Goal: Task Accomplishment & Management: Use online tool/utility

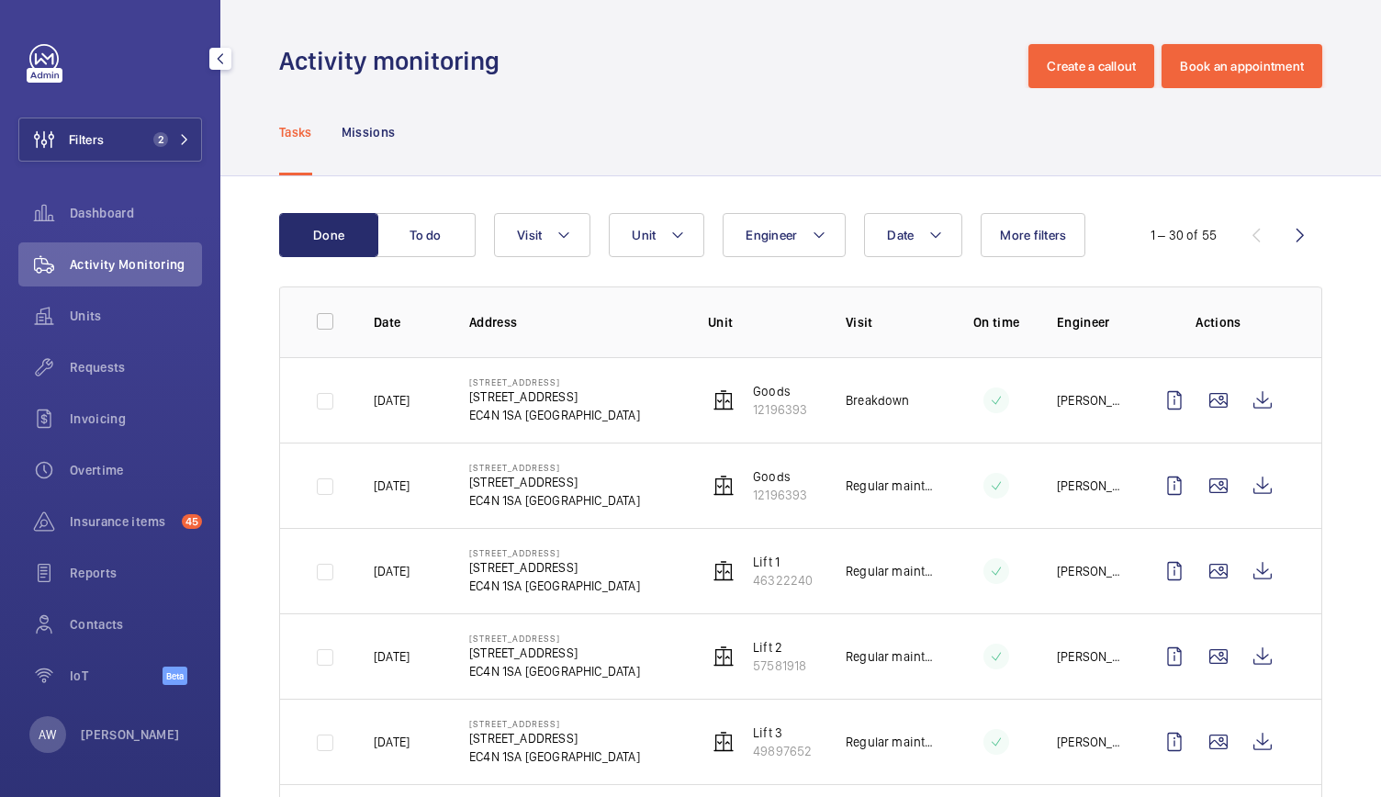
scroll to position [145, 0]
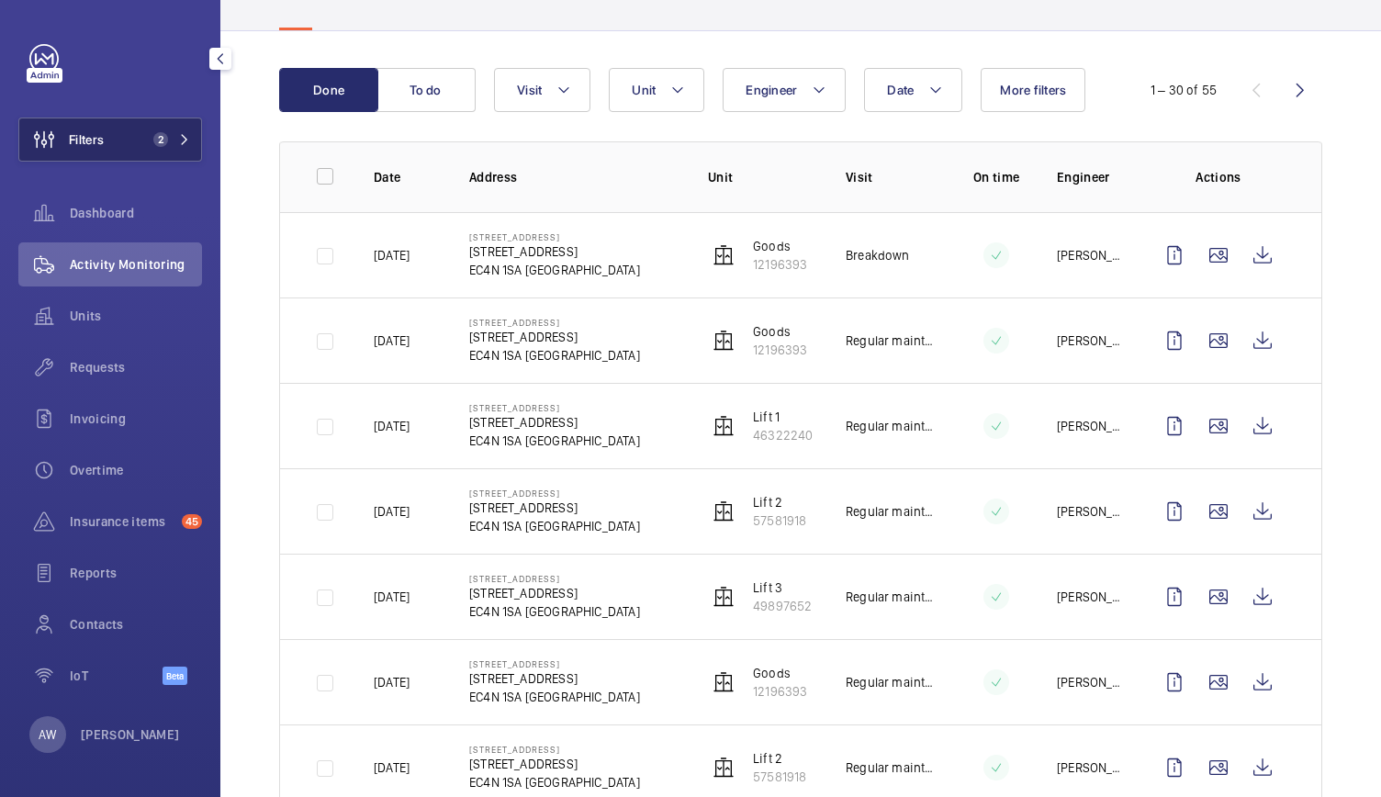
click at [173, 149] on button "Filters 2" at bounding box center [110, 139] width 184 height 44
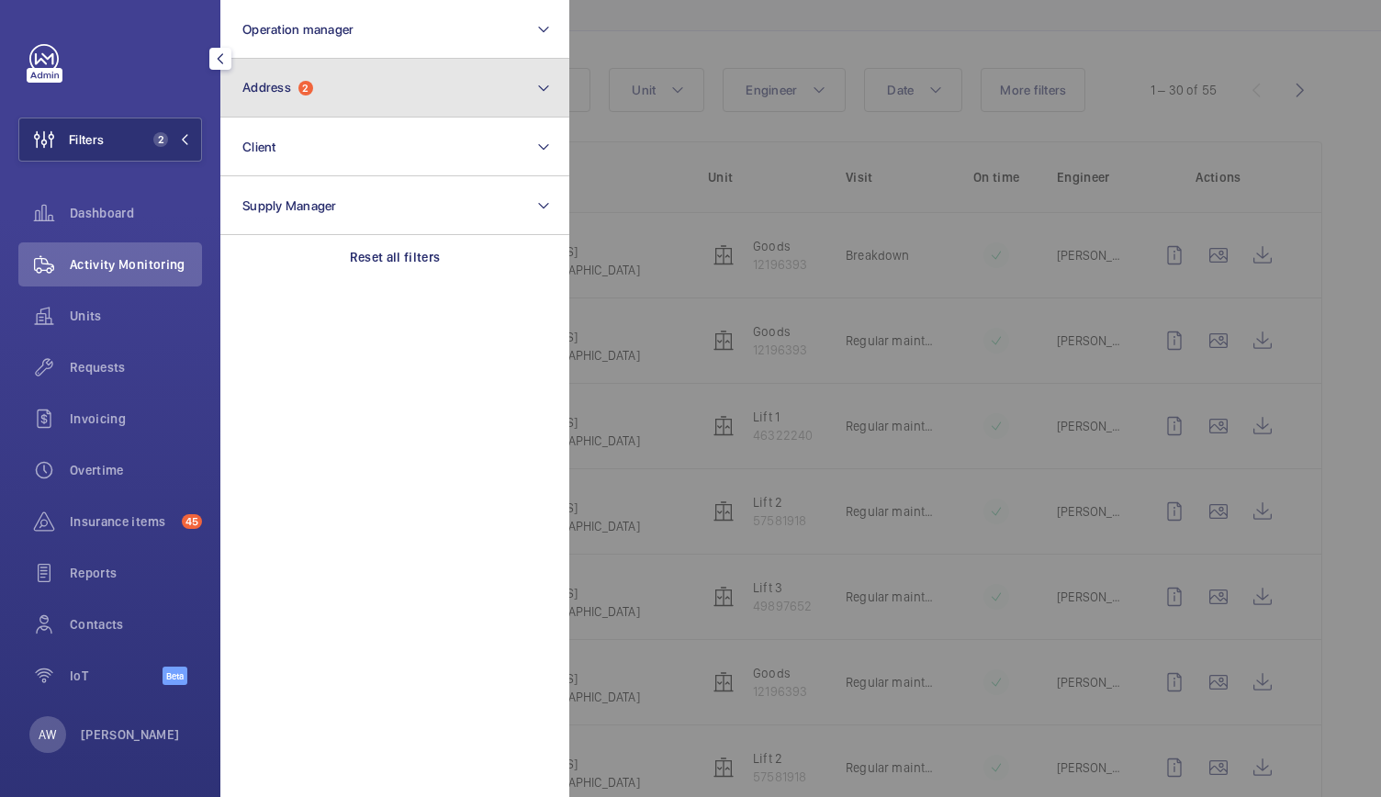
click at [453, 99] on button "Address 2" at bounding box center [394, 88] width 349 height 59
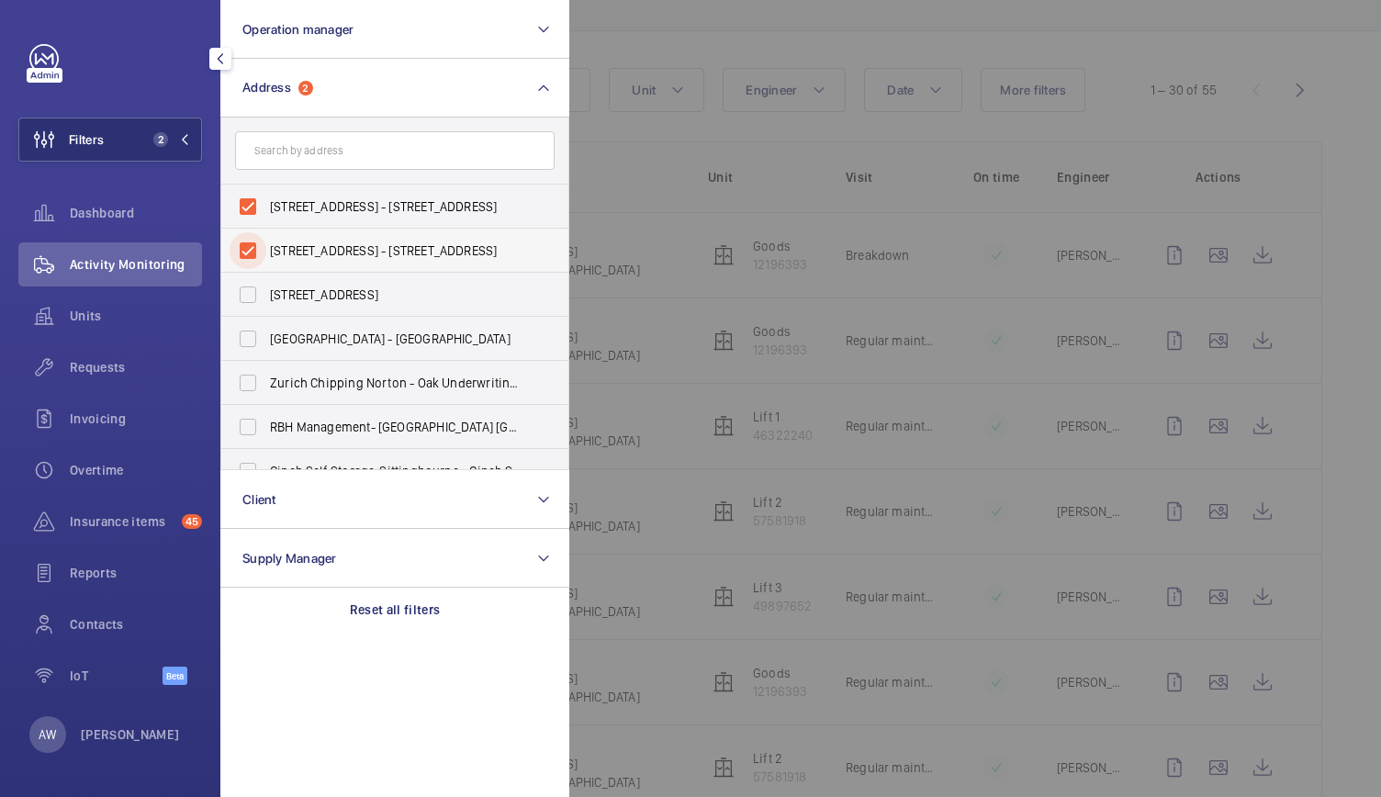
click at [242, 251] on input "90 Queen Street - 90 Queen St, LONDON EC4N 1SA" at bounding box center [247, 250] width 37 height 37
checkbox input "false"
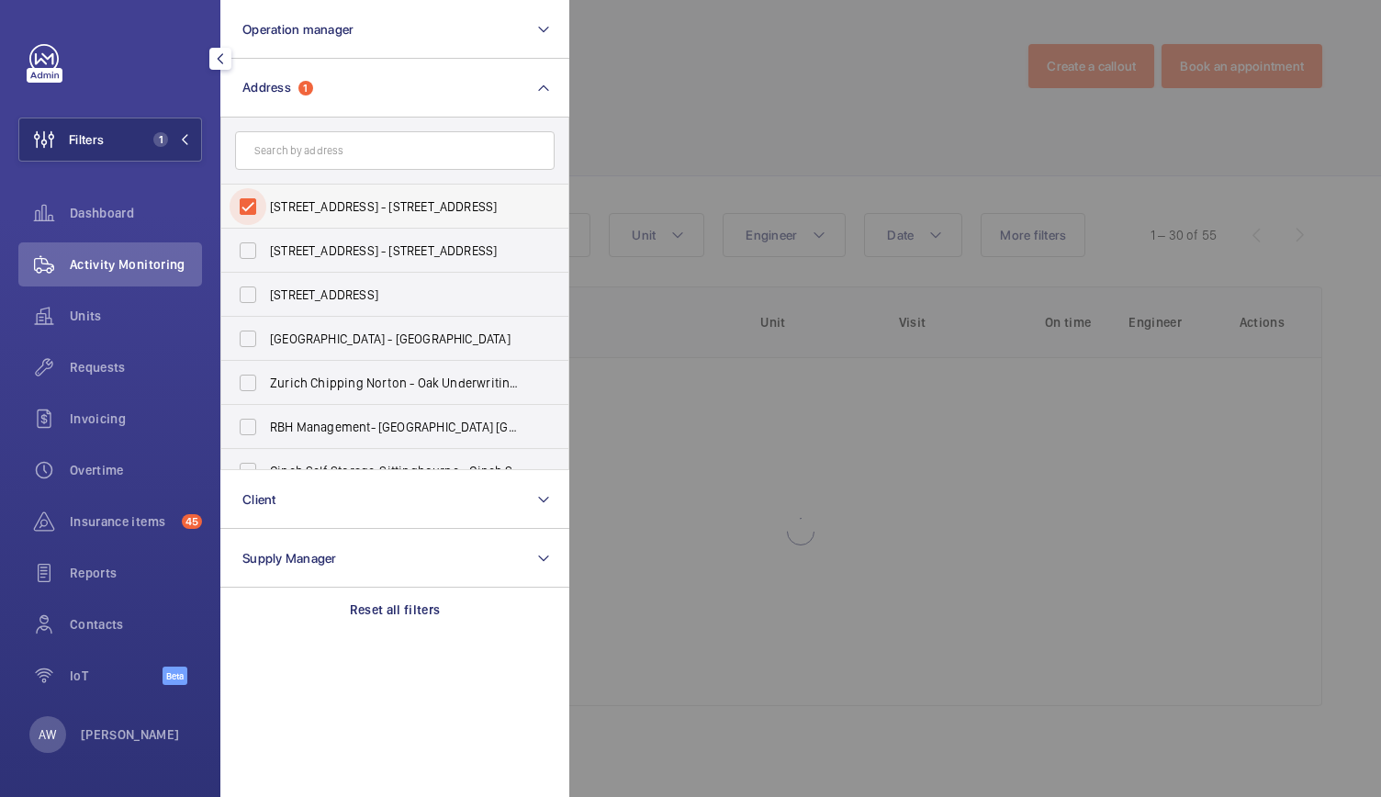
click at [252, 217] on input "90 Queen Street - 90 Queen St, LONDON EC4N 1SA" at bounding box center [247, 206] width 37 height 37
checkbox input "false"
click at [88, 319] on span "Units" at bounding box center [136, 316] width 132 height 18
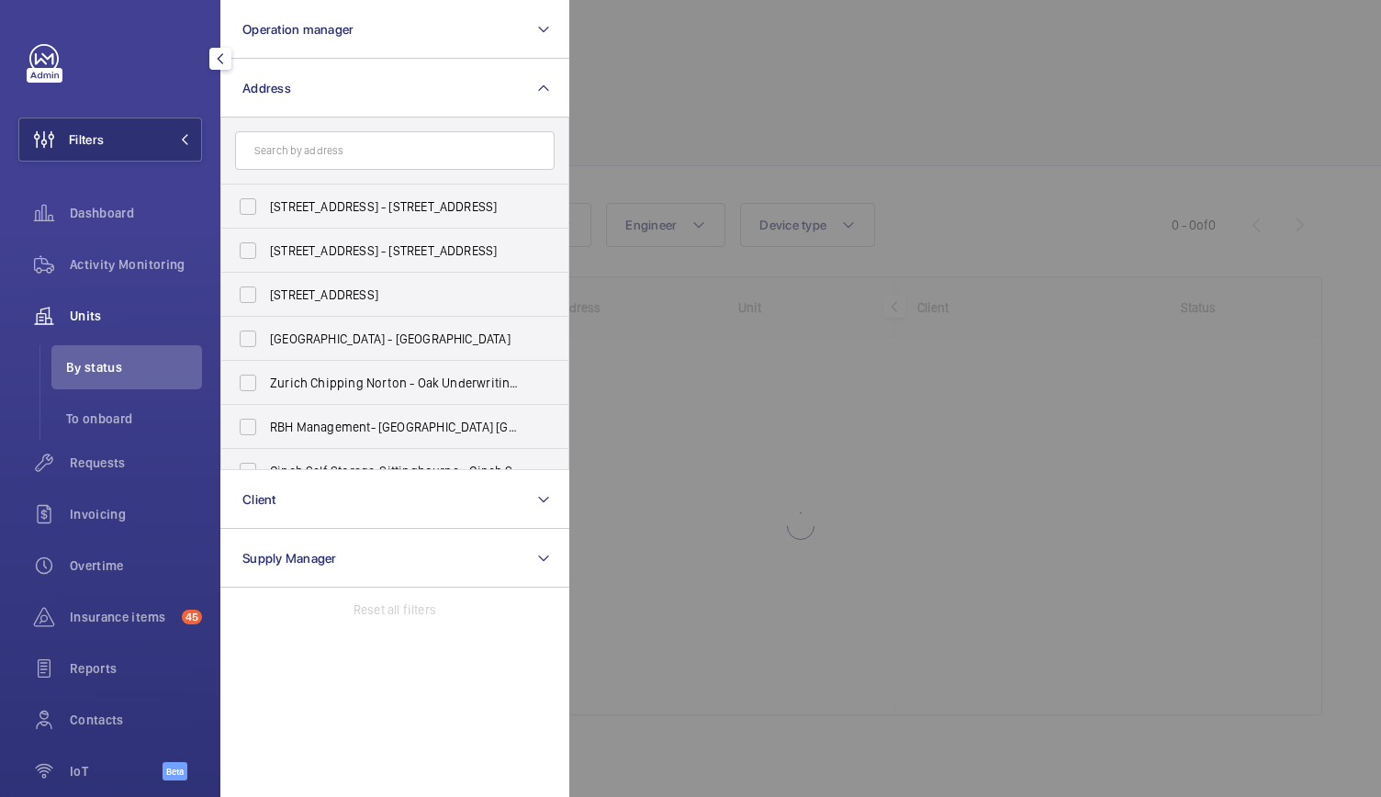
click at [863, 84] on div at bounding box center [1259, 398] width 1381 height 797
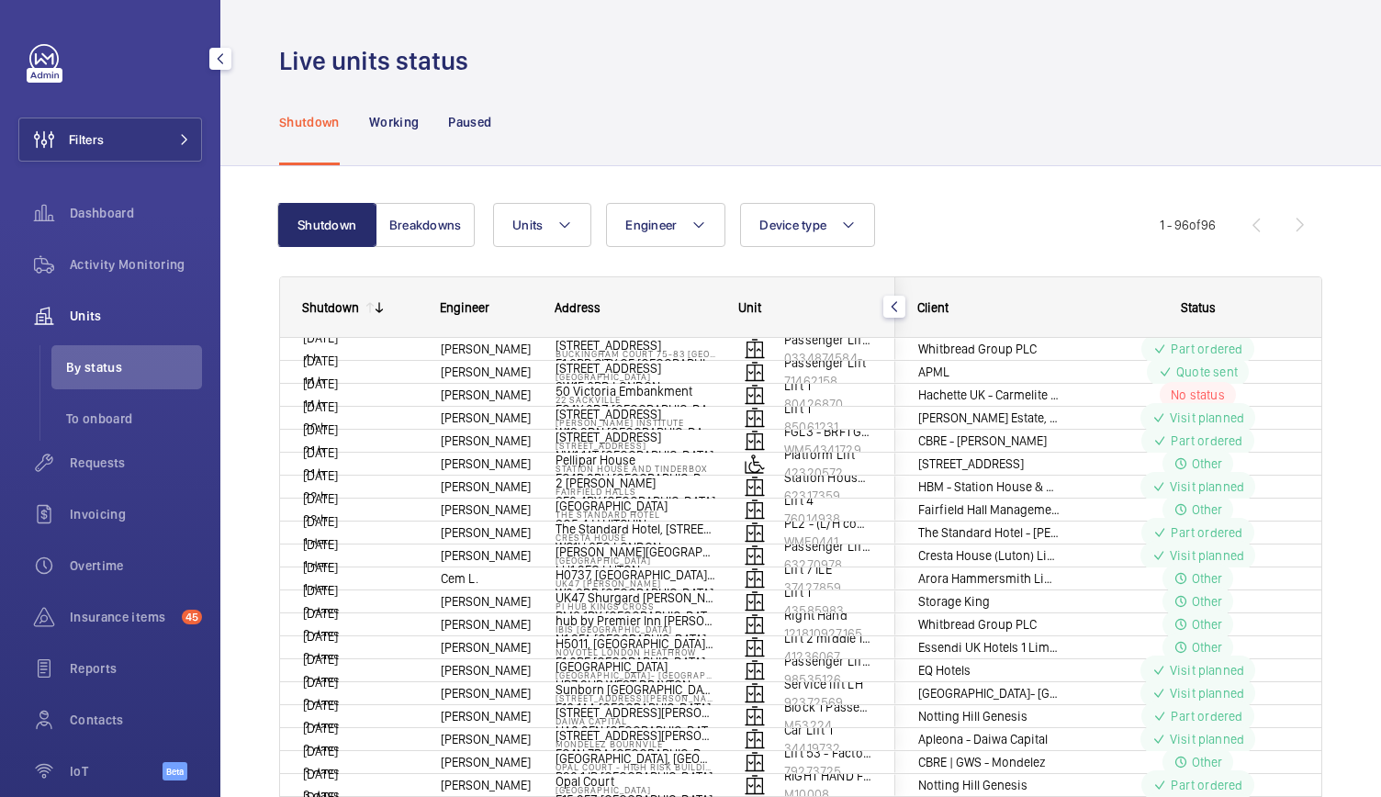
click at [794, 141] on div "Shutdown Working Paused" at bounding box center [800, 121] width 1043 height 87
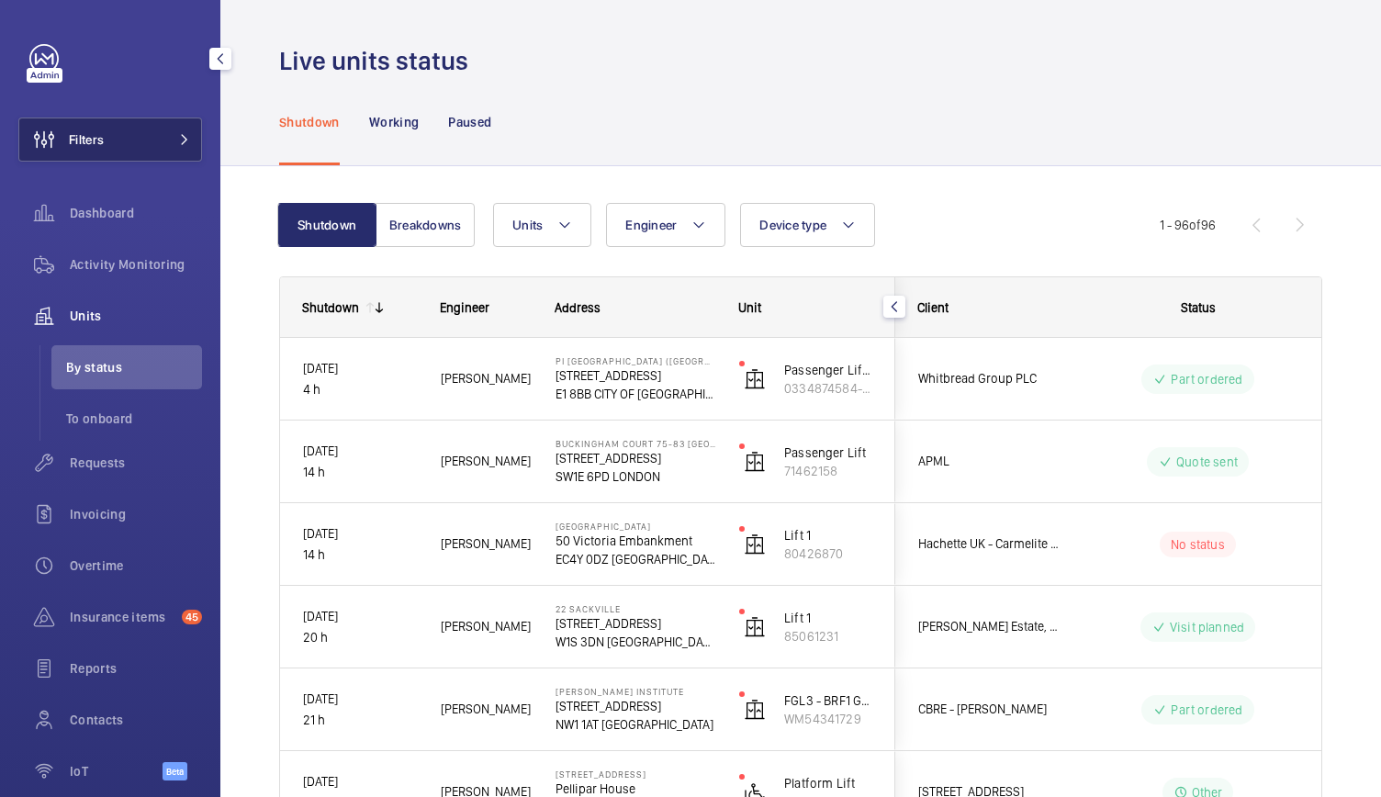
click at [101, 141] on span "Filters" at bounding box center [86, 139] width 35 height 18
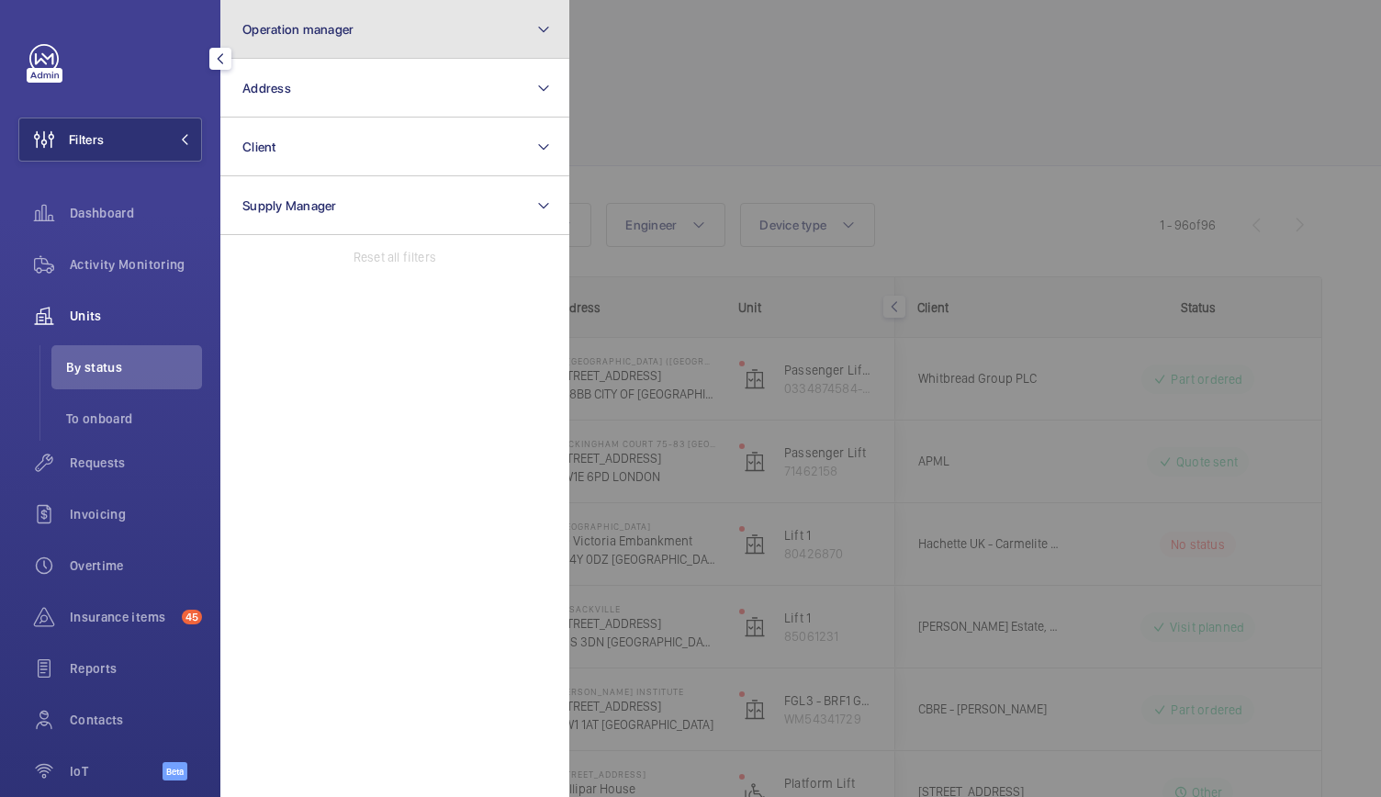
click at [344, 24] on span "Operation manager" at bounding box center [297, 29] width 111 height 15
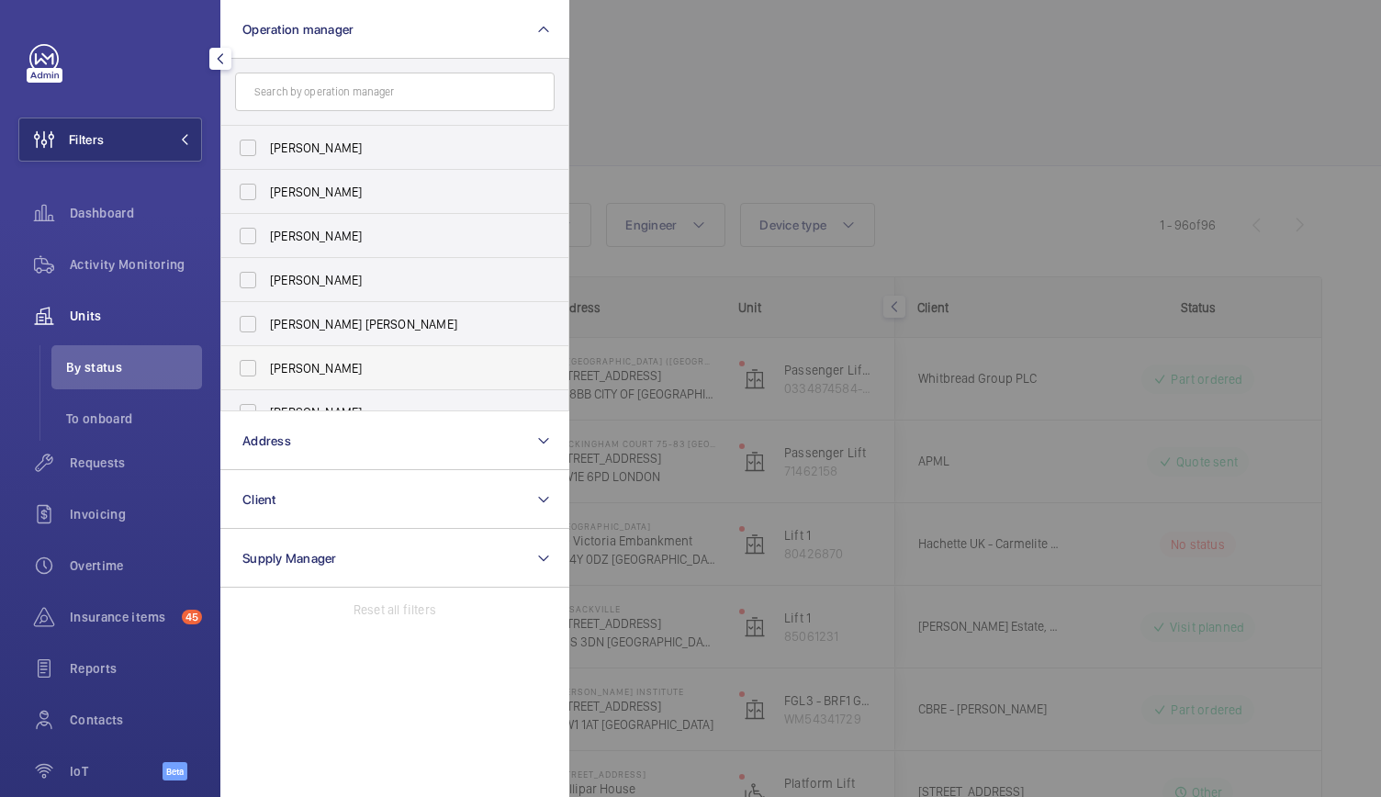
scroll to position [68, 0]
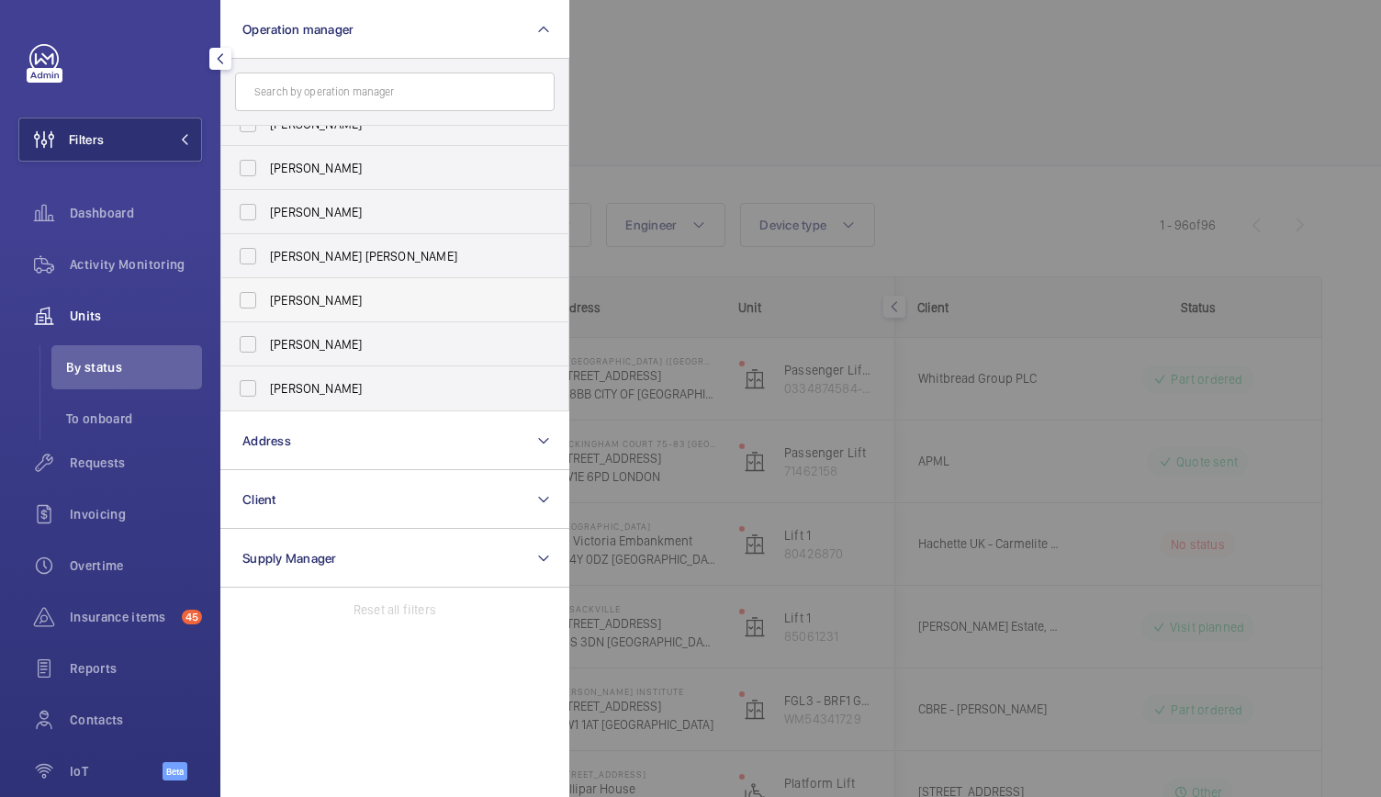
click at [335, 385] on span "[PERSON_NAME]" at bounding box center [396, 388] width 252 height 18
click at [266, 385] on input "[PERSON_NAME]" at bounding box center [247, 388] width 37 height 37
checkbox input "true"
click at [926, 78] on div at bounding box center [1259, 398] width 1381 height 797
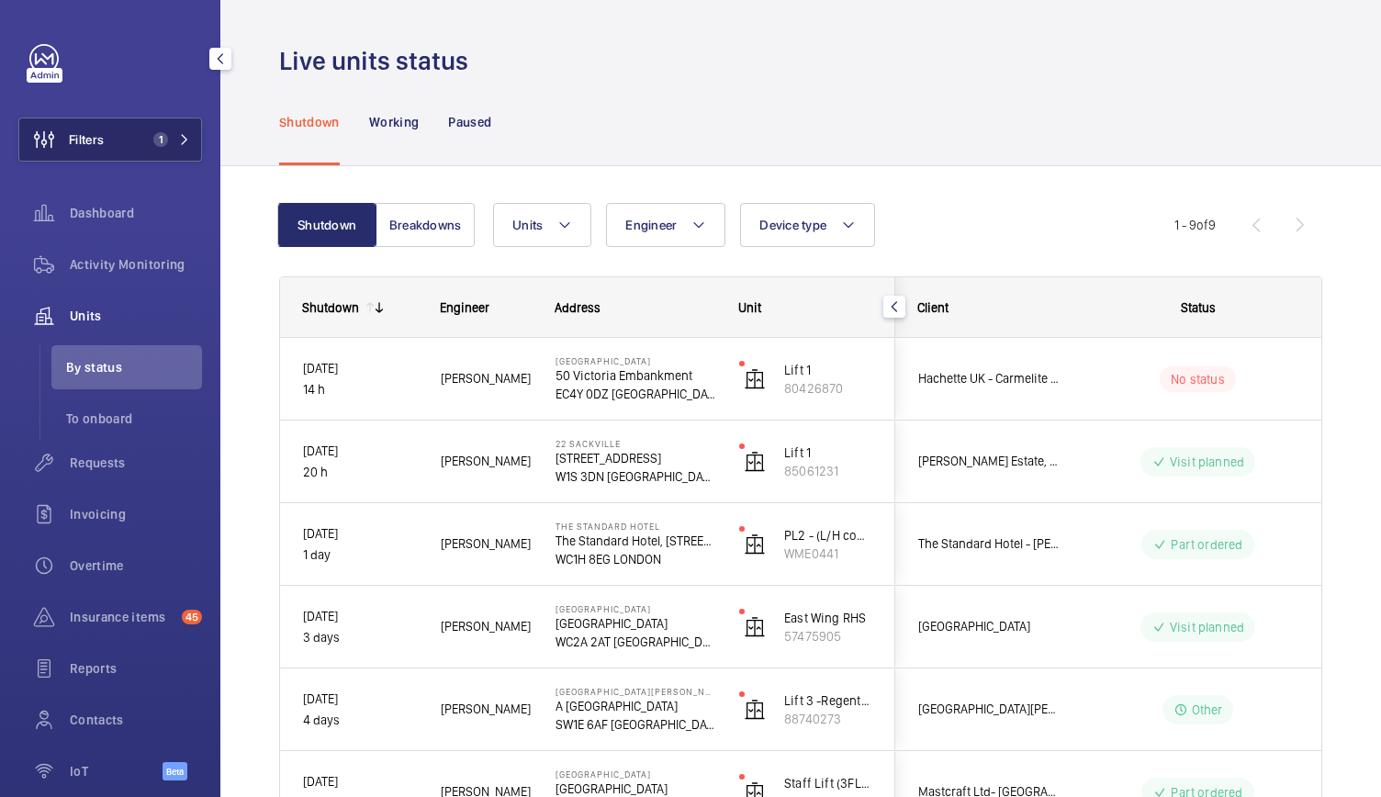
click at [162, 144] on span "1" at bounding box center [157, 139] width 22 height 15
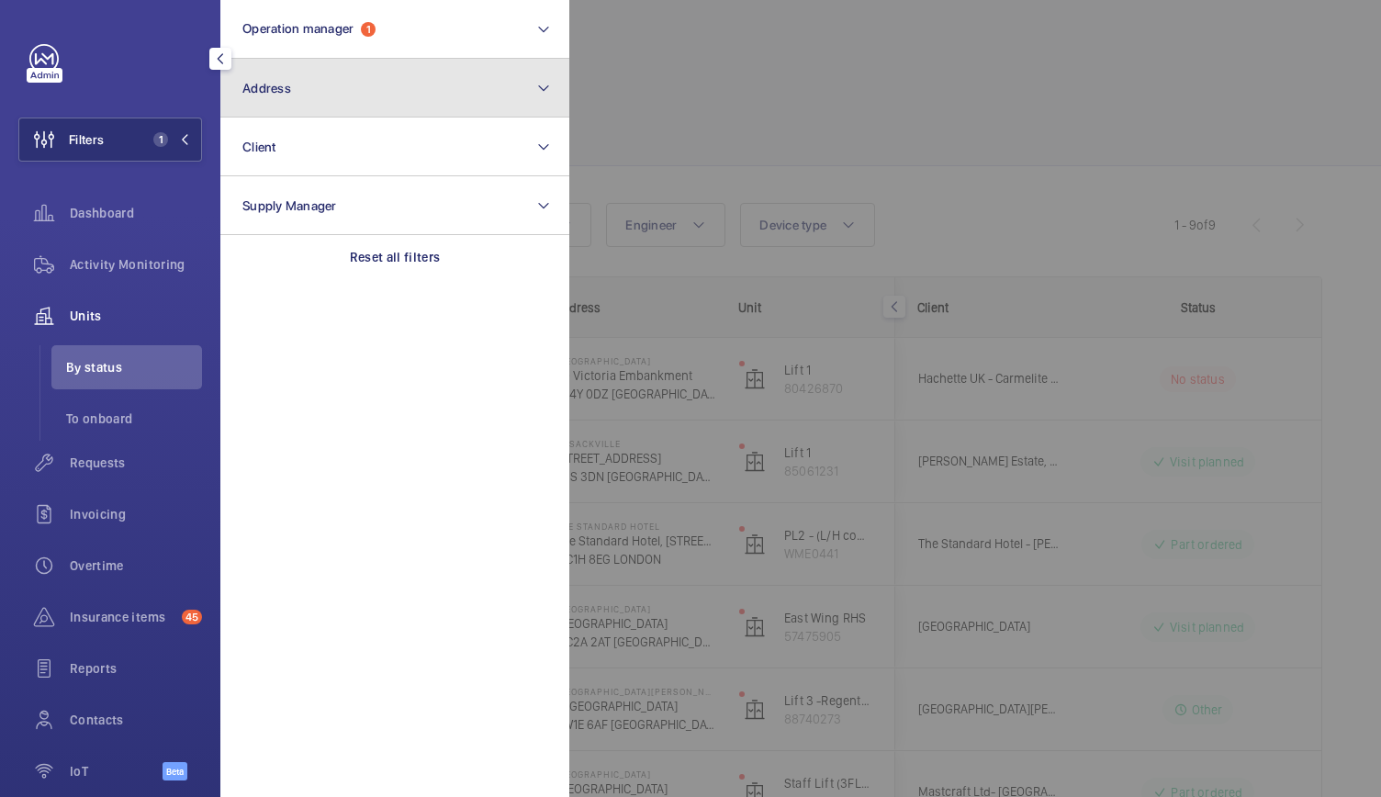
click at [280, 90] on span "Address" at bounding box center [266, 88] width 49 height 15
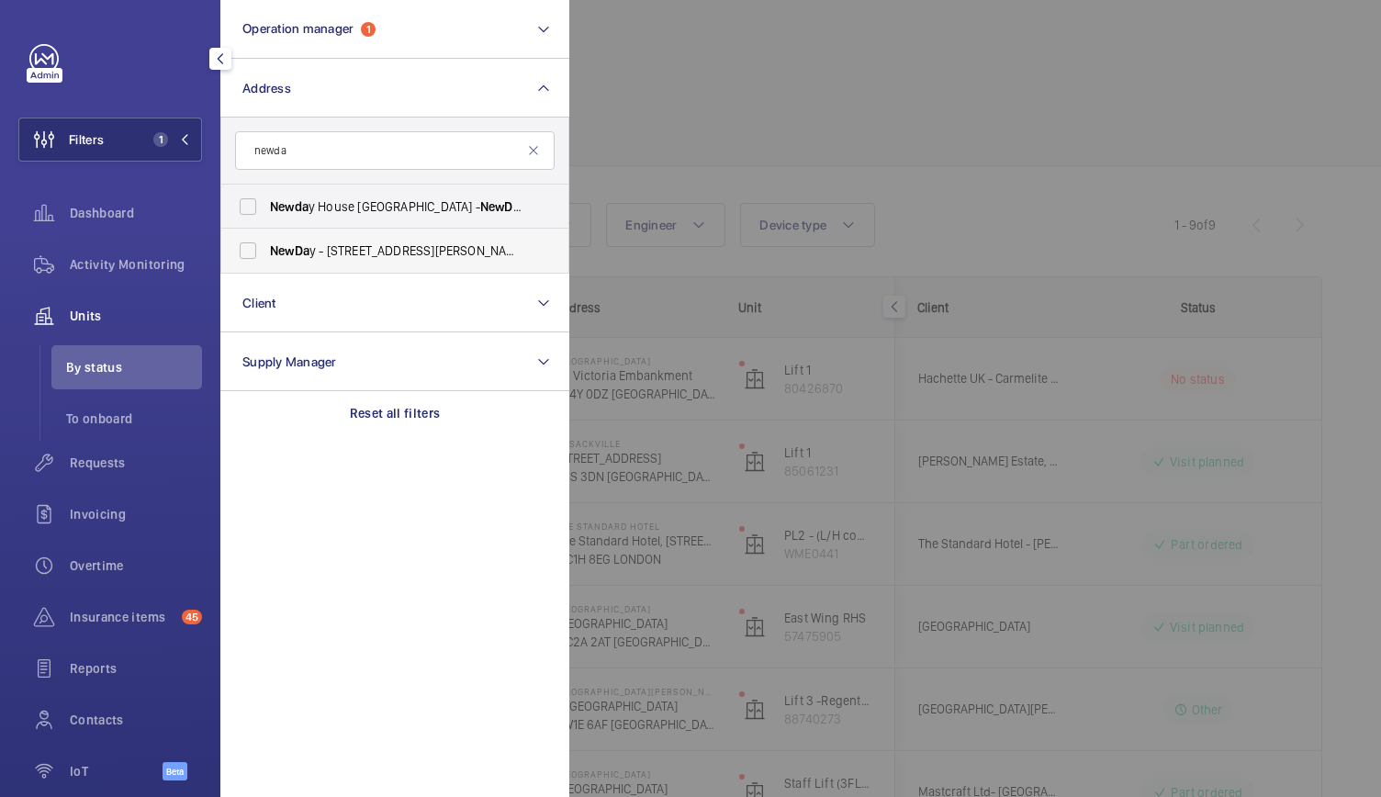
type input "newda"
click at [319, 258] on span "NewDa y - 7 Handyside St, LONDON N1C 4DA" at bounding box center [396, 250] width 252 height 18
click at [266, 258] on input "NewDa y - 7 Handyside St, LONDON N1C 4DA" at bounding box center [247, 250] width 37 height 37
checkbox input "true"
click at [694, 171] on div at bounding box center [1259, 398] width 1381 height 797
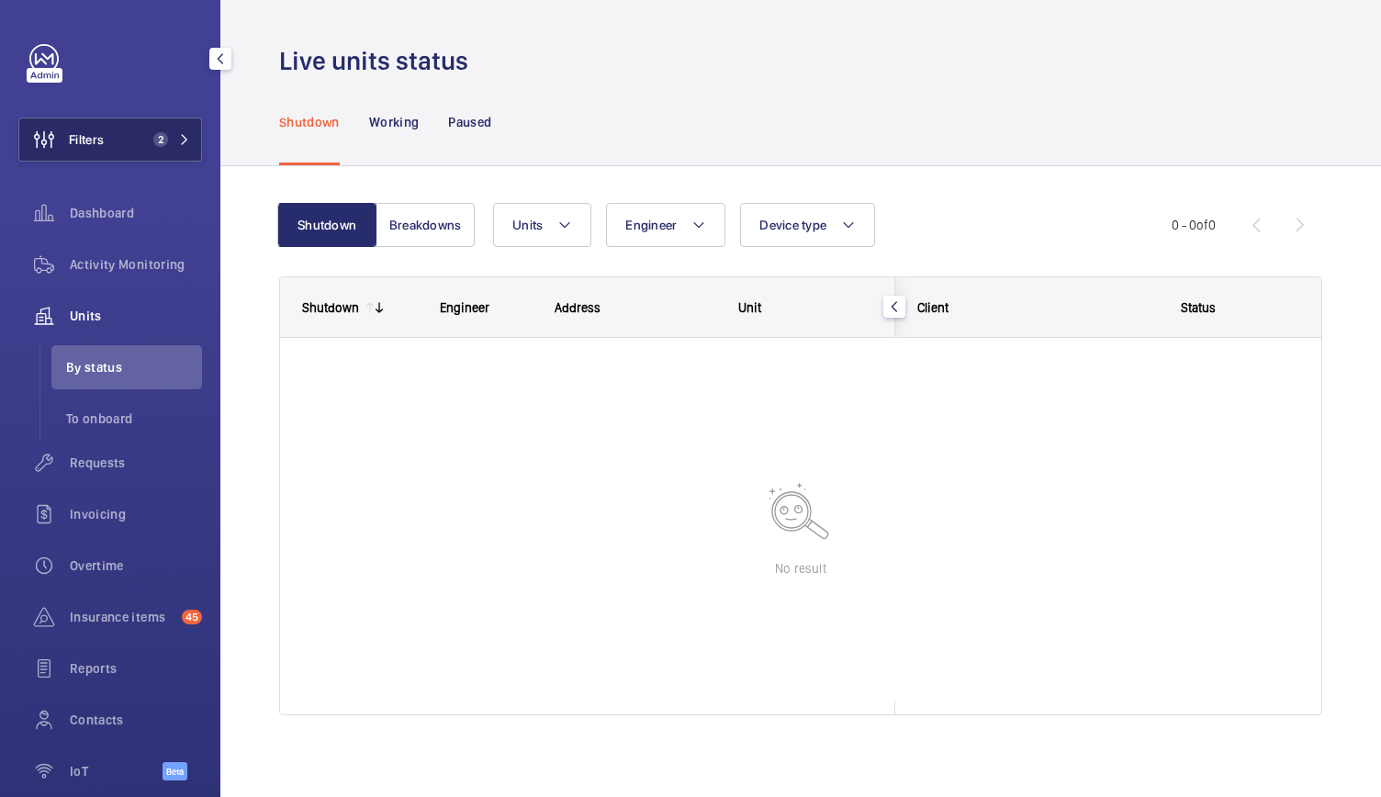
click at [152, 129] on button "Filters 2" at bounding box center [110, 139] width 184 height 44
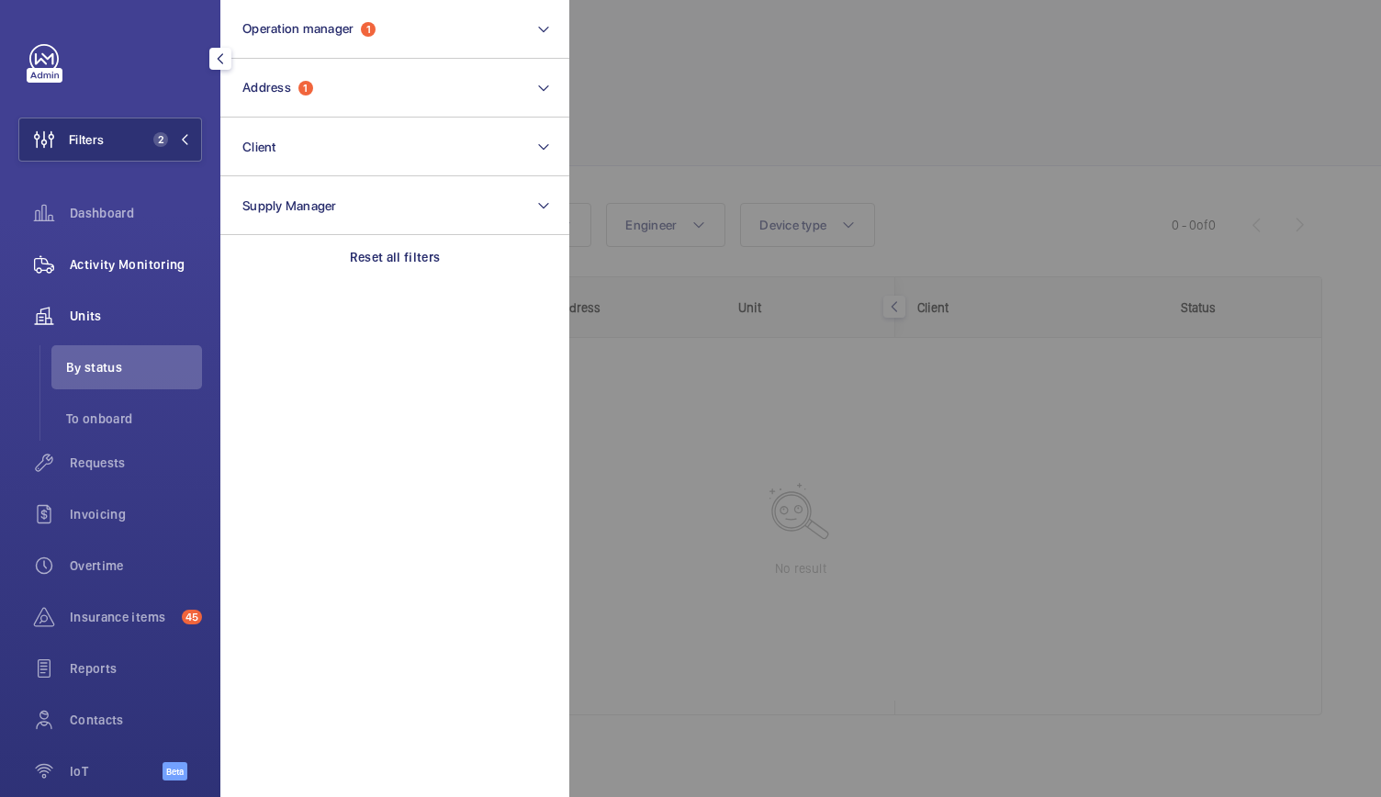
click at [135, 258] on span "Activity Monitoring" at bounding box center [136, 264] width 132 height 18
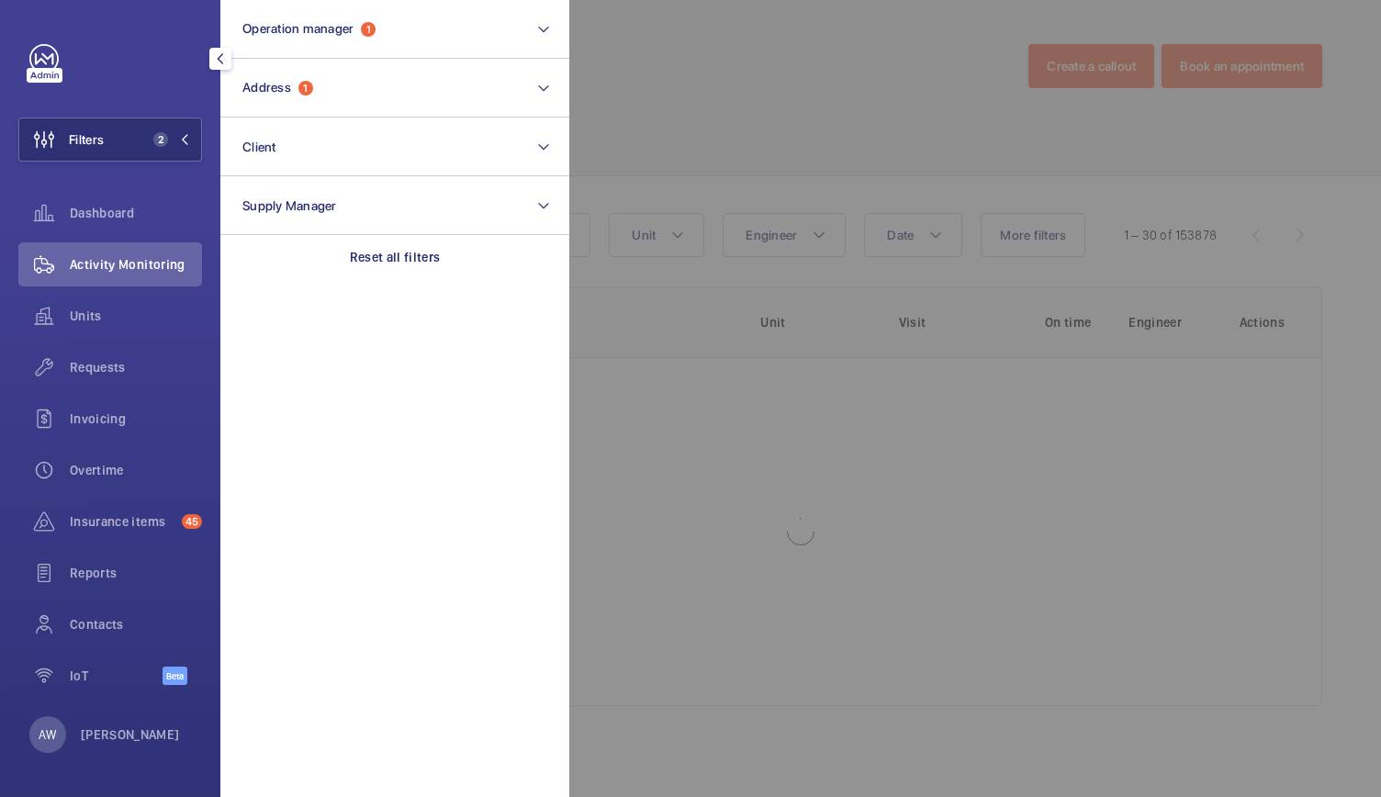
click at [811, 117] on div at bounding box center [1259, 398] width 1381 height 797
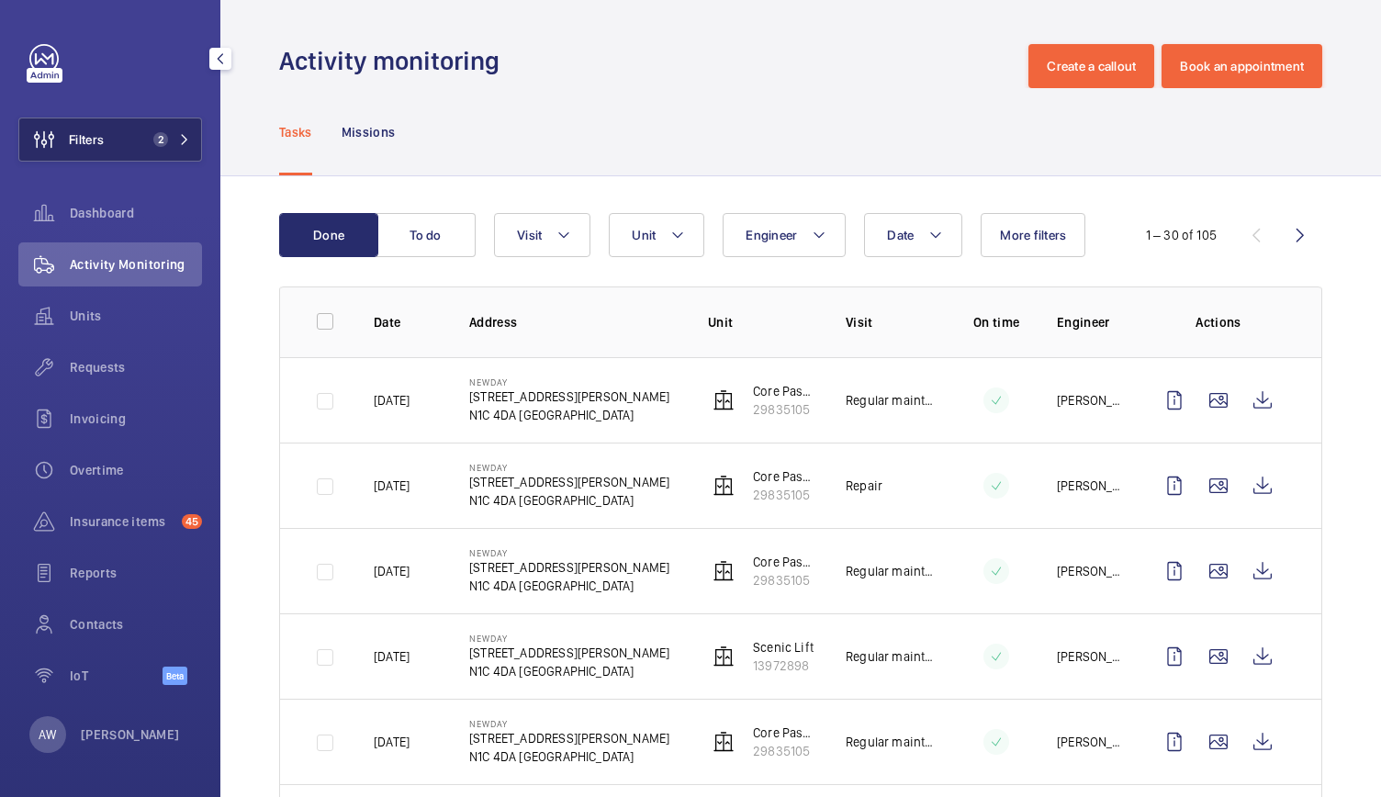
click at [112, 125] on button "Filters 2" at bounding box center [110, 139] width 184 height 44
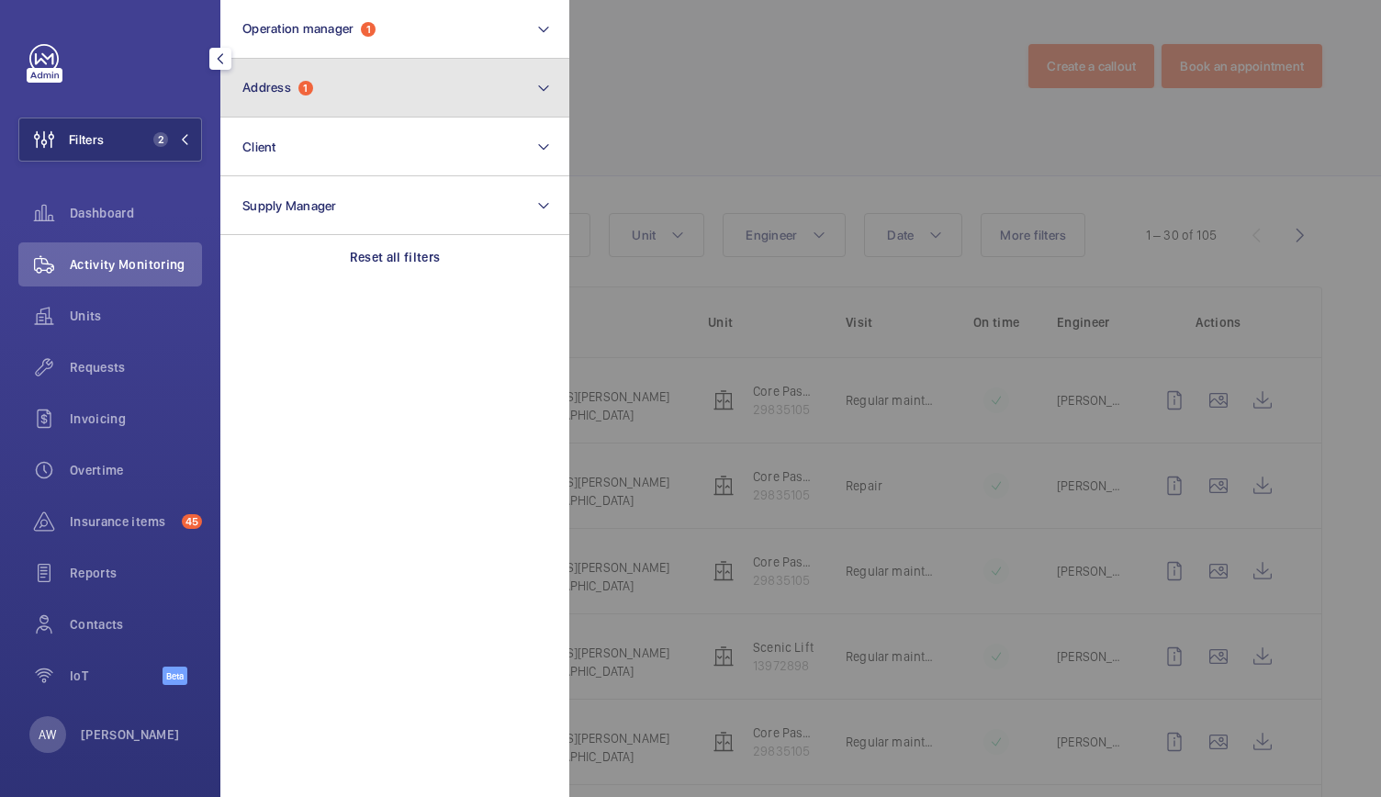
click at [296, 100] on button "Address 1" at bounding box center [394, 88] width 349 height 59
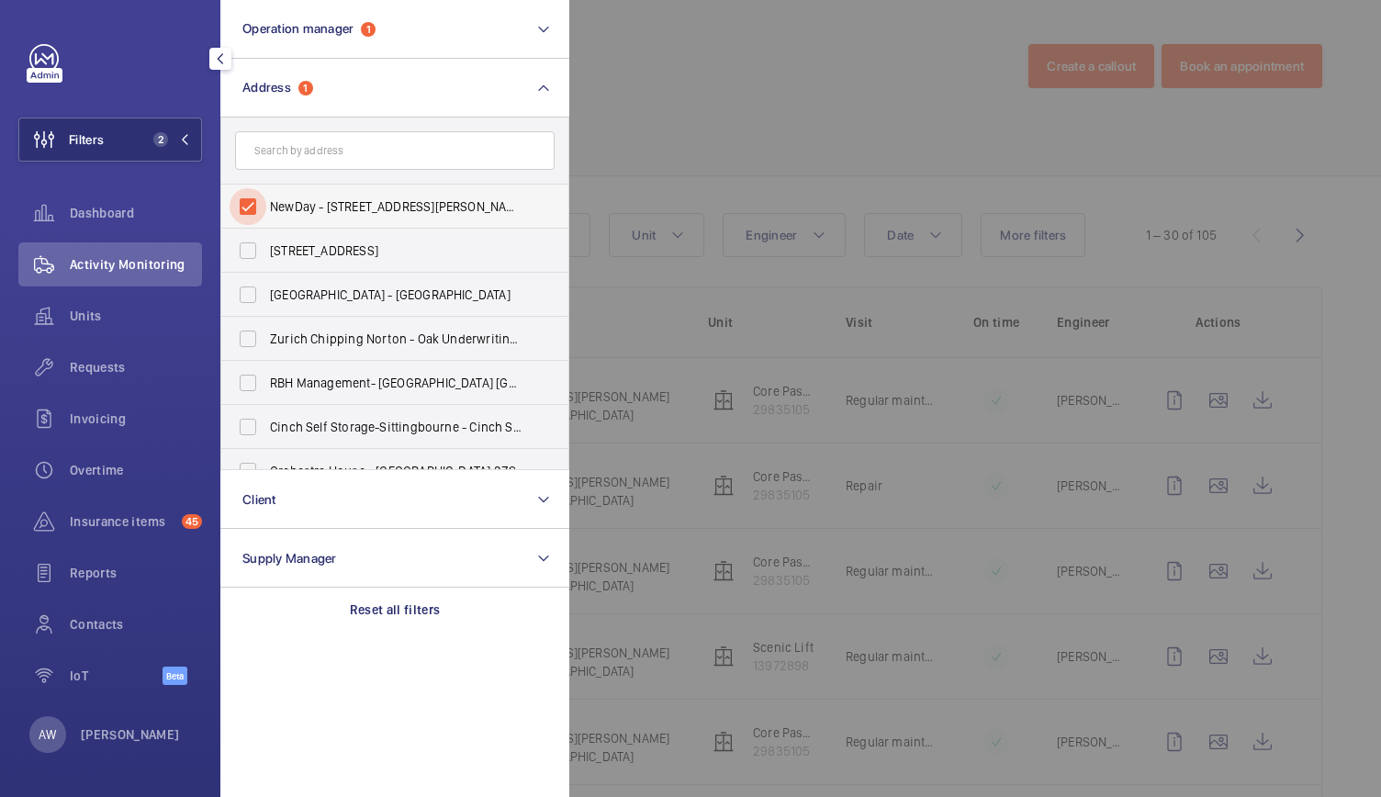
click at [249, 201] on input "NewDay - 7 Handyside St, LONDON N1C 4DA" at bounding box center [247, 206] width 37 height 37
checkbox input "false"
click at [97, 370] on span "Requests" at bounding box center [136, 367] width 132 height 18
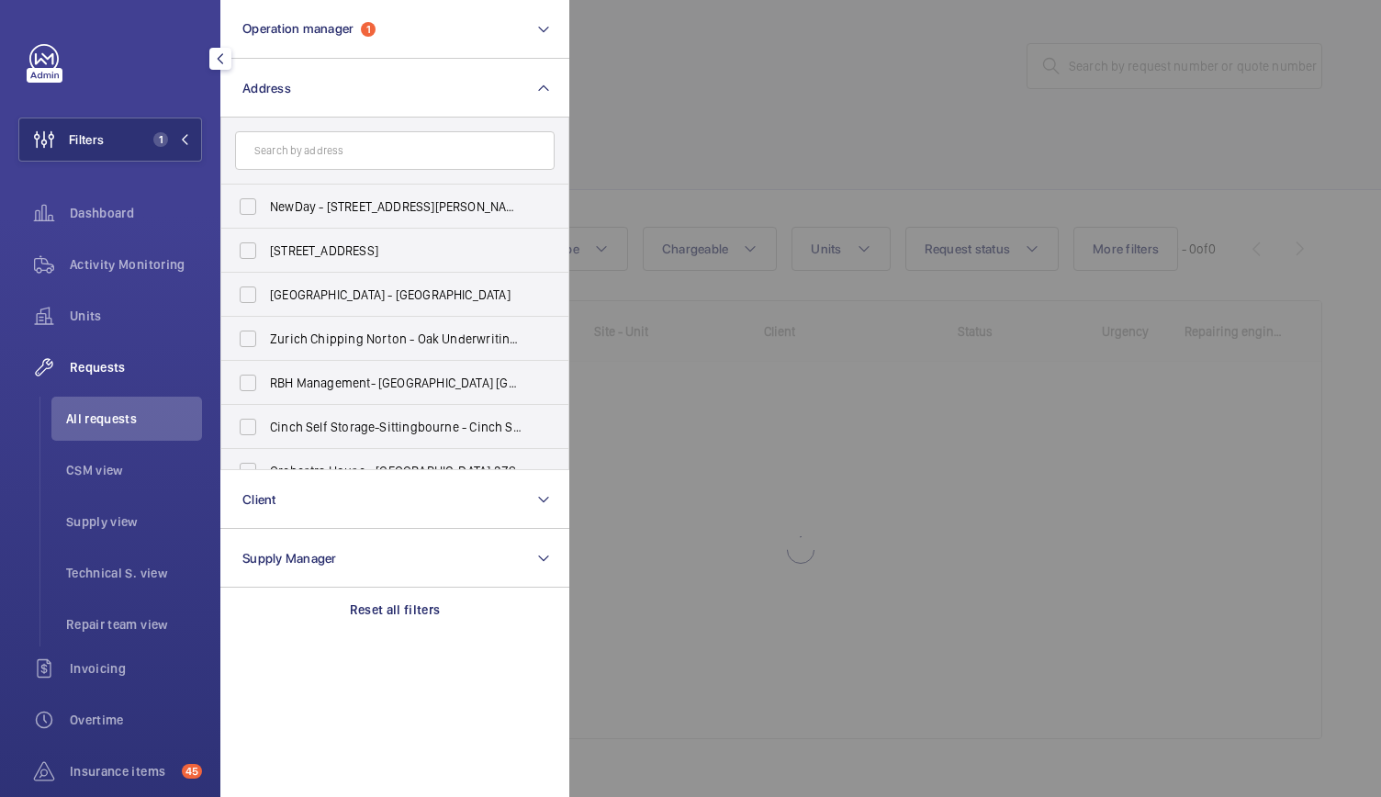
click at [688, 124] on div at bounding box center [1259, 398] width 1381 height 797
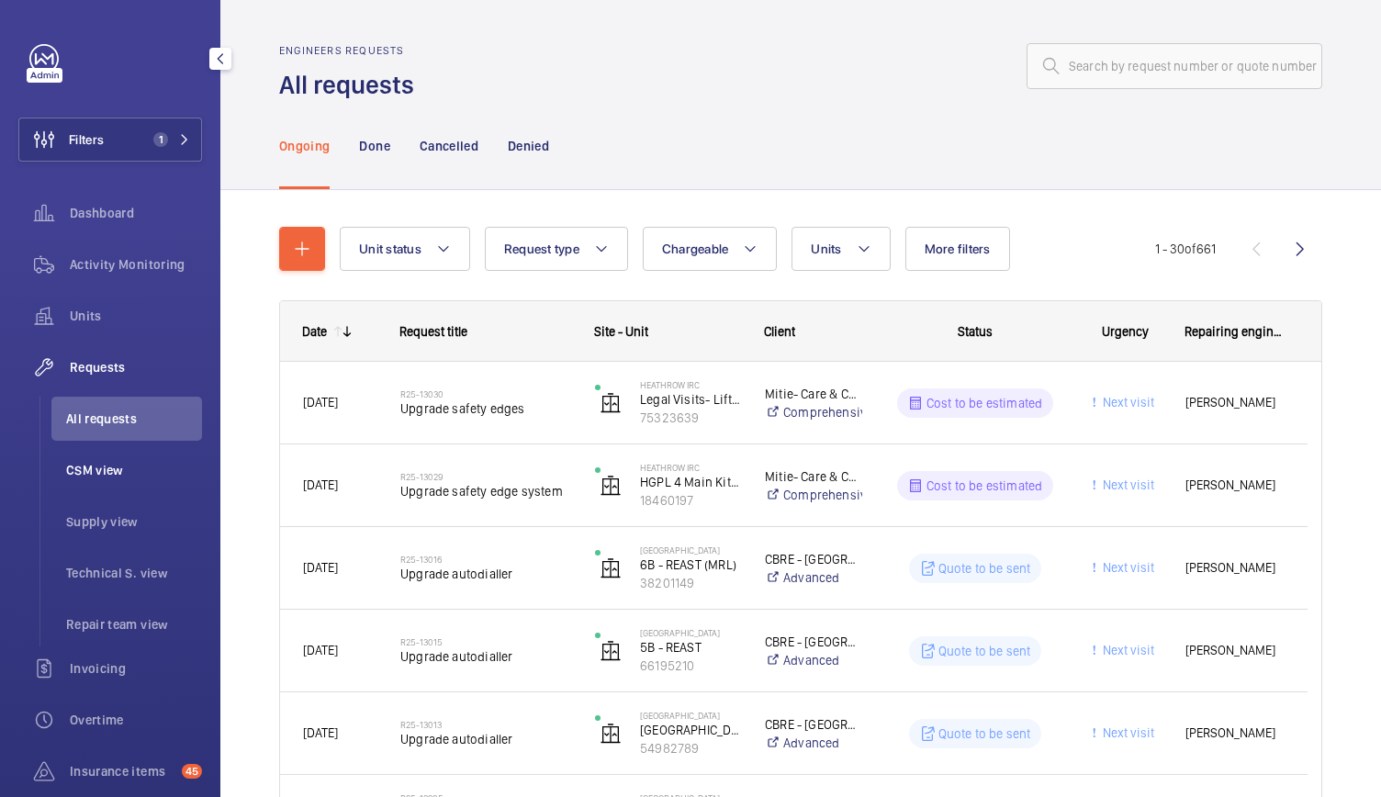
click at [86, 468] on span "CSM view" at bounding box center [134, 470] width 136 height 18
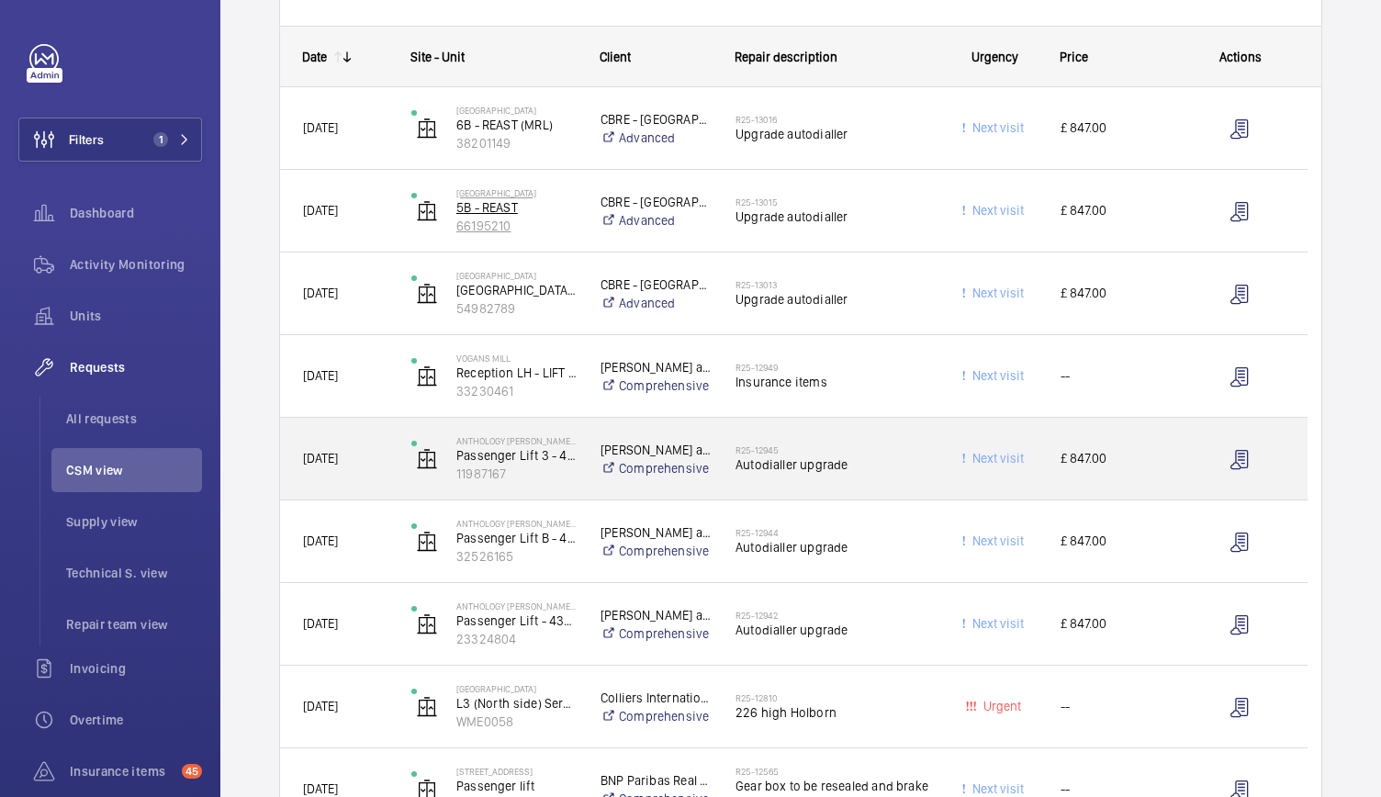
scroll to position [271, 0]
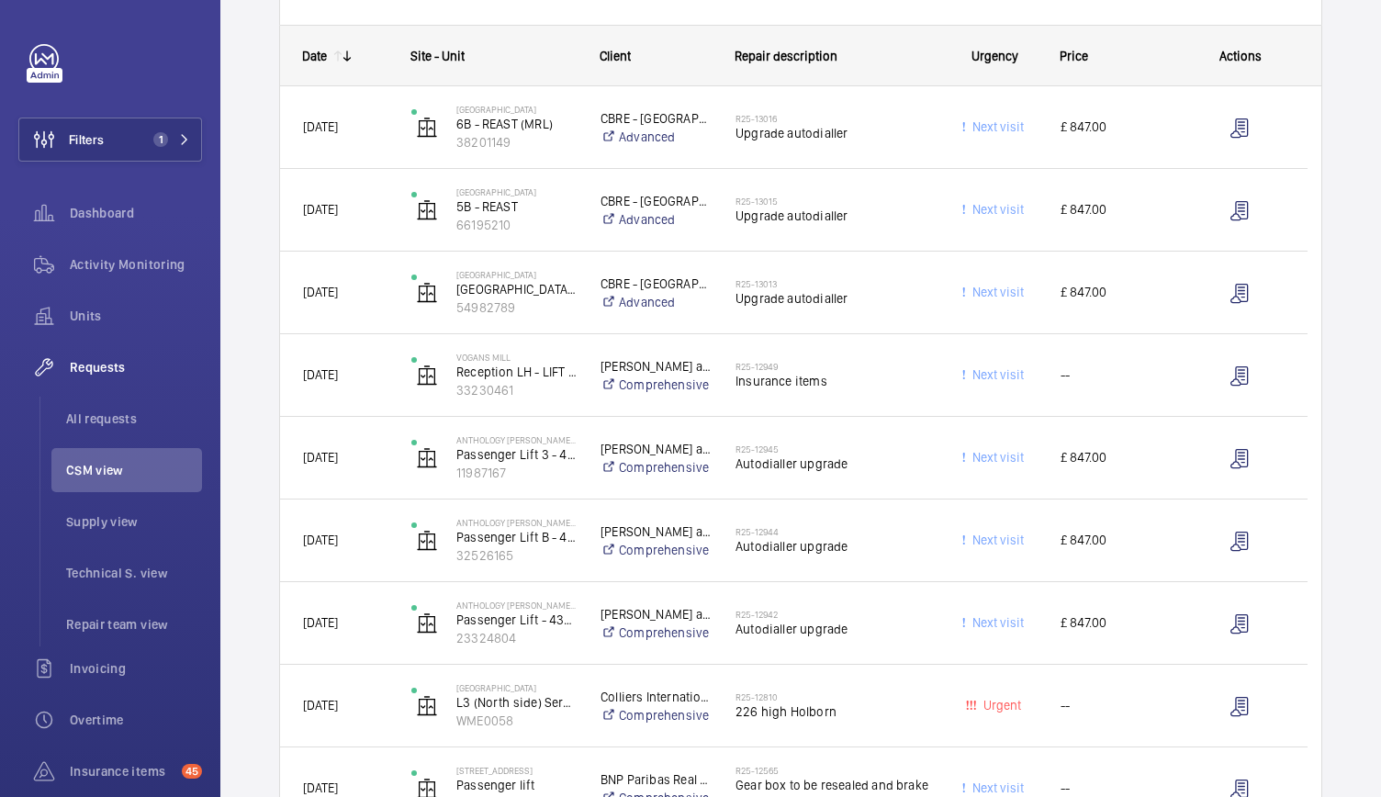
click at [345, 49] on mat-icon at bounding box center [347, 56] width 15 height 15
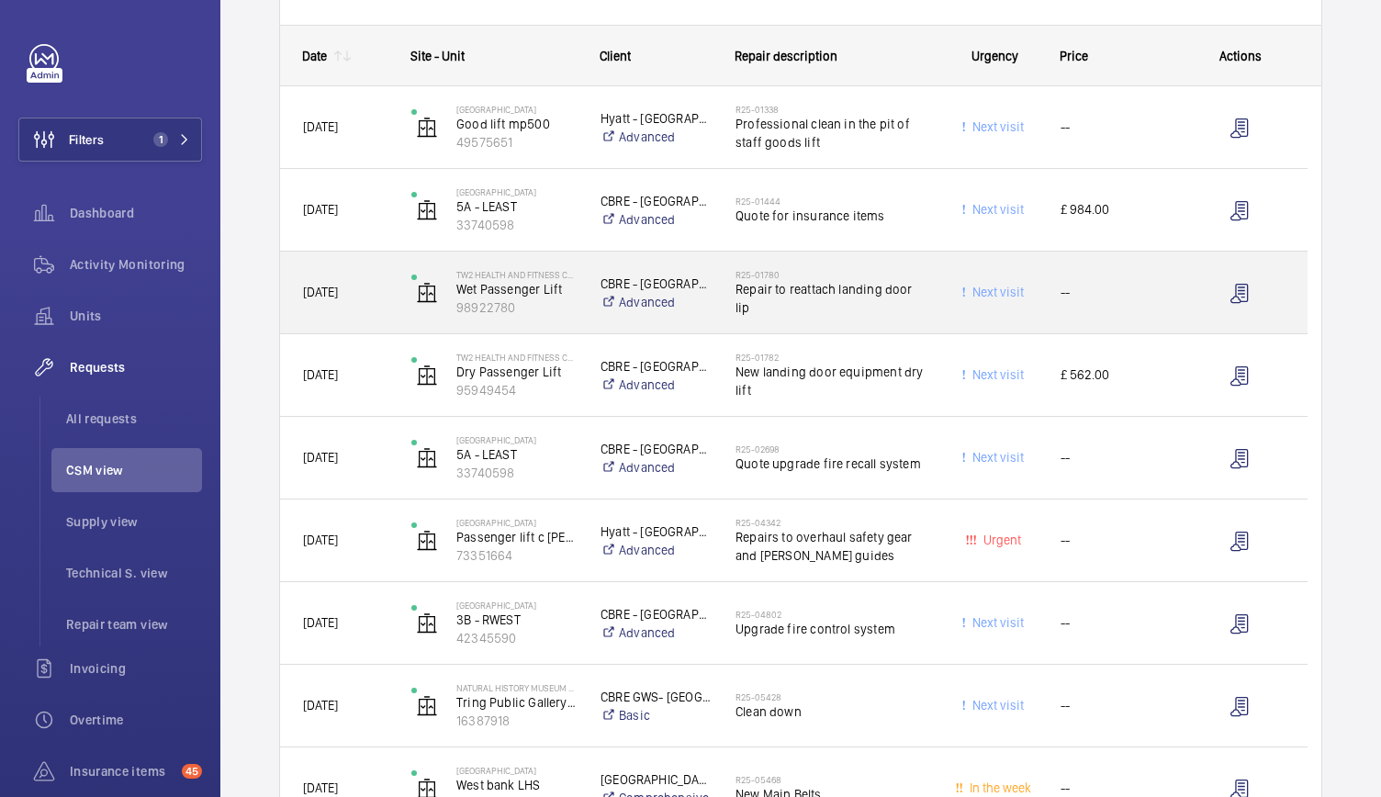
click at [554, 327] on div "TW2 Health and Fitness Club Wet Passenger Lift 98922780" at bounding box center [482, 292] width 187 height 75
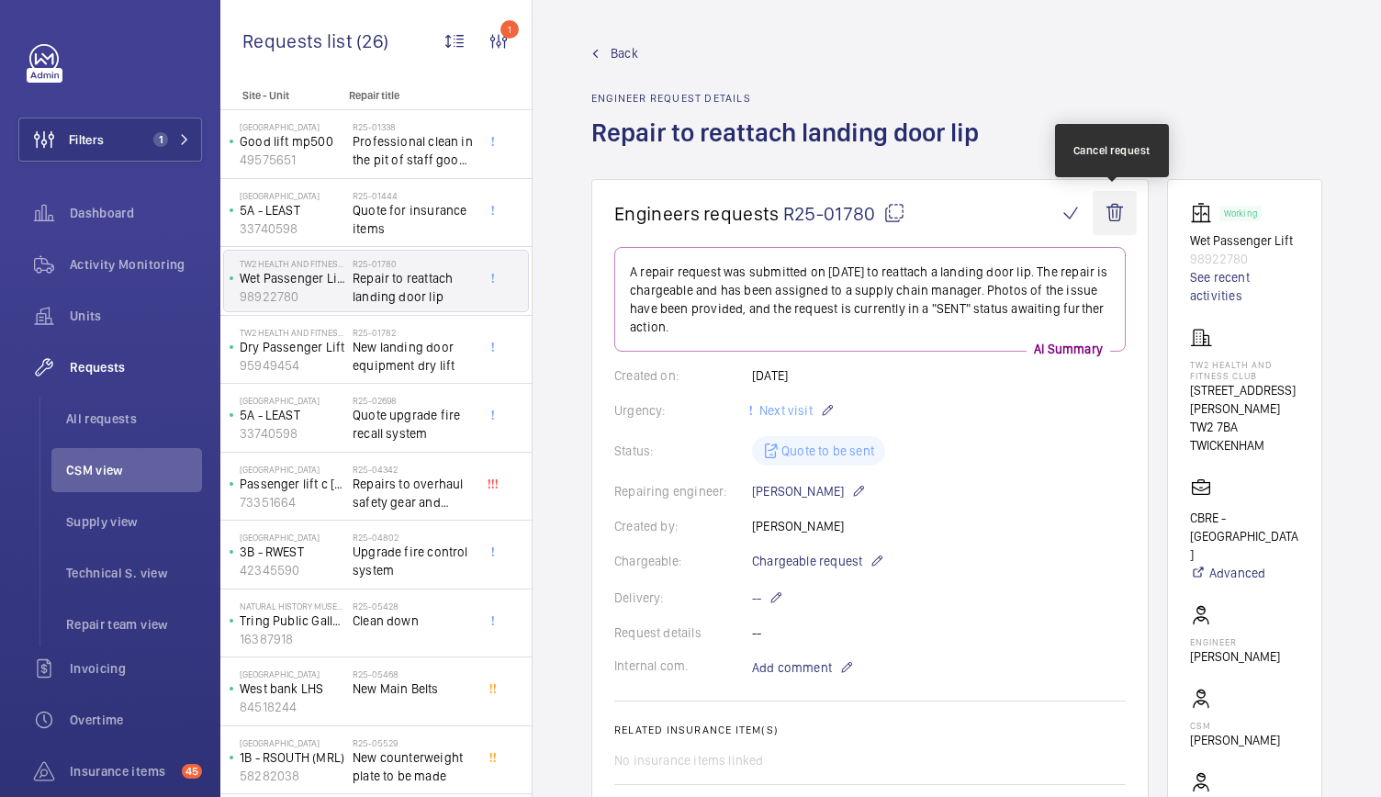
click at [1116, 203] on wm-front-icon-button at bounding box center [1114, 213] width 44 height 44
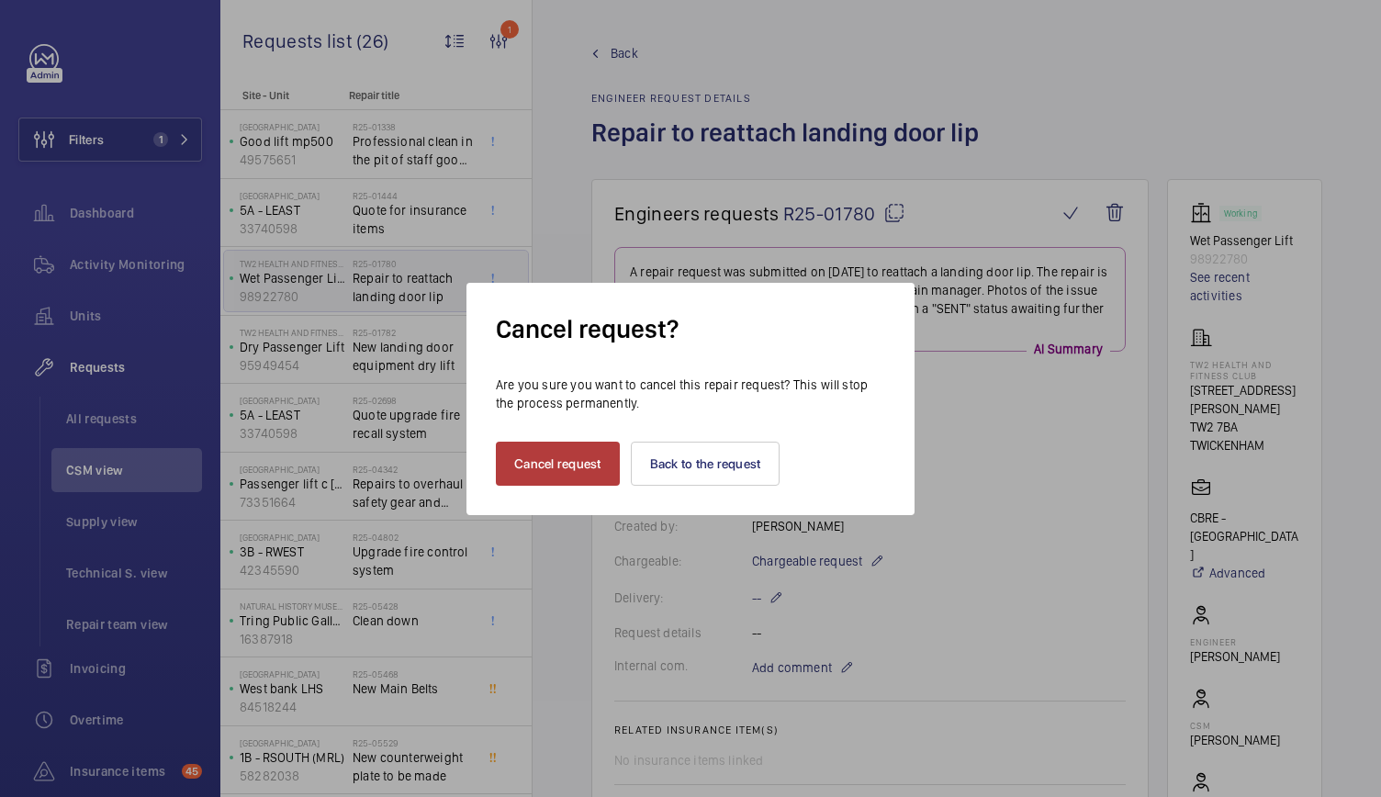
click at [540, 475] on button "Cancel request" at bounding box center [558, 464] width 124 height 44
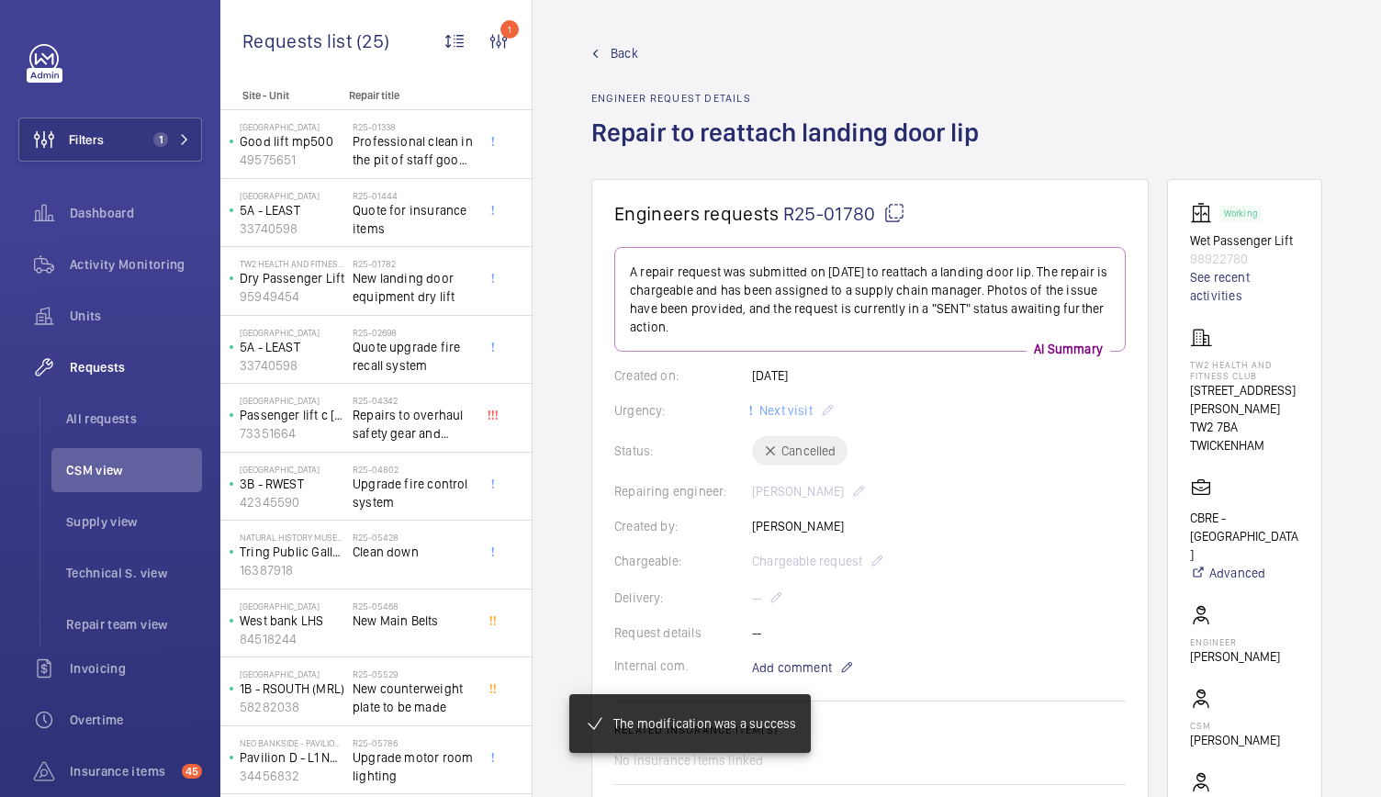
click at [619, 45] on span "Back" at bounding box center [624, 53] width 28 height 18
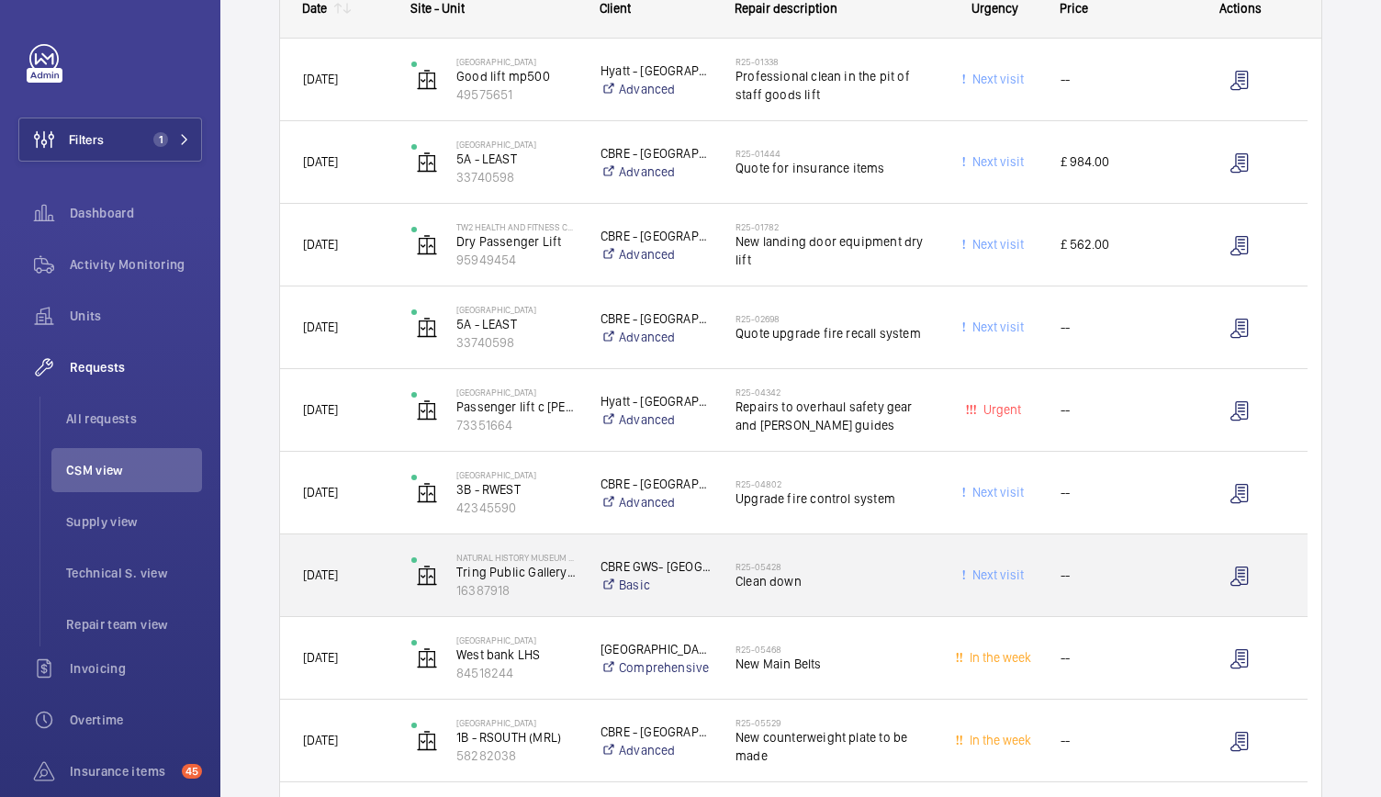
scroll to position [319, 0]
click at [571, 598] on div "Natural History Museum Tring Tring Public Gallery Lift 16387918" at bounding box center [482, 574] width 187 height 75
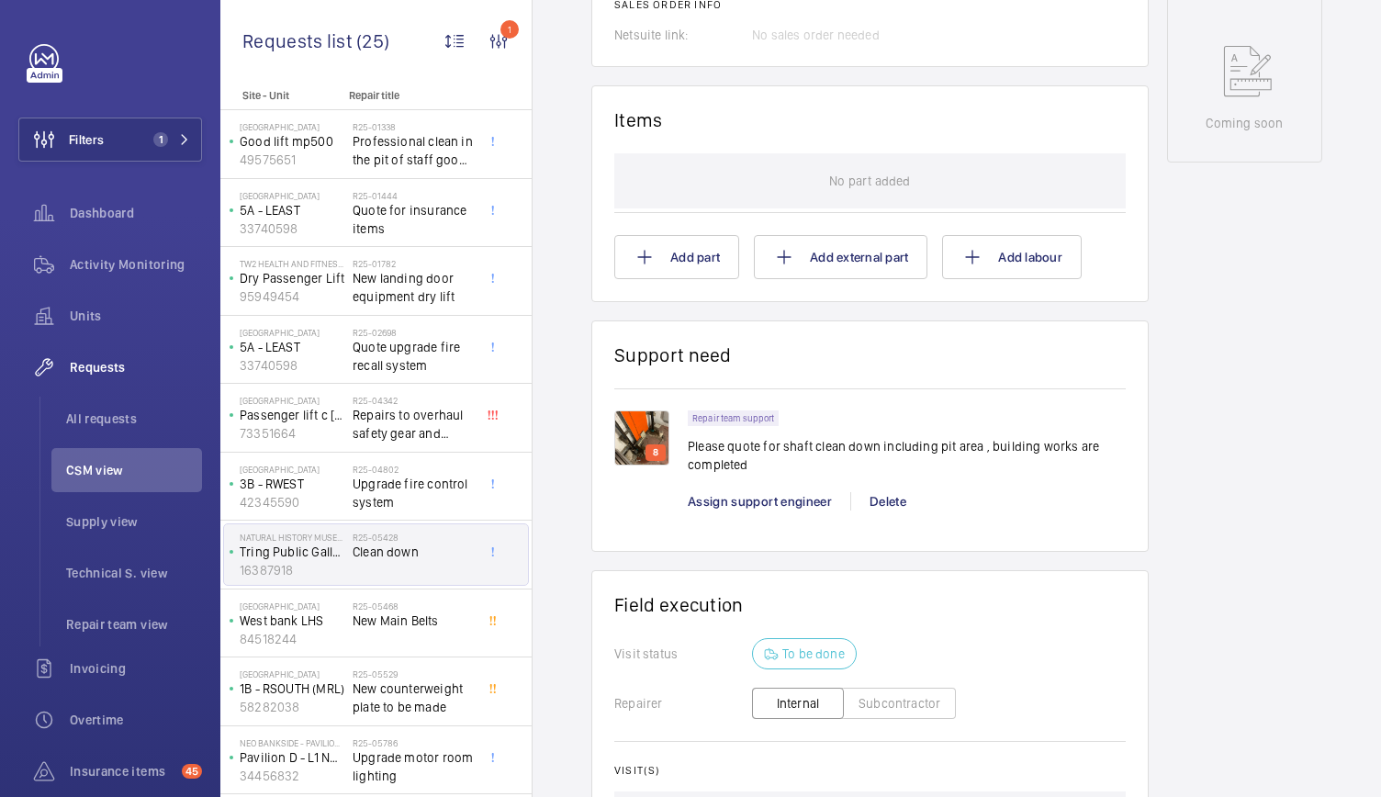
scroll to position [997, 0]
click at [920, 491] on div "Delete" at bounding box center [887, 500] width 74 height 18
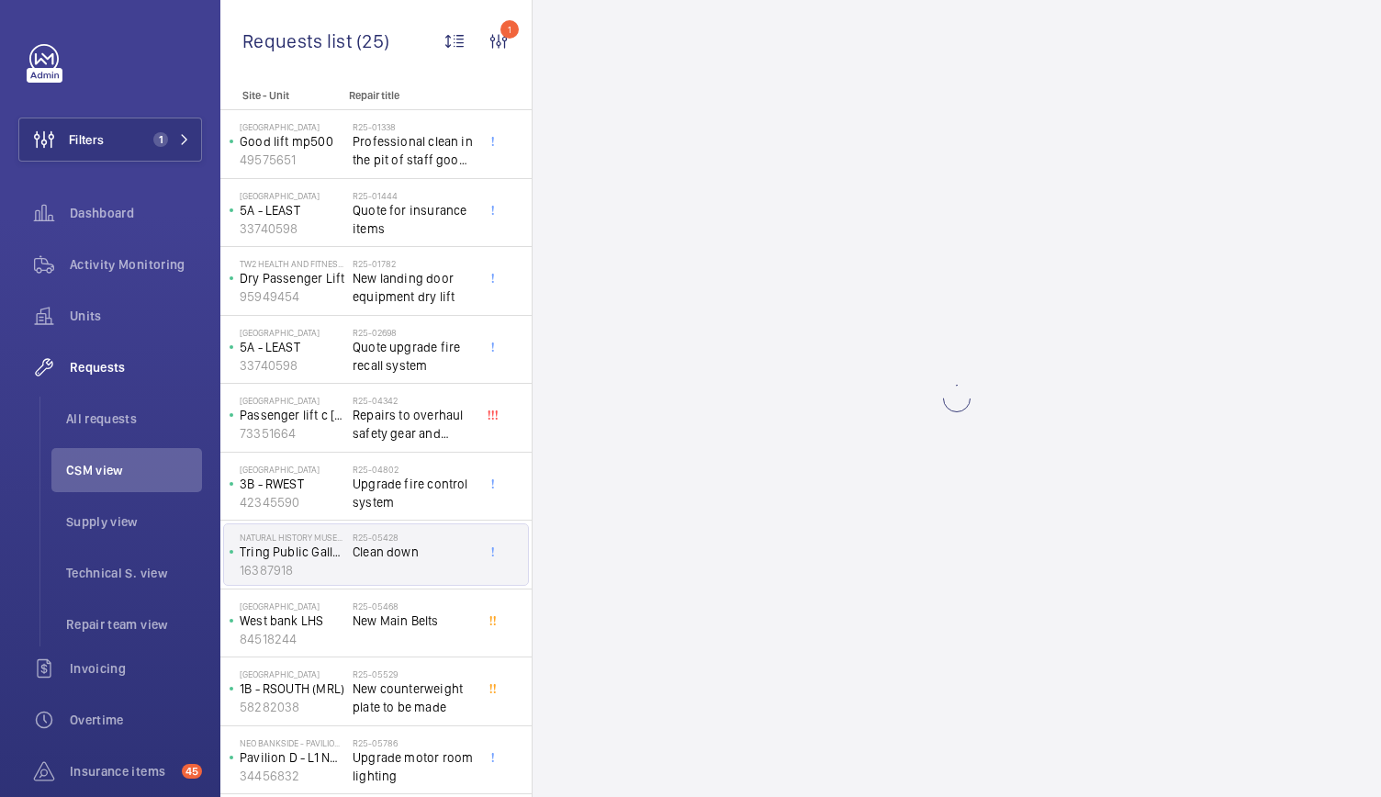
click at [920, 491] on wm-front-async-data-loader at bounding box center [956, 398] width 848 height 797
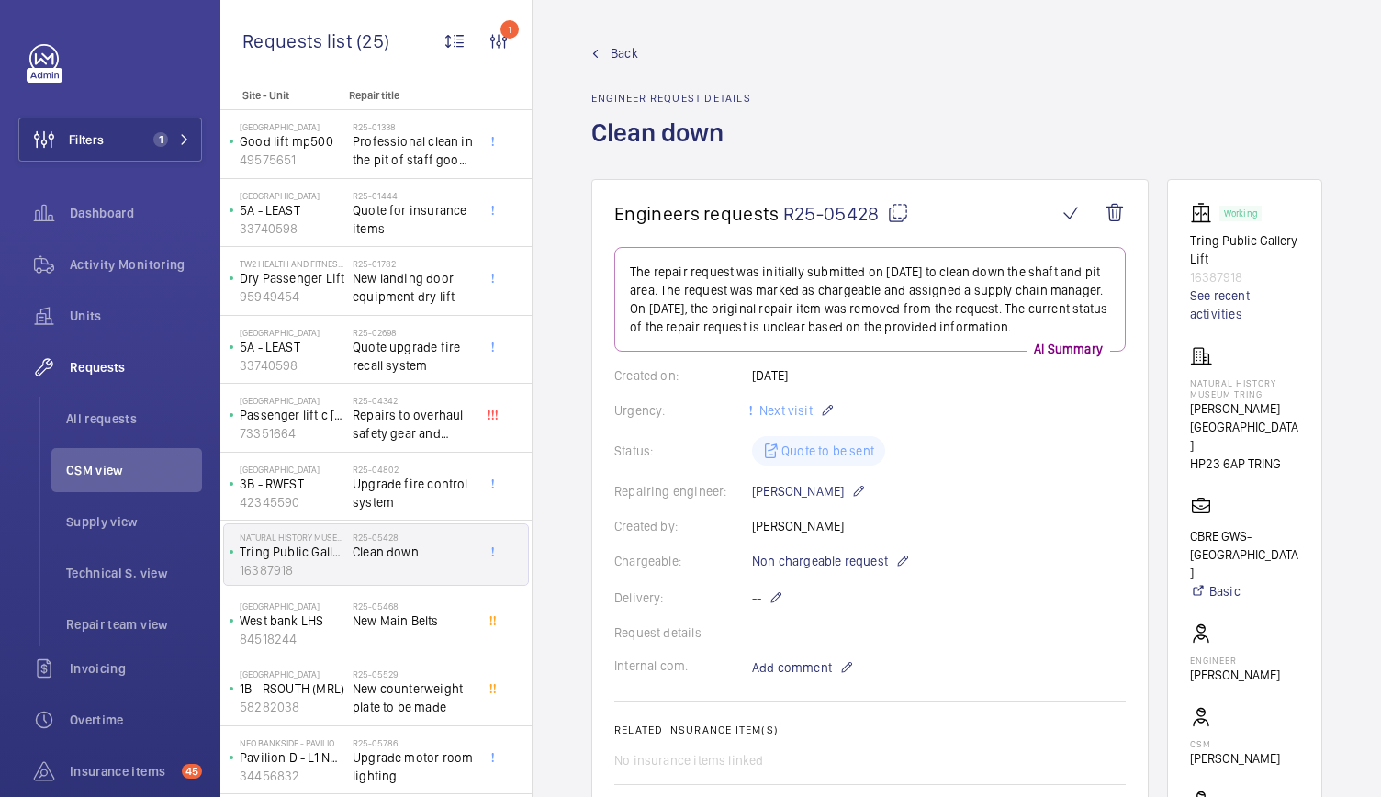
scroll to position [0, 26]
click at [560, 51] on wm-front-admin-header "Back Engineer request details Clean down" at bounding box center [956, 89] width 848 height 179
click at [591, 52] on mat-icon at bounding box center [595, 54] width 8 height 8
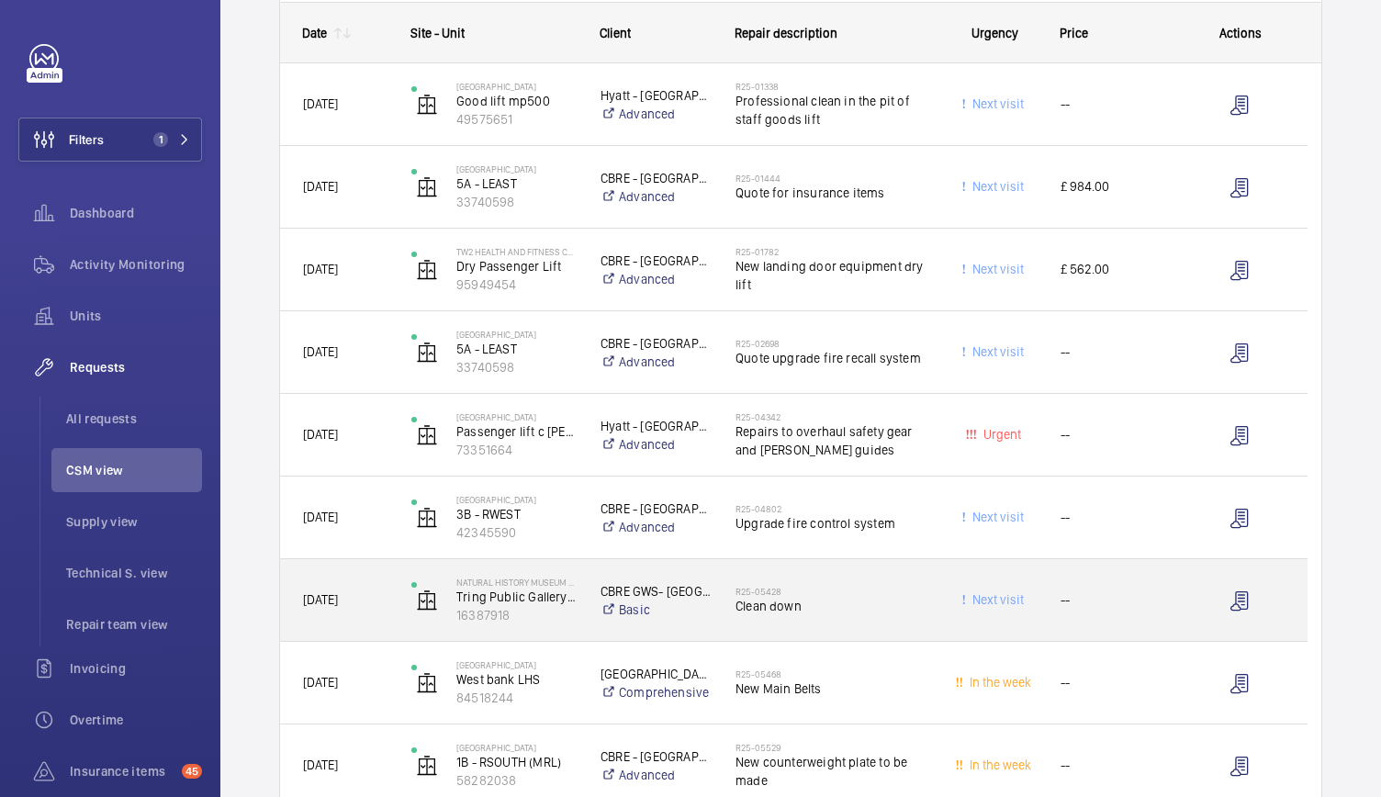
scroll to position [315, 0]
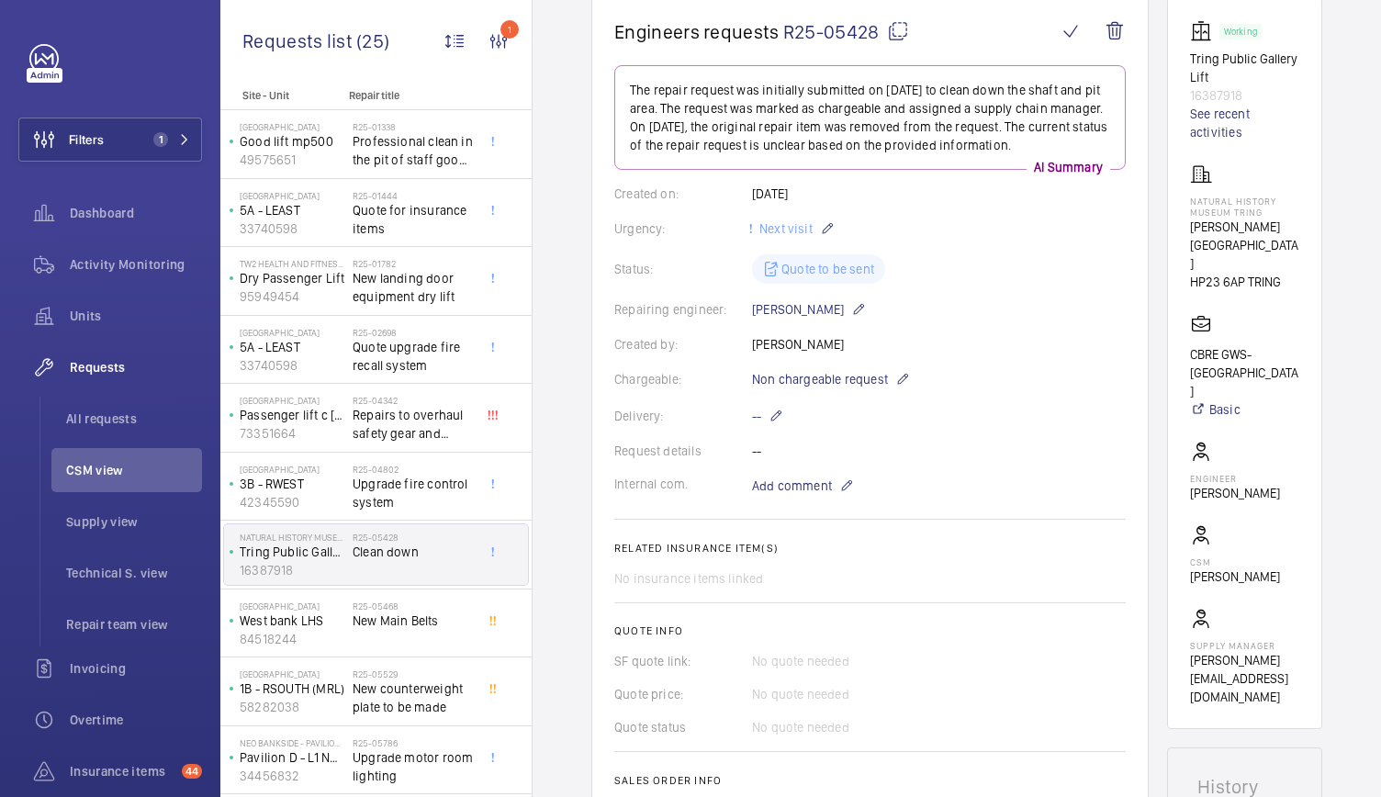
scroll to position [181, 0]
click at [878, 373] on span "Non chargeable request" at bounding box center [820, 380] width 136 height 18
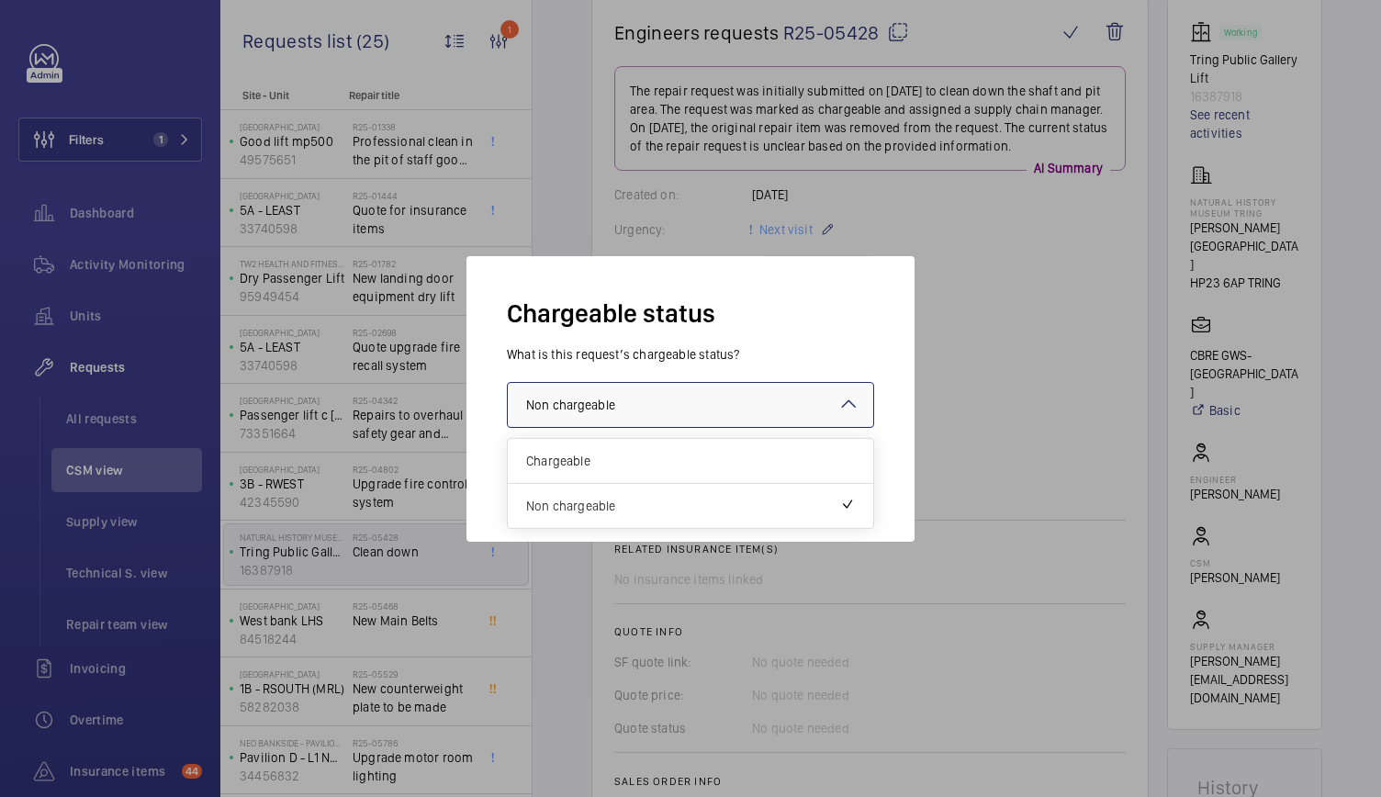
click at [707, 399] on div at bounding box center [690, 405] width 365 height 44
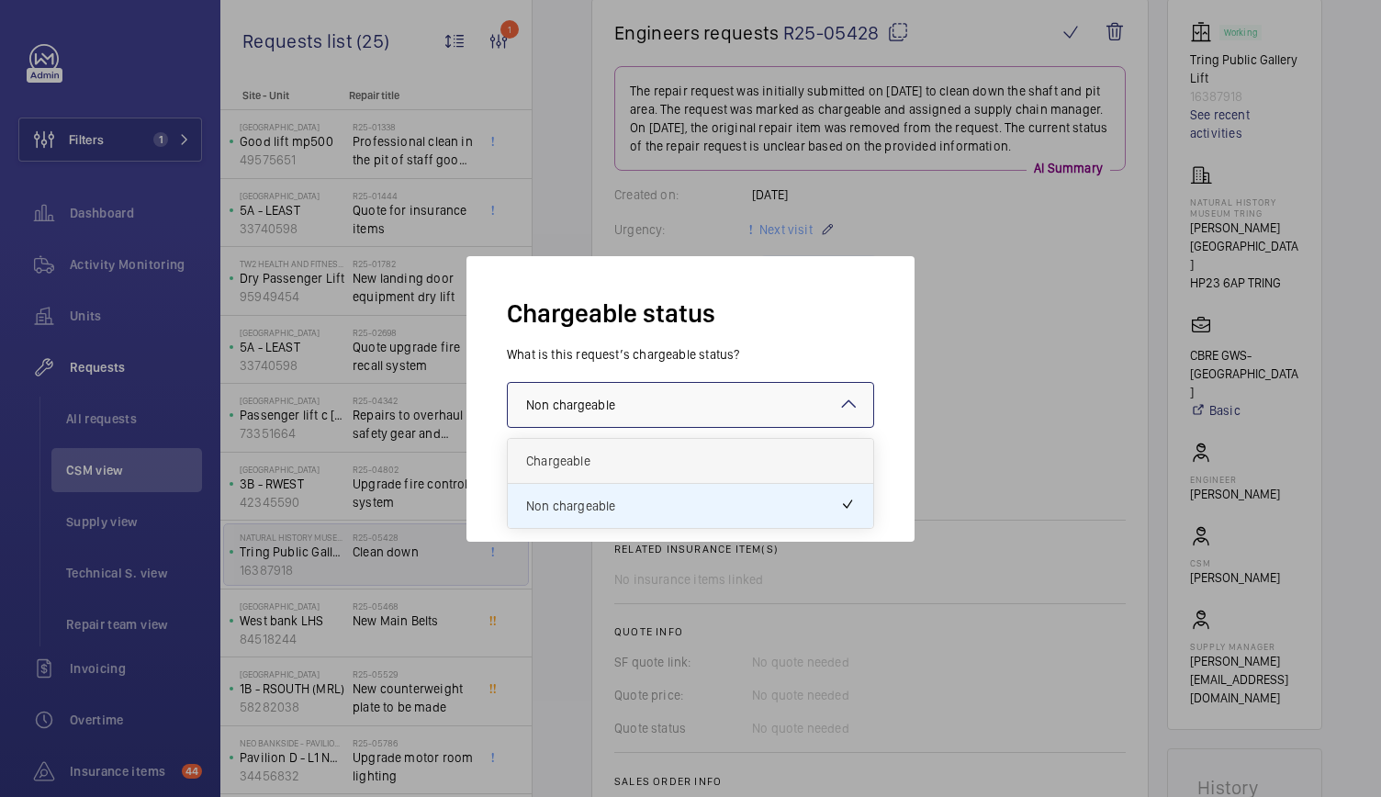
click at [643, 462] on span "Chargeable" at bounding box center [690, 461] width 329 height 18
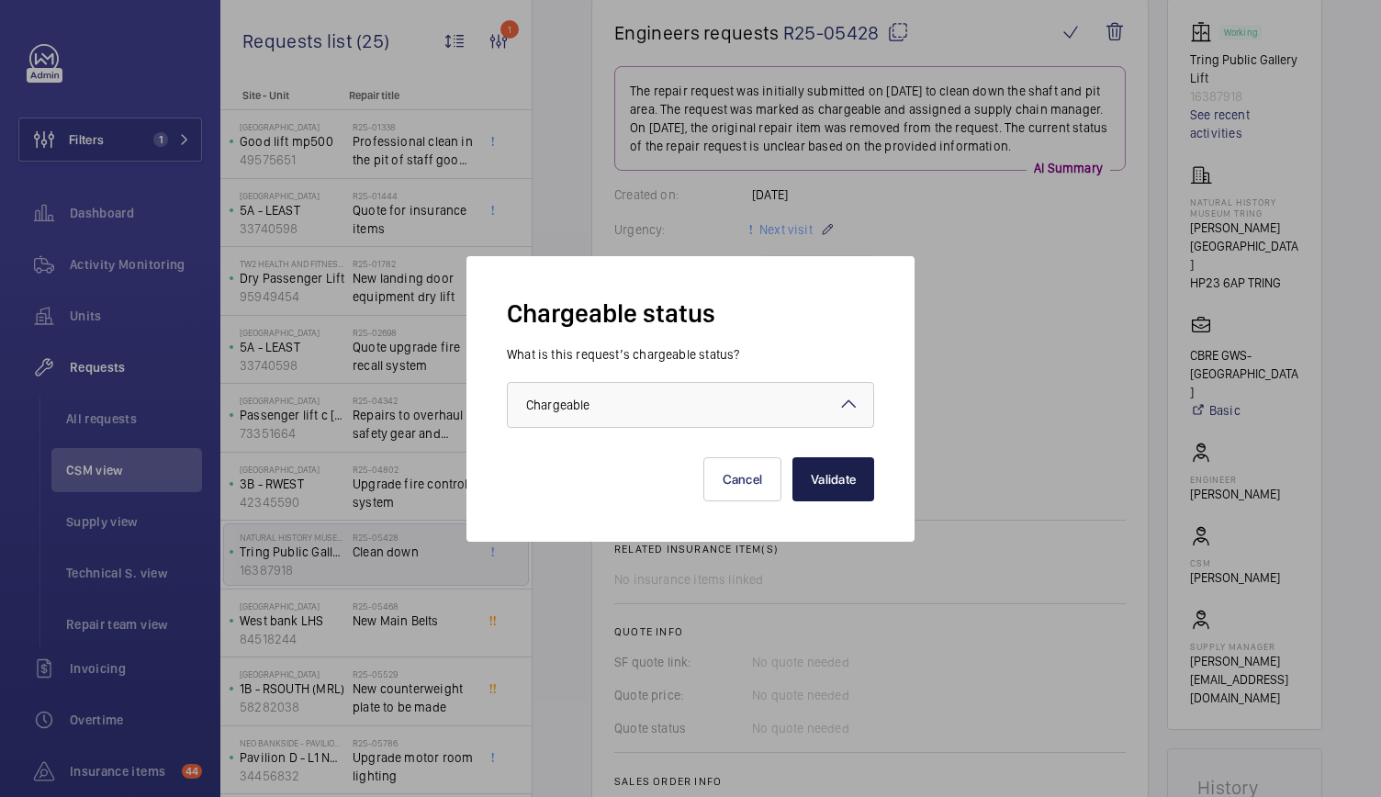
click at [841, 482] on button "Validate" at bounding box center [833, 479] width 82 height 44
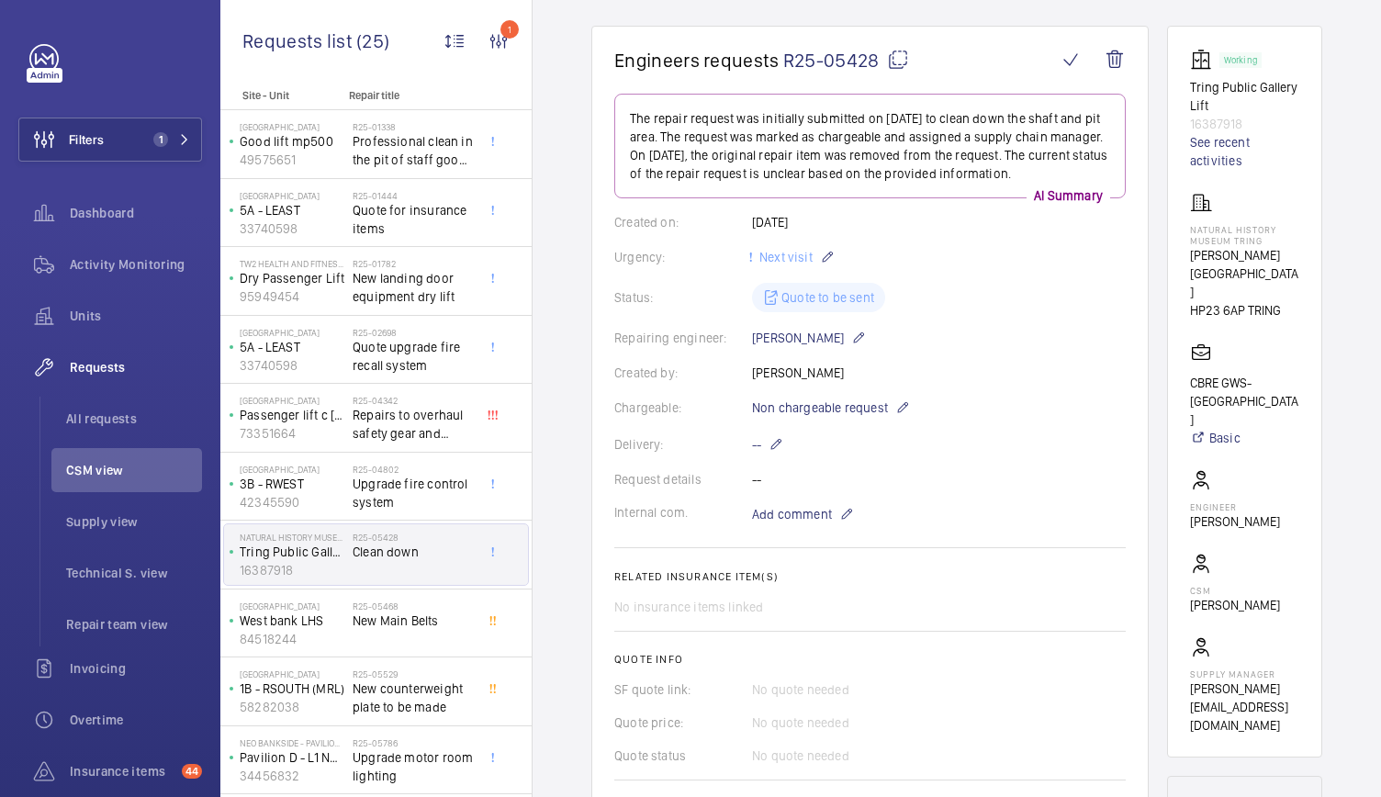
scroll to position [0, 0]
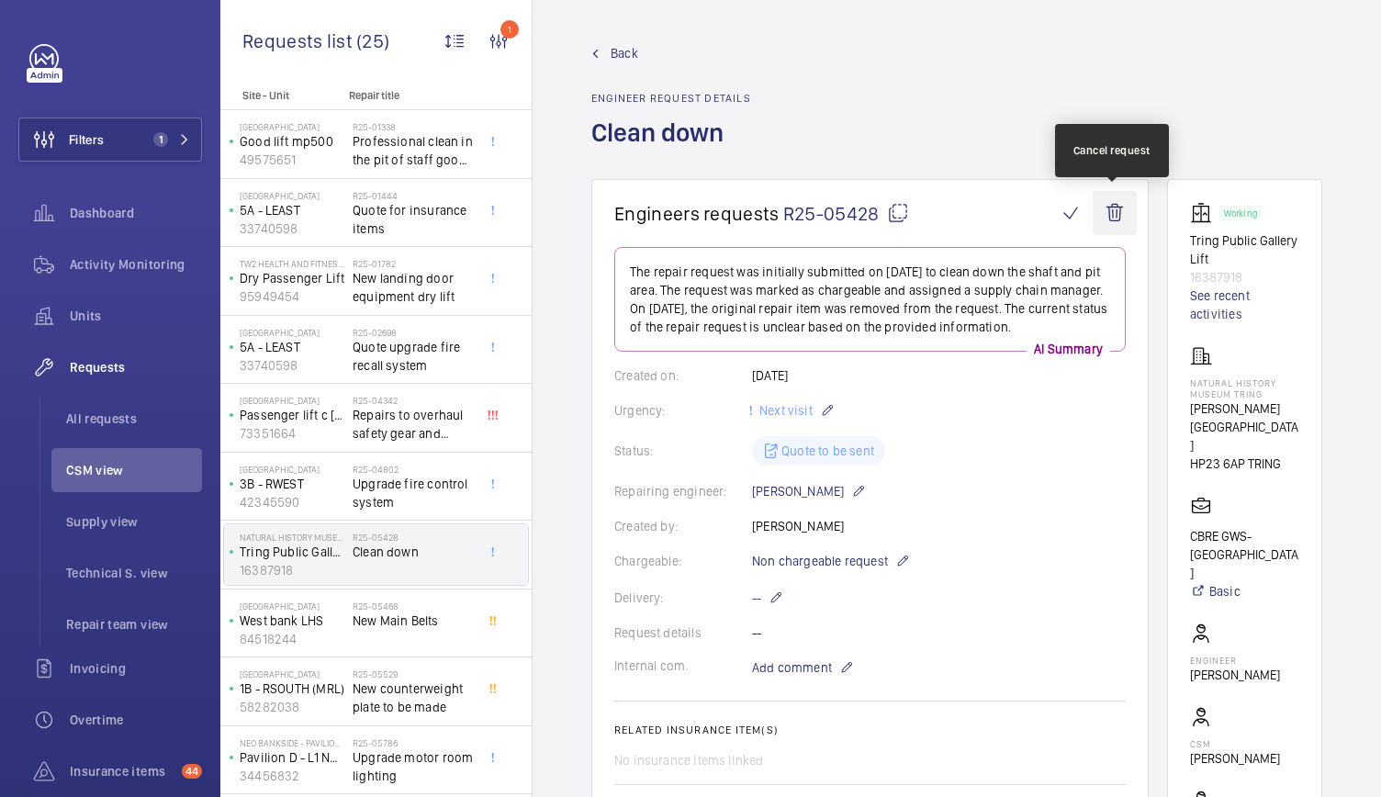
click at [1111, 207] on wm-front-icon-button at bounding box center [1114, 213] width 44 height 44
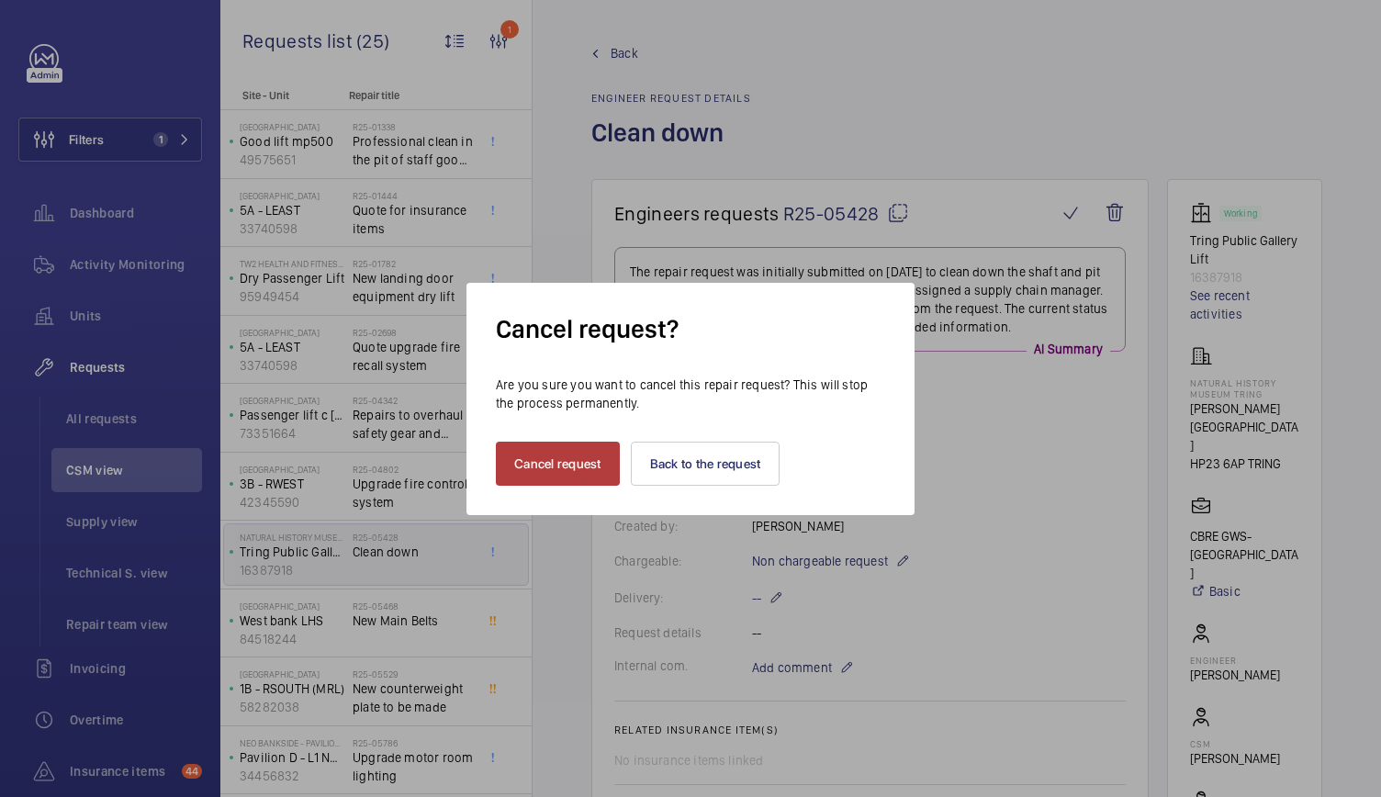
click at [530, 467] on button "Cancel request" at bounding box center [558, 464] width 124 height 44
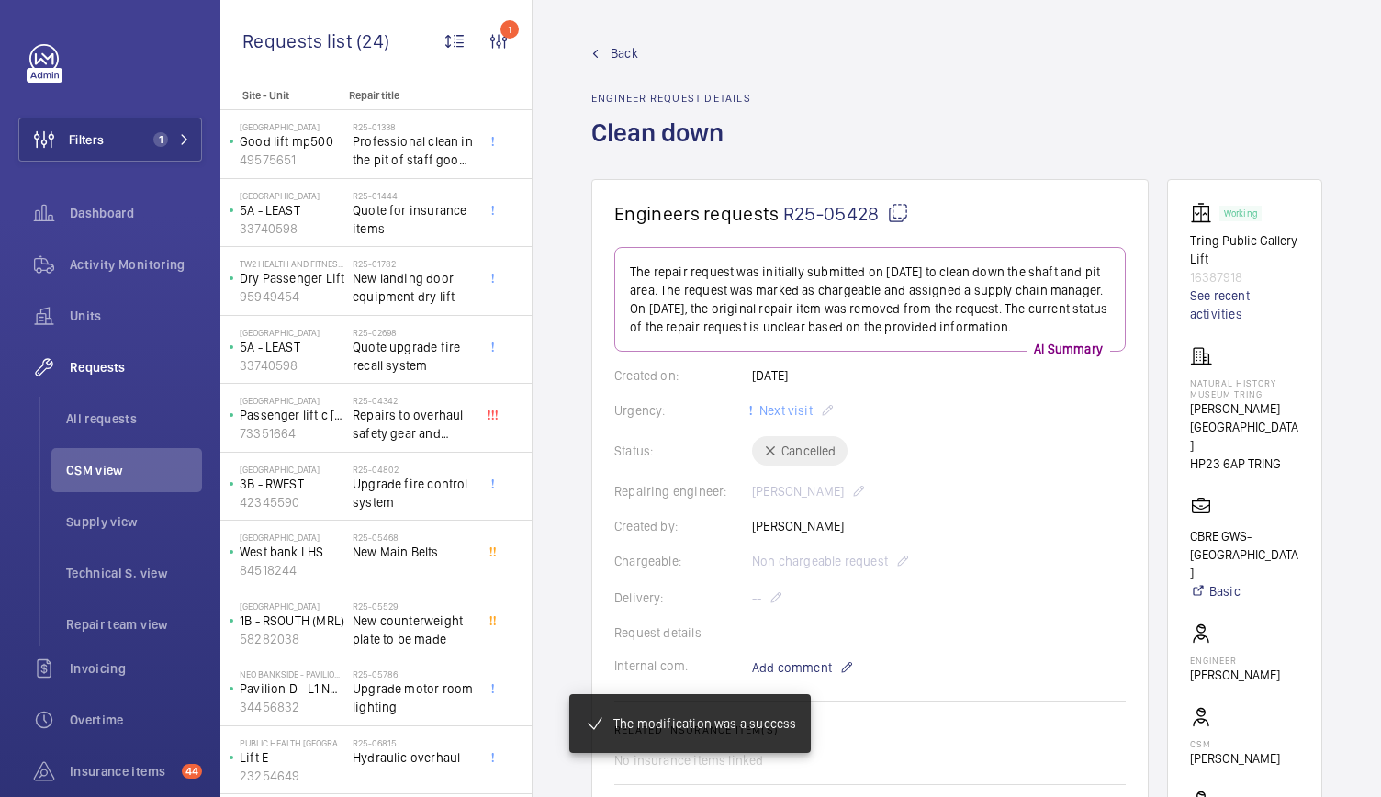
click at [626, 56] on span "Back" at bounding box center [624, 53] width 28 height 18
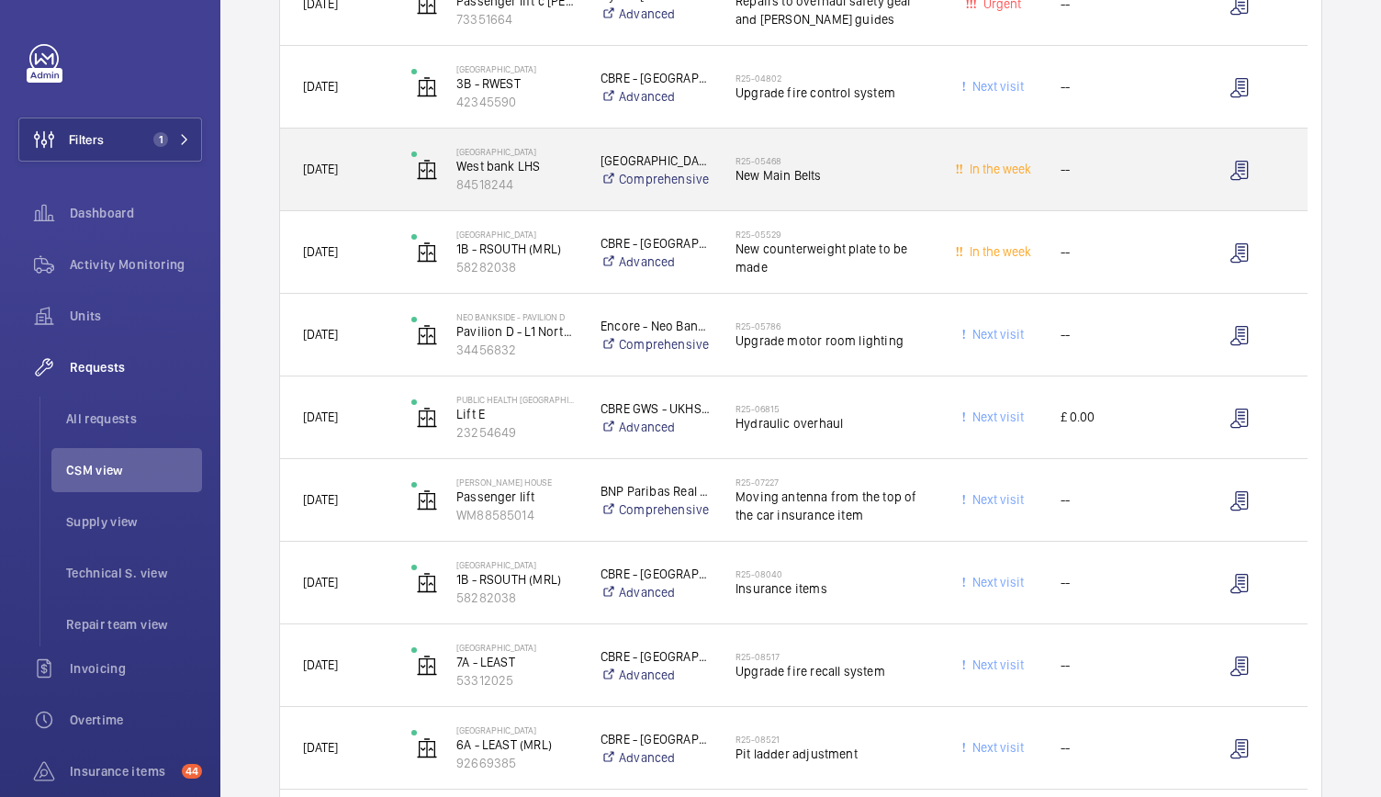
scroll to position [727, 0]
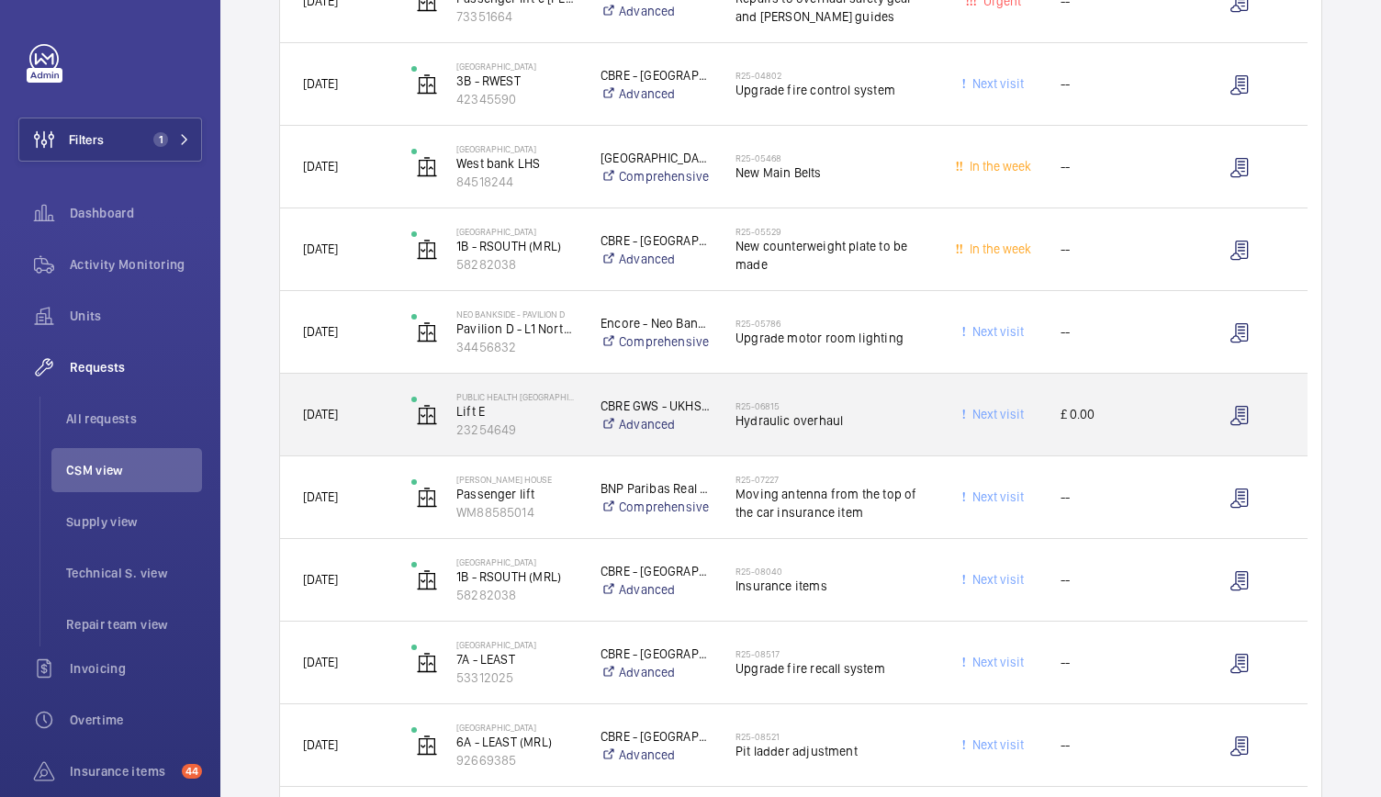
click at [570, 440] on div "Public Health [GEOGRAPHIC_DATA] Colindale Lift E 23254649" at bounding box center [482, 414] width 187 height 75
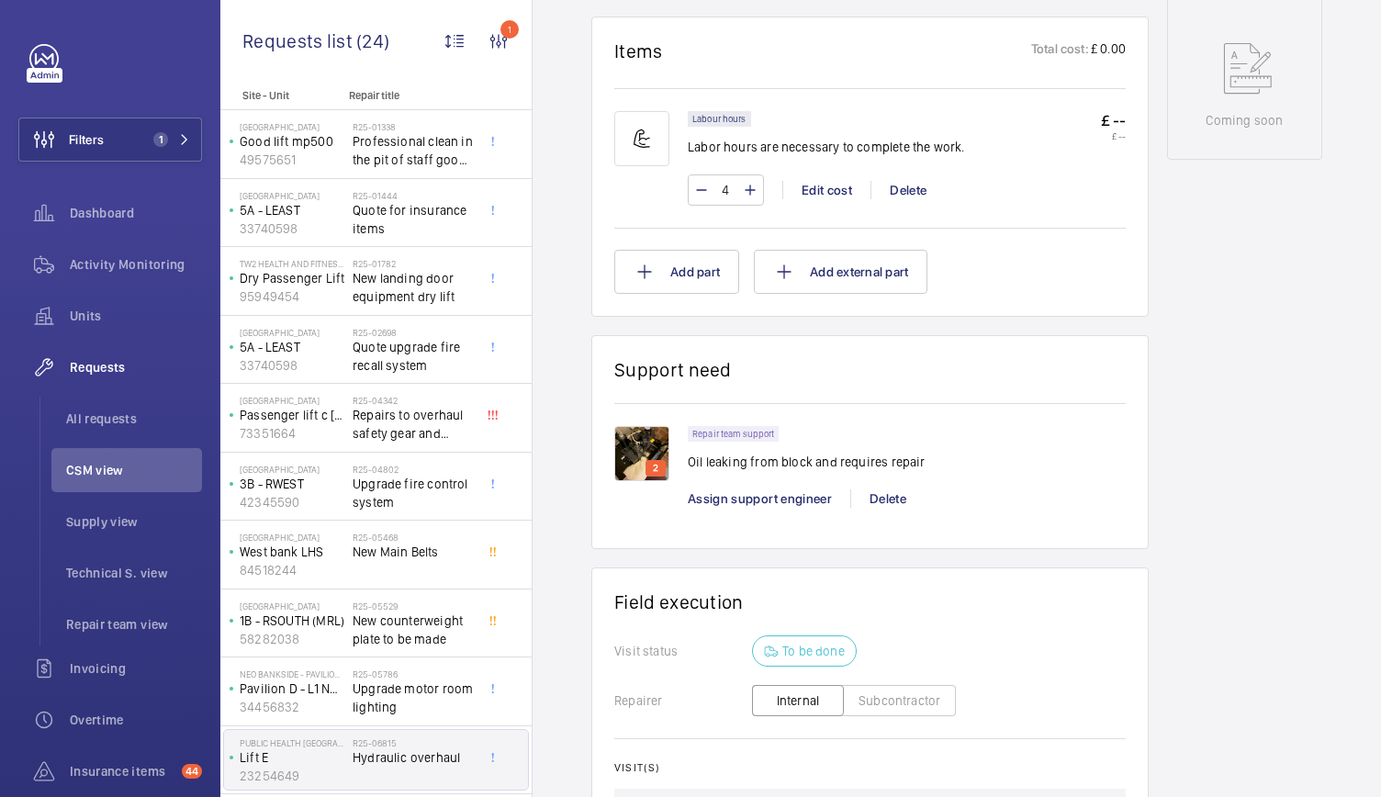
scroll to position [1047, 0]
click at [646, 465] on div "2" at bounding box center [655, 467] width 20 height 17
click at [641, 442] on img at bounding box center [641, 452] width 55 height 55
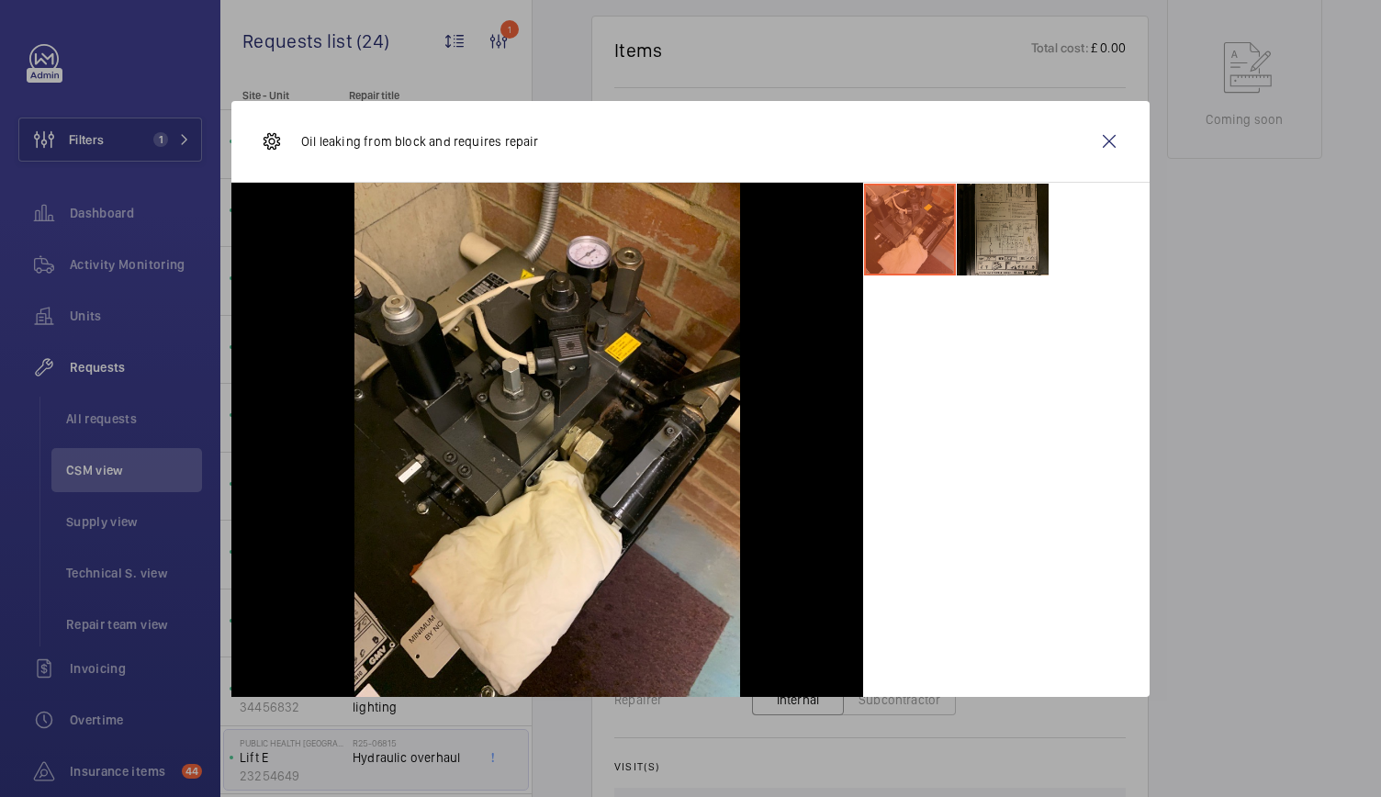
click at [995, 214] on li at bounding box center [1003, 230] width 92 height 92
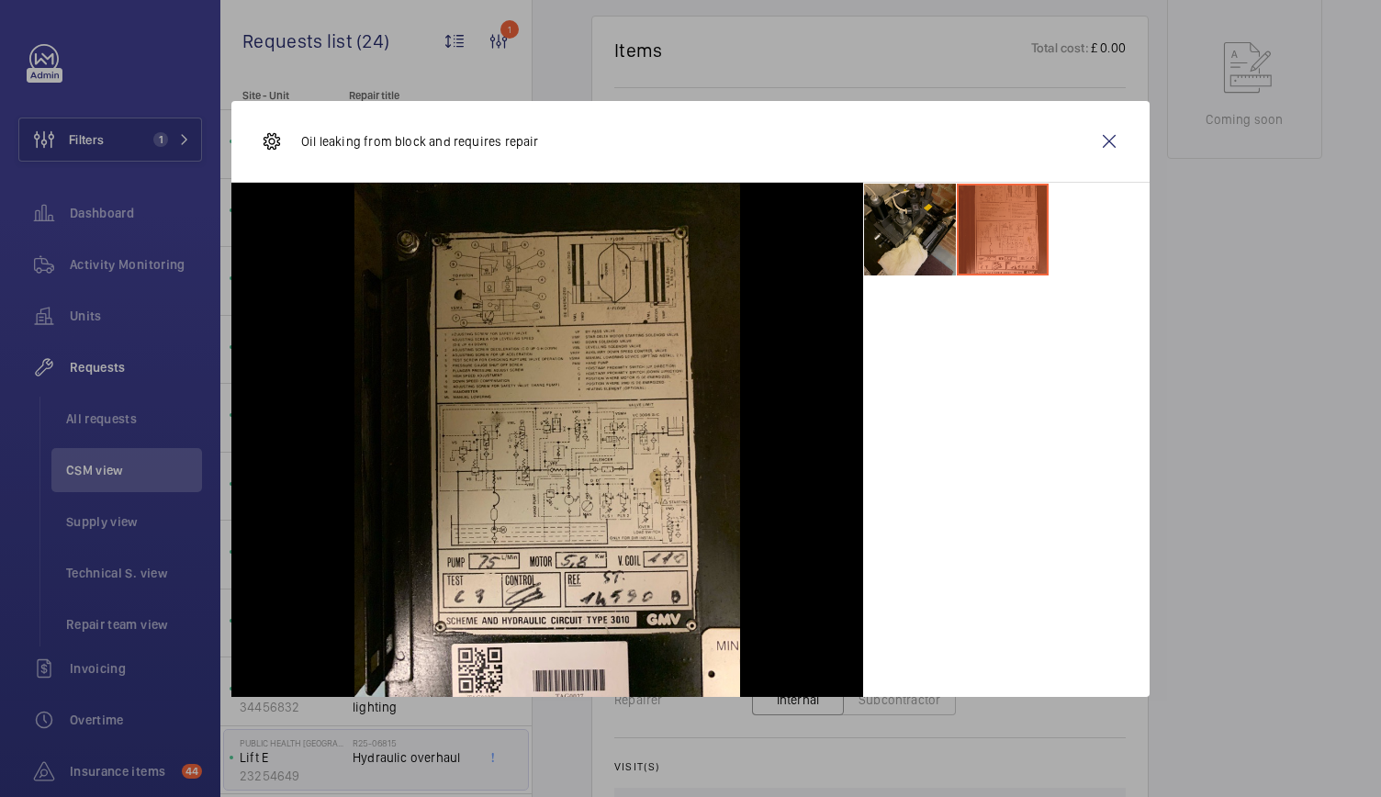
click at [925, 221] on li at bounding box center [910, 230] width 92 height 92
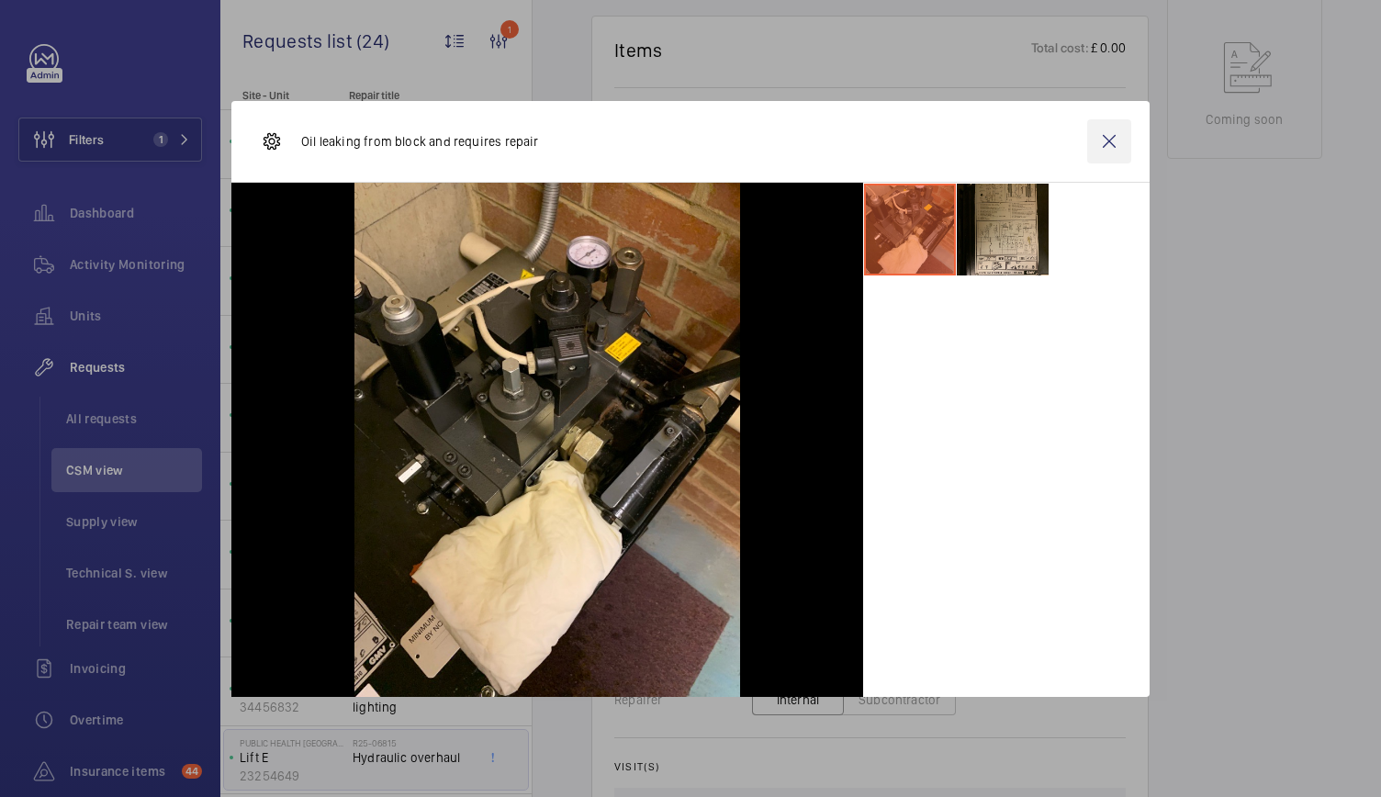
click at [1111, 141] on wm-front-icon-button at bounding box center [1109, 141] width 44 height 44
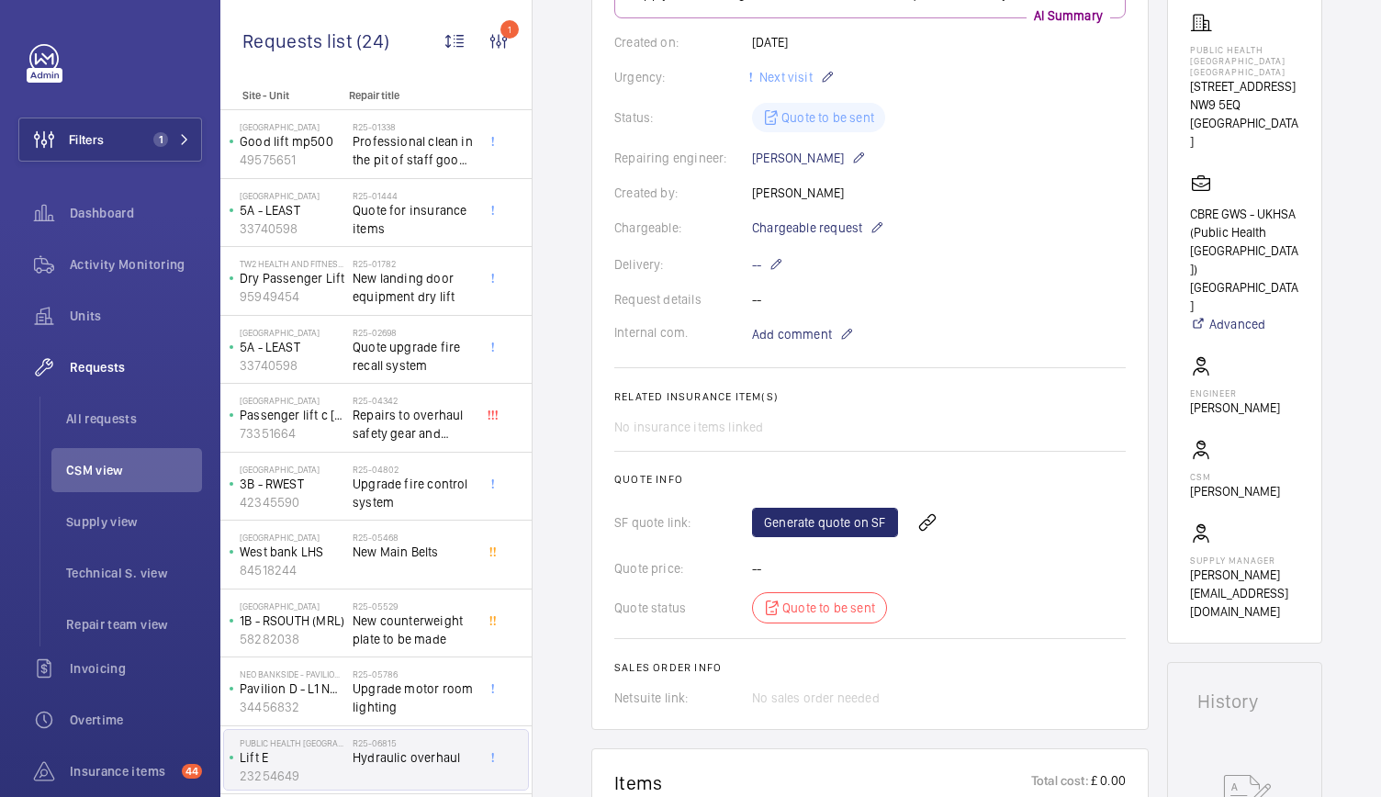
scroll to position [316, 0]
click at [822, 522] on link "Generate quote on SF" at bounding box center [825, 521] width 146 height 29
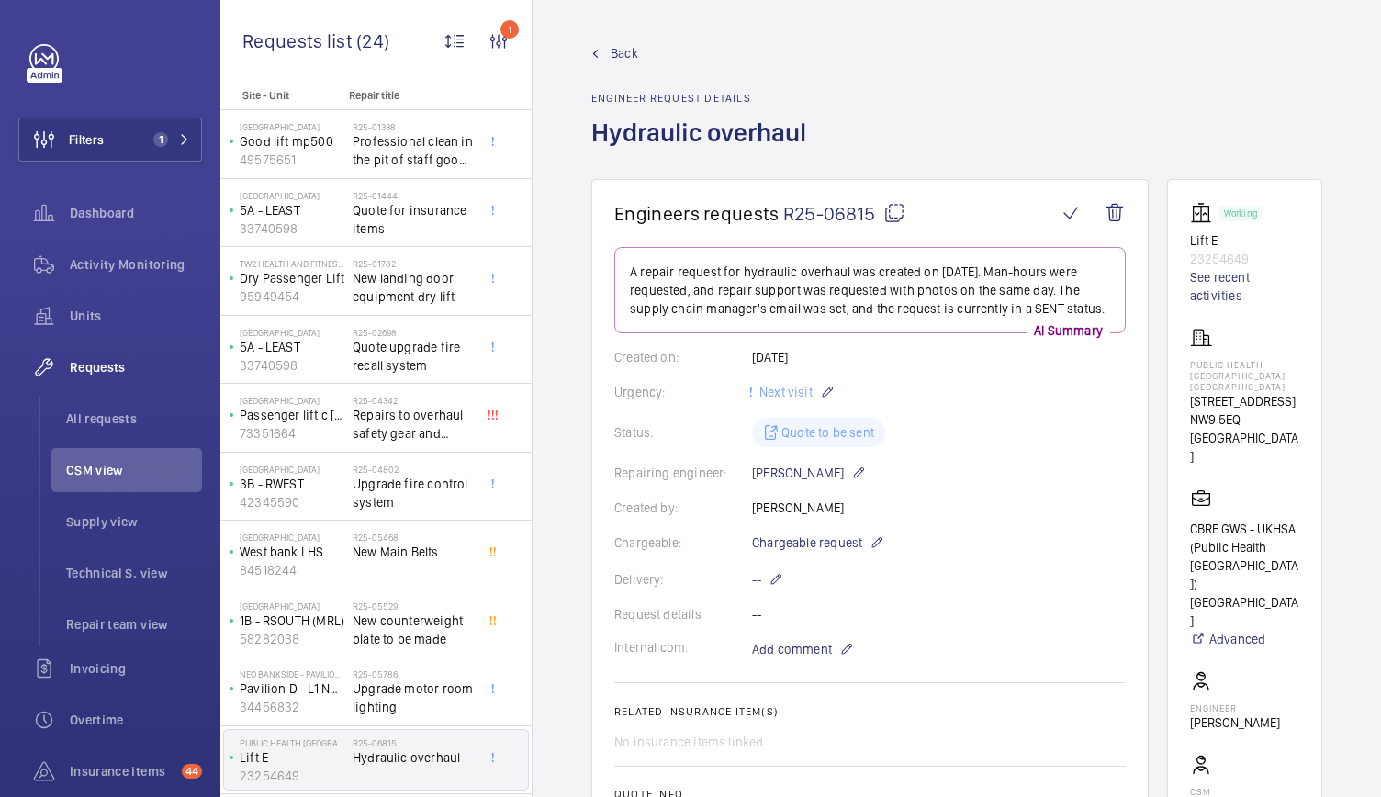
click at [624, 57] on span "Back" at bounding box center [624, 53] width 28 height 18
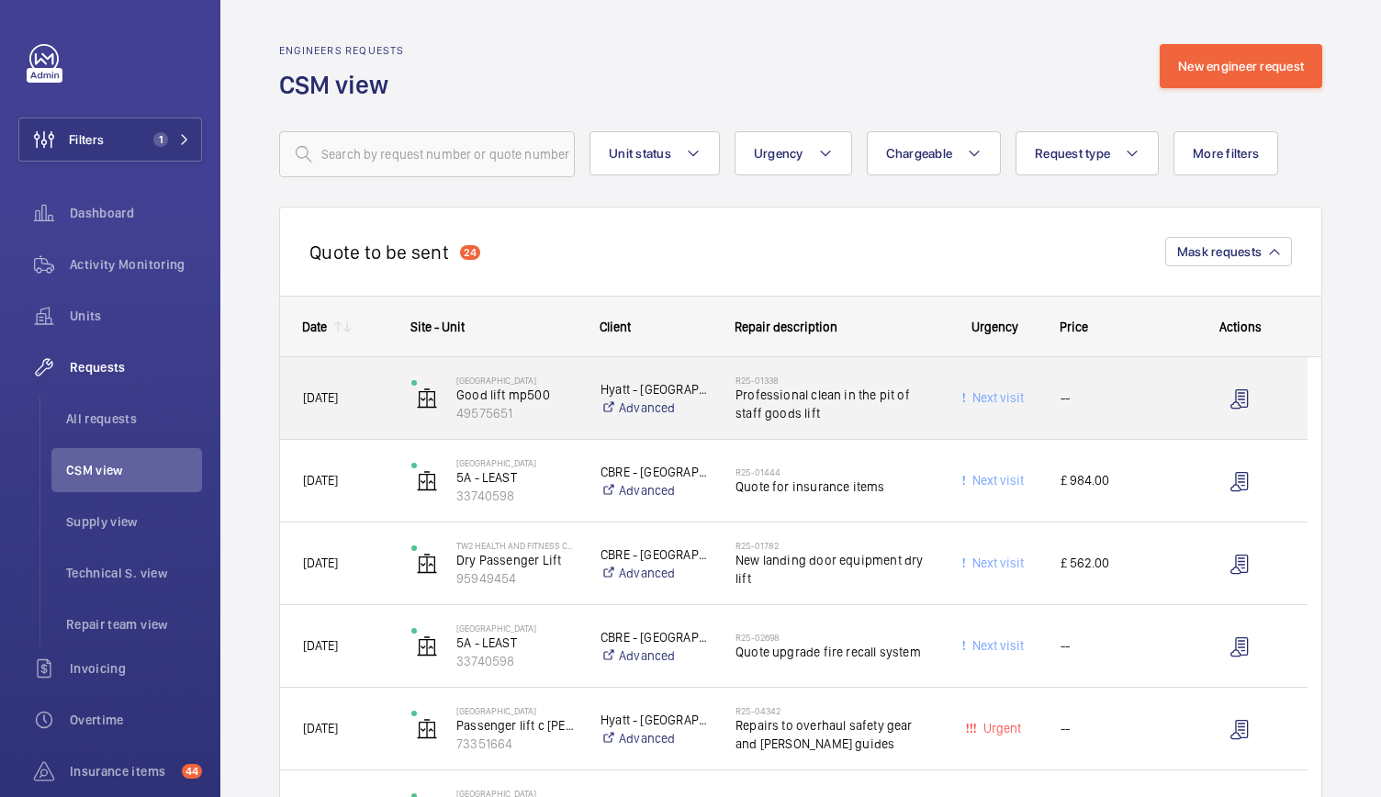
click at [565, 434] on div "Blackfriars Hotel Good lift mp500 49575651" at bounding box center [482, 398] width 187 height 75
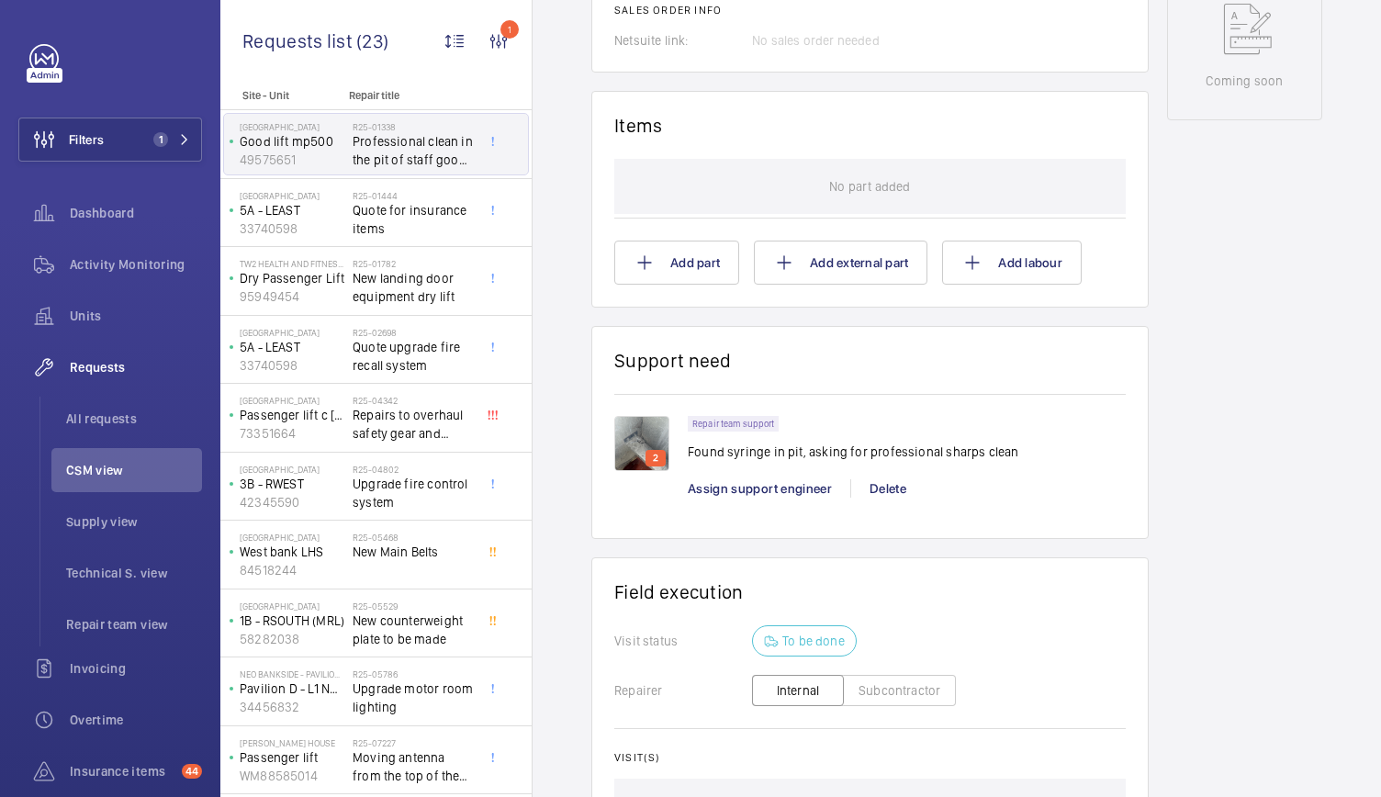
scroll to position [1010, 0]
click at [617, 420] on img at bounding box center [641, 442] width 55 height 55
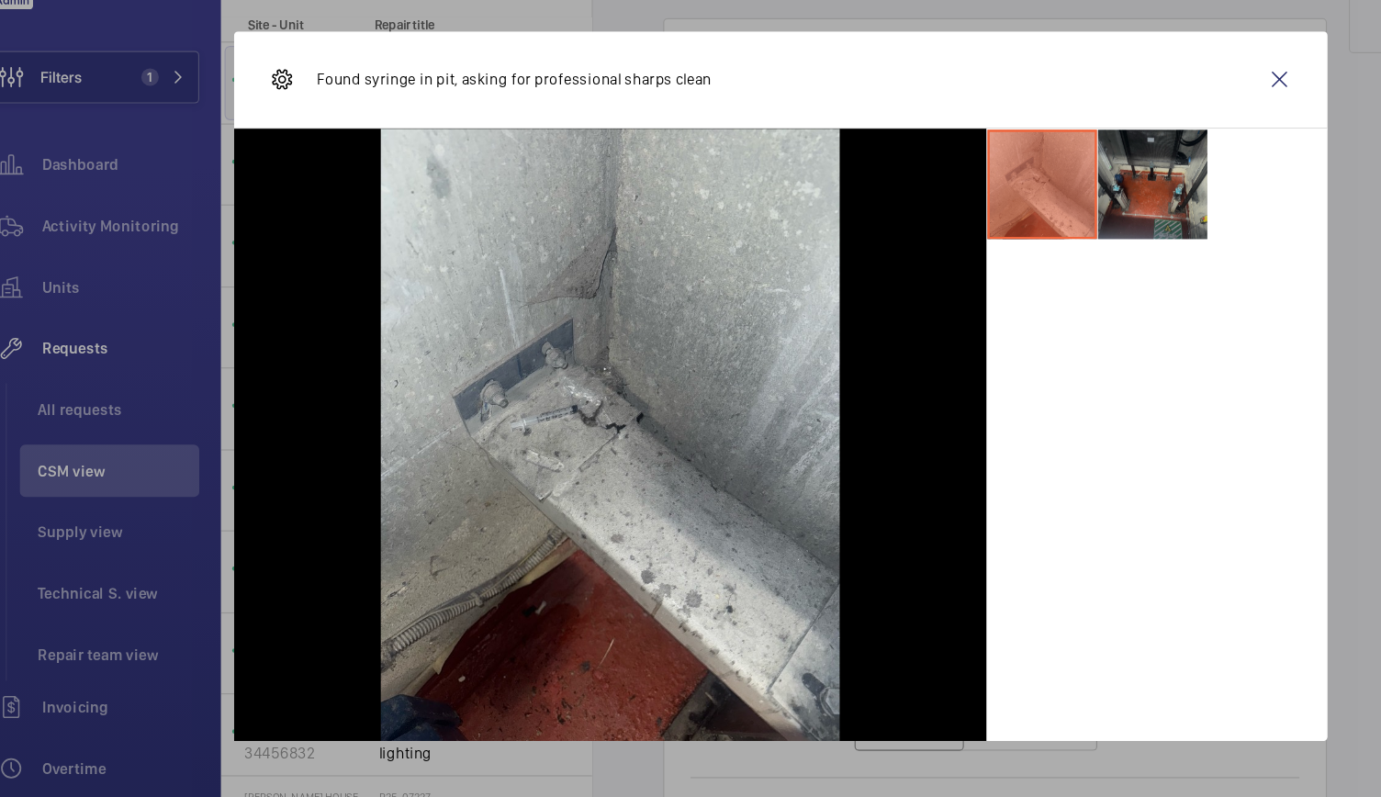
click at [991, 244] on li at bounding box center [1003, 230] width 92 height 92
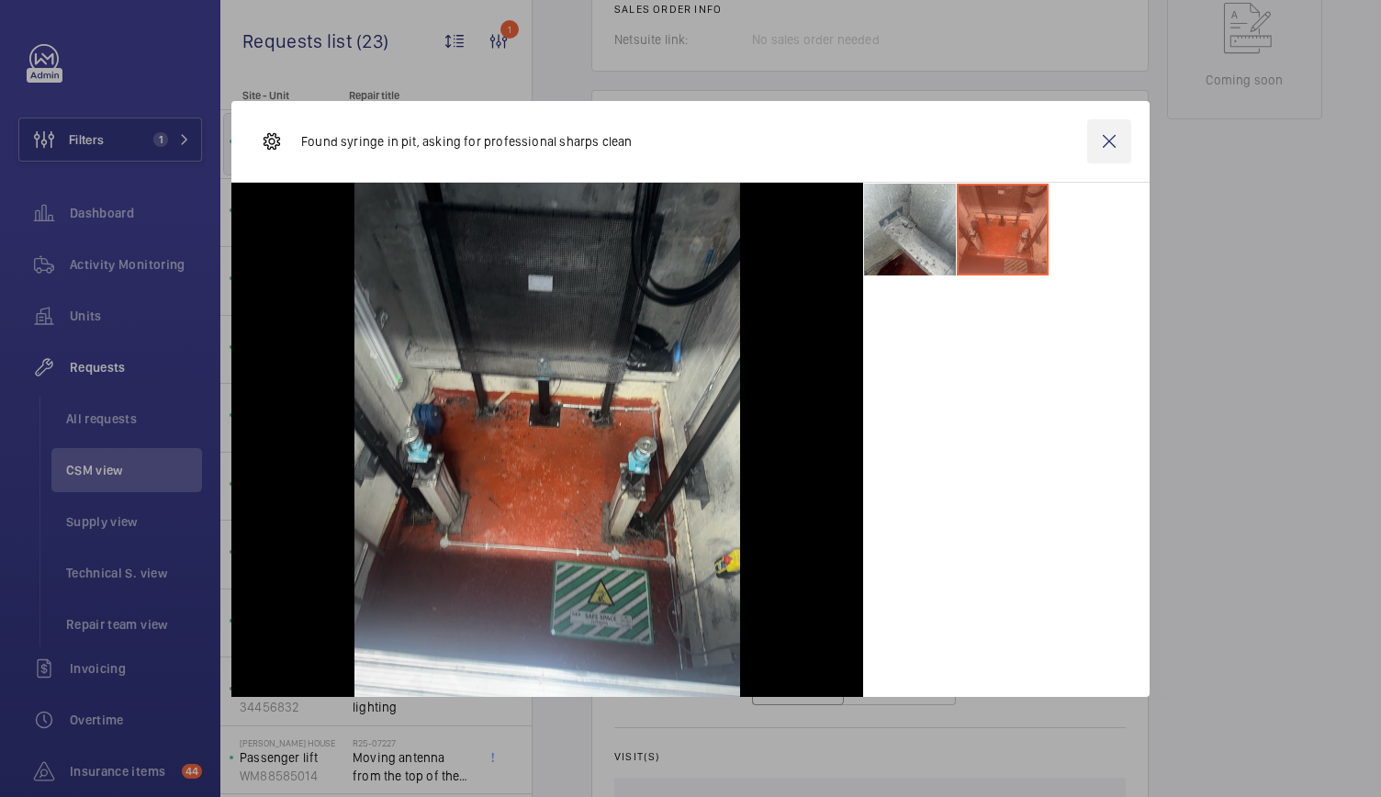
click at [1117, 141] on wm-front-icon-button at bounding box center [1109, 141] width 44 height 44
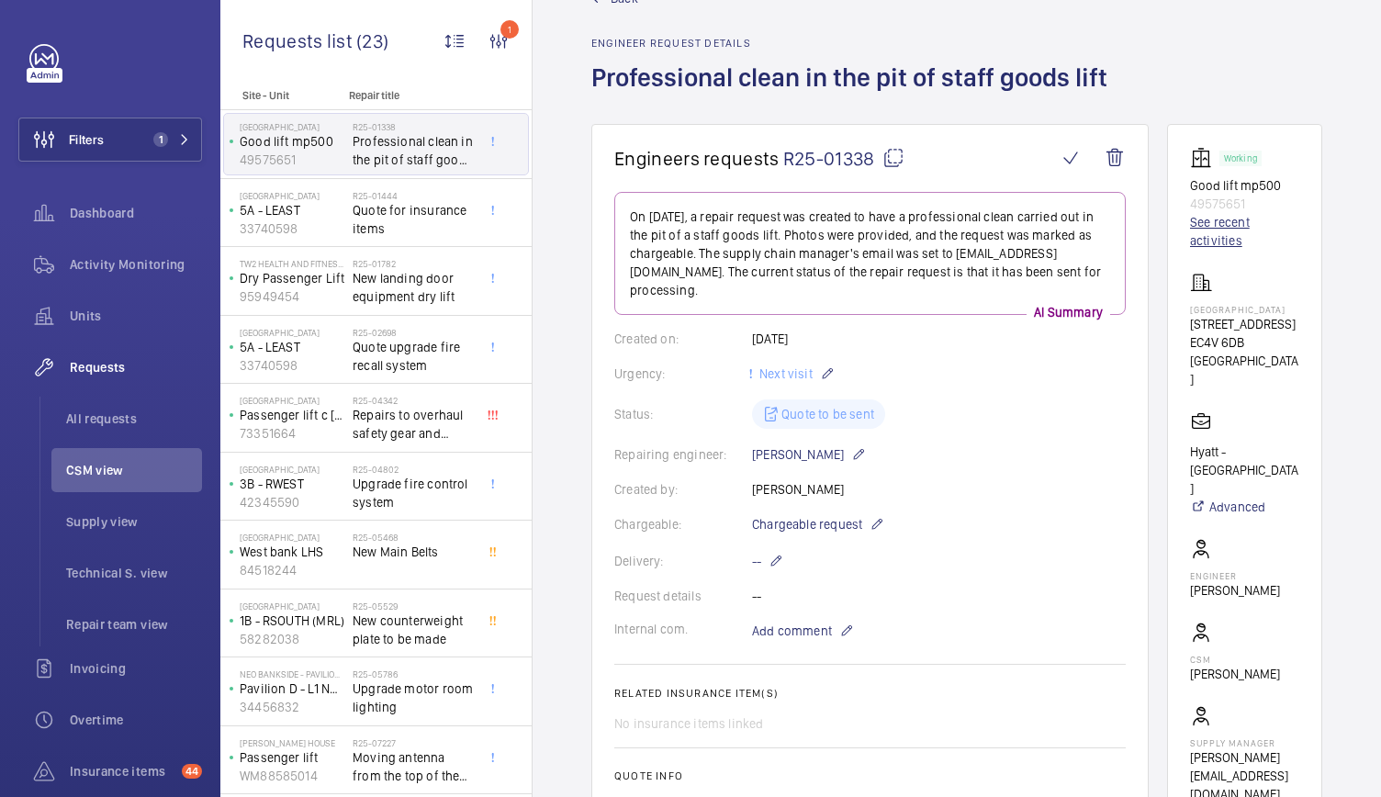
scroll to position [37, 0]
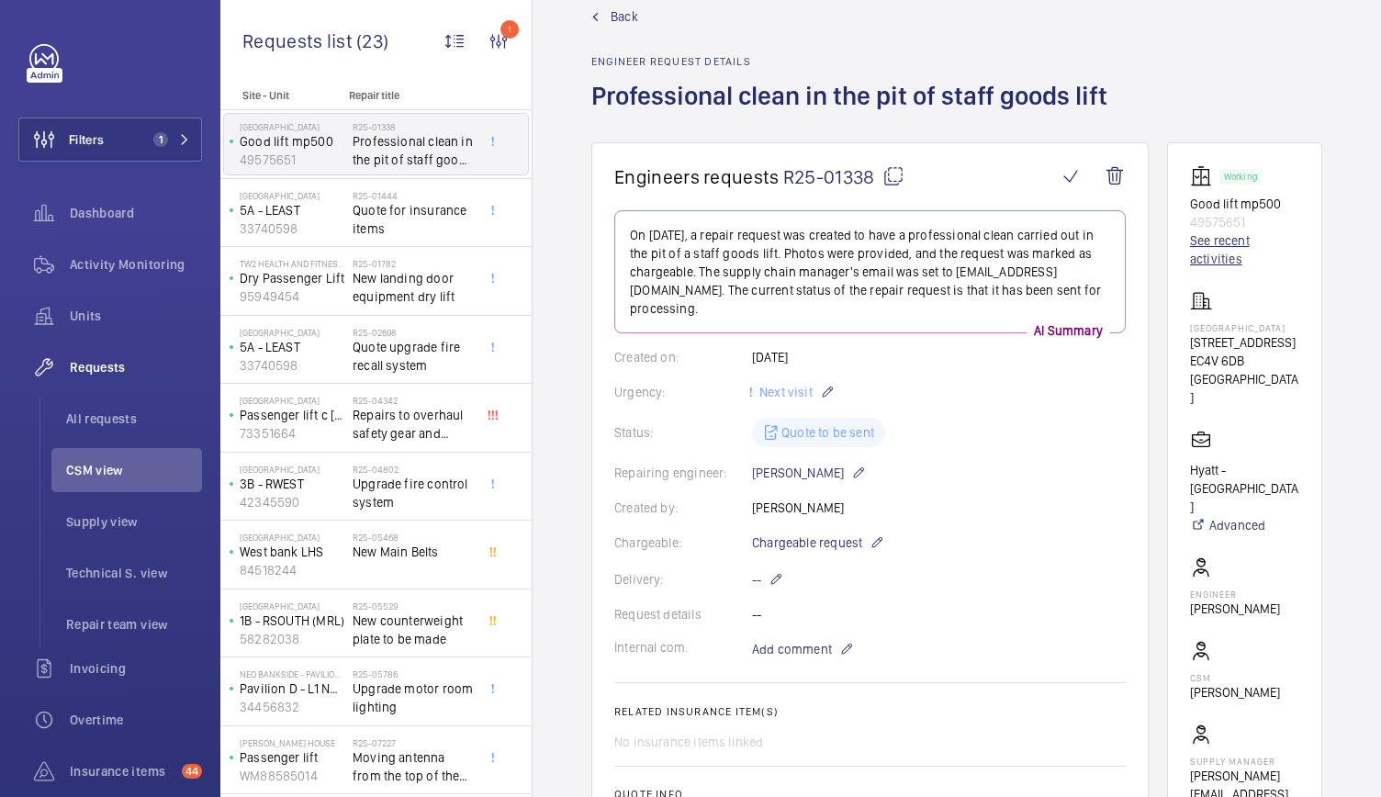
click at [1209, 256] on link "See recent activities" at bounding box center [1244, 249] width 109 height 37
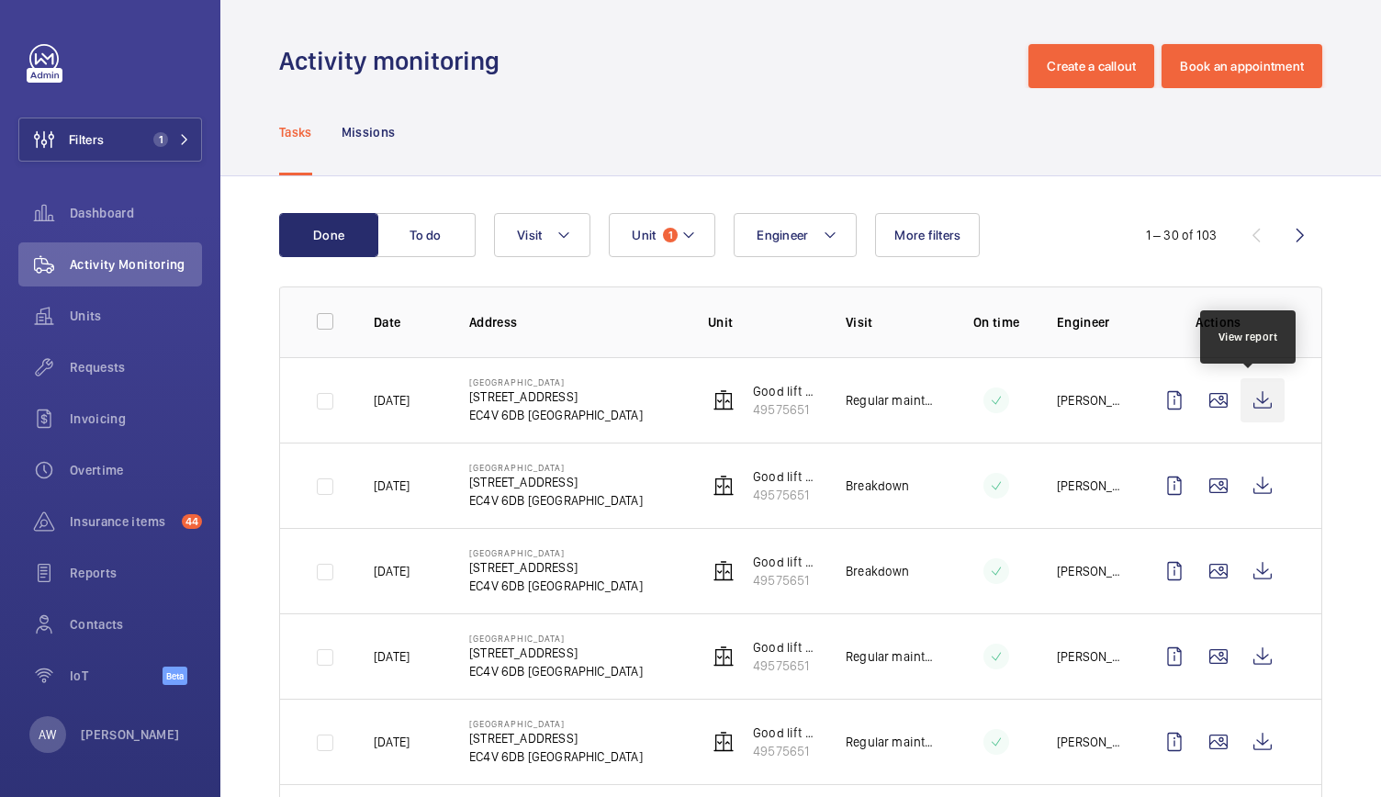
click at [1261, 403] on wm-front-icon-button at bounding box center [1262, 400] width 44 height 44
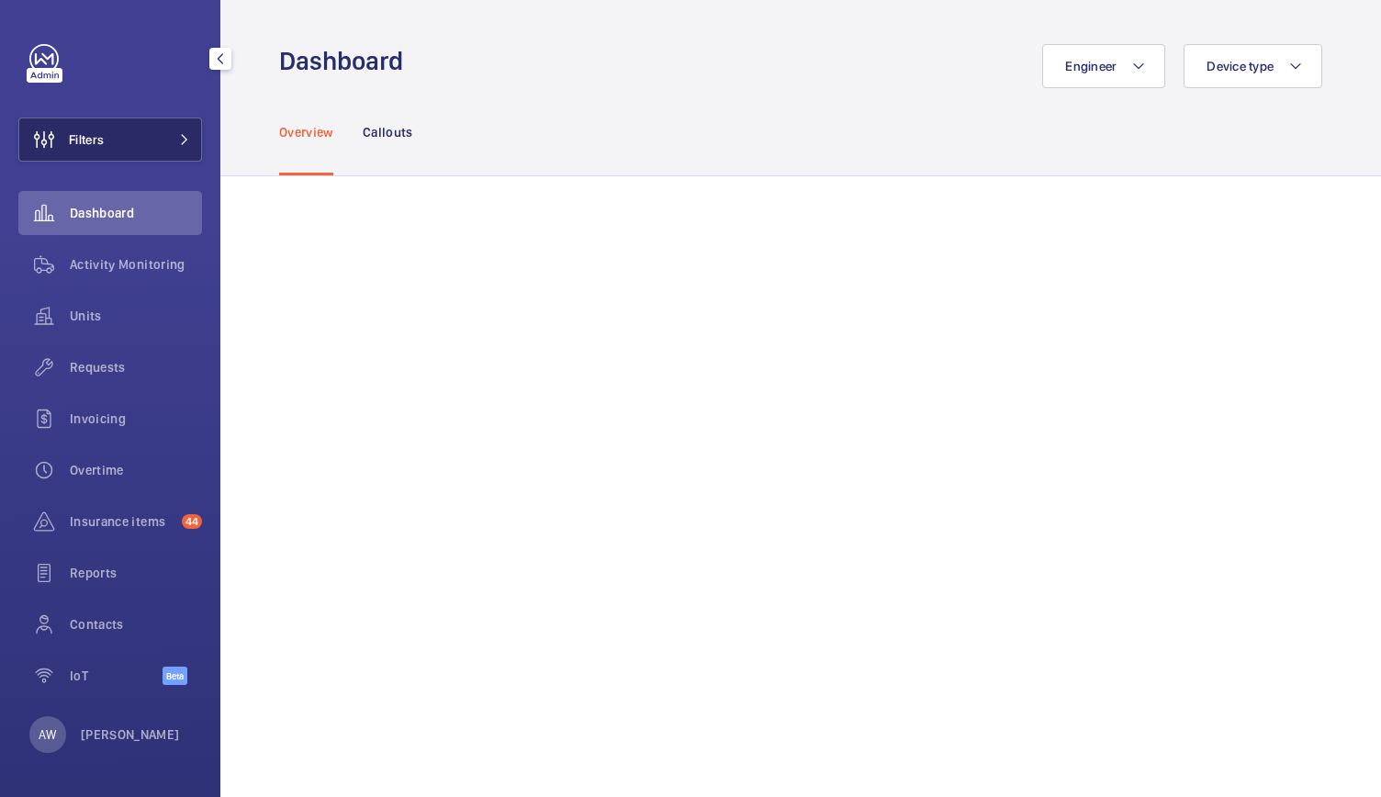
click at [164, 135] on button "Filters" at bounding box center [110, 139] width 184 height 44
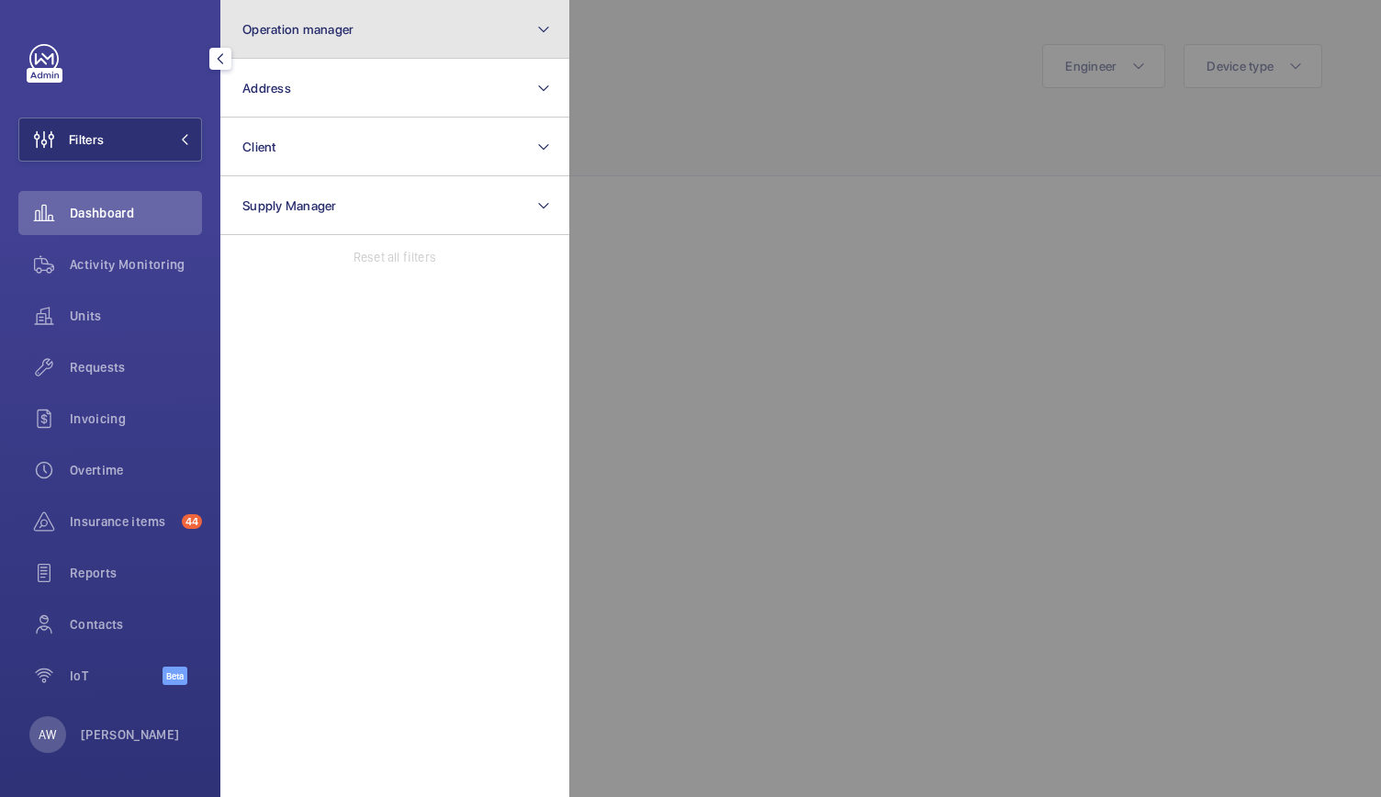
click at [320, 47] on button "Operation manager" at bounding box center [394, 29] width 349 height 59
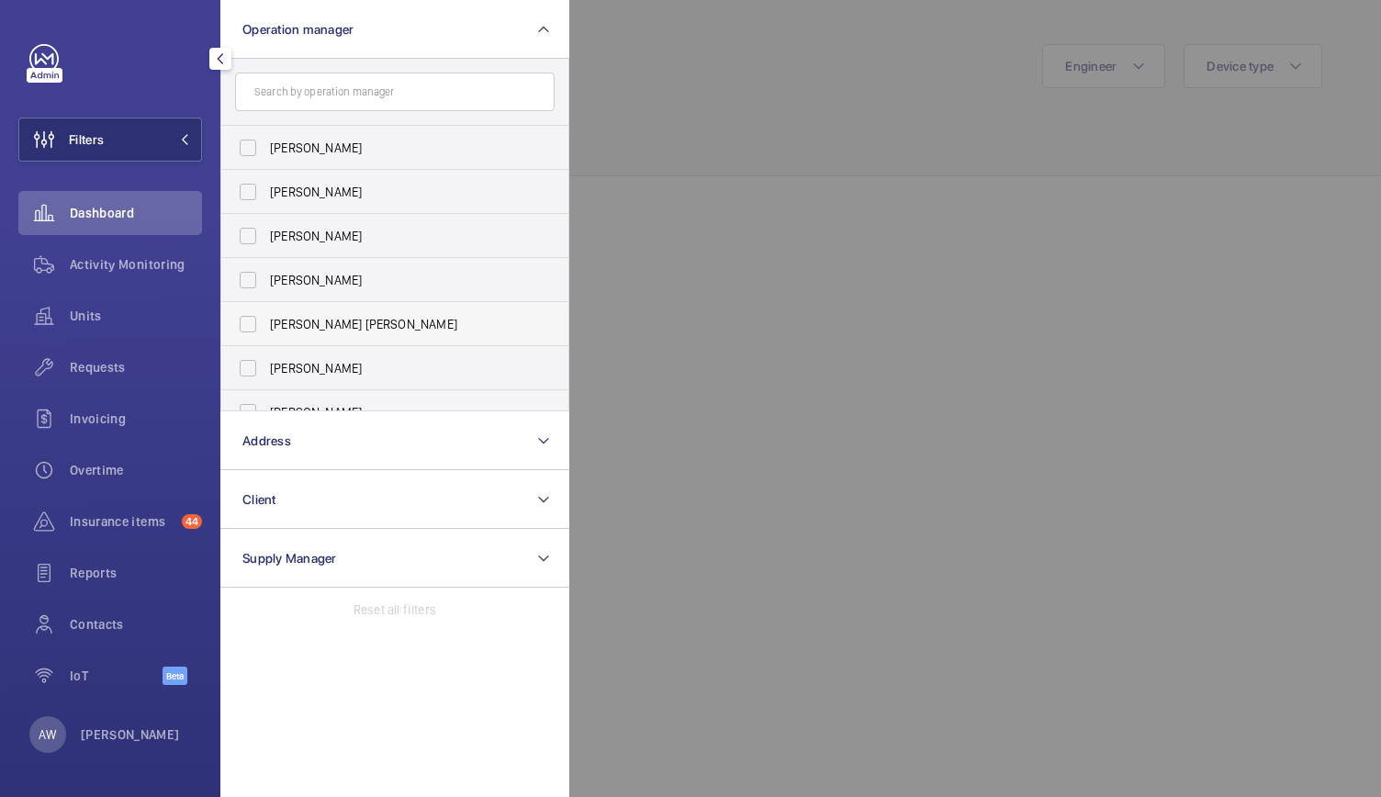
scroll to position [68, 0]
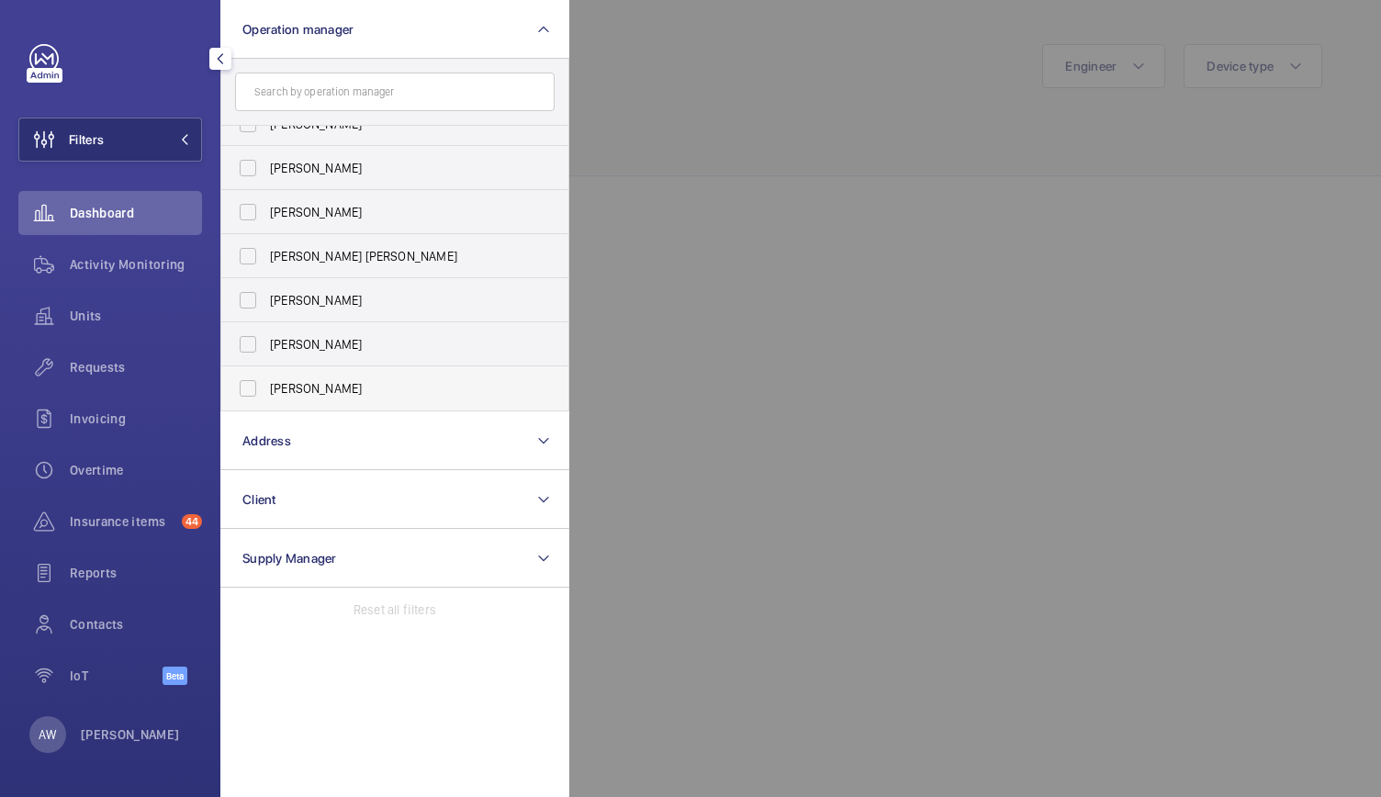
click at [301, 405] on label "[PERSON_NAME]" at bounding box center [380, 388] width 319 height 44
click at [266, 405] on input "[PERSON_NAME]" at bounding box center [247, 388] width 37 height 37
checkbox input "true"
click at [631, 273] on div at bounding box center [1259, 398] width 1381 height 797
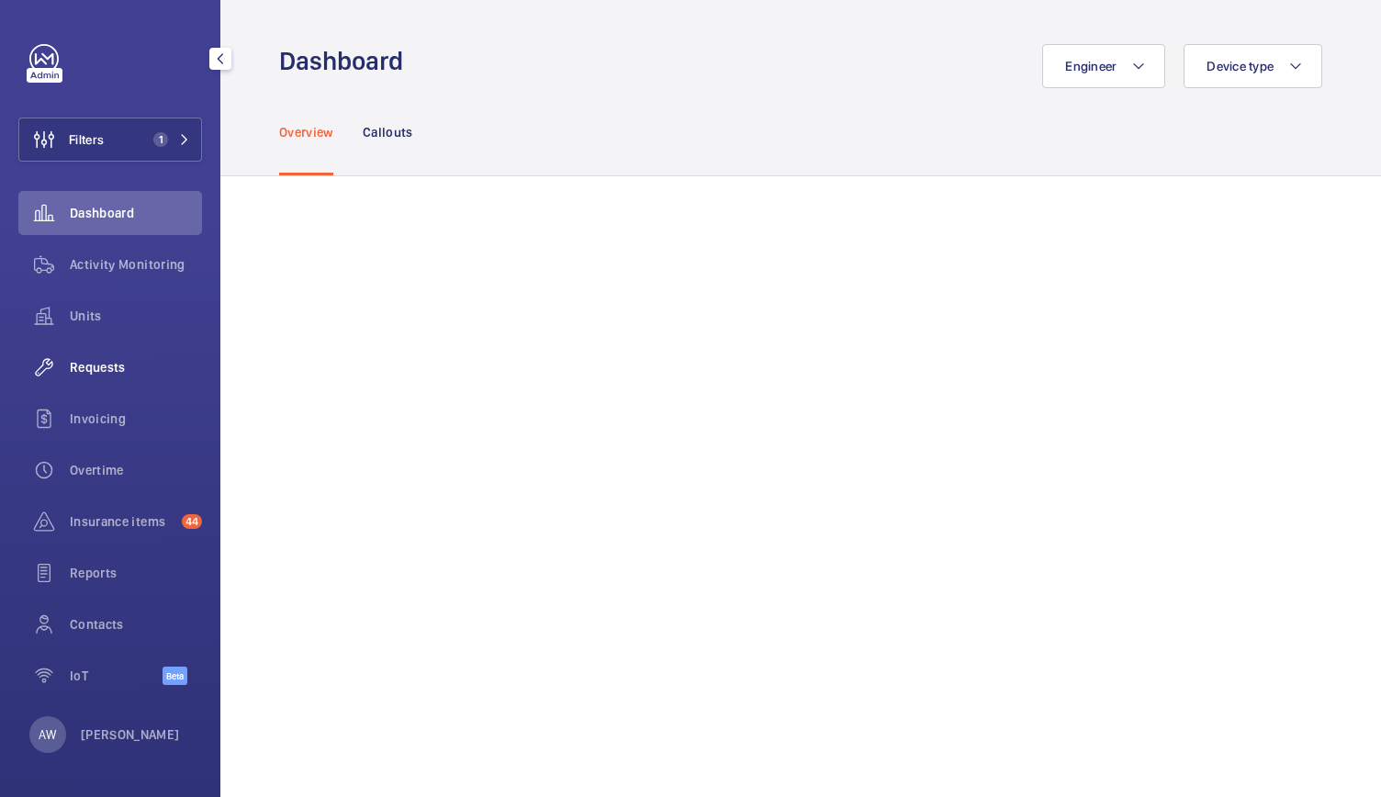
click at [102, 375] on span "Requests" at bounding box center [136, 367] width 132 height 18
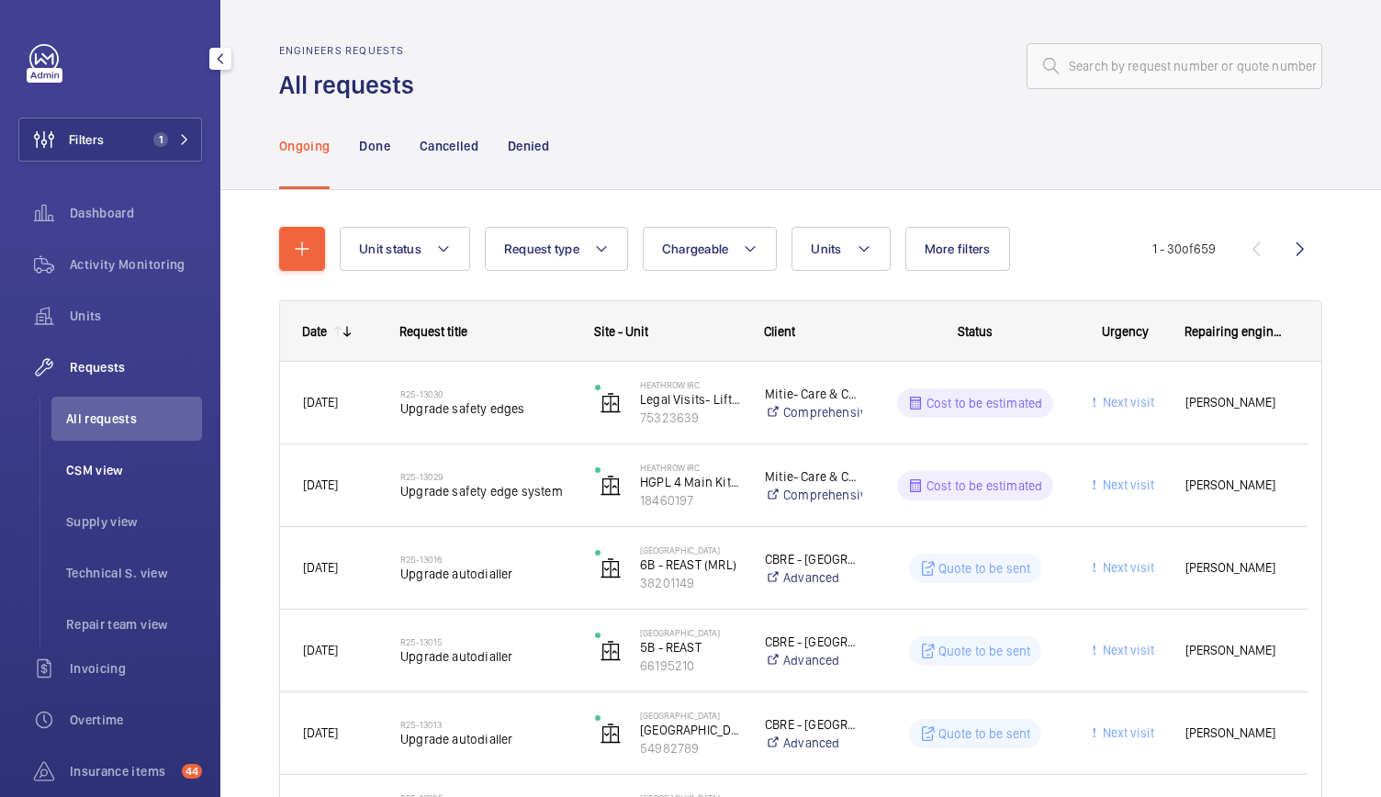
click at [107, 453] on li "CSM view" at bounding box center [126, 470] width 151 height 44
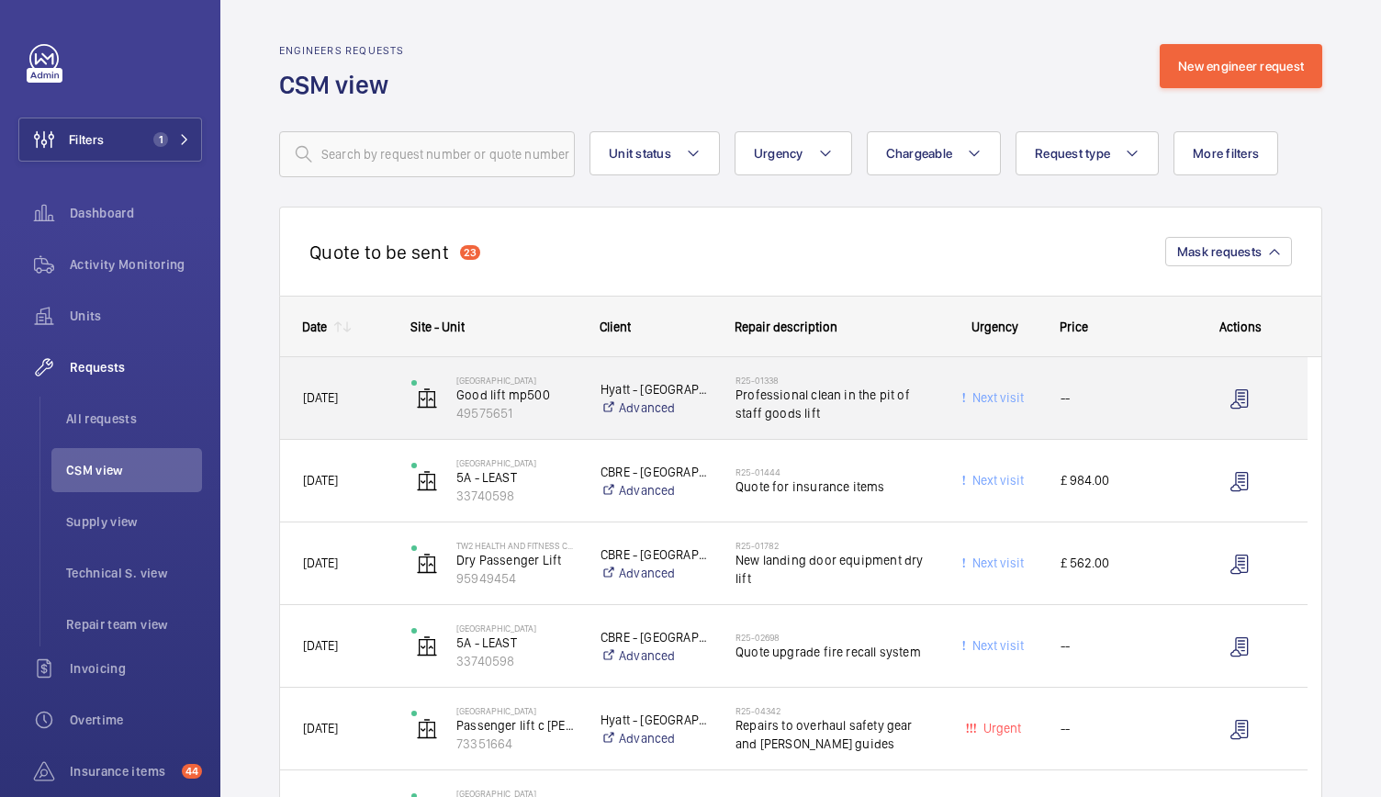
click at [578, 410] on div "Hyatt - Blackfriars Hotel Advanced" at bounding box center [644, 398] width 133 height 73
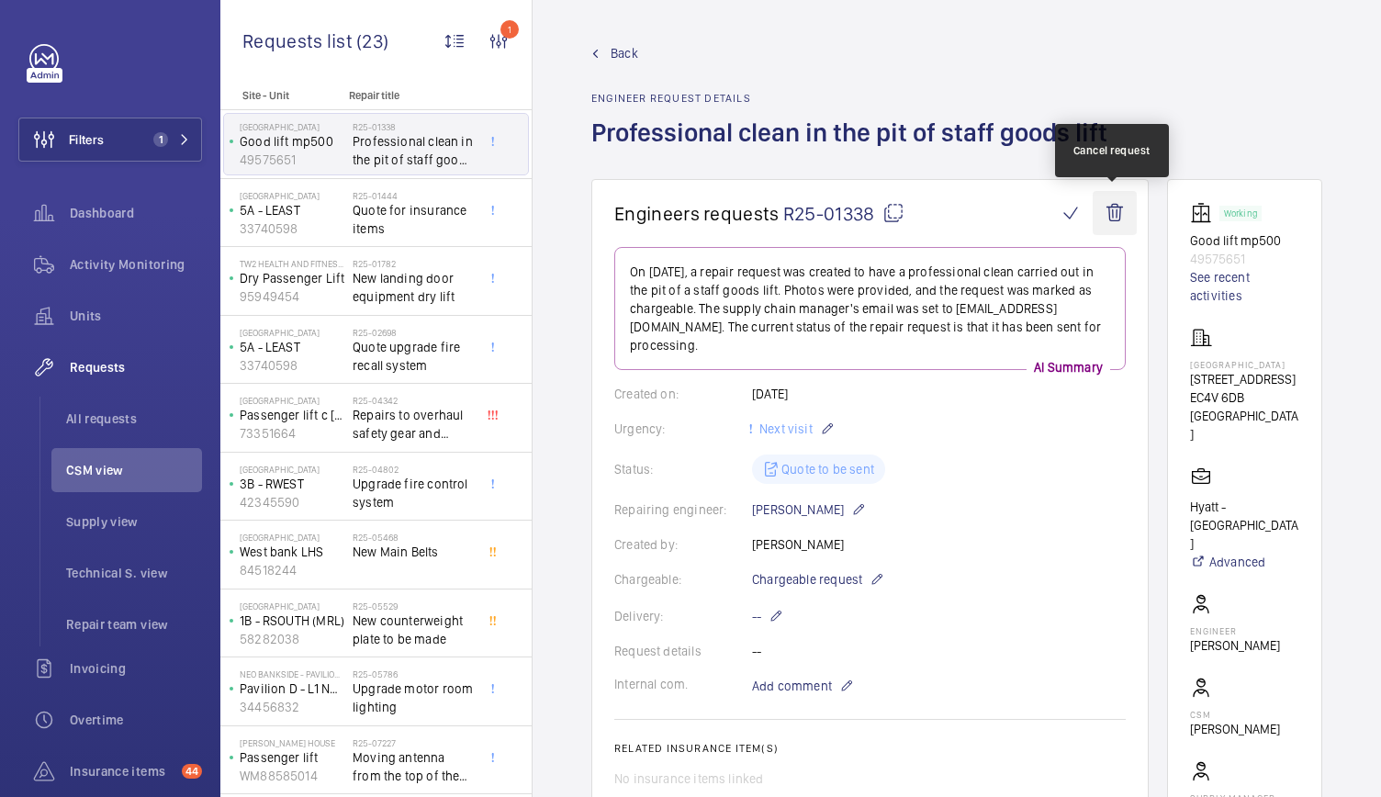
click at [1107, 205] on wm-front-icon-button at bounding box center [1114, 213] width 44 height 44
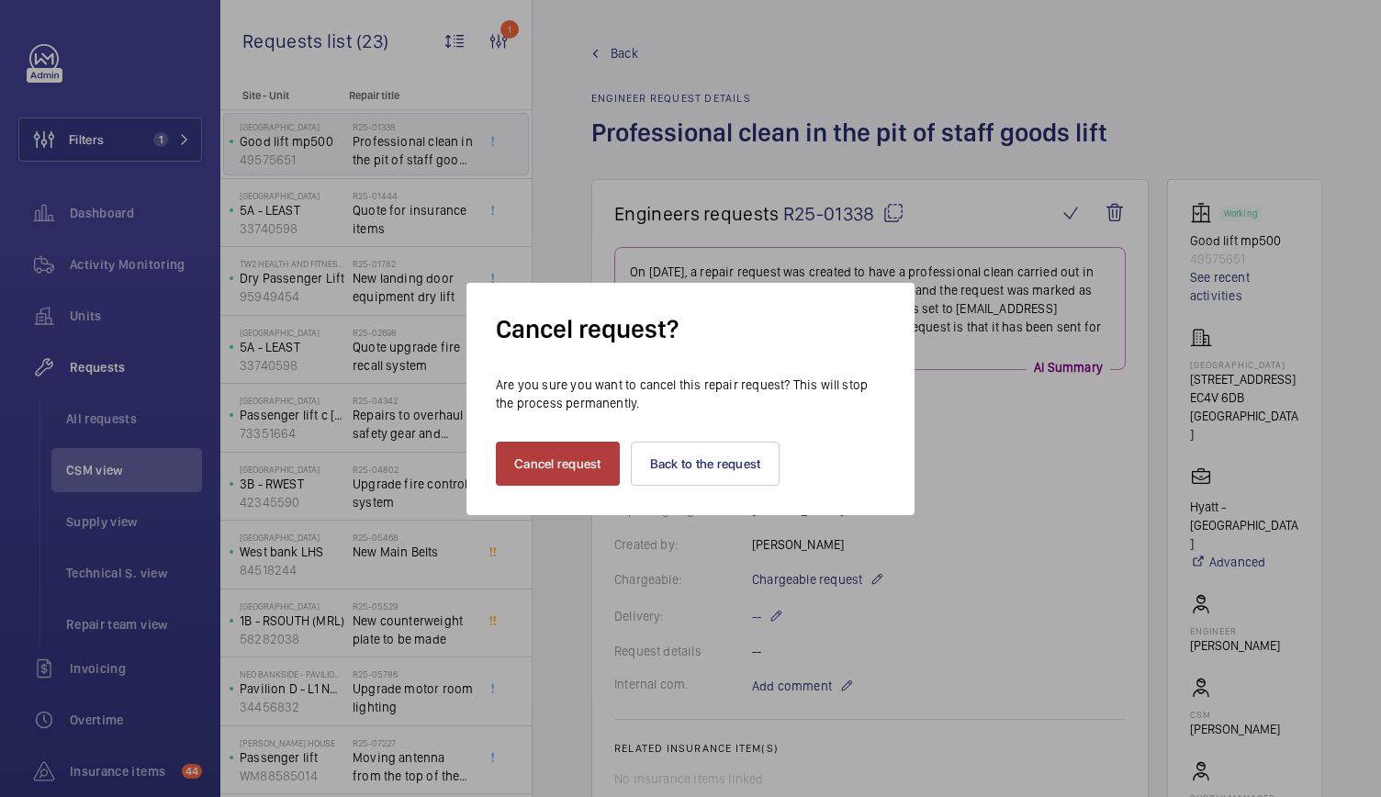
click at [551, 477] on button "Cancel request" at bounding box center [558, 464] width 124 height 44
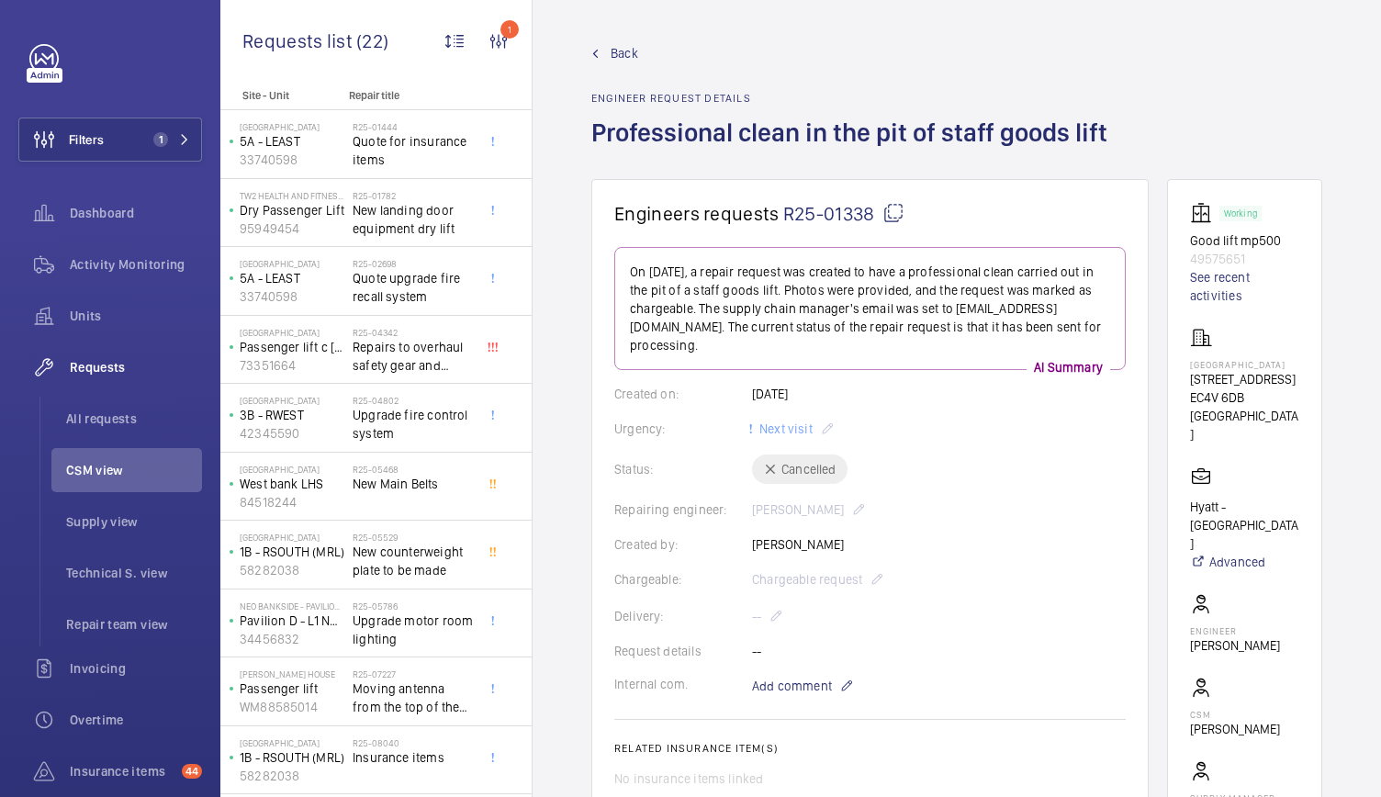
click at [626, 44] on span "Back" at bounding box center [624, 53] width 28 height 18
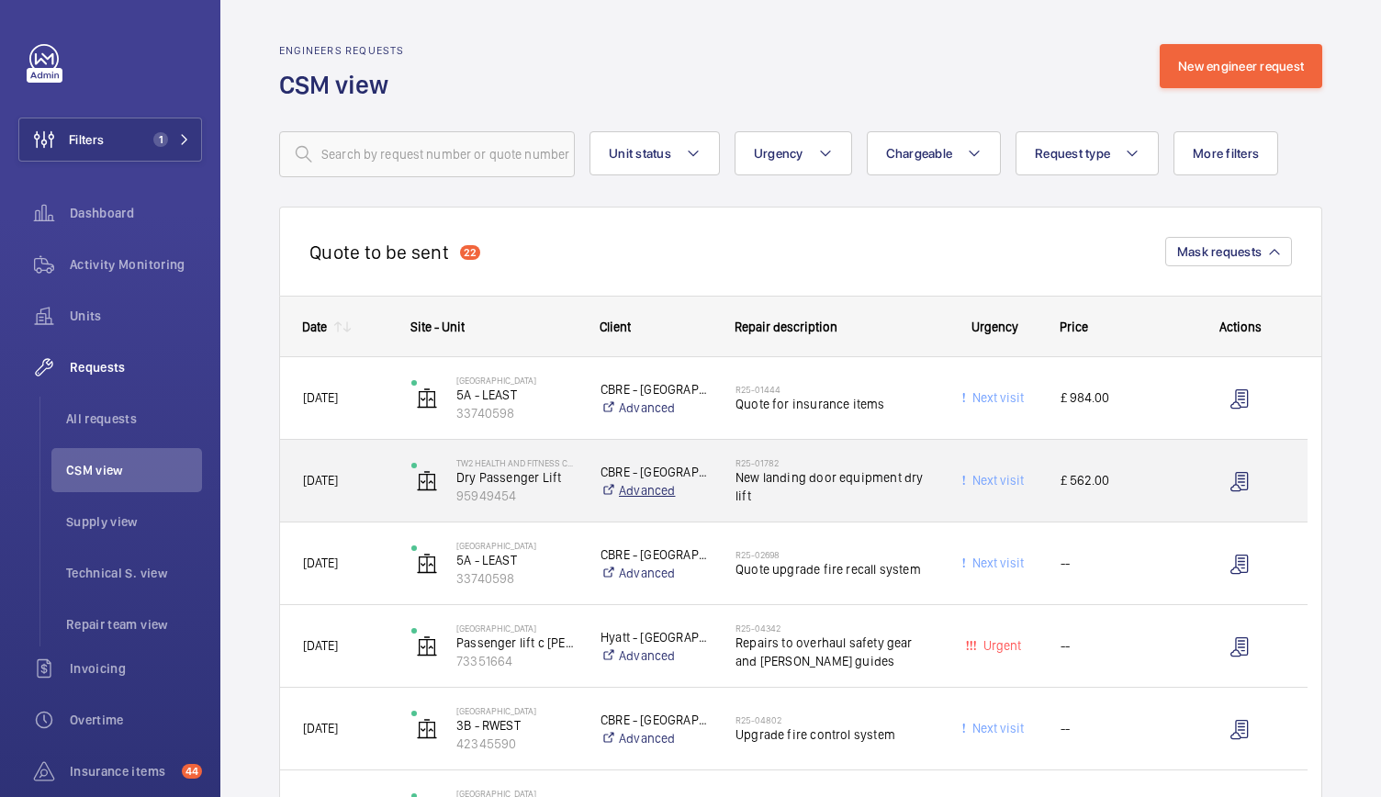
scroll to position [135, 0]
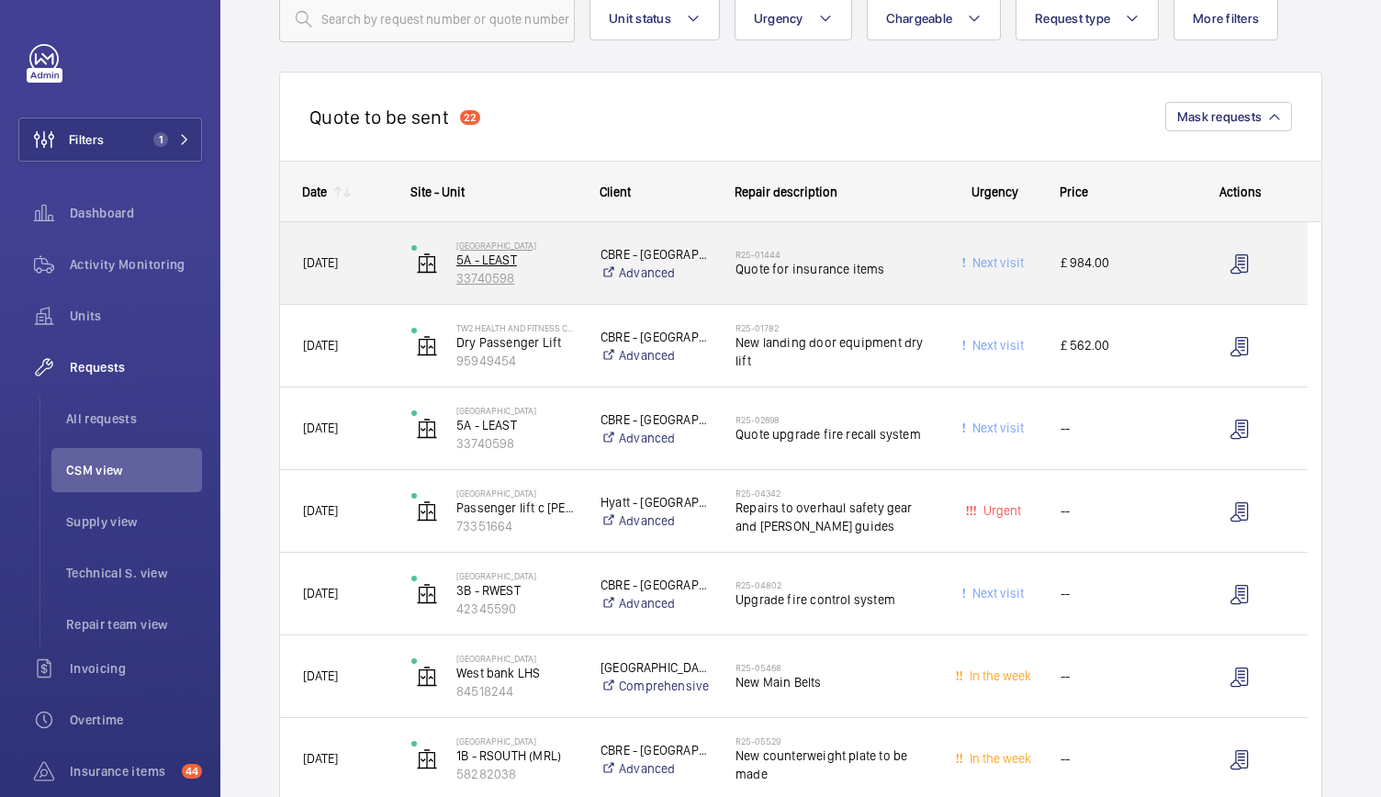
drag, startPoint x: 674, startPoint y: 492, endPoint x: 562, endPoint y: 282, distance: 238.2
click at [562, 282] on p "33740598" at bounding box center [516, 278] width 120 height 18
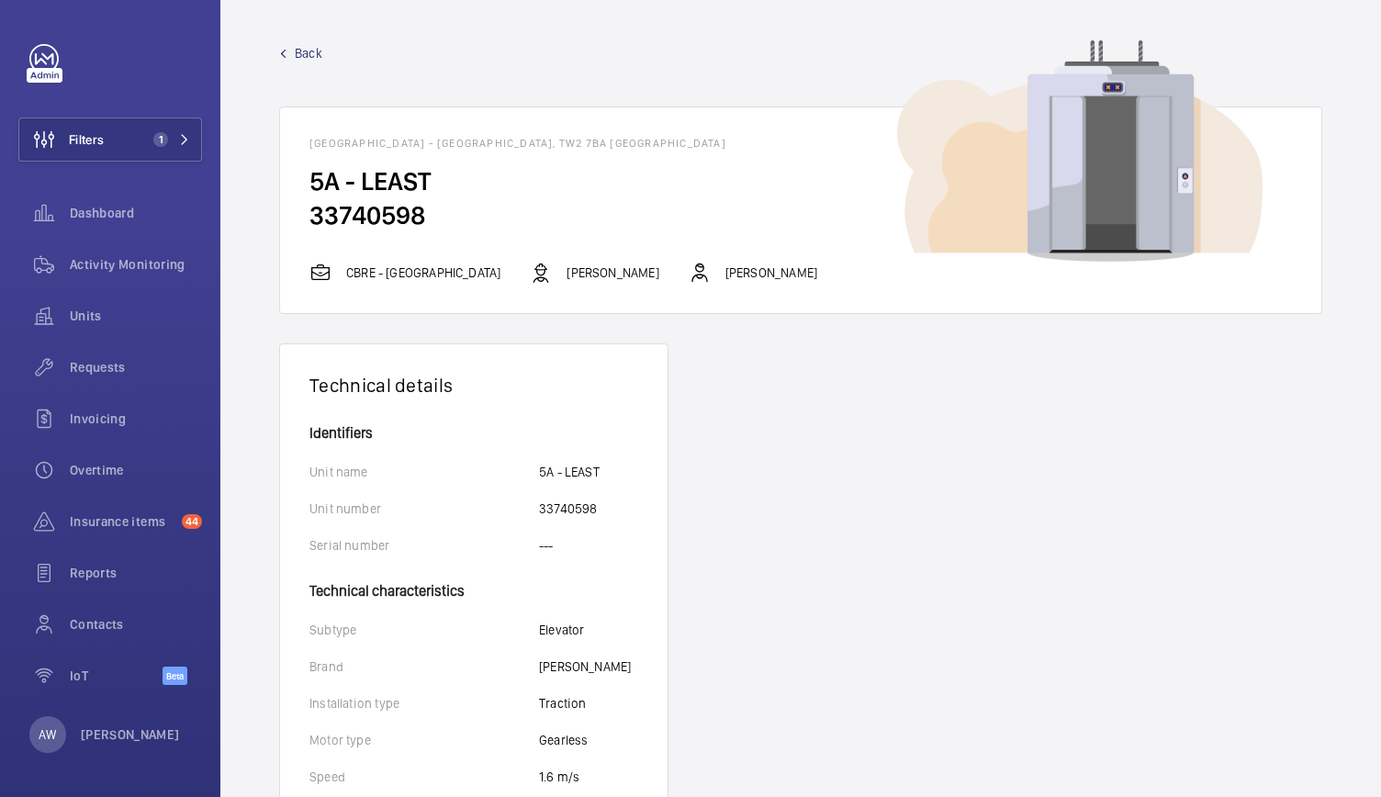
click at [307, 55] on span "Back" at bounding box center [309, 53] width 28 height 18
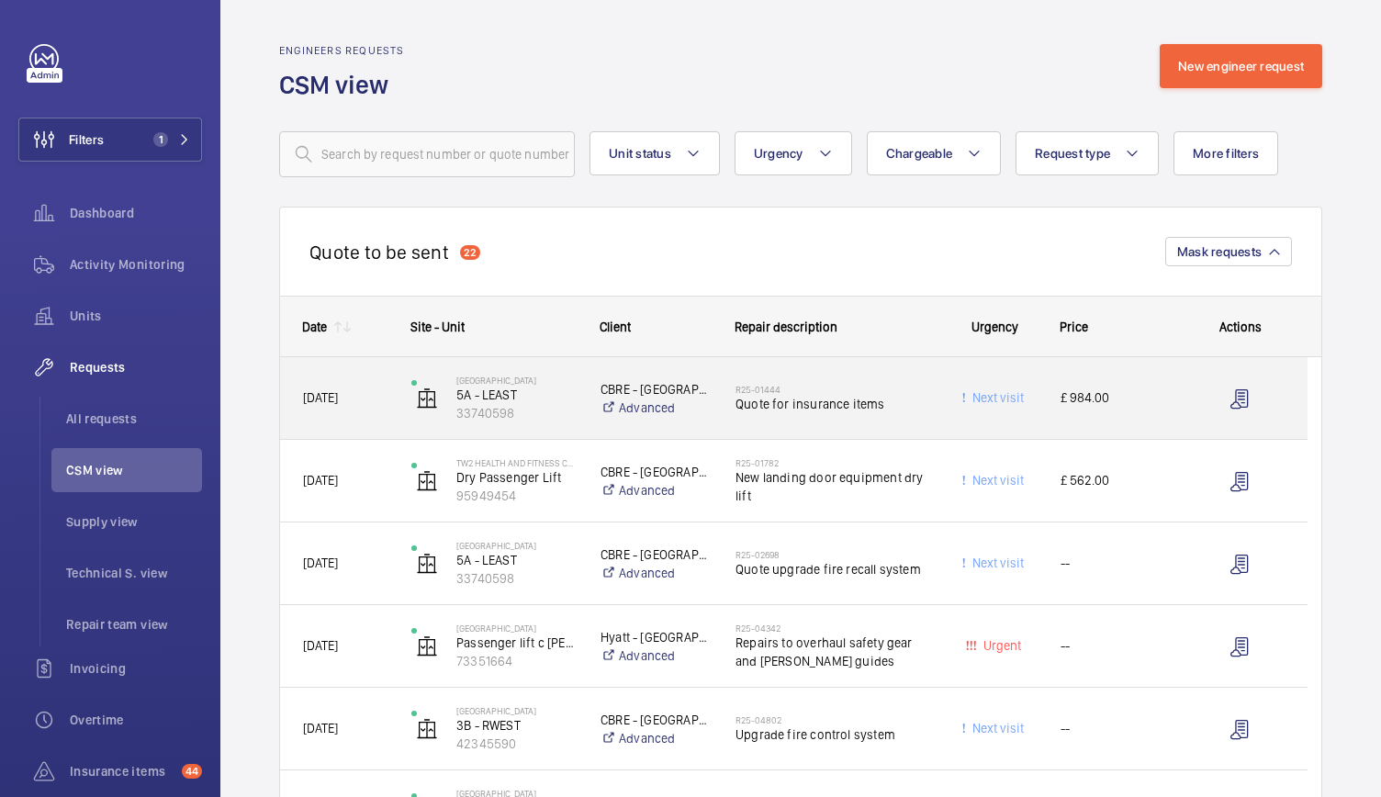
click at [953, 431] on div "Next visit" at bounding box center [983, 398] width 108 height 82
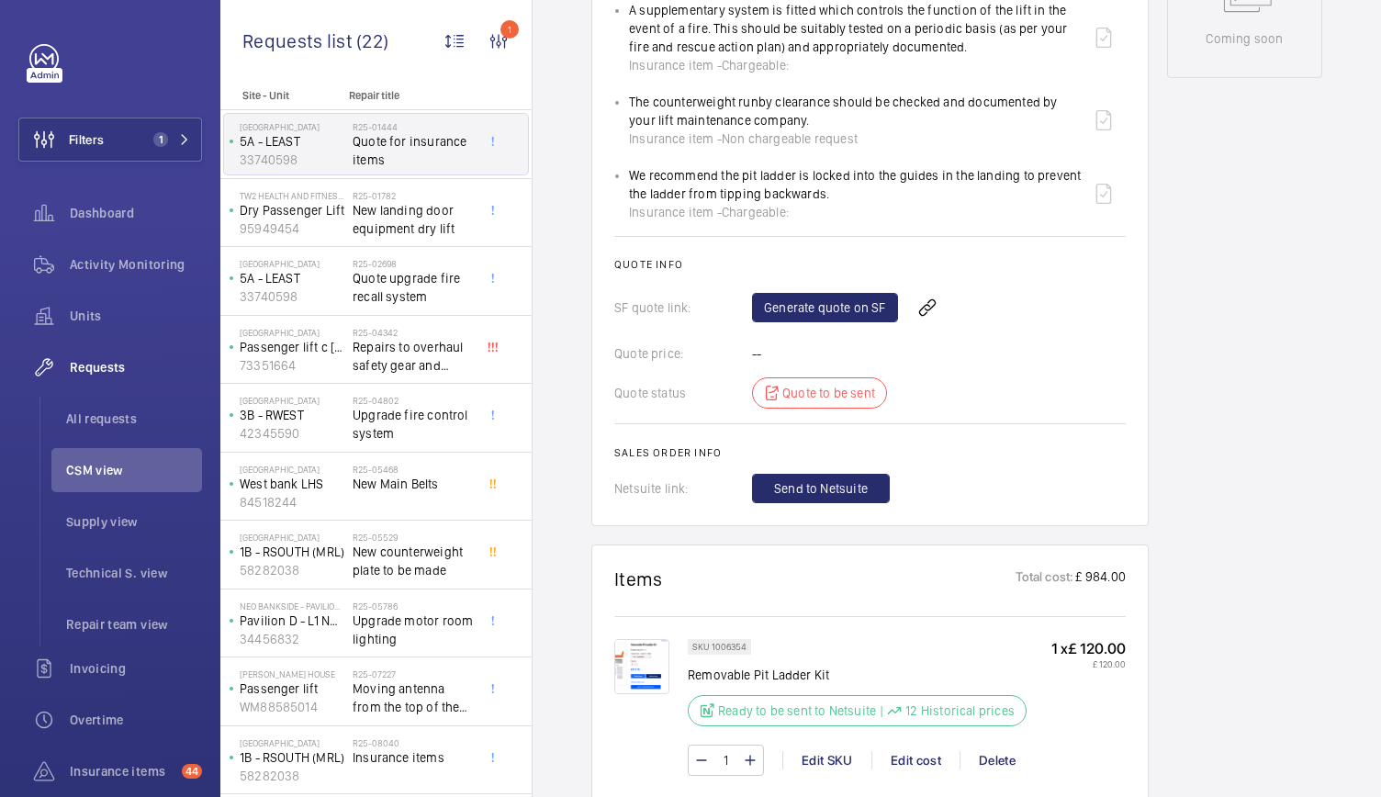
scroll to position [1091, 0]
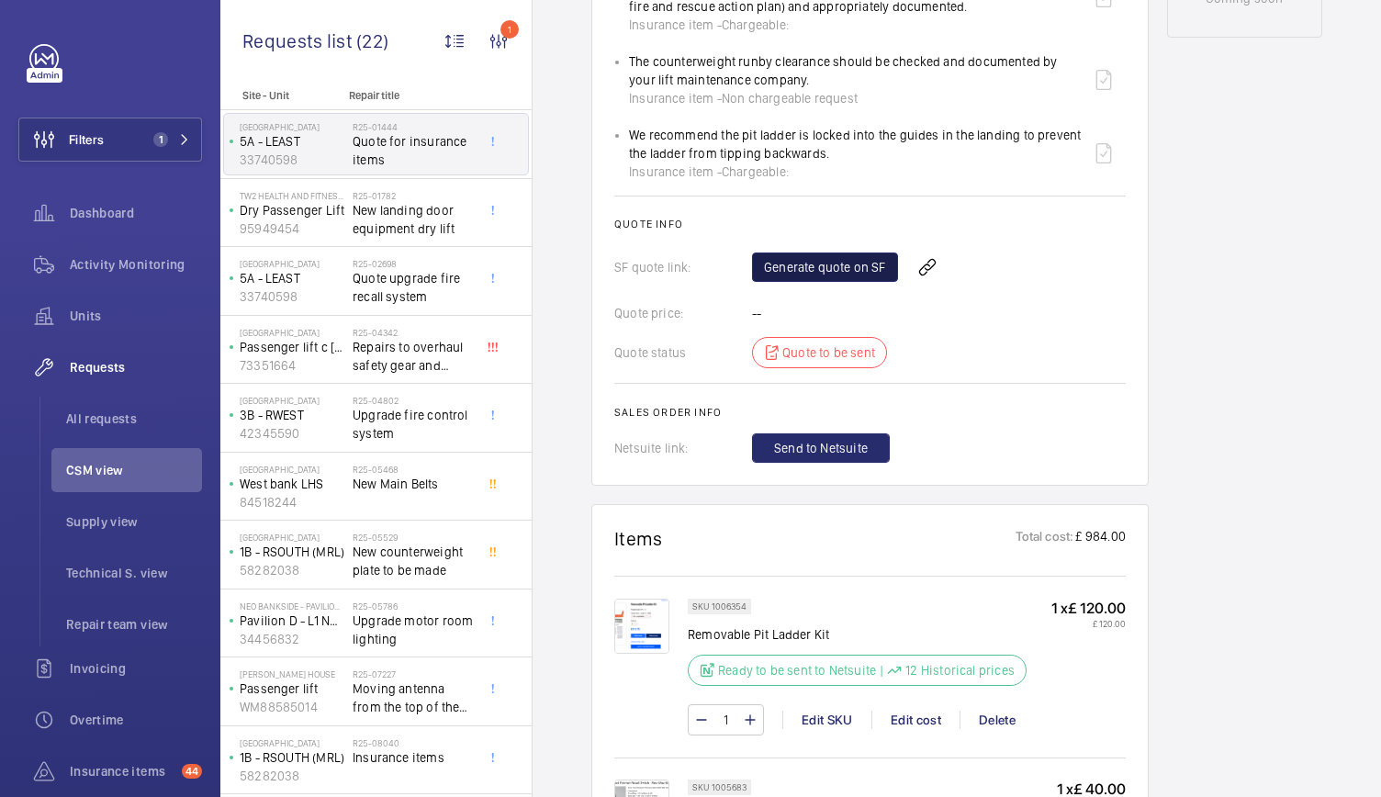
click at [810, 256] on link "Generate quote on SF" at bounding box center [825, 266] width 146 height 29
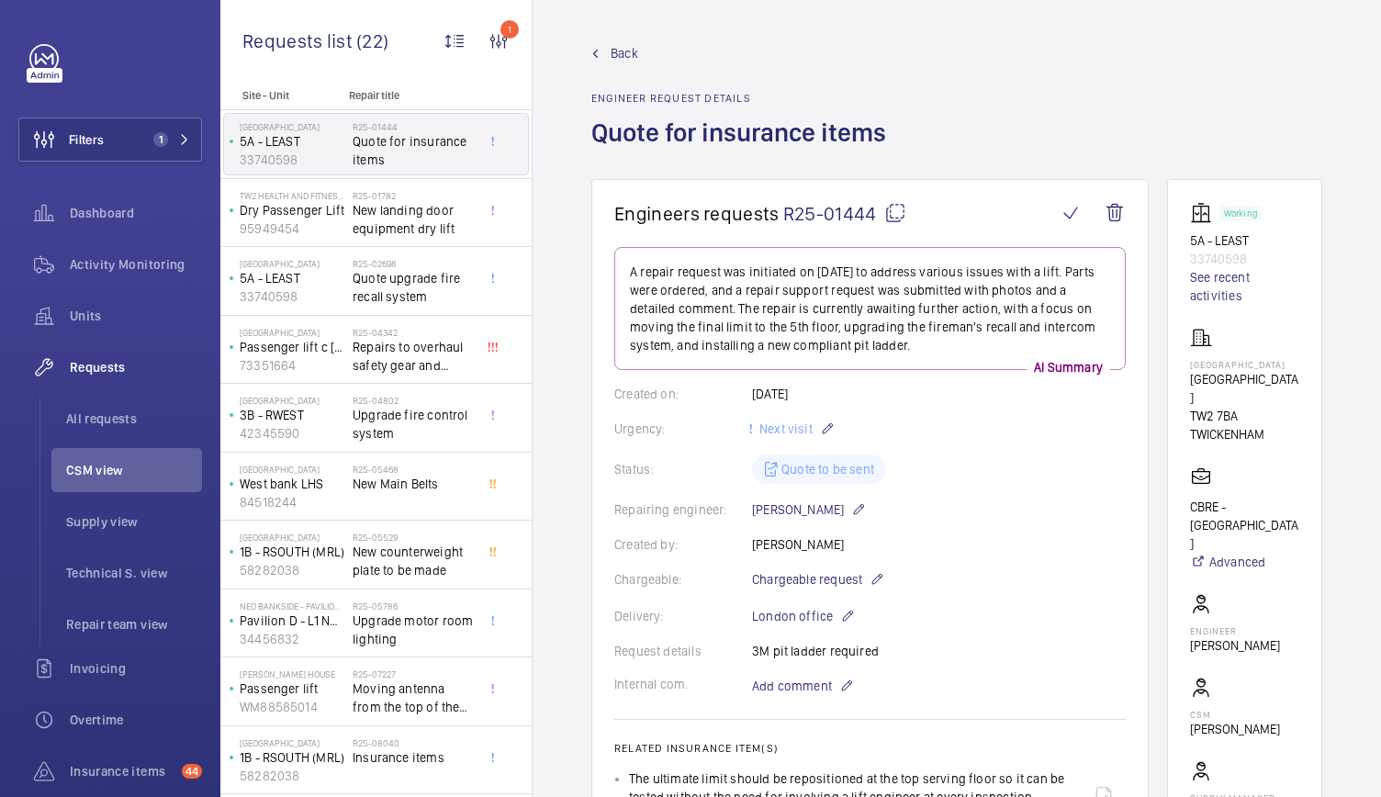
scroll to position [0, 26]
click at [610, 44] on span "Back" at bounding box center [624, 53] width 28 height 18
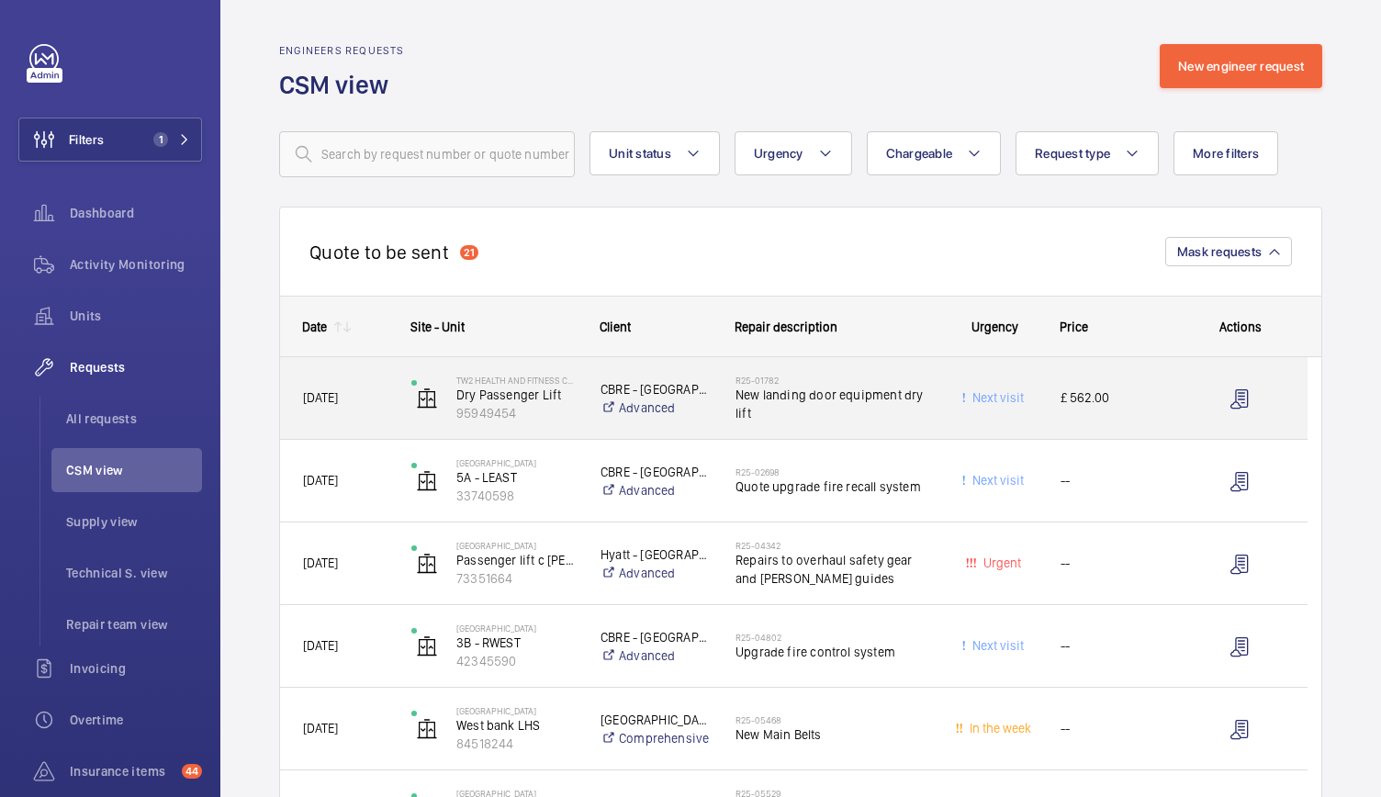
click at [578, 423] on div "CBRE - Twickenham Advanced" at bounding box center [644, 398] width 133 height 73
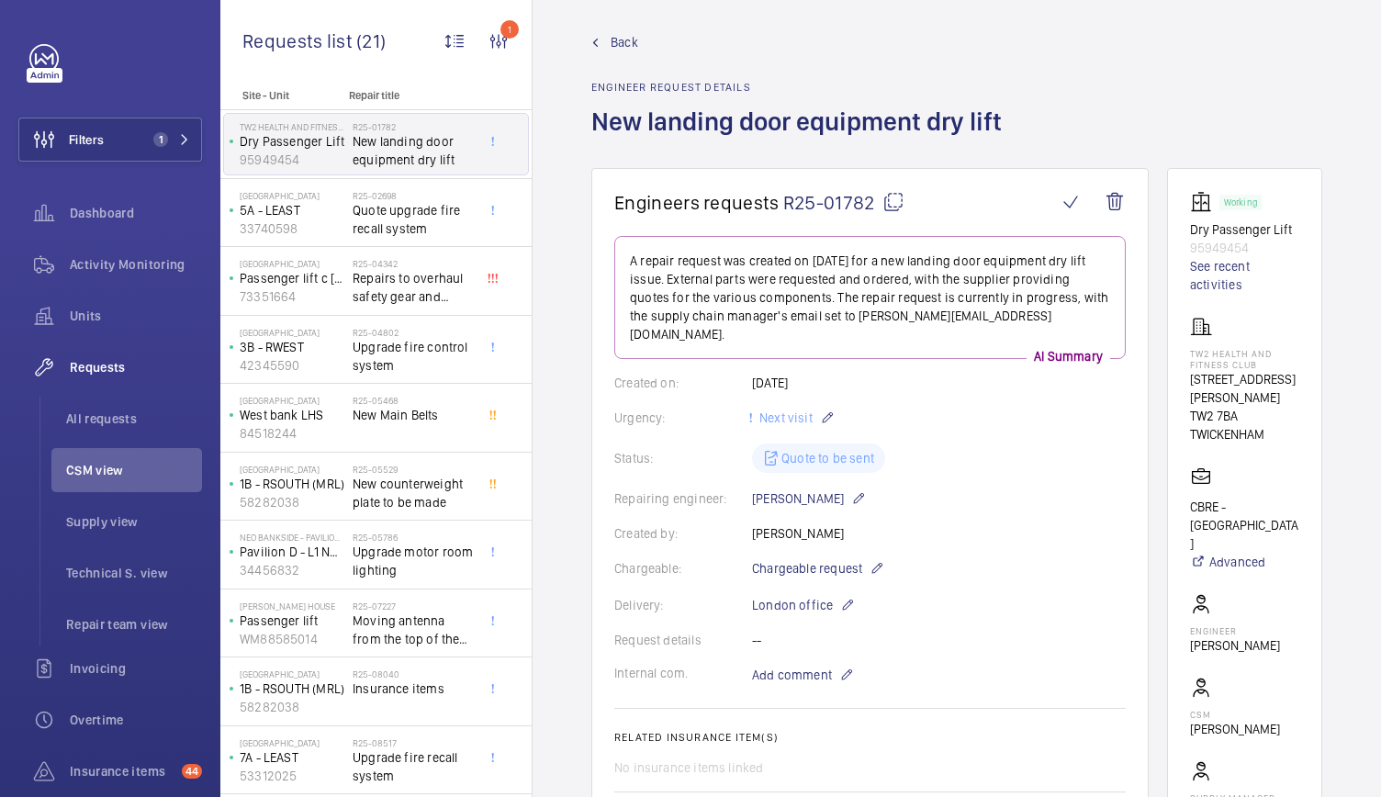
scroll to position [9, 0]
click at [1218, 283] on link "See recent activities" at bounding box center [1244, 277] width 109 height 37
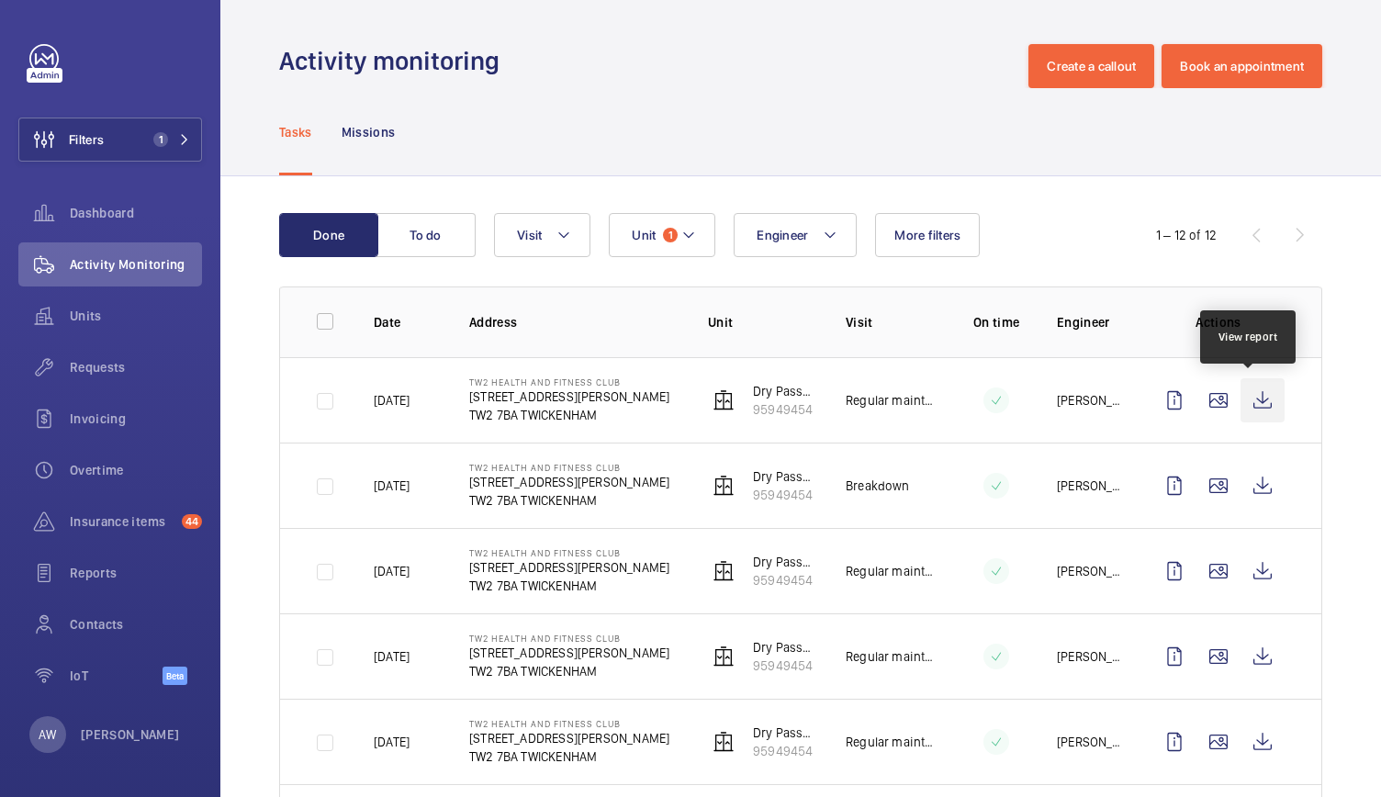
click at [1240, 397] on wm-front-icon-button at bounding box center [1262, 400] width 44 height 44
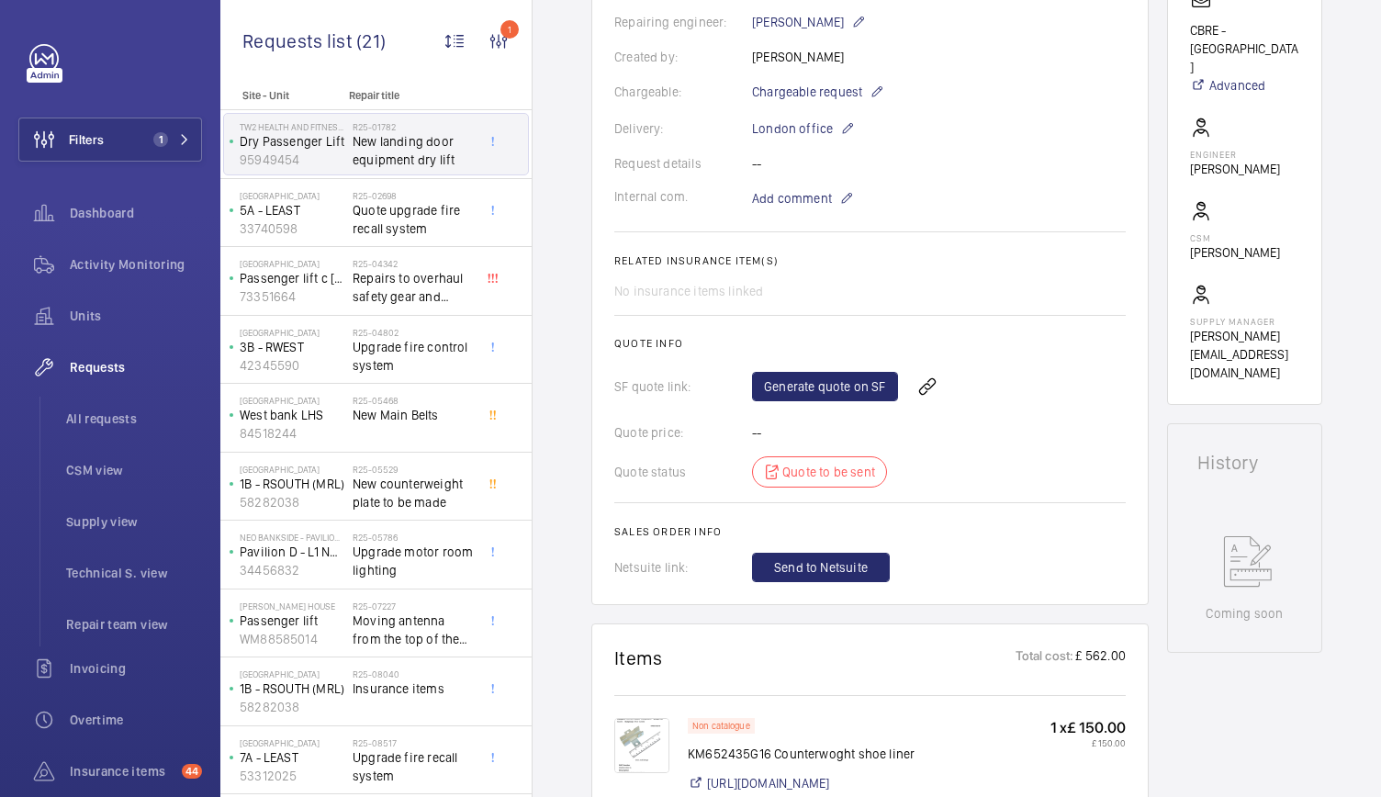
scroll to position [486, 0]
click at [852, 374] on link "Generate quote on SF" at bounding box center [825, 388] width 146 height 29
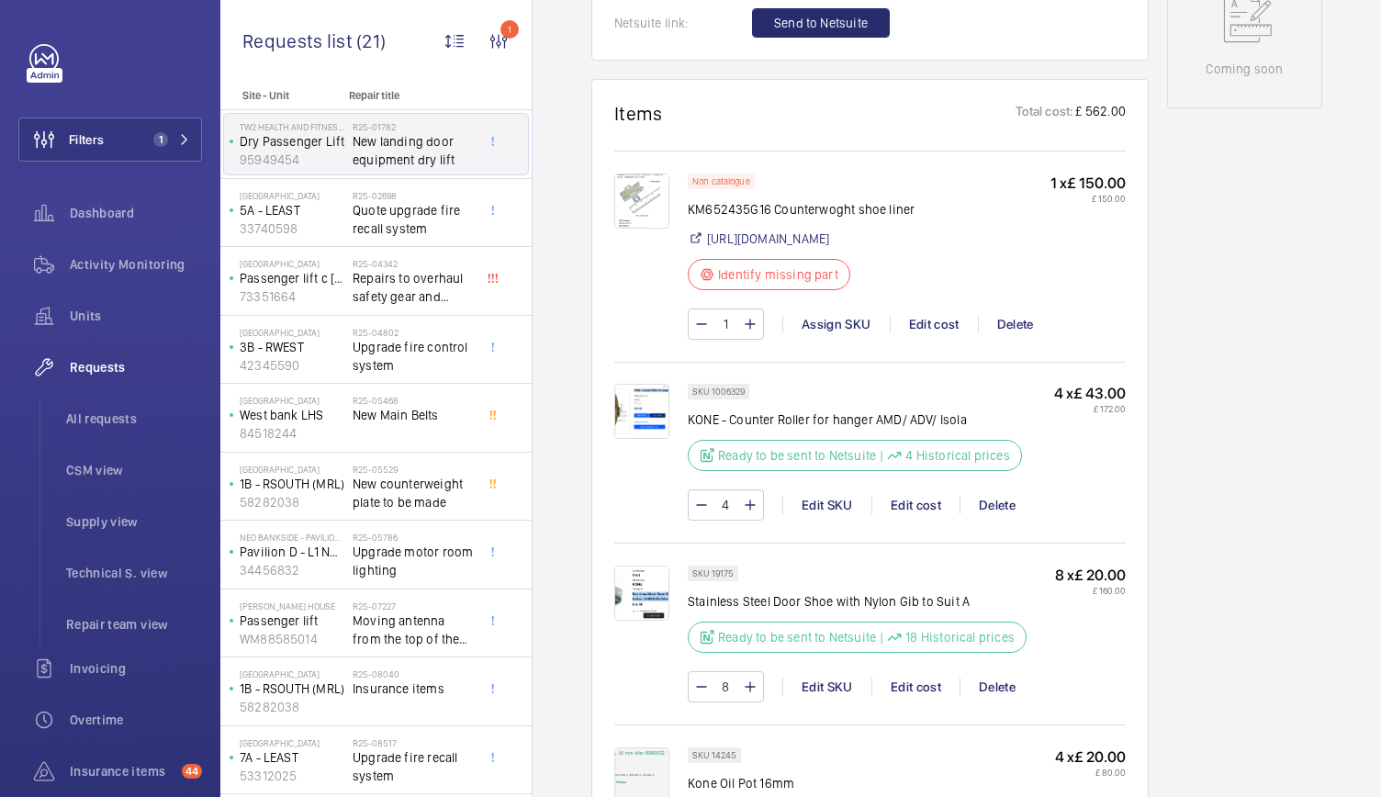
scroll to position [1034, 0]
drag, startPoint x: 917, startPoint y: 191, endPoint x: 769, endPoint y: 185, distance: 147.9
click at [769, 198] on p "KM652435G16 Counterwoght shoe liner" at bounding box center [801, 207] width 227 height 18
copy p "Counterwoght shoe liner"
click at [641, 191] on img at bounding box center [641, 199] width 55 height 55
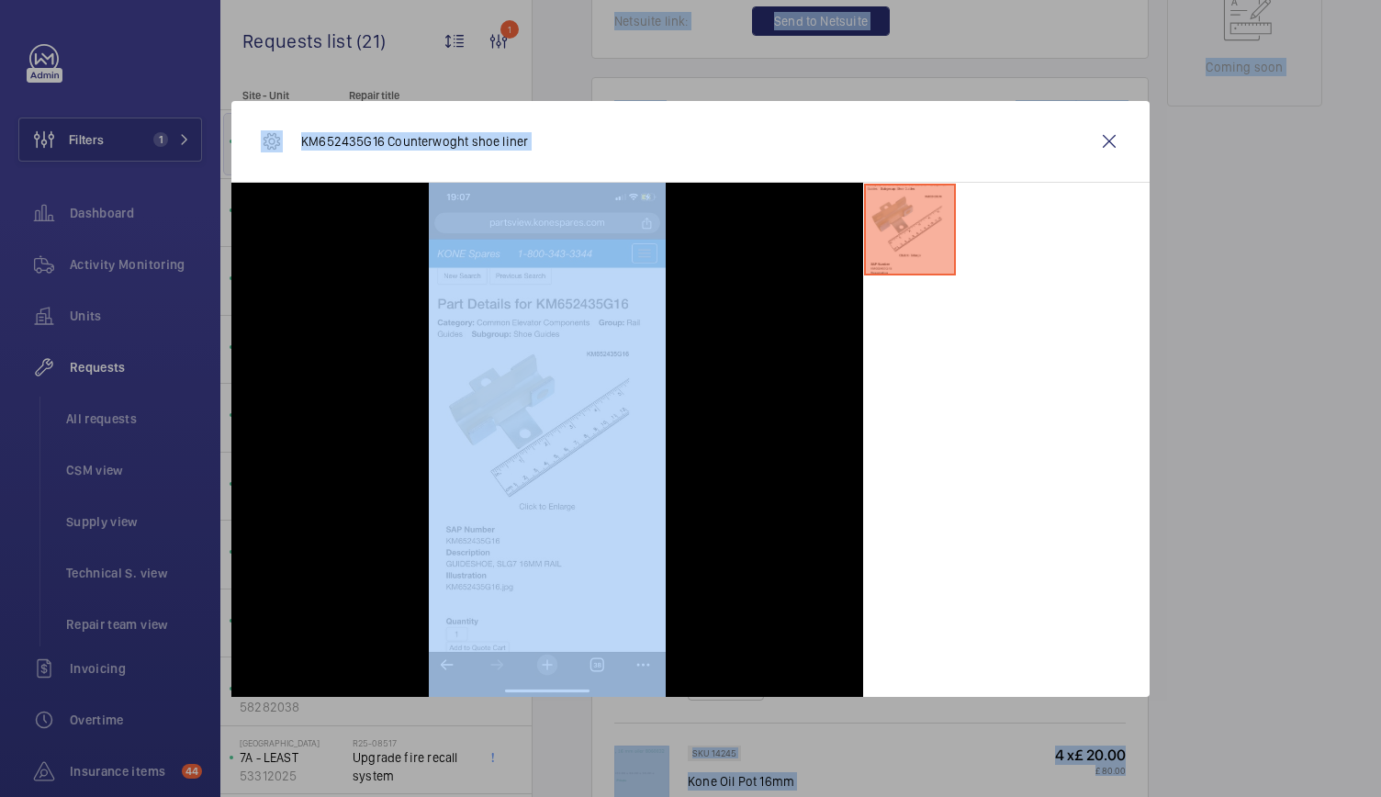
drag, startPoint x: 1104, startPoint y: 137, endPoint x: 1155, endPoint y: -50, distance: 193.1
click at [1155, 0] on html "Filters 1 Dashboard Activity Monitoring Units Requests All requests CSM view Su…" at bounding box center [690, 398] width 1381 height 797
click at [1111, 134] on wm-front-icon-button at bounding box center [1109, 141] width 44 height 44
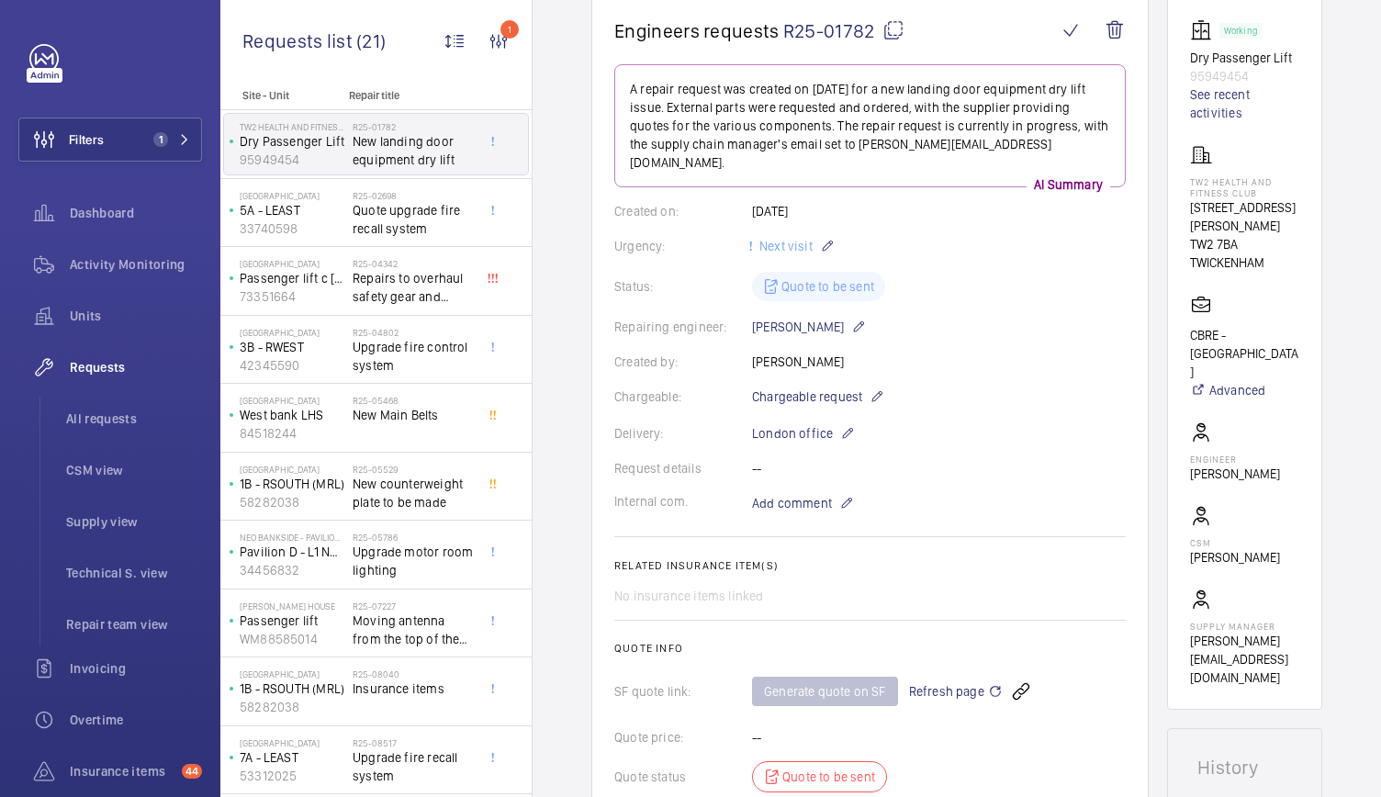
scroll to position [0, 0]
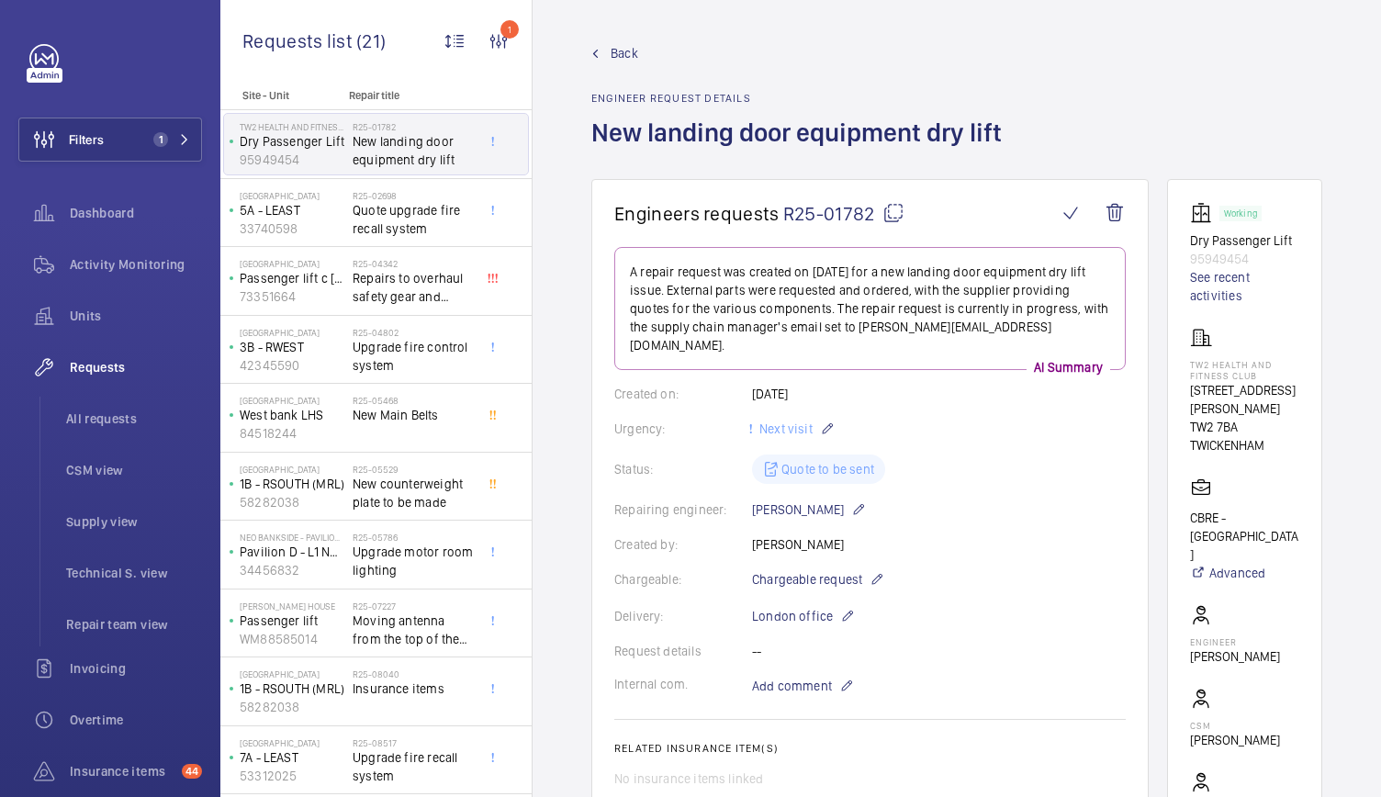
click at [624, 46] on span "Back" at bounding box center [624, 53] width 28 height 18
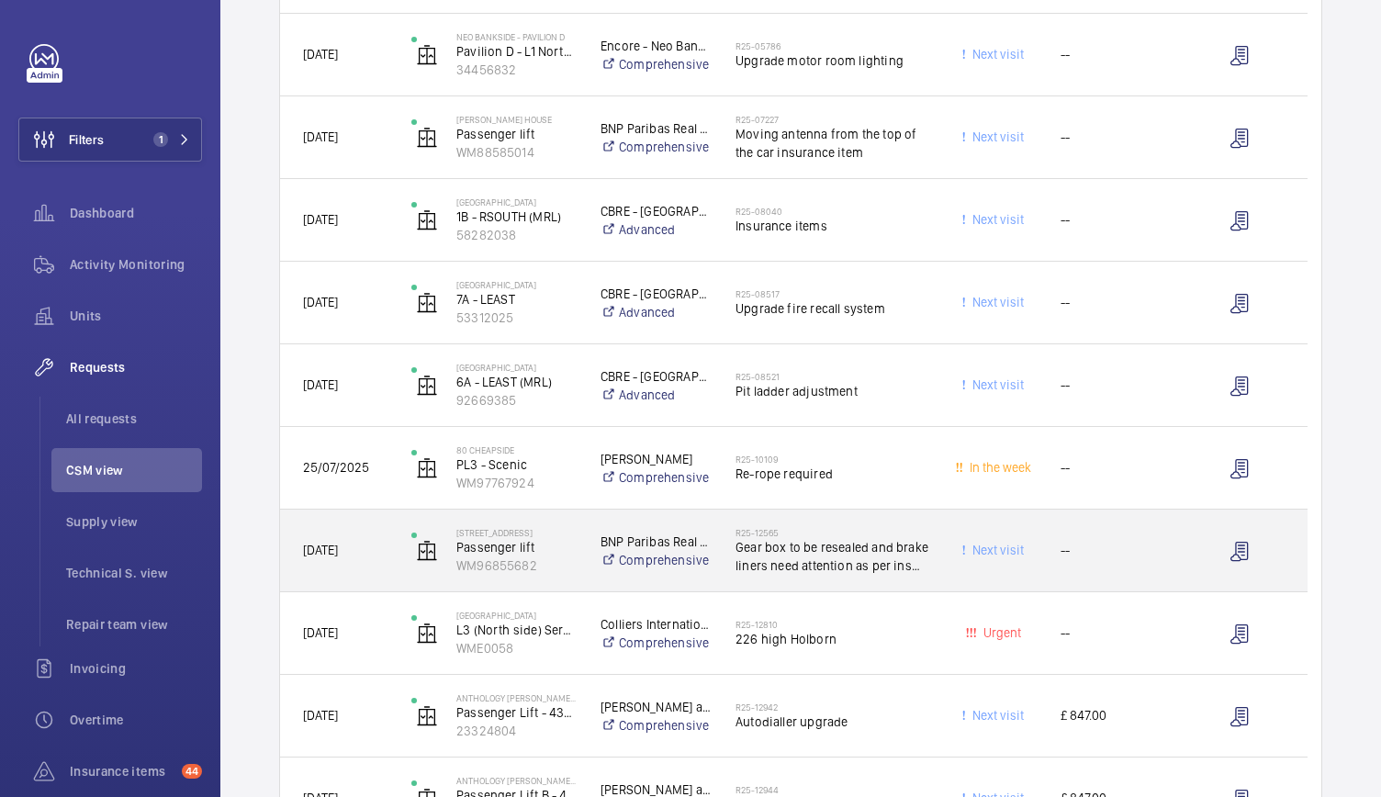
scroll to position [755, 0]
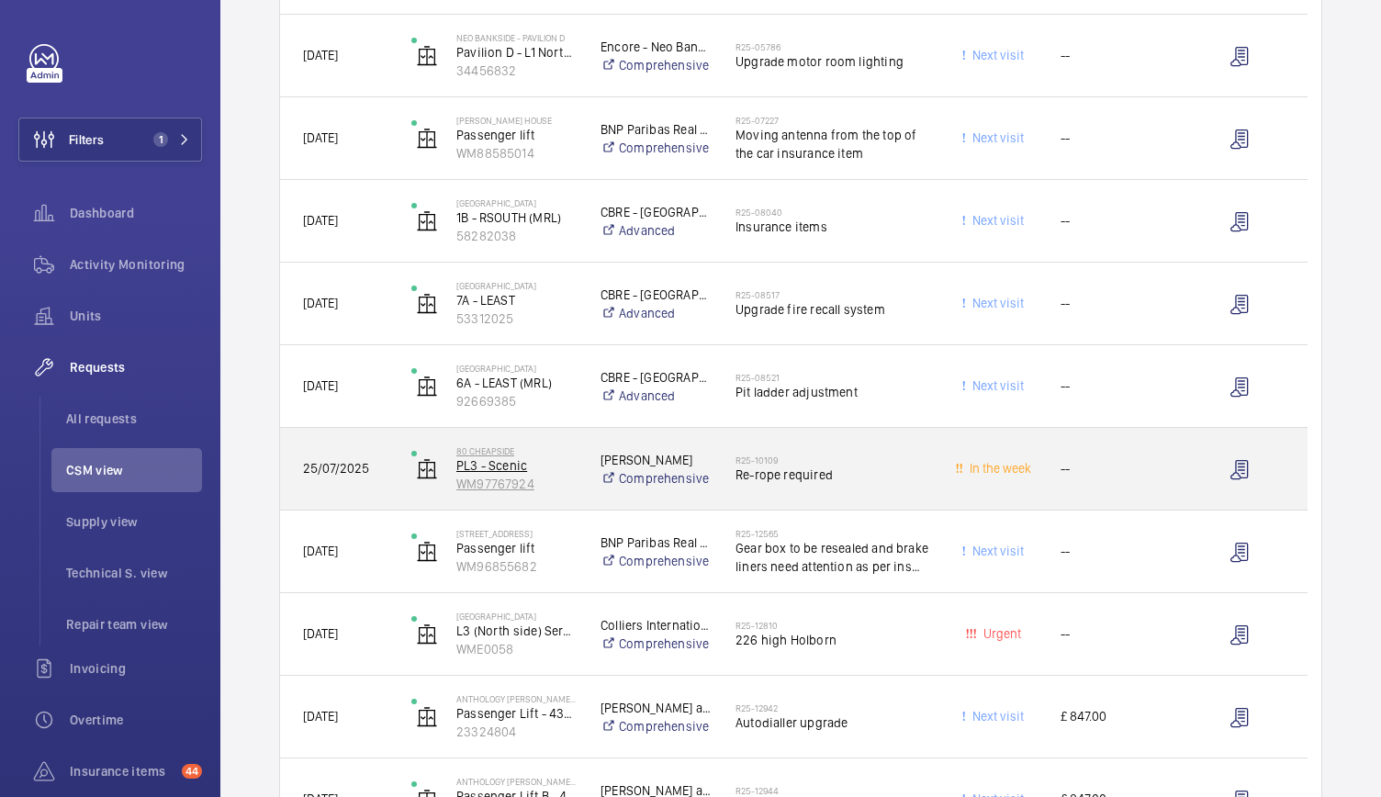
click at [557, 461] on p "PL3 - Scenic" at bounding box center [516, 465] width 120 height 18
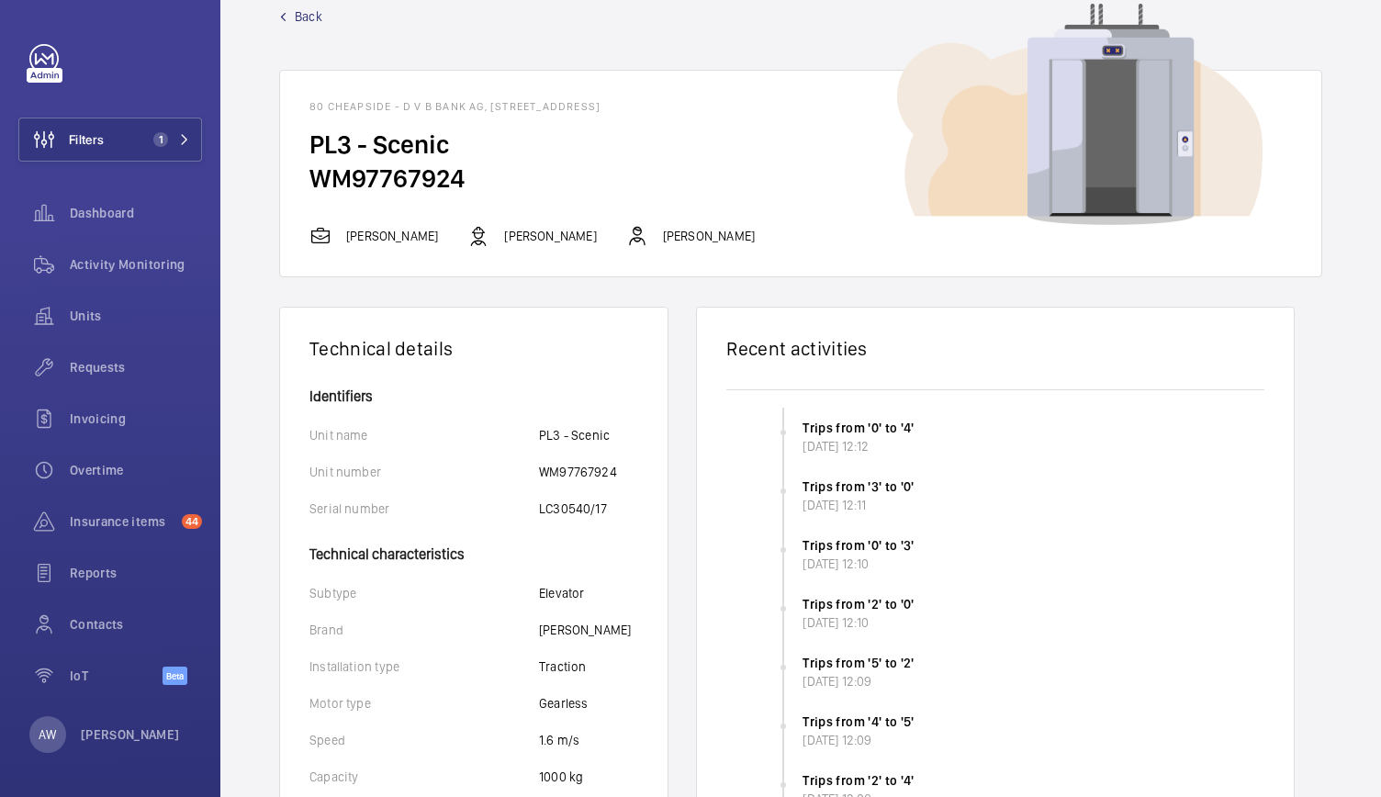
scroll to position [38, 0]
click at [296, 10] on span "Back" at bounding box center [309, 15] width 28 height 18
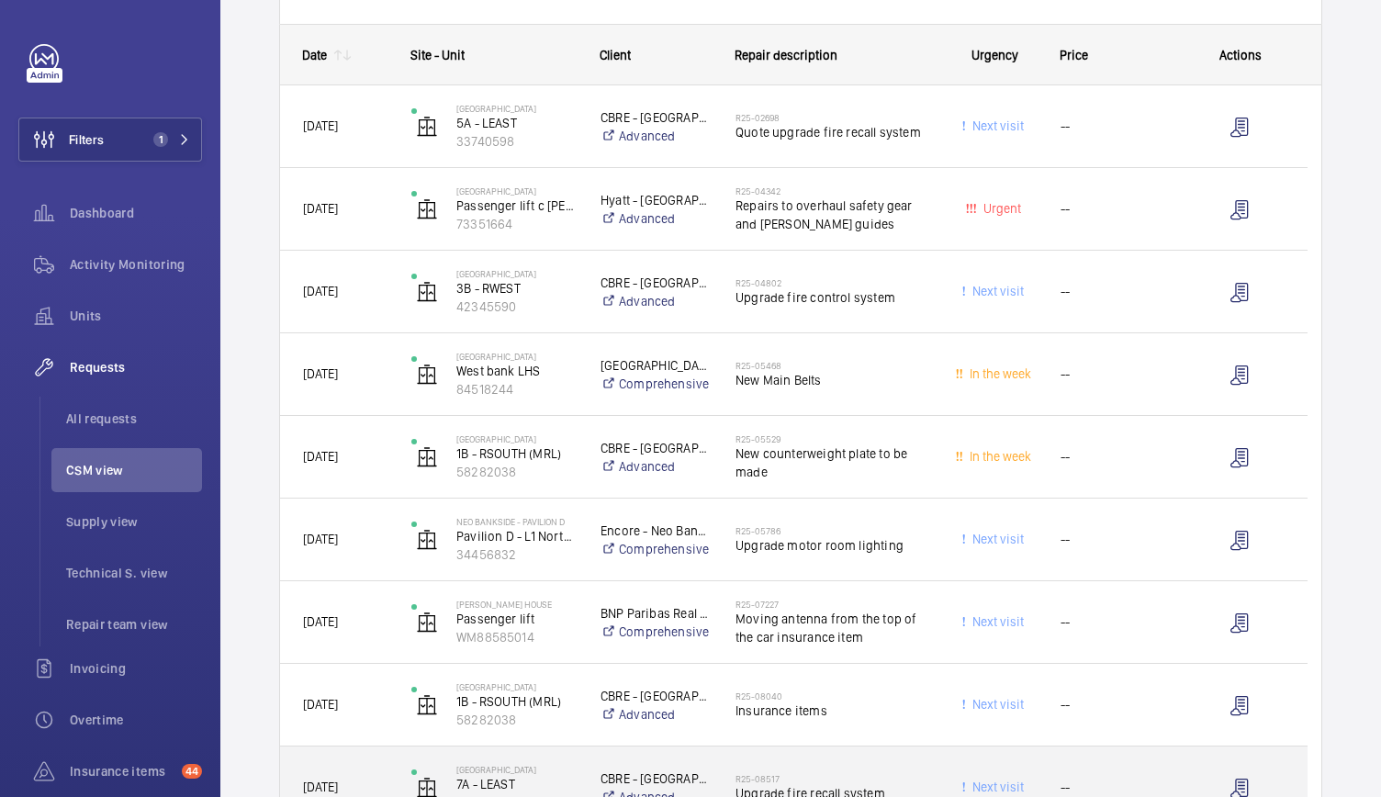
scroll to position [579, 0]
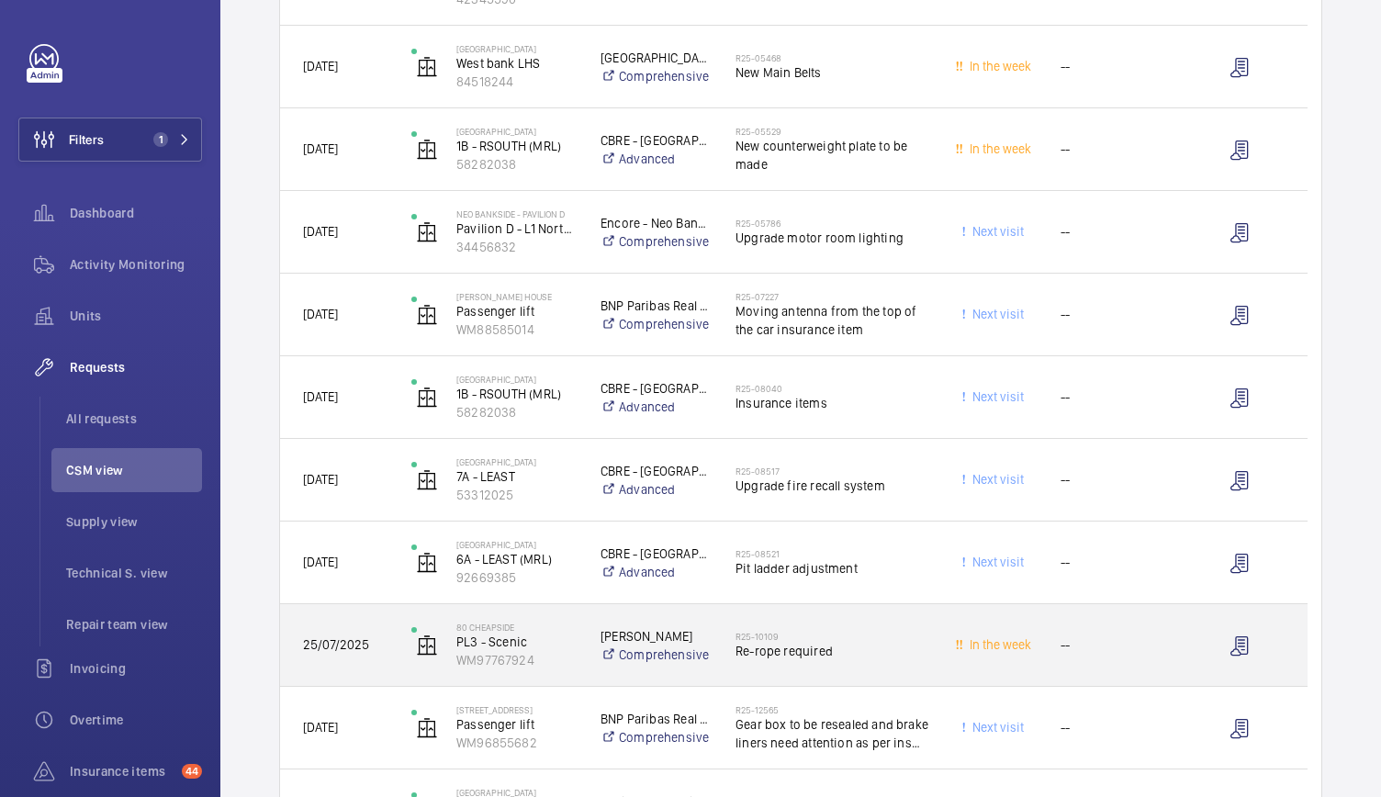
click at [890, 666] on div "R25-10109 Re-rope required" at bounding box center [831, 645] width 193 height 53
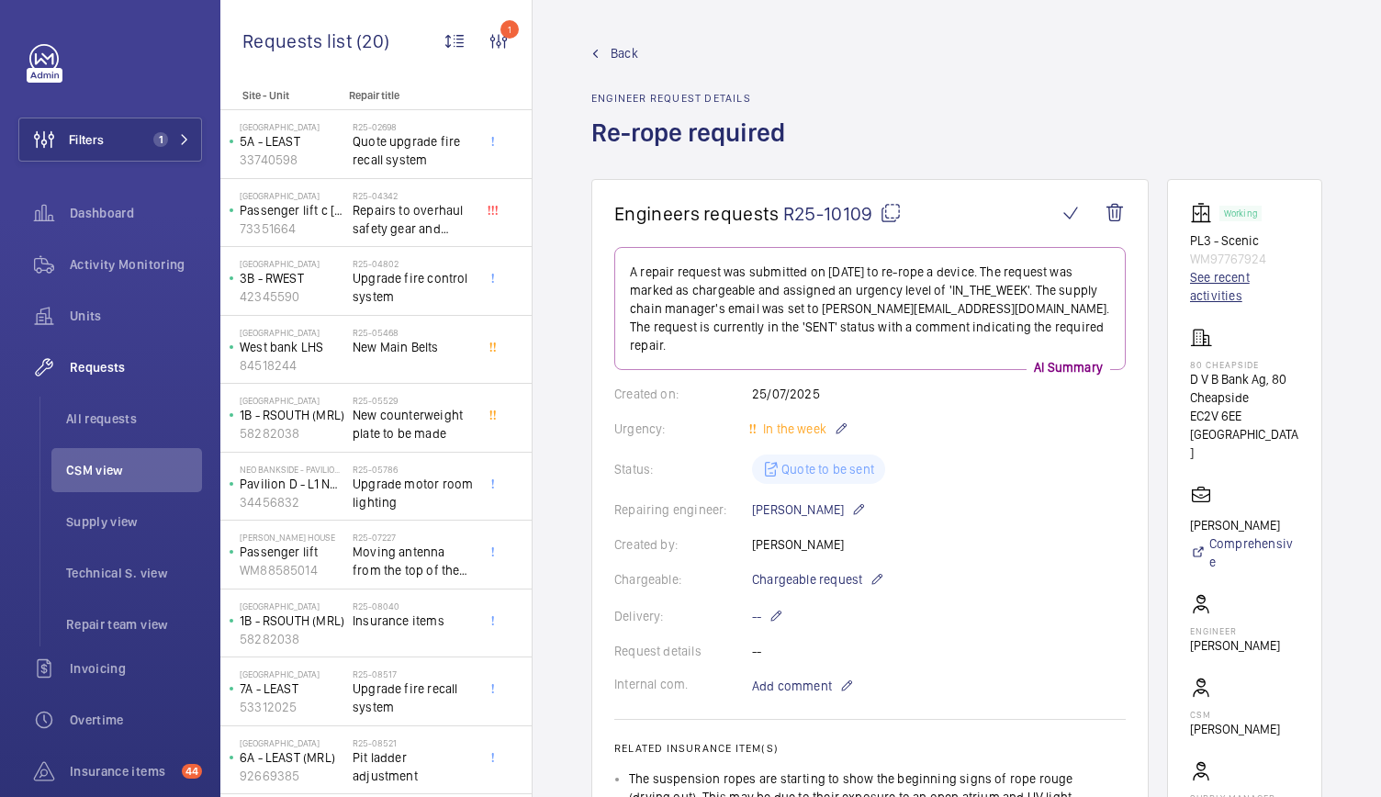
click at [1211, 303] on link "See recent activities" at bounding box center [1244, 286] width 109 height 37
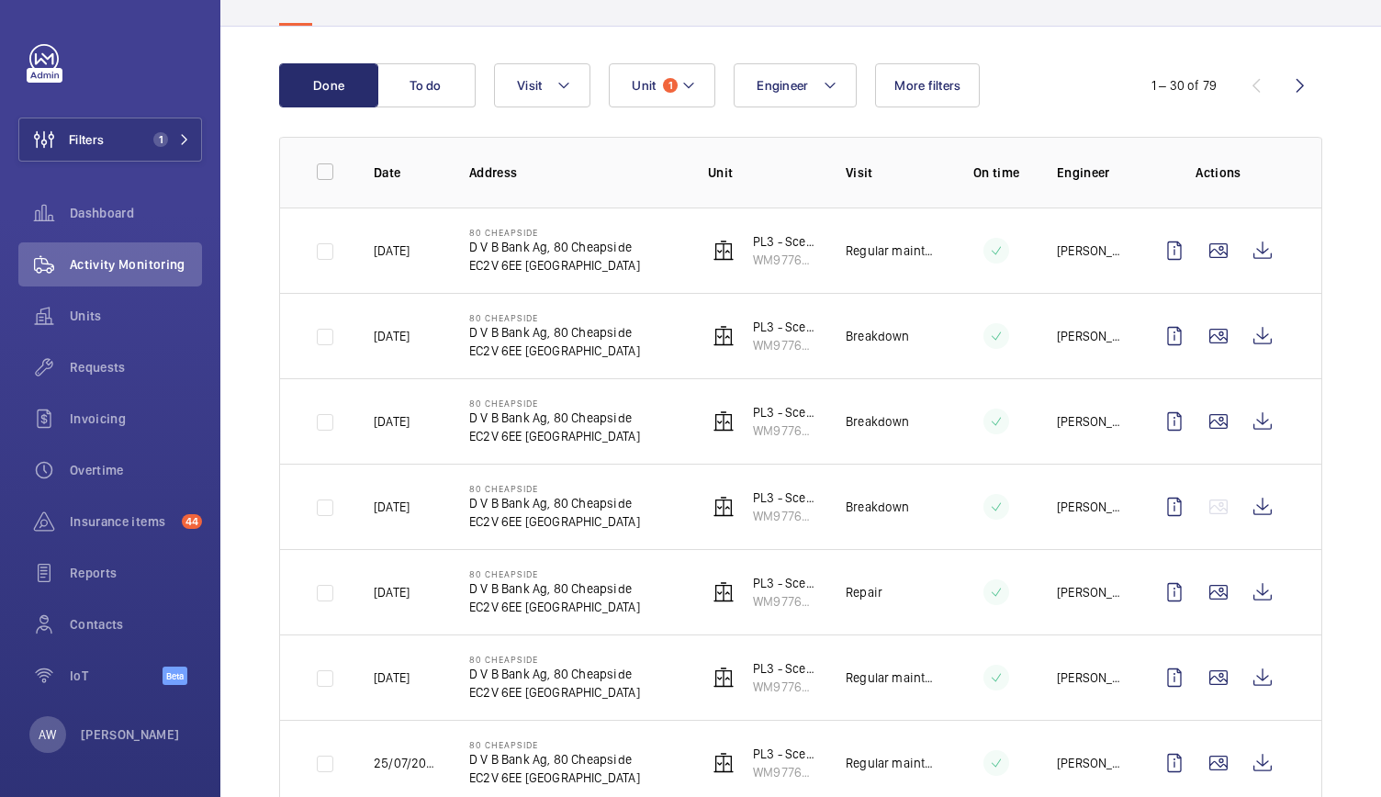
scroll to position [151, 0]
click at [1259, 587] on wm-front-icon-button at bounding box center [1262, 591] width 44 height 44
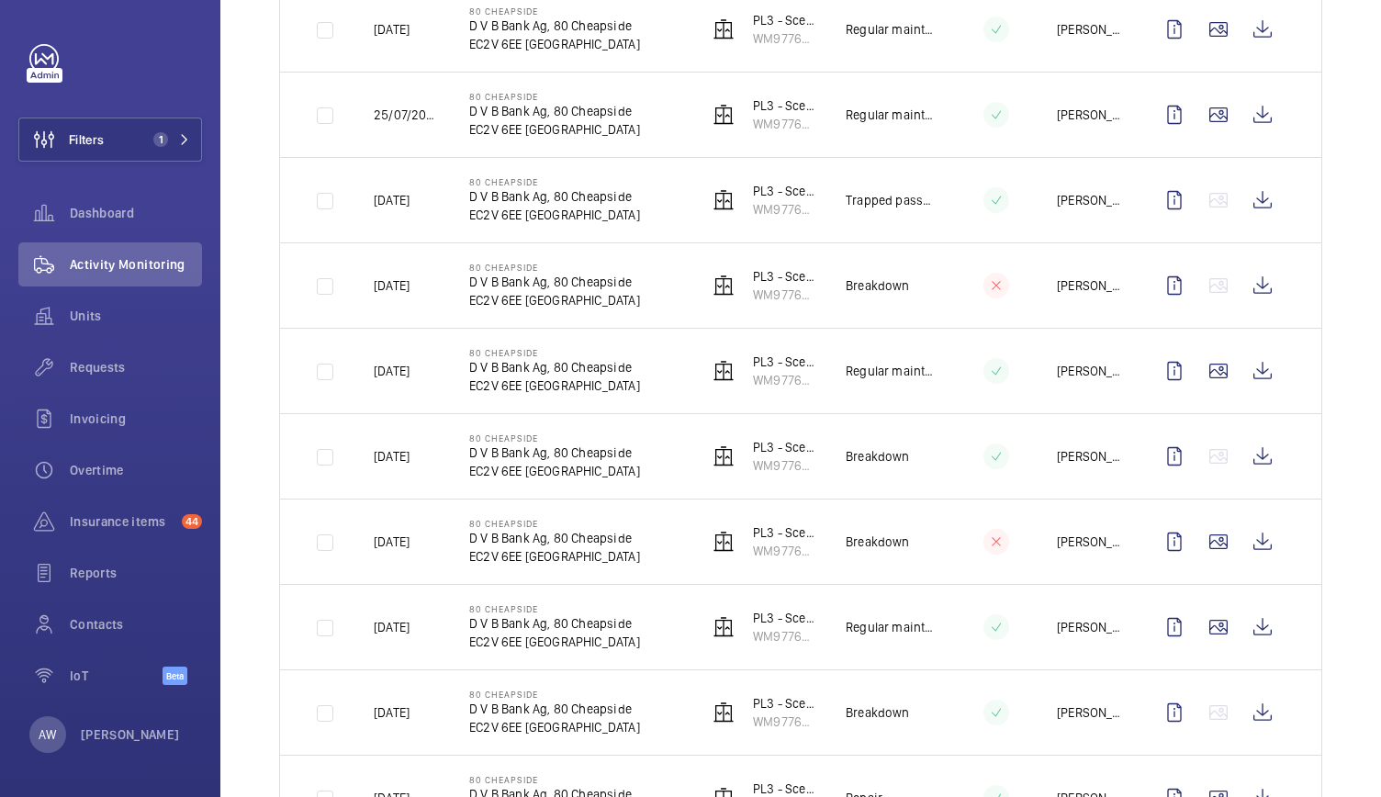
scroll to position [840, 0]
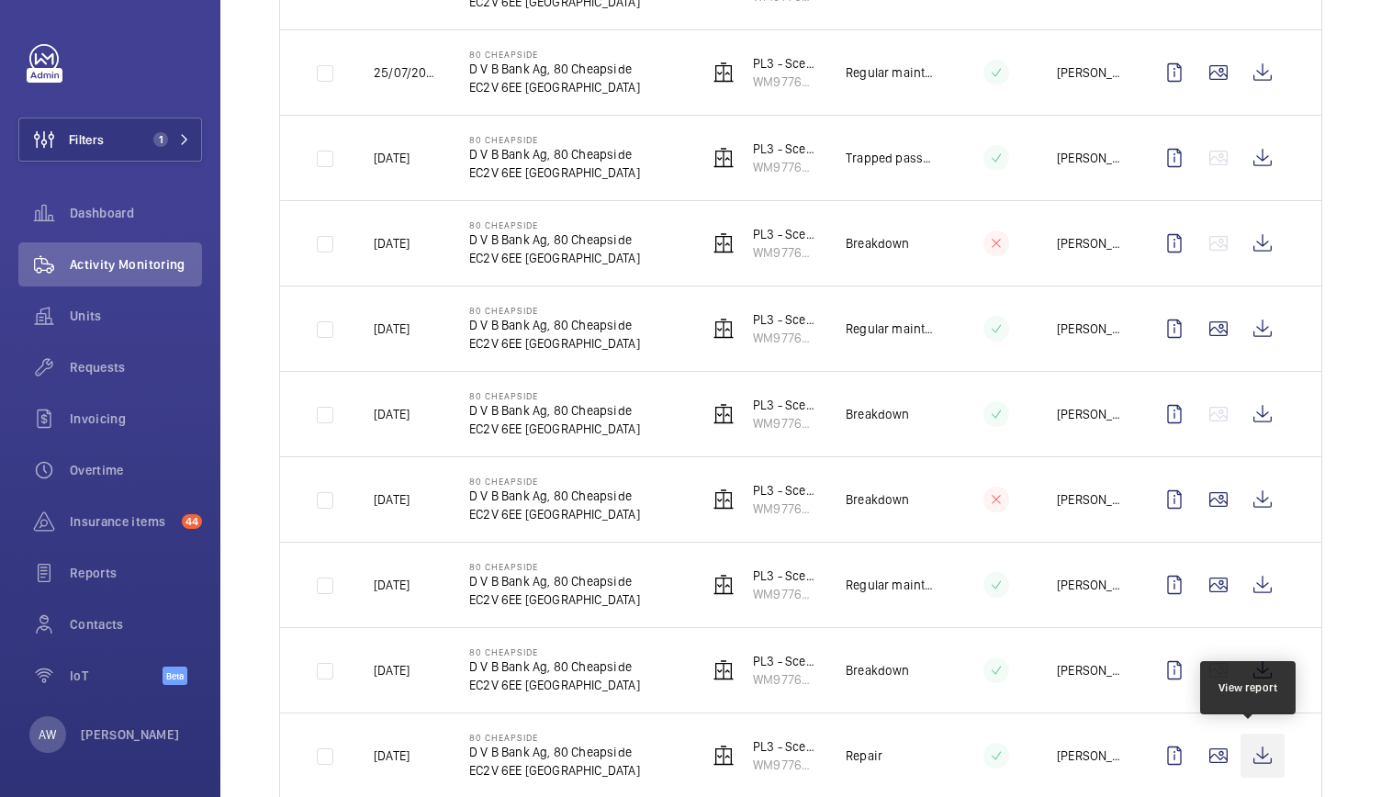
click at [1245, 753] on wm-front-icon-button at bounding box center [1262, 755] width 44 height 44
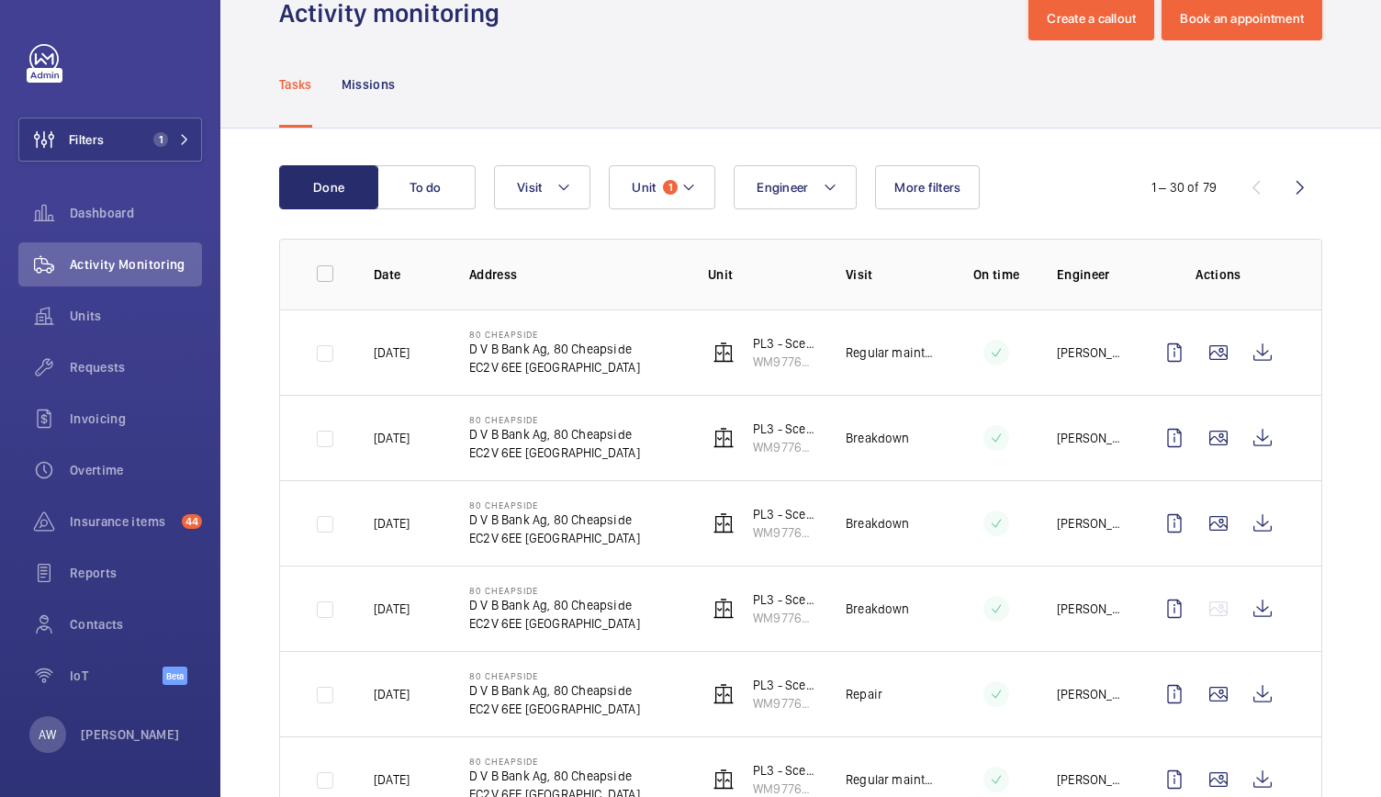
scroll to position [0, 0]
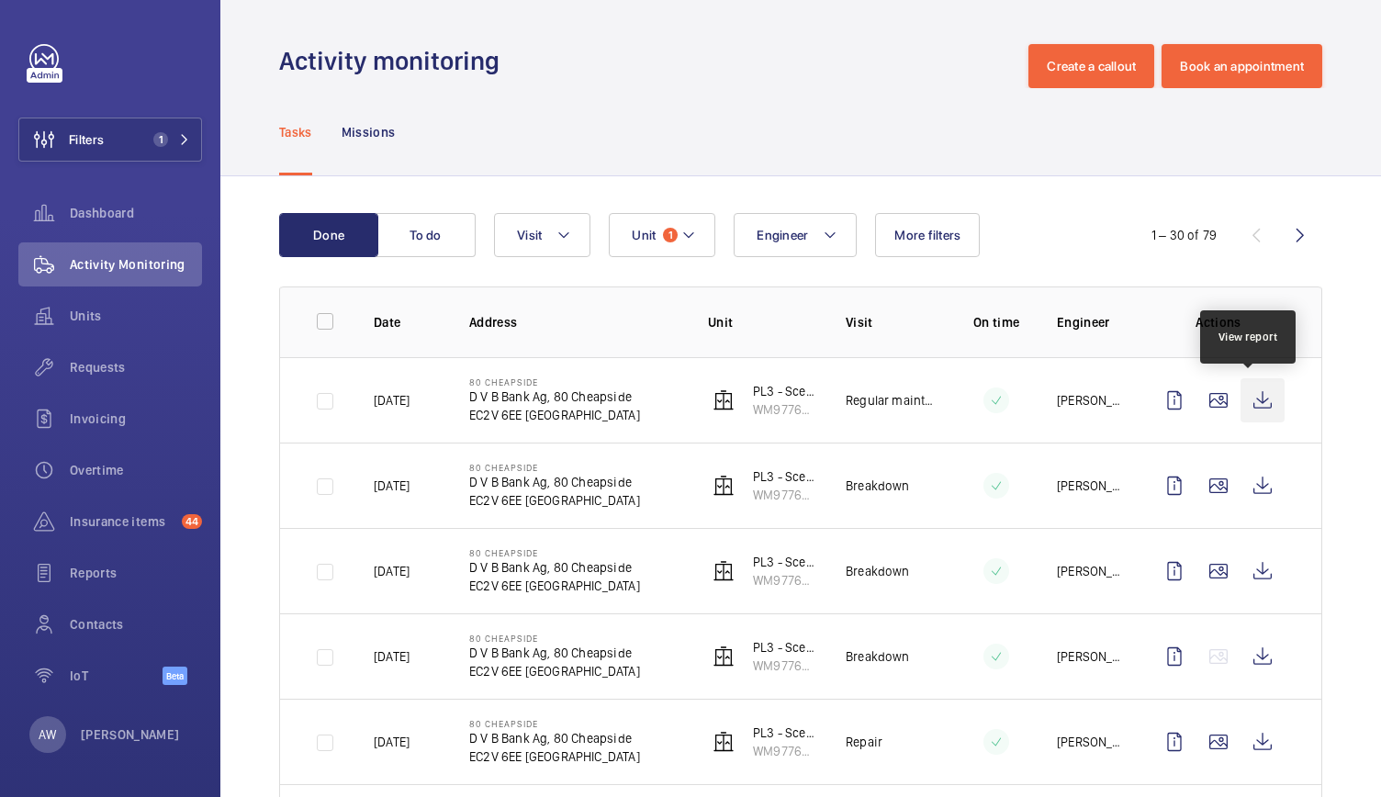
click at [1256, 405] on wm-front-icon-button at bounding box center [1262, 400] width 44 height 44
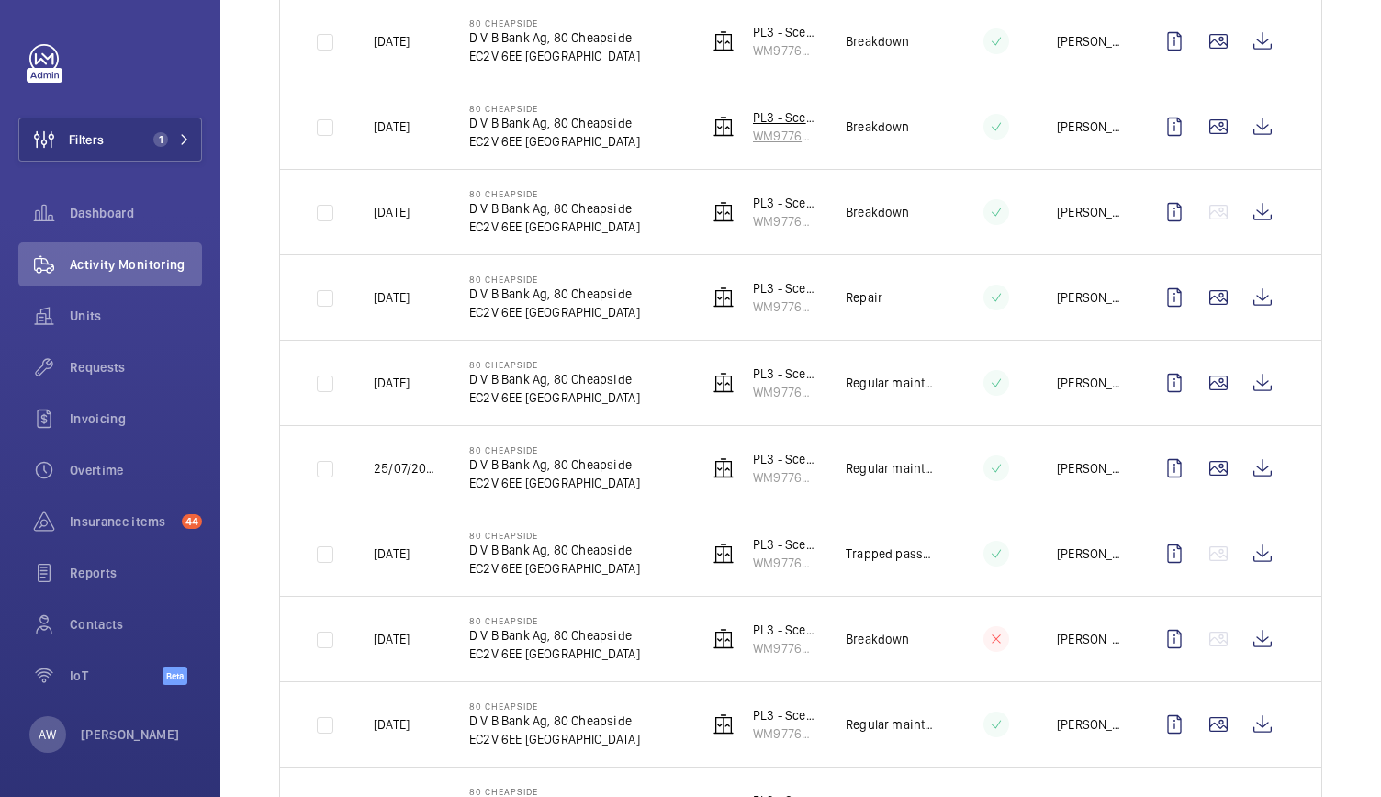
scroll to position [459, 0]
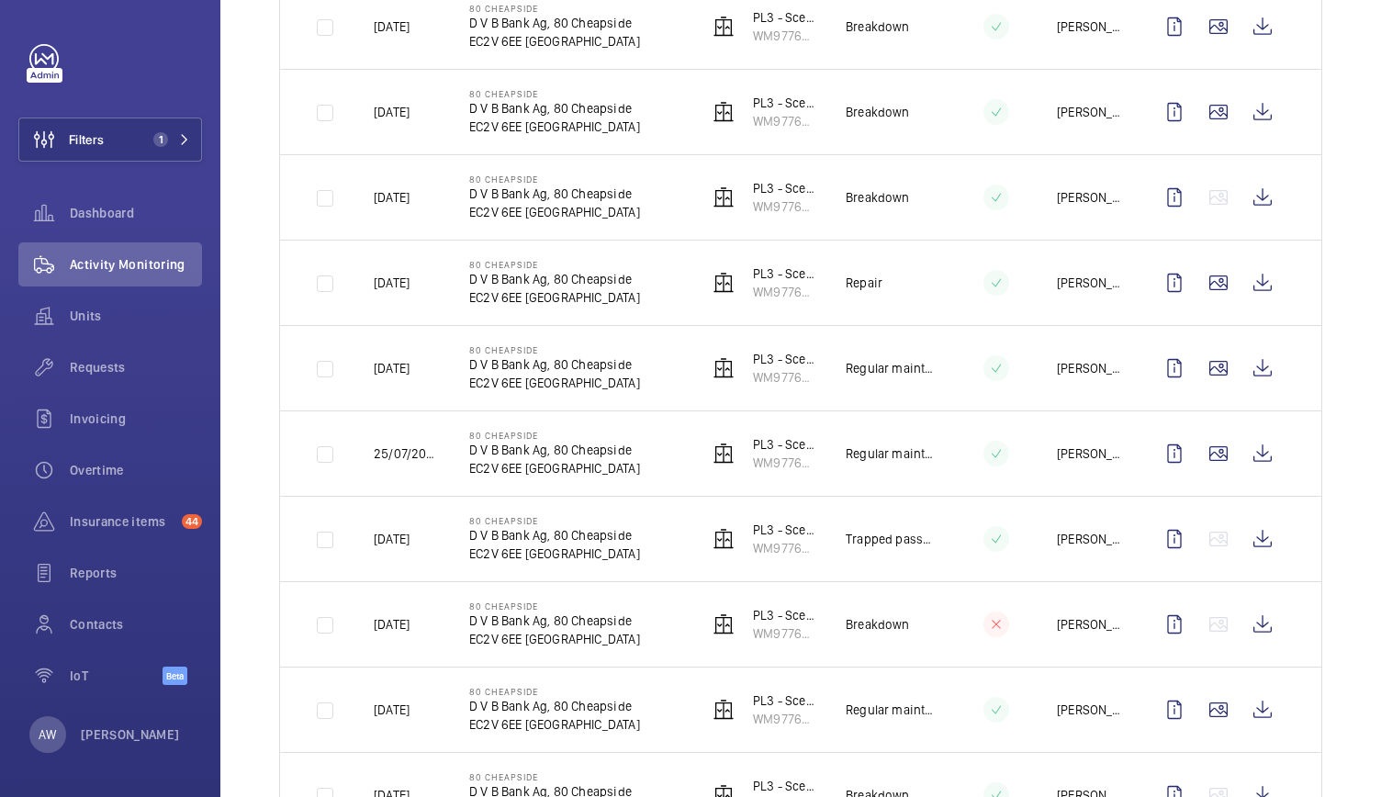
click at [999, 392] on td at bounding box center [981, 367] width 92 height 85
click at [113, 371] on span "Requests" at bounding box center [136, 367] width 132 height 18
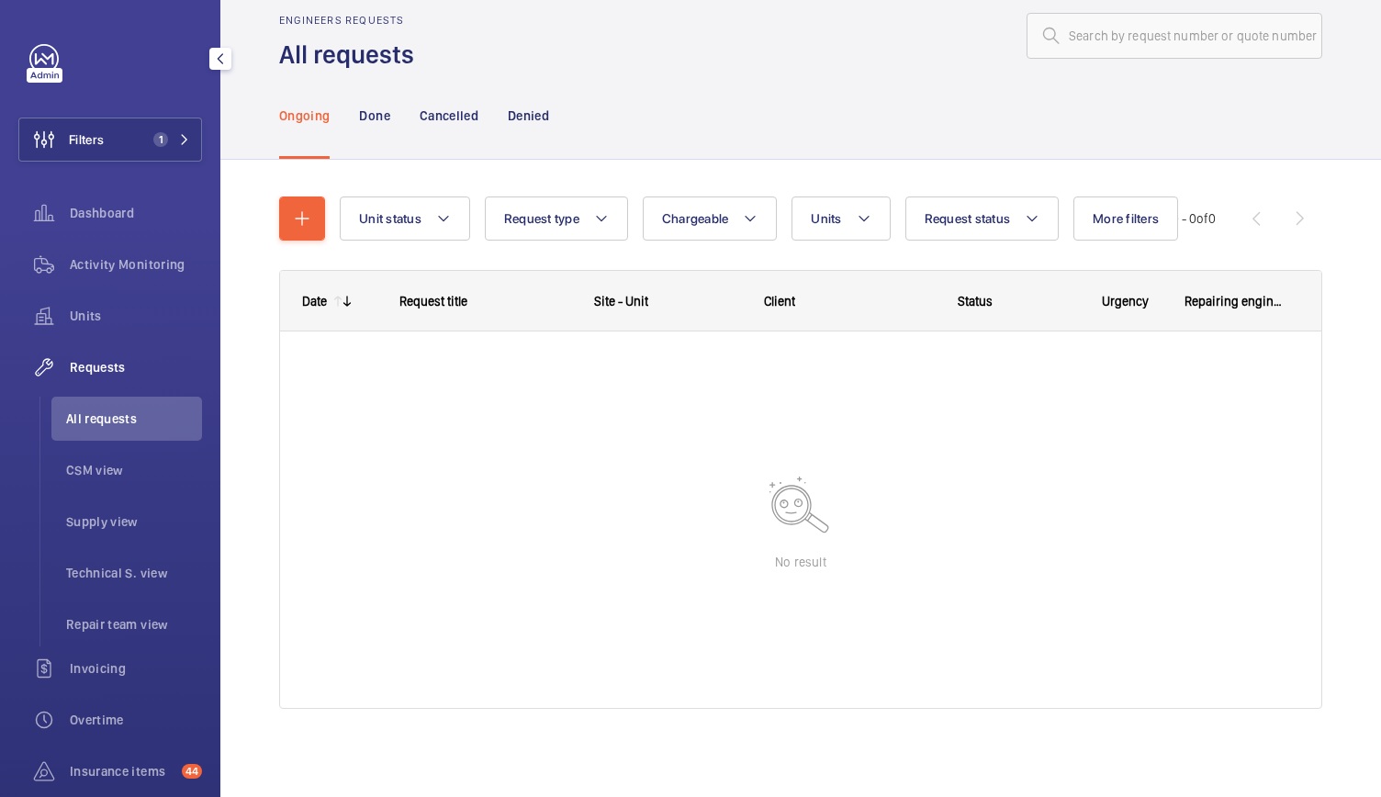
scroll to position [30, 0]
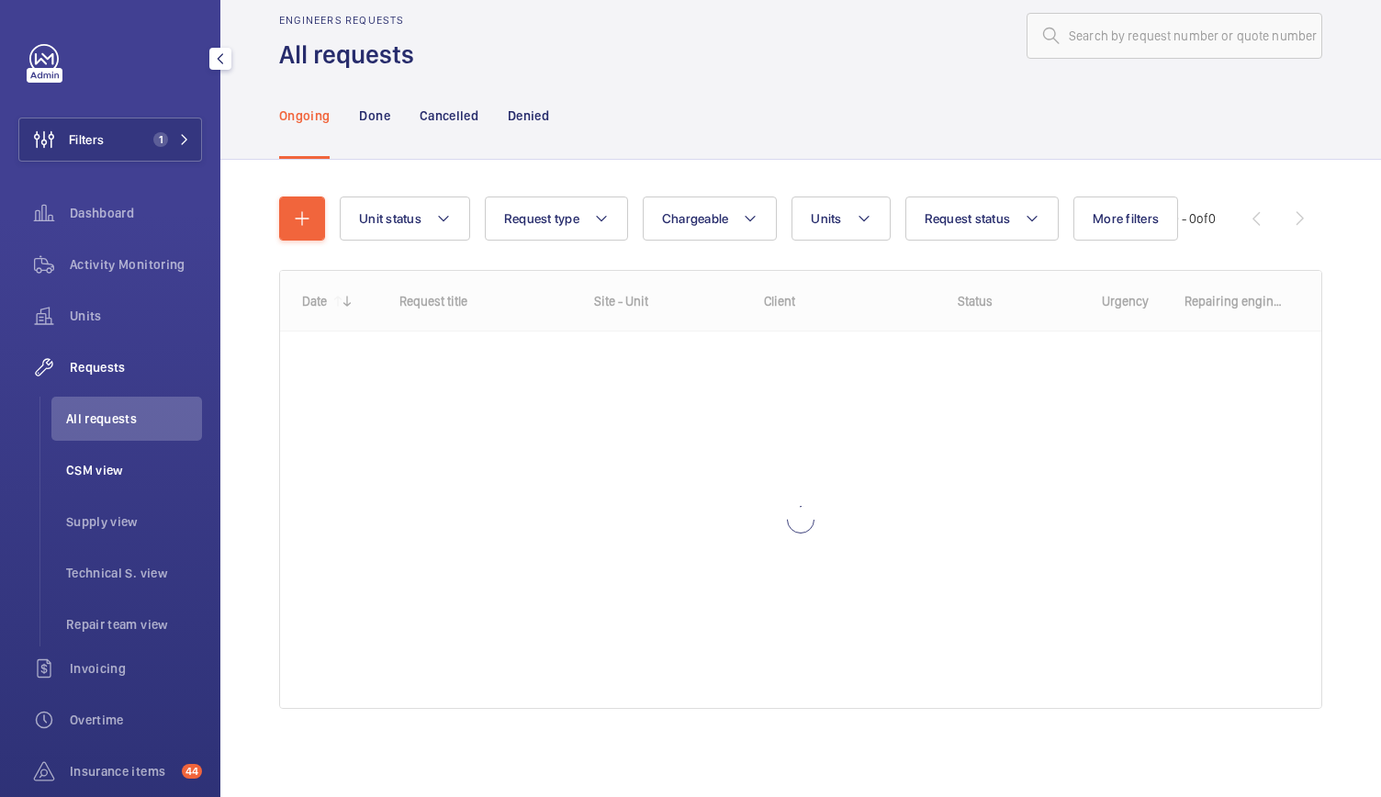
click at [110, 478] on span "CSM view" at bounding box center [134, 470] width 136 height 18
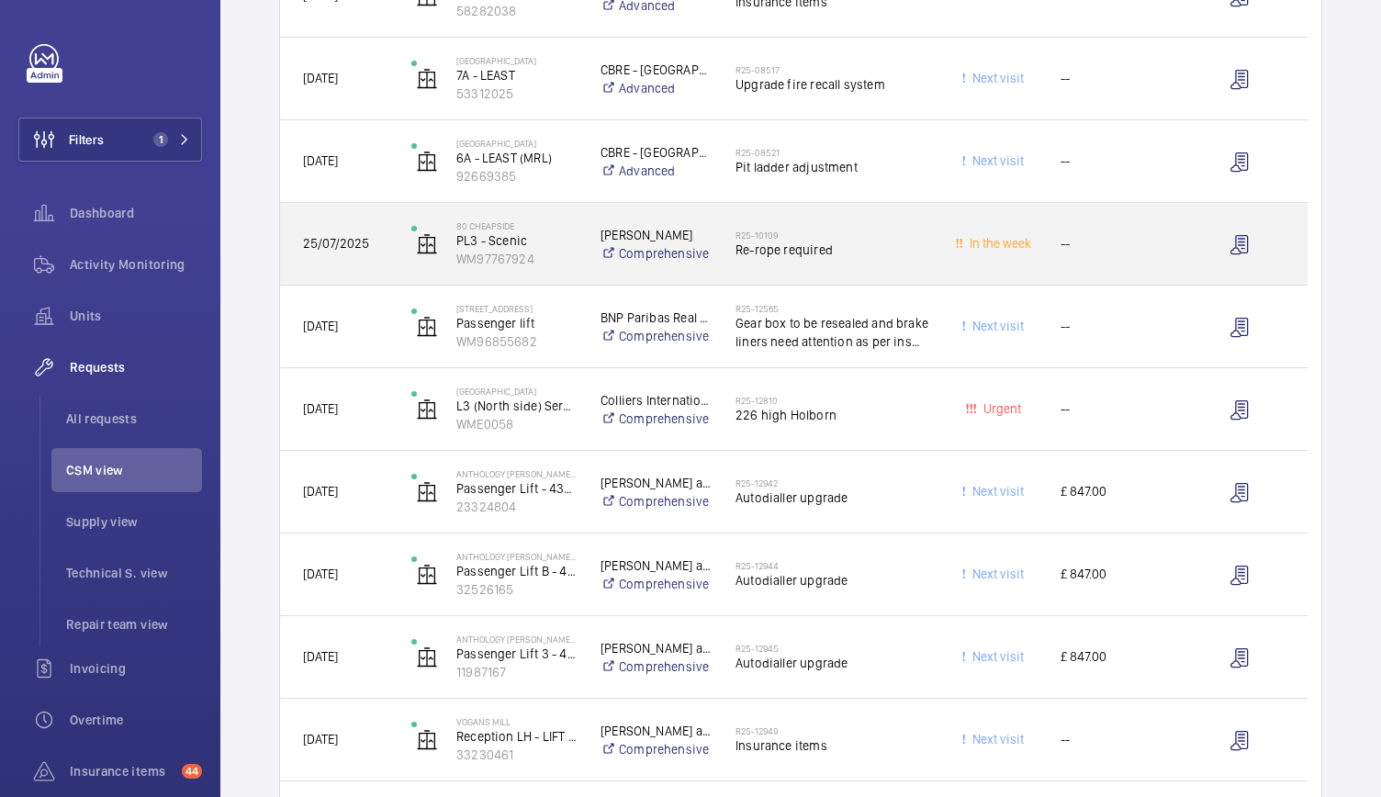
scroll to position [981, 0]
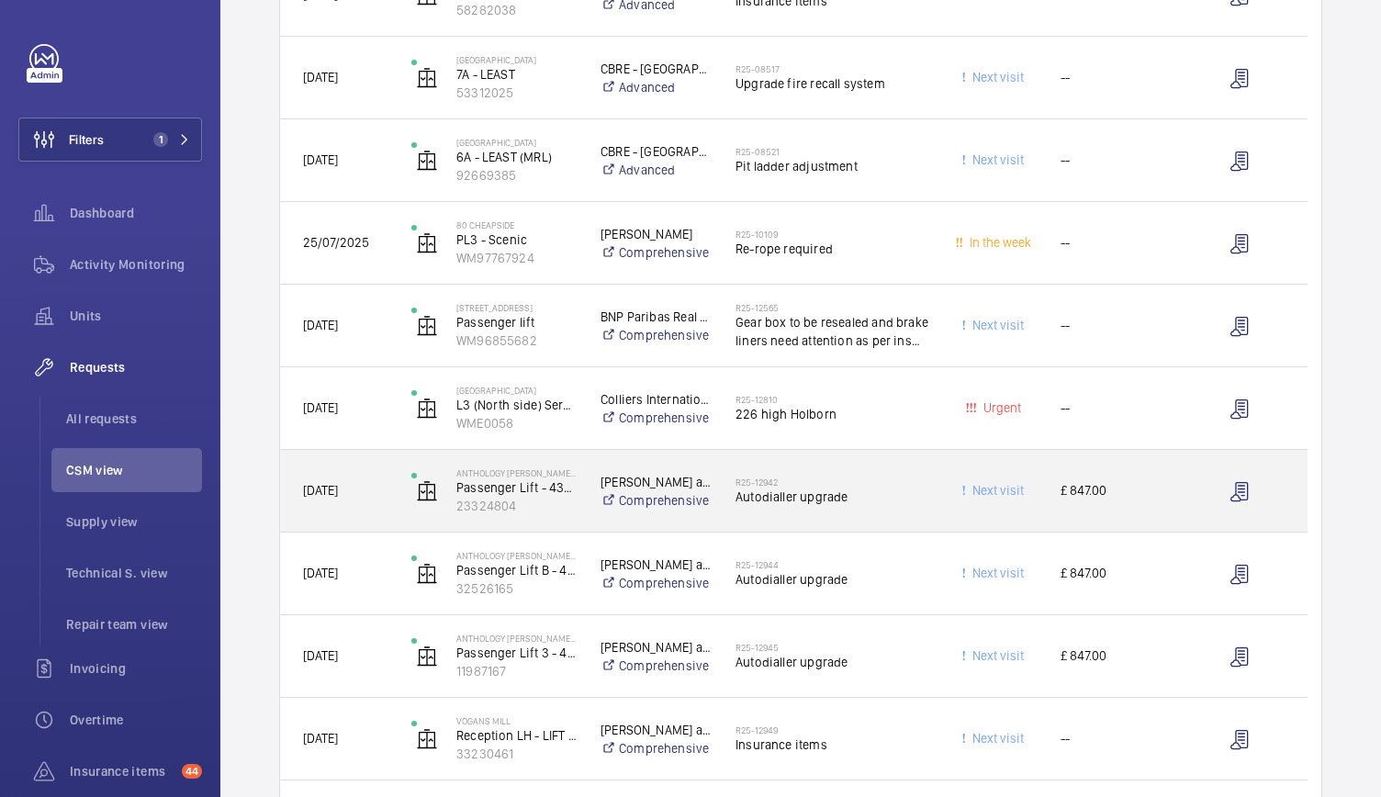
click at [939, 522] on div "Next visit" at bounding box center [983, 491] width 108 height 82
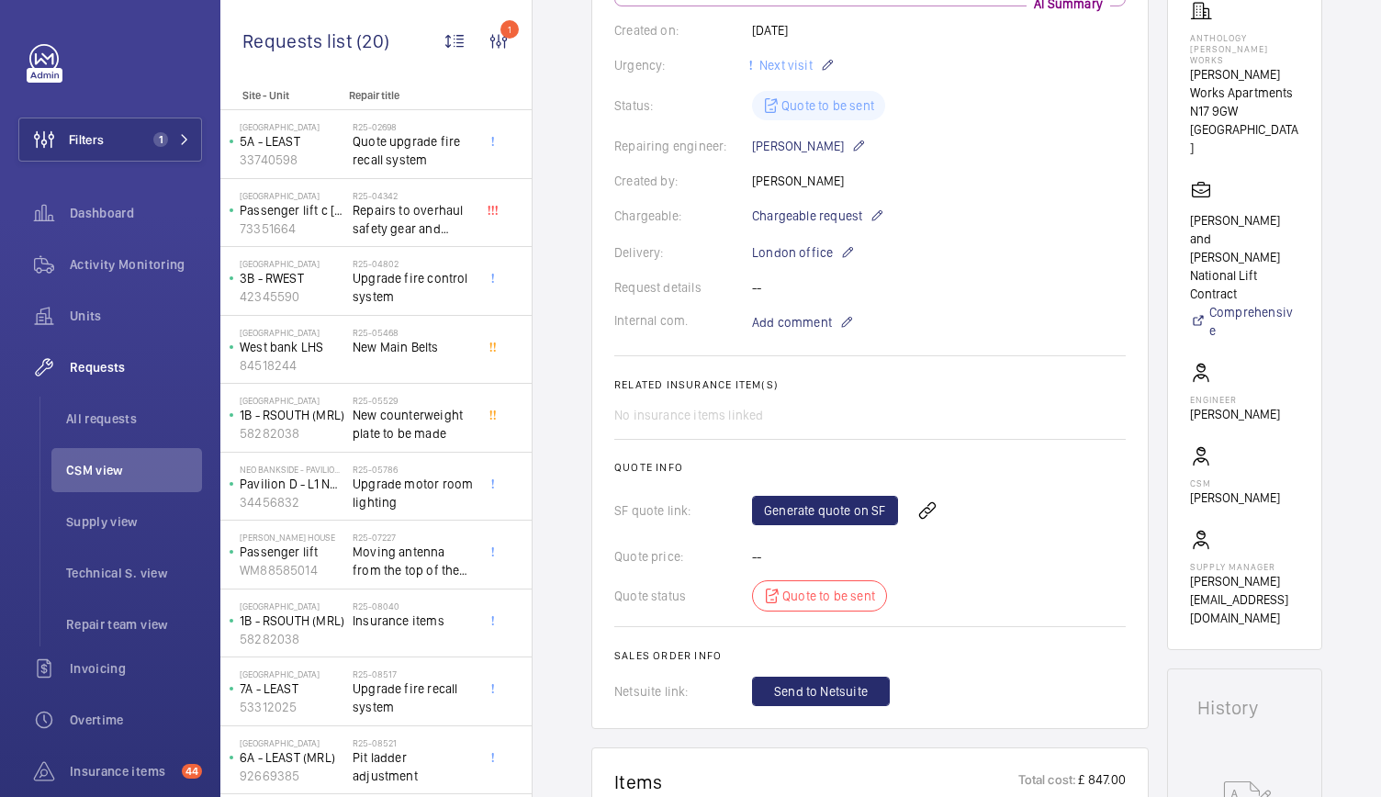
scroll to position [379, 0]
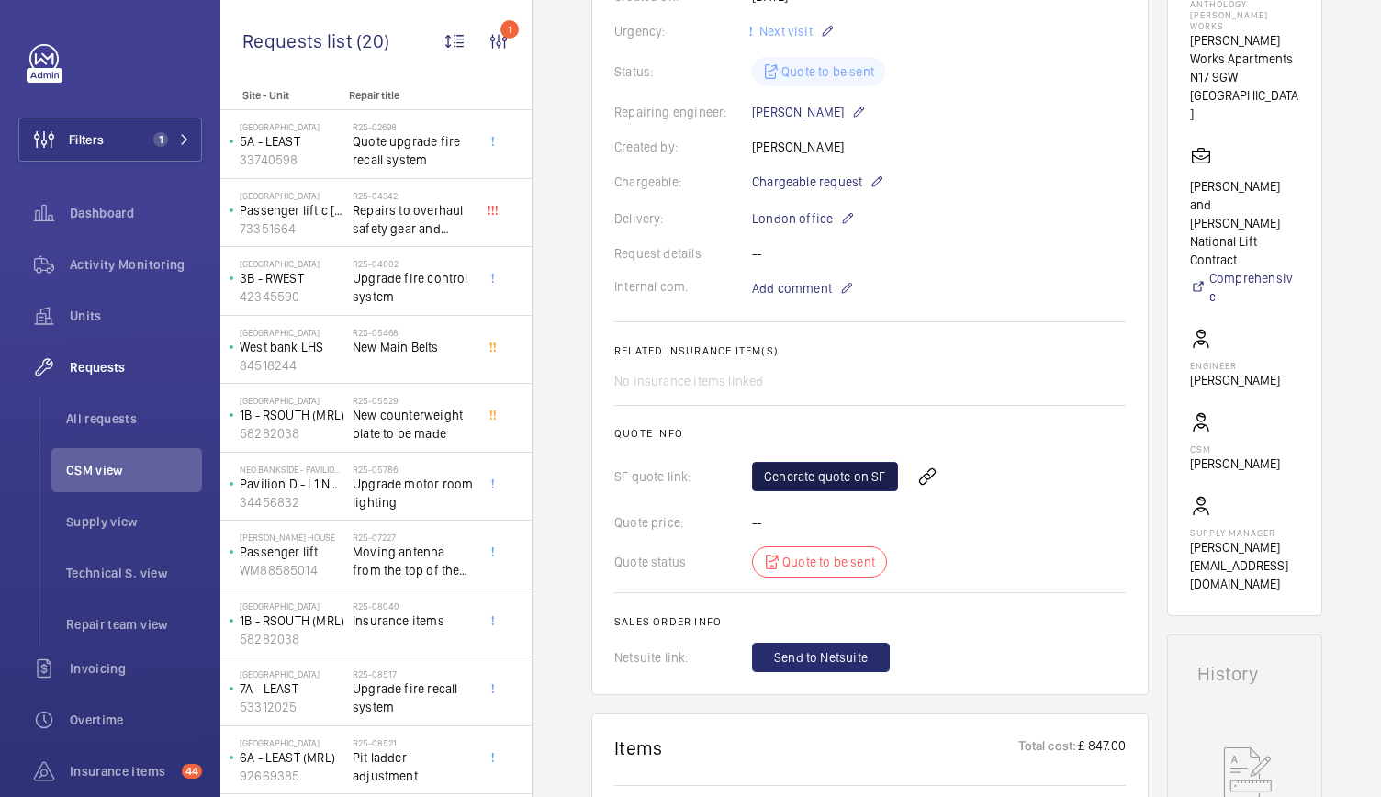
click at [831, 473] on link "Generate quote on SF" at bounding box center [825, 476] width 146 height 29
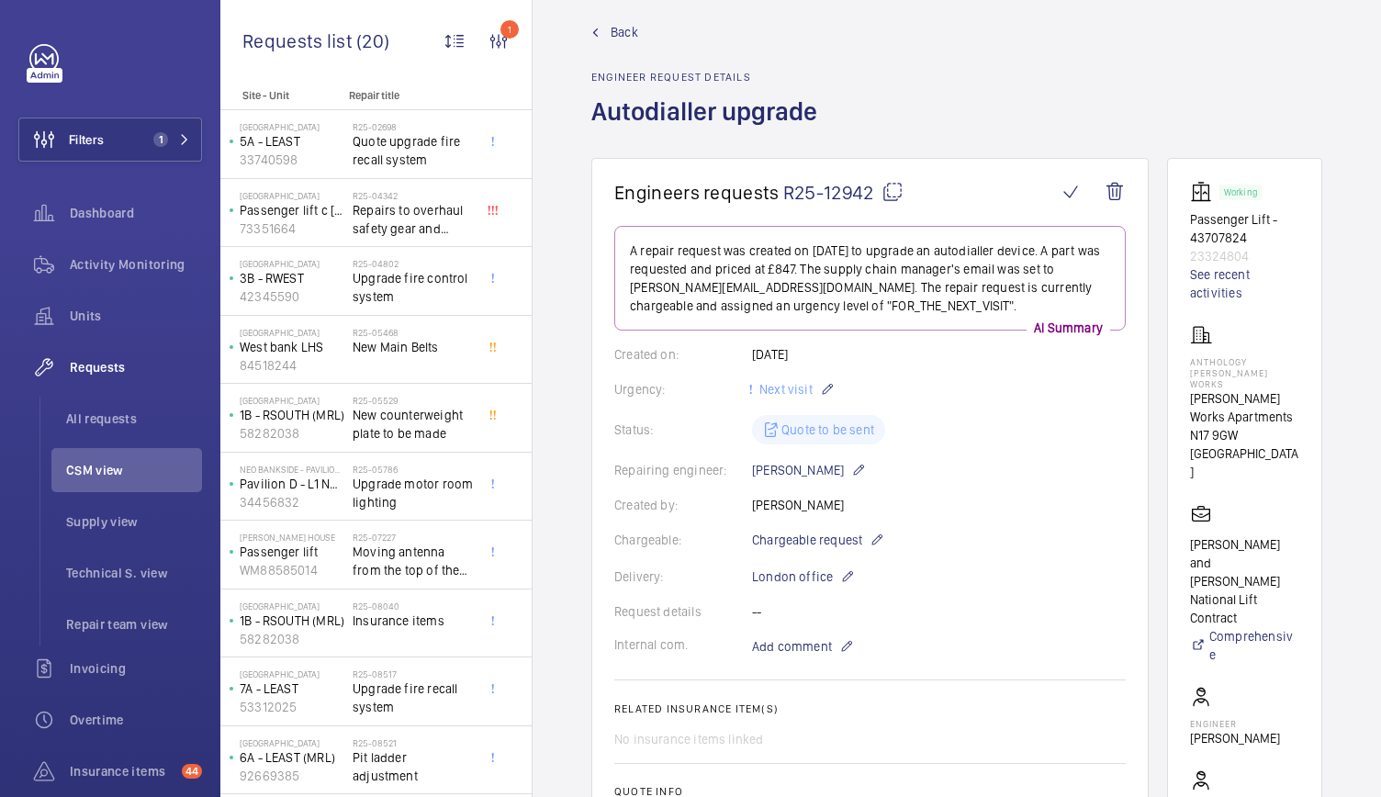
scroll to position [0, 0]
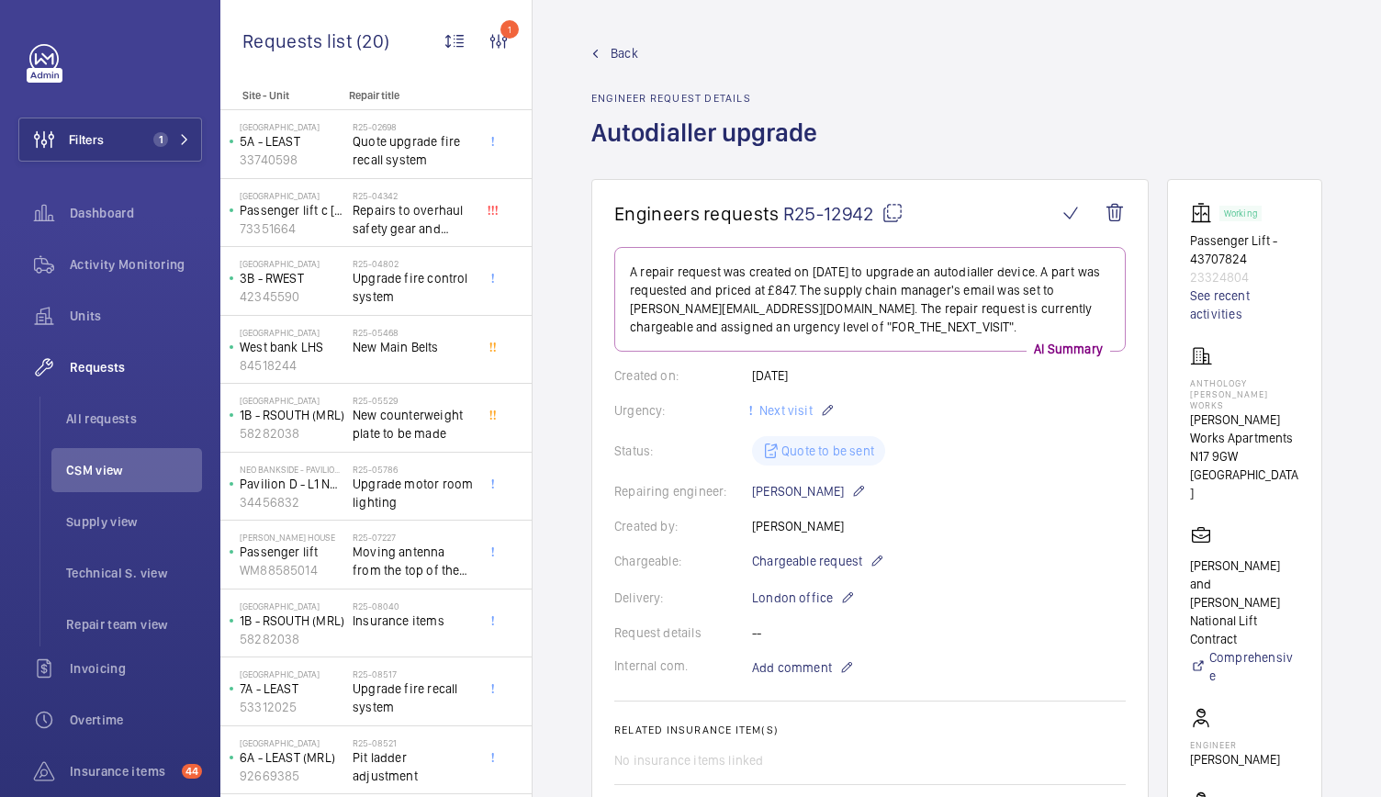
click at [613, 44] on span "Back" at bounding box center [624, 53] width 28 height 18
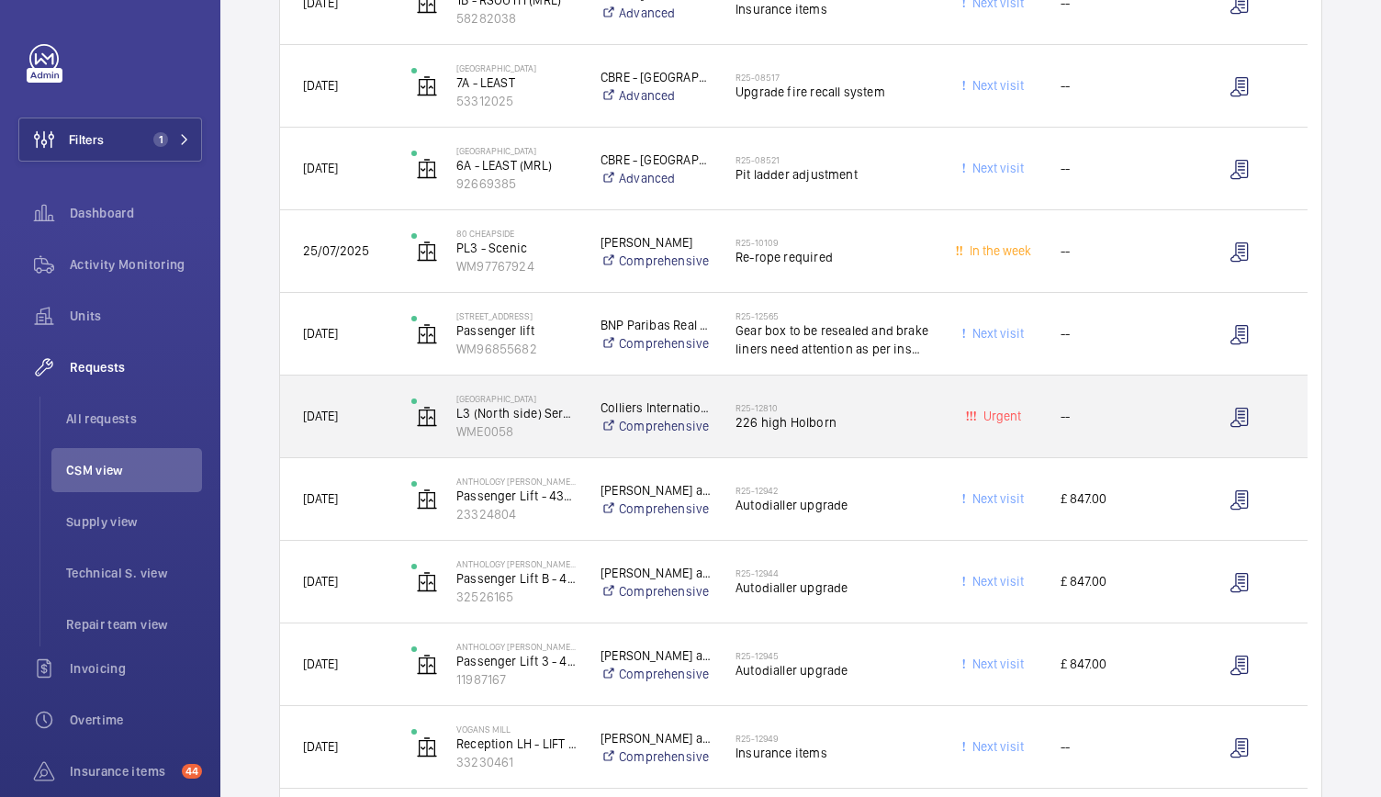
scroll to position [980, 0]
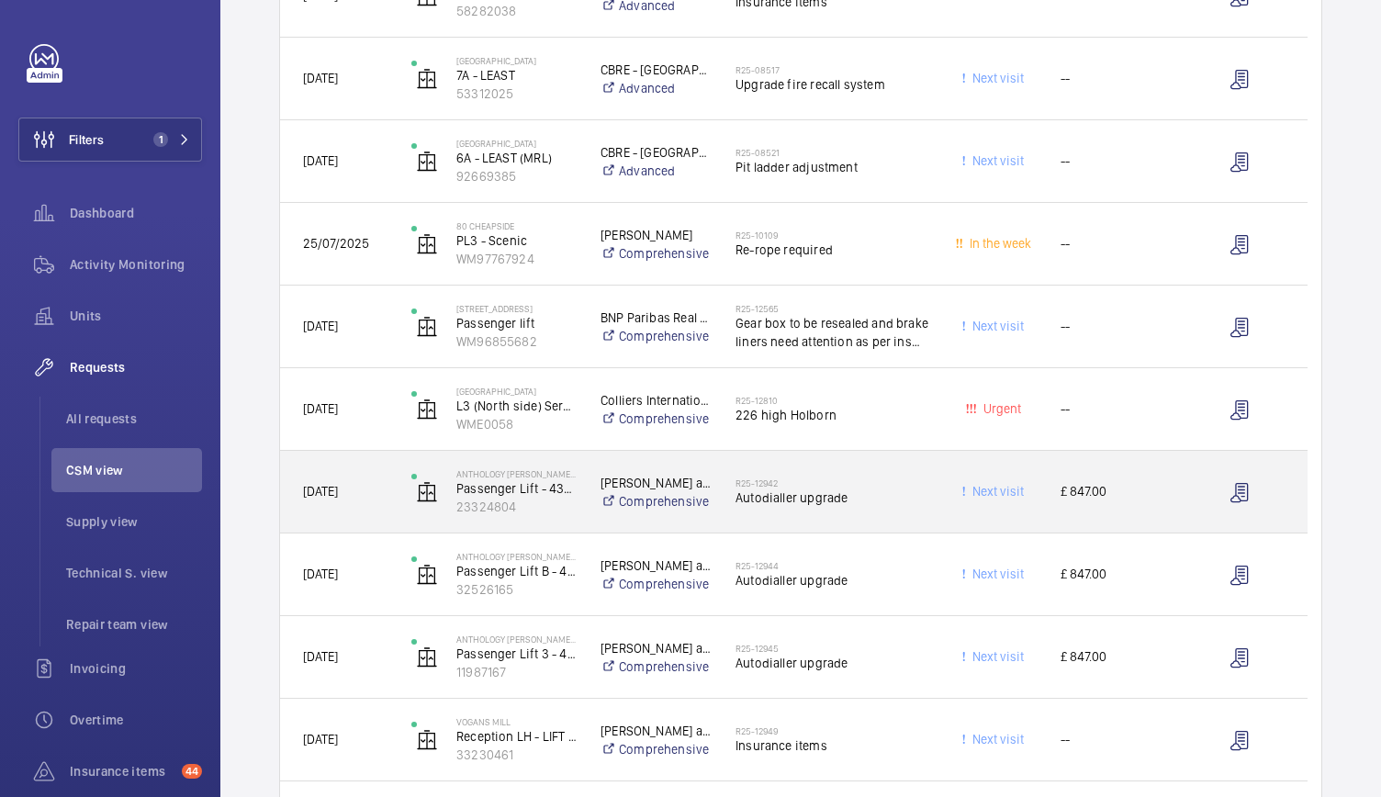
click at [938, 502] on div "Next visit" at bounding box center [983, 492] width 106 height 58
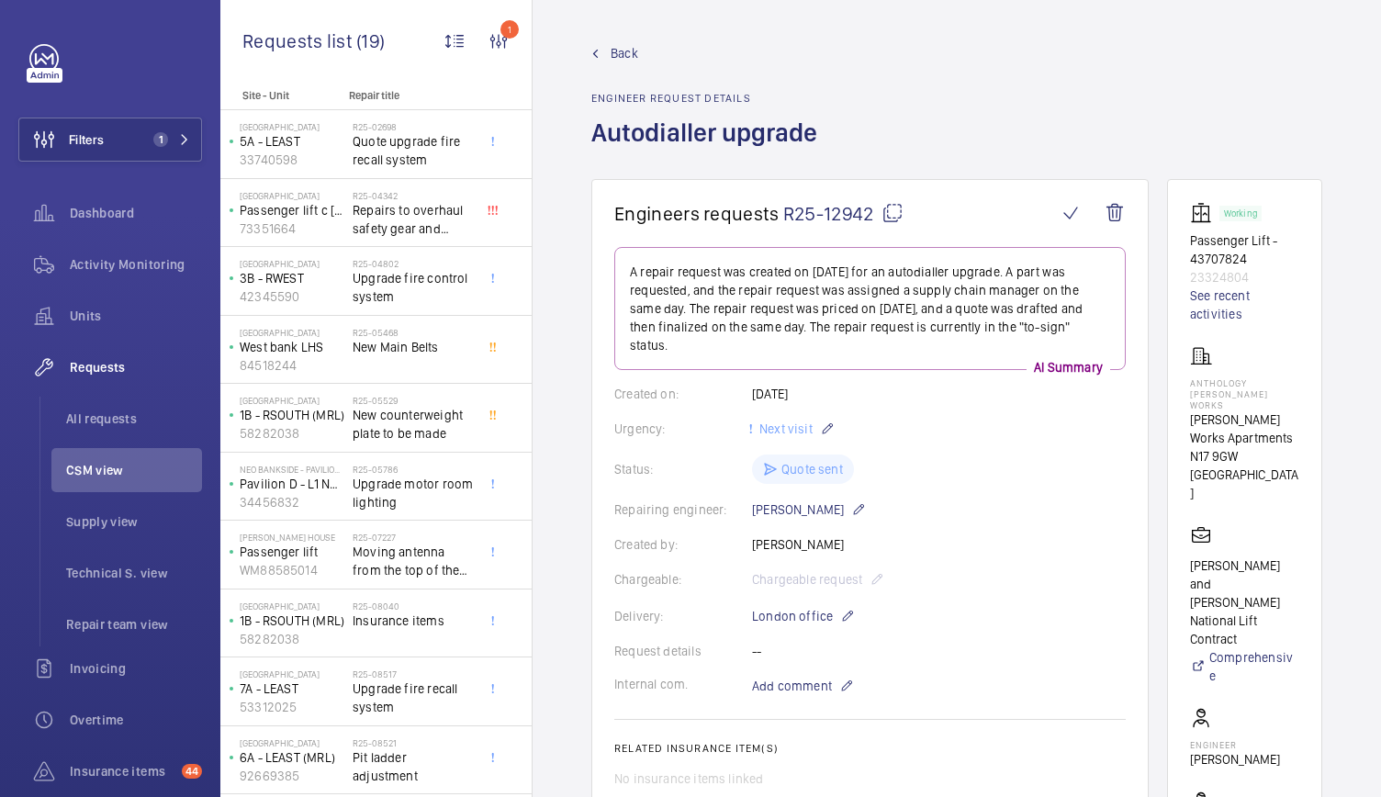
click at [611, 58] on span "Back" at bounding box center [624, 53] width 28 height 18
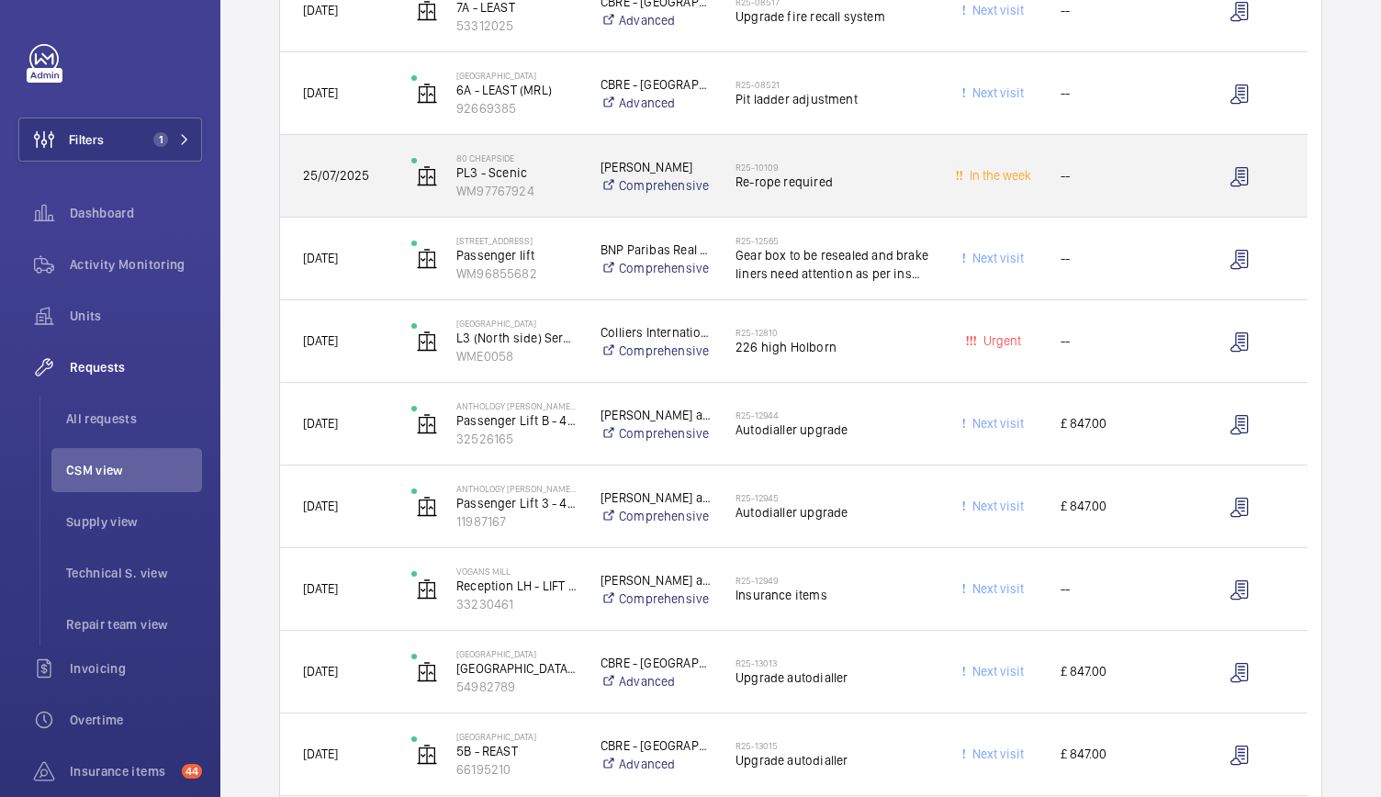
scroll to position [1104, 0]
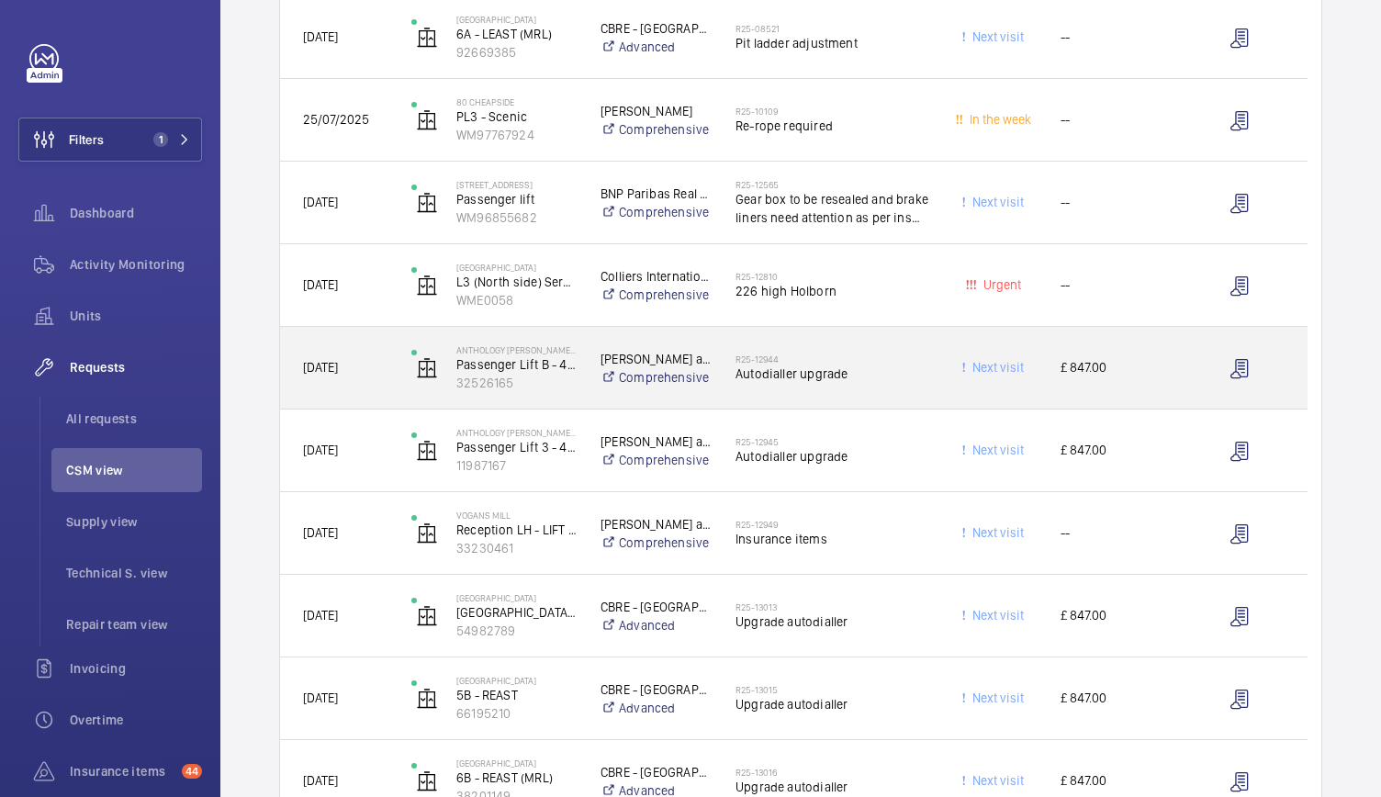
click at [899, 359] on h2 "R25-12944" at bounding box center [831, 358] width 193 height 11
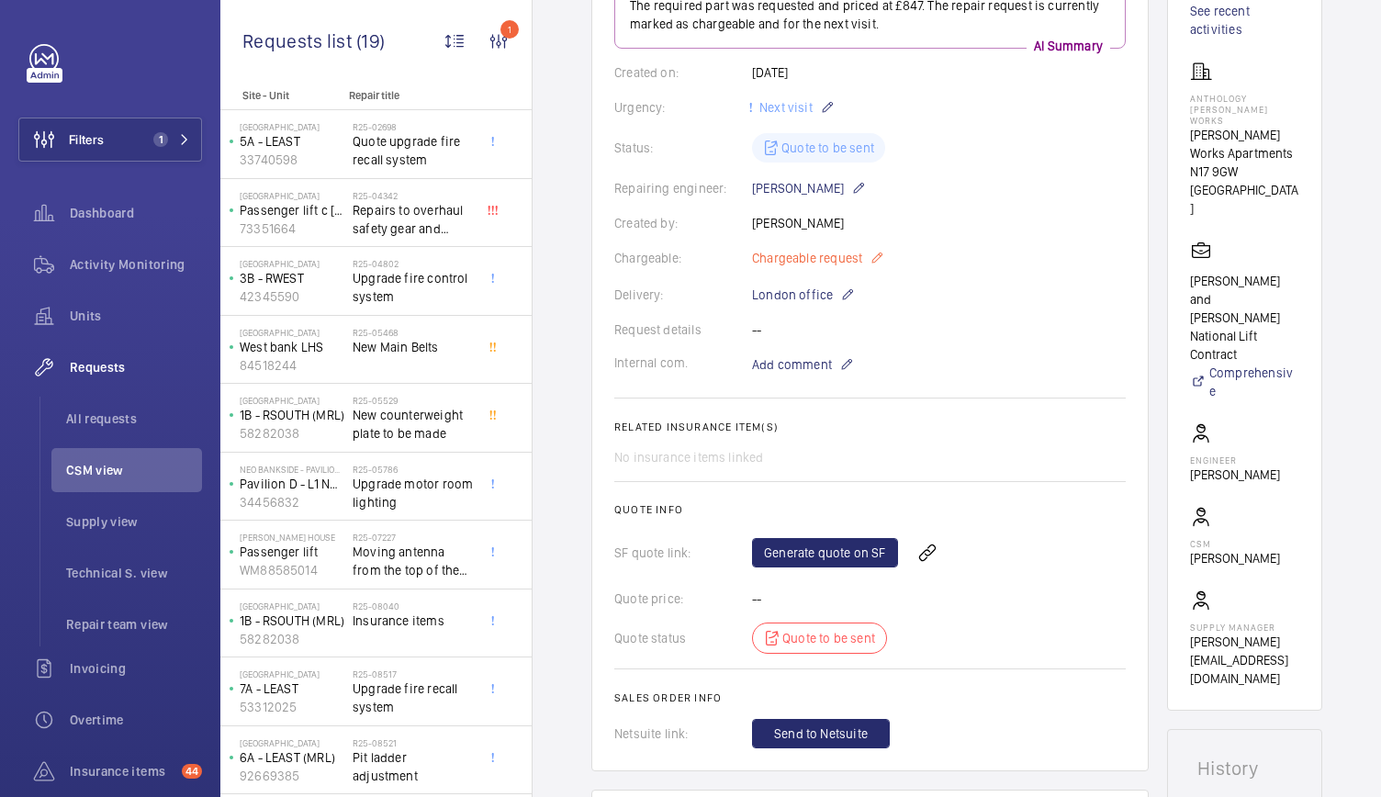
scroll to position [339, 0]
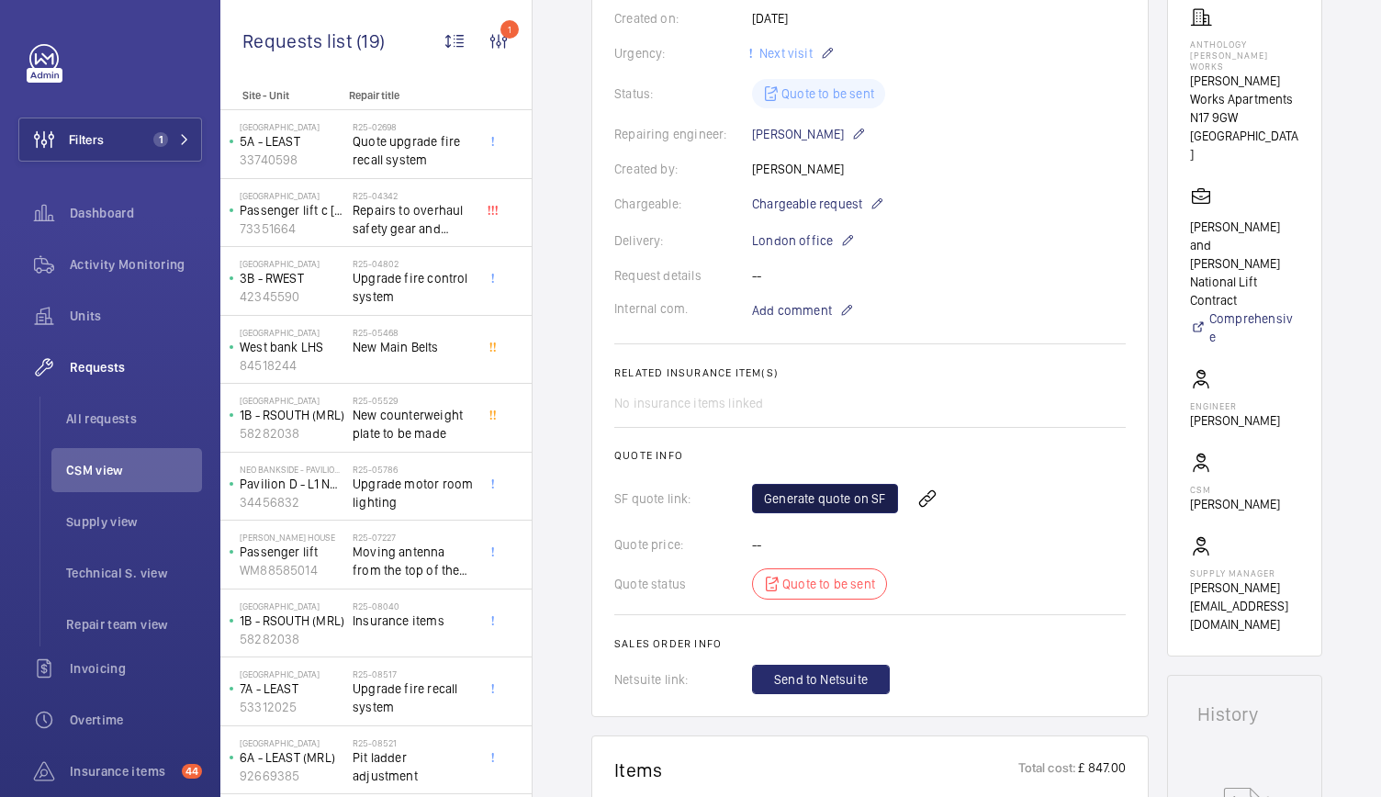
click at [782, 504] on link "Generate quote on SF" at bounding box center [825, 498] width 146 height 29
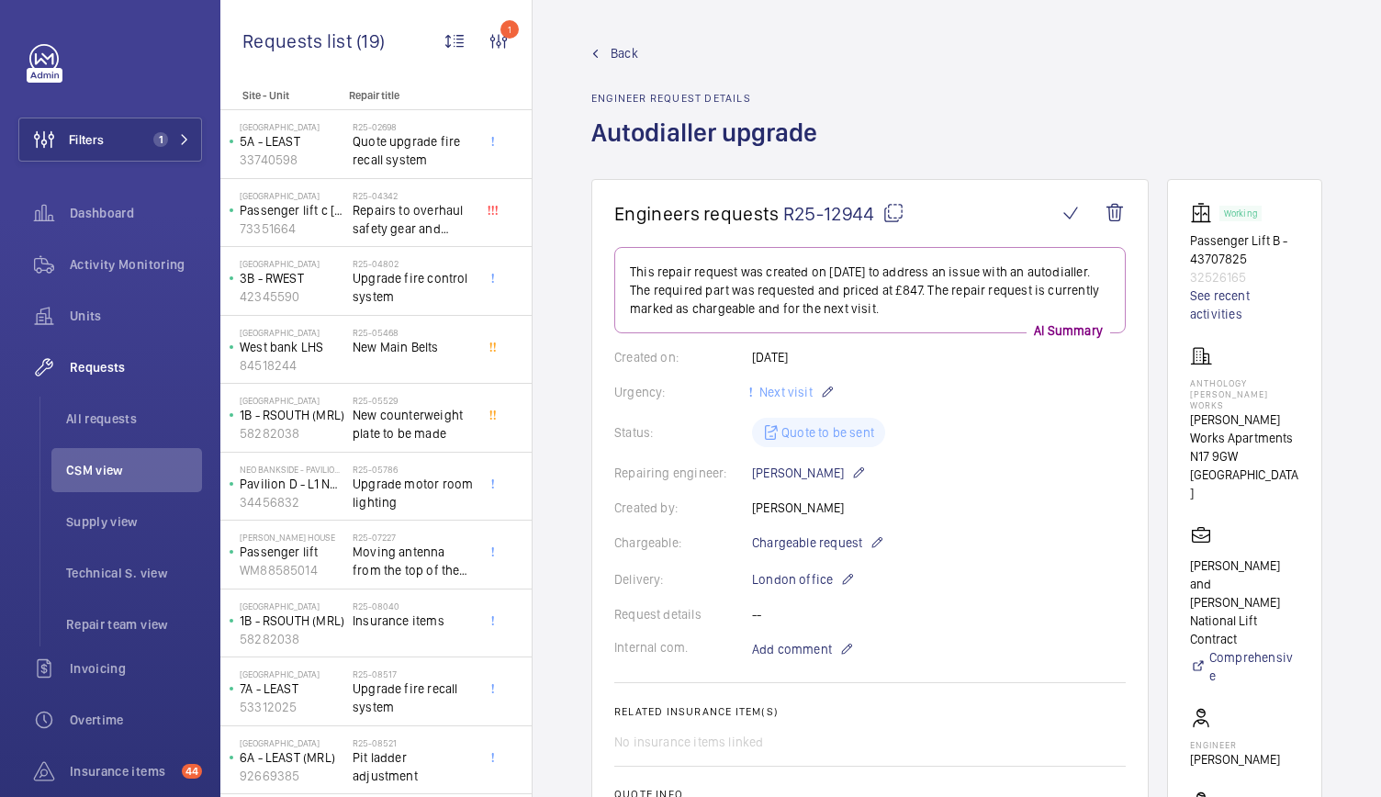
click at [614, 50] on span "Back" at bounding box center [624, 53] width 28 height 18
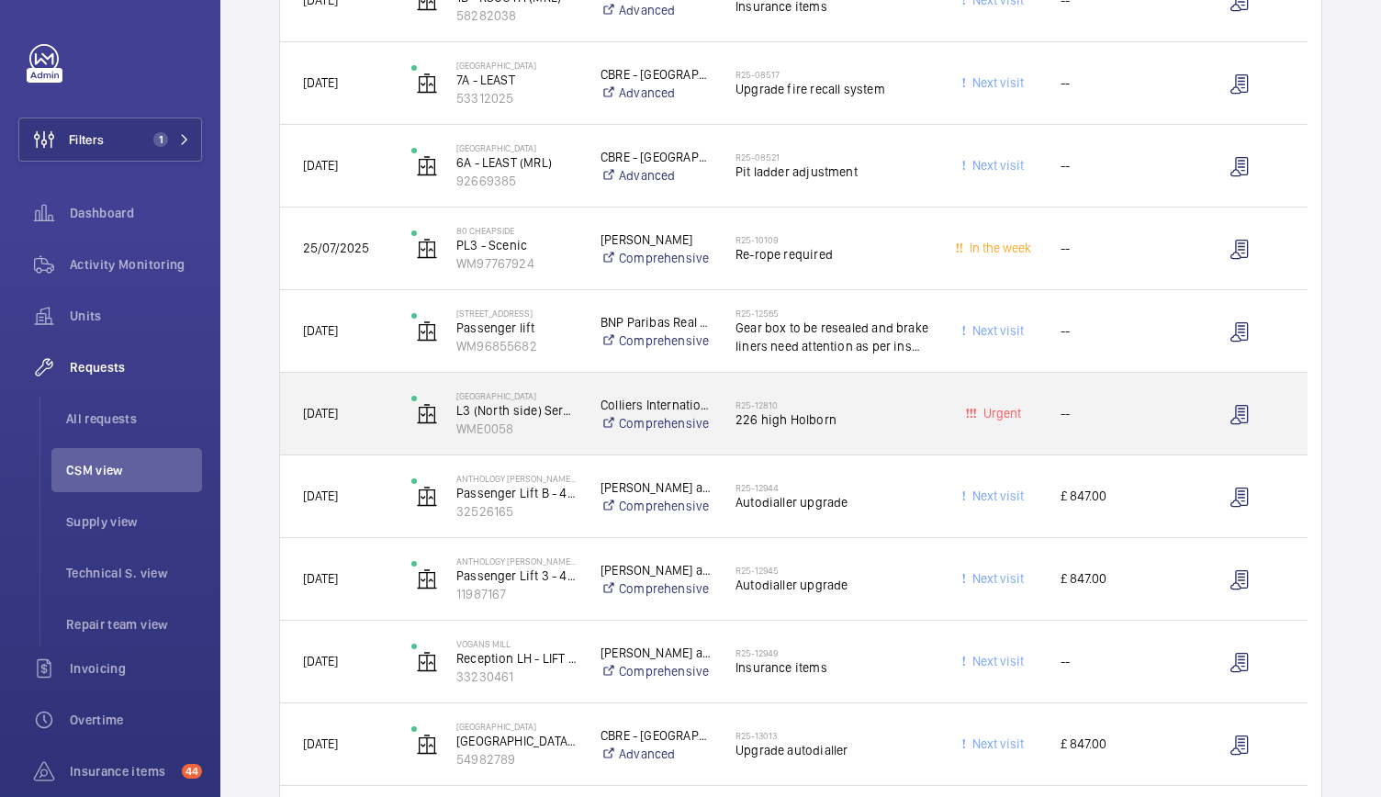
scroll to position [1116, 0]
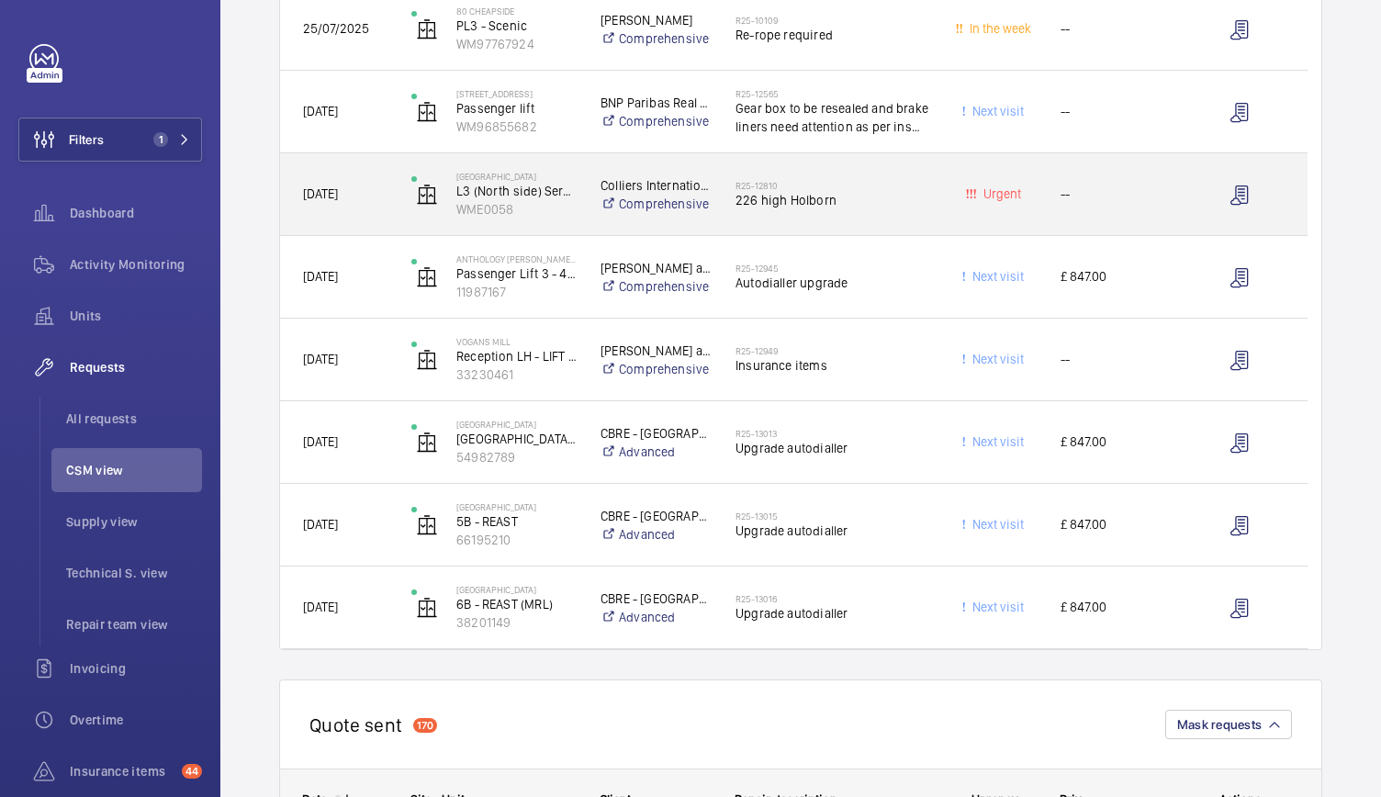
scroll to position [1199, 0]
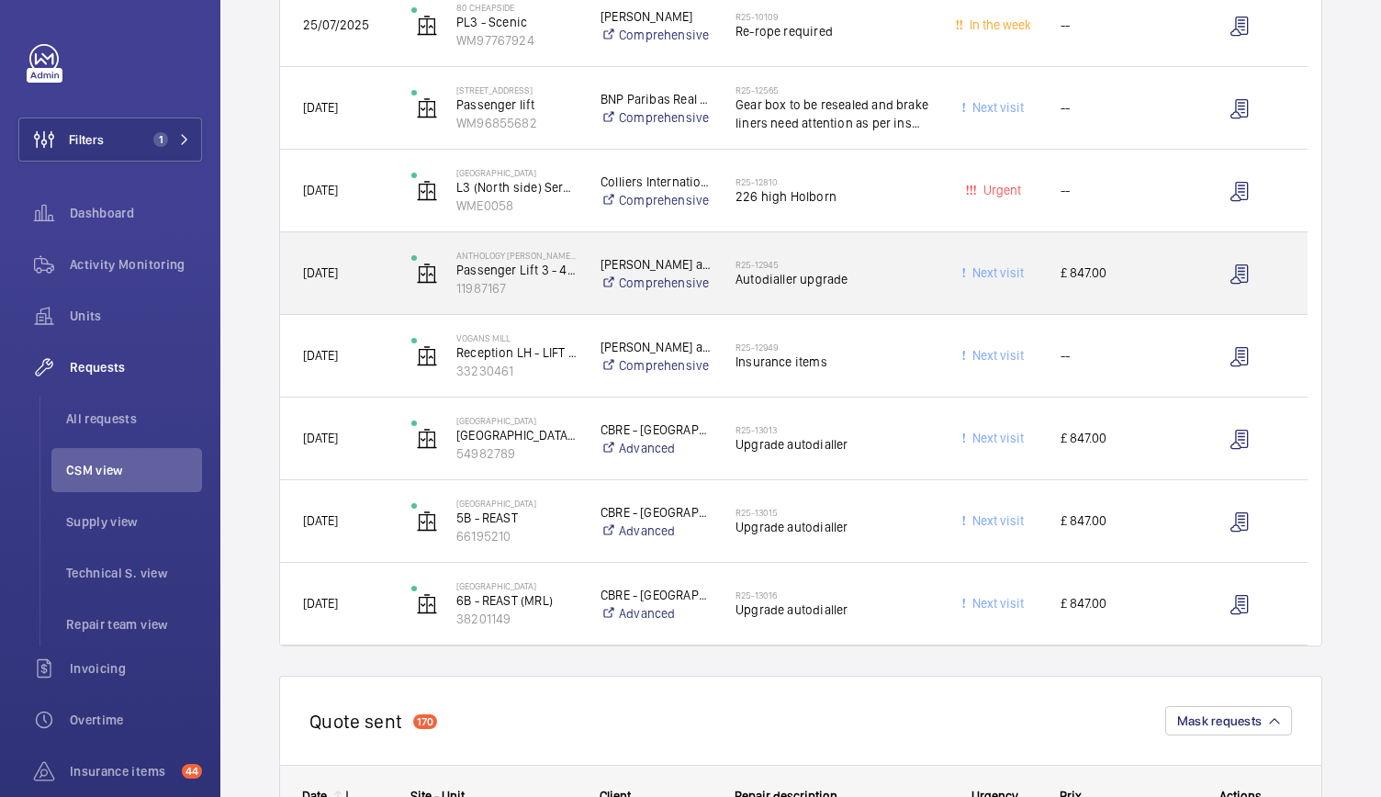
click at [914, 282] on span "Autodialler upgrade" at bounding box center [831, 279] width 193 height 18
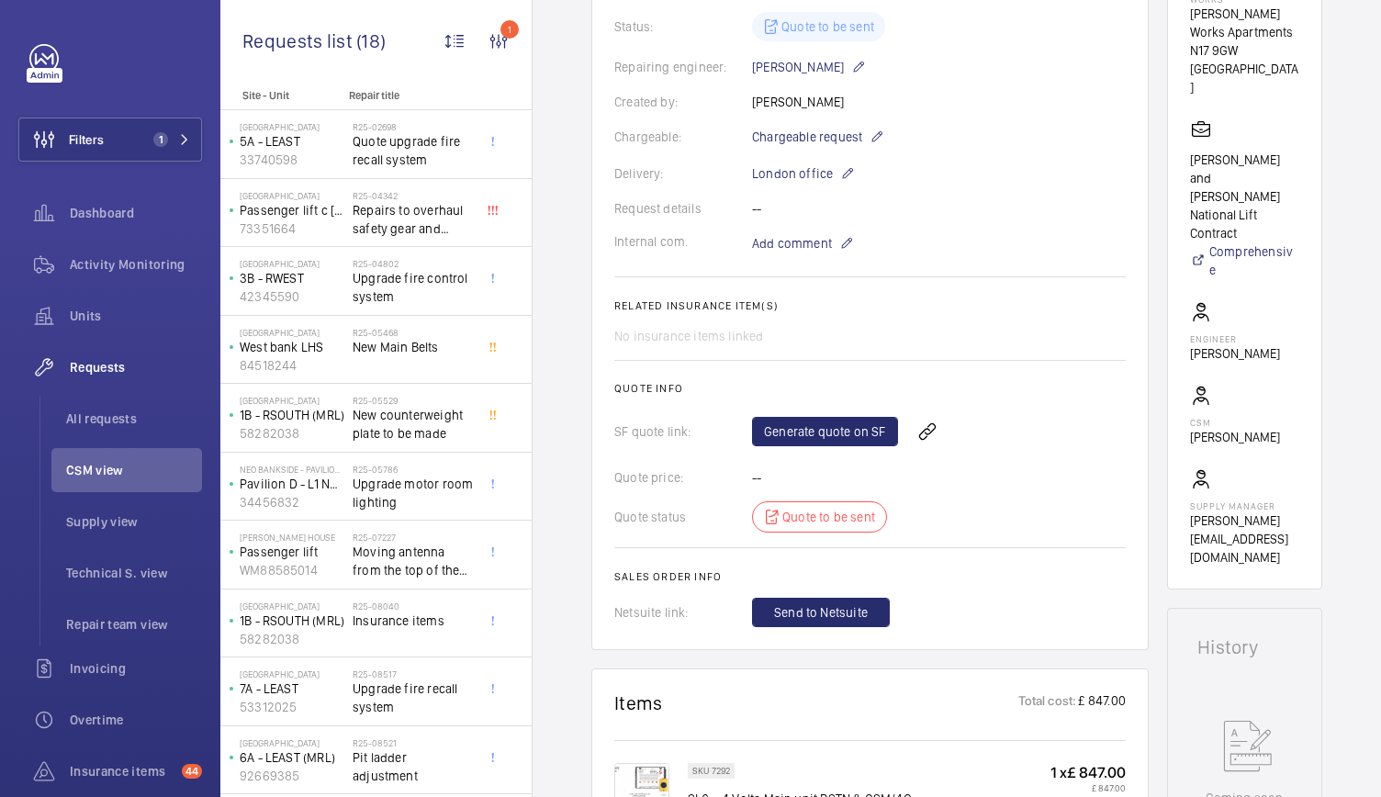
scroll to position [535, 0]
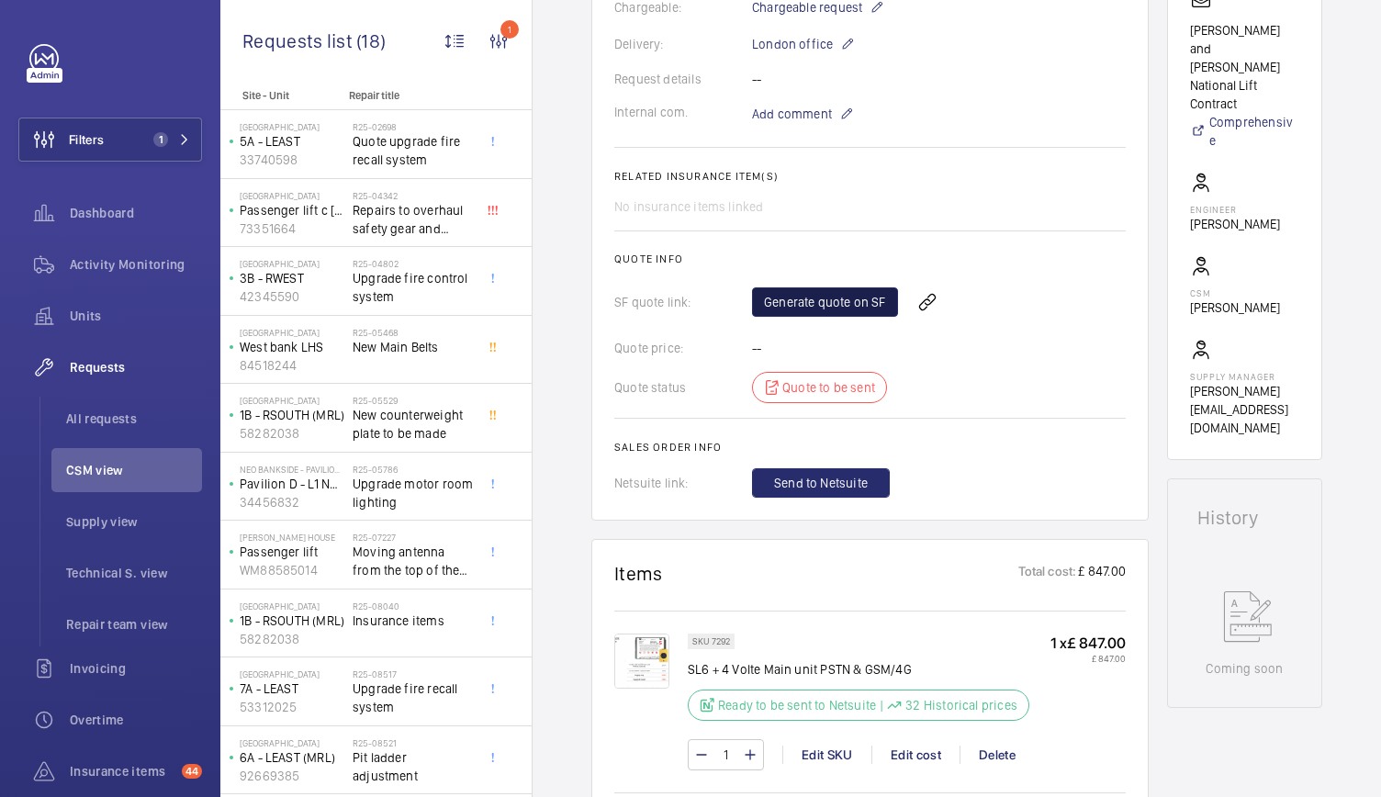
click at [824, 290] on link "Generate quote on SF" at bounding box center [825, 301] width 146 height 29
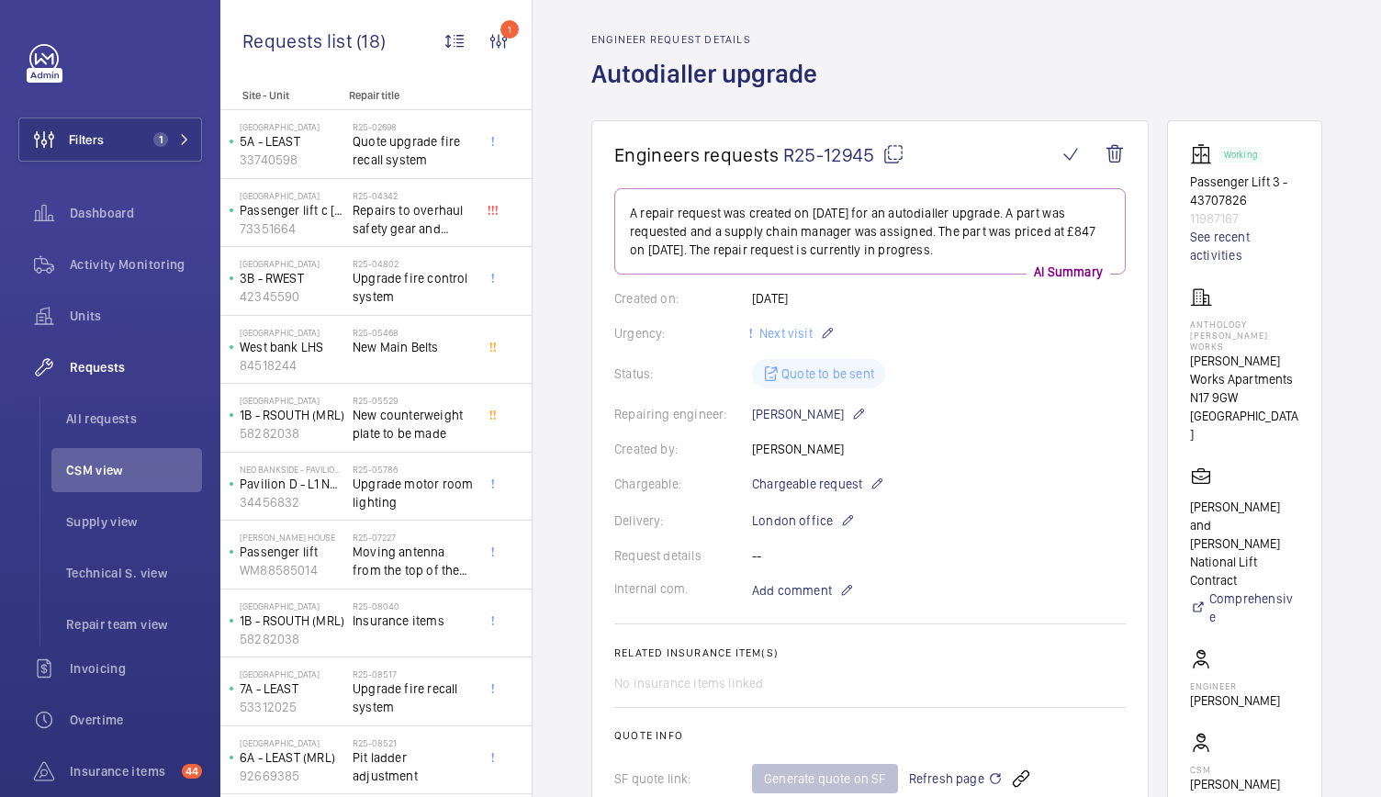
scroll to position [0, 0]
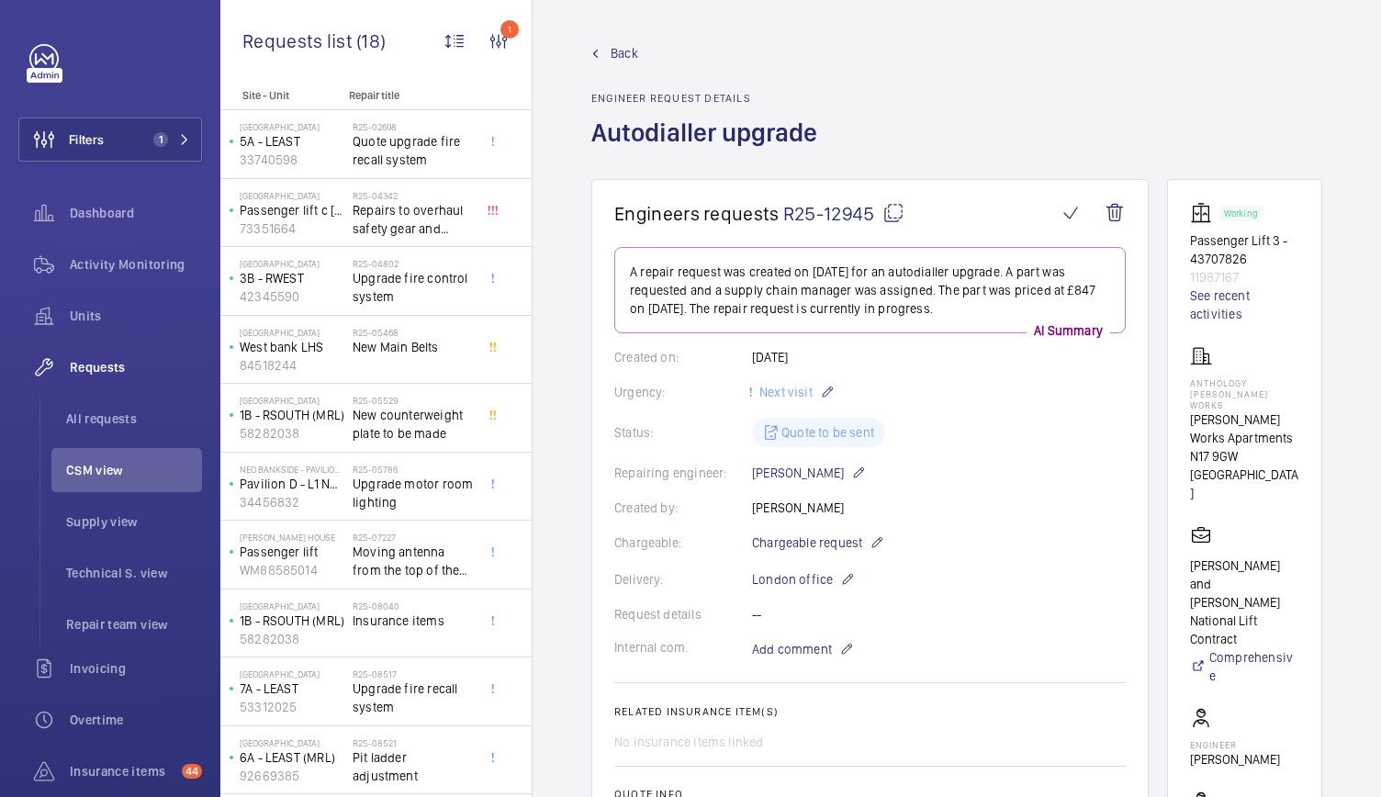
click at [630, 54] on span "Back" at bounding box center [624, 53] width 28 height 18
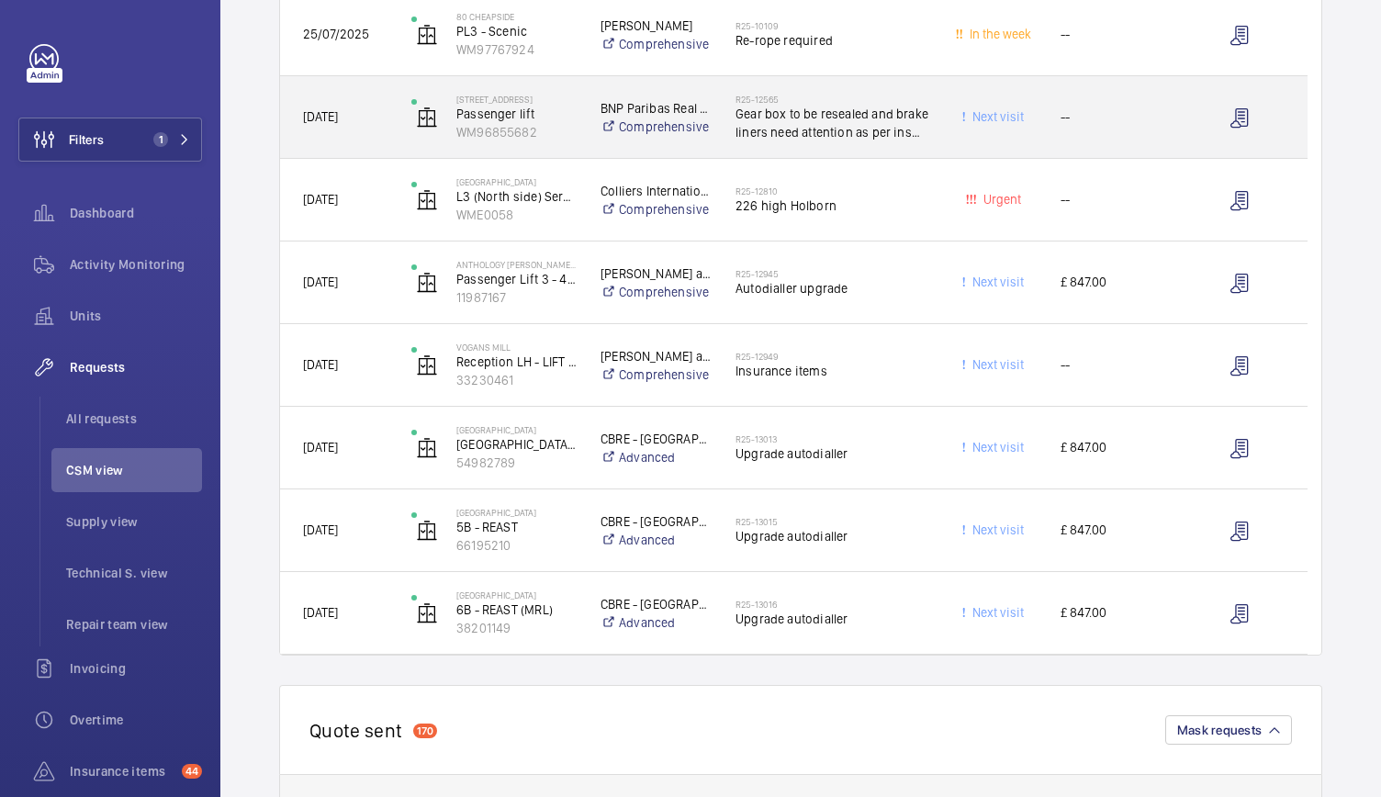
scroll to position [1201, 0]
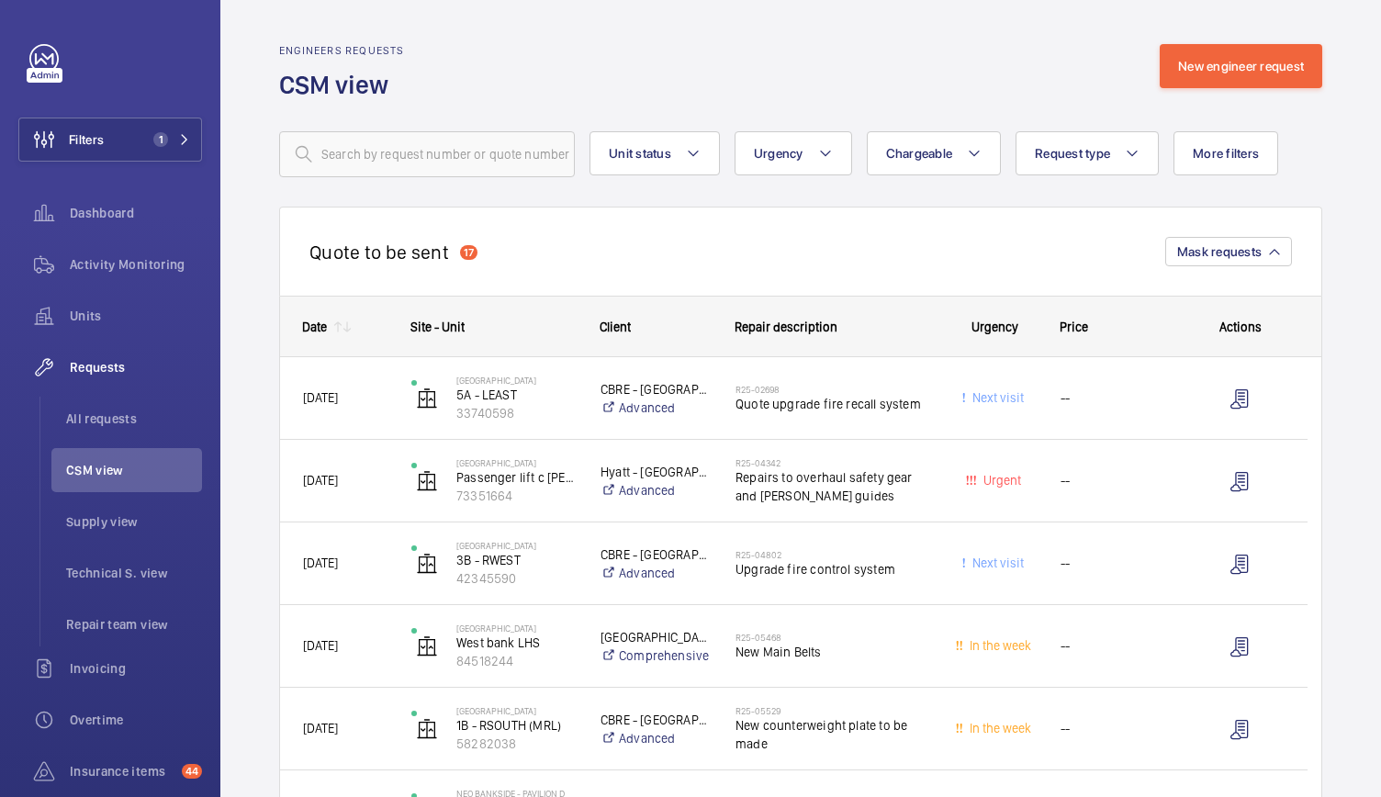
click at [341, 325] on mat-icon at bounding box center [347, 326] width 15 height 15
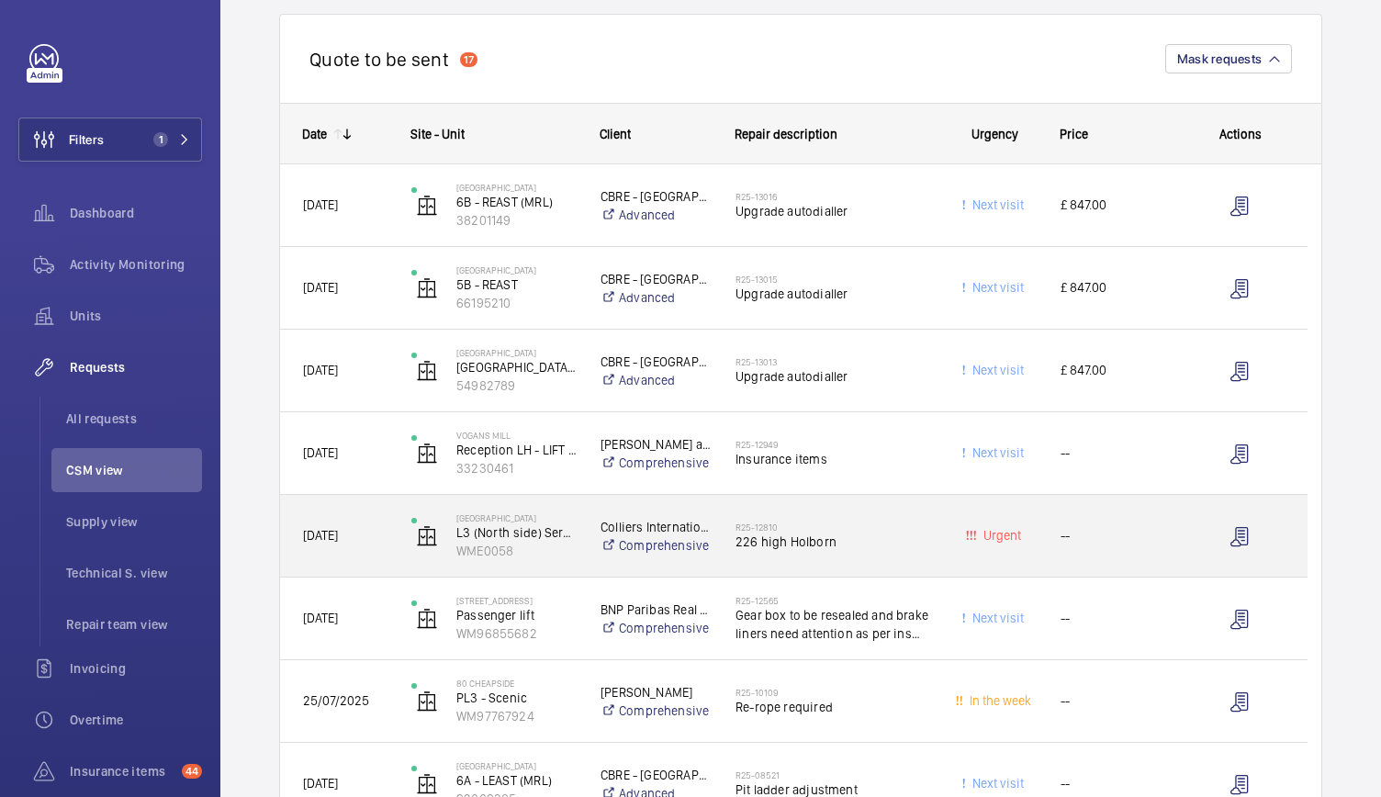
scroll to position [195, 0]
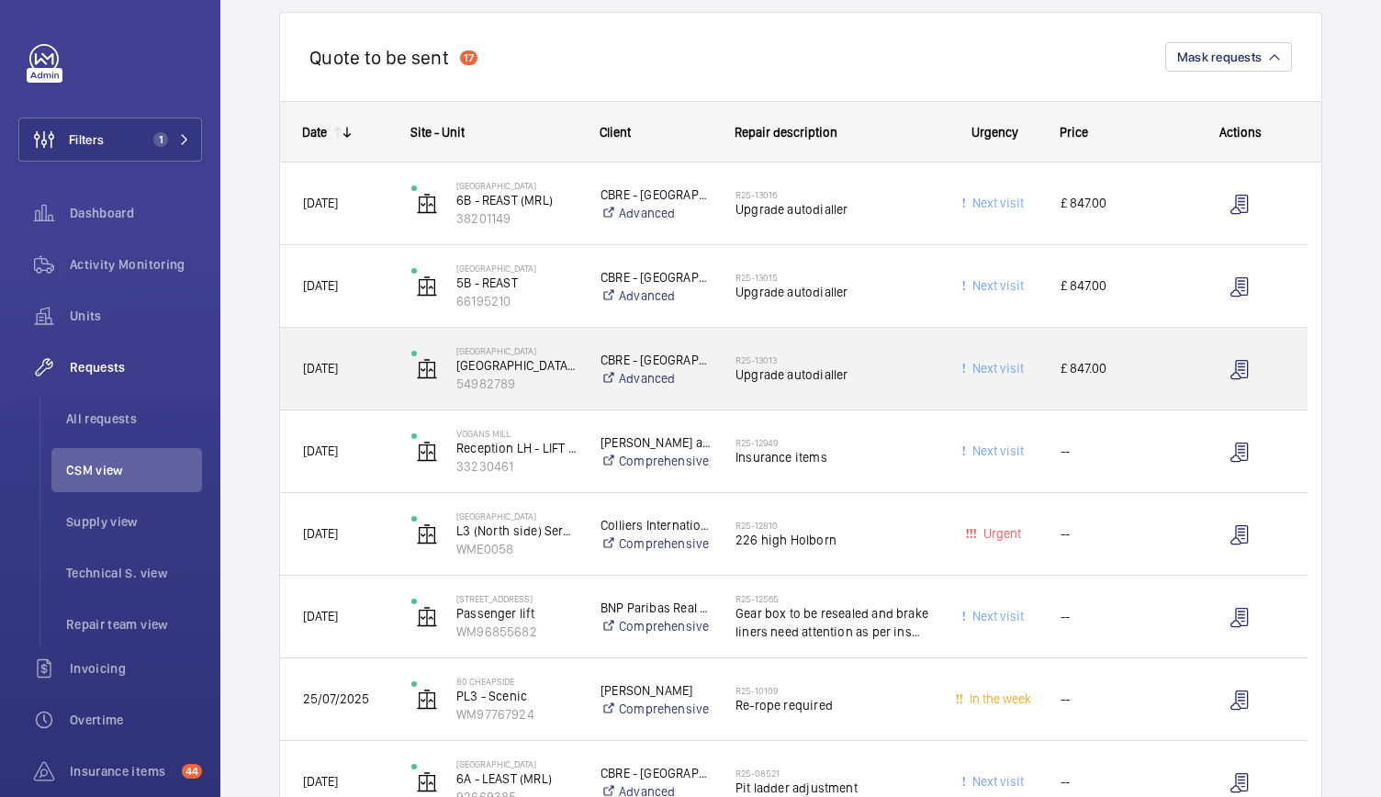
click at [926, 387] on div "R25-13013 Upgrade autodialler" at bounding box center [831, 368] width 193 height 53
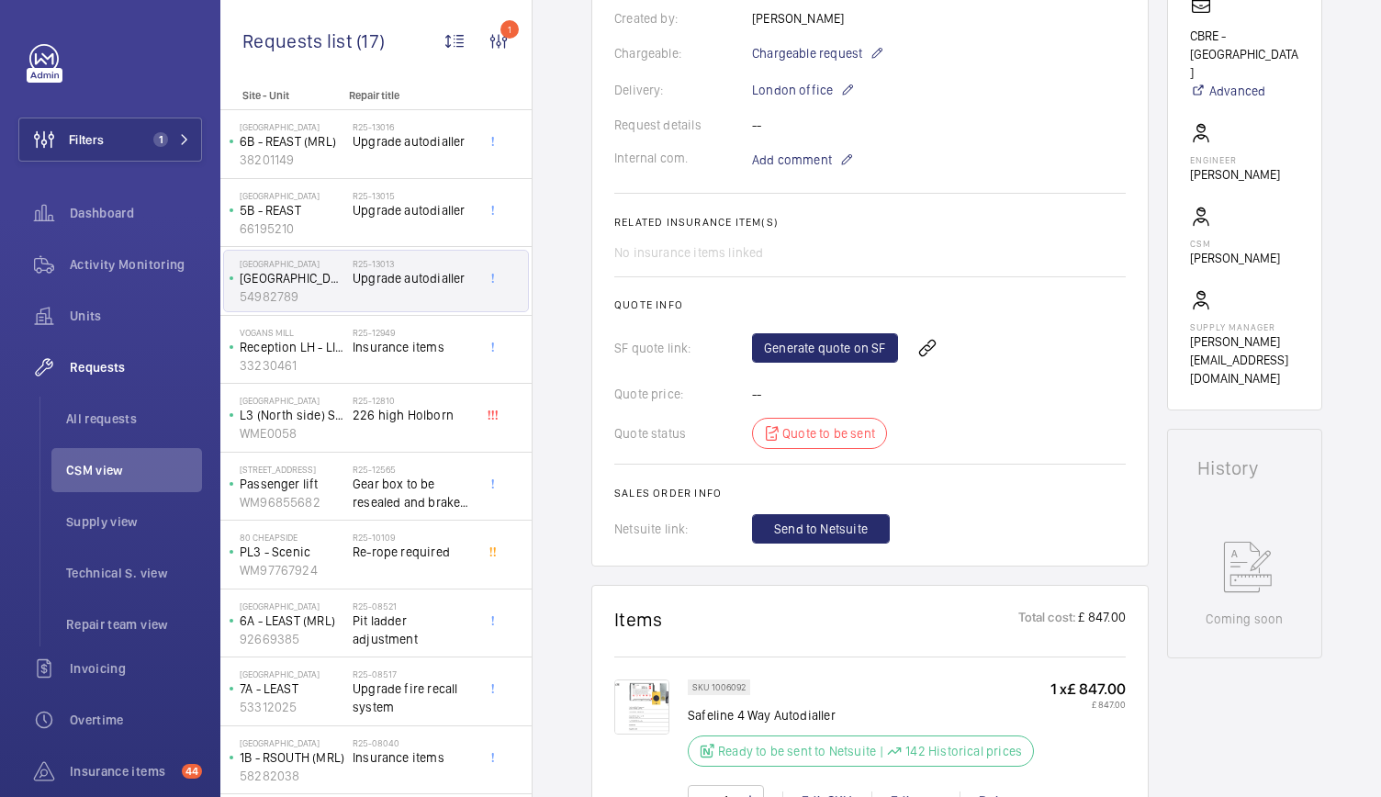
scroll to position [490, 0]
click at [843, 355] on link "Generate quote on SF" at bounding box center [825, 346] width 146 height 29
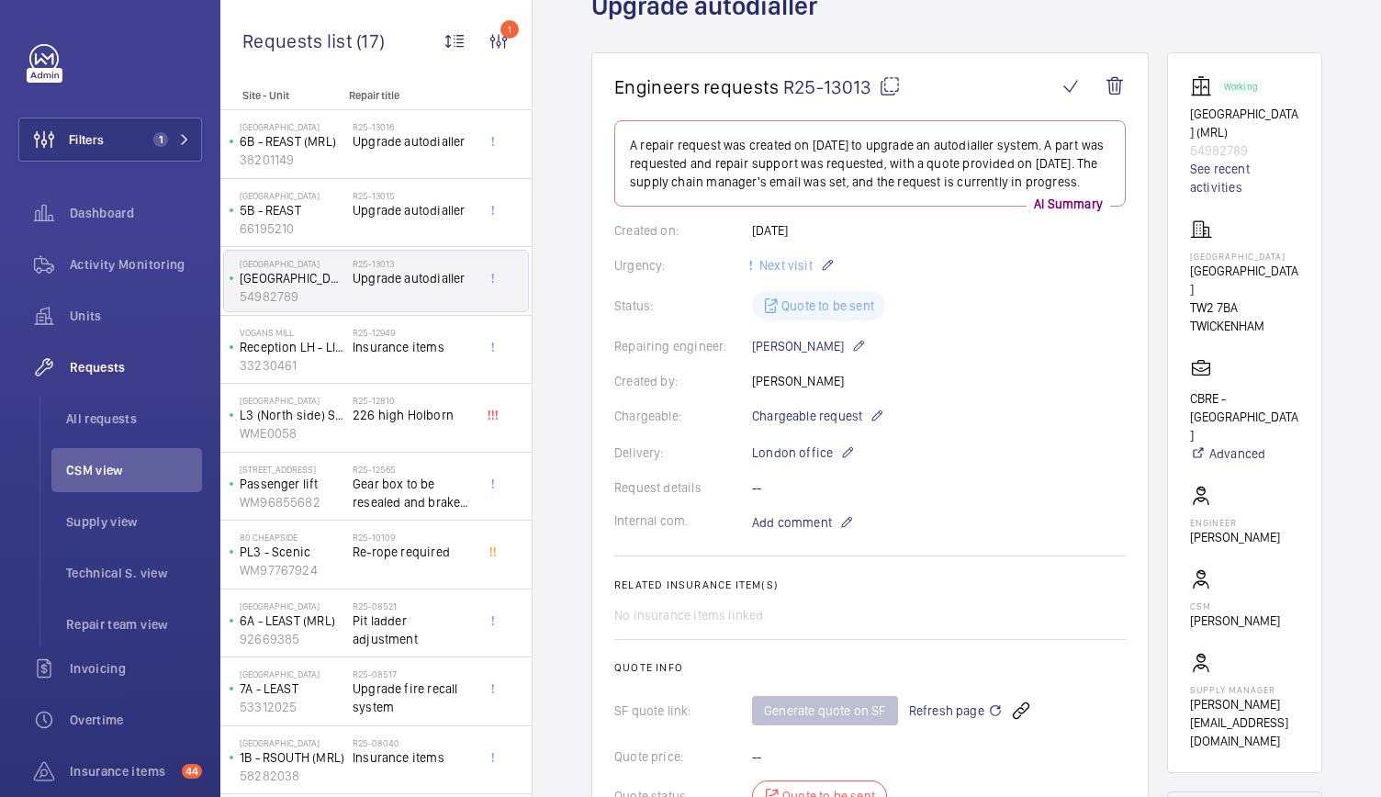
scroll to position [0, 0]
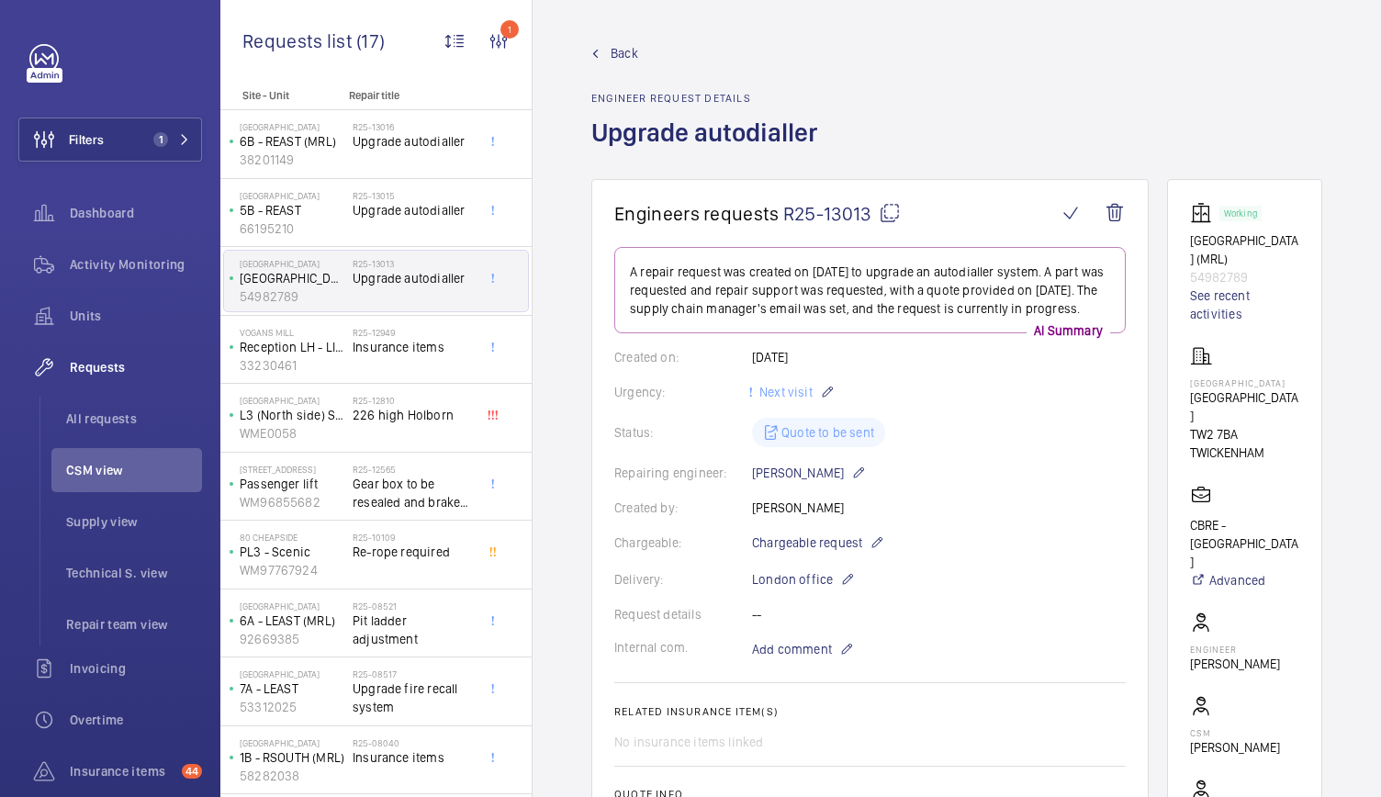
click at [614, 49] on span "Back" at bounding box center [624, 53] width 28 height 18
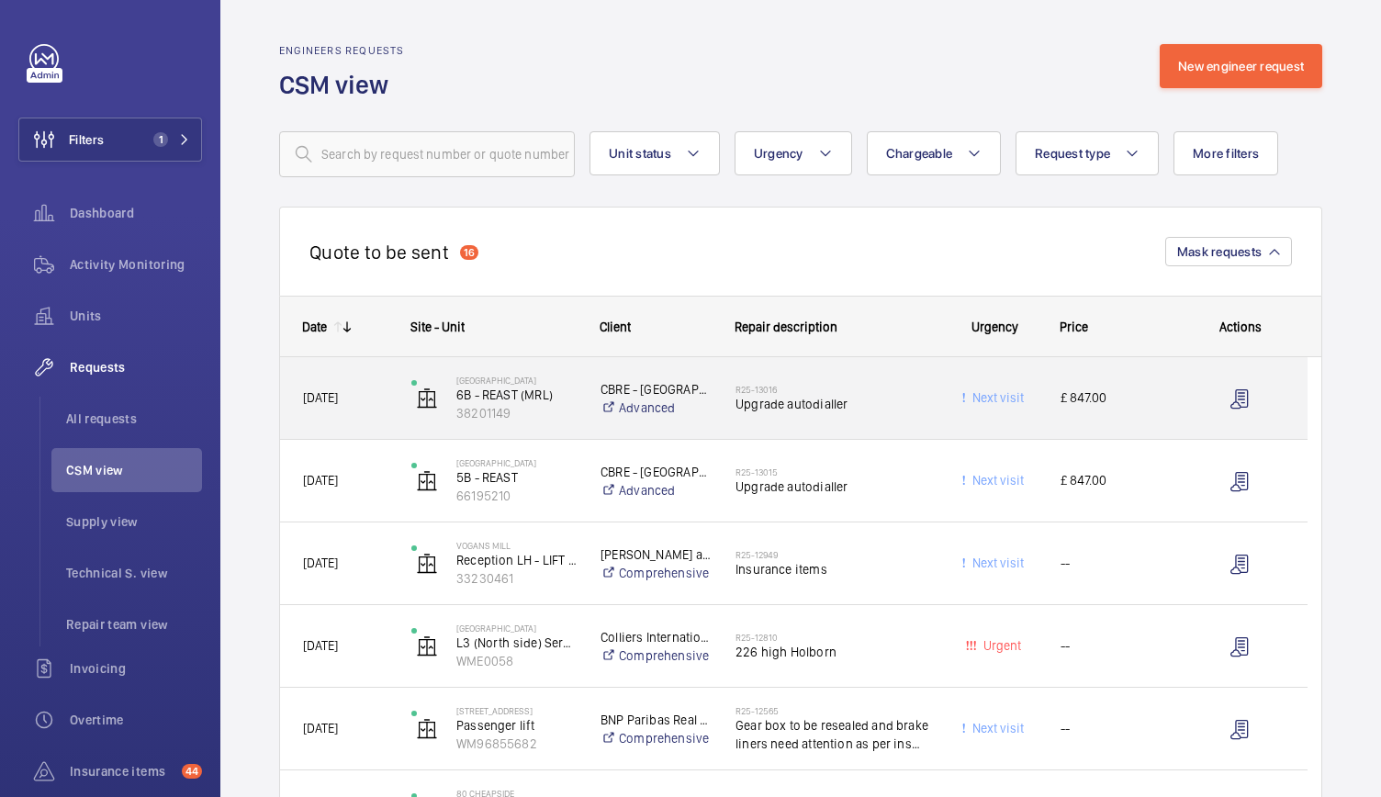
click at [923, 421] on div "R25-13016 Upgrade autodialler" at bounding box center [831, 398] width 193 height 53
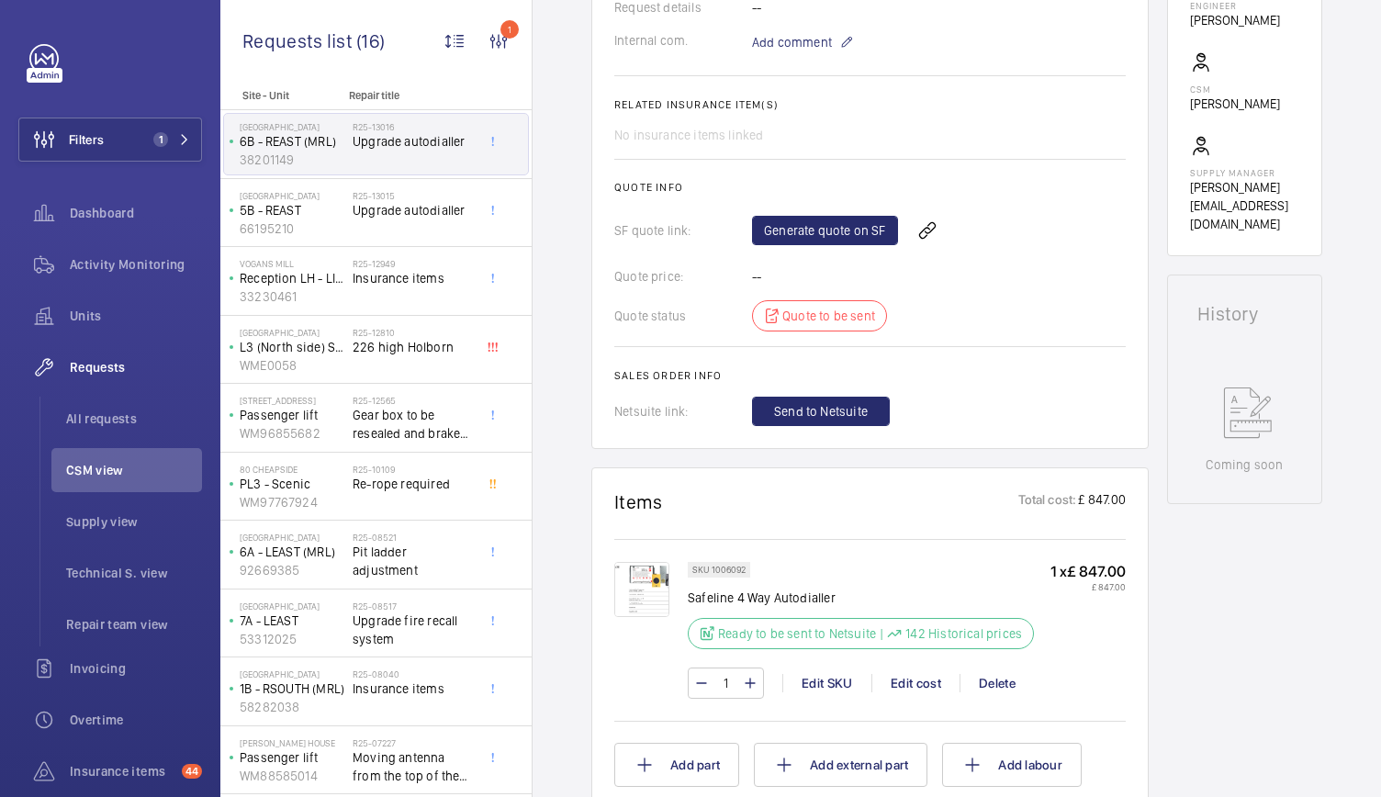
scroll to position [629, 0]
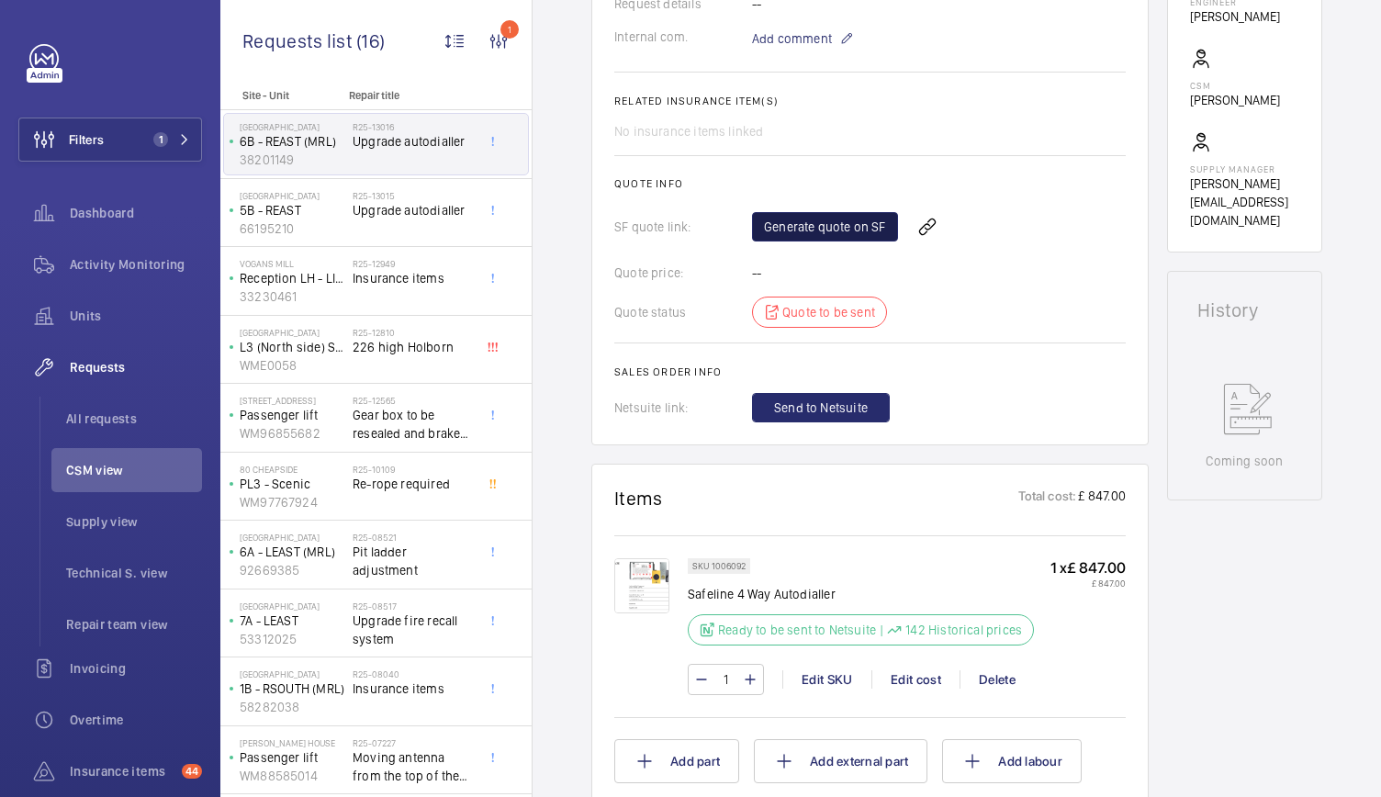
click at [804, 234] on link "Generate quote on SF" at bounding box center [825, 226] width 146 height 29
click at [942, 216] on span "Refresh page" at bounding box center [956, 227] width 94 height 22
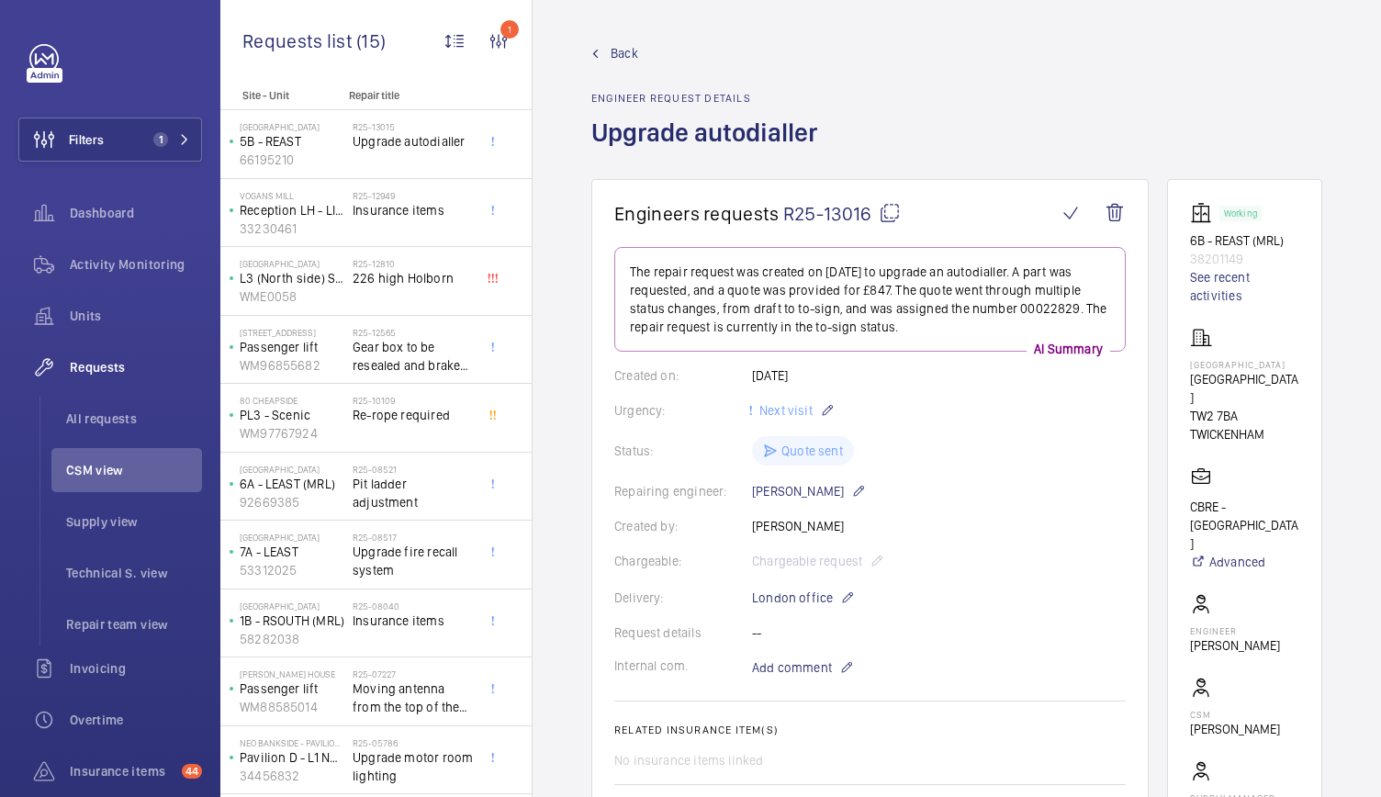
click at [623, 45] on span "Back" at bounding box center [624, 53] width 28 height 18
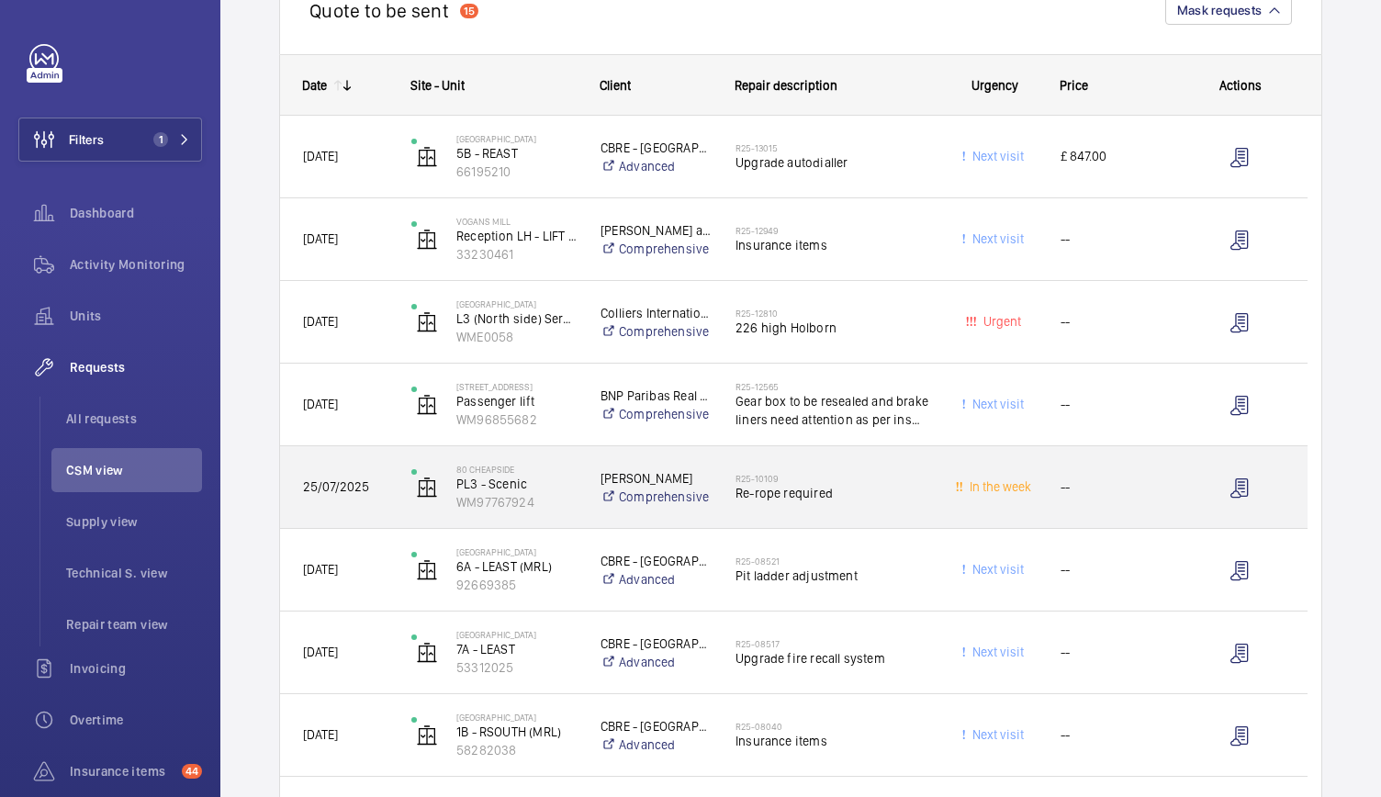
scroll to position [206, 0]
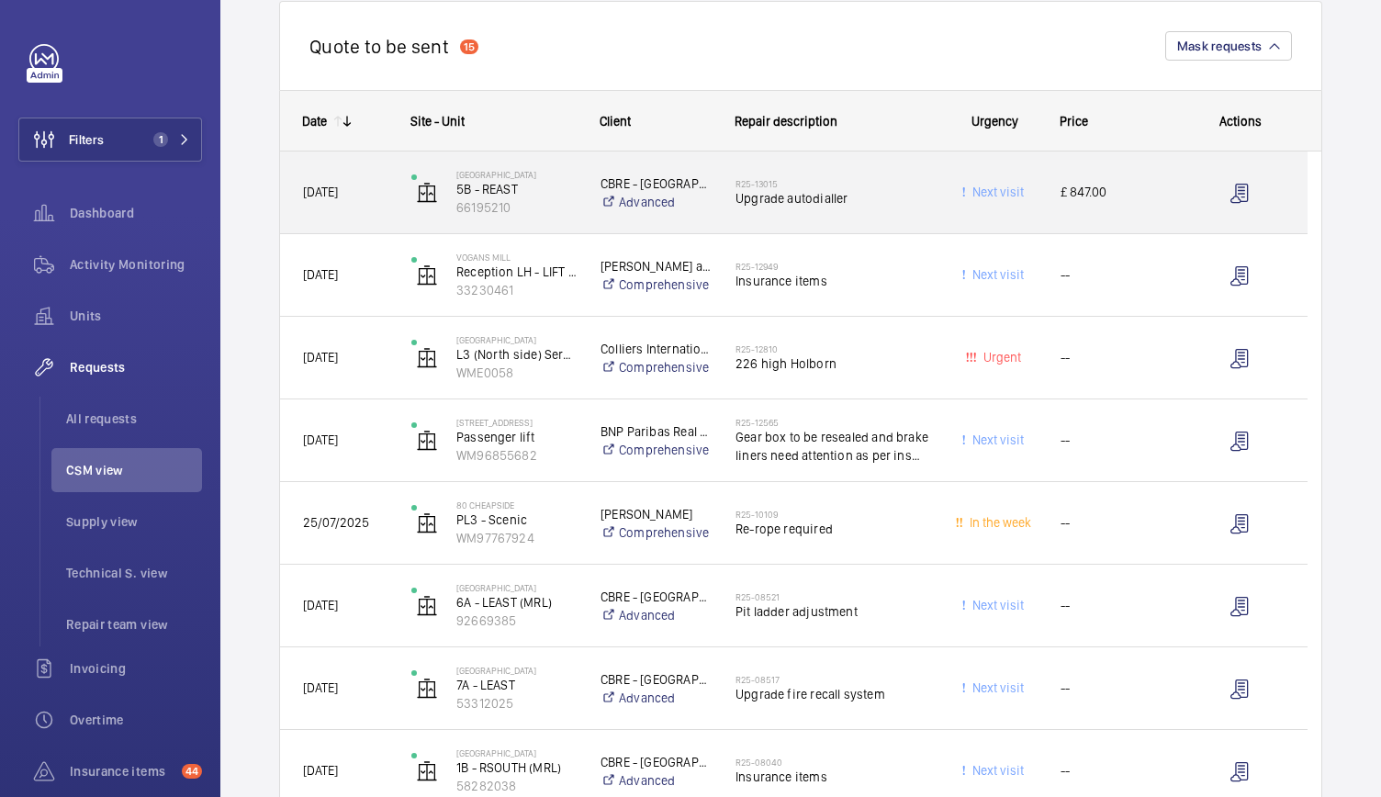
click at [1150, 195] on span "£ 847.00" at bounding box center [1115, 192] width 111 height 21
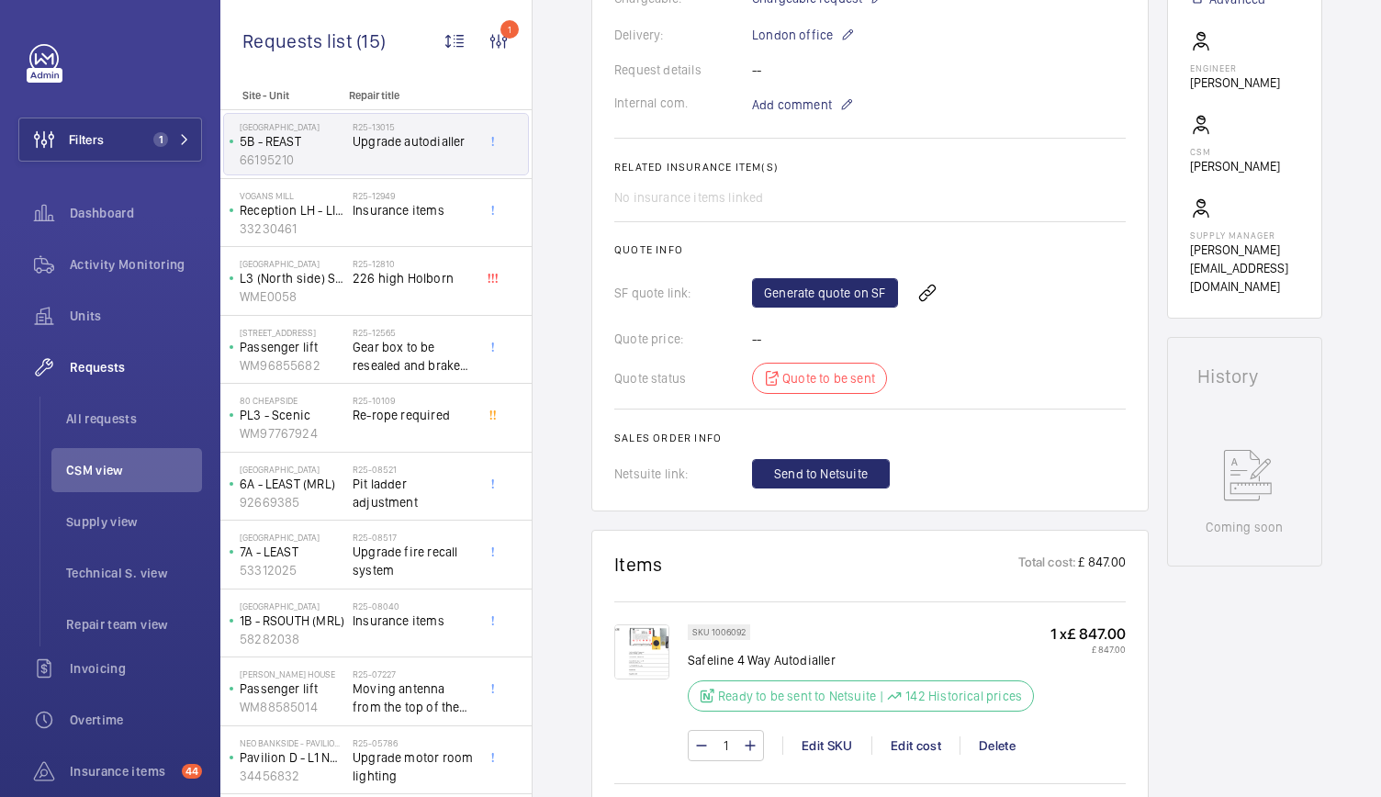
scroll to position [665, 0]
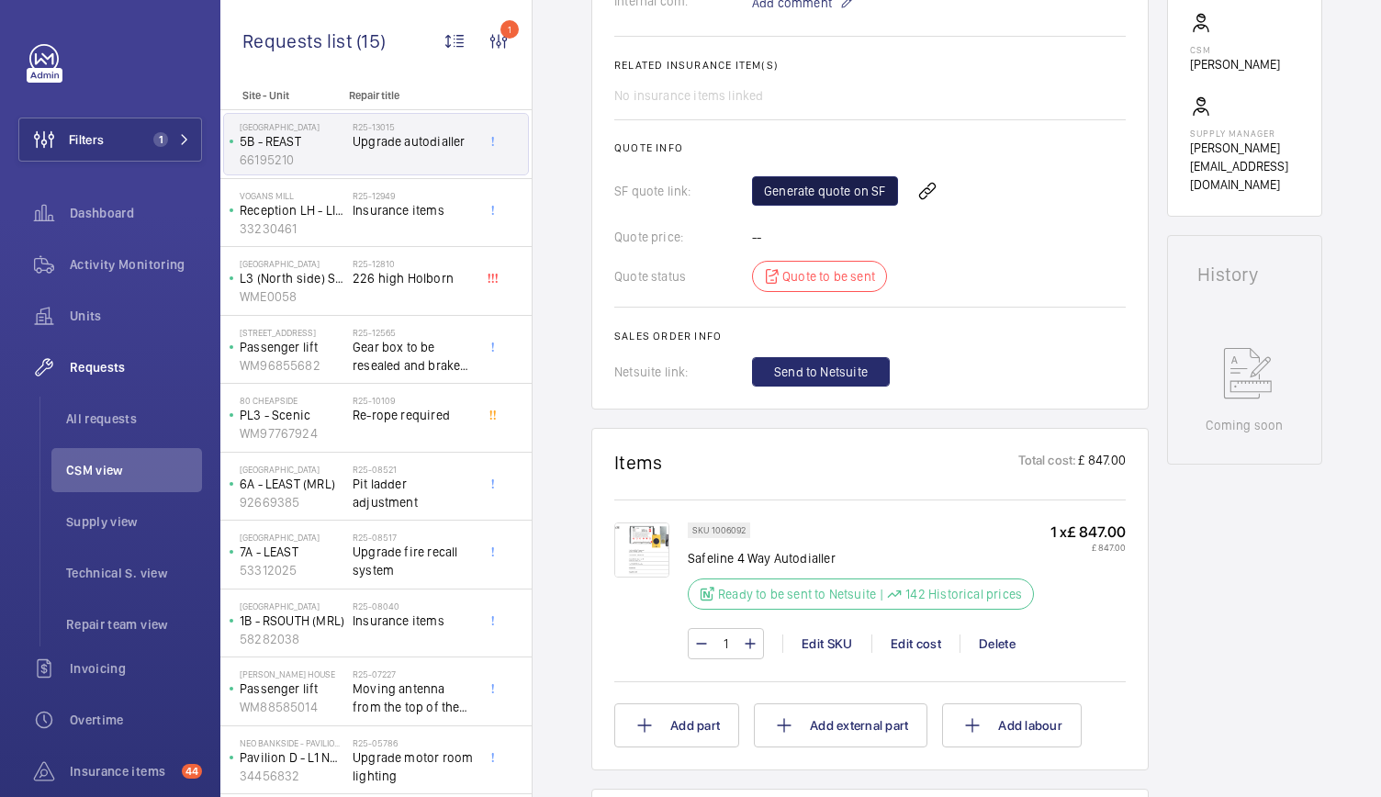
click at [806, 176] on link "Generate quote on SF" at bounding box center [825, 190] width 146 height 29
click at [991, 180] on mat-icon at bounding box center [995, 191] width 15 height 22
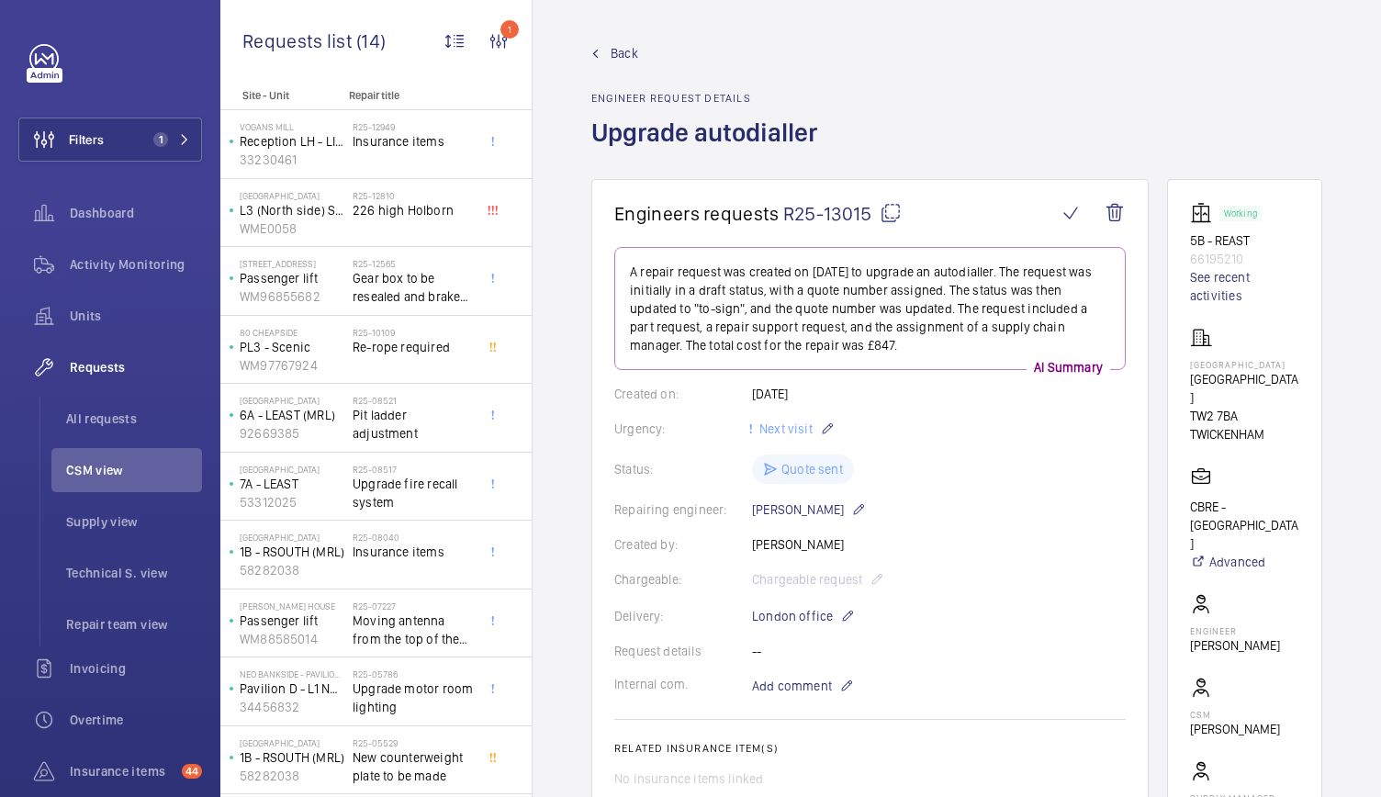
click at [610, 50] on link "Back" at bounding box center [709, 53] width 237 height 18
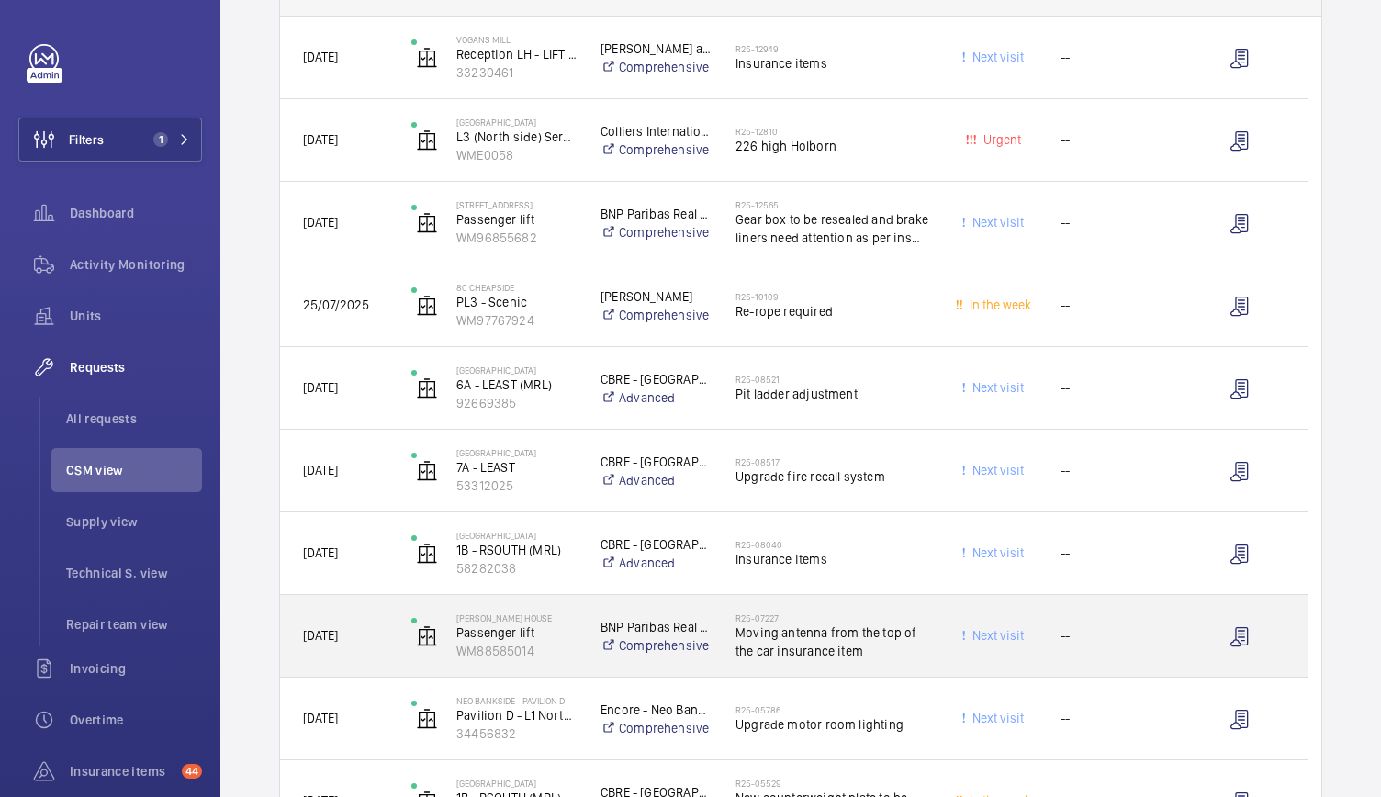
scroll to position [506, 0]
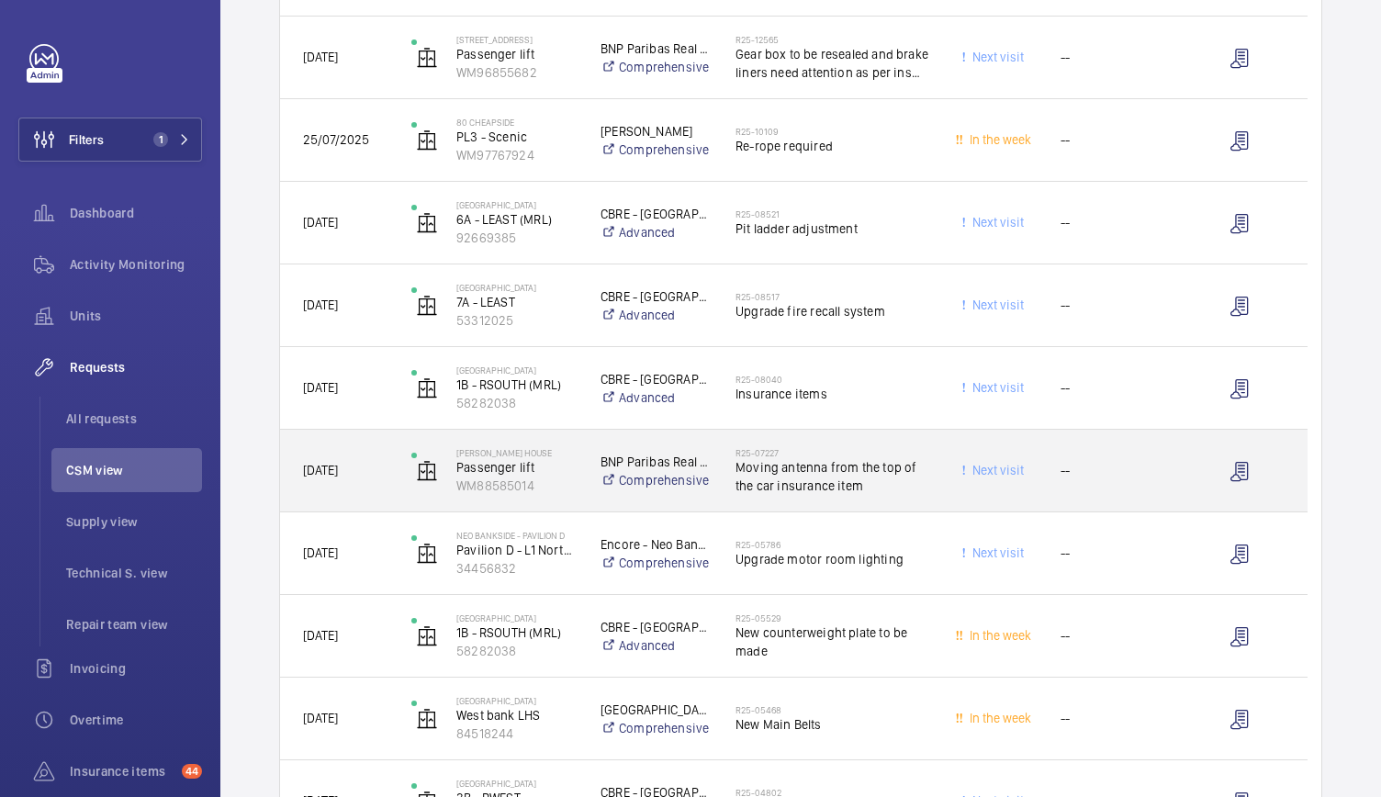
click at [583, 505] on div "BNP Paribas Real Estate UK Comprehensive" at bounding box center [644, 470] width 133 height 73
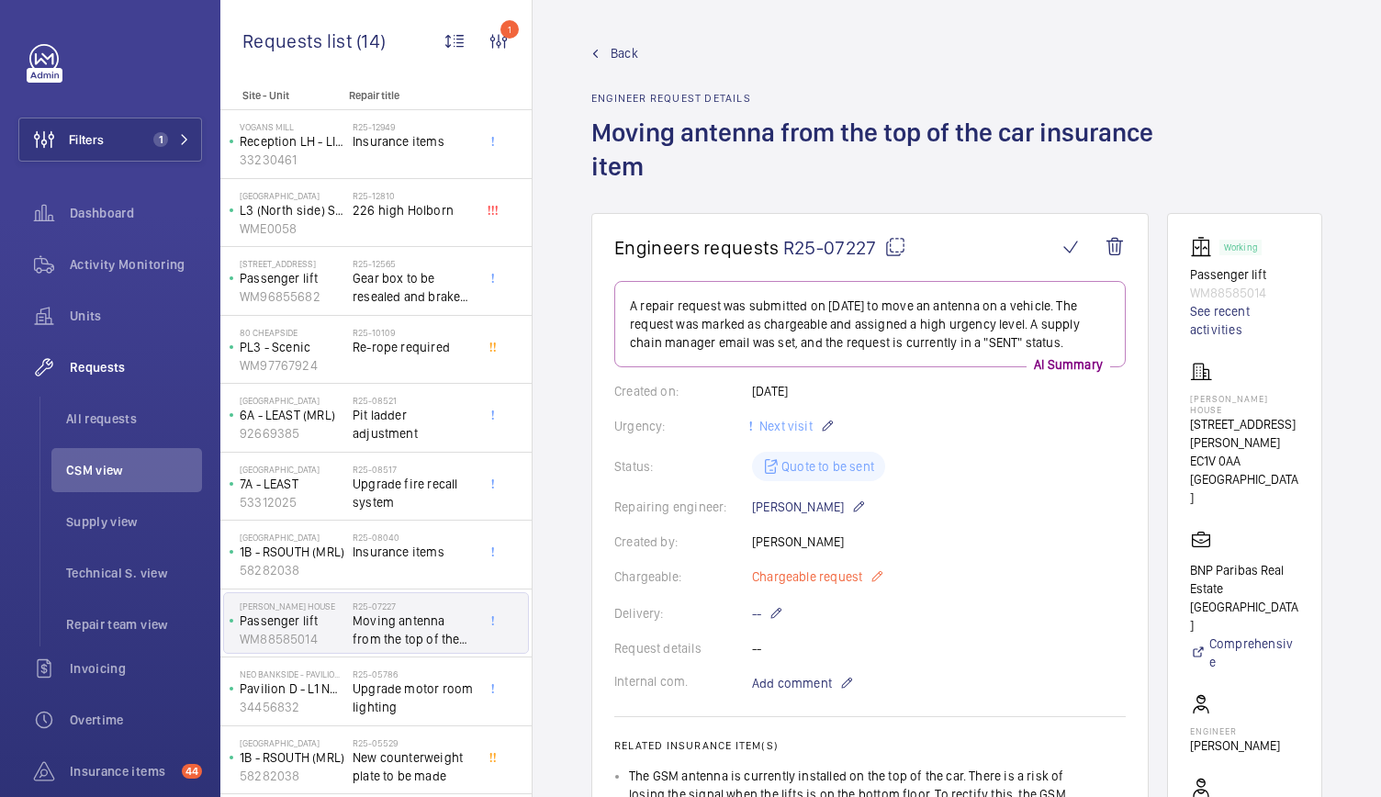
click at [856, 581] on span "Chargeable request" at bounding box center [807, 576] width 110 height 18
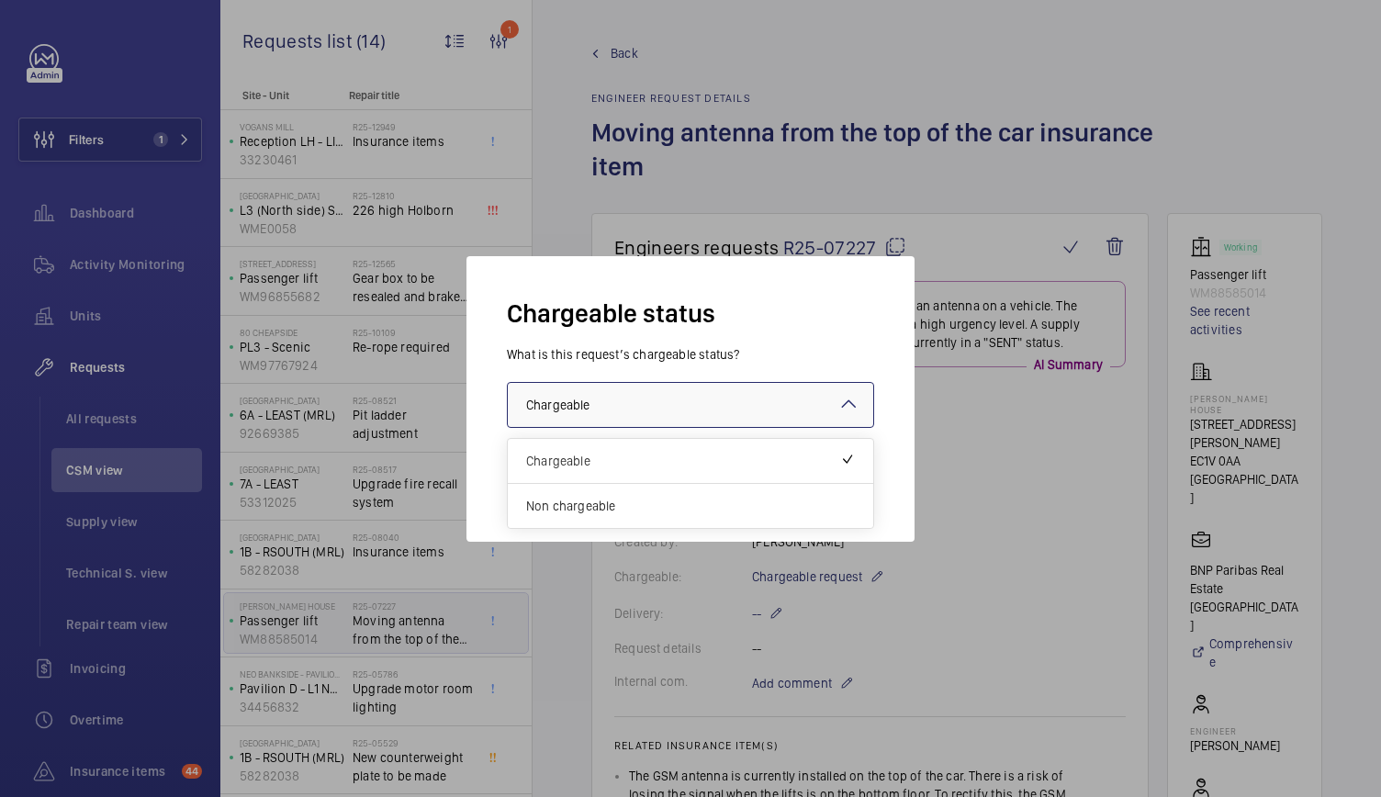
click at [744, 390] on div at bounding box center [690, 405] width 365 height 44
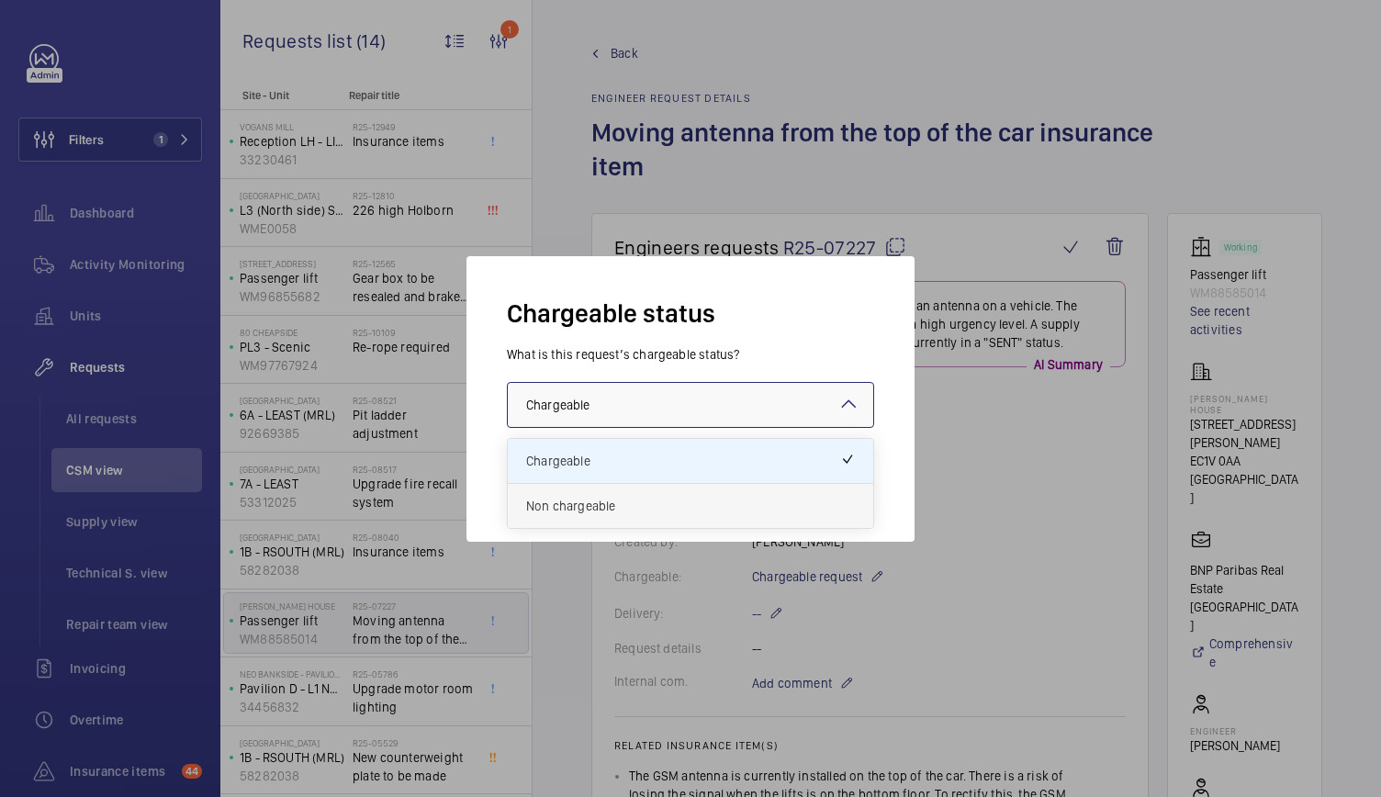
click at [592, 508] on span "Non chargeable" at bounding box center [690, 506] width 329 height 18
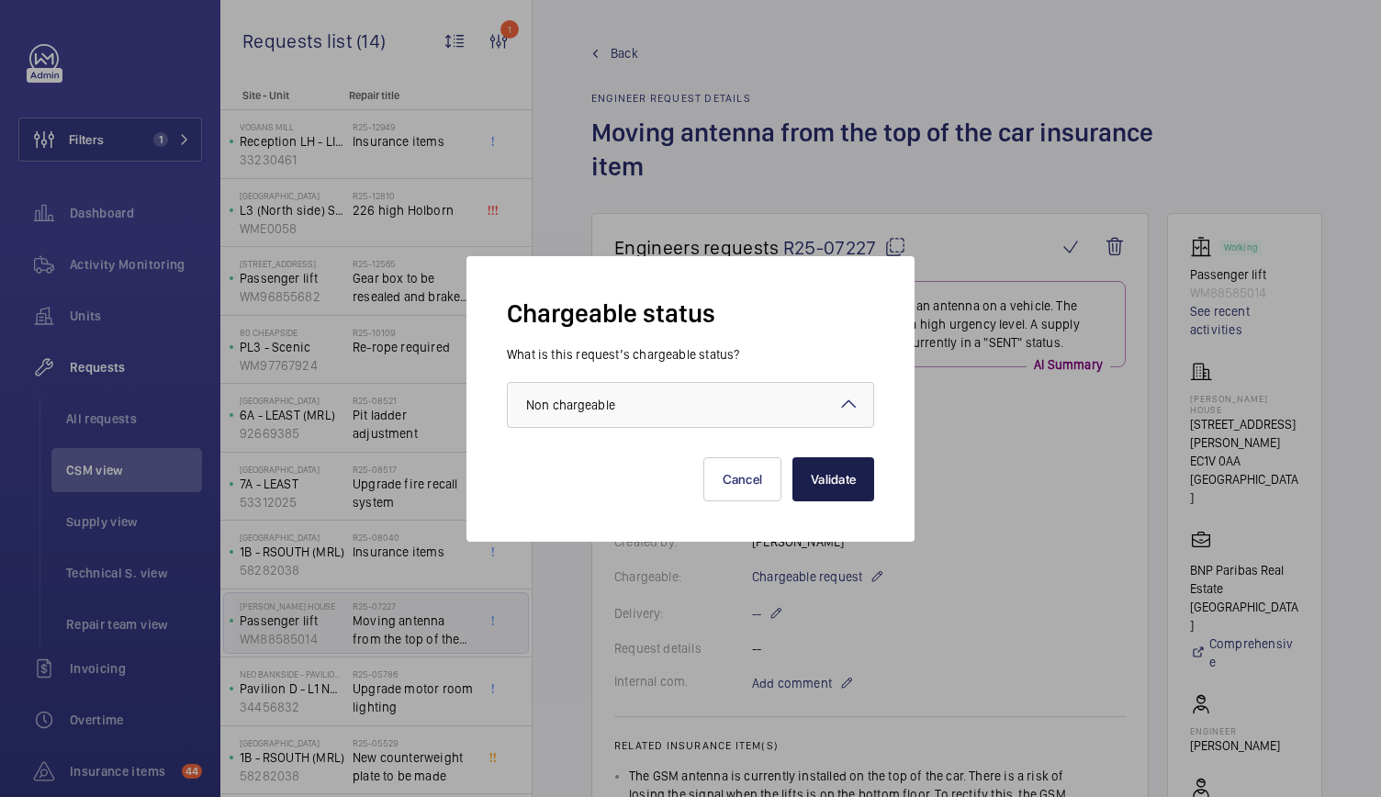
click at [845, 475] on button "Validate" at bounding box center [833, 479] width 82 height 44
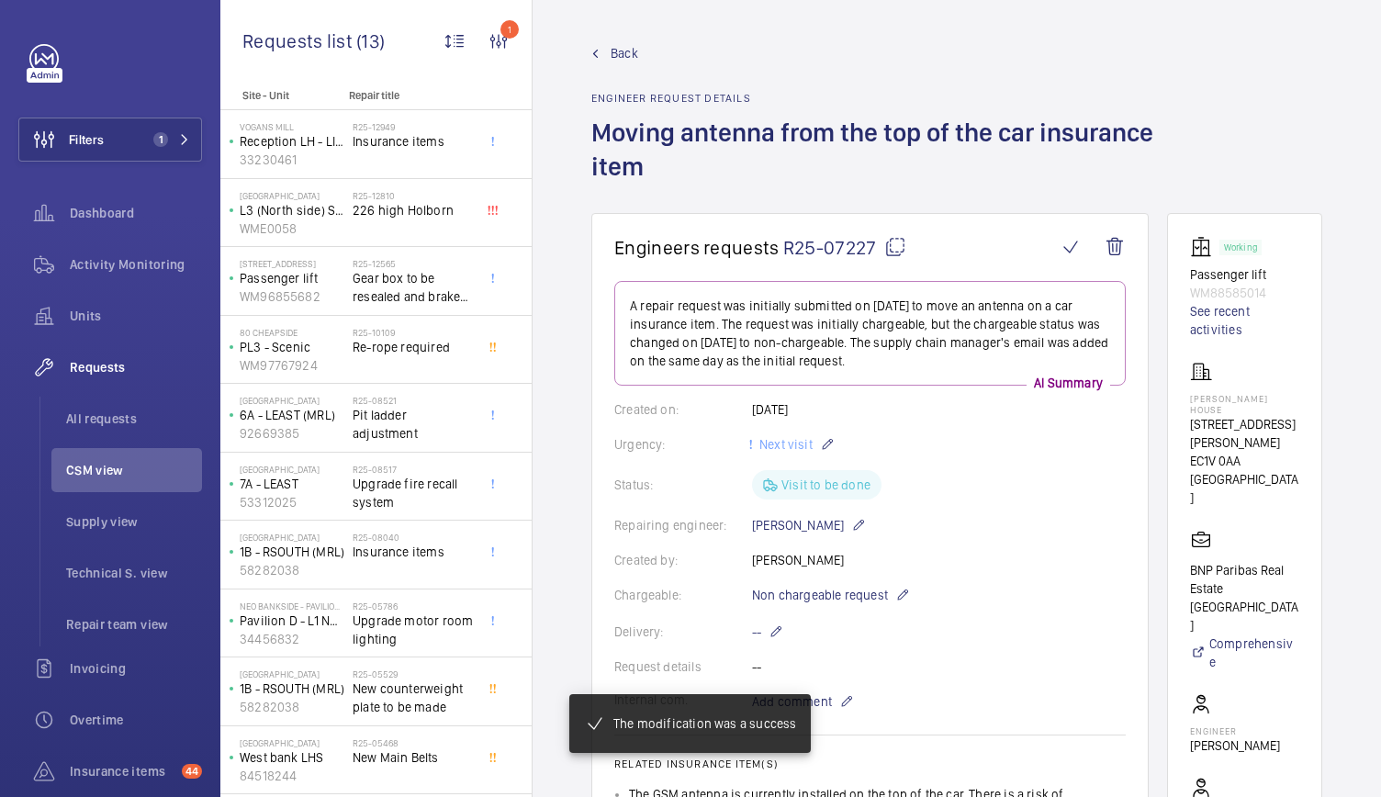
click at [610, 52] on link "Back" at bounding box center [879, 53] width 576 height 18
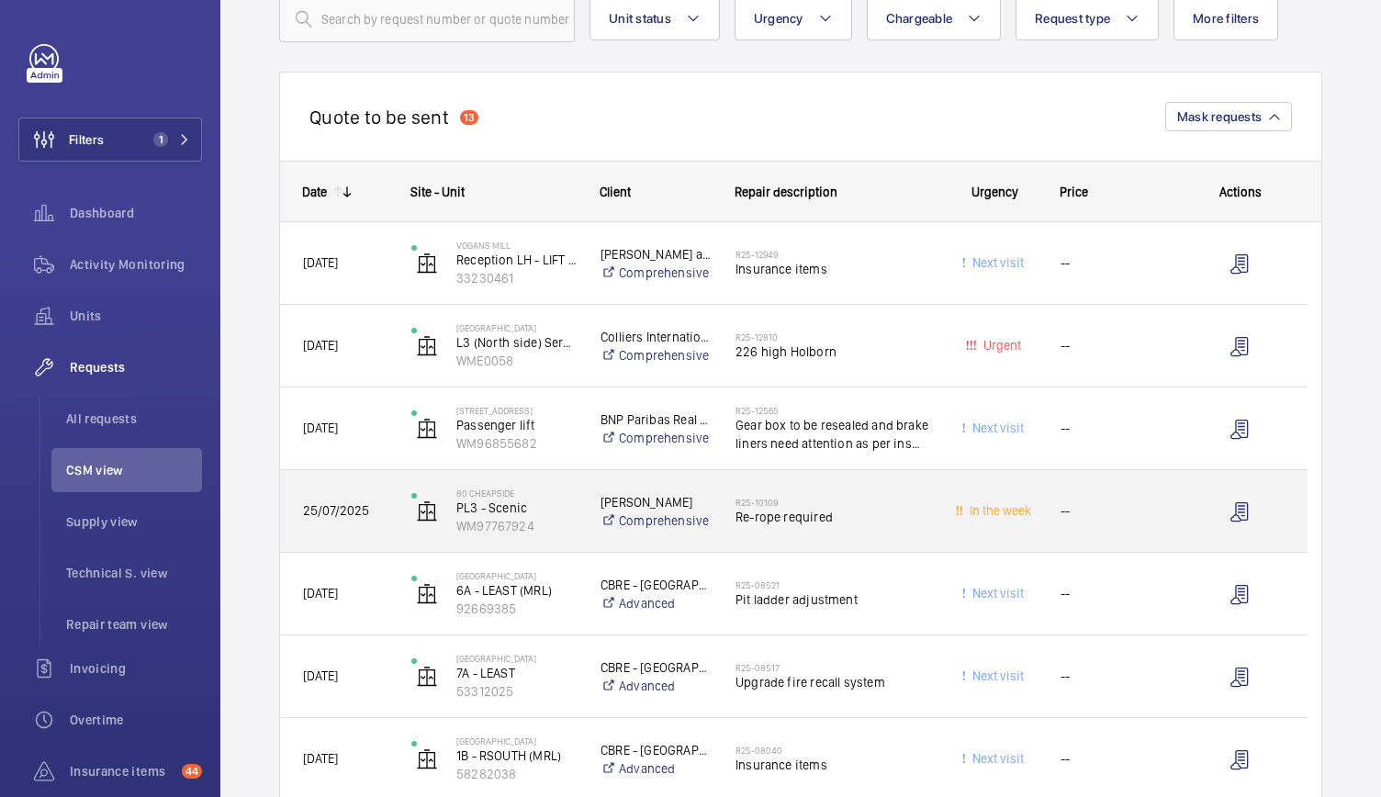
scroll to position [141, 0]
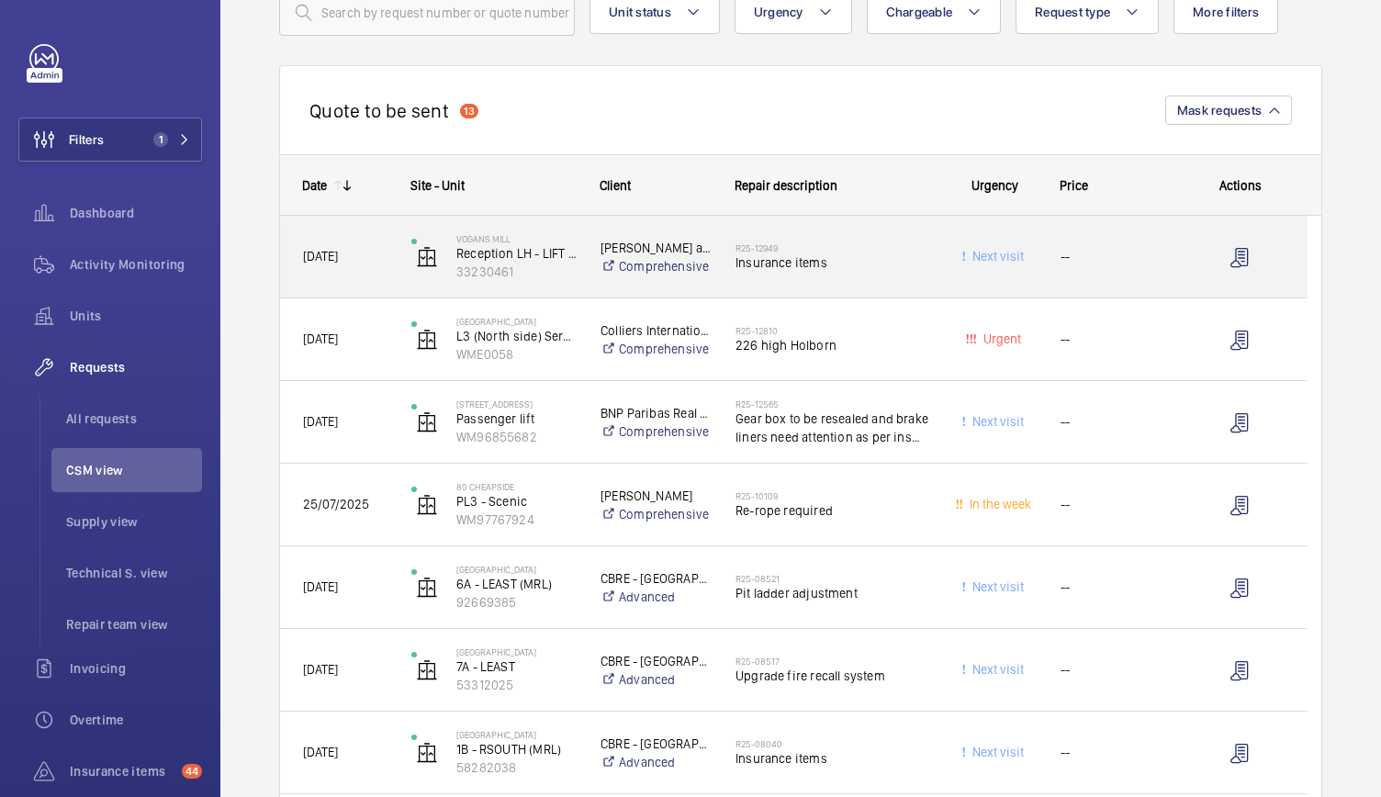
click at [571, 292] on div "Vogans Mill Reception LH - LIFT NO.1 / SC33910 33230461" at bounding box center [482, 256] width 187 height 75
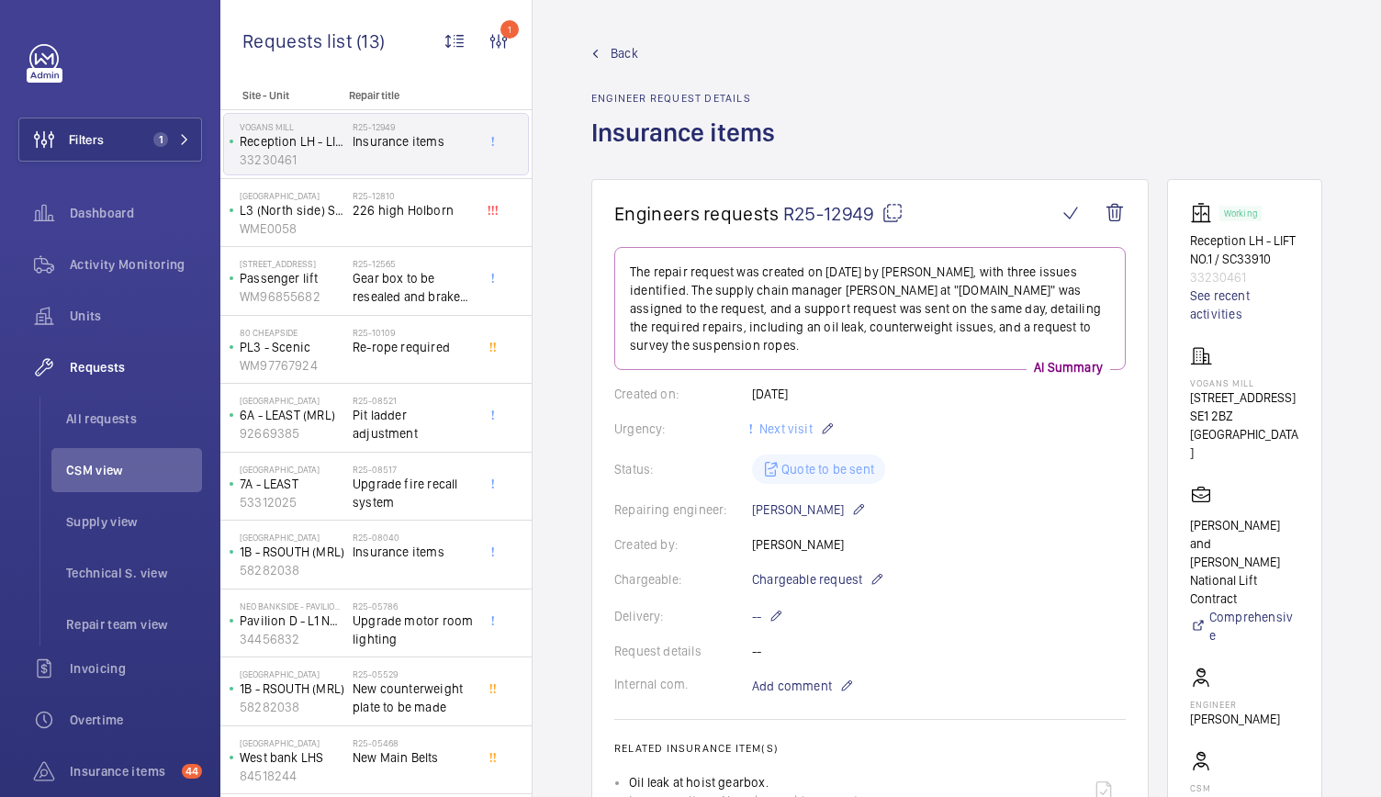
click at [621, 52] on span "Back" at bounding box center [624, 53] width 28 height 18
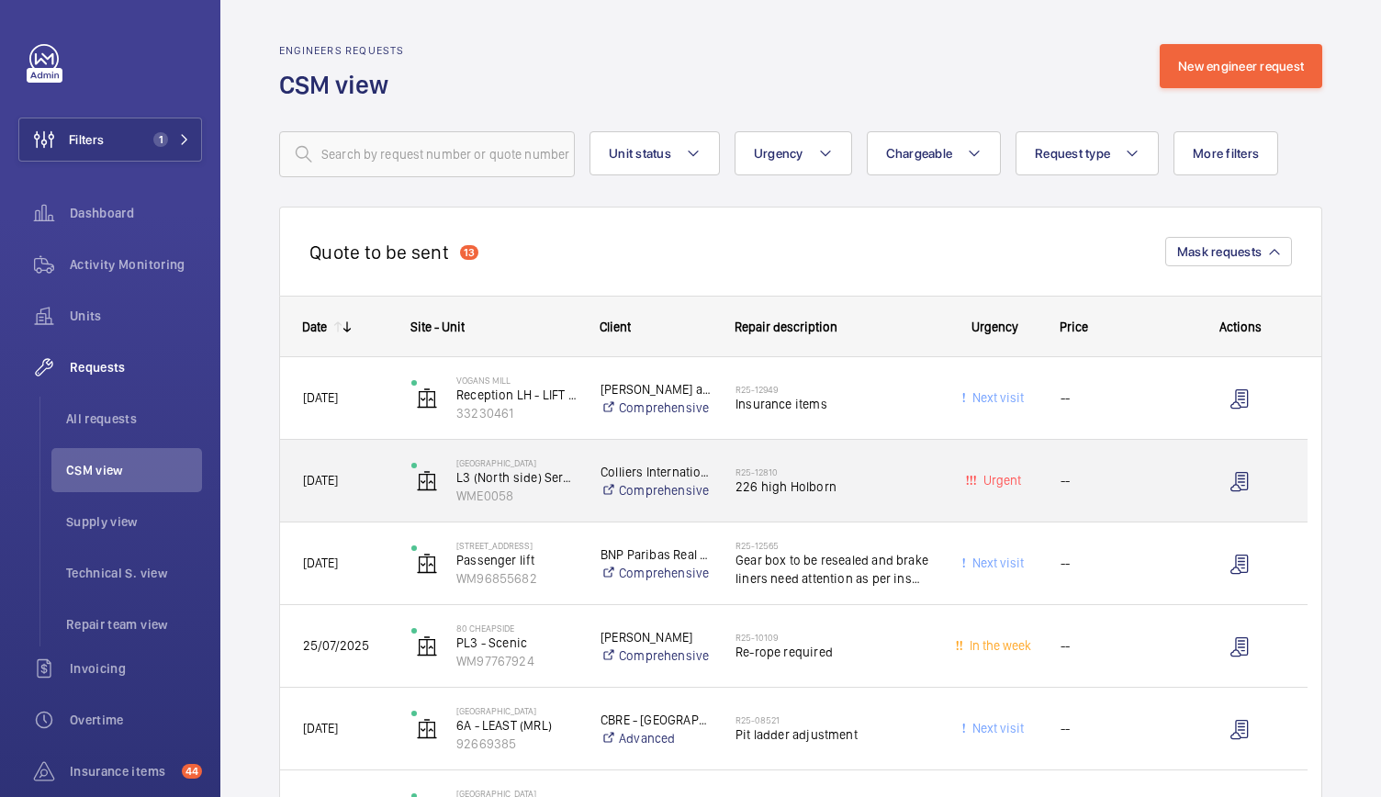
click at [912, 508] on div "R25-12810 226 high Holborn" at bounding box center [820, 481] width 215 height 83
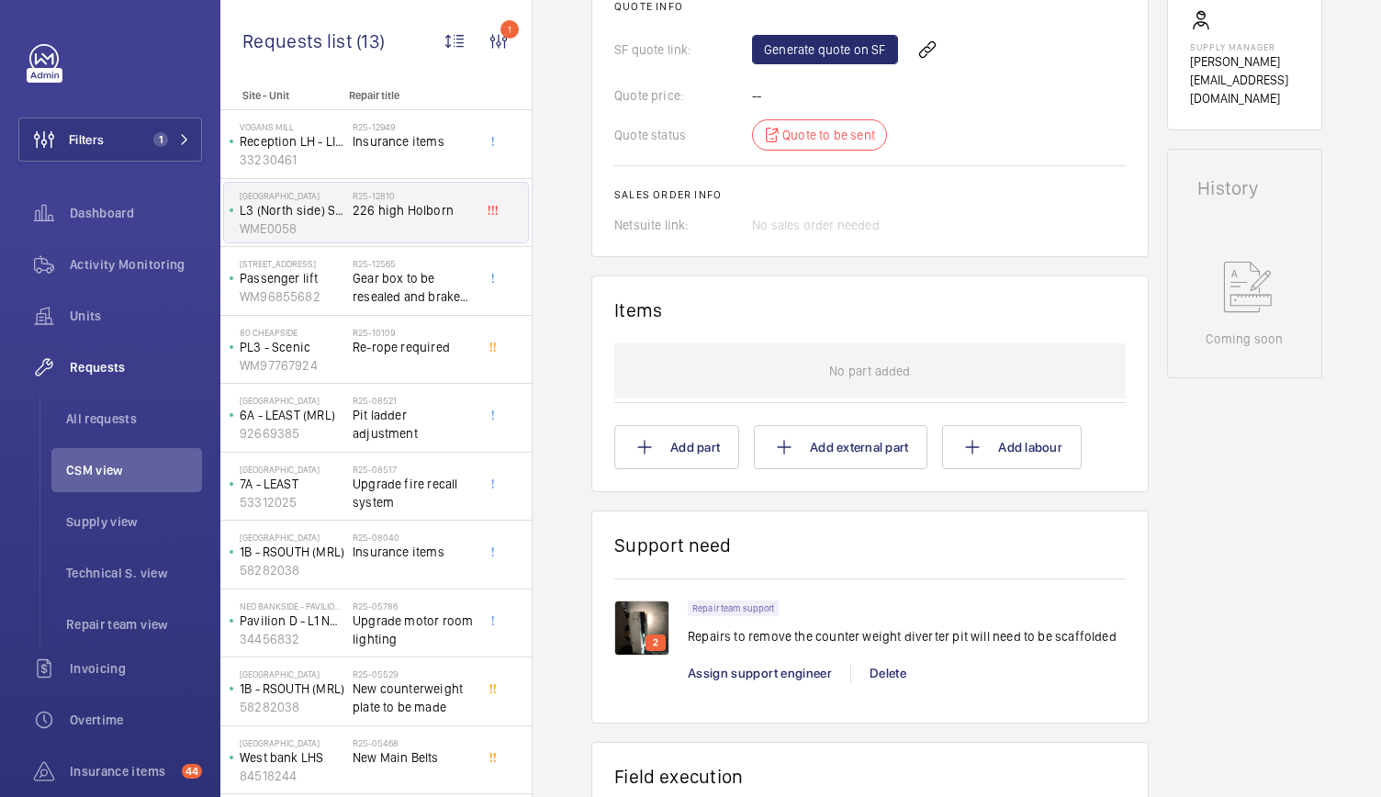
scroll to position [807, 0]
drag, startPoint x: 912, startPoint y: 508, endPoint x: 755, endPoint y: 511, distance: 157.0
click at [755, 511] on wm-front-card "Support need 2 Repair team support Repairs to remove the counter weight diverte…" at bounding box center [869, 616] width 557 height 214
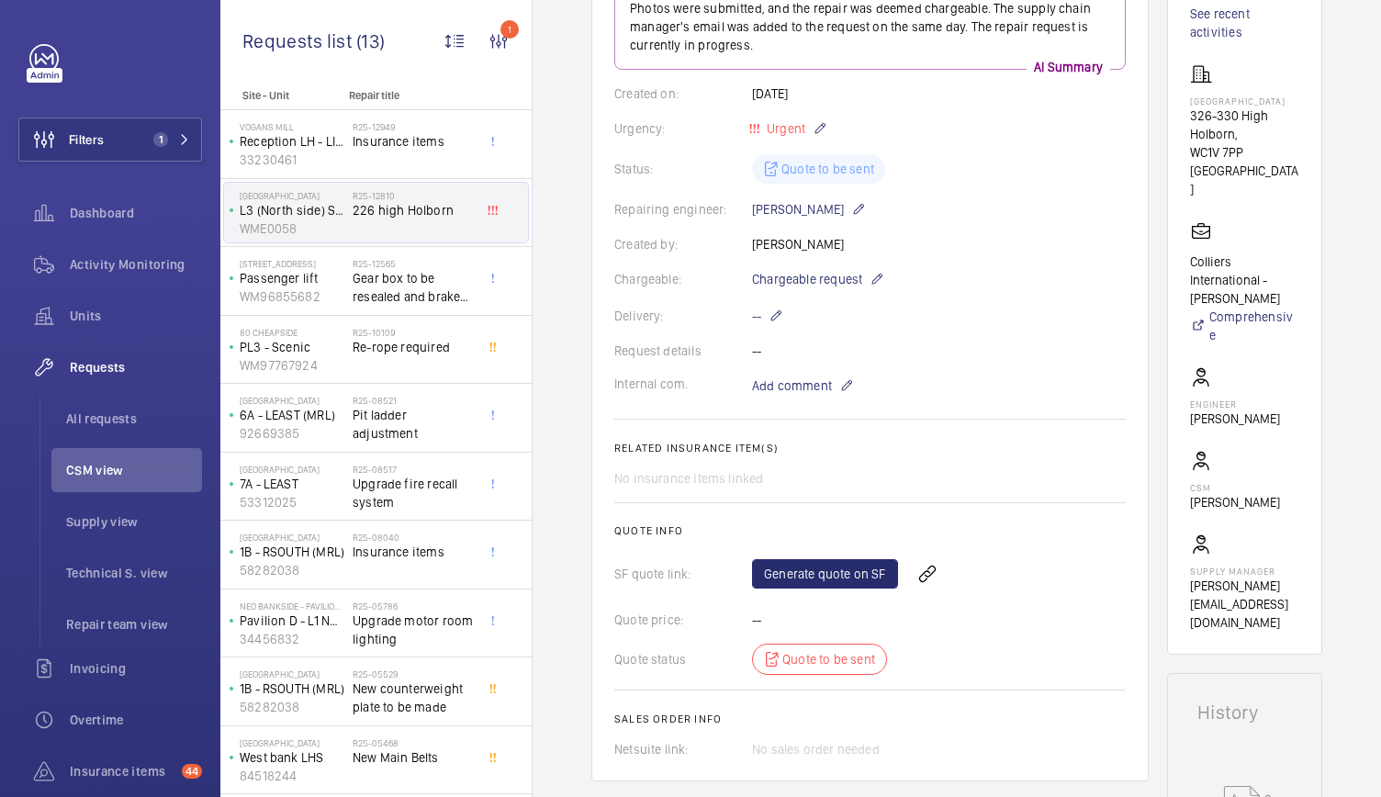
scroll to position [0, 0]
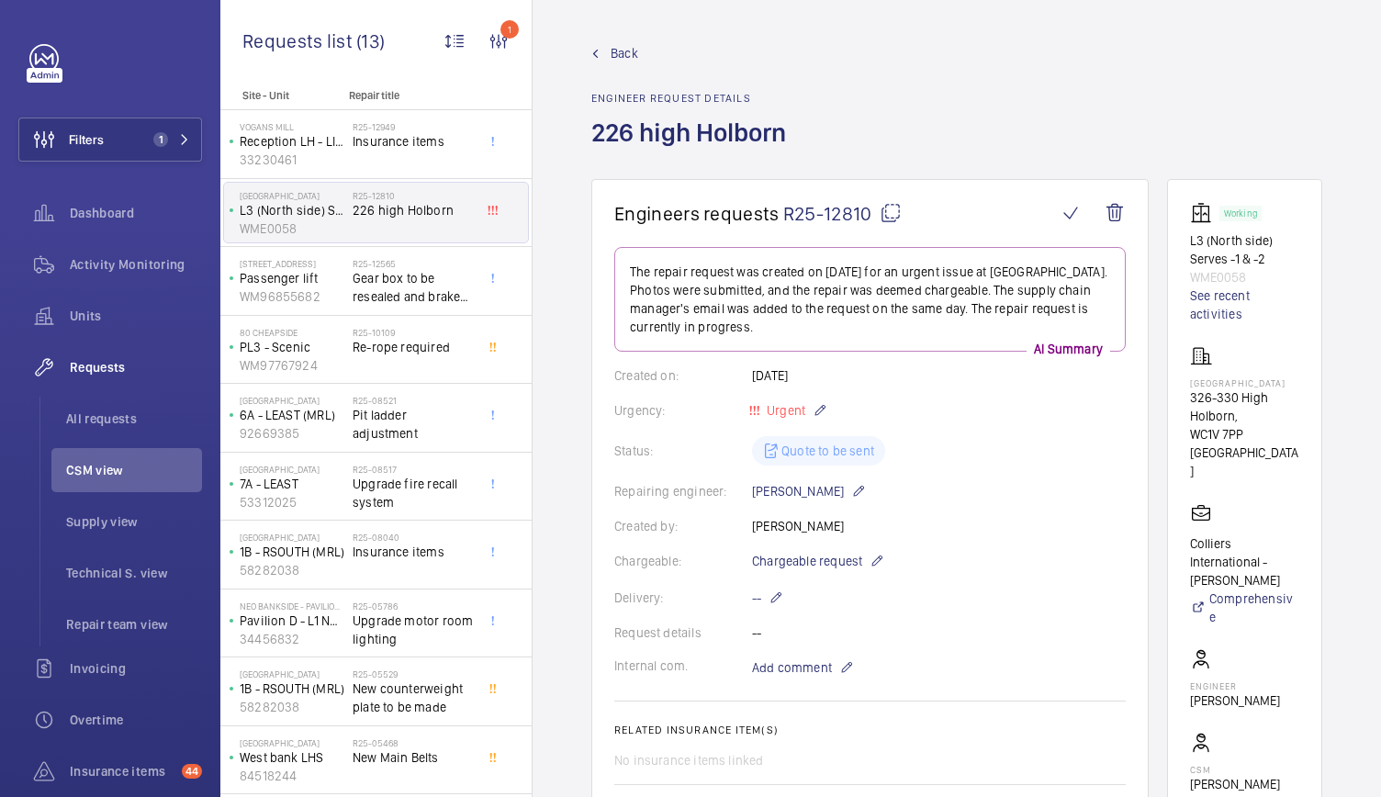
click at [619, 58] on span "Back" at bounding box center [624, 53] width 28 height 18
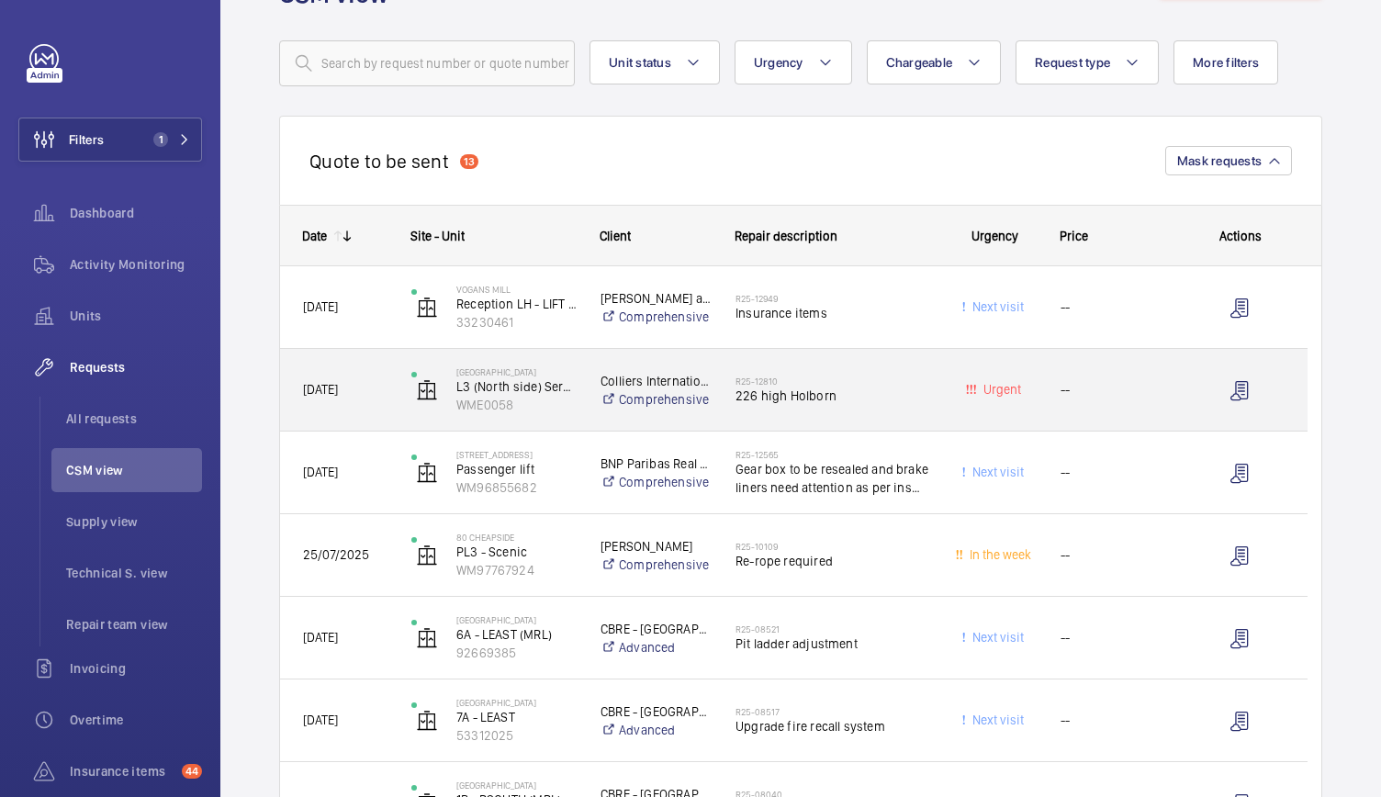
scroll to position [92, 0]
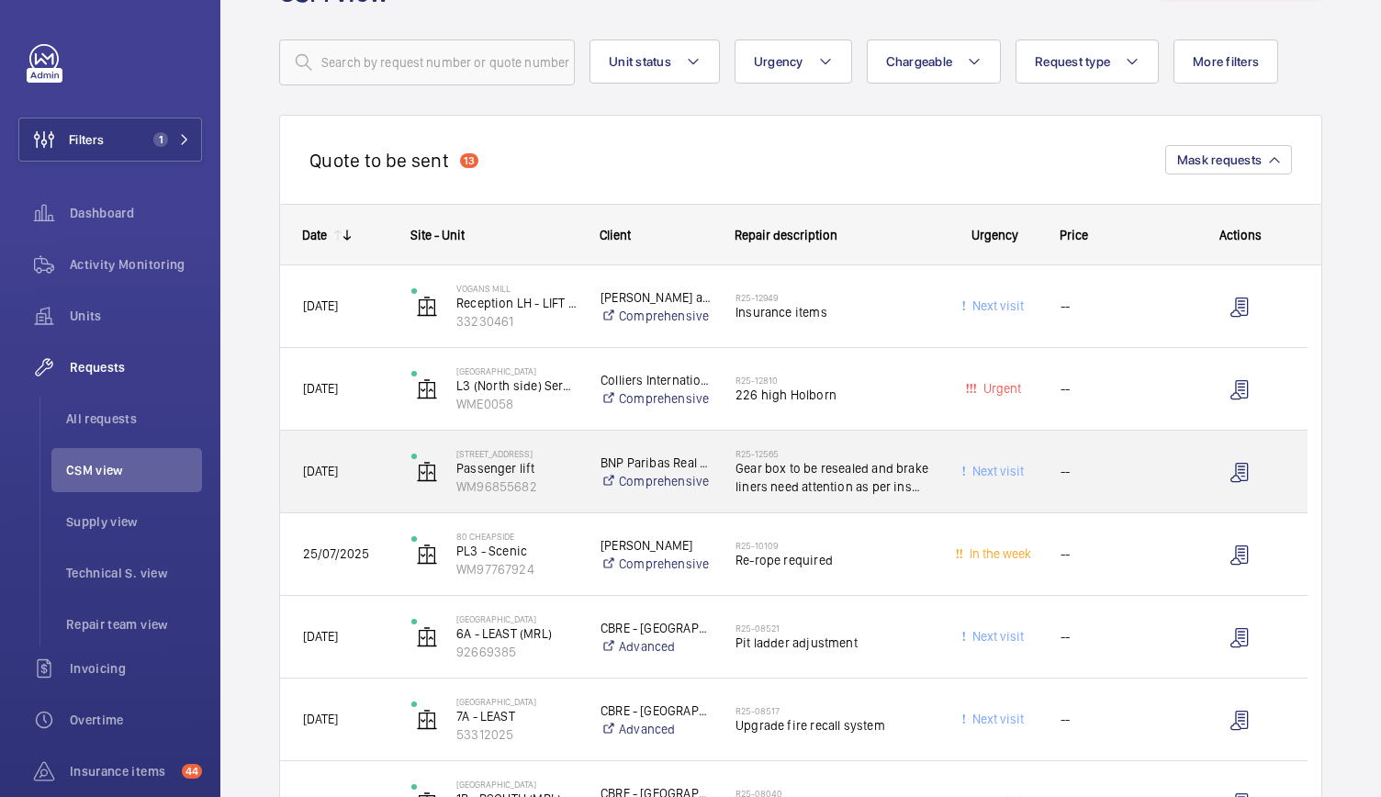
click at [881, 511] on div "R25-12565 Gear box to be resealed and brake liners need attention as per ins man" at bounding box center [820, 472] width 215 height 83
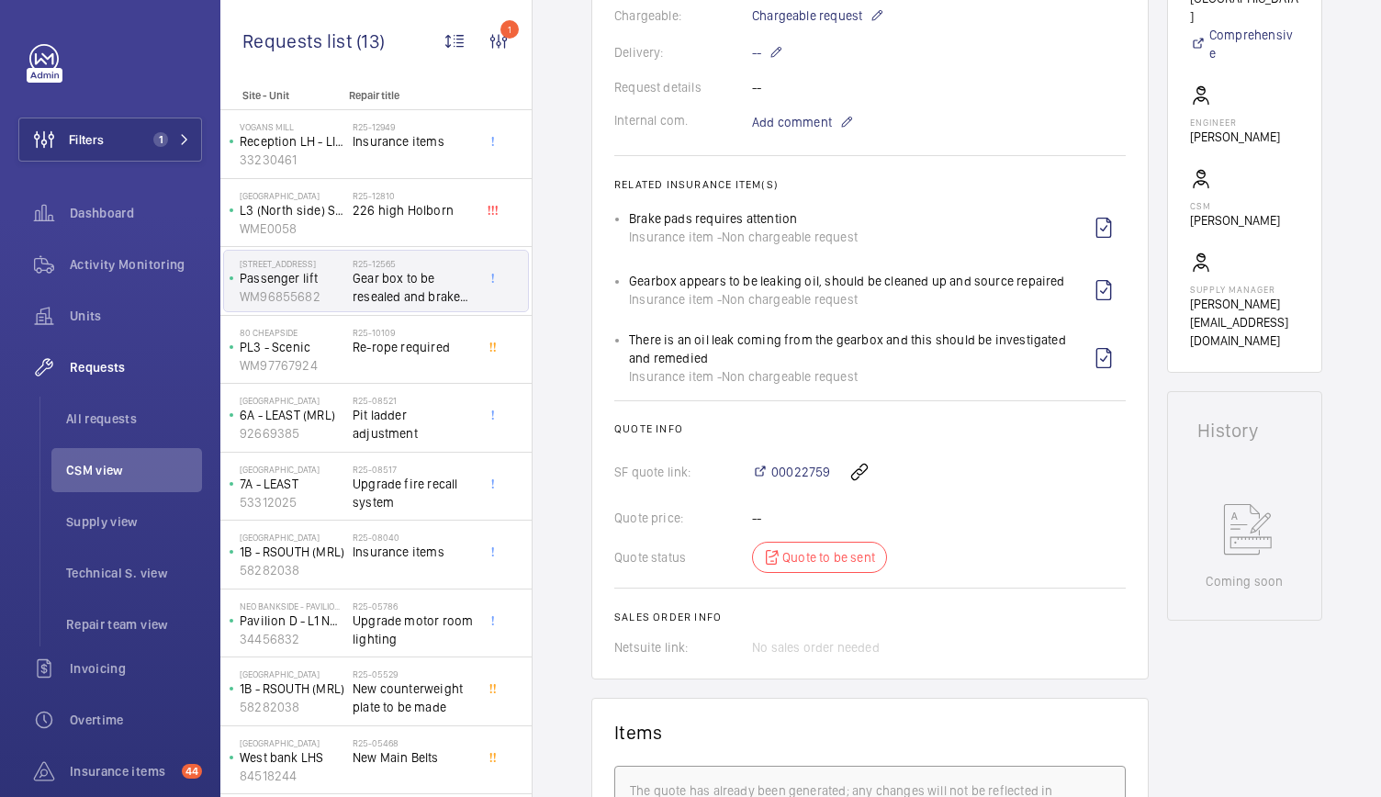
scroll to position [620, 0]
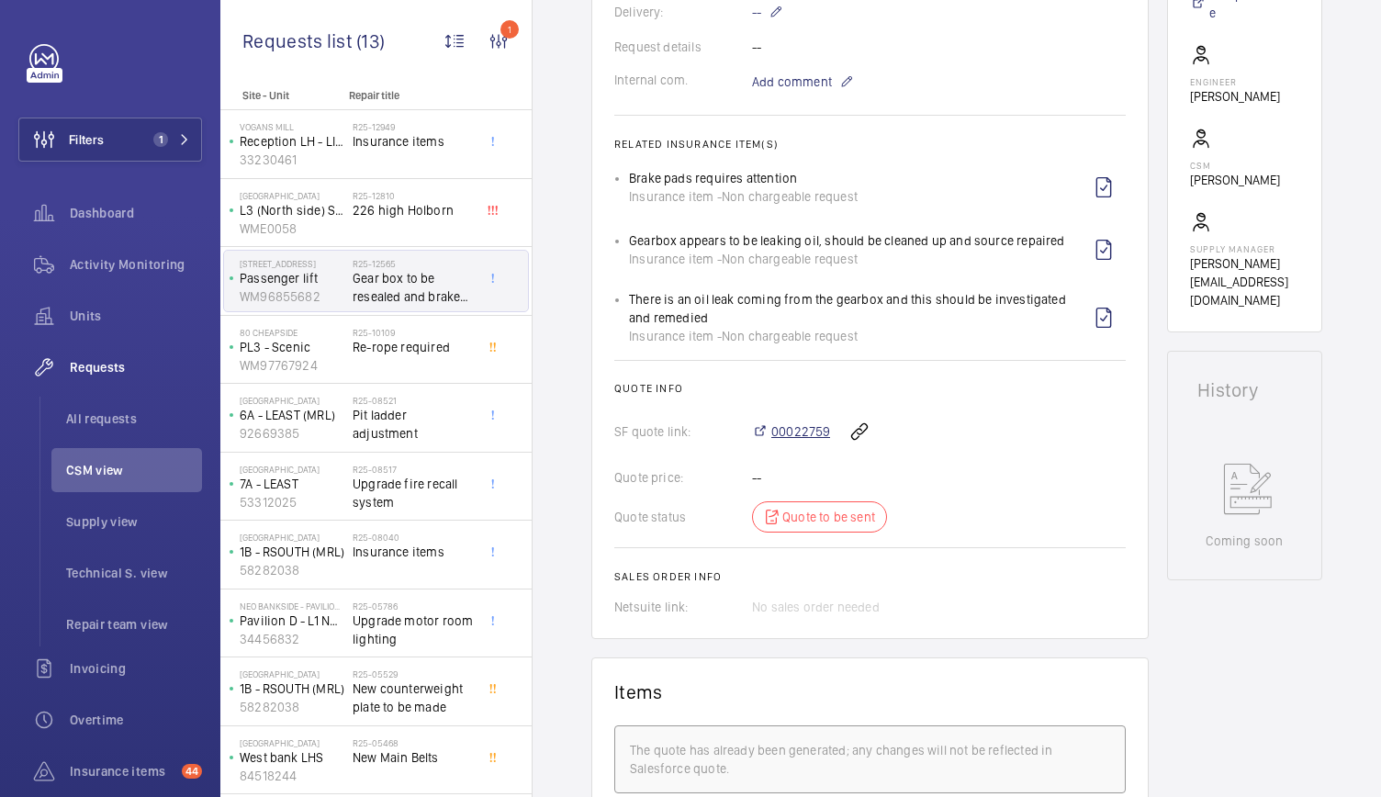
click at [789, 432] on span "00022759" at bounding box center [800, 431] width 59 height 18
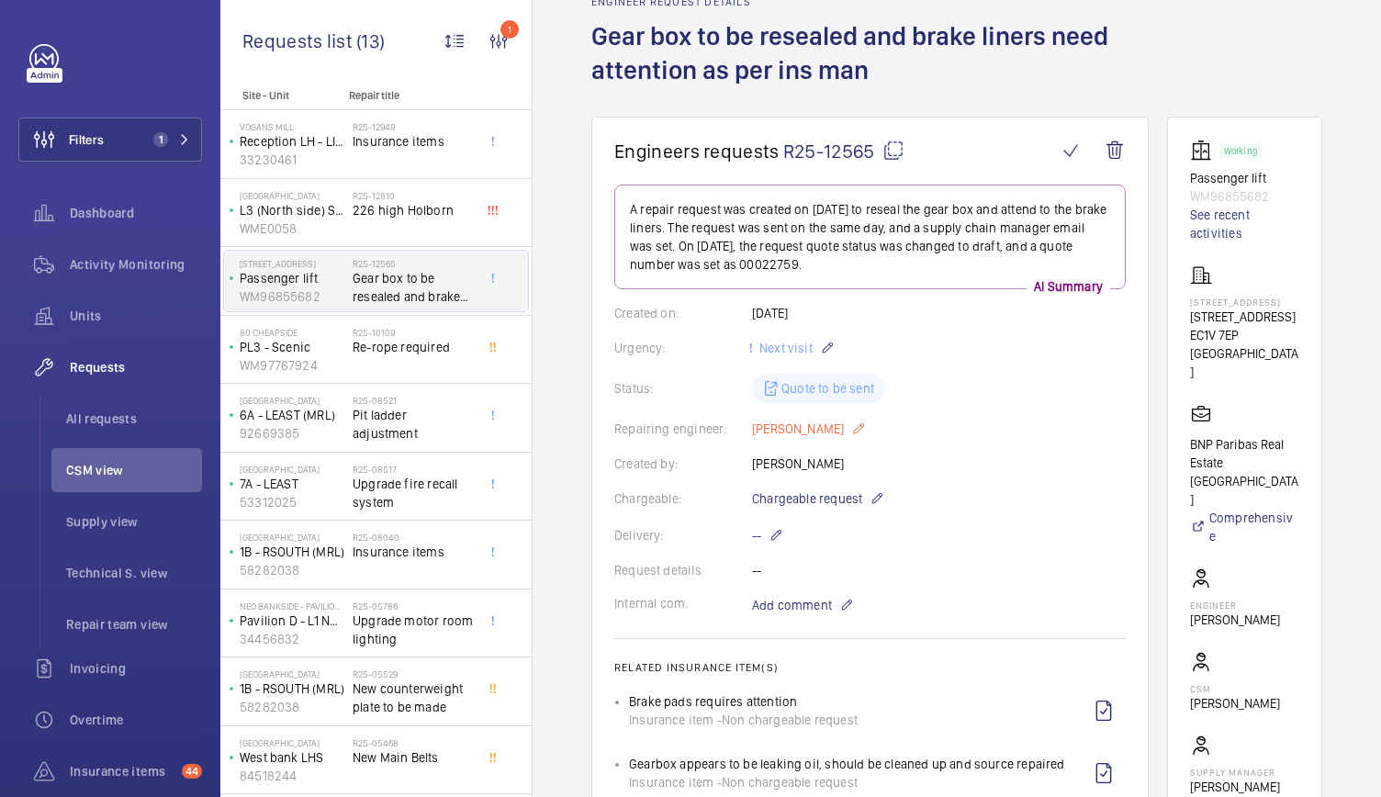
scroll to position [95, 0]
click at [838, 493] on span "Chargeable request" at bounding box center [807, 499] width 110 height 18
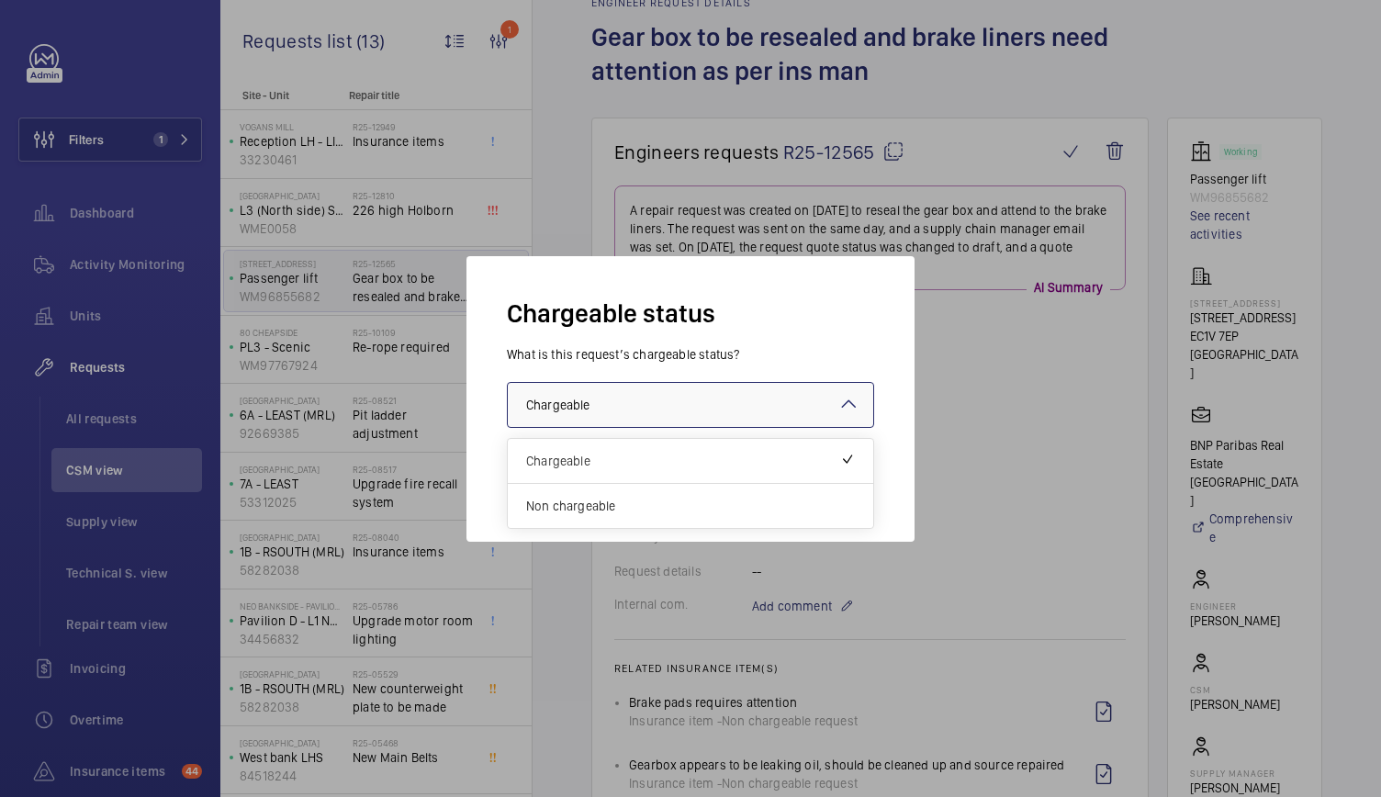
click at [750, 402] on div at bounding box center [690, 405] width 365 height 44
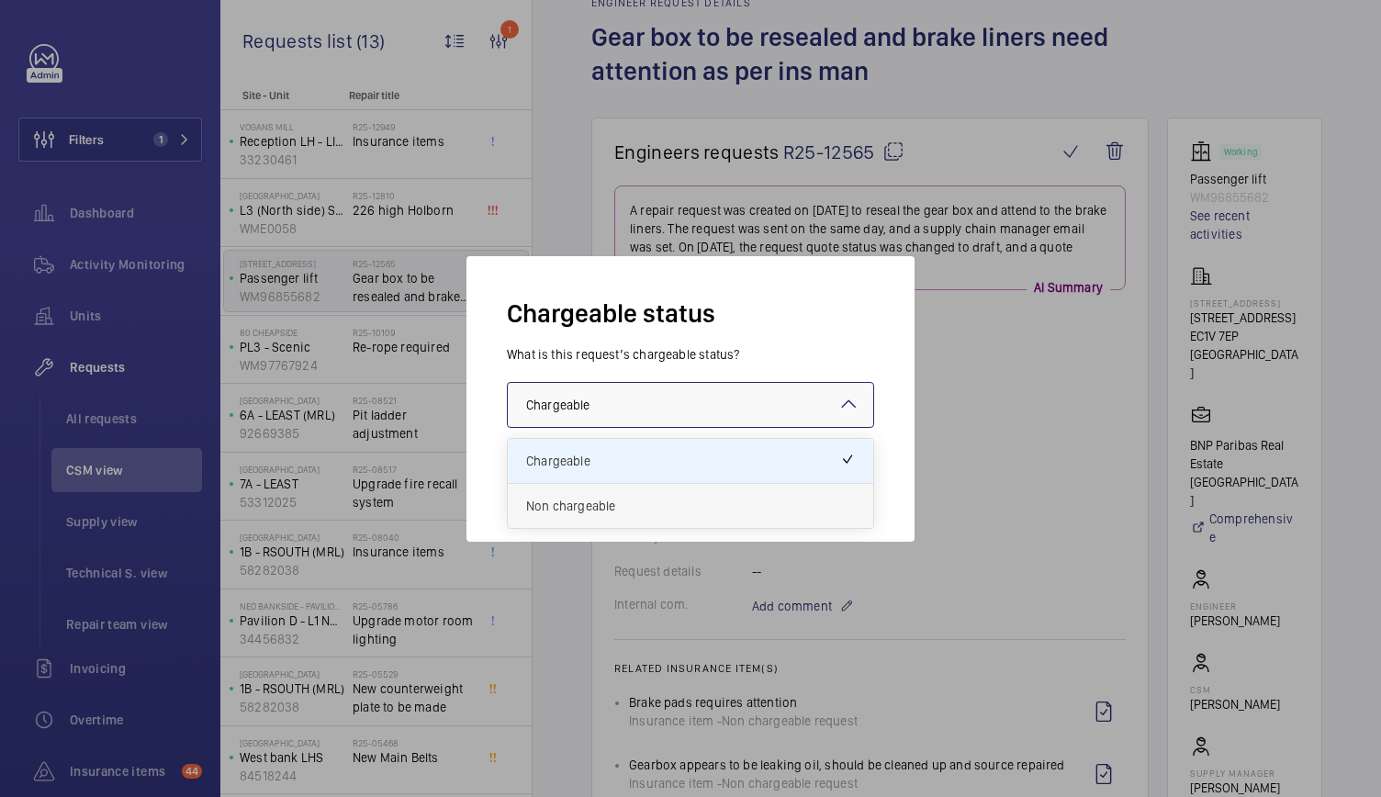
click at [655, 509] on span "Non chargeable" at bounding box center [690, 506] width 329 height 18
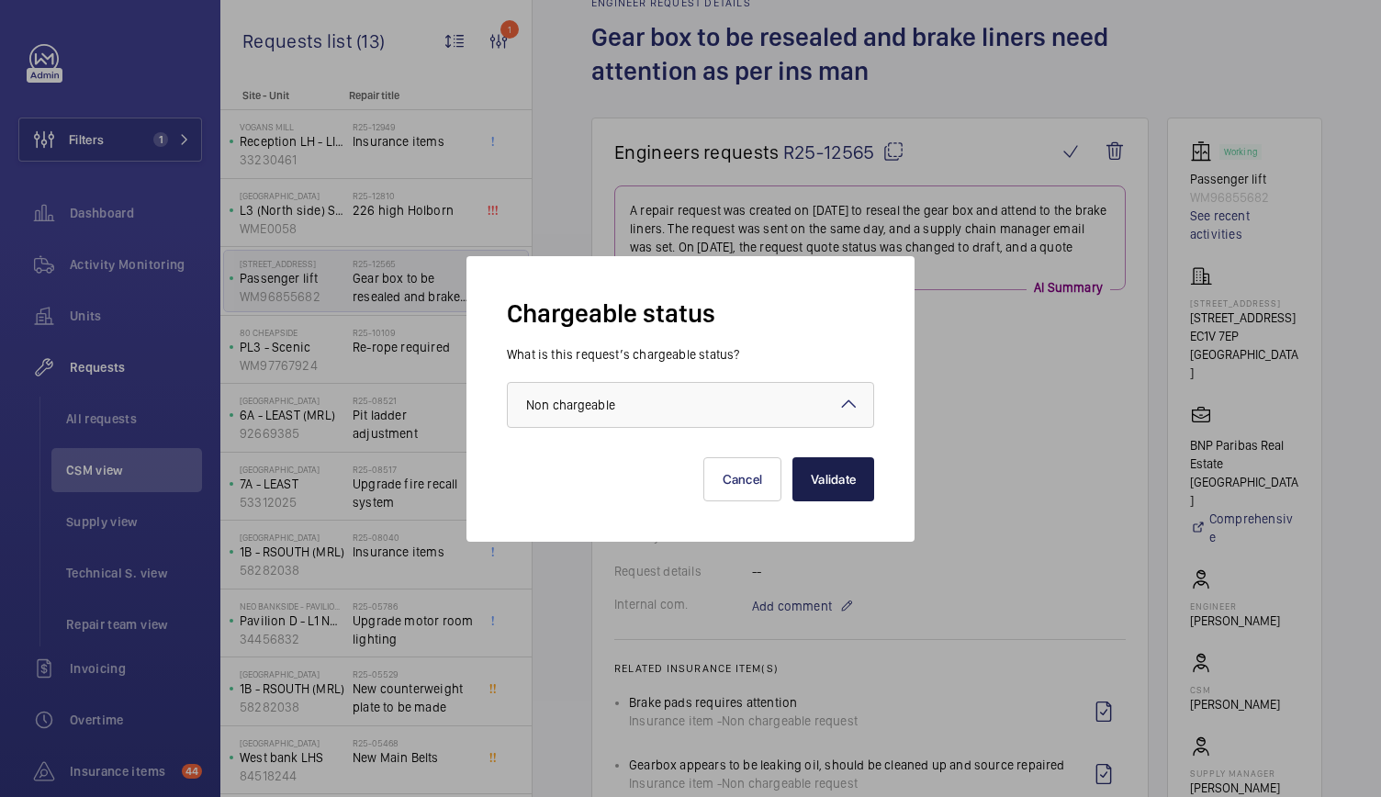
click at [857, 475] on button "Validate" at bounding box center [833, 479] width 82 height 44
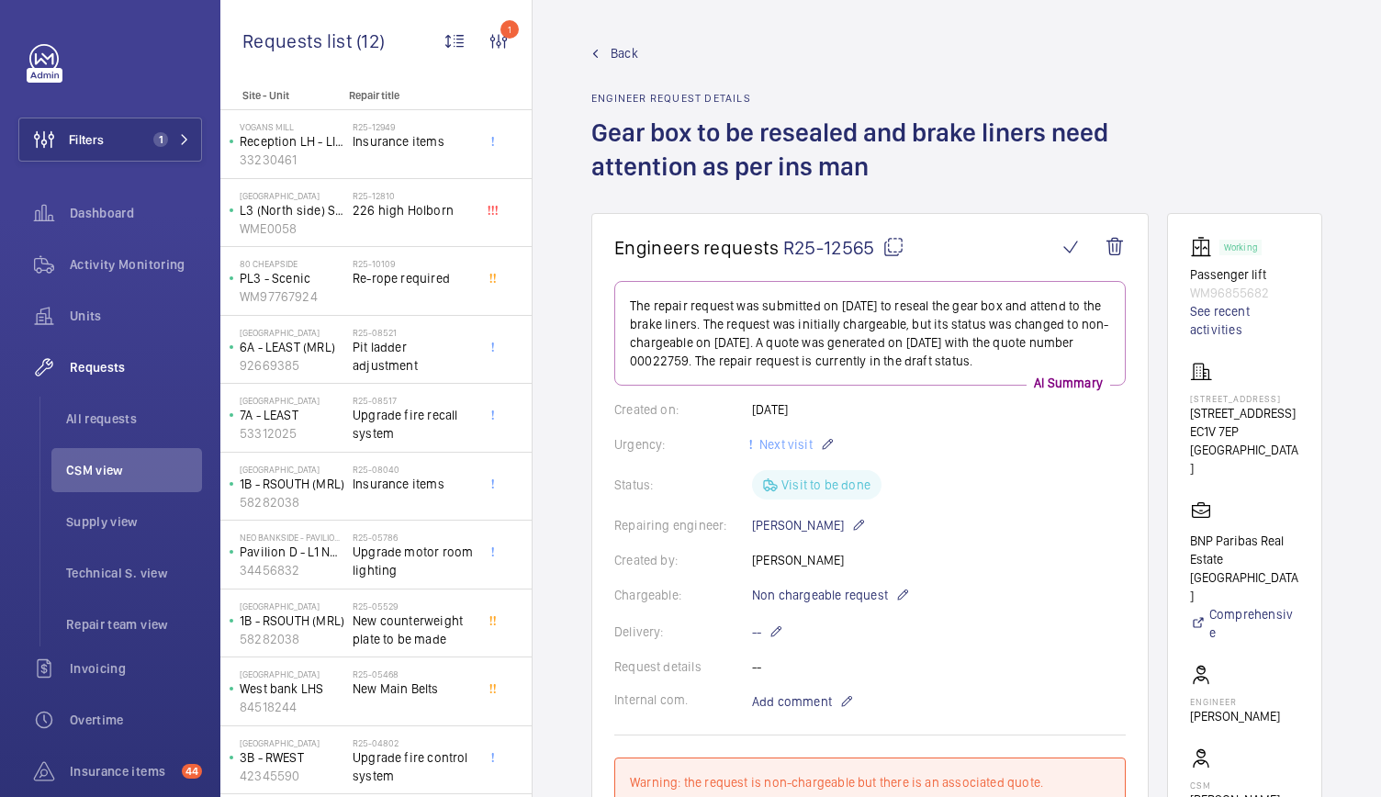
click at [641, 56] on link "Back" at bounding box center [879, 53] width 576 height 18
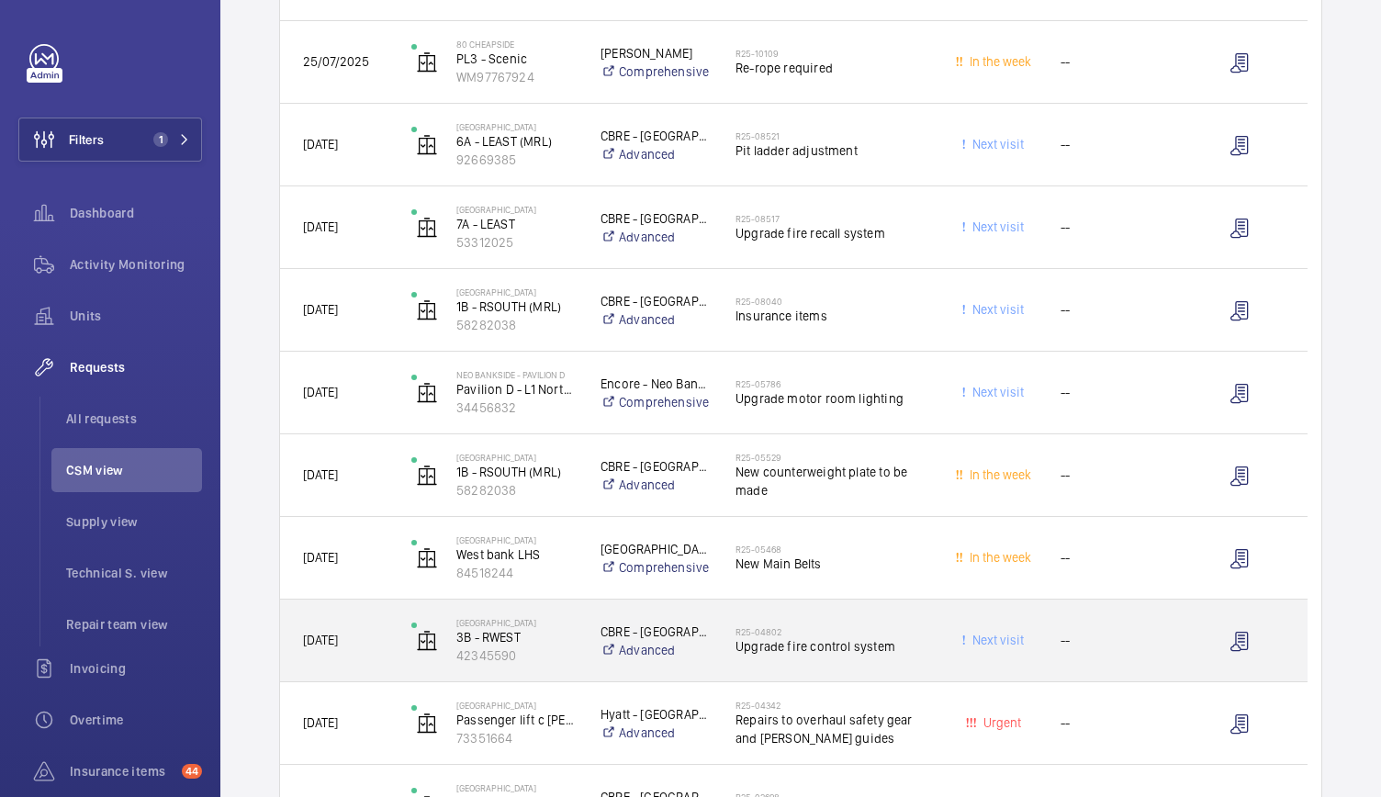
scroll to position [598, 0]
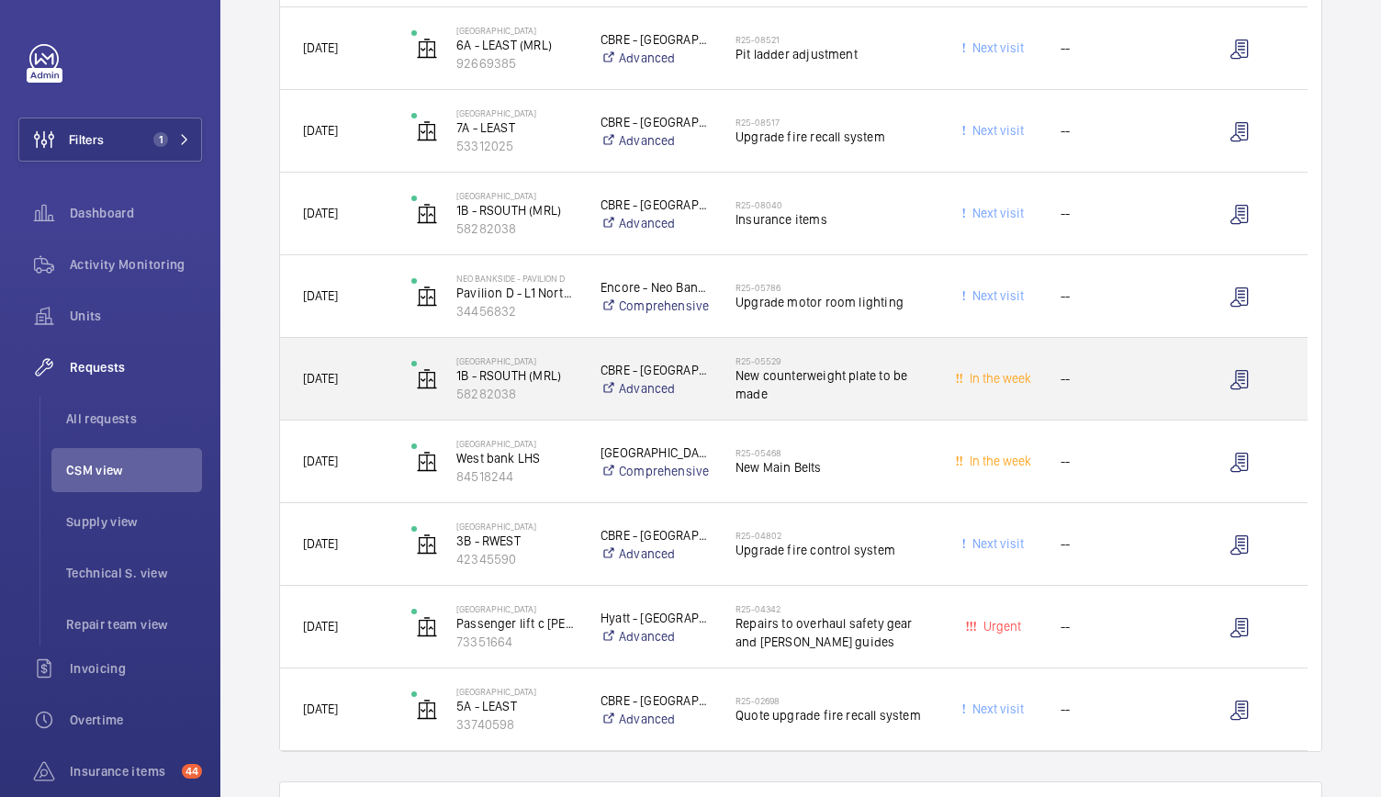
click at [585, 392] on div "CBRE - Twickenham Advanced" at bounding box center [644, 378] width 133 height 73
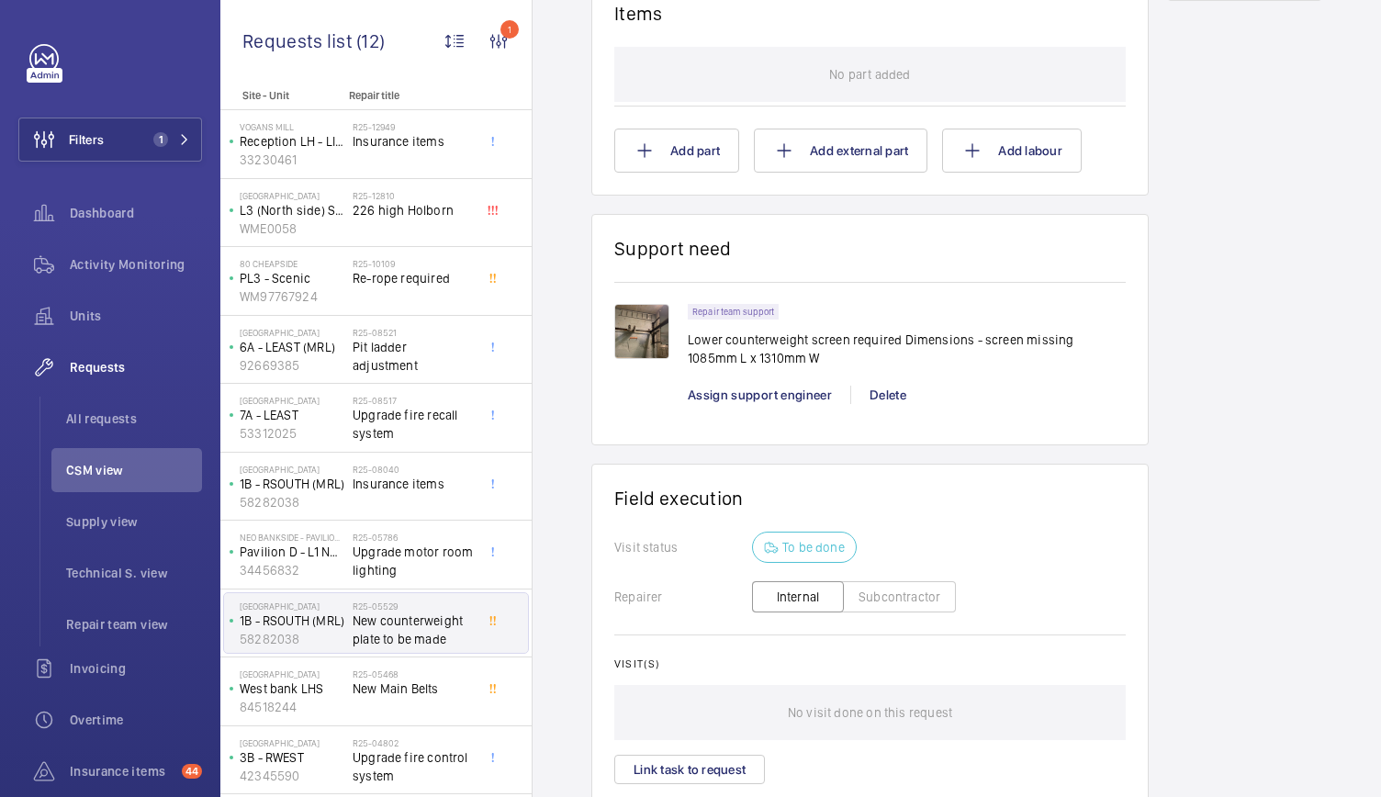
scroll to position [1129, 0]
click at [657, 352] on img at bounding box center [641, 330] width 55 height 55
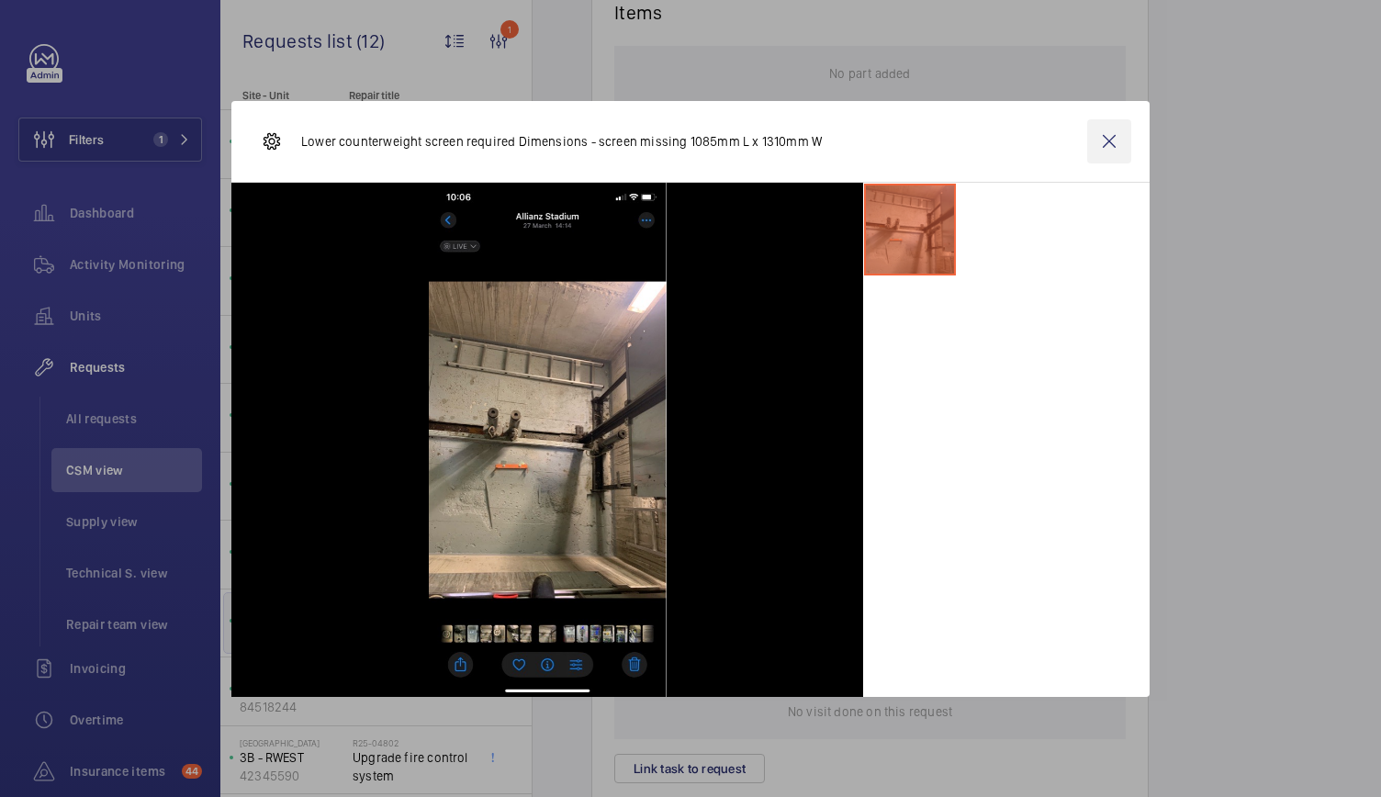
click at [1107, 140] on wm-front-icon-button at bounding box center [1109, 141] width 44 height 44
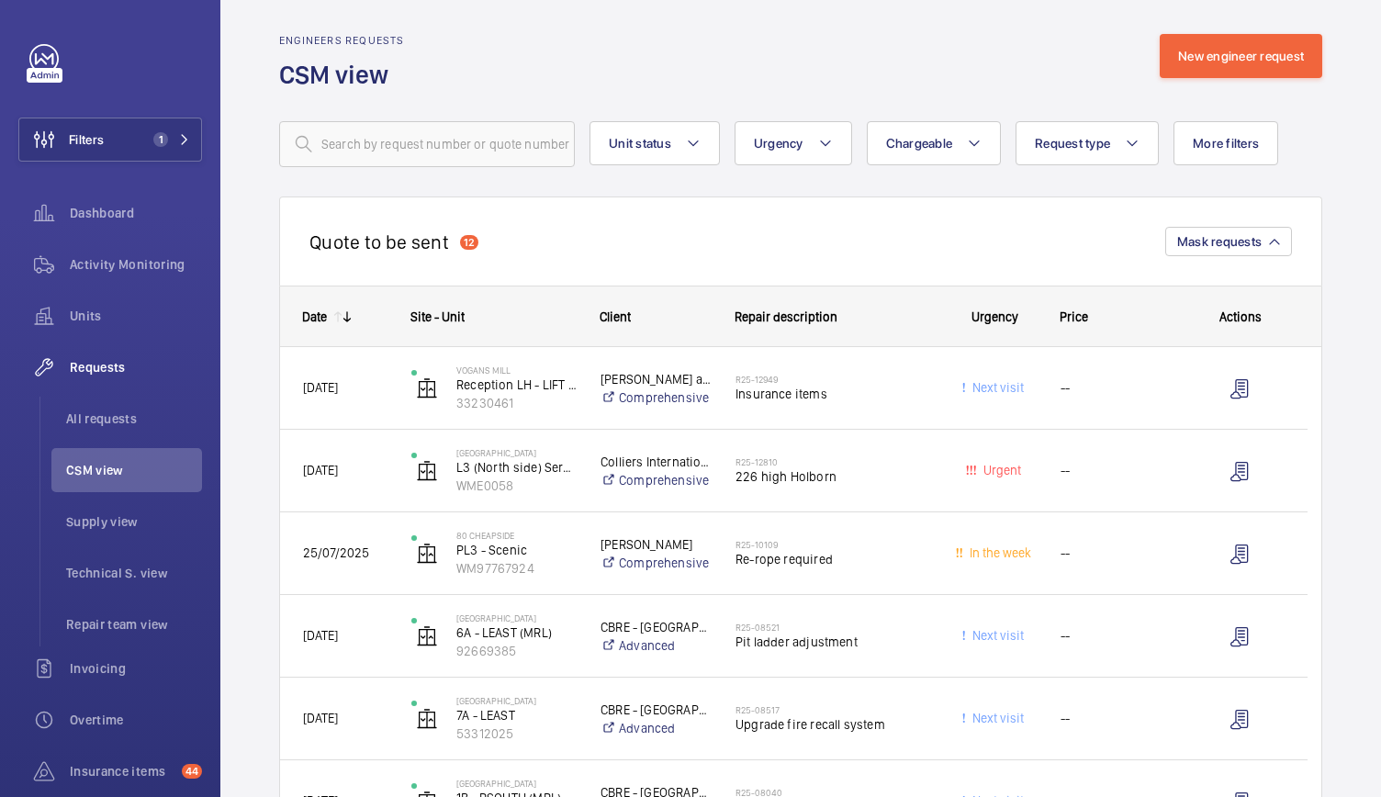
scroll to position [9, 0]
click at [127, 407] on li "All requests" at bounding box center [126, 419] width 151 height 44
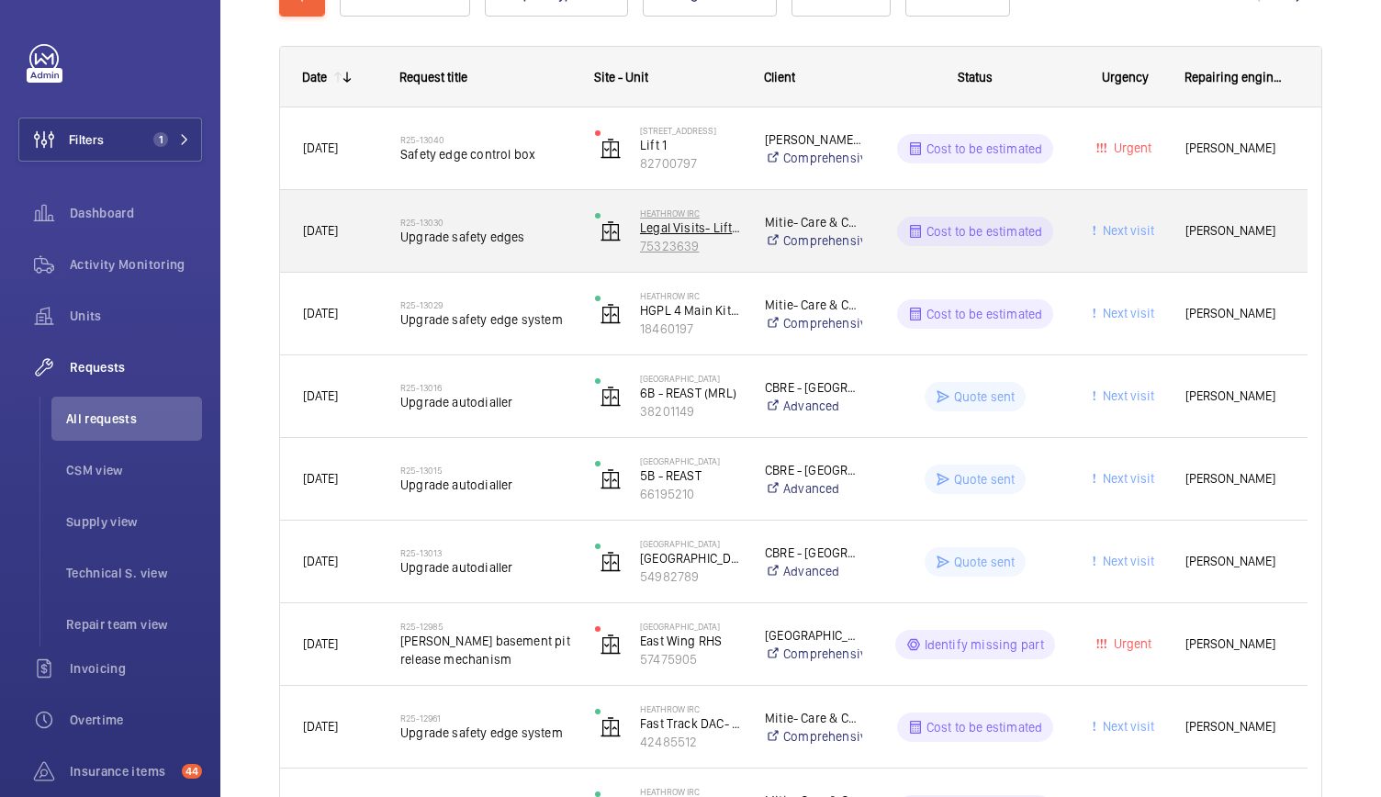
scroll to position [255, 0]
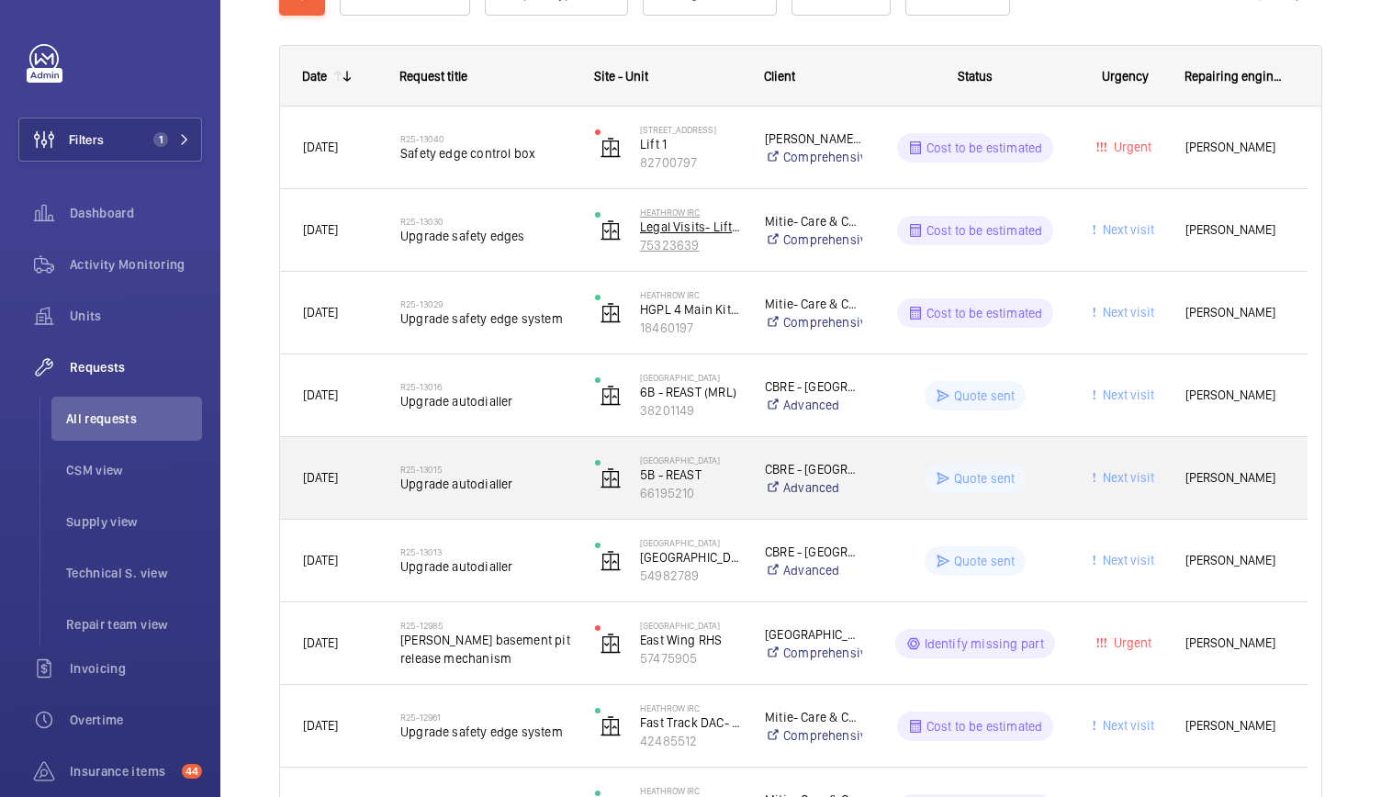
click at [688, 497] on p "66195210" at bounding box center [690, 493] width 101 height 18
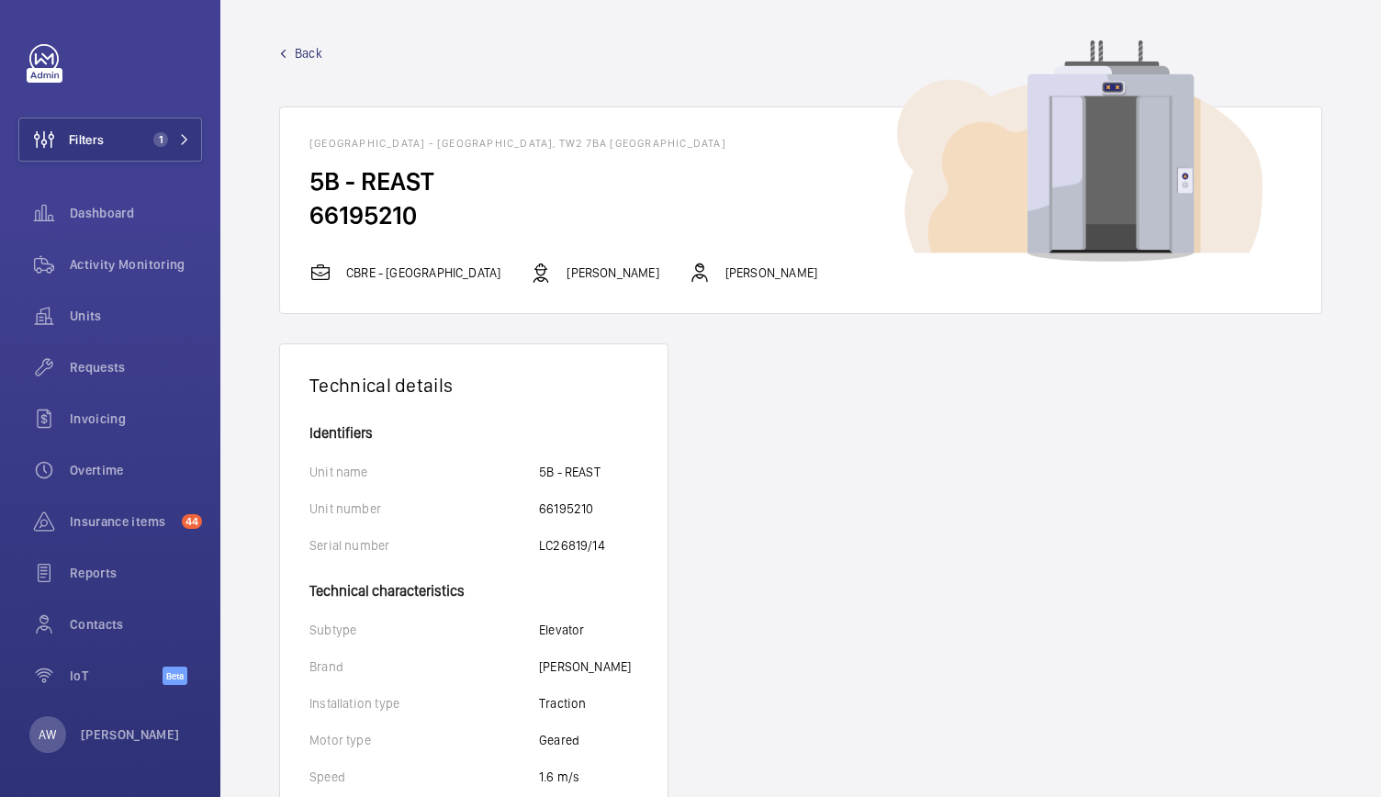
click at [296, 56] on span "Back" at bounding box center [309, 53] width 28 height 18
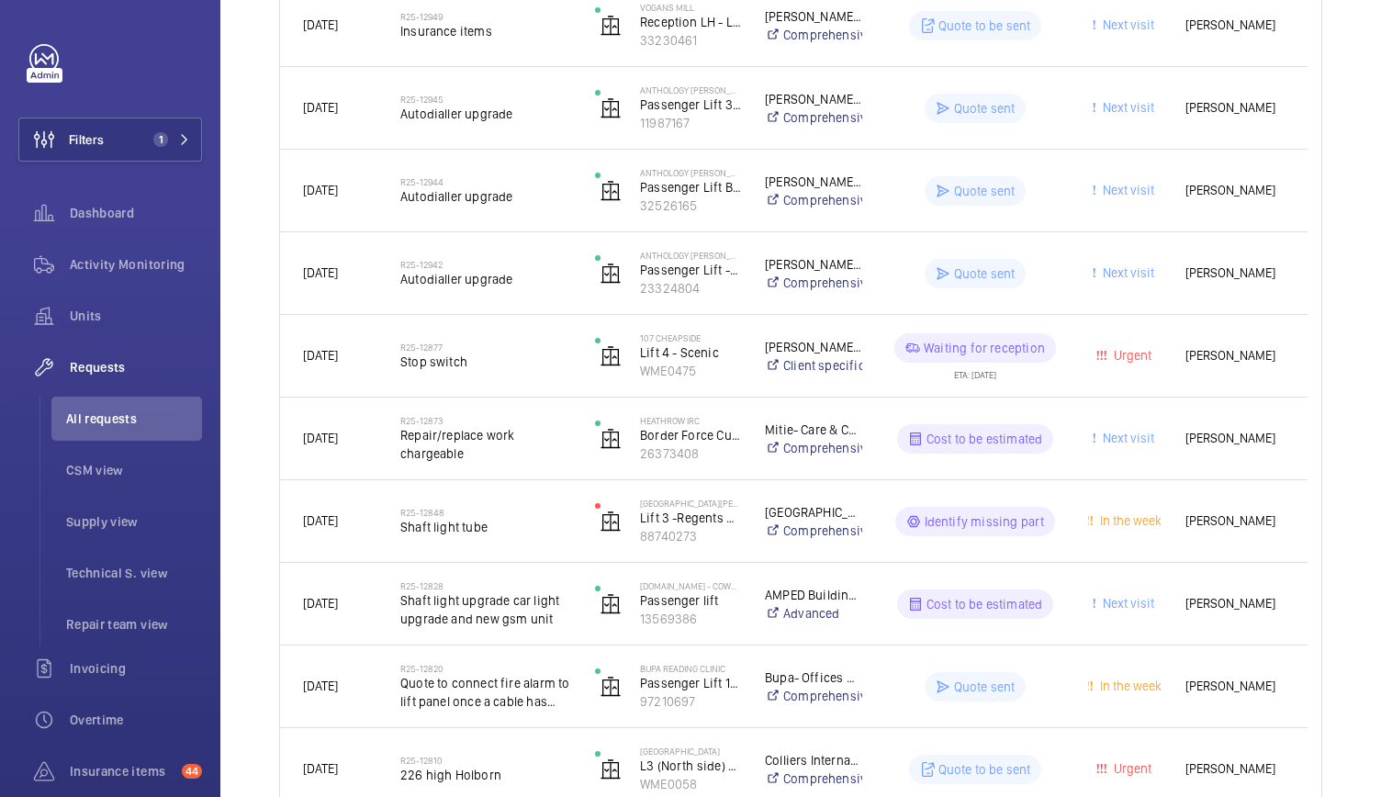
scroll to position [1300, 0]
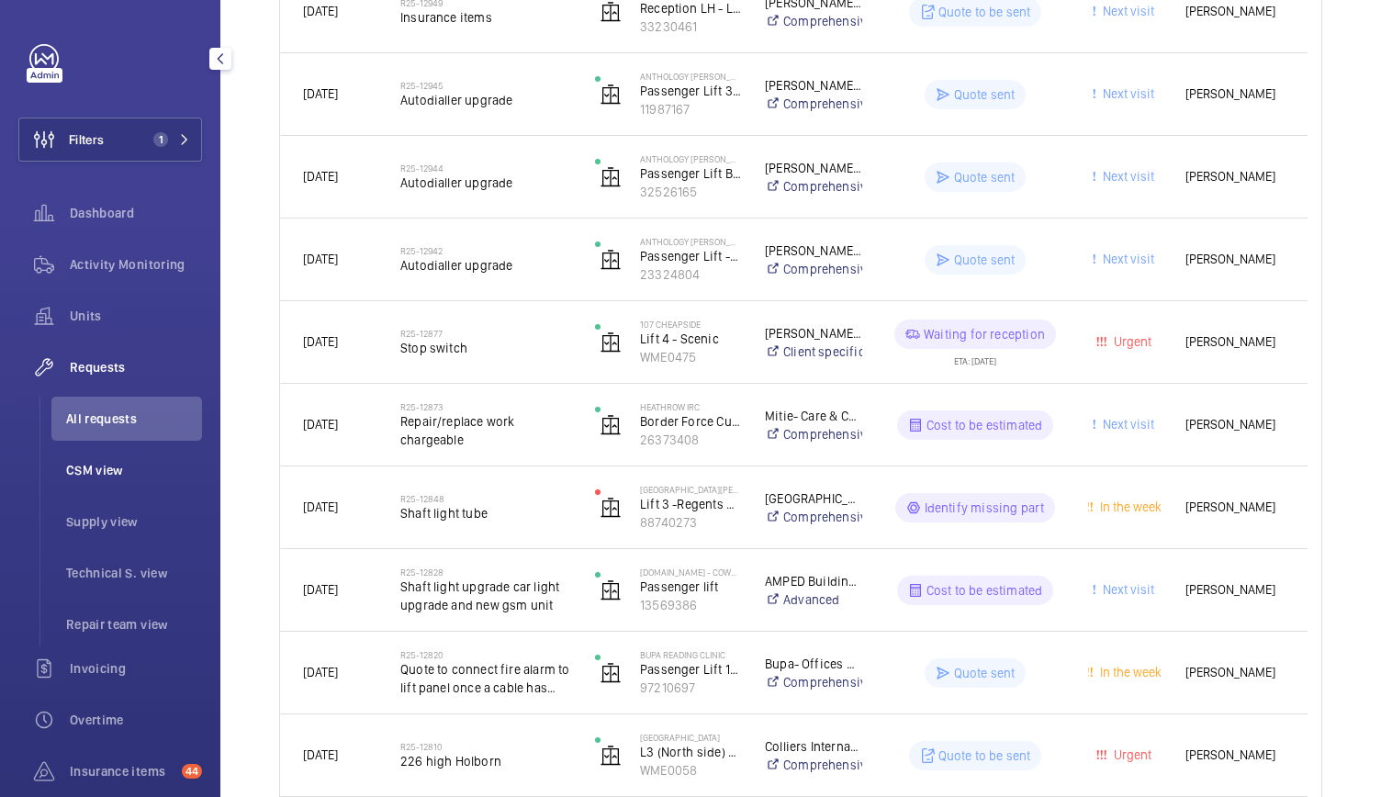
click at [86, 464] on span "CSM view" at bounding box center [134, 470] width 136 height 18
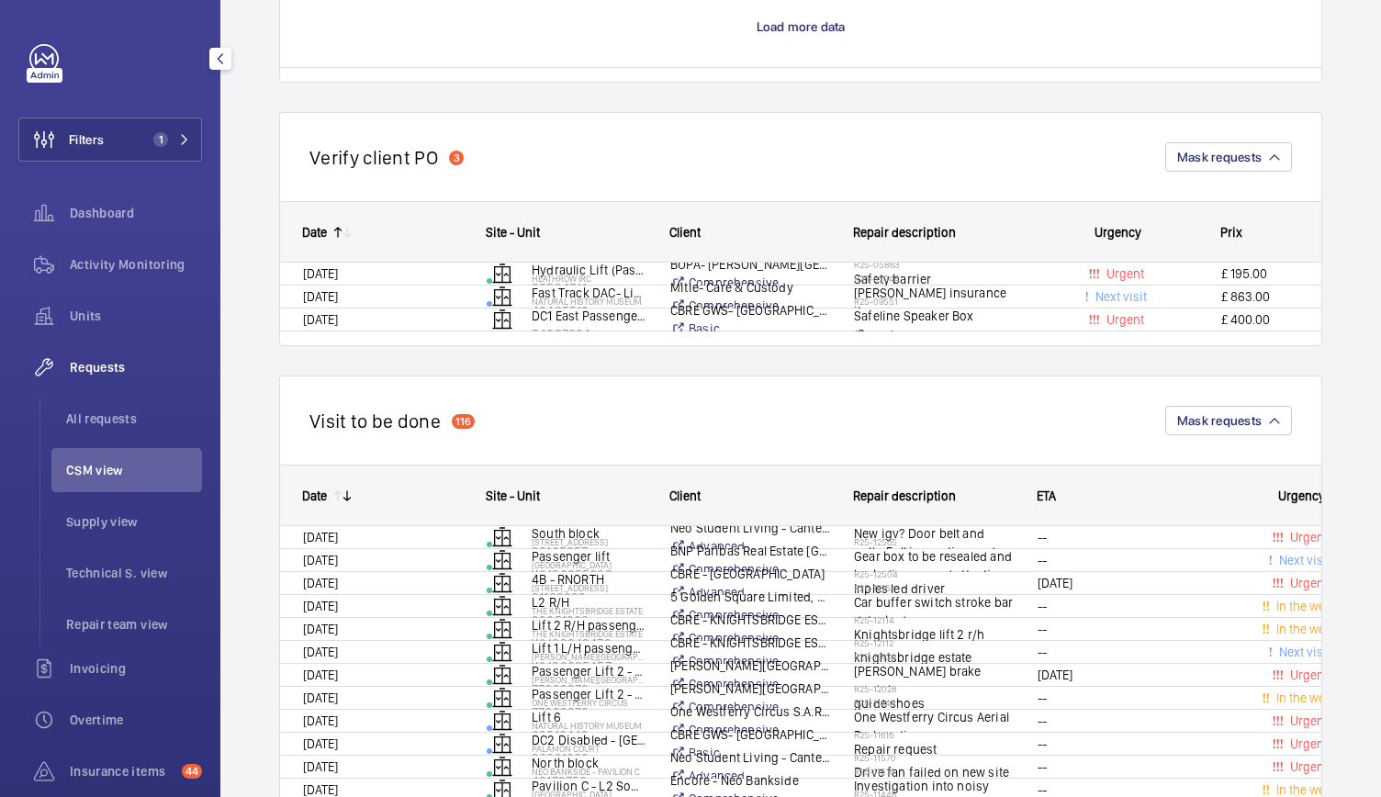
scroll to position [529, 0]
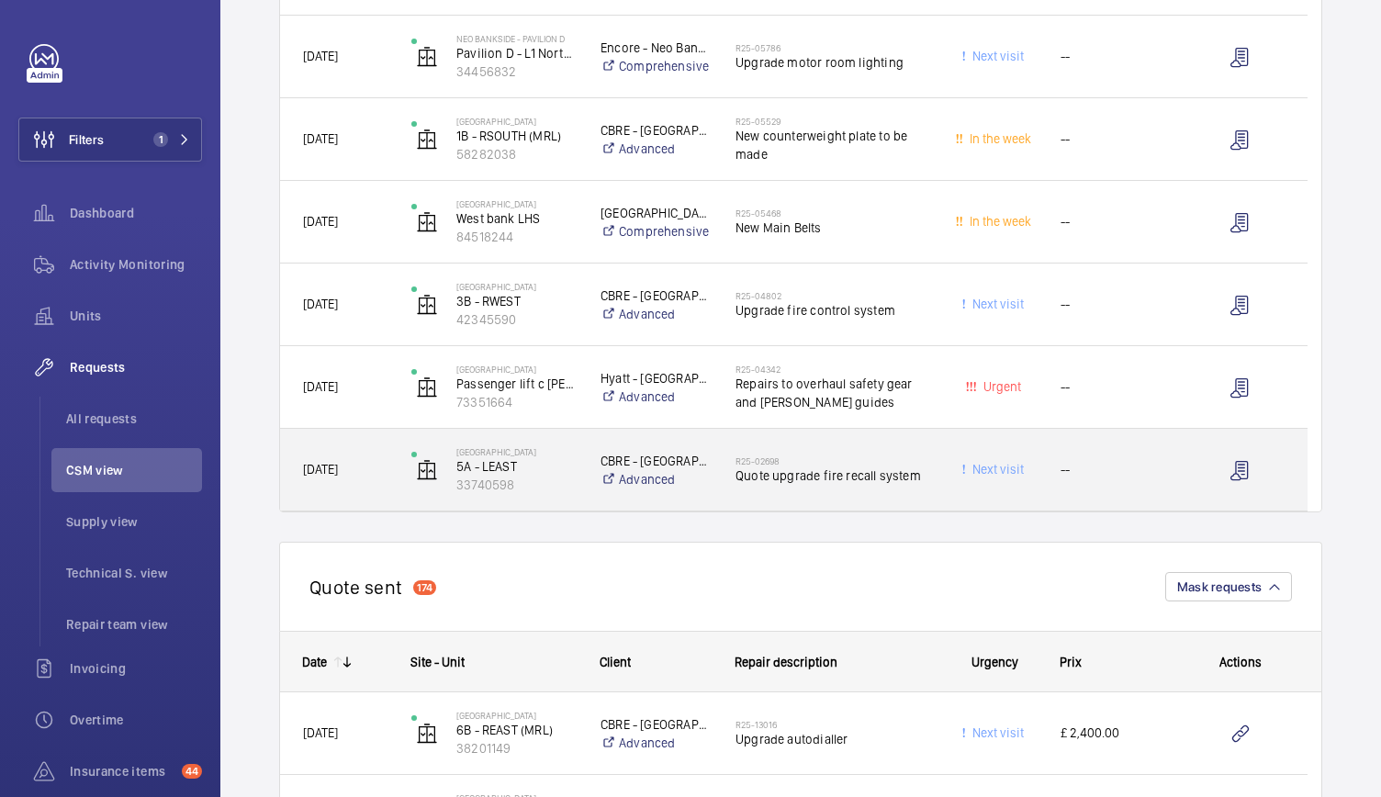
scroll to position [835, 0]
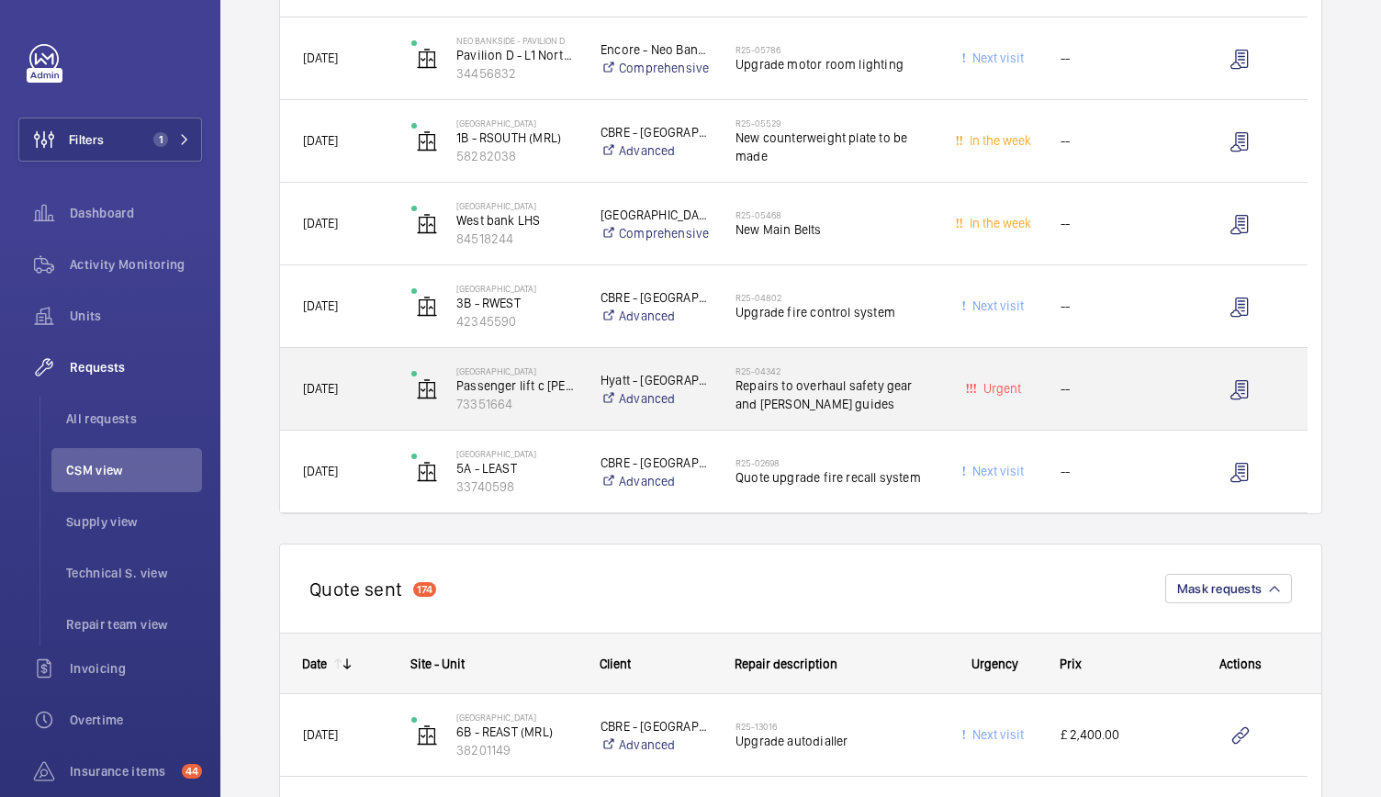
click at [949, 421] on div "Urgent" at bounding box center [983, 389] width 108 height 82
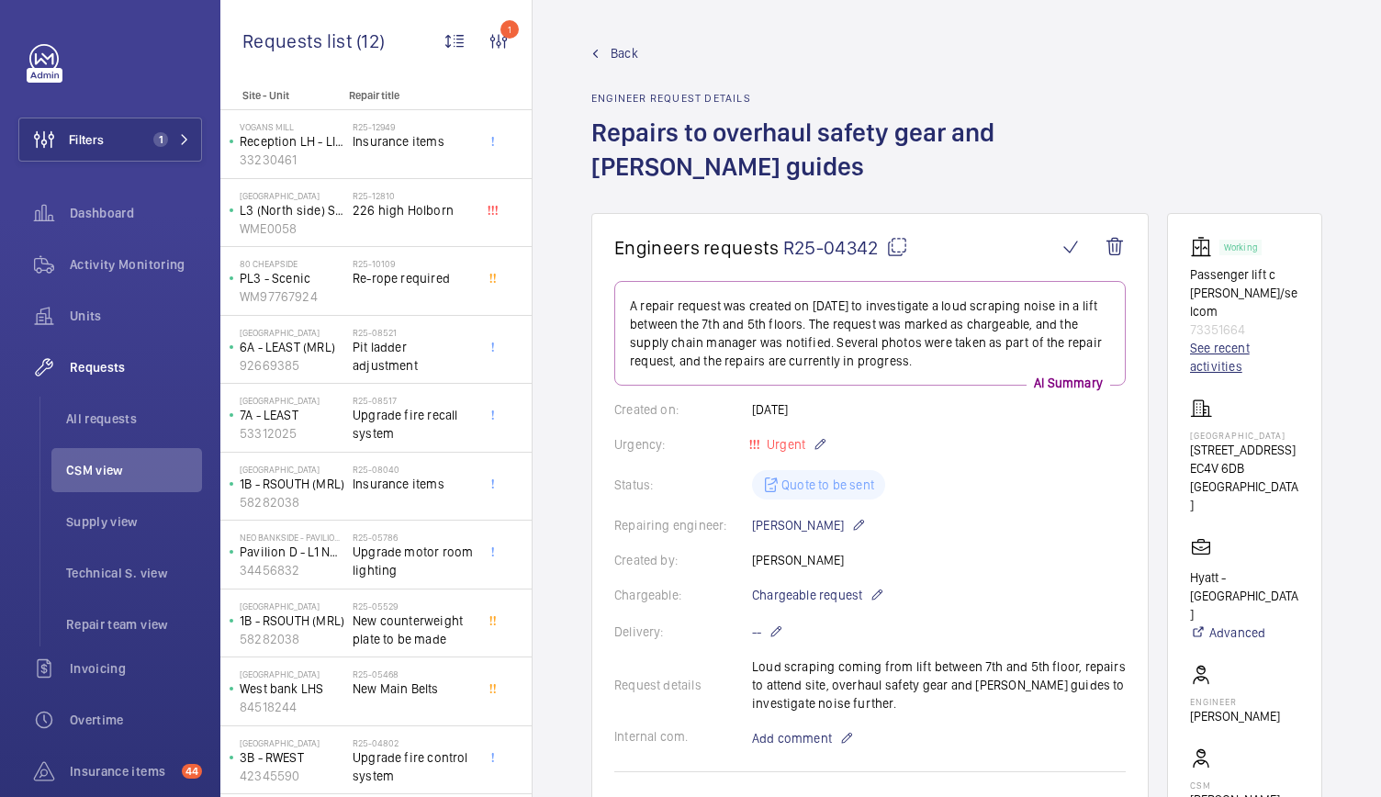
click at [1203, 339] on link "See recent activities" at bounding box center [1244, 357] width 109 height 37
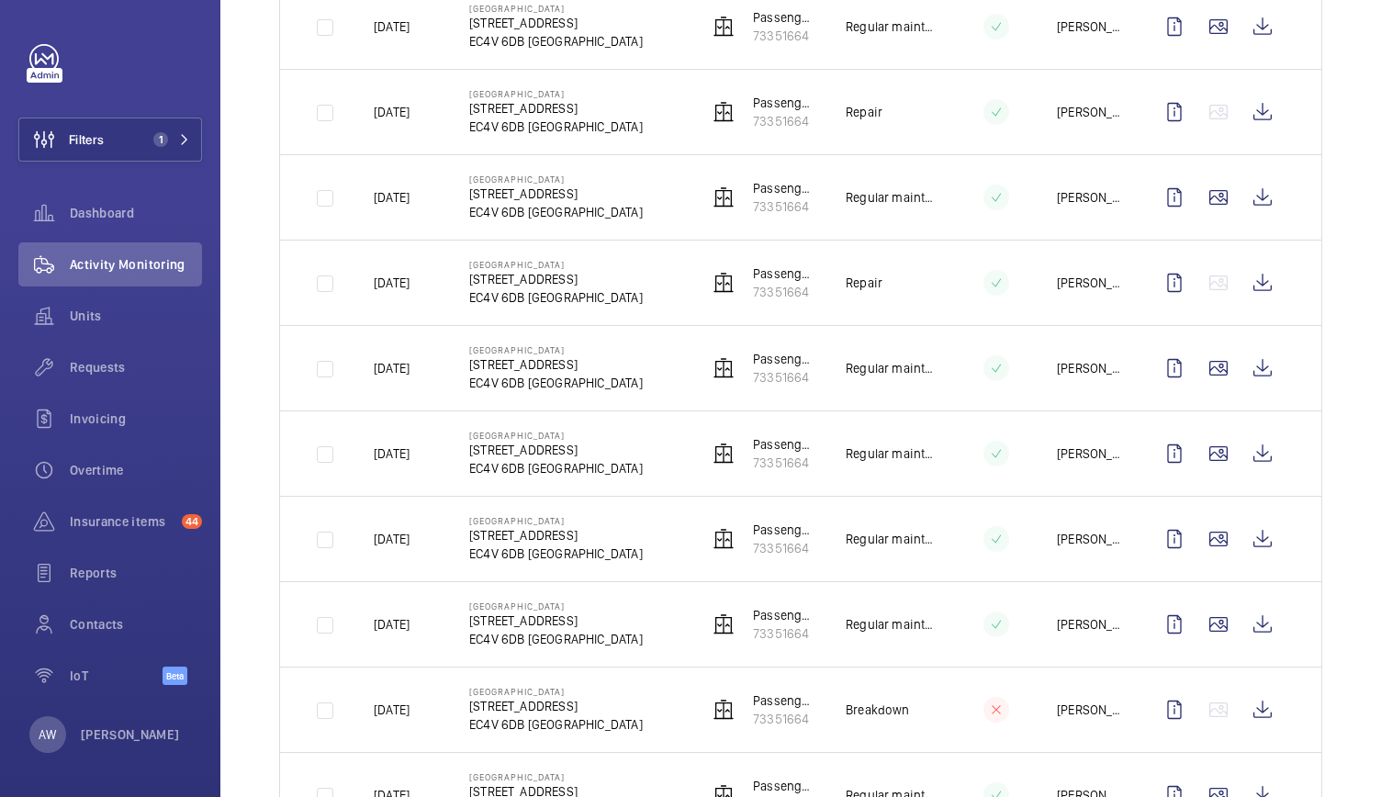
scroll to position [385, 0]
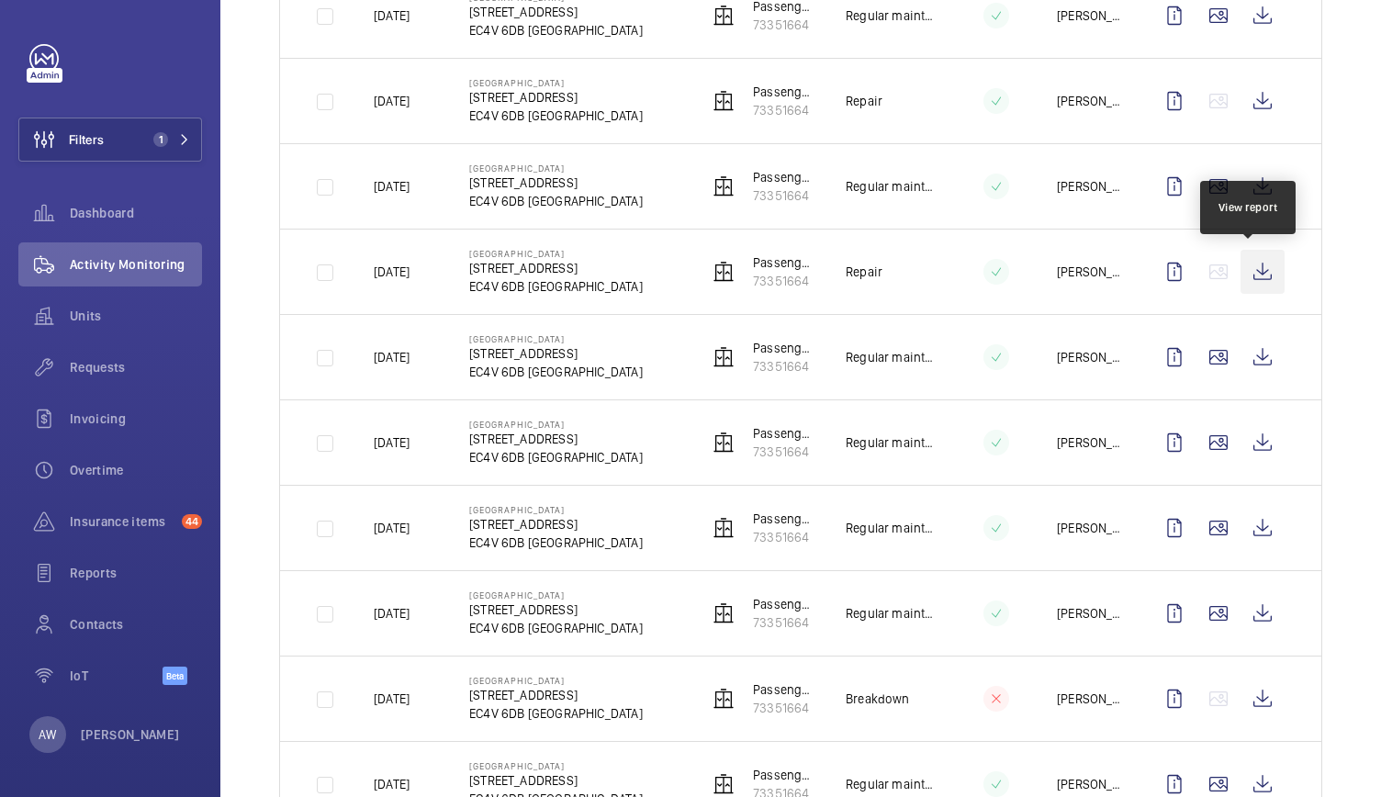
click at [1247, 273] on wm-front-icon-button at bounding box center [1262, 272] width 44 height 44
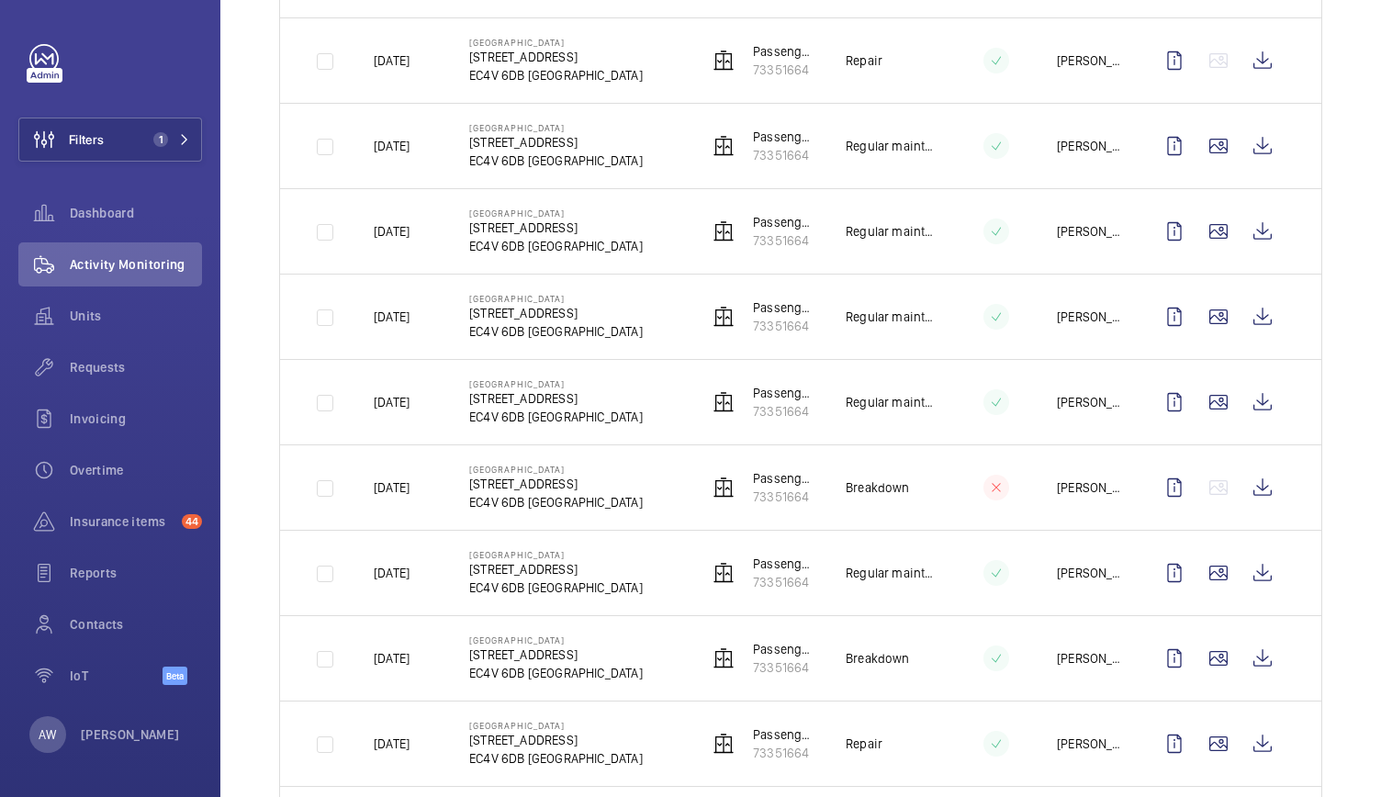
scroll to position [633, 0]
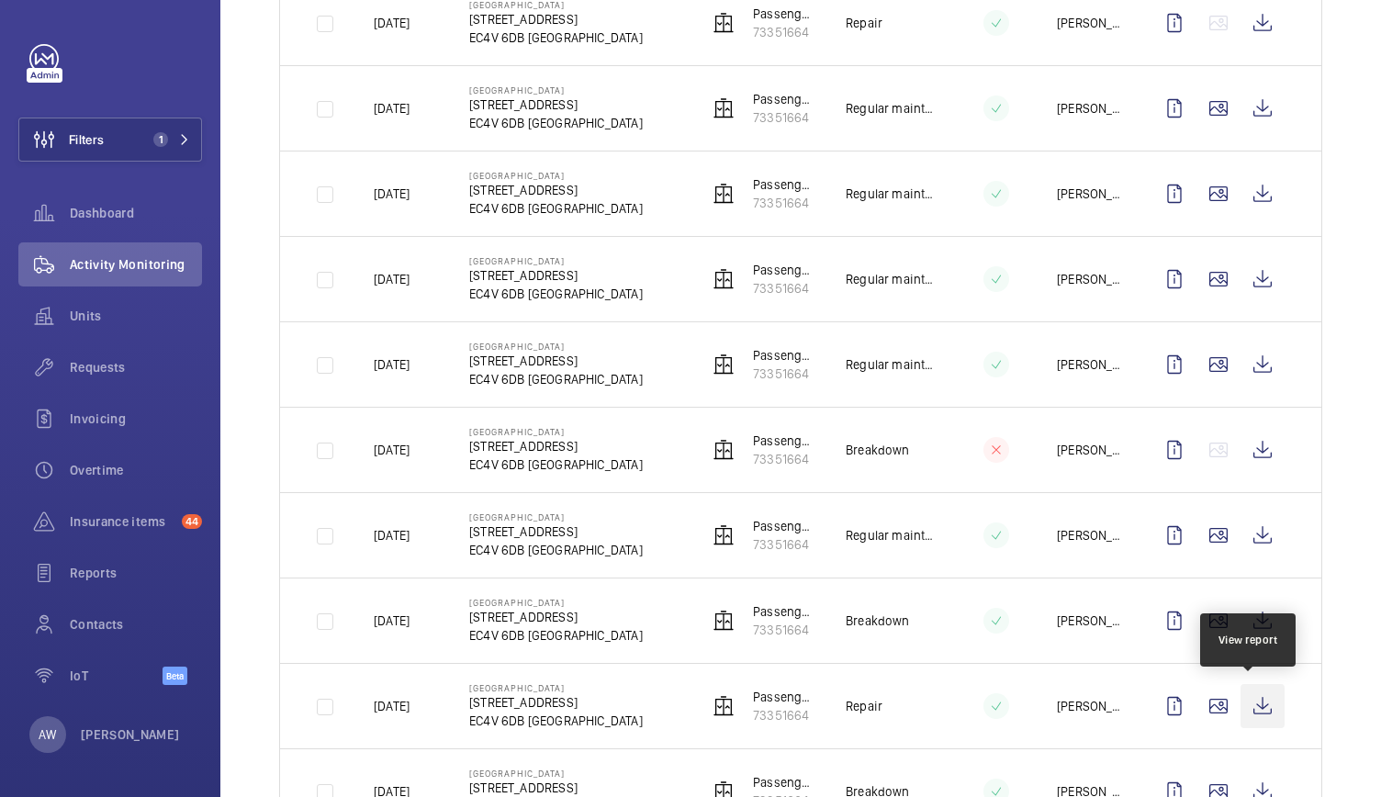
click at [1251, 700] on wm-front-icon-button at bounding box center [1262, 706] width 44 height 44
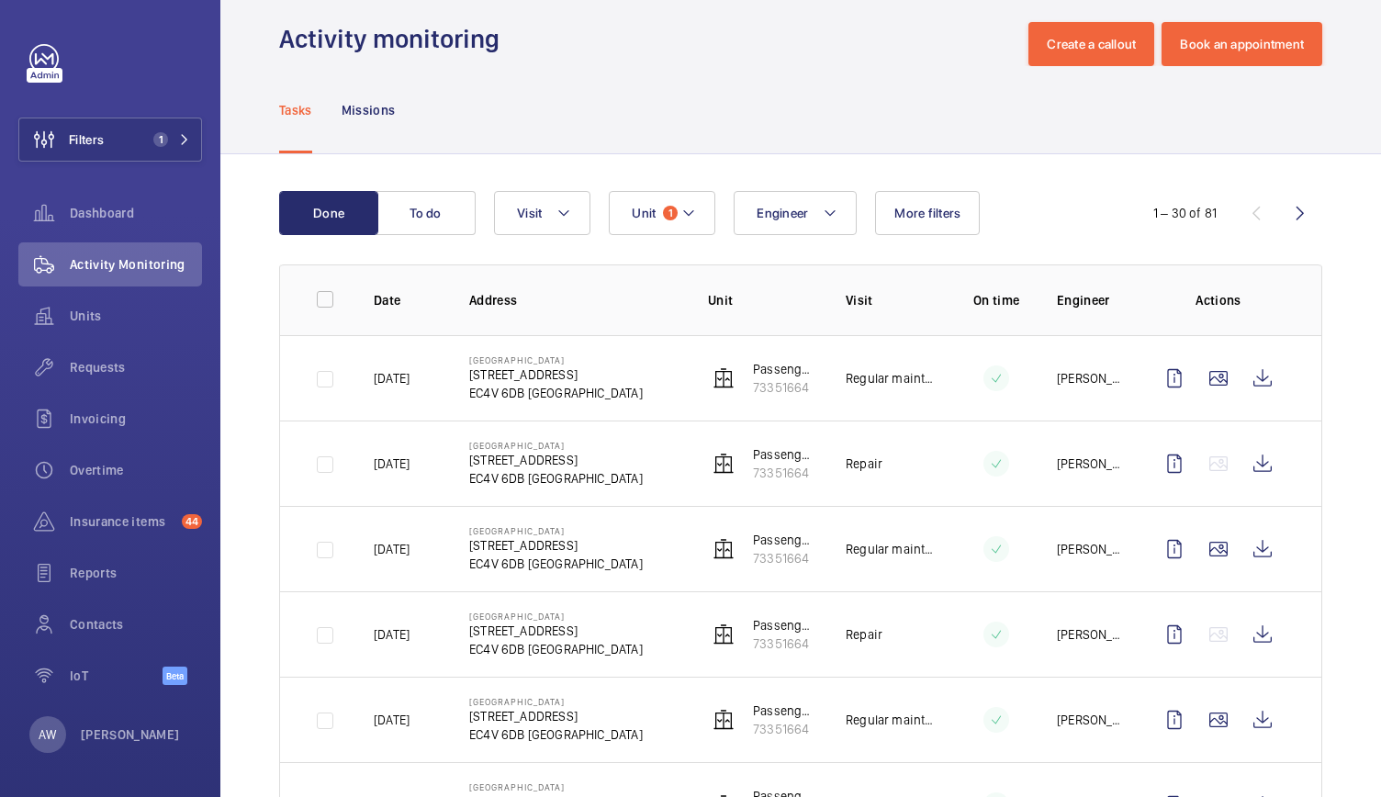
scroll to position [6, 0]
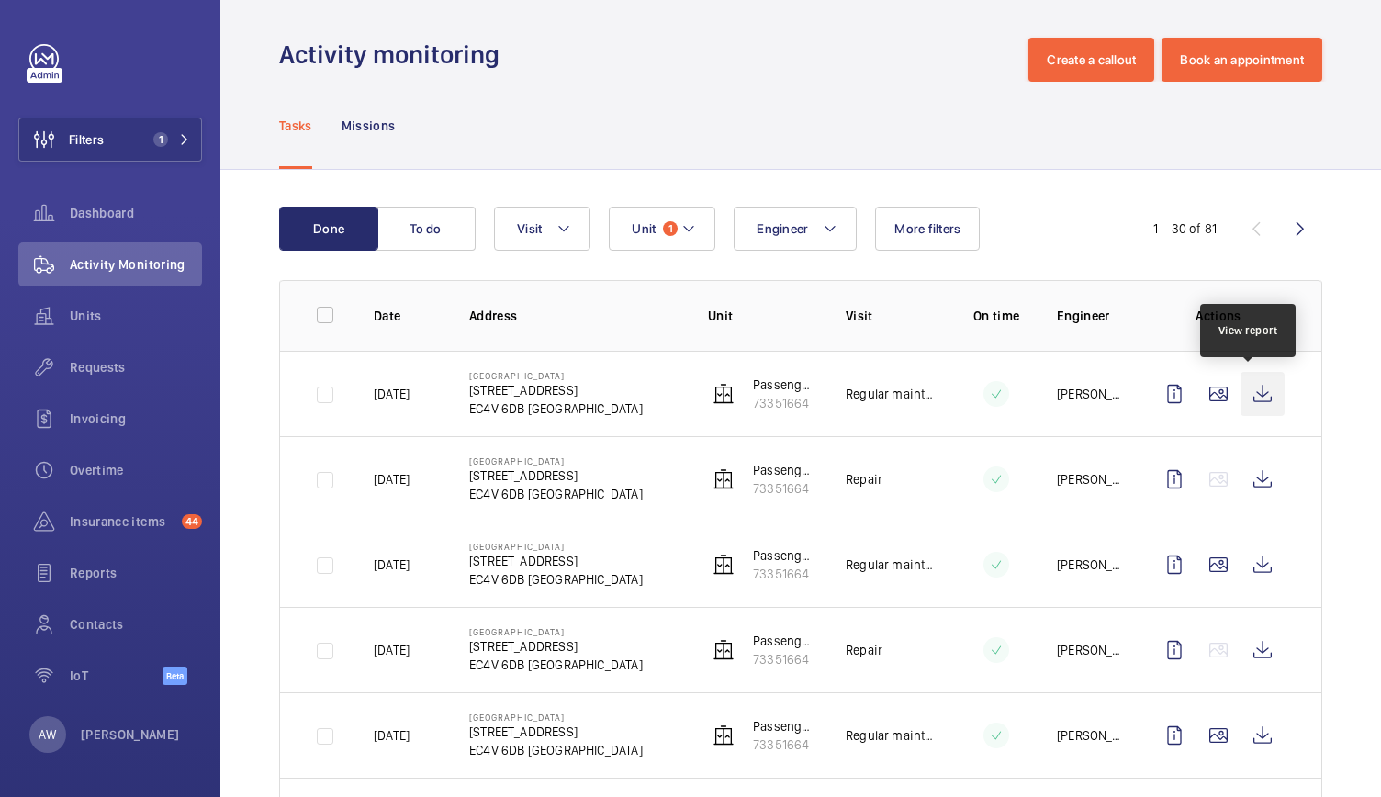
click at [1262, 386] on wm-front-icon-button at bounding box center [1262, 394] width 44 height 44
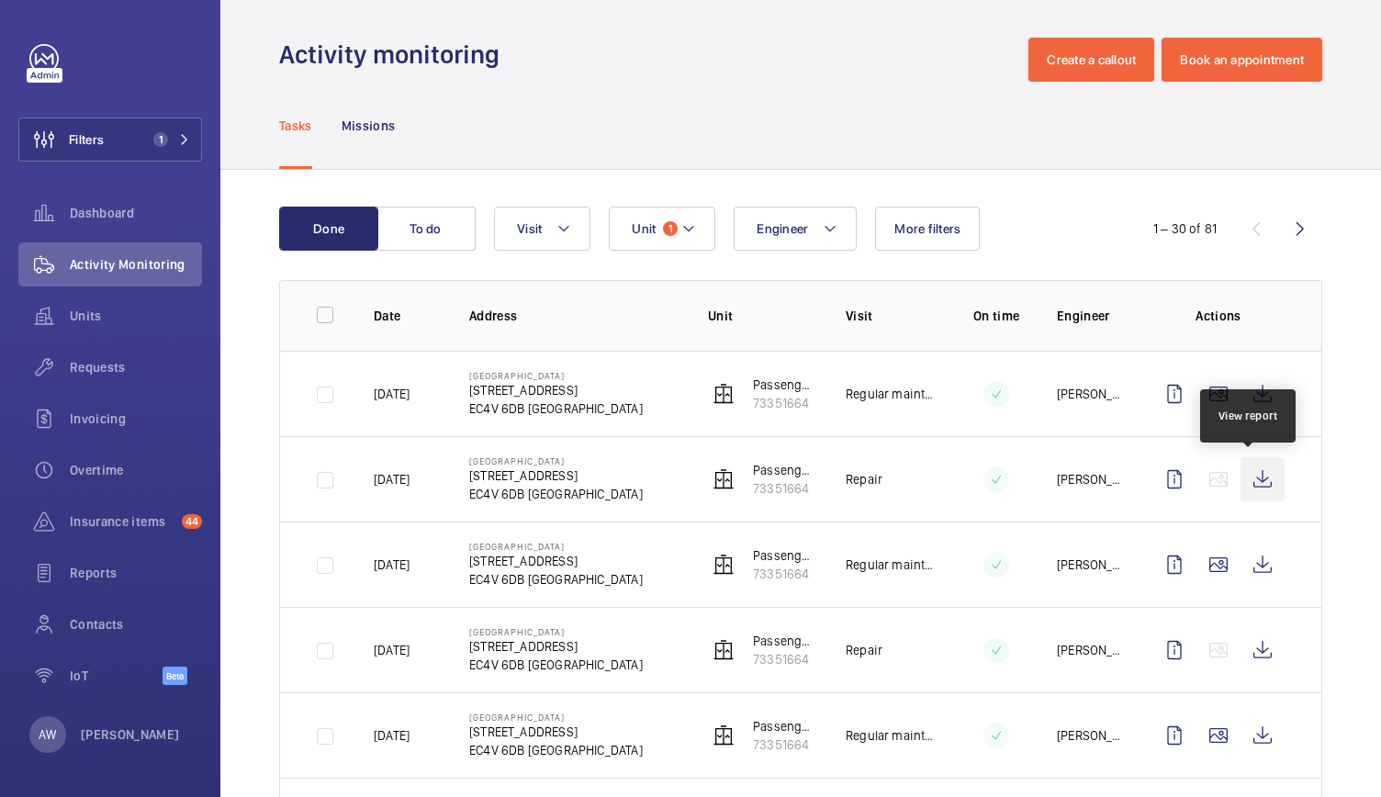
click at [1257, 476] on wm-front-icon-button at bounding box center [1262, 479] width 44 height 44
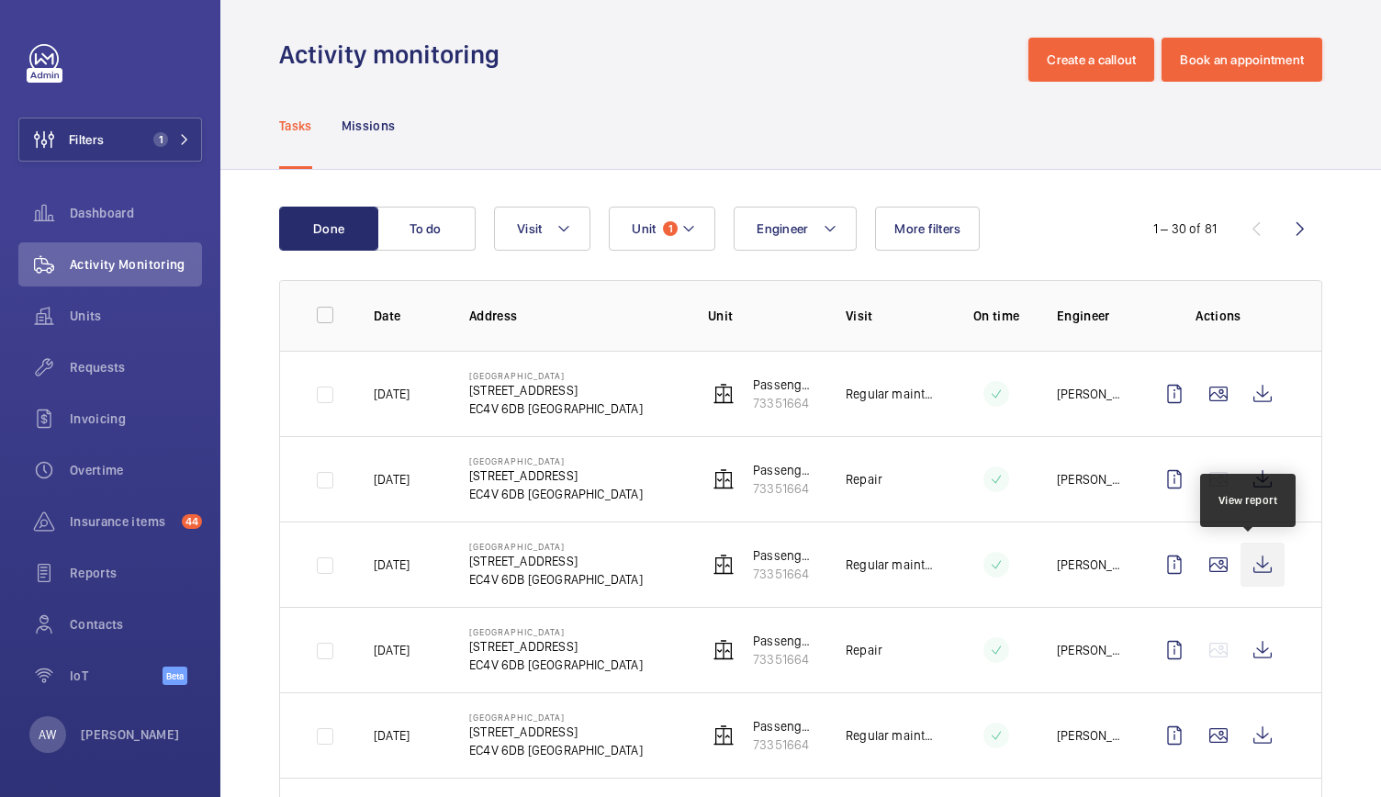
click at [1244, 565] on wm-front-icon-button at bounding box center [1262, 565] width 44 height 44
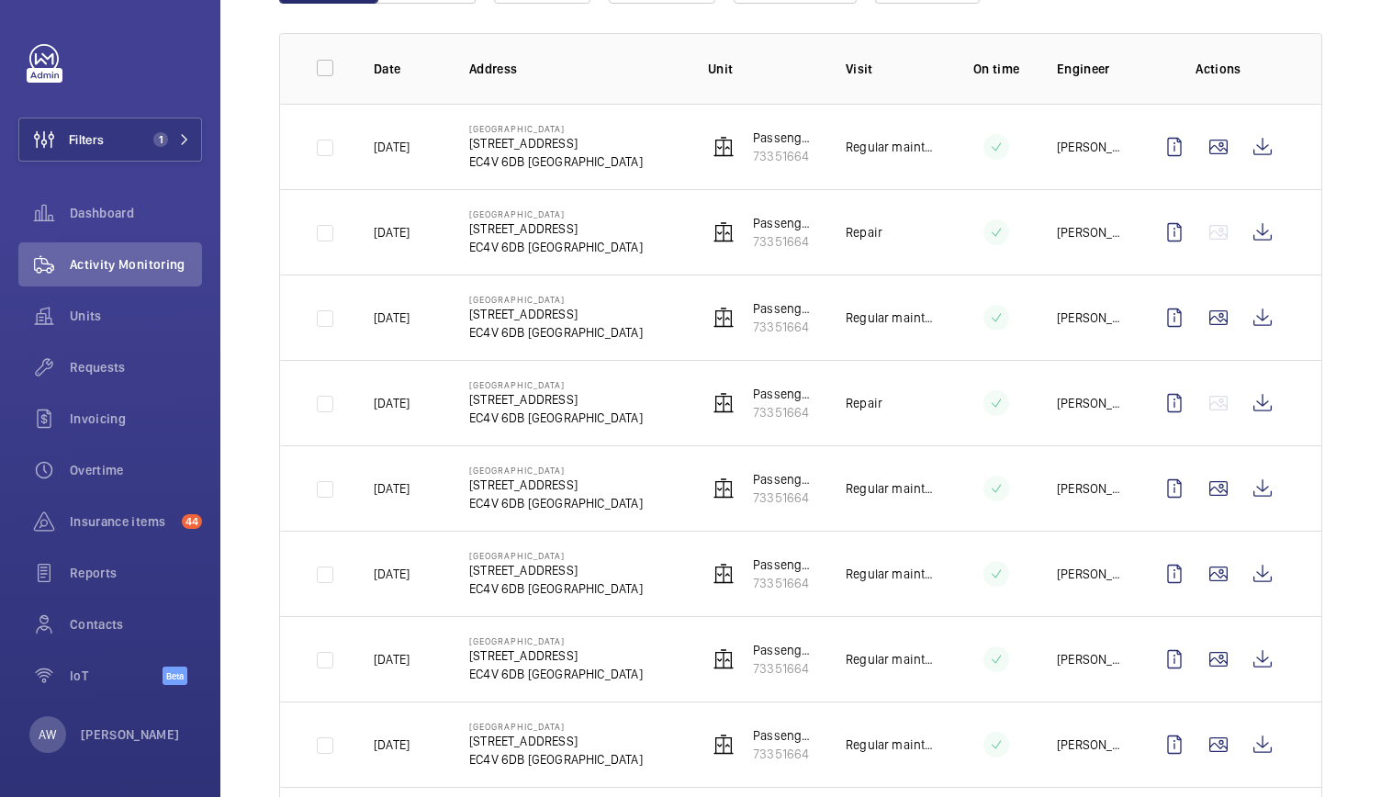
scroll to position [308, 0]
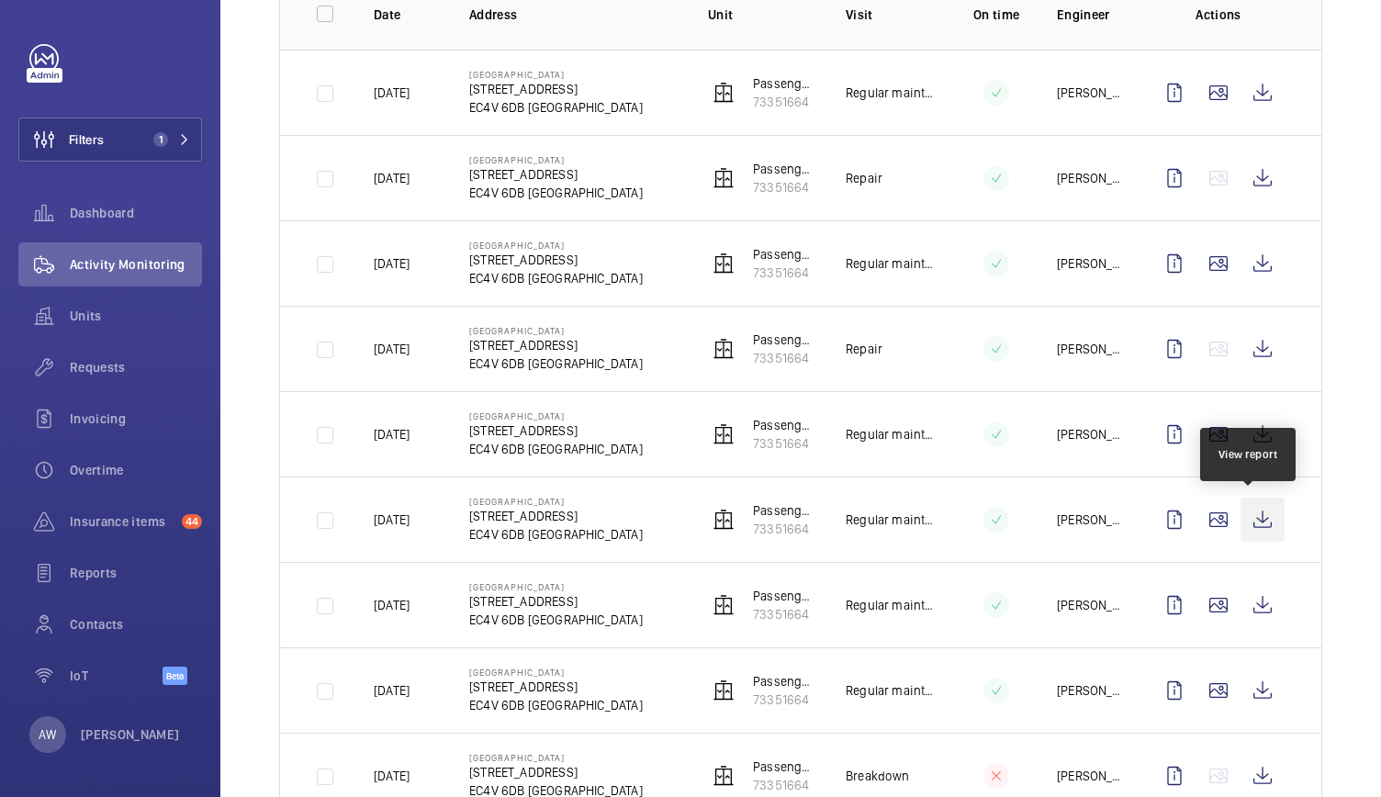
click at [1244, 522] on wm-front-icon-button at bounding box center [1262, 520] width 44 height 44
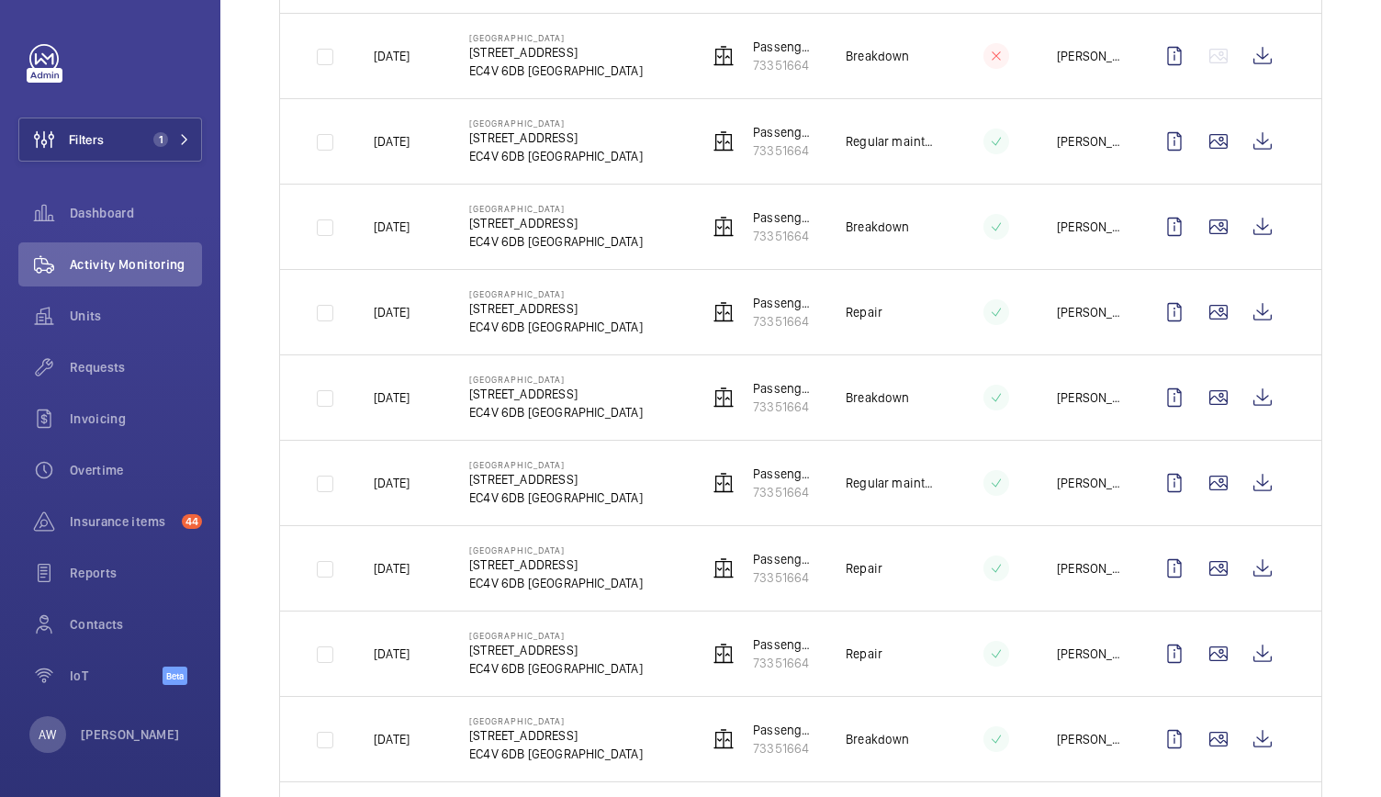
scroll to position [1011, 0]
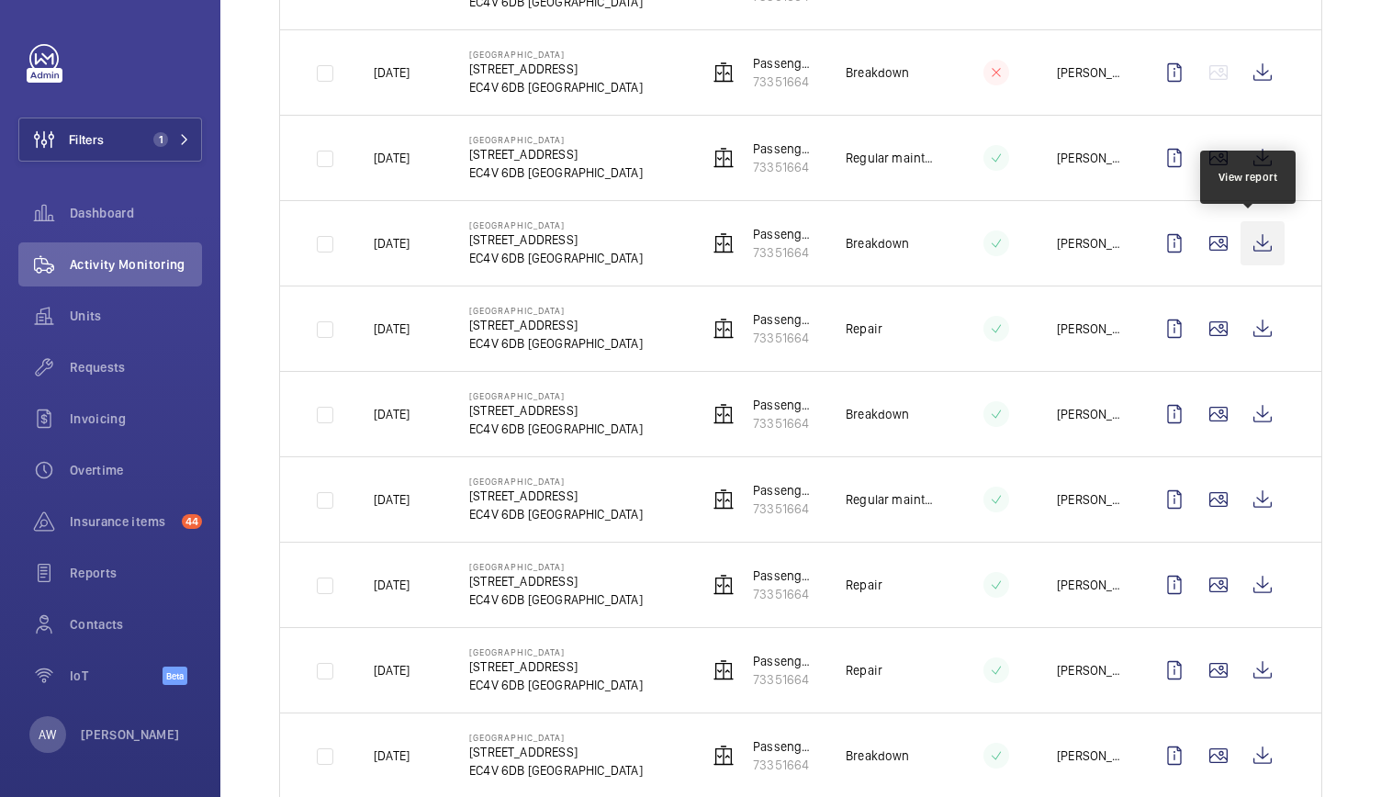
click at [1240, 249] on wm-front-icon-button at bounding box center [1262, 243] width 44 height 44
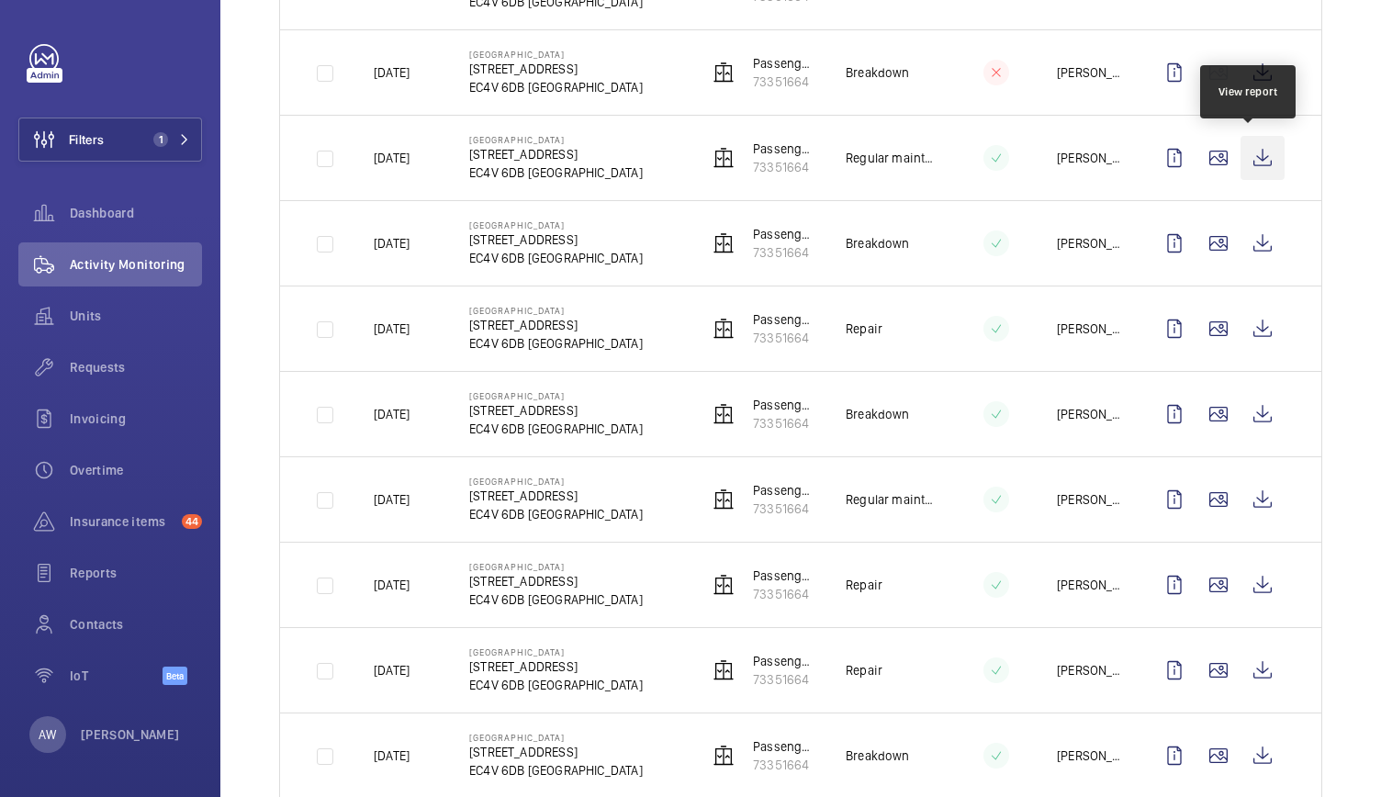
click at [1256, 170] on wm-front-icon-button at bounding box center [1262, 158] width 44 height 44
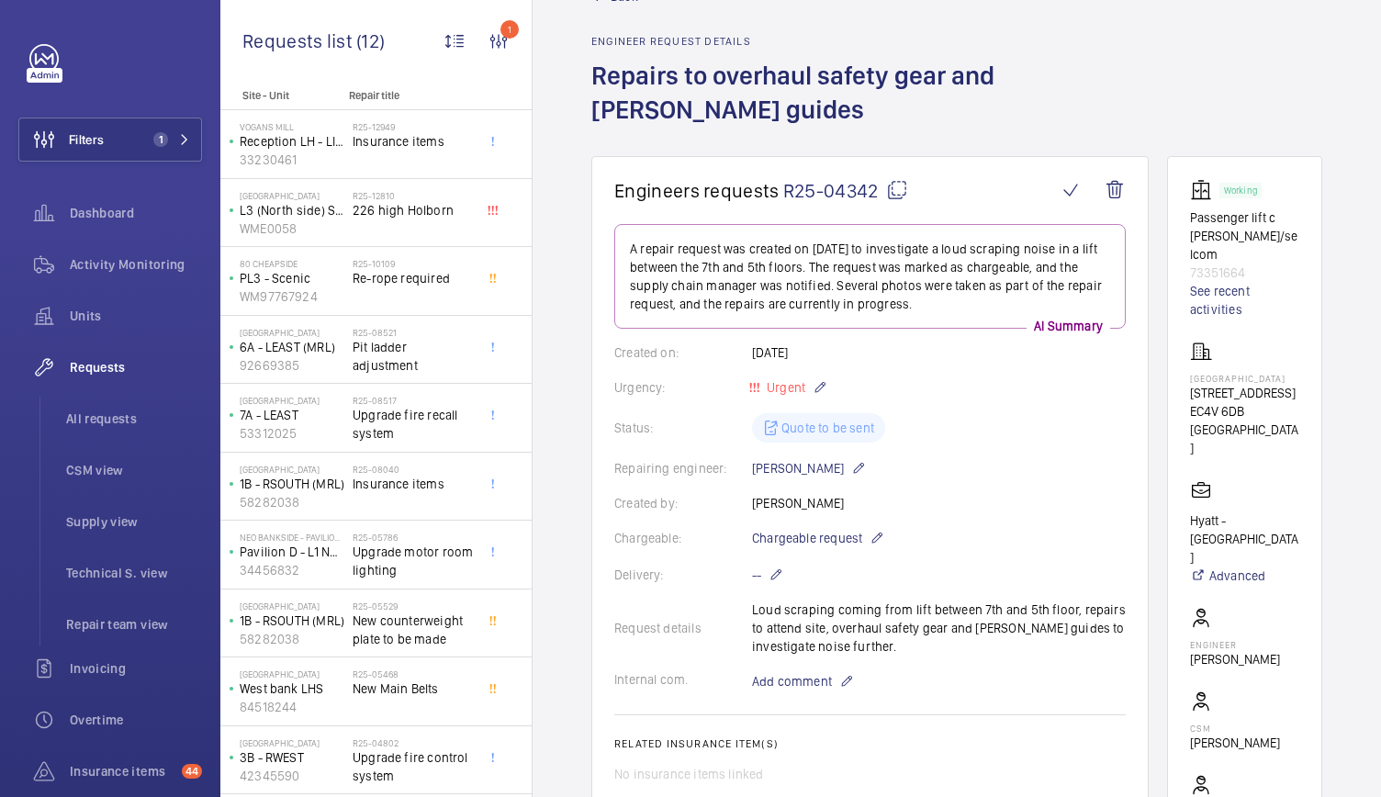
scroll to position [44, 0]
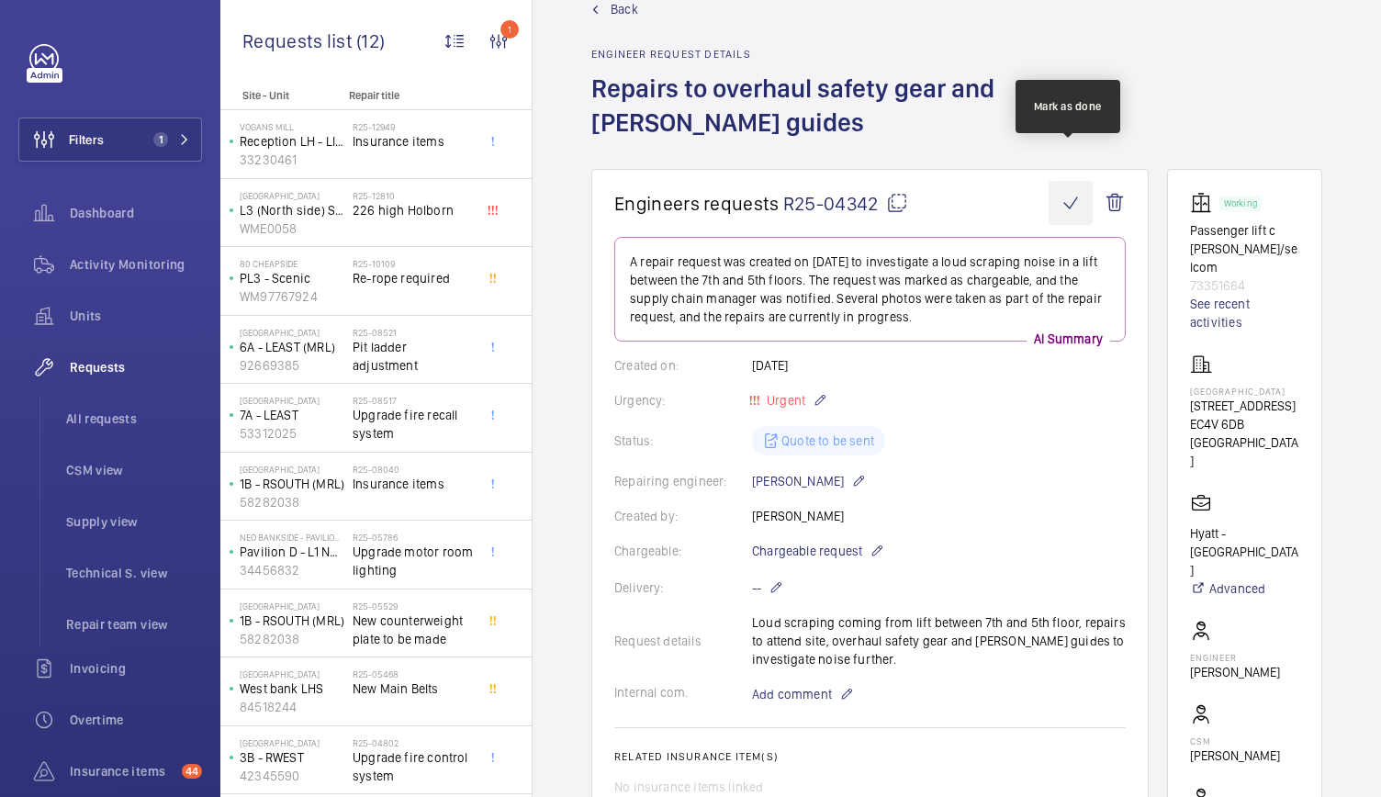
click at [1078, 181] on wm-front-icon-button at bounding box center [1070, 203] width 44 height 44
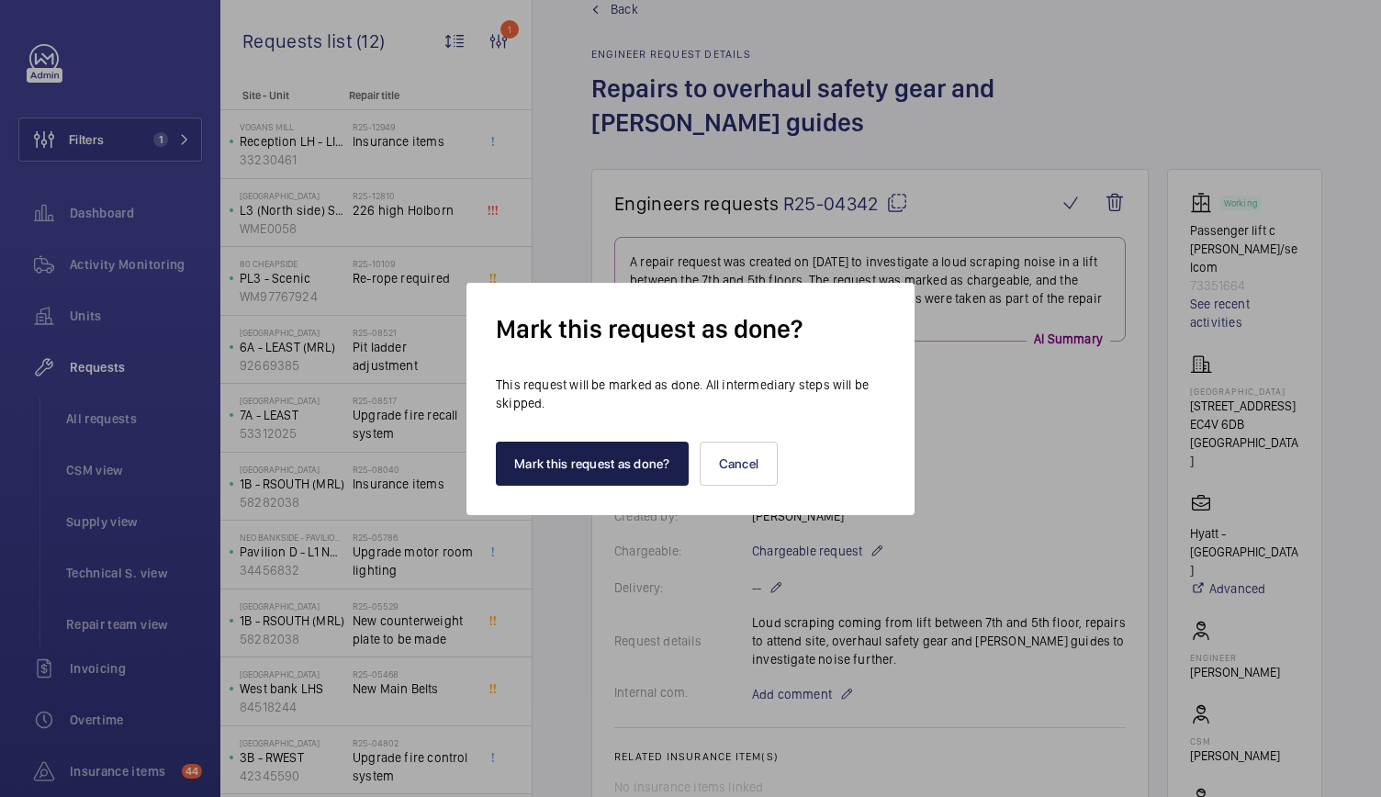
click at [532, 464] on button "Mark this request as done?" at bounding box center [592, 464] width 193 height 44
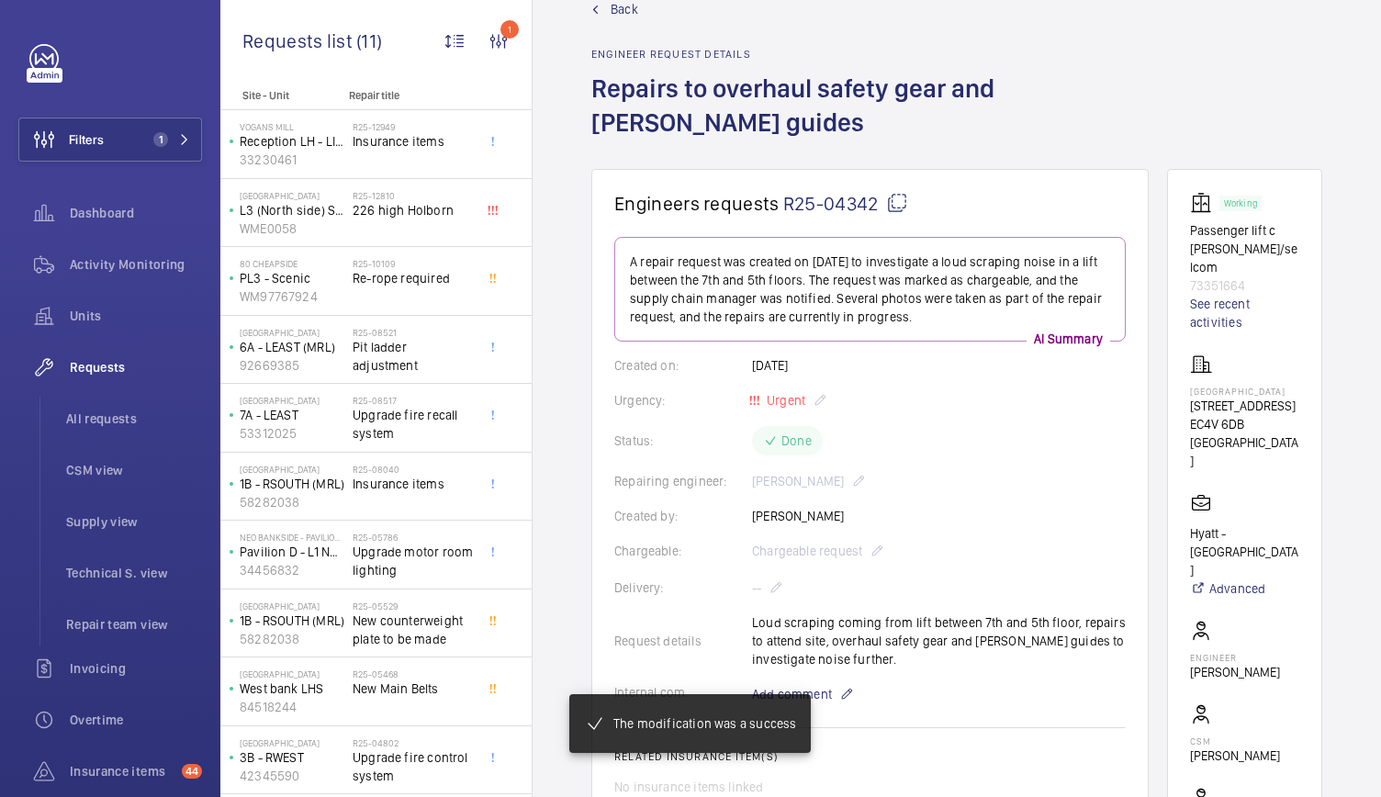
click at [616, 17] on span "Back" at bounding box center [624, 9] width 28 height 18
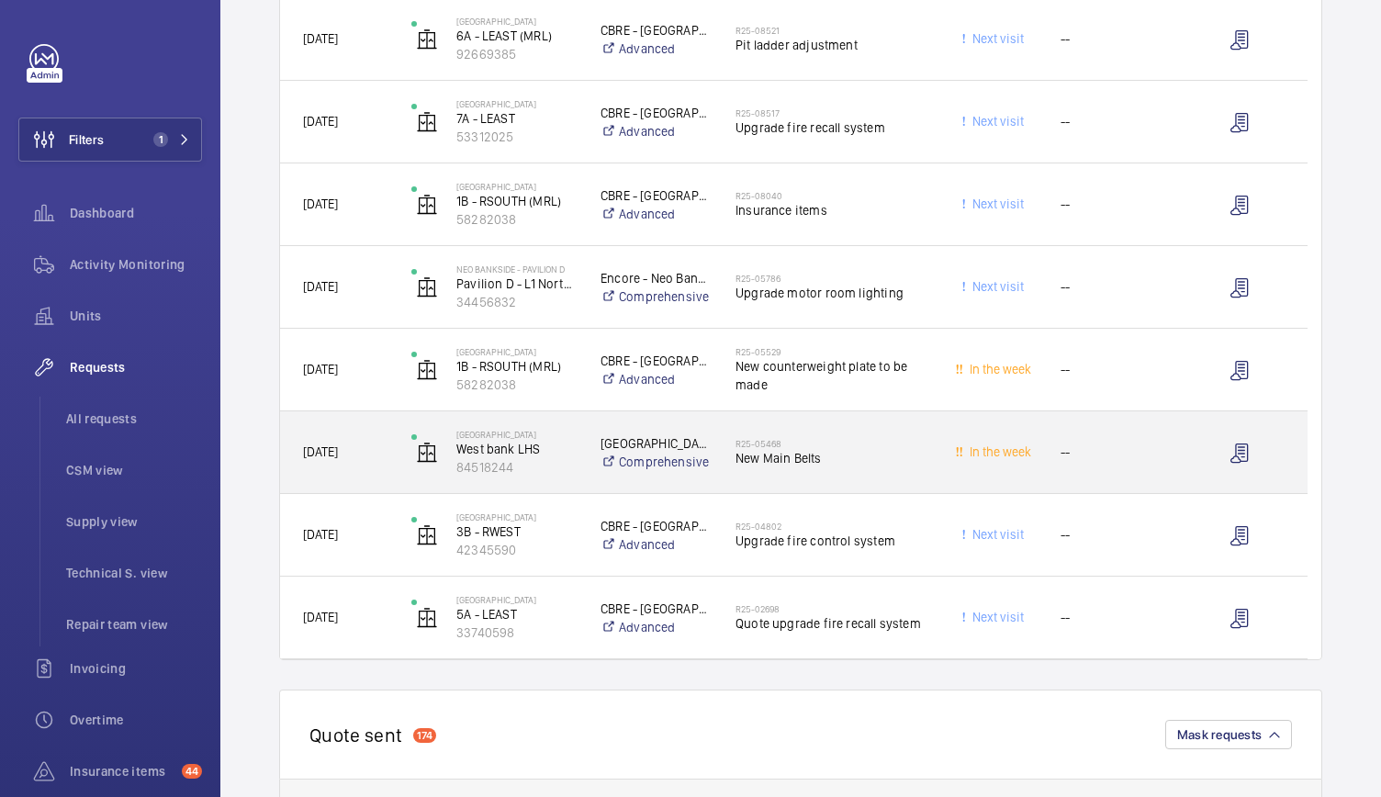
scroll to position [554, 0]
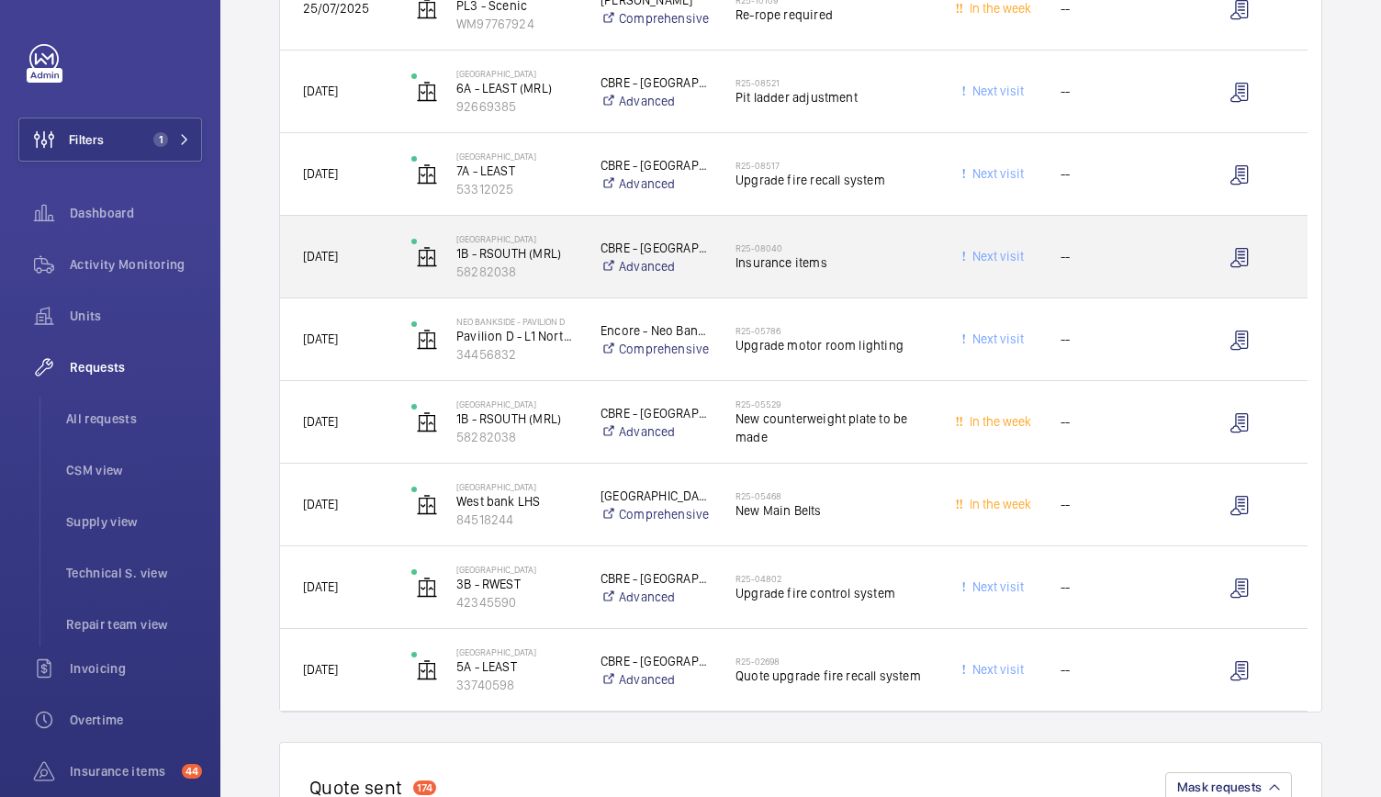
click at [733, 282] on div "R25-08040 Insurance items" at bounding box center [820, 257] width 215 height 83
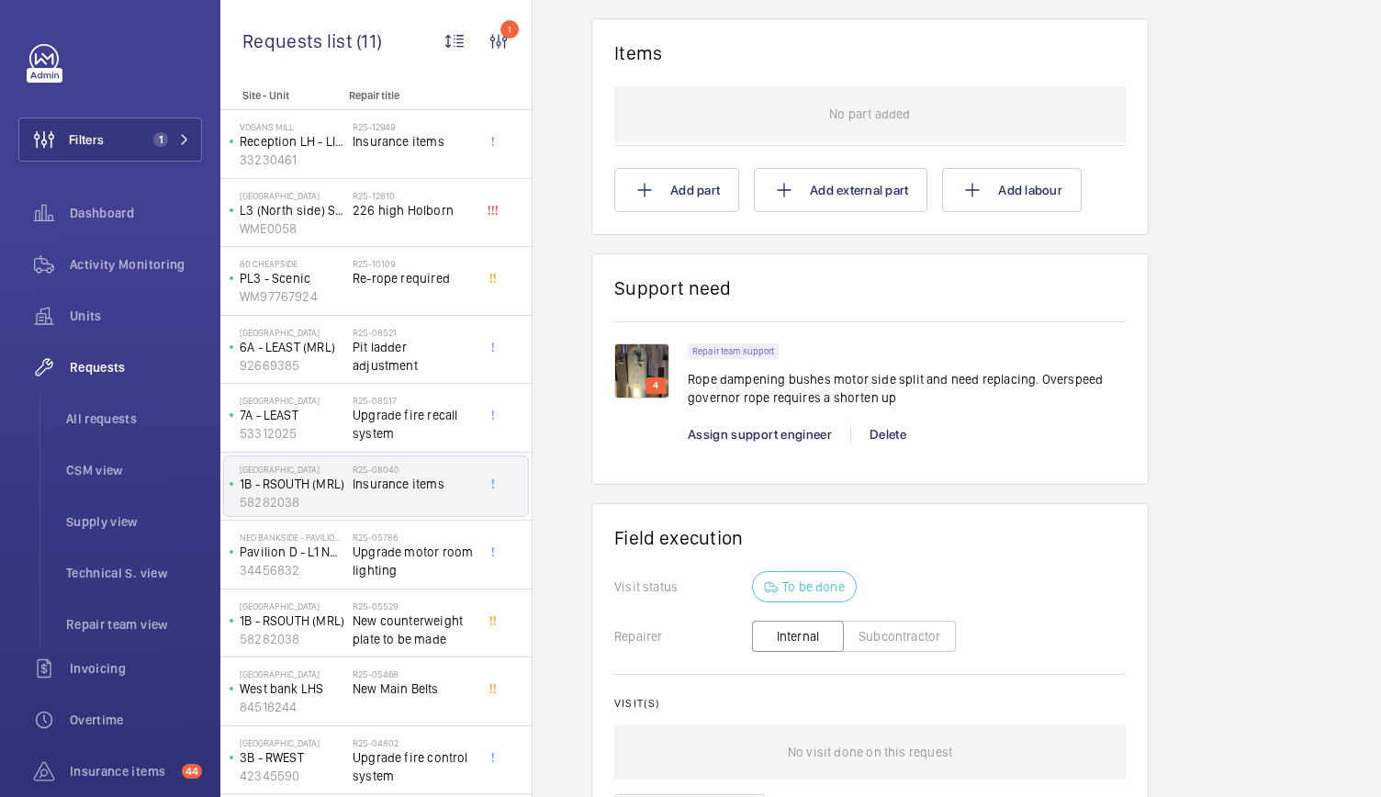
scroll to position [1304, 0]
click at [624, 349] on img at bounding box center [641, 368] width 55 height 55
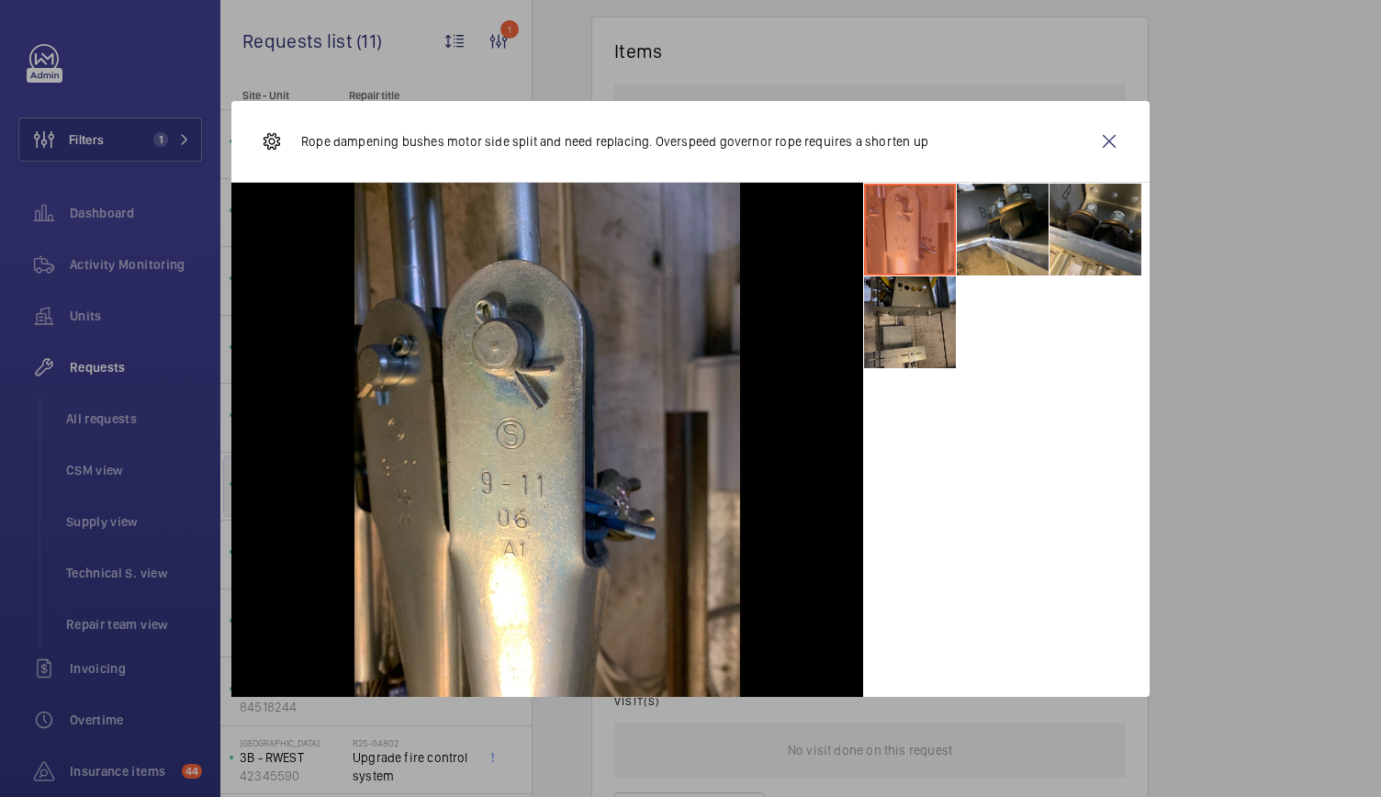
click at [939, 334] on li at bounding box center [910, 322] width 92 height 92
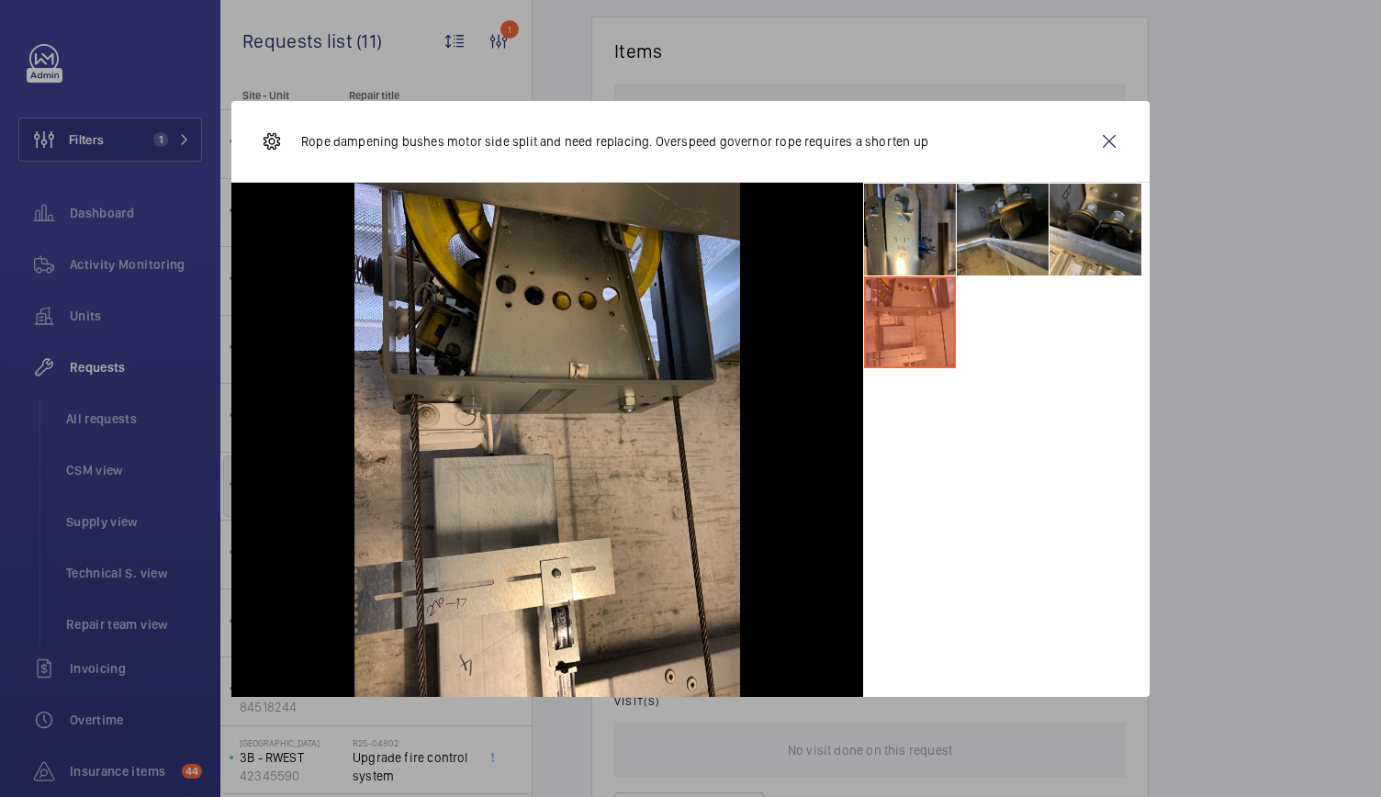
click at [1008, 251] on li at bounding box center [1003, 230] width 92 height 92
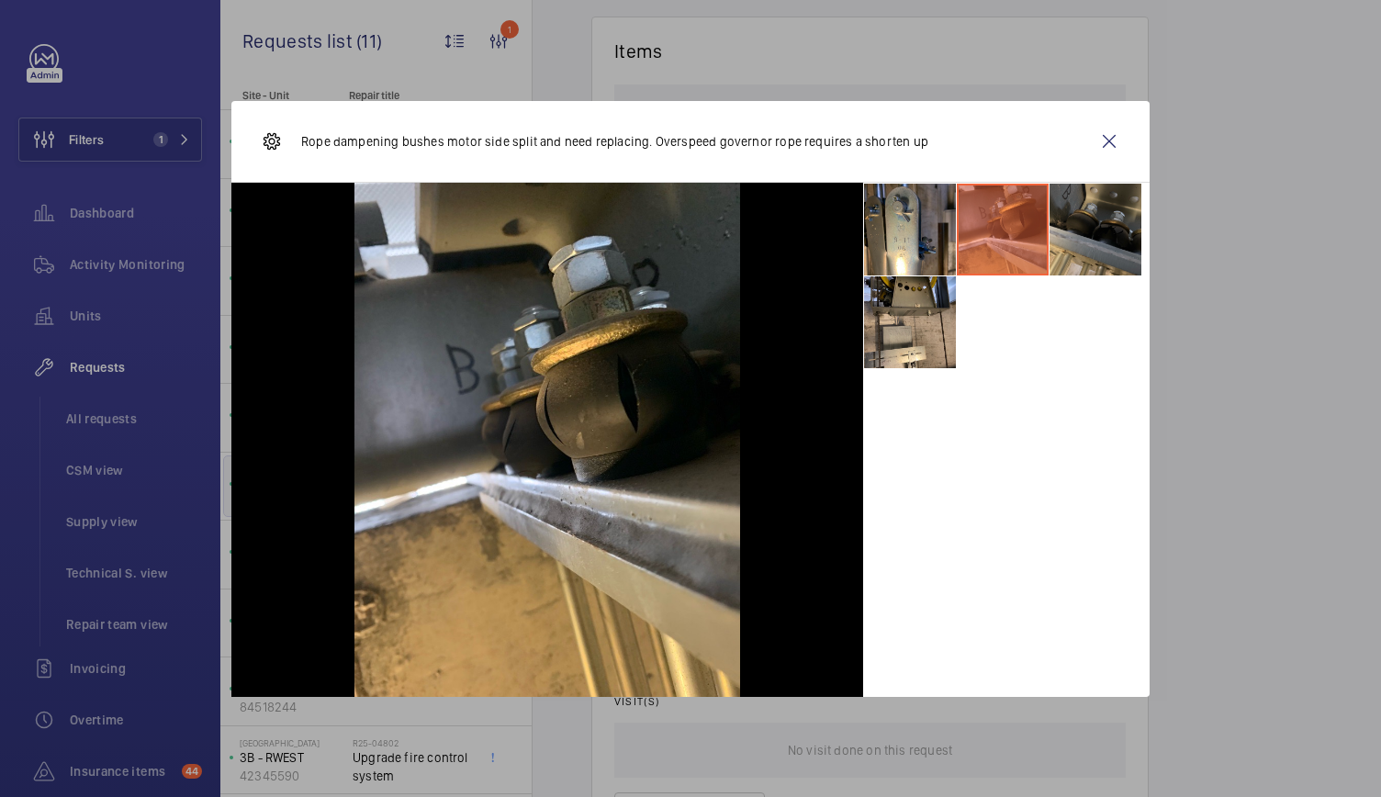
click at [1054, 239] on li at bounding box center [1095, 230] width 92 height 92
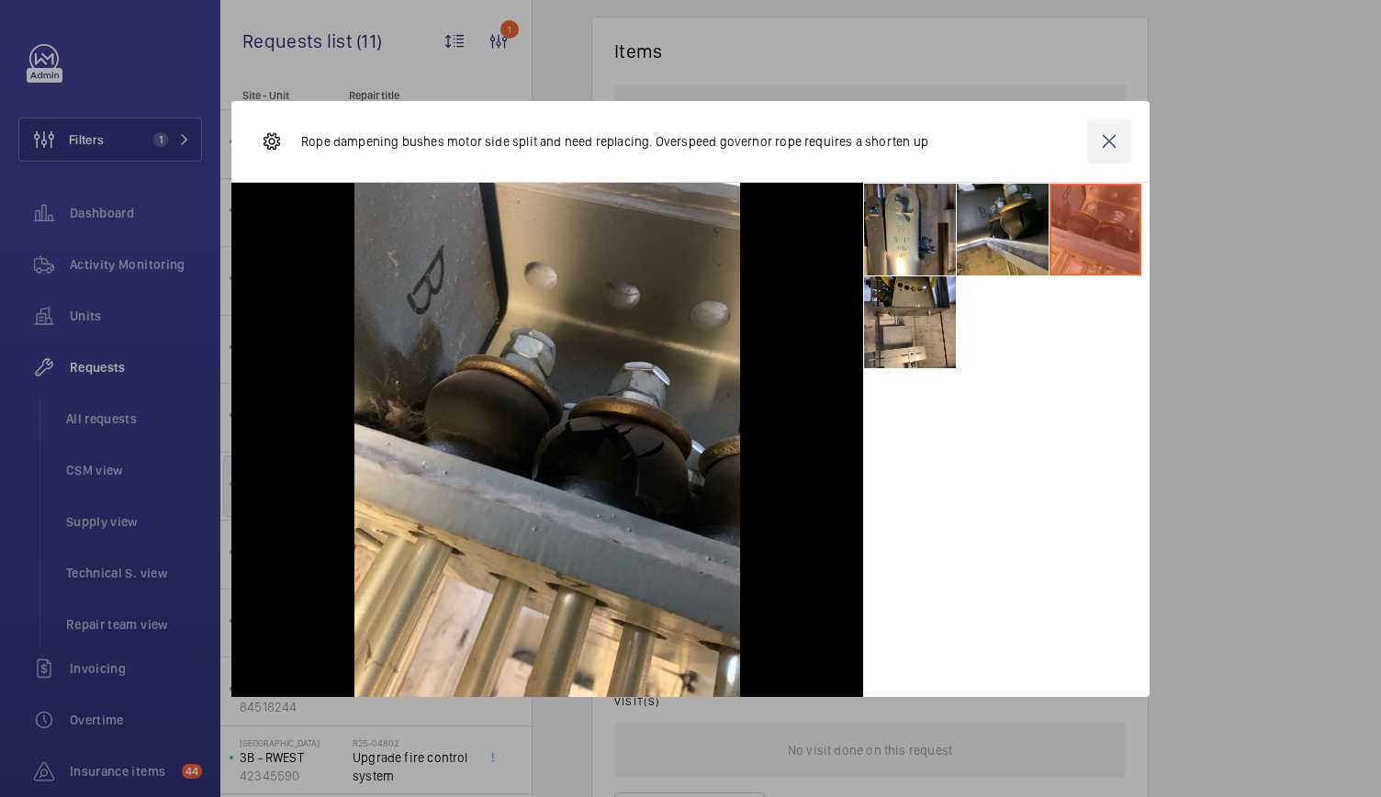
click at [1108, 139] on wm-front-icon-button at bounding box center [1109, 141] width 44 height 44
click at [1127, 625] on wm-front-card "Field execution Visit status To be done Repairer Internal Subcontractor Visit(s…" at bounding box center [869, 715] width 557 height 428
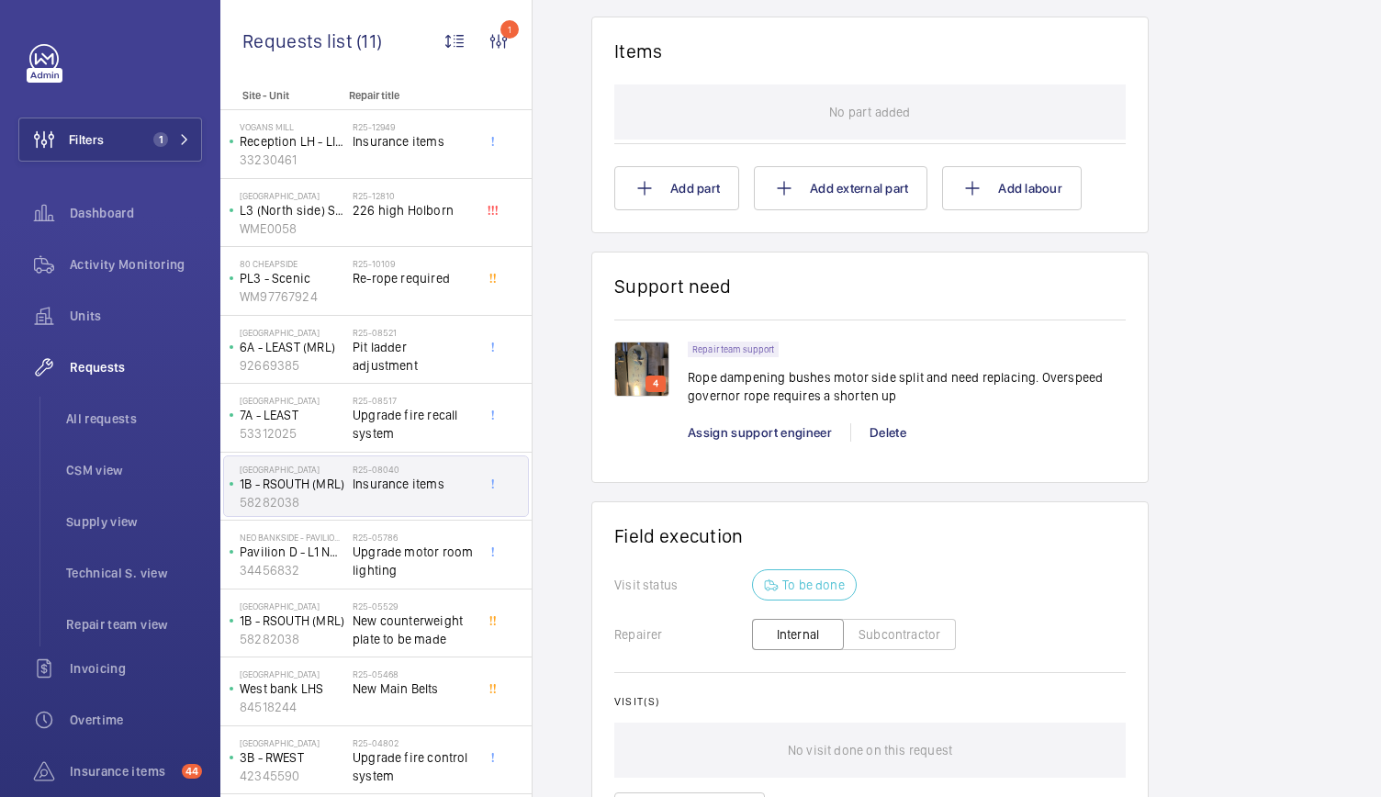
scroll to position [0, 0]
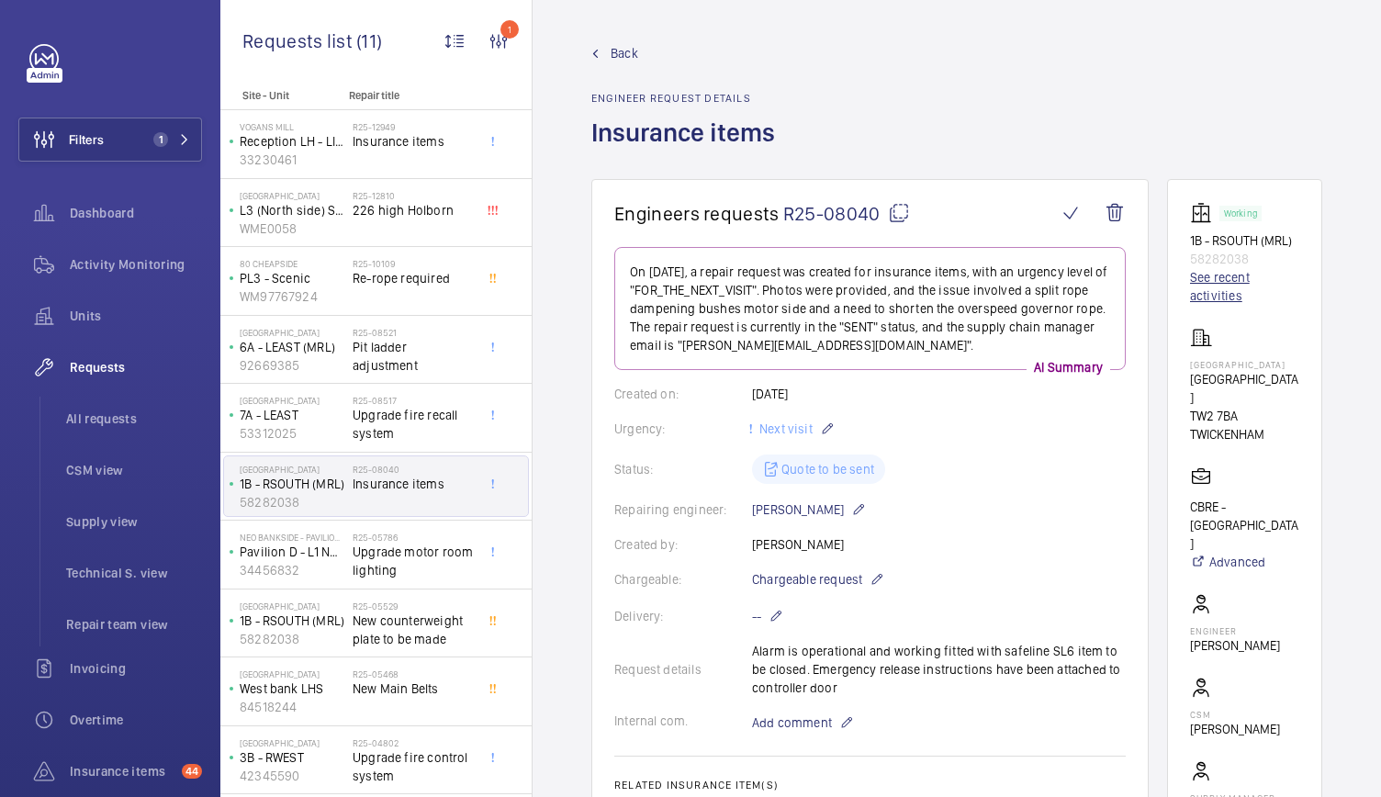
click at [1190, 278] on link "See recent activities" at bounding box center [1244, 286] width 109 height 37
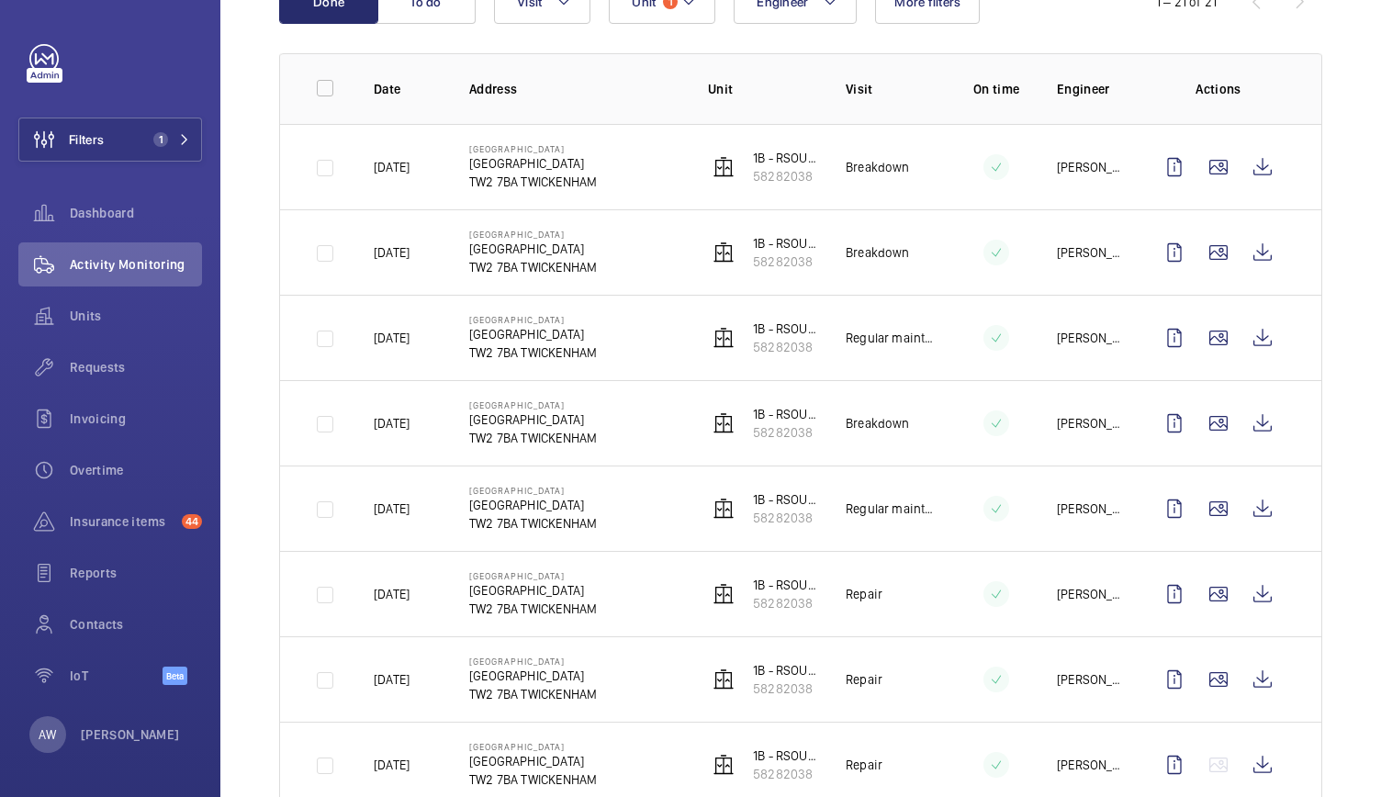
scroll to position [234, 0]
click at [162, 145] on span "1" at bounding box center [160, 139] width 15 height 15
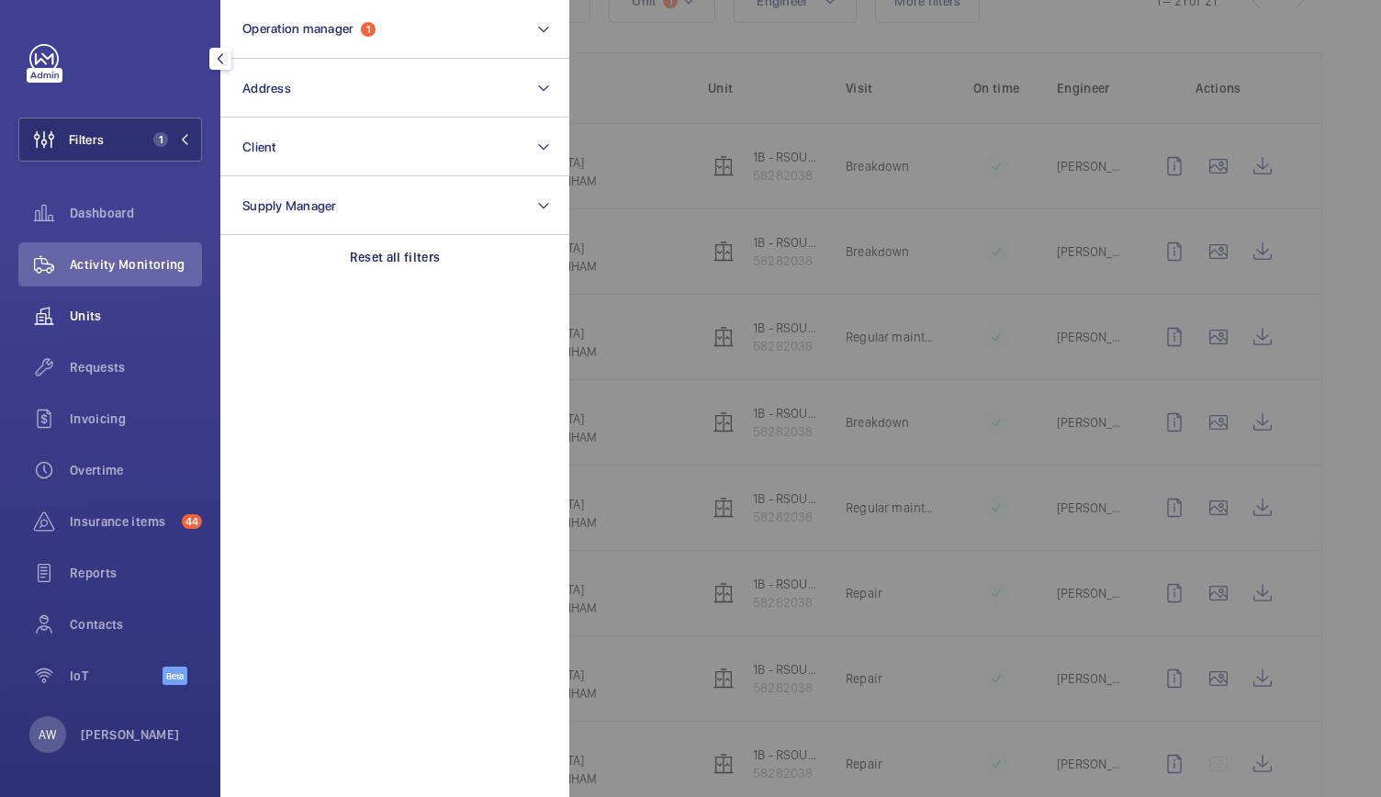
click at [107, 316] on span "Units" at bounding box center [136, 316] width 132 height 18
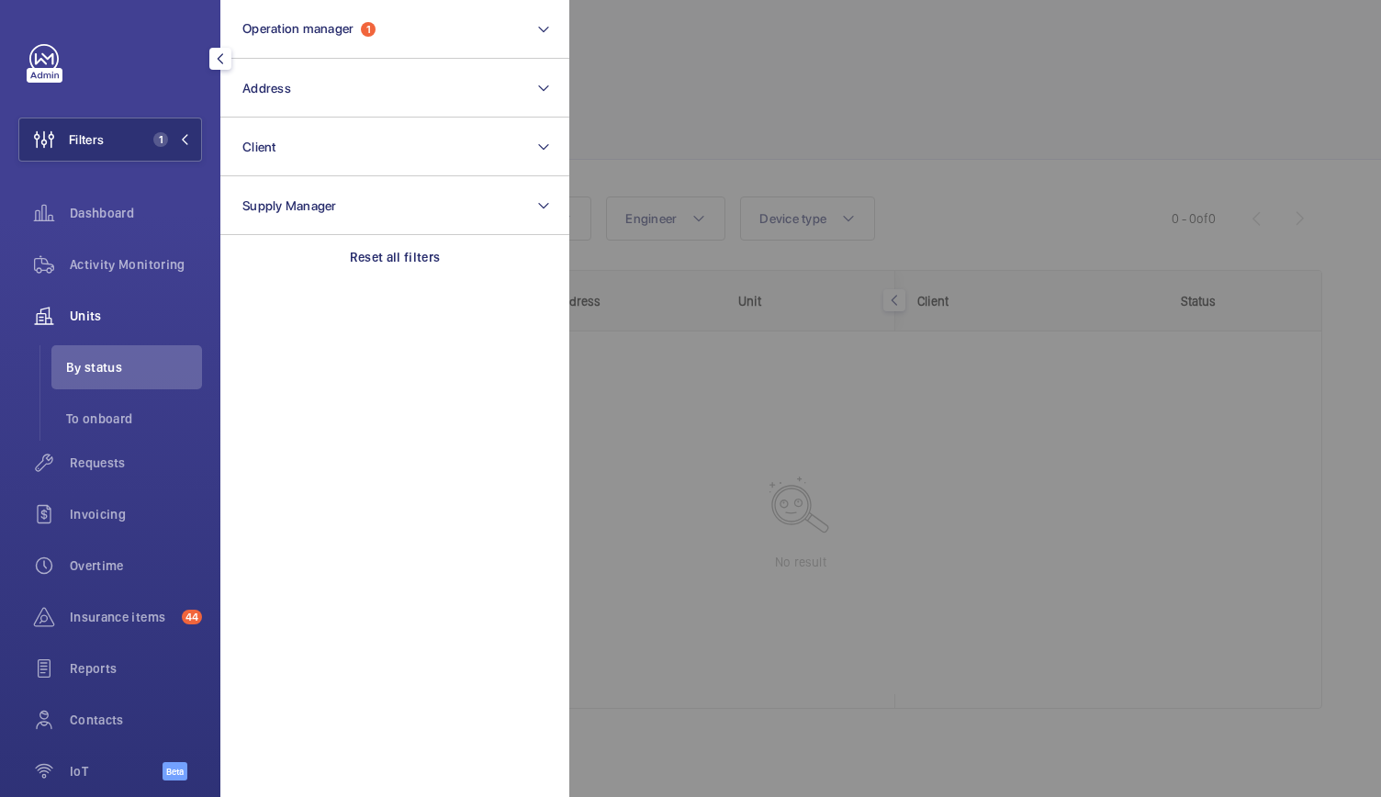
scroll to position [6, 0]
click at [670, 157] on div at bounding box center [1259, 398] width 1381 height 797
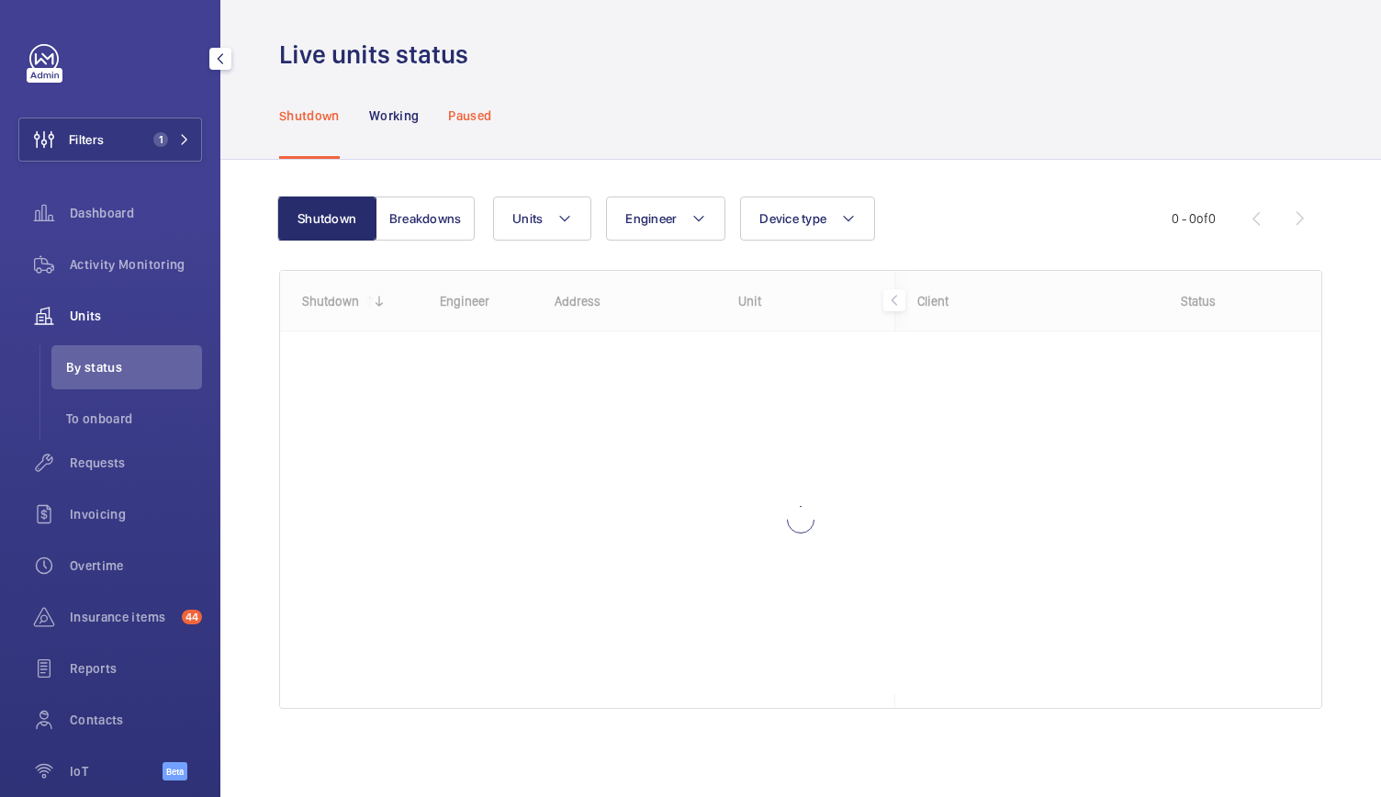
click at [478, 126] on div "Paused" at bounding box center [469, 115] width 43 height 87
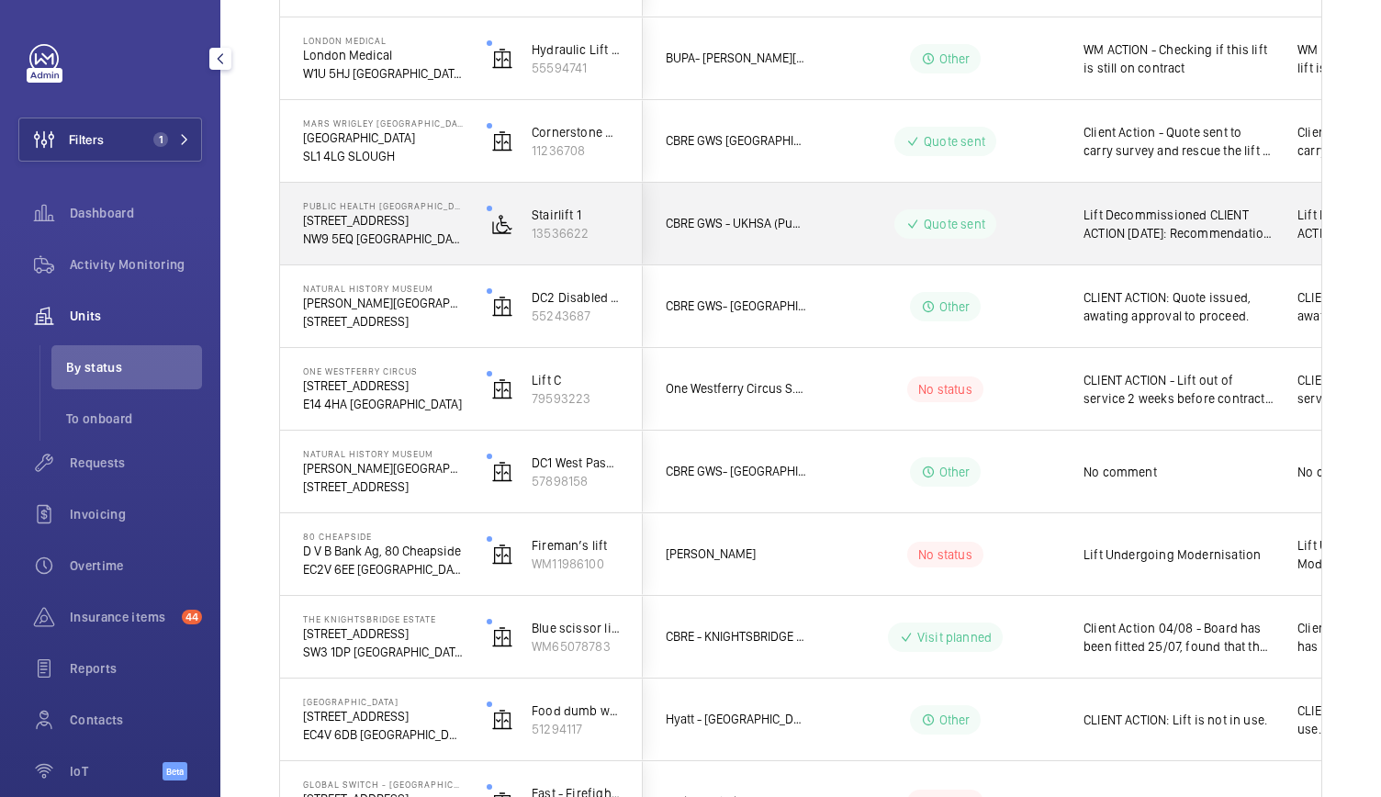
scroll to position [1733, 0]
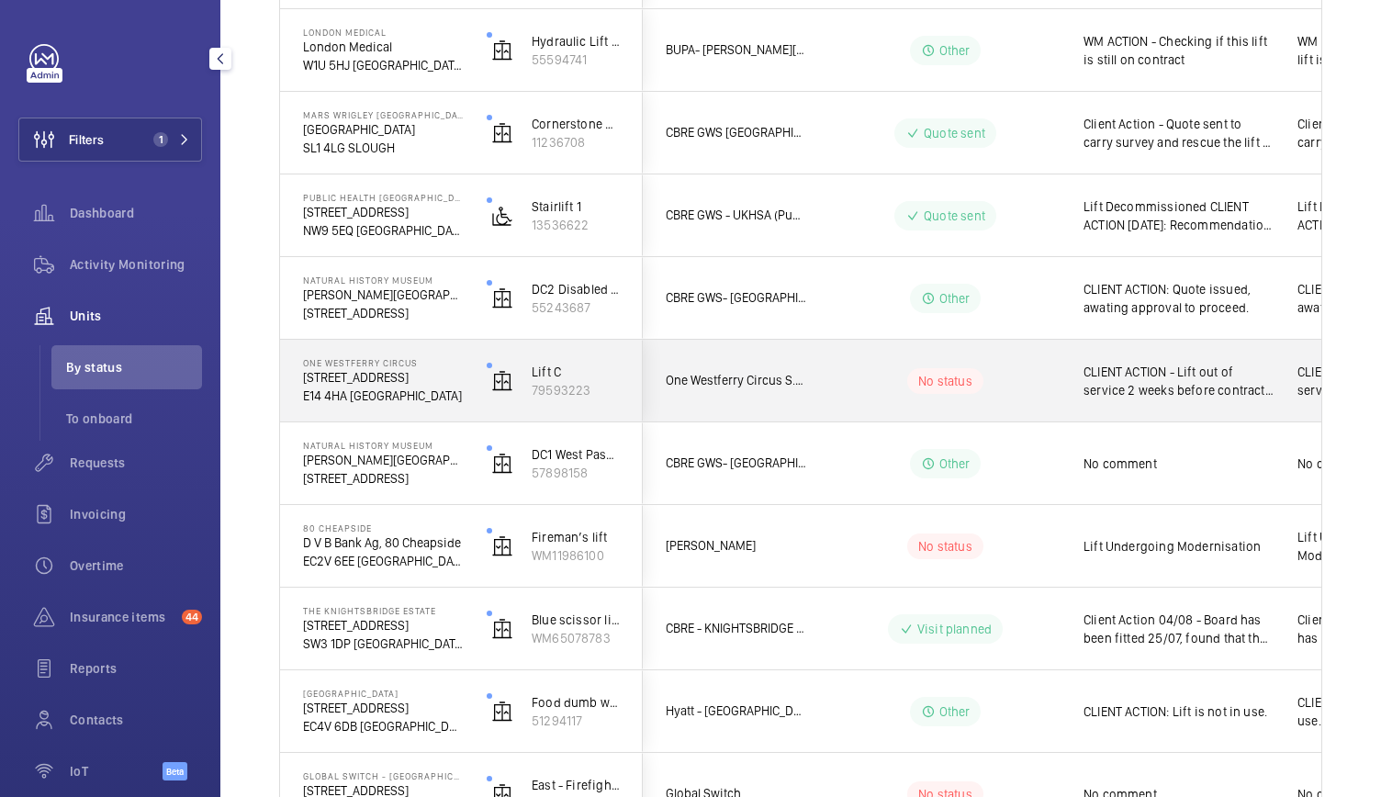
click at [479, 420] on div "Lift C 79593223" at bounding box center [552, 381] width 177 height 83
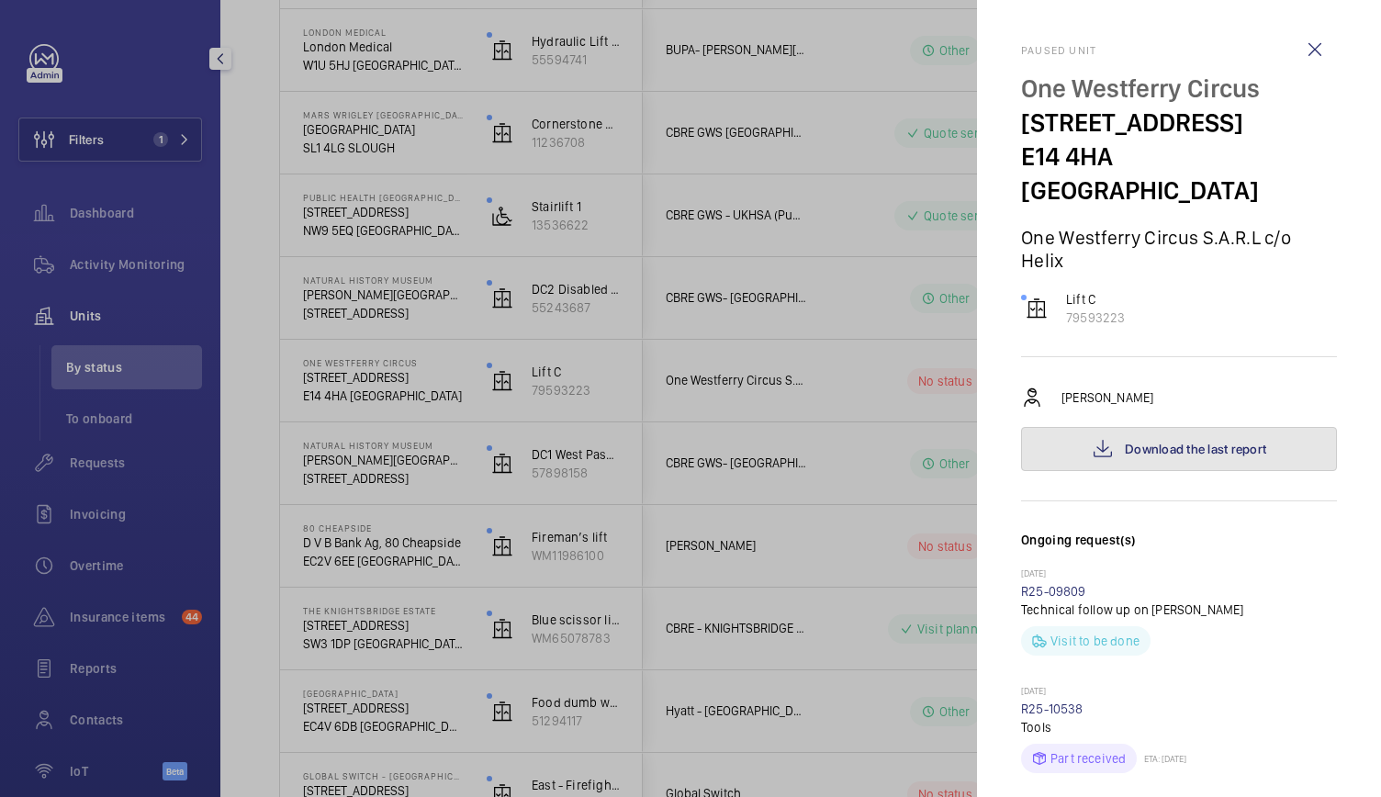
click at [1196, 430] on button "Download the last report" at bounding box center [1179, 449] width 316 height 44
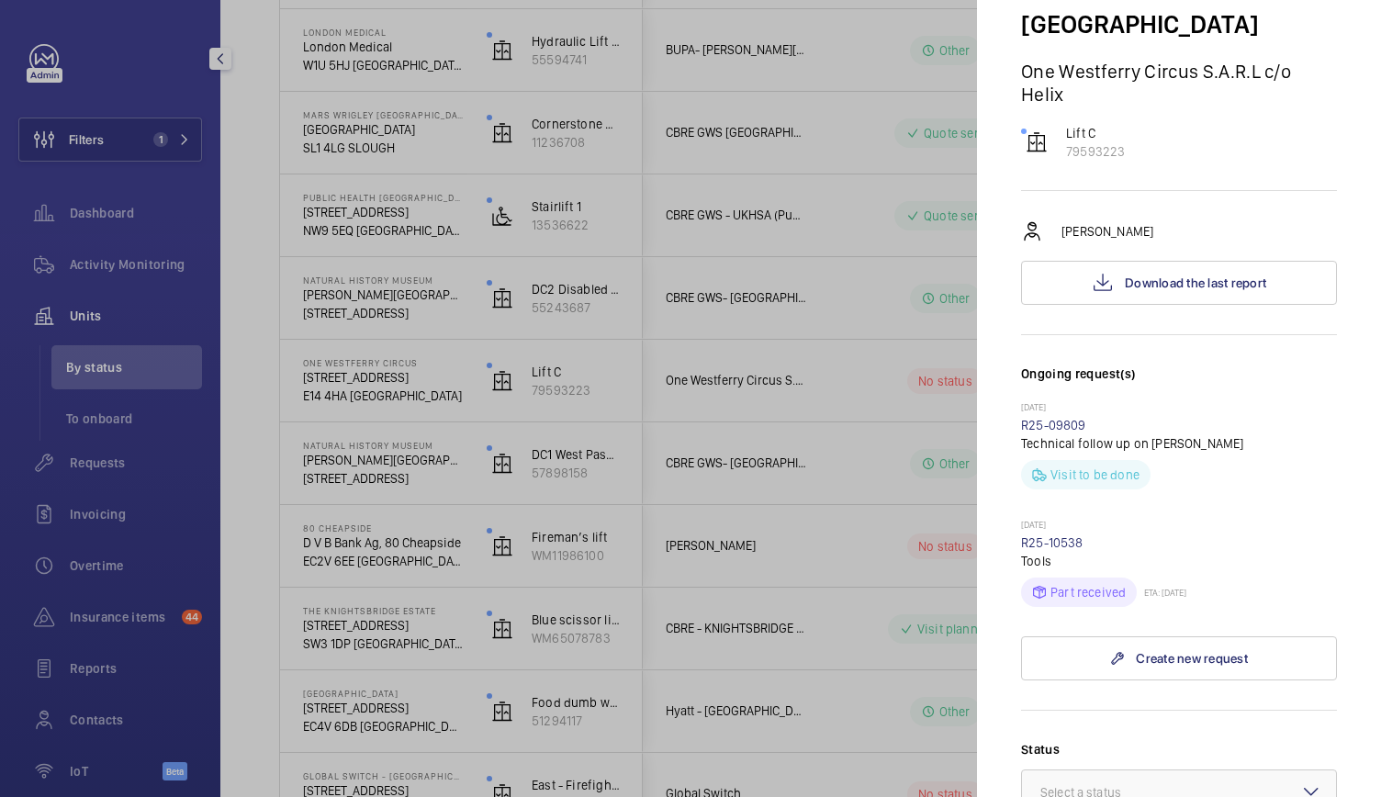
scroll to position [165, 0]
click at [590, 242] on div at bounding box center [690, 398] width 1381 height 797
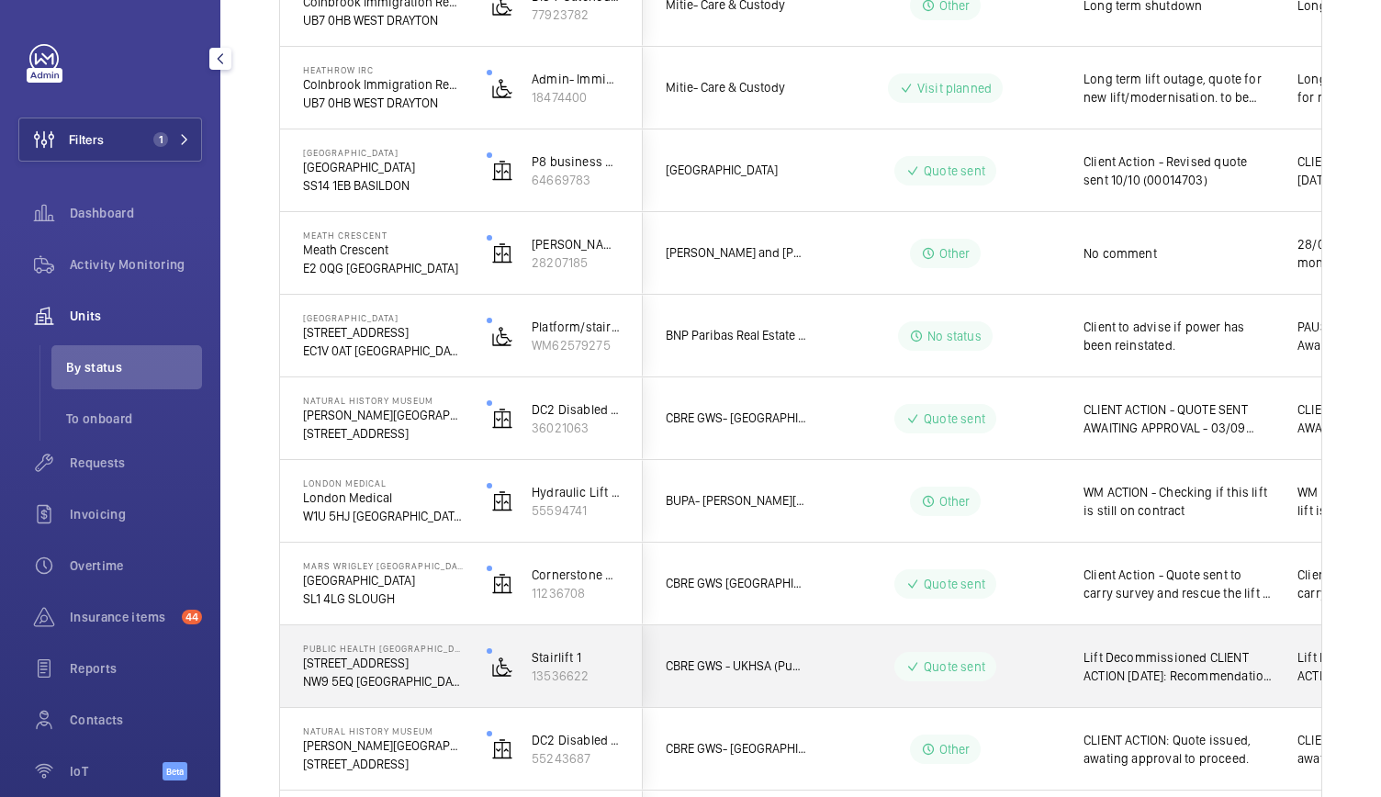
scroll to position [1277, 0]
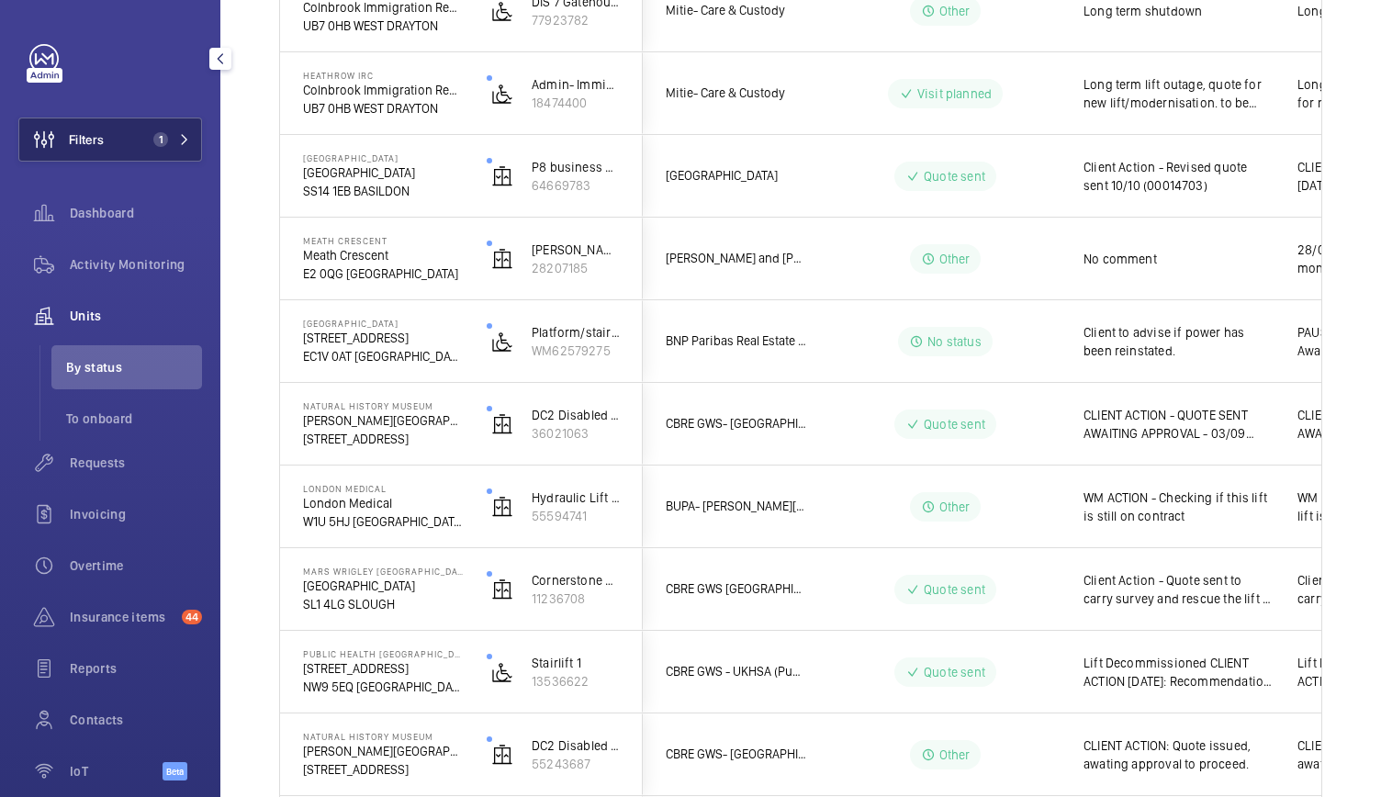
click at [156, 118] on button "Filters 1" at bounding box center [110, 139] width 184 height 44
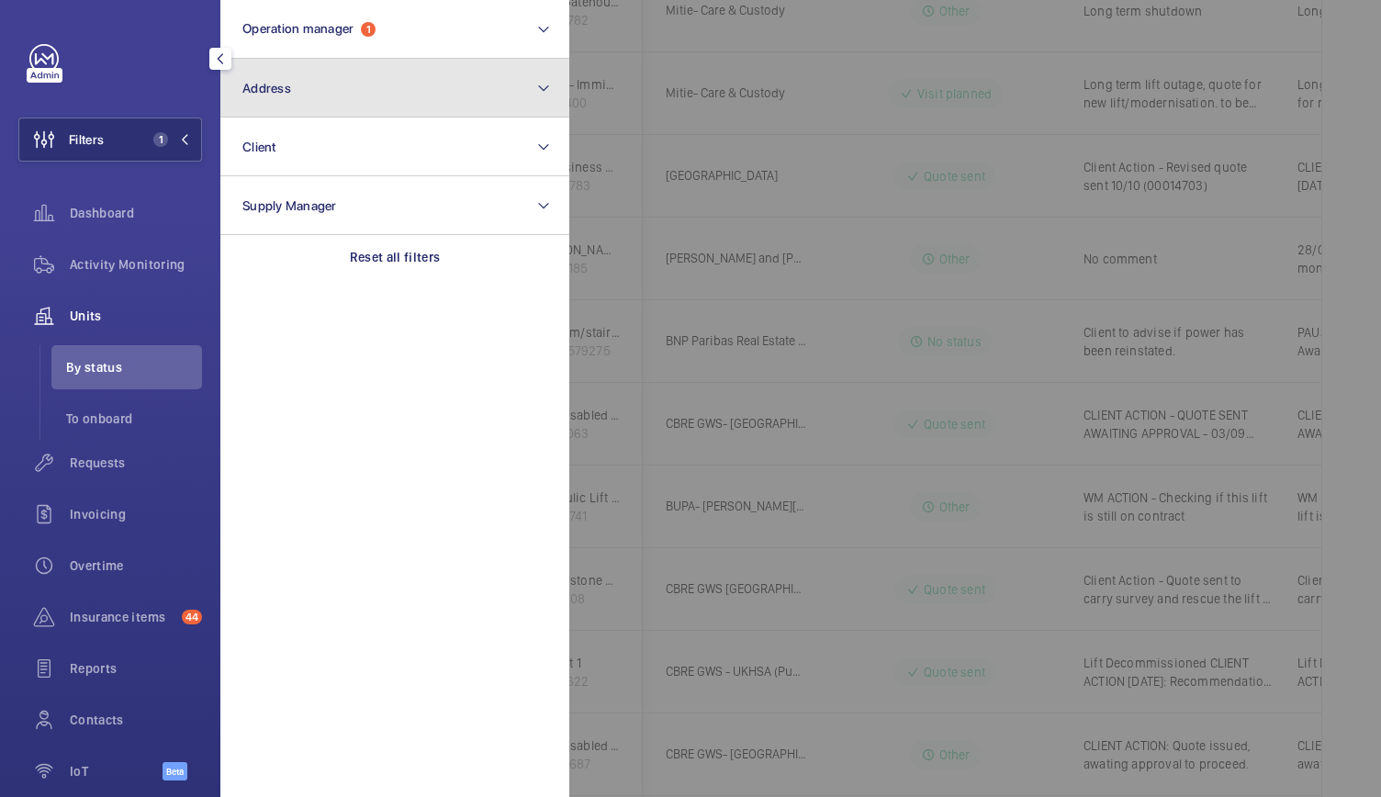
click at [356, 104] on button "Address" at bounding box center [394, 88] width 349 height 59
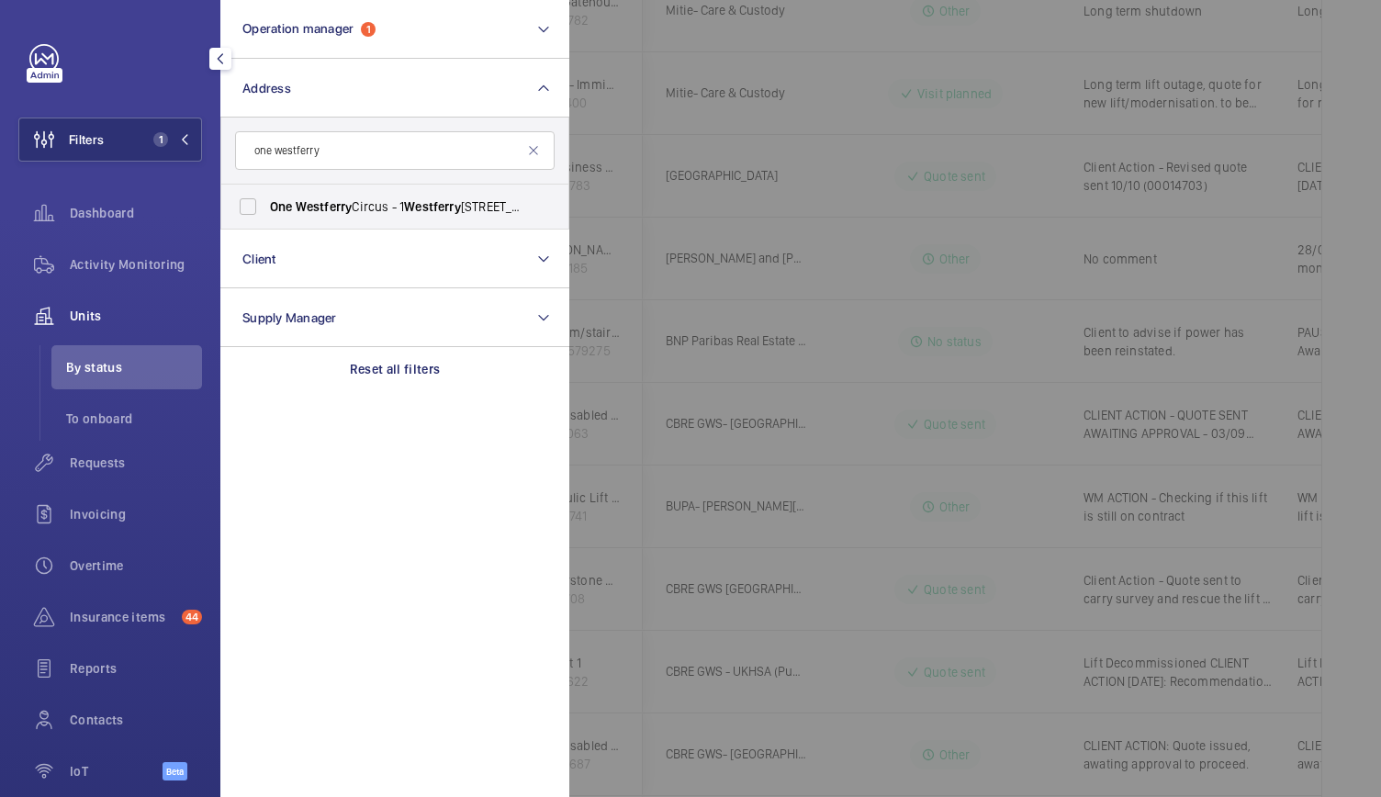
type input "one westferry"
click at [308, 210] on span "Westferry" at bounding box center [324, 206] width 57 height 15
click at [266, 210] on input "One Westferry Circus - [STREET_ADDRESS]" at bounding box center [247, 206] width 37 height 37
checkbox input "true"
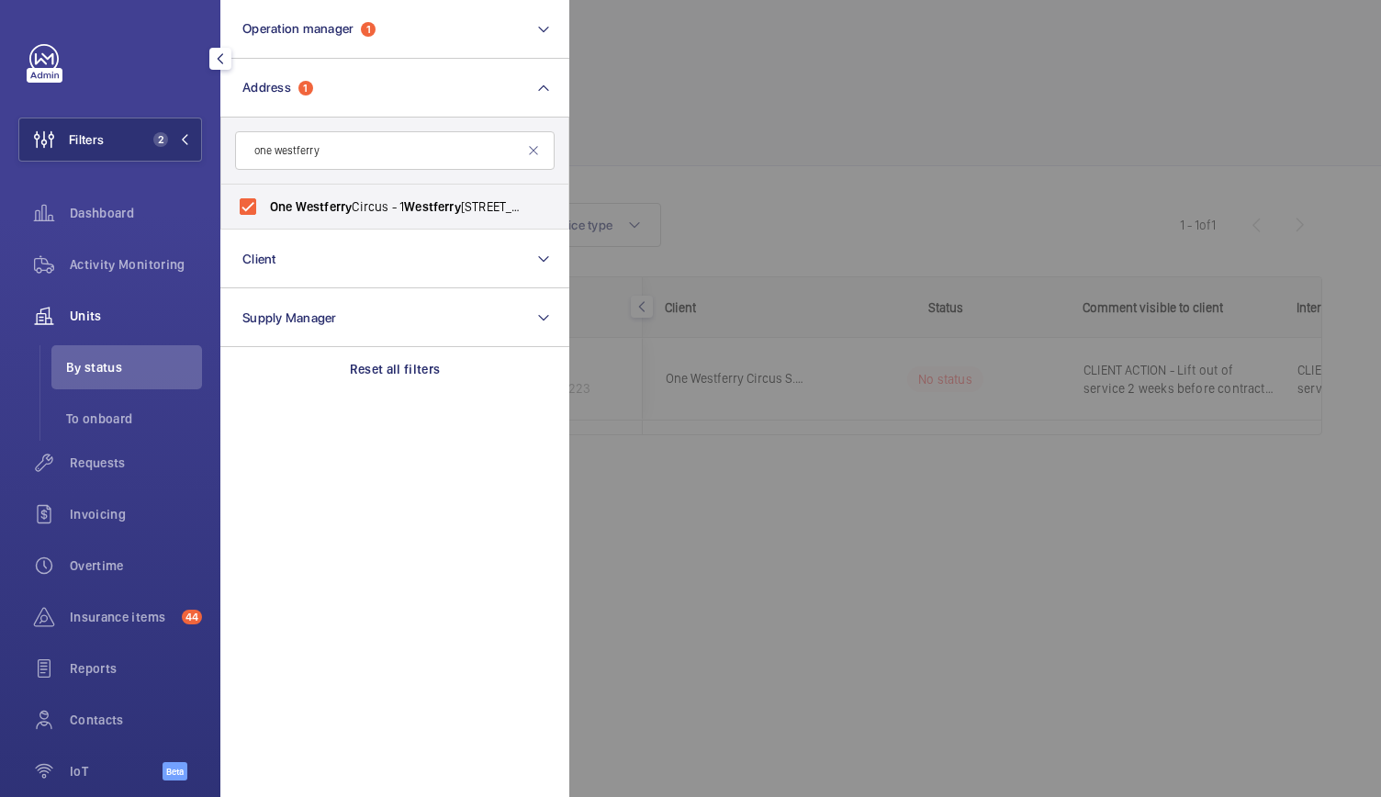
click at [717, 129] on div at bounding box center [1259, 398] width 1381 height 797
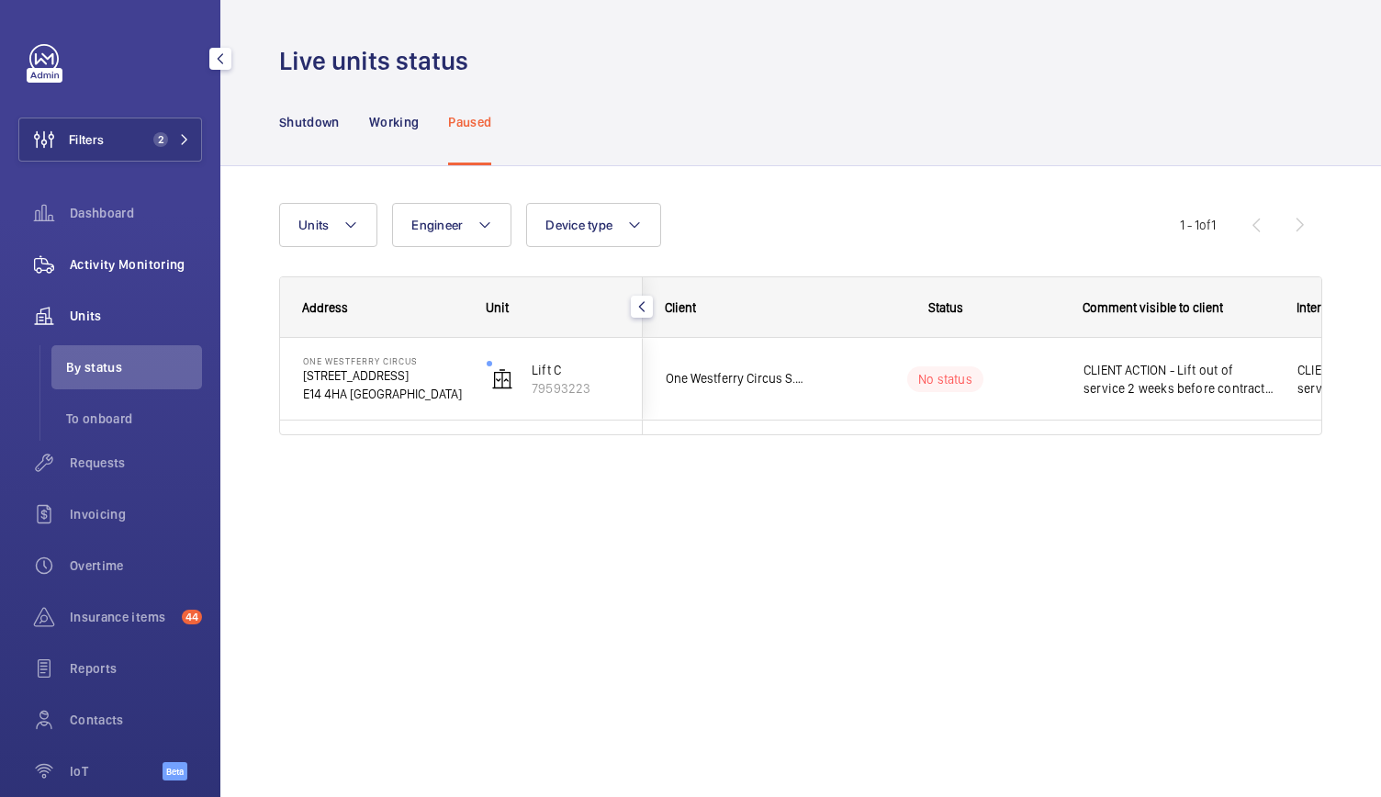
click at [155, 260] on span "Activity Monitoring" at bounding box center [136, 264] width 132 height 18
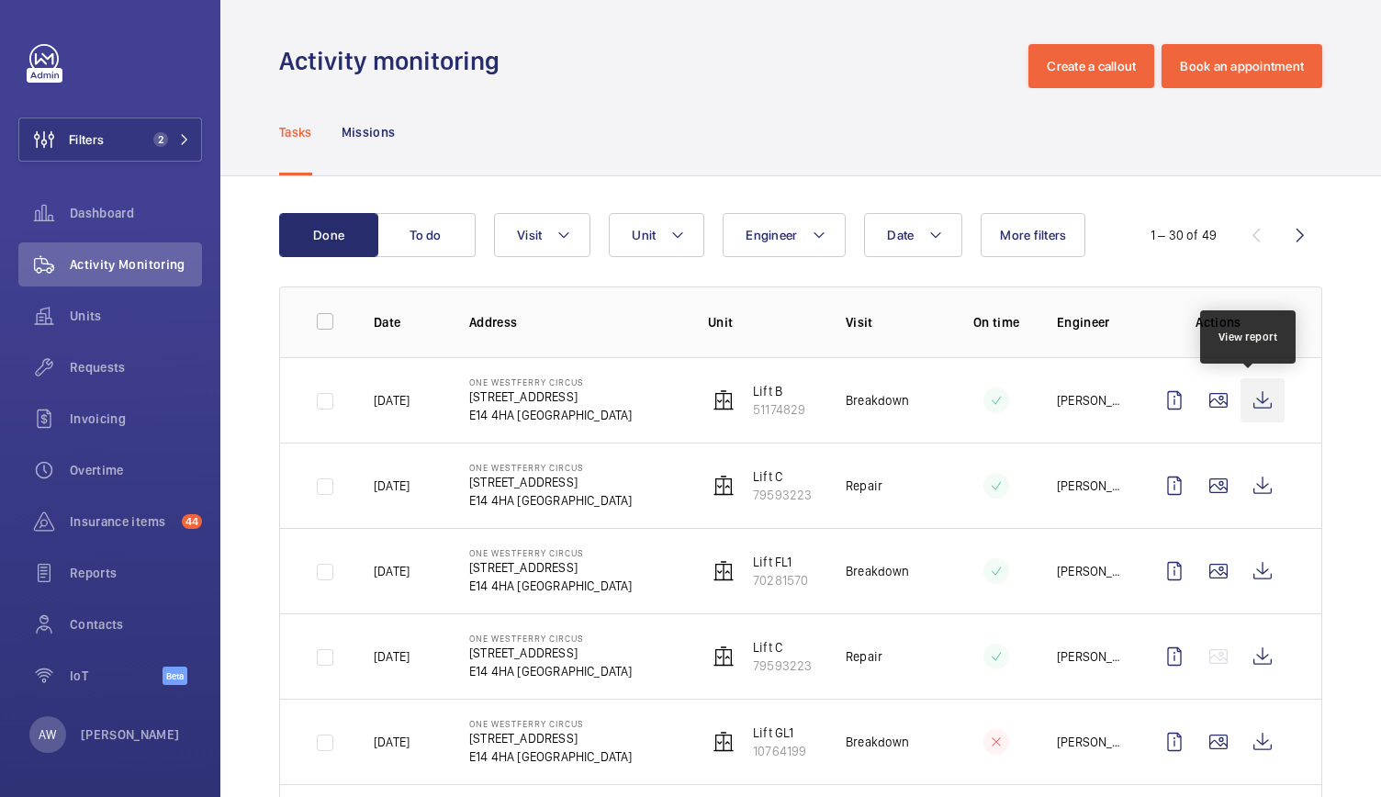
click at [1259, 398] on wm-front-icon-button at bounding box center [1262, 400] width 44 height 44
click at [106, 367] on span "Requests" at bounding box center [136, 367] width 132 height 18
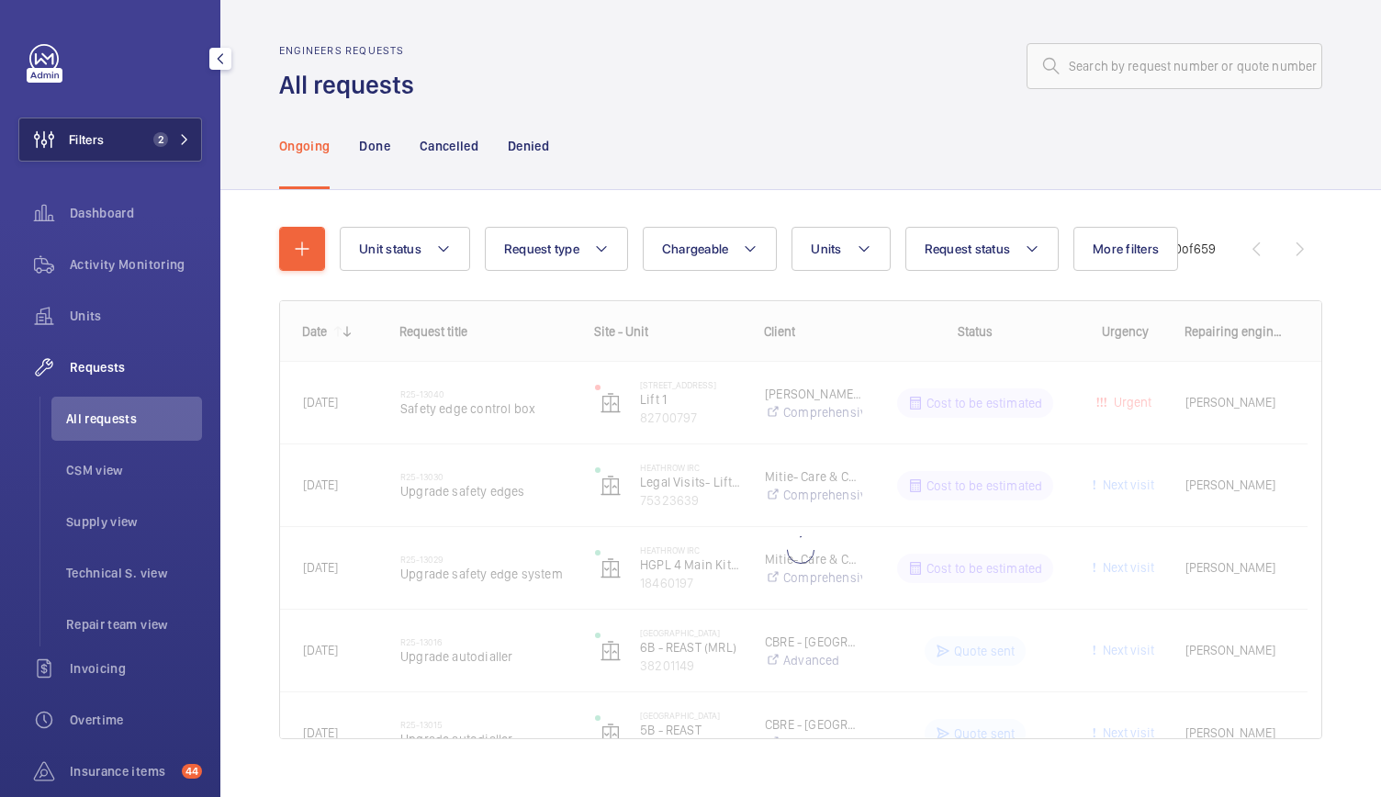
click at [185, 137] on button "Filters 2" at bounding box center [110, 139] width 184 height 44
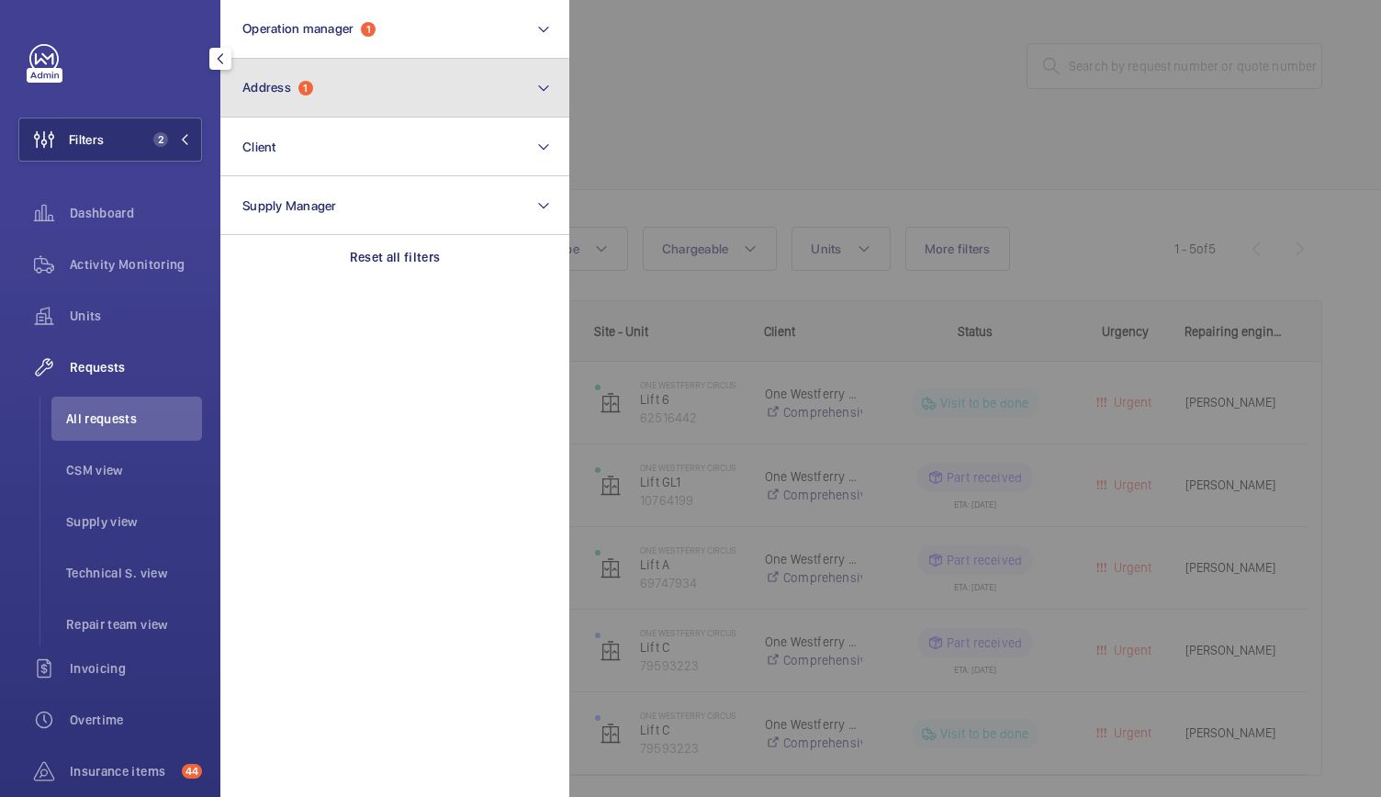
click at [312, 95] on span "Address 1" at bounding box center [277, 88] width 71 height 16
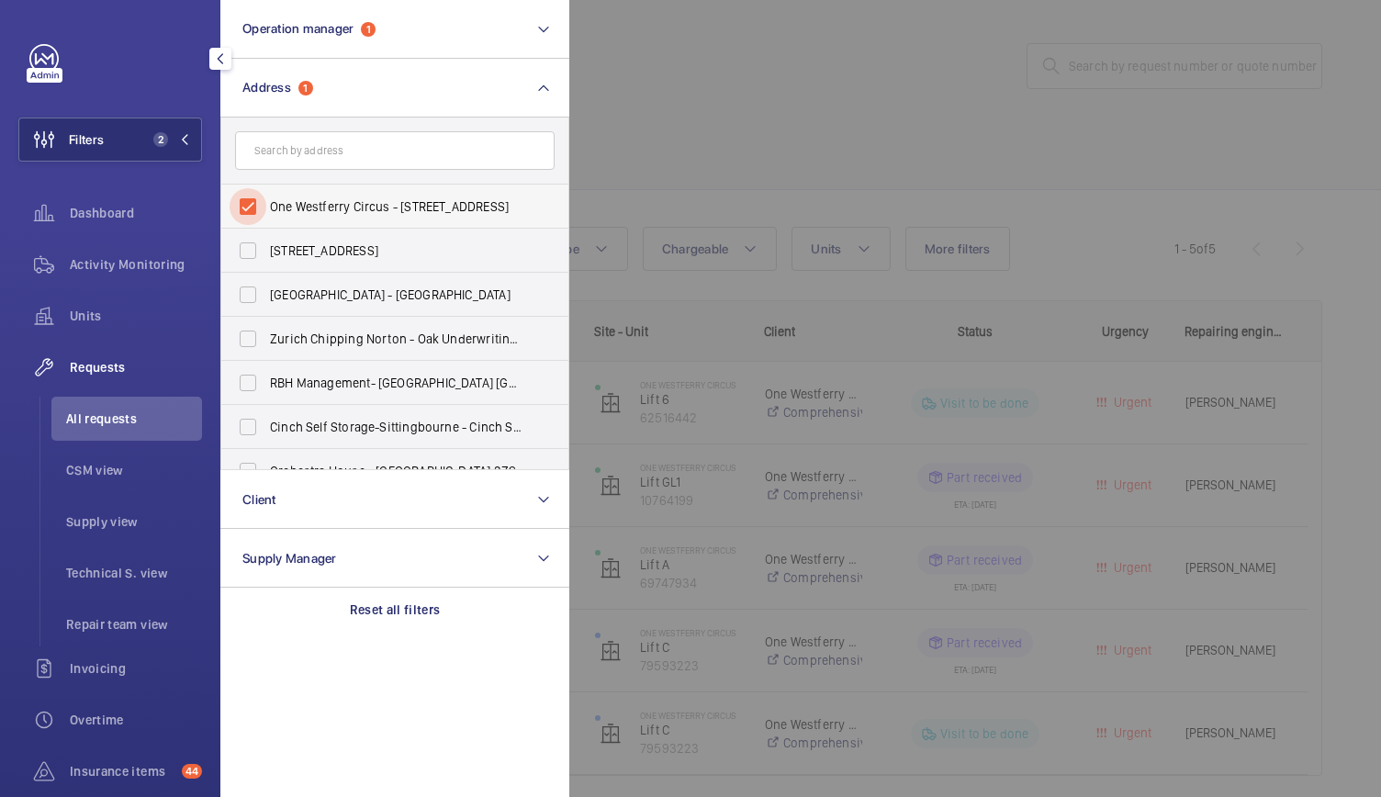
click at [252, 201] on input "One Westferry Circus - [STREET_ADDRESS]" at bounding box center [247, 206] width 37 height 37
checkbox input "false"
click at [1036, 54] on div at bounding box center [1259, 398] width 1381 height 797
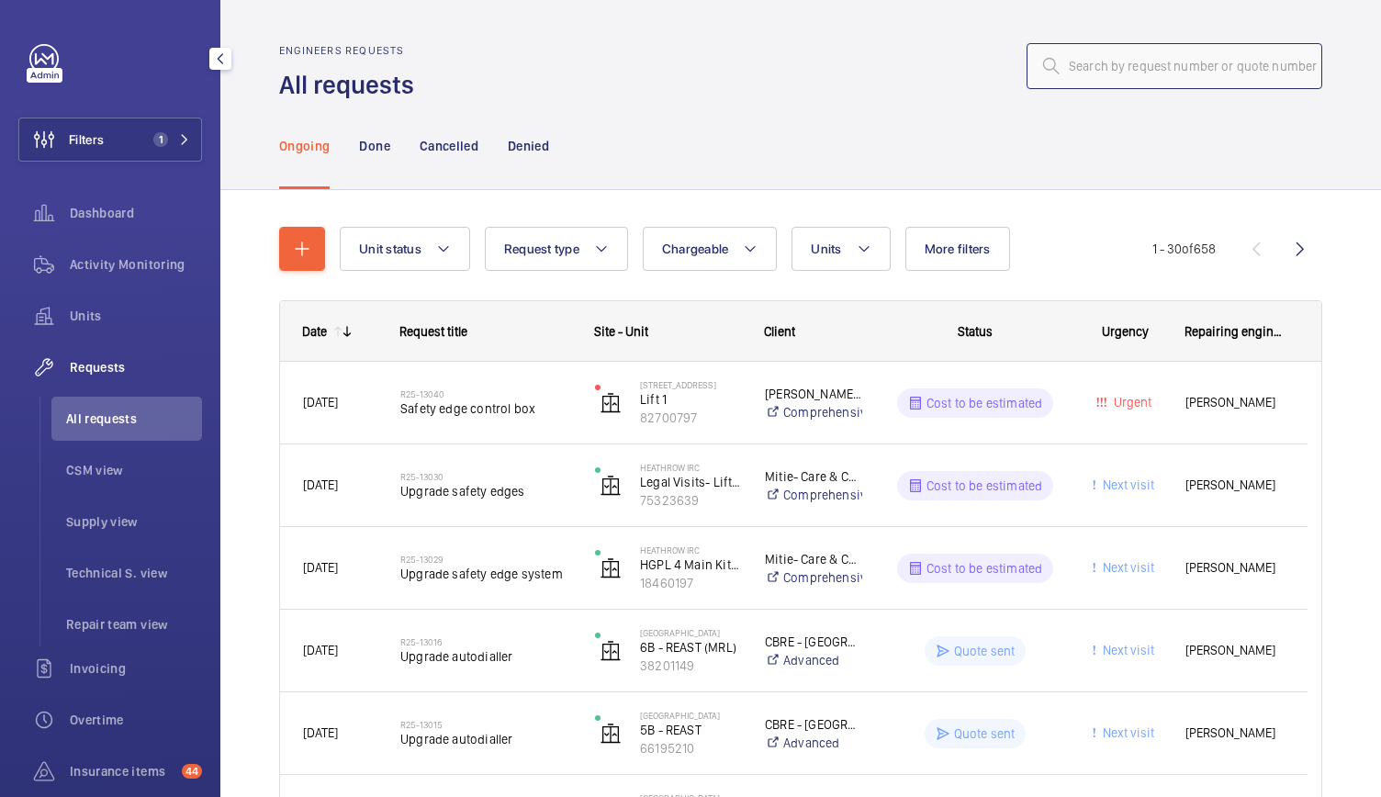
click at [1057, 60] on input "text" at bounding box center [1174, 66] width 296 height 46
paste input "R25-11033"
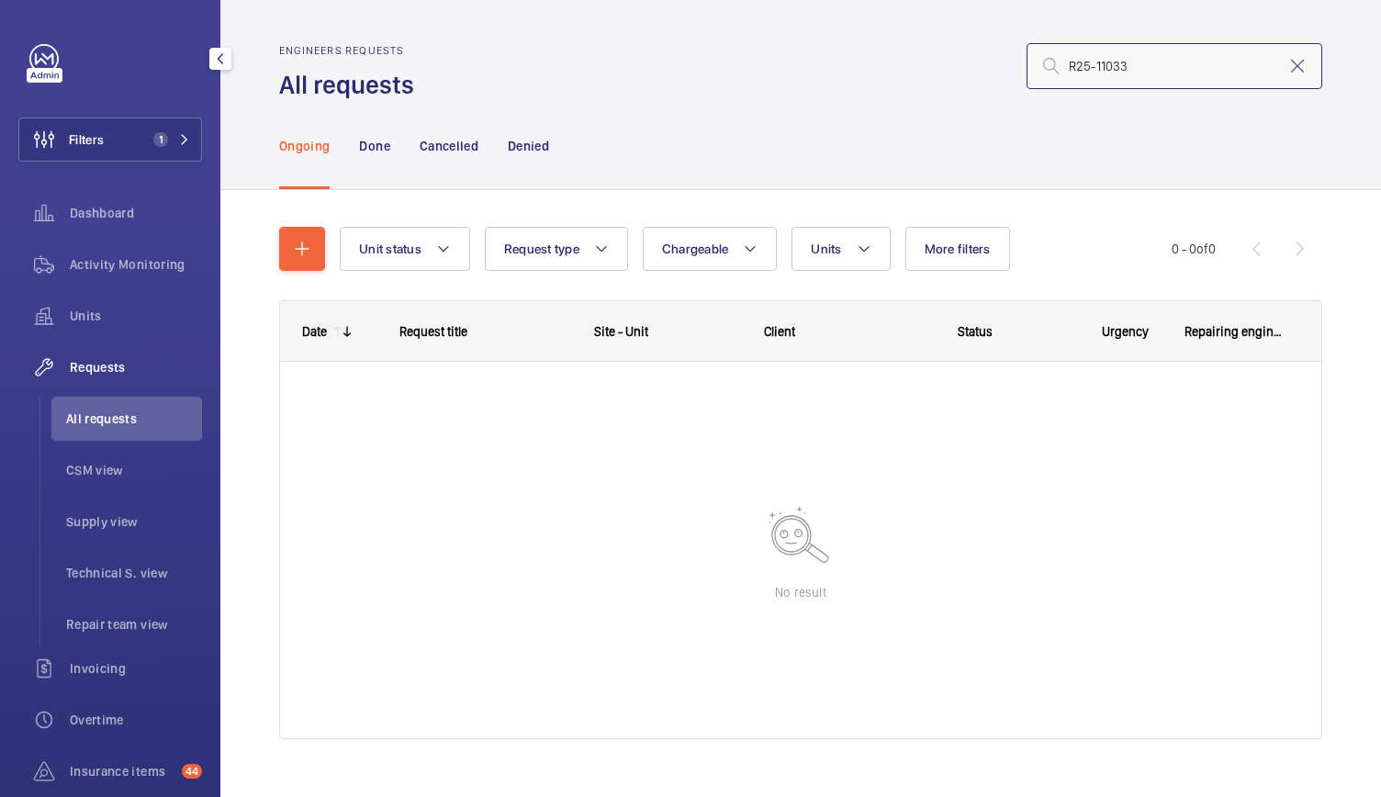
click at [1056, 66] on input "R25-11033" at bounding box center [1174, 66] width 296 height 46
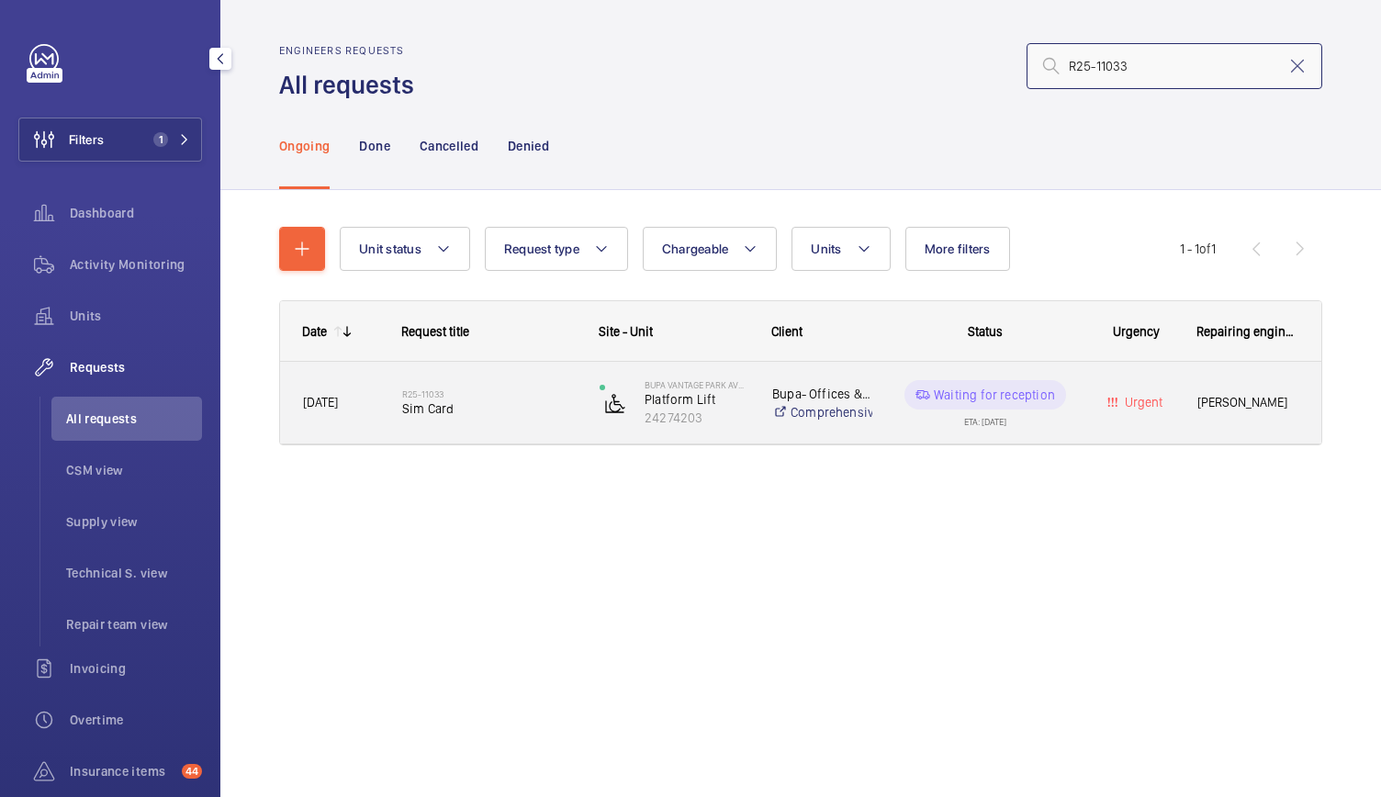
type input "R25-11033"
click at [589, 421] on div "BUPA Vantage Park Avon Platform Lift 24274203" at bounding box center [662, 402] width 171 height 75
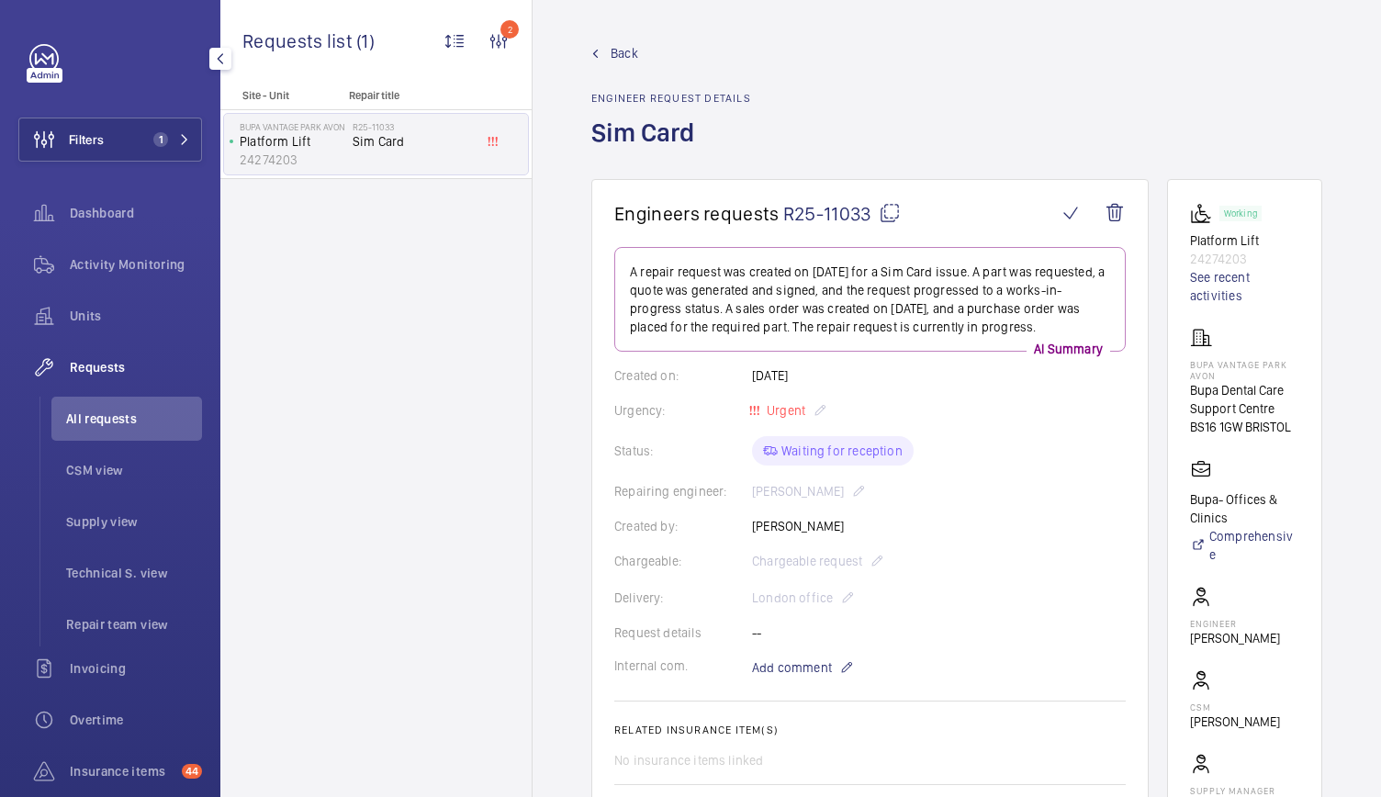
click at [627, 62] on span "Back" at bounding box center [624, 53] width 28 height 18
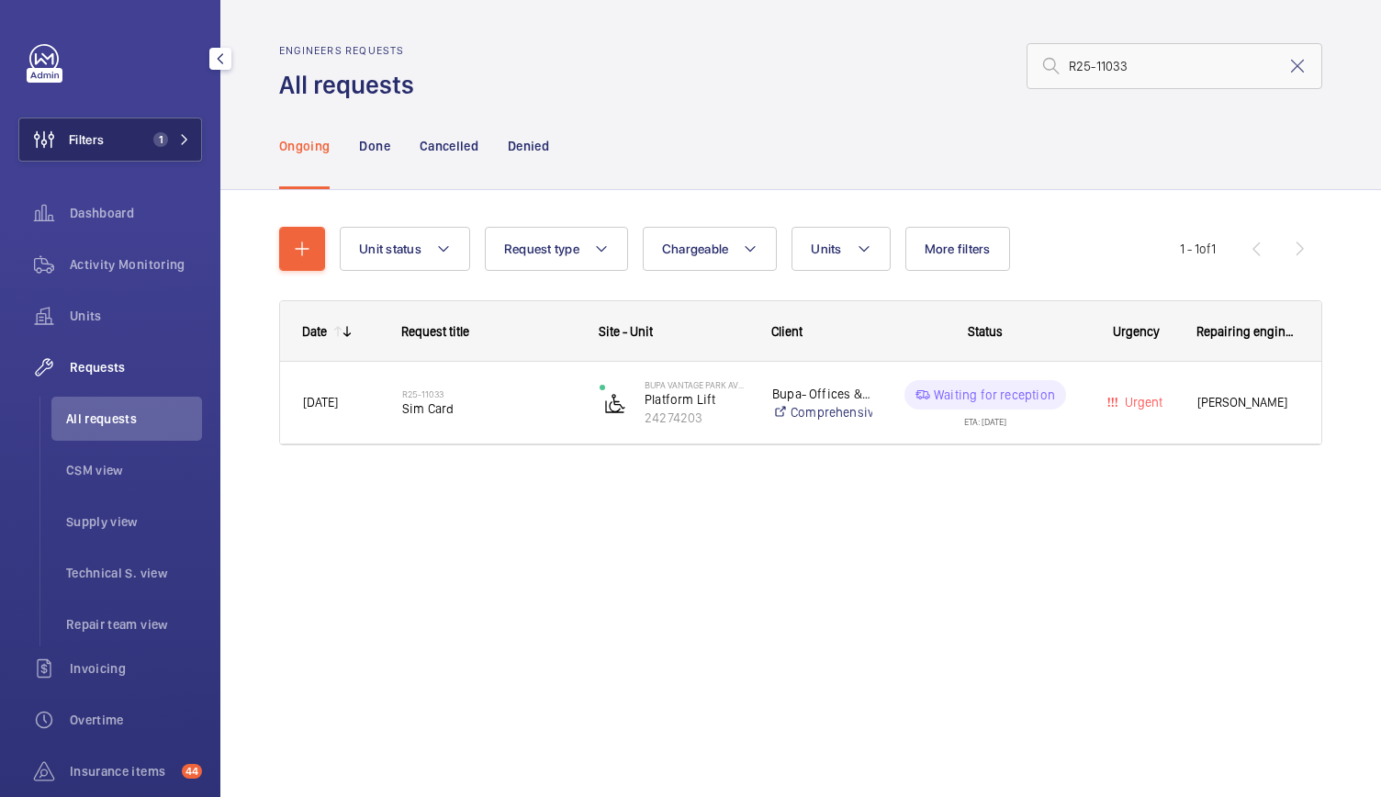
click at [167, 139] on span "1" at bounding box center [168, 139] width 44 height 15
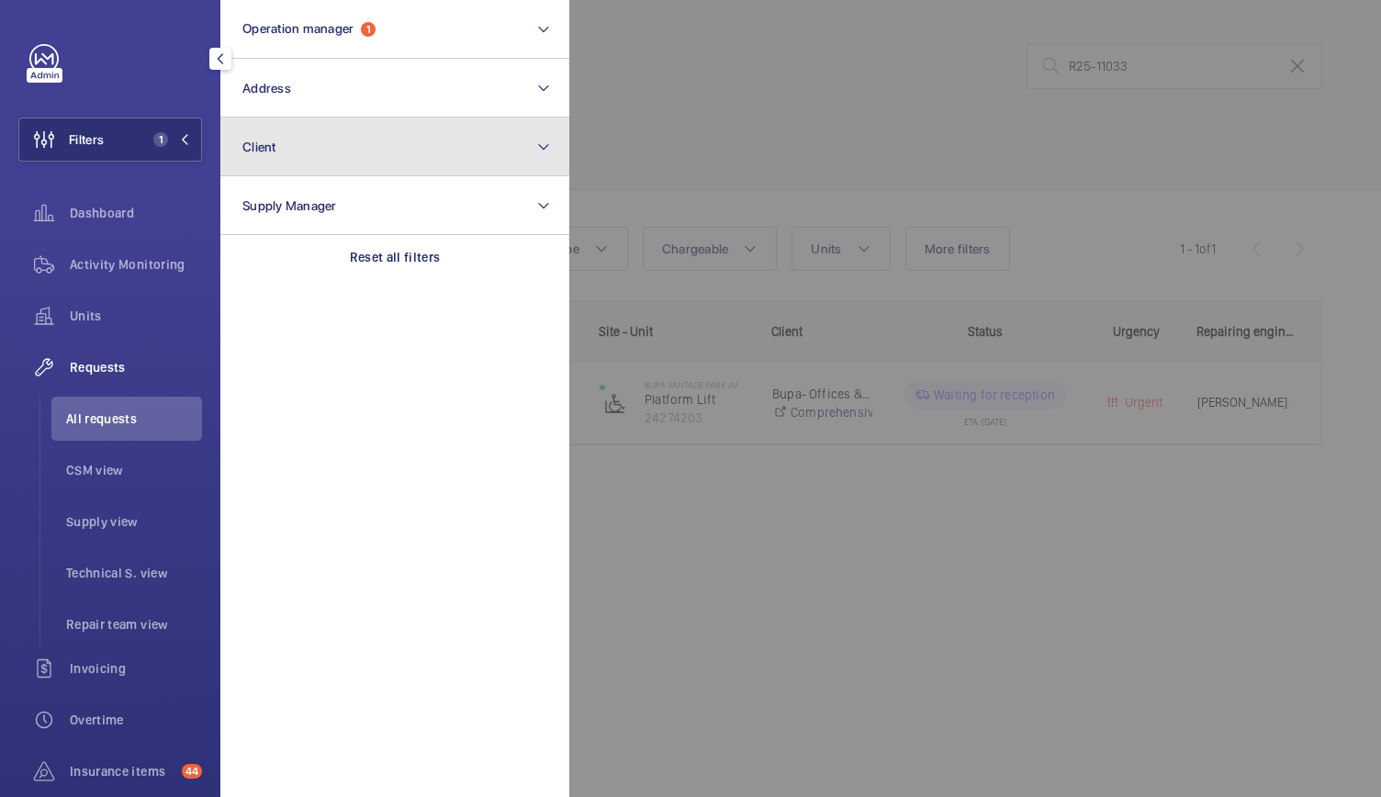
click at [327, 146] on button "Client" at bounding box center [394, 146] width 349 height 59
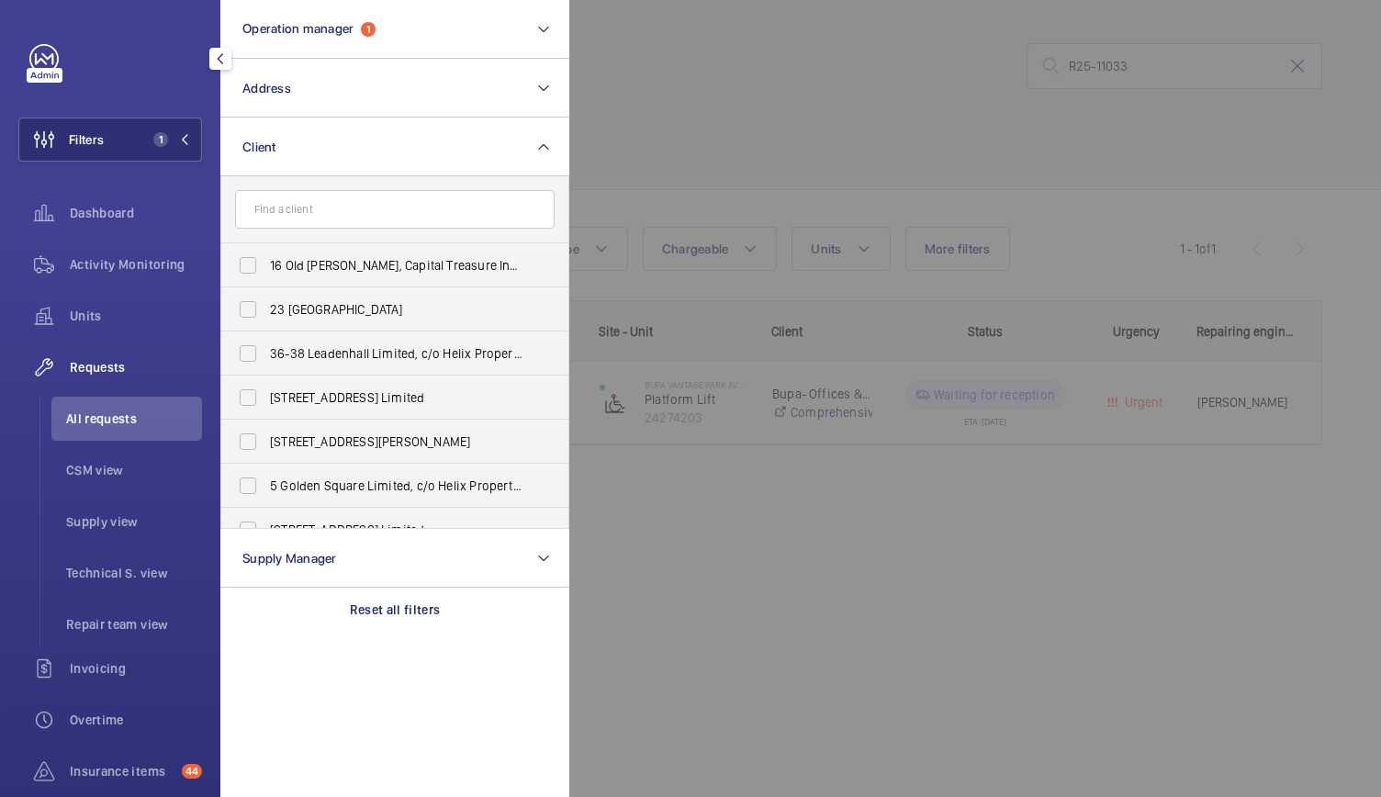
click at [259, 205] on input "text" at bounding box center [394, 209] width 319 height 39
click at [310, 208] on input "text" at bounding box center [394, 209] width 319 height 39
click at [283, 205] on input "text" at bounding box center [394, 209] width 319 height 39
click at [290, 214] on input "text" at bounding box center [394, 209] width 319 height 39
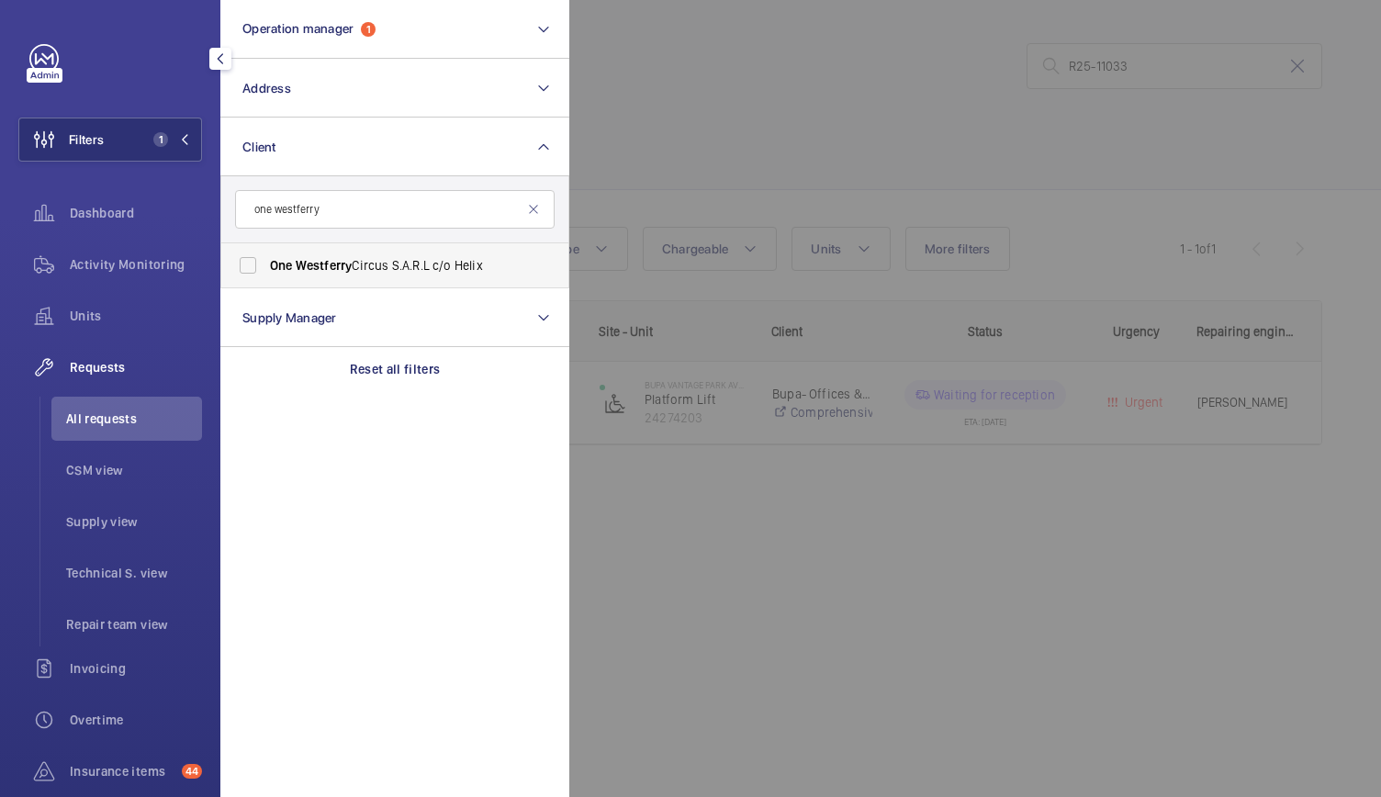
type input "one westferry"
click at [334, 249] on label "One Westferry Circus S.A.R.L c/o Helix" at bounding box center [380, 265] width 319 height 44
click at [266, 249] on input "One Westferry Circus S.A.R.L c/o Helix" at bounding box center [247, 265] width 37 height 37
checkbox input "true"
click at [766, 193] on div at bounding box center [1259, 398] width 1381 height 797
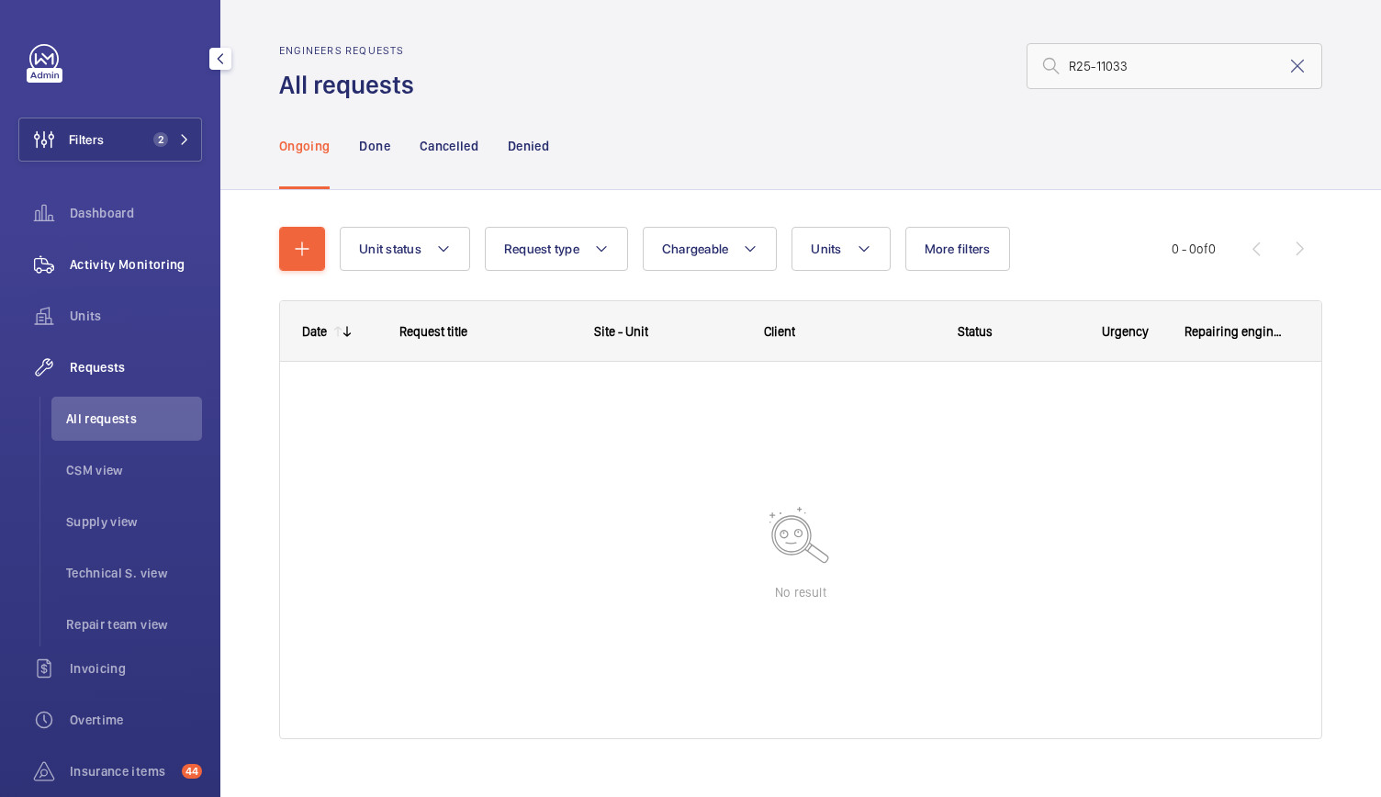
click at [136, 268] on span "Activity Monitoring" at bounding box center [136, 264] width 132 height 18
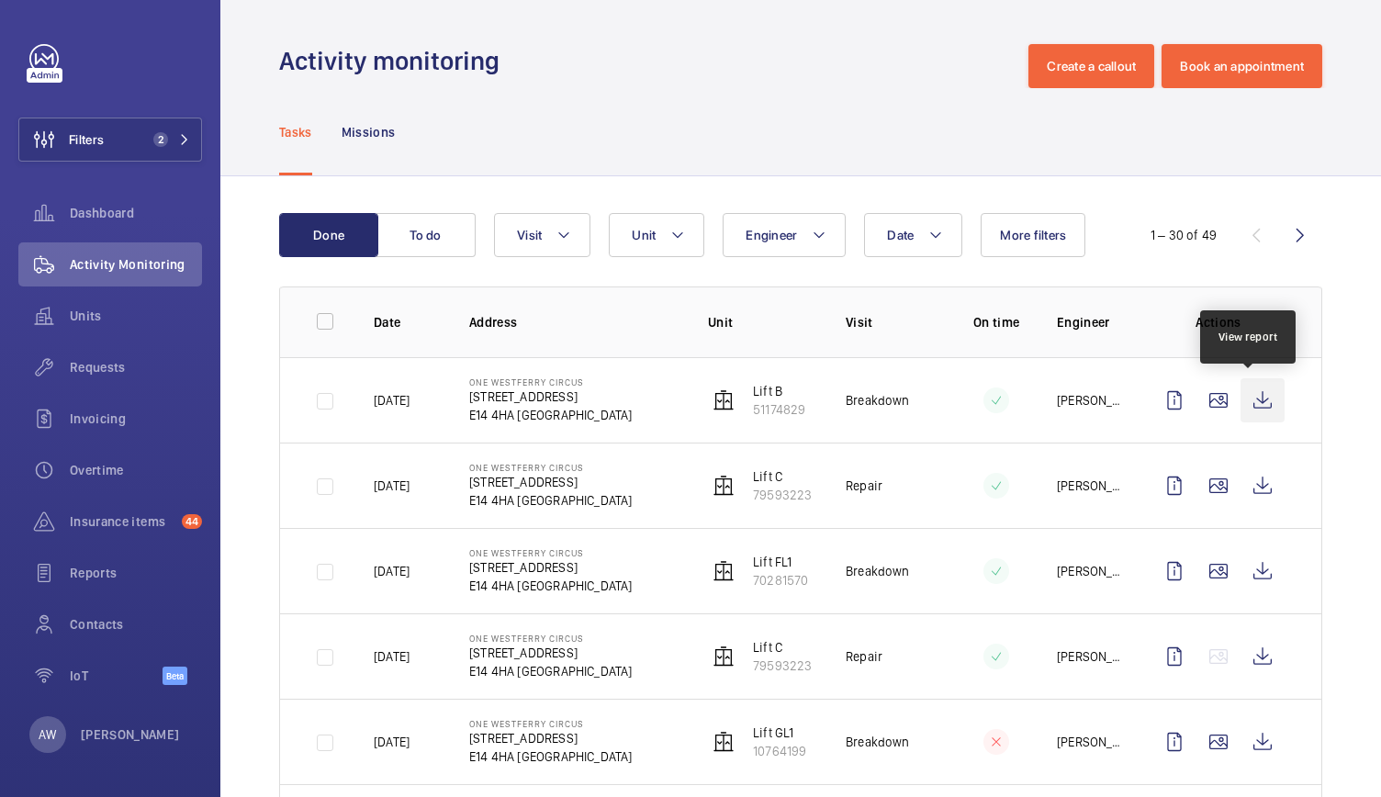
click at [1247, 407] on wm-front-icon-button at bounding box center [1262, 400] width 44 height 44
click at [138, 363] on span "Requests" at bounding box center [136, 367] width 132 height 18
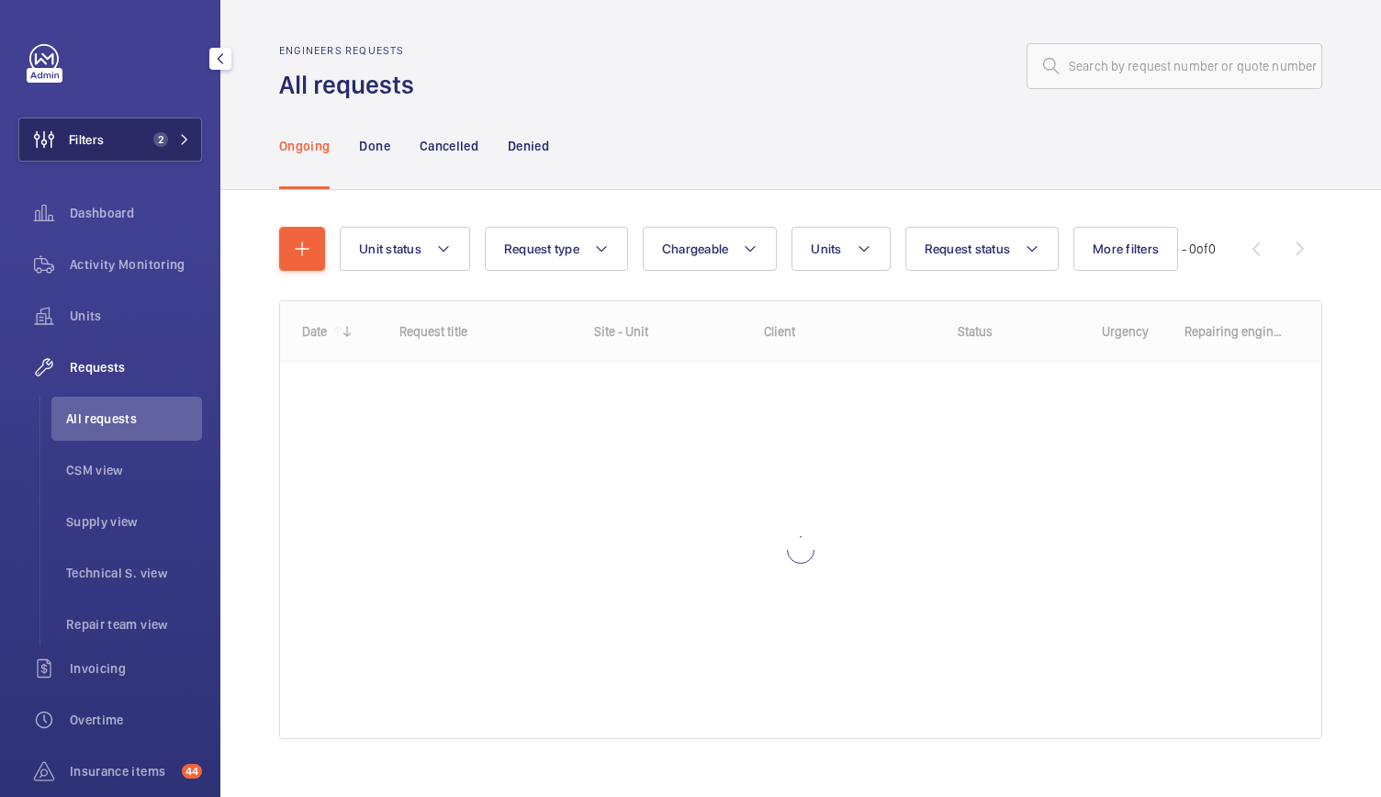
click at [154, 150] on button "Filters 2" at bounding box center [110, 139] width 184 height 44
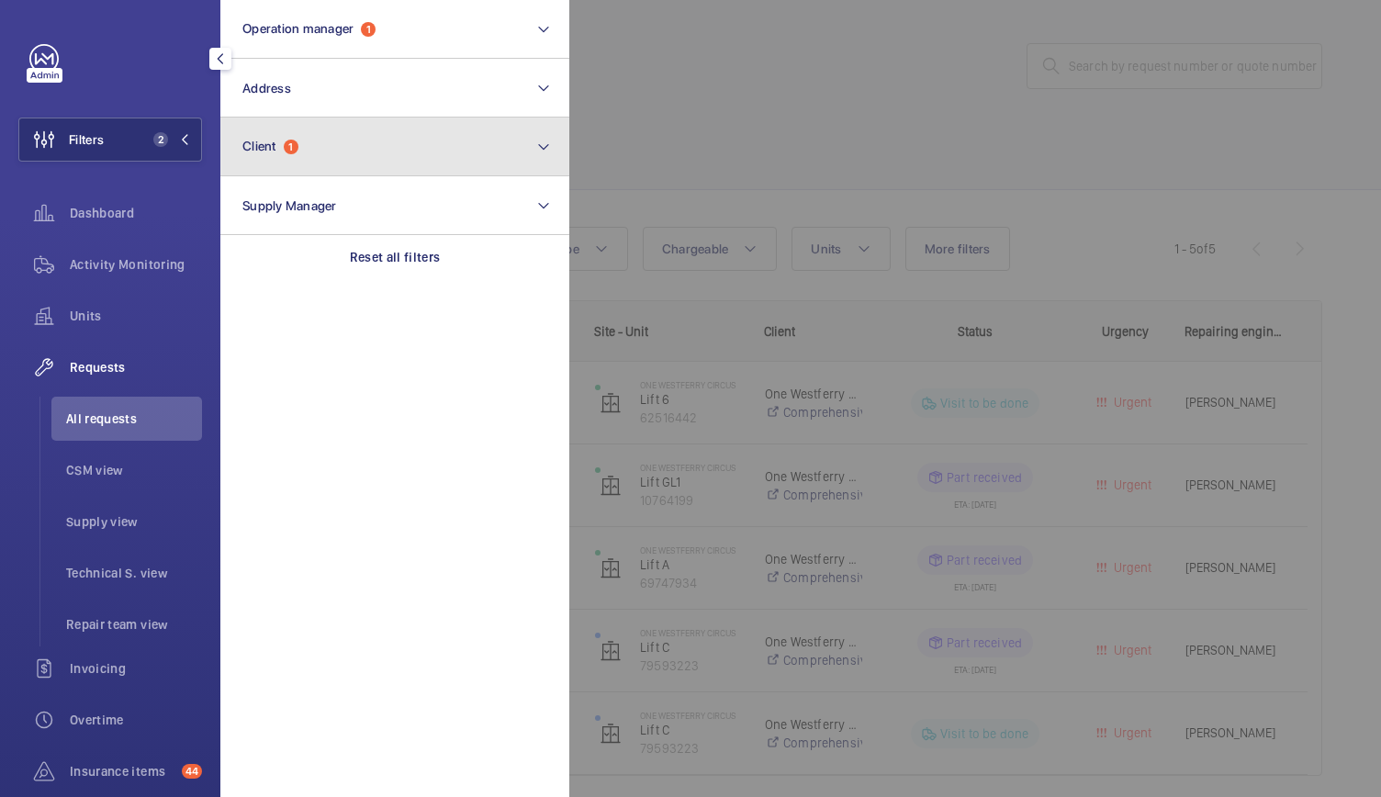
click at [279, 156] on button "Client 1" at bounding box center [394, 146] width 349 height 59
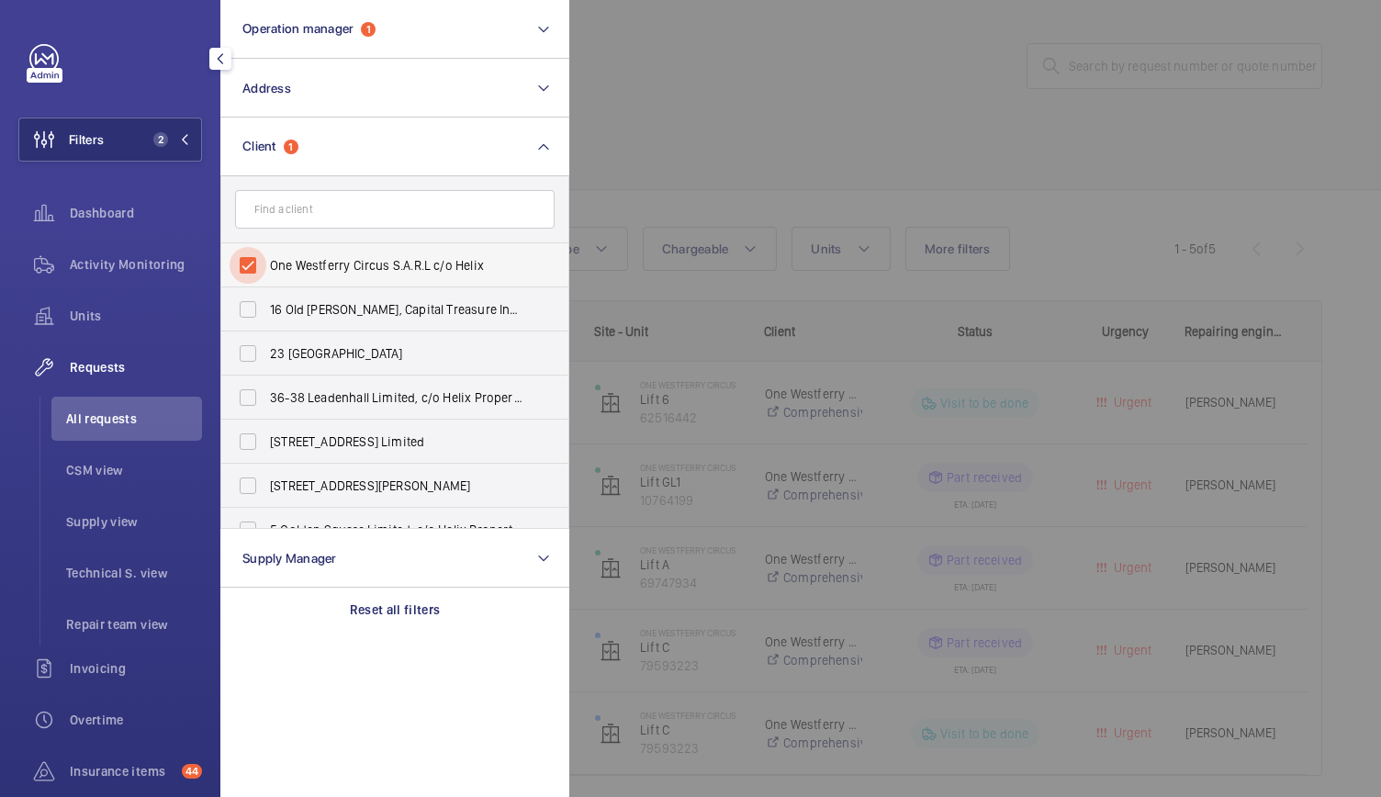
click at [249, 258] on input "One Westferry Circus S.A.R.L c/o Helix" at bounding box center [247, 265] width 37 height 37
checkbox input "false"
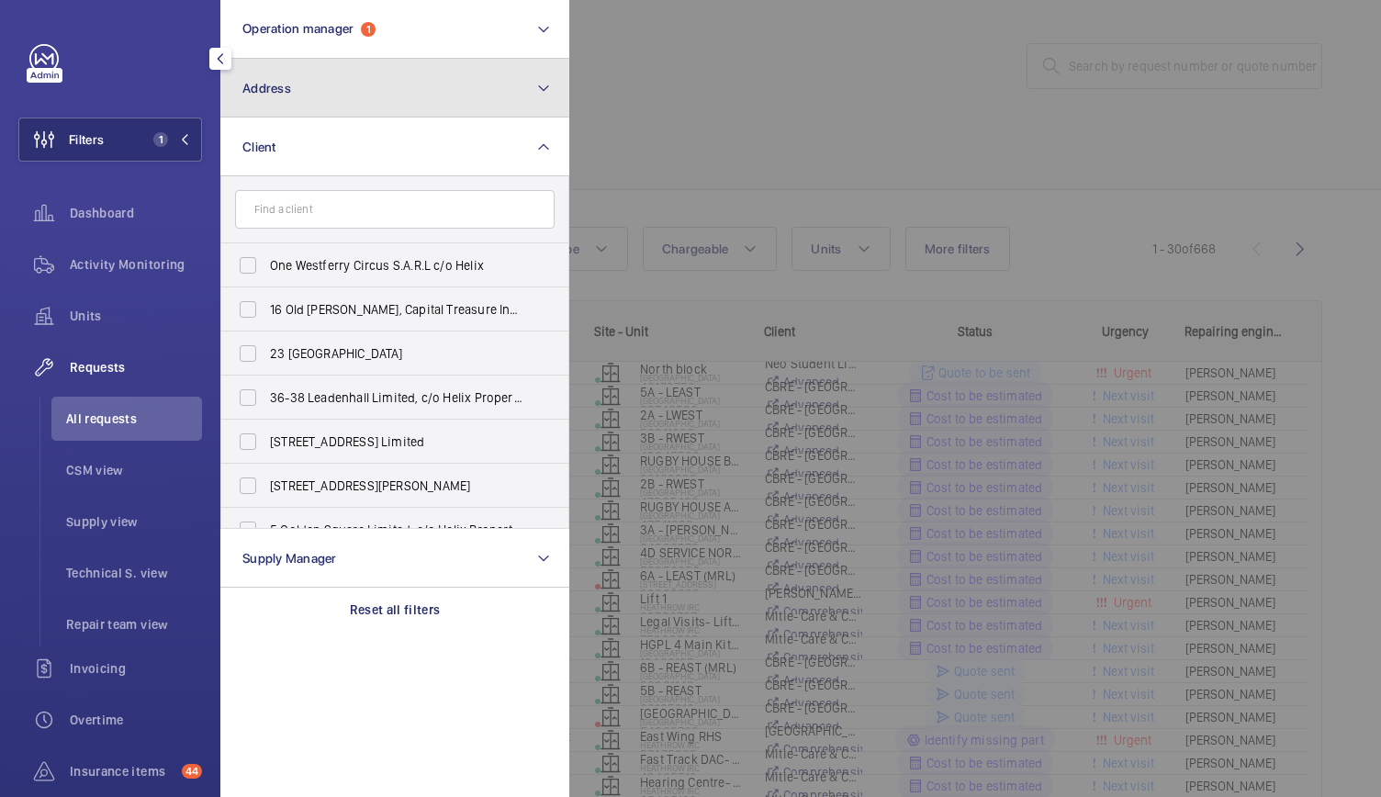
click at [286, 104] on button "Address" at bounding box center [394, 88] width 349 height 59
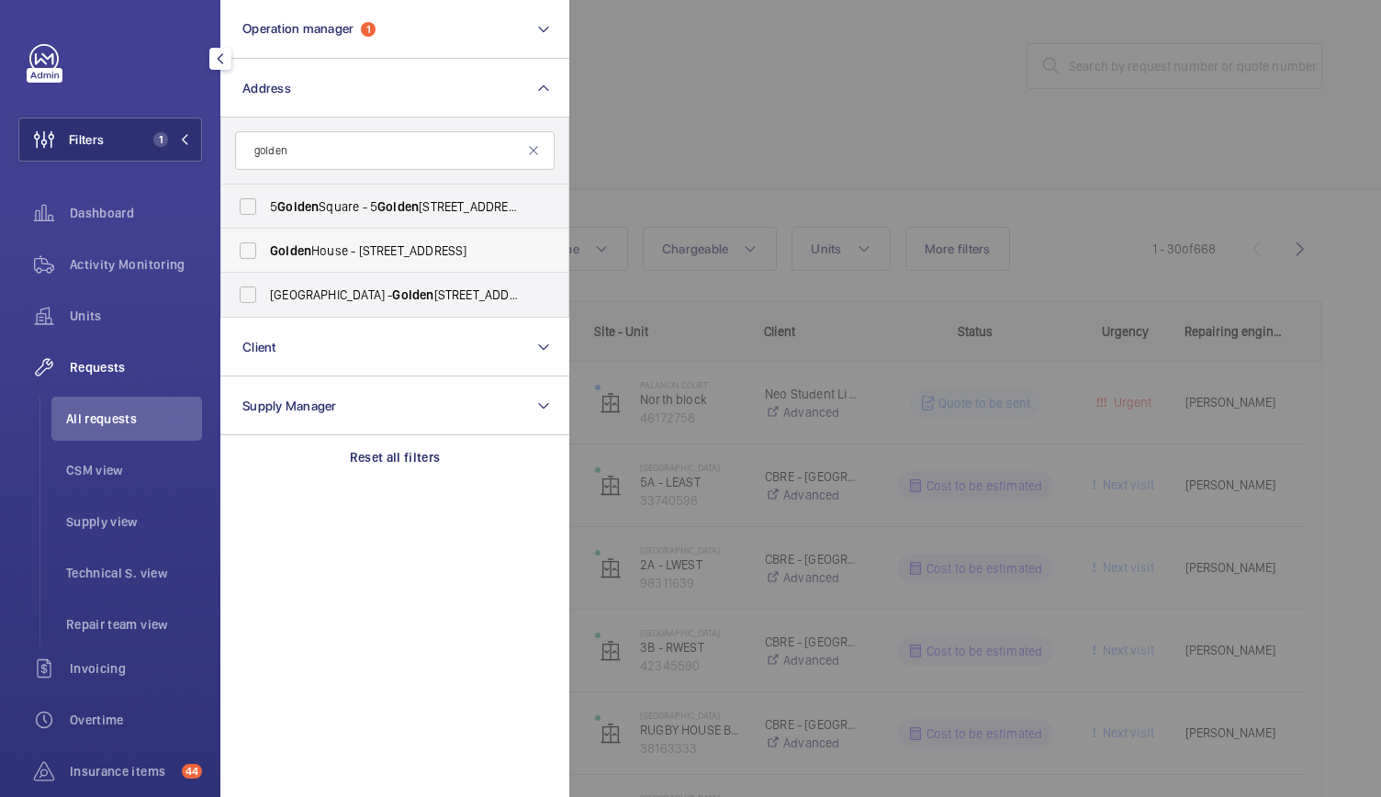
type input "golden"
click at [272, 245] on span "Golden" at bounding box center [290, 250] width 41 height 15
click at [266, 245] on input "Golden House - Great Pulteney Street, LONDON W1F 9NN" at bounding box center [247, 250] width 37 height 37
checkbox input "true"
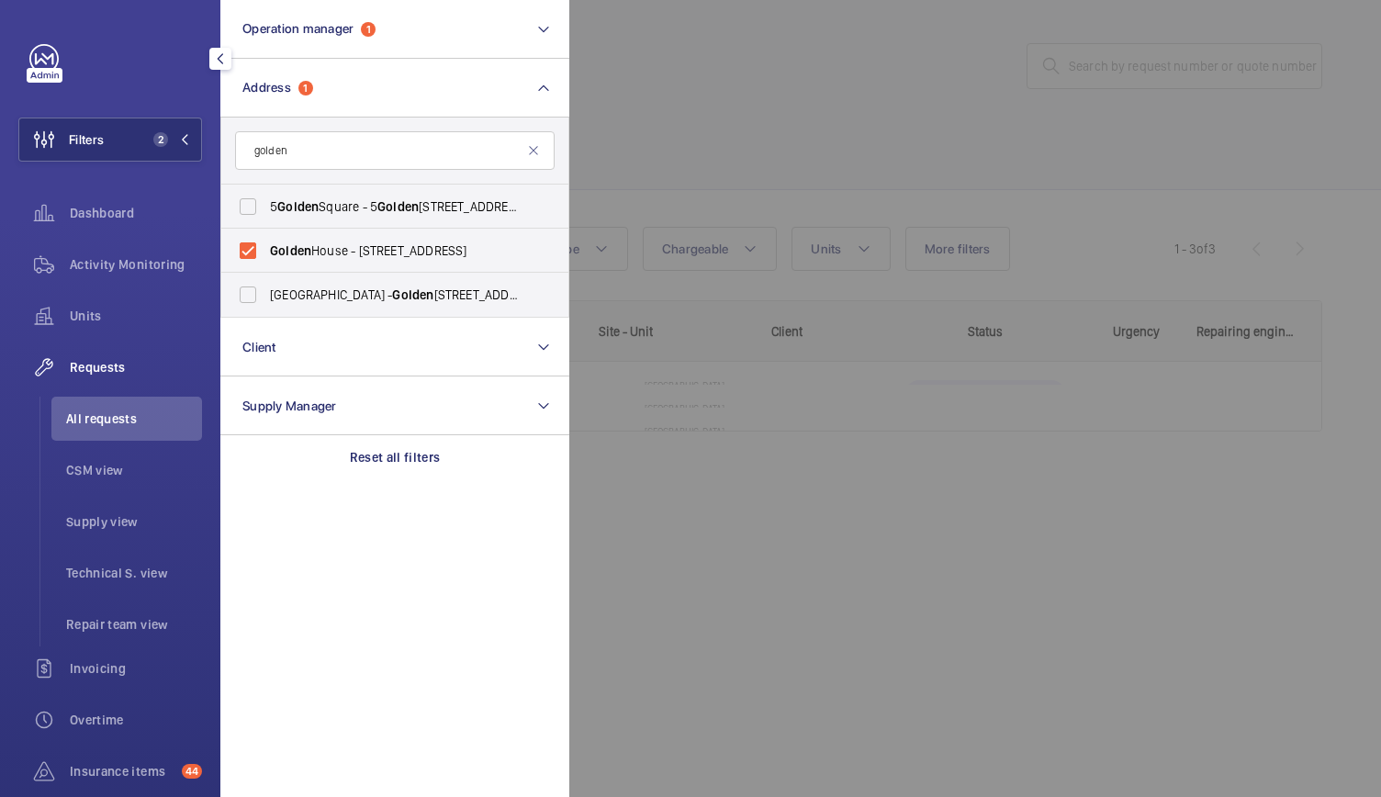
click at [733, 134] on div at bounding box center [1259, 398] width 1381 height 797
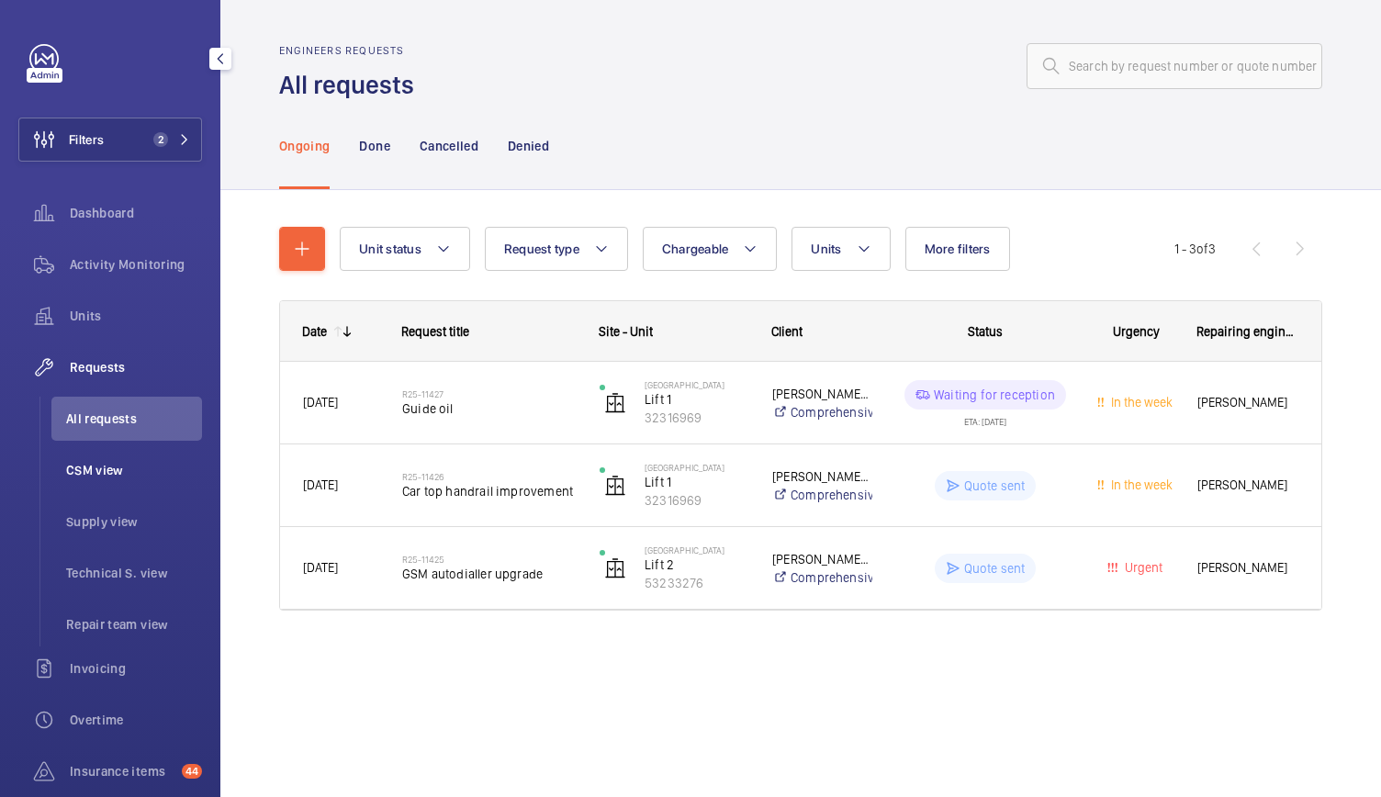
click at [70, 473] on span "CSM view" at bounding box center [134, 470] width 136 height 18
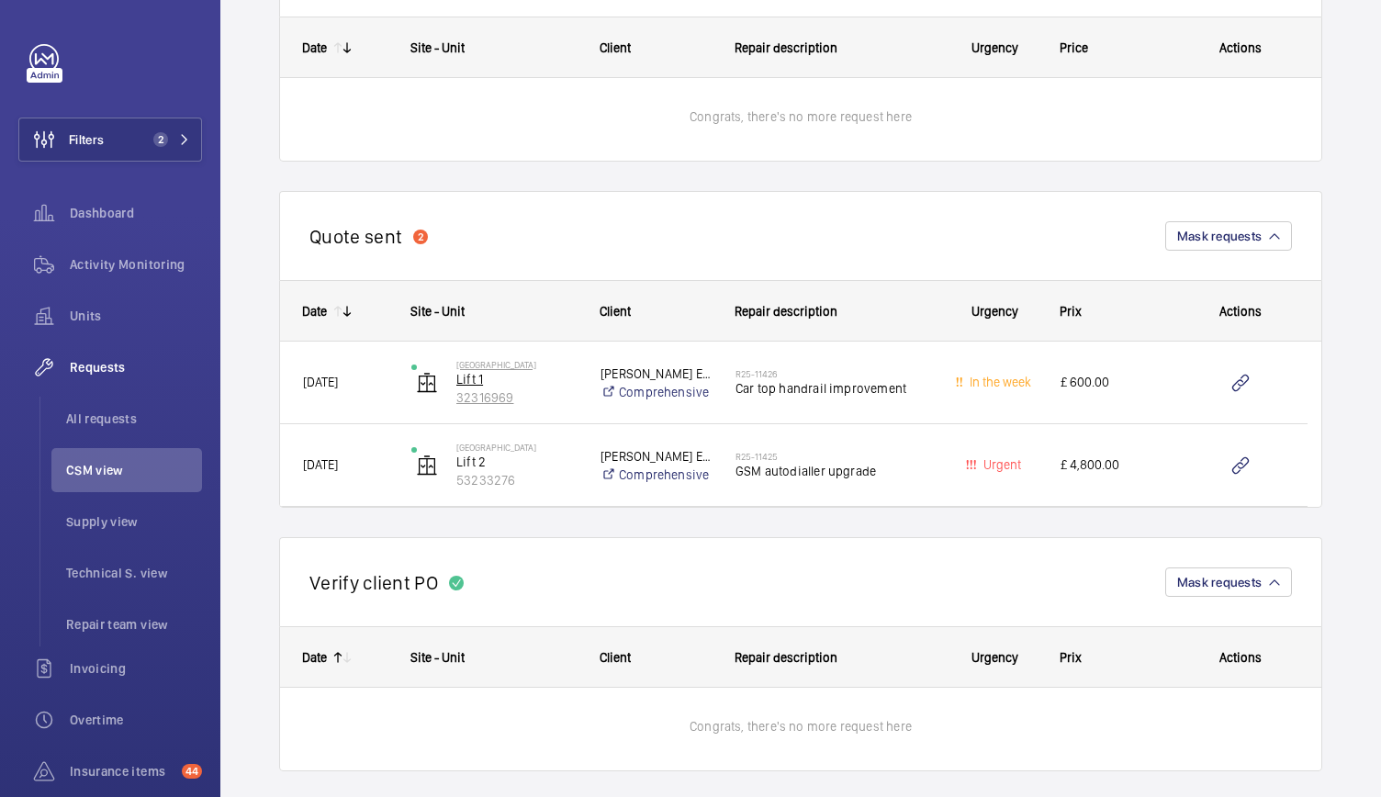
scroll to position [280, 0]
click at [152, 408] on li "All requests" at bounding box center [126, 419] width 151 height 44
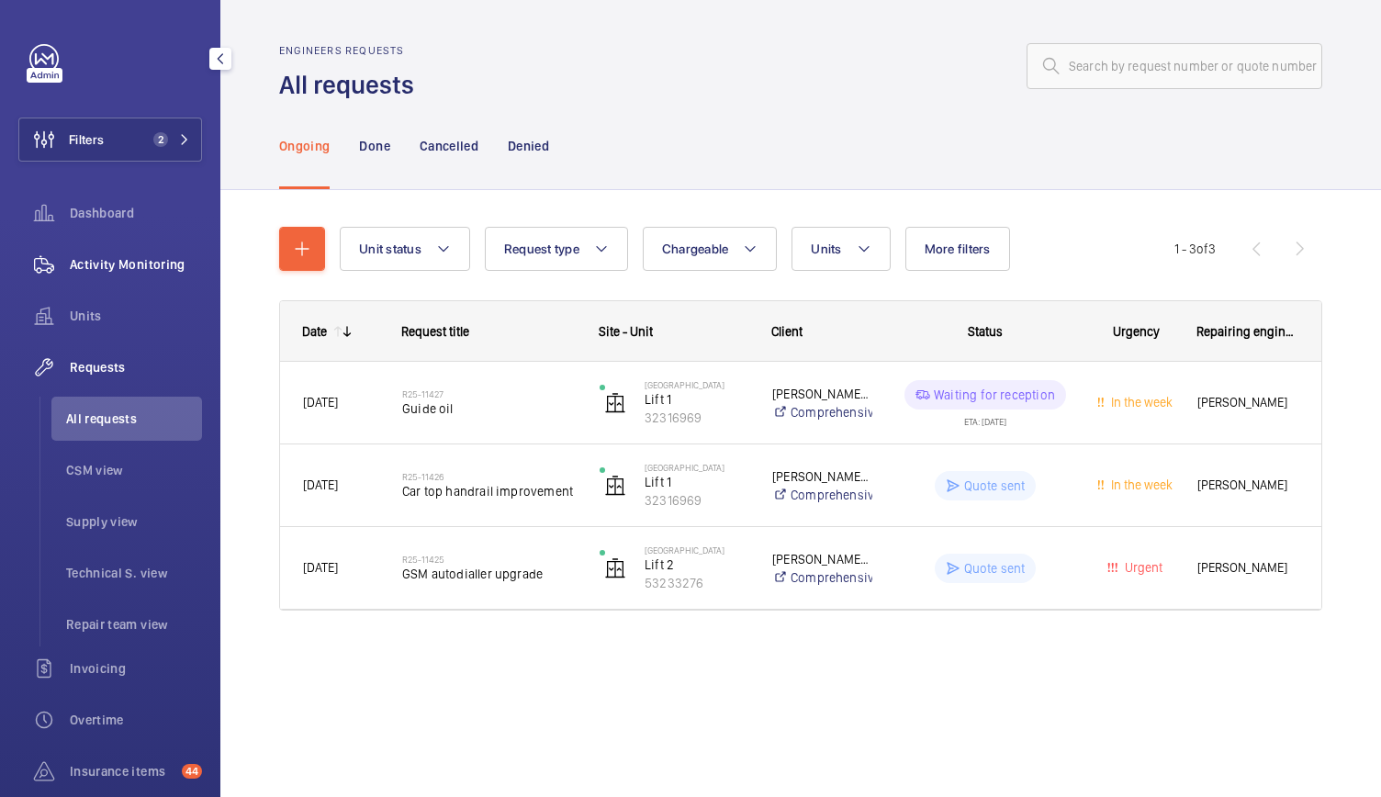
click at [174, 256] on span "Activity Monitoring" at bounding box center [136, 264] width 132 height 18
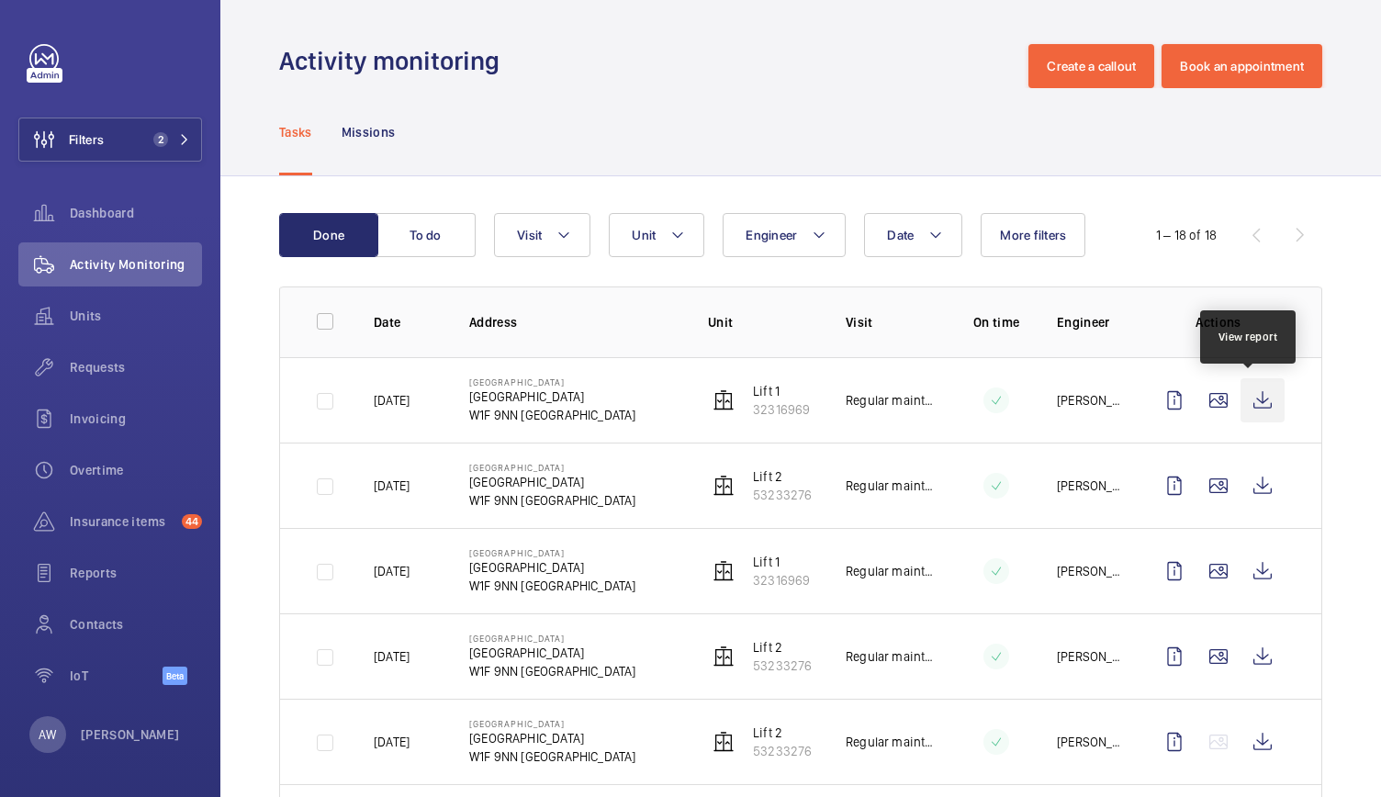
click at [1249, 407] on wm-front-icon-button at bounding box center [1262, 400] width 44 height 44
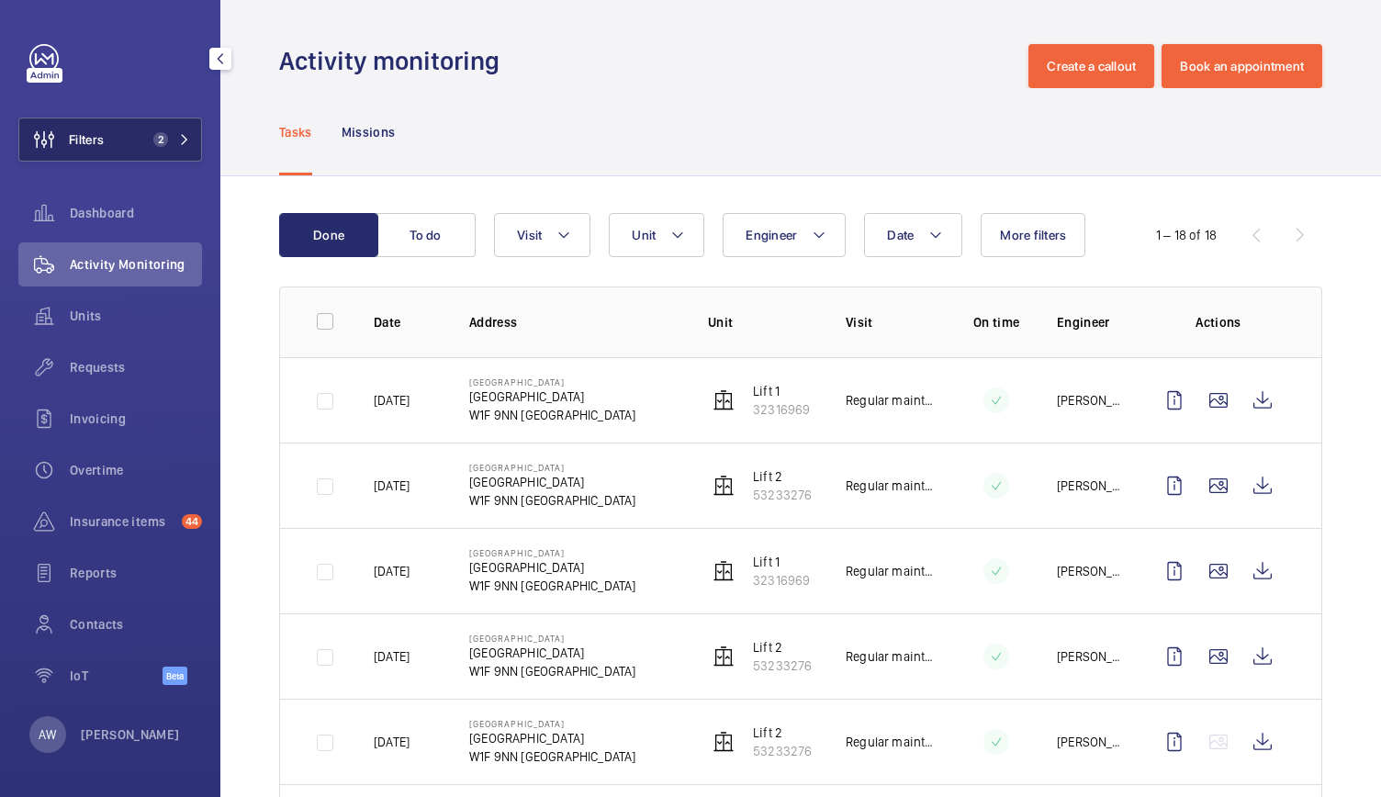
click at [128, 128] on button "Filters 2" at bounding box center [110, 139] width 184 height 44
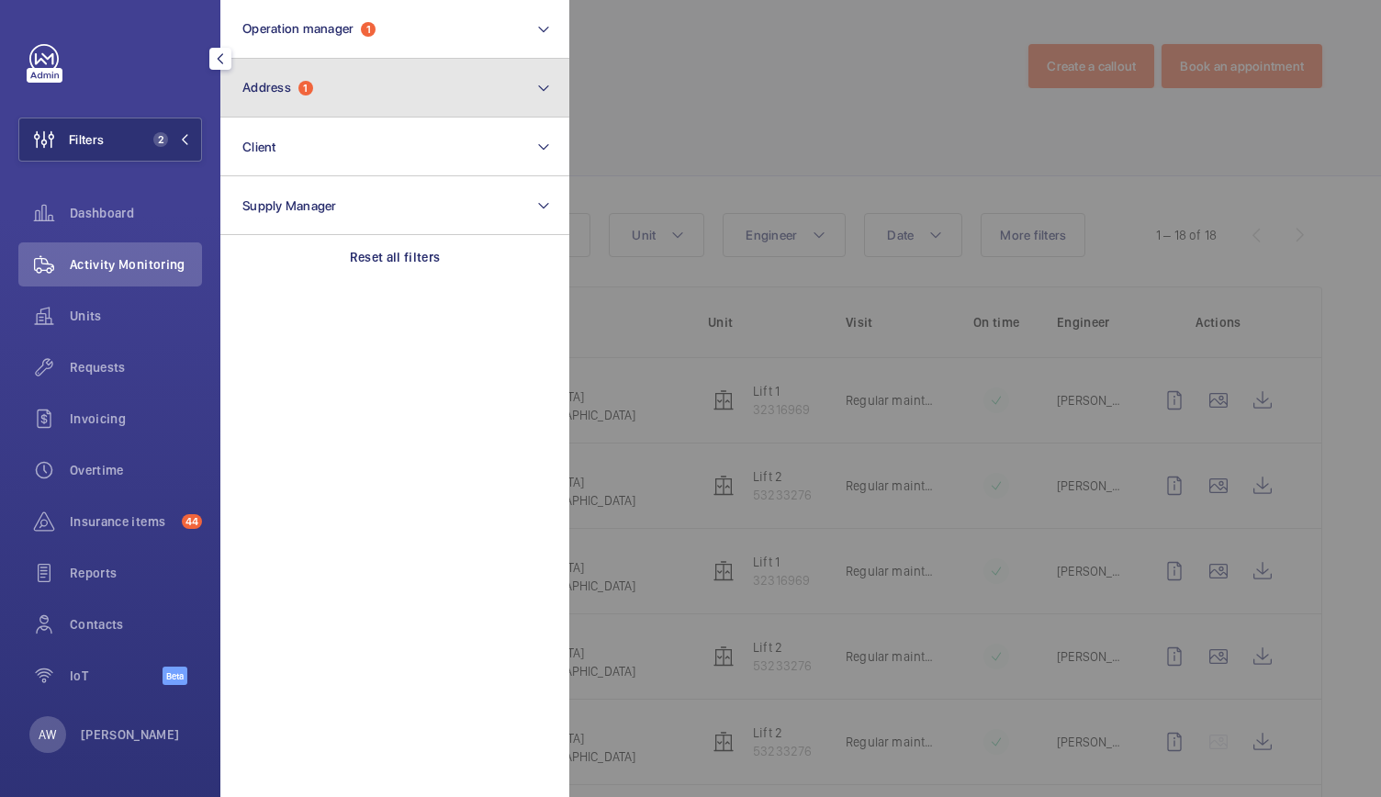
click at [327, 80] on button "Address 1" at bounding box center [394, 88] width 349 height 59
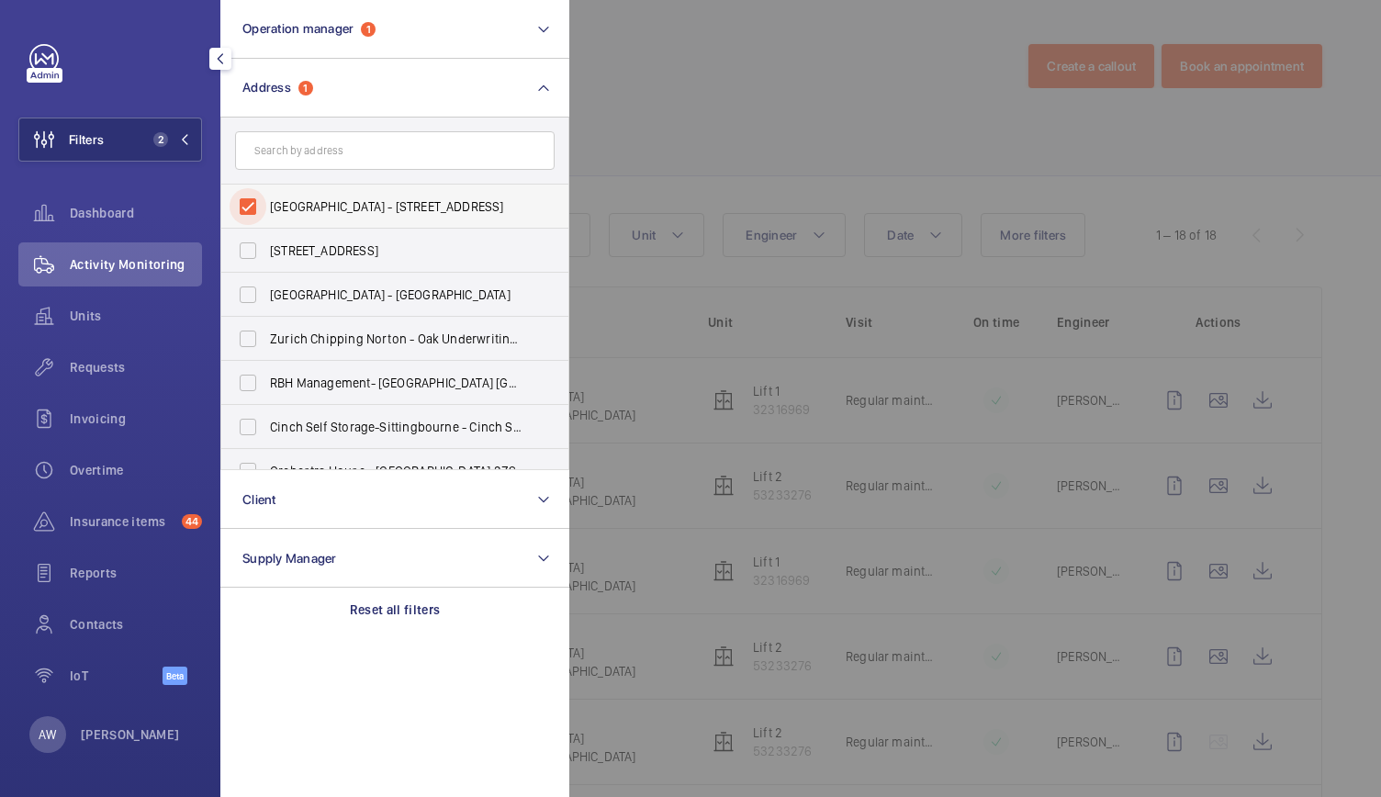
click at [246, 216] on input "Golden House - Great Pulteney Street, LONDON W1F 9NN" at bounding box center [247, 206] width 37 height 37
checkbox input "false"
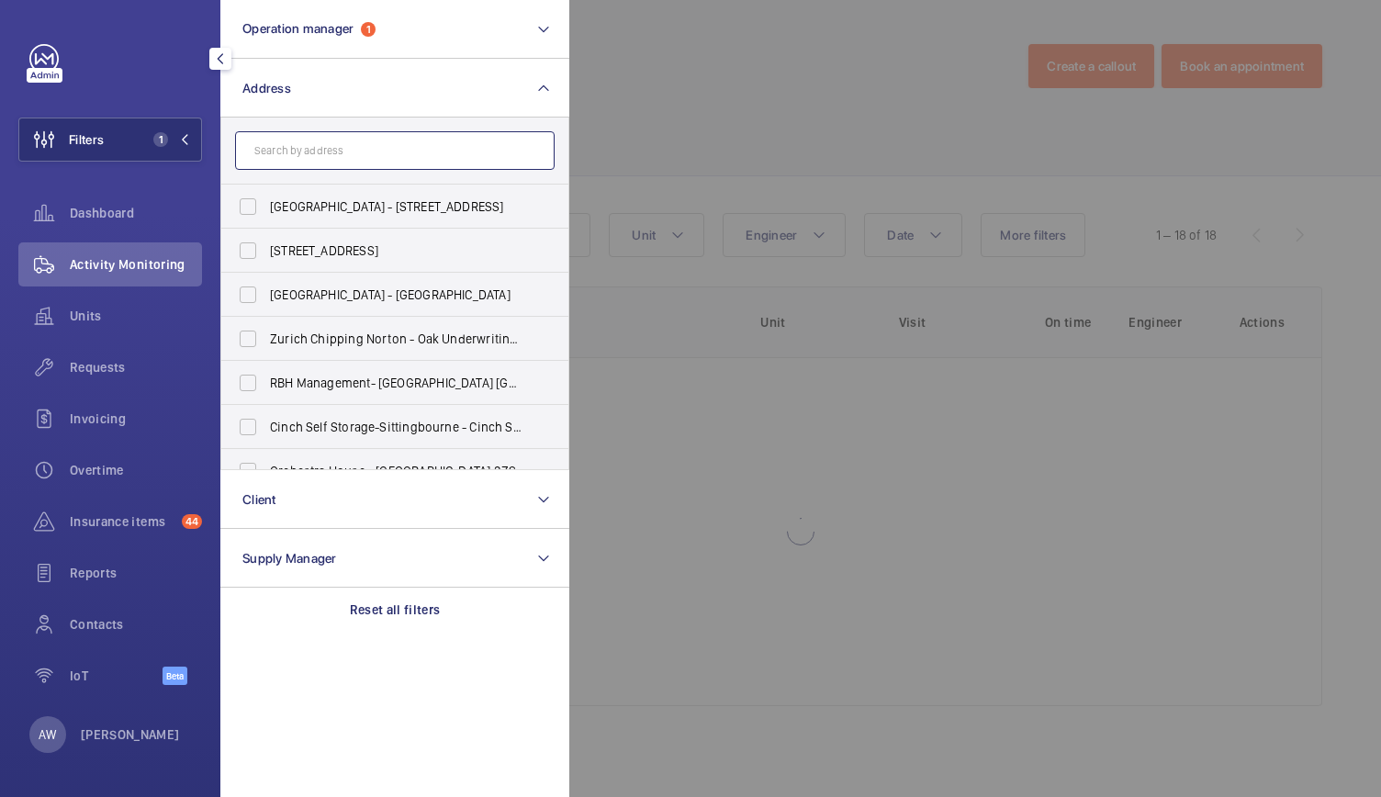
click at [286, 150] on input "text" at bounding box center [394, 150] width 319 height 39
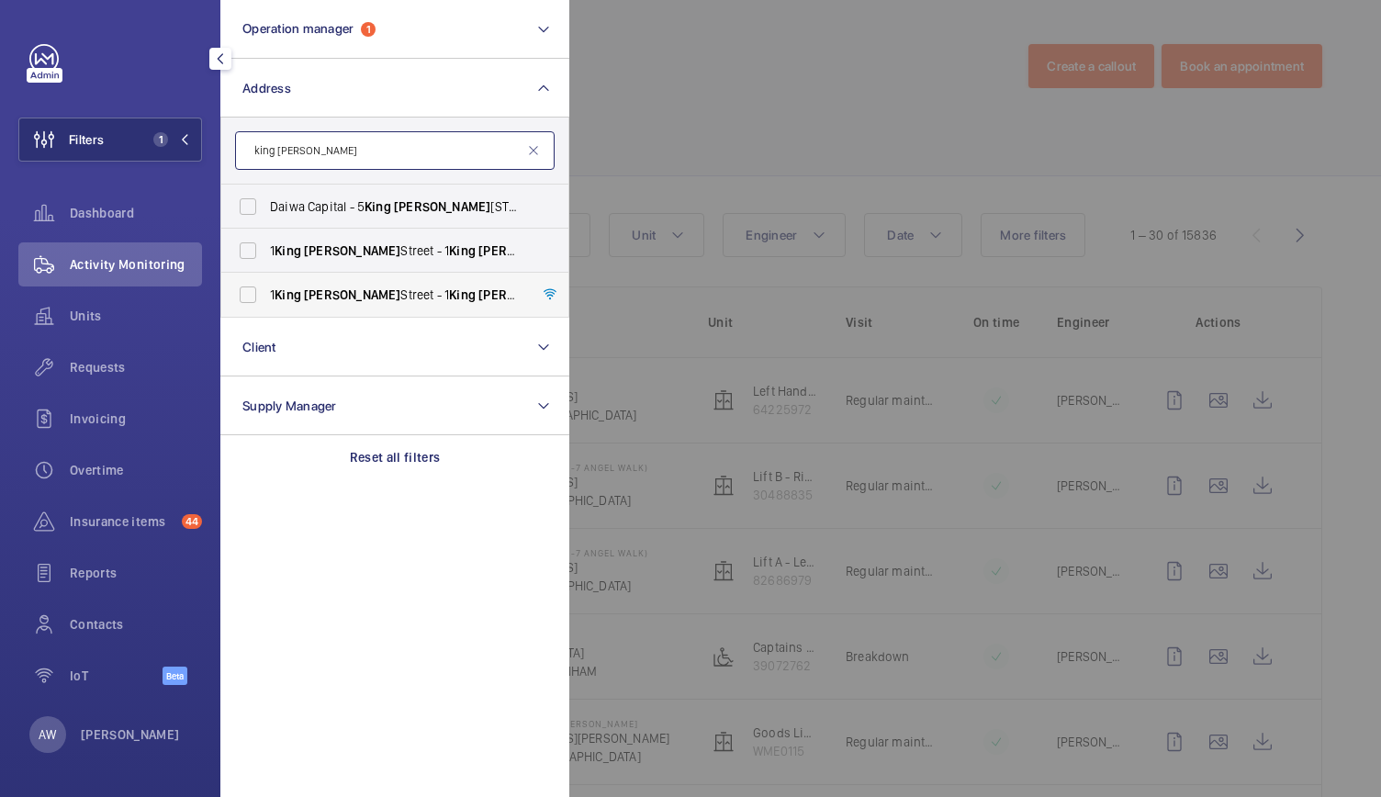
type input "king william"
click at [318, 281] on label "1 King William Street - 1 King William Street, LONDON EC4N 7AR" at bounding box center [380, 295] width 319 height 44
click at [266, 281] on input "1 King William Street - 1 King William Street, LONDON EC4N 7AR" at bounding box center [247, 294] width 37 height 37
checkbox input "true"
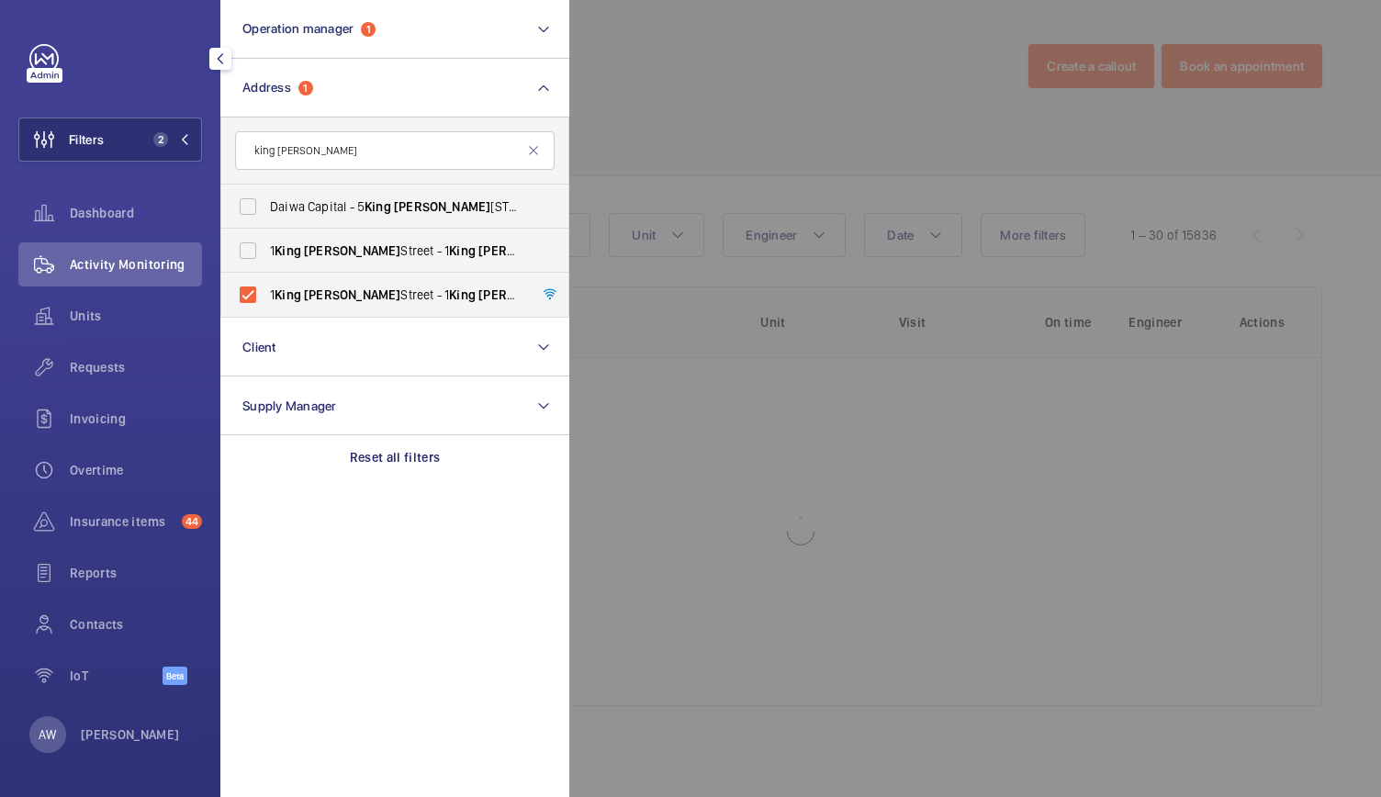
click at [747, 173] on div at bounding box center [1259, 398] width 1381 height 797
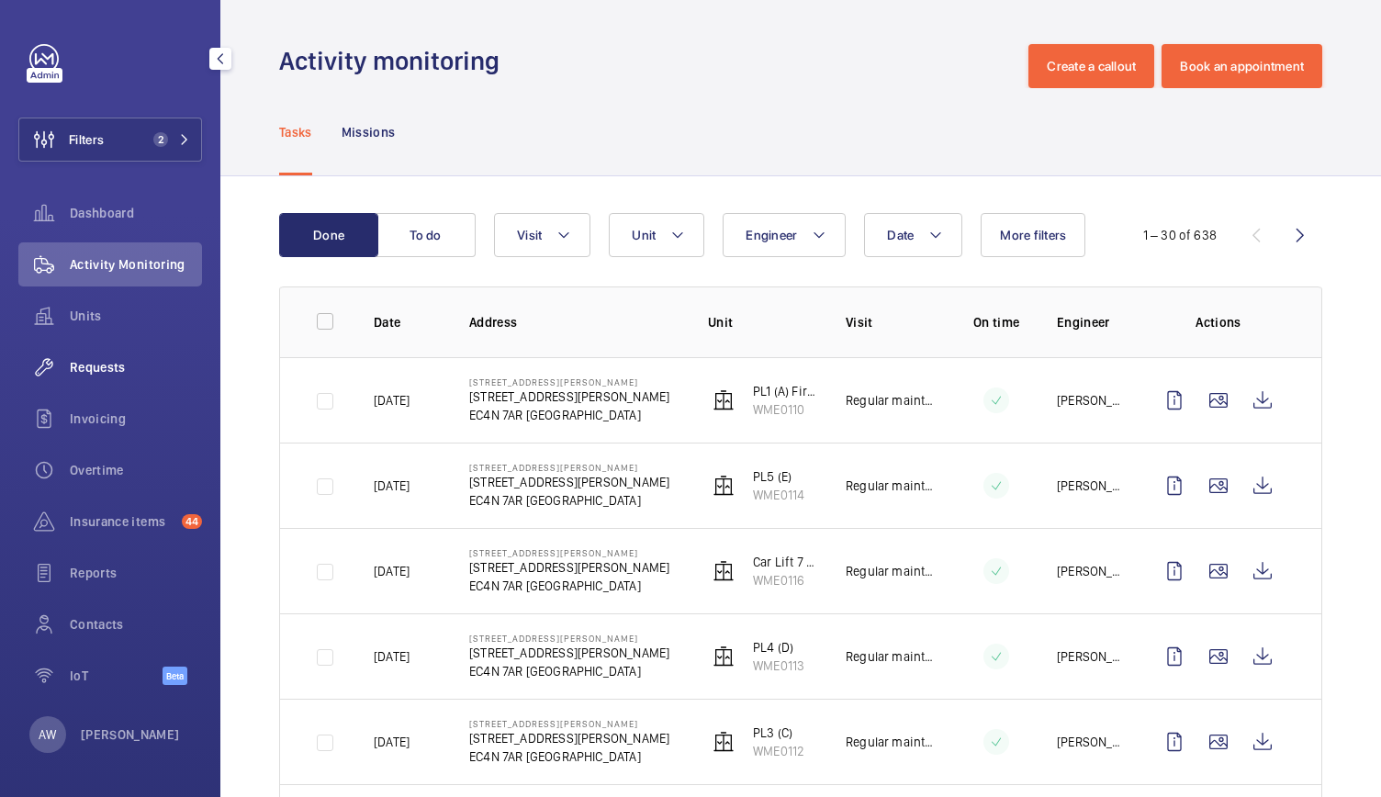
click at [121, 372] on span "Requests" at bounding box center [136, 367] width 132 height 18
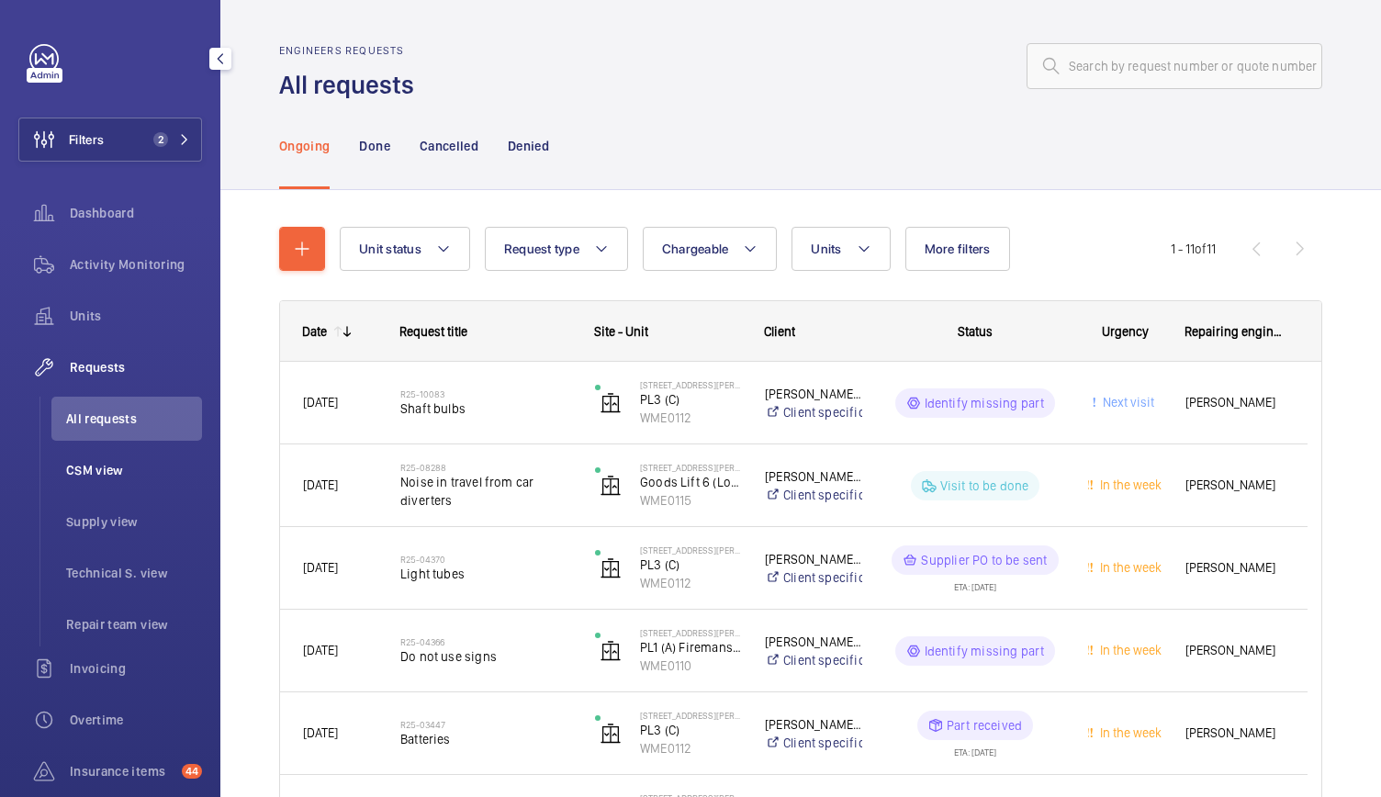
click at [99, 466] on span "CSM view" at bounding box center [134, 470] width 136 height 18
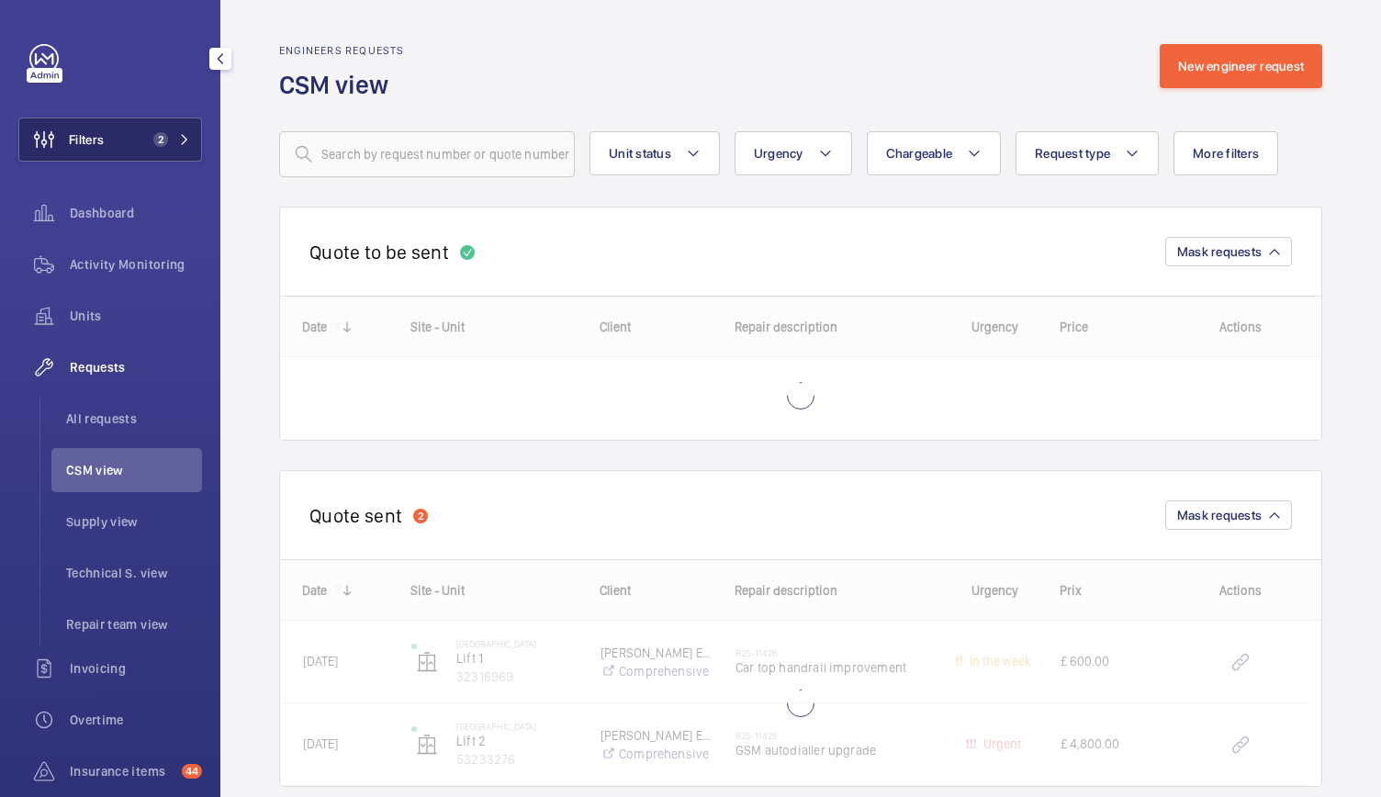
click at [169, 125] on button "Filters 2" at bounding box center [110, 139] width 184 height 44
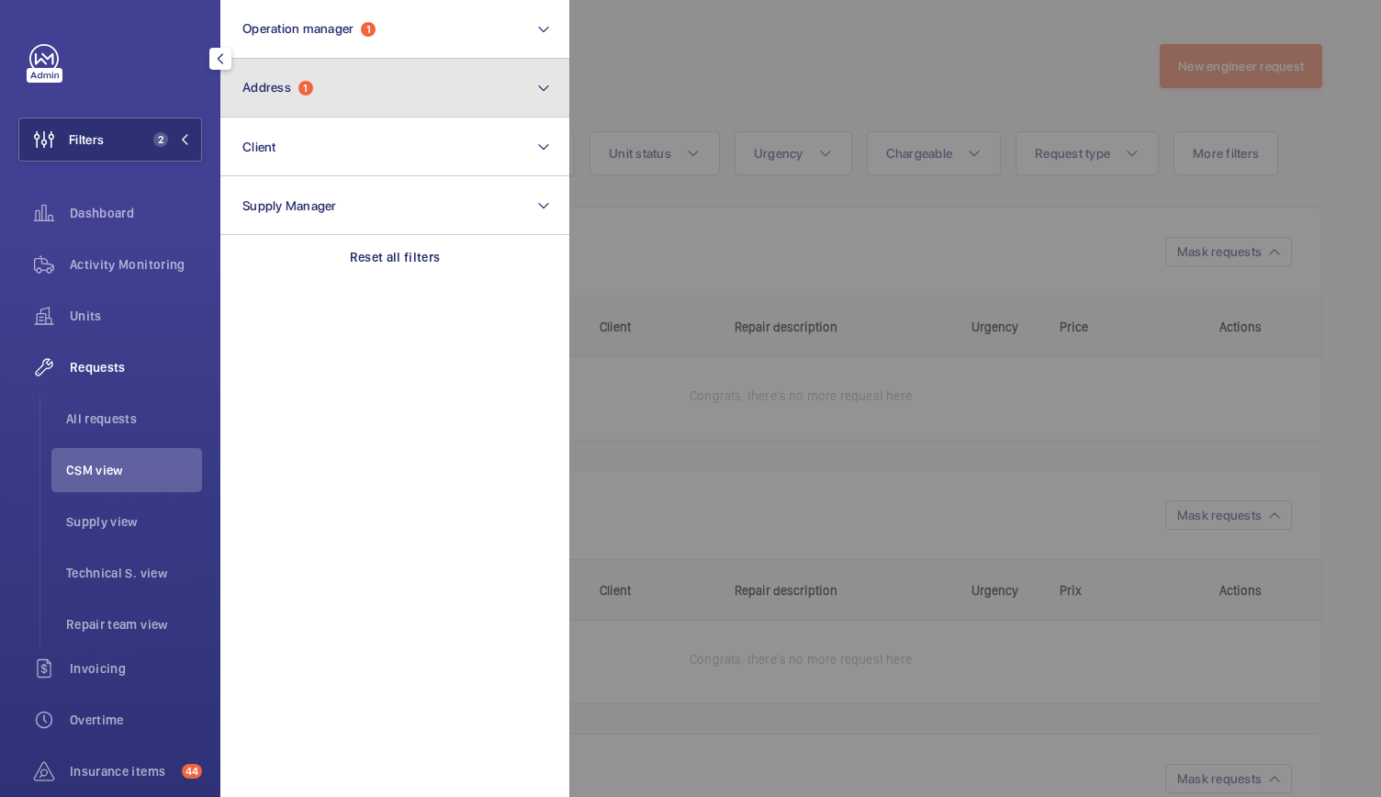
click at [258, 97] on button "Address 1" at bounding box center [394, 88] width 349 height 59
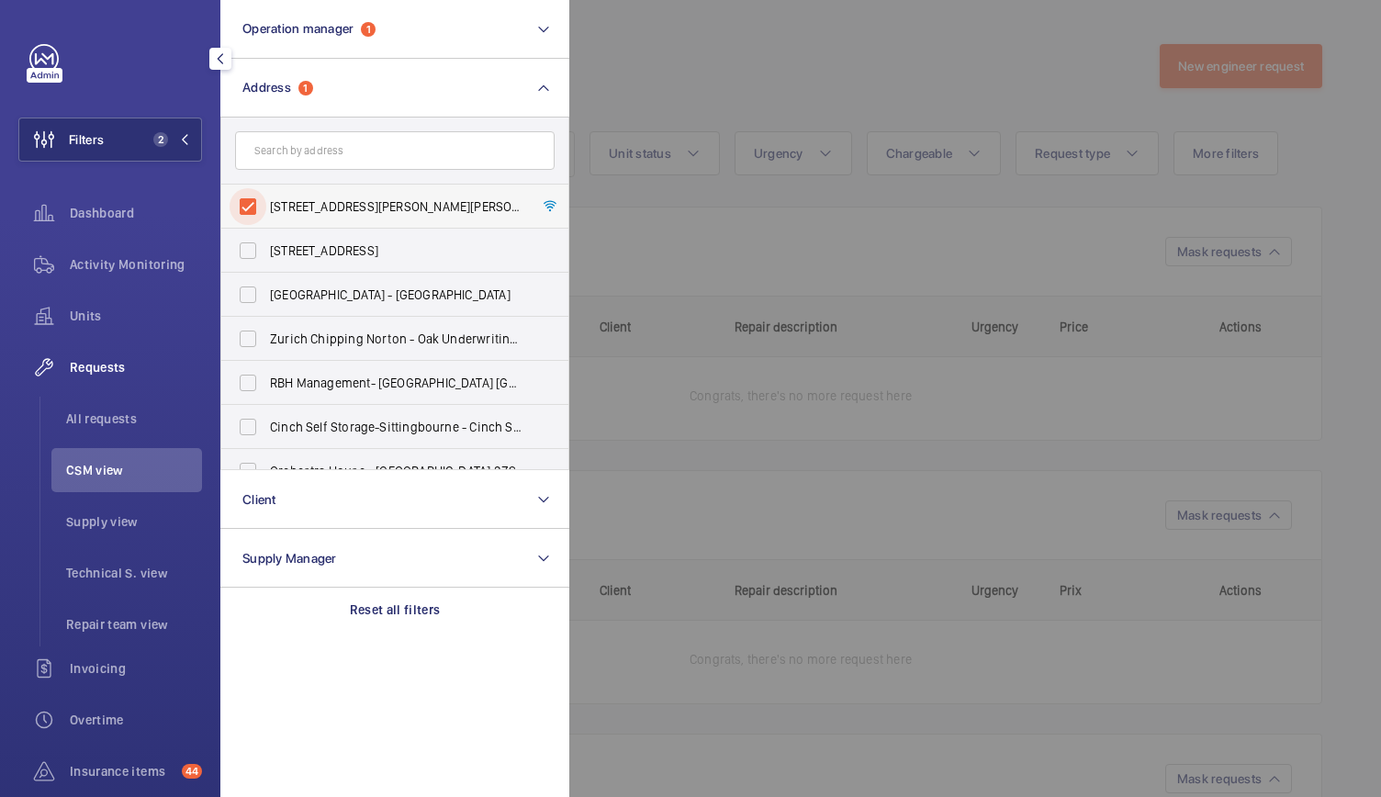
click at [246, 208] on input "1 King William Street - 1 King William Street, LONDON EC4N 7AR" at bounding box center [247, 206] width 37 height 37
checkbox input "false"
click at [713, 264] on div at bounding box center [1259, 398] width 1381 height 797
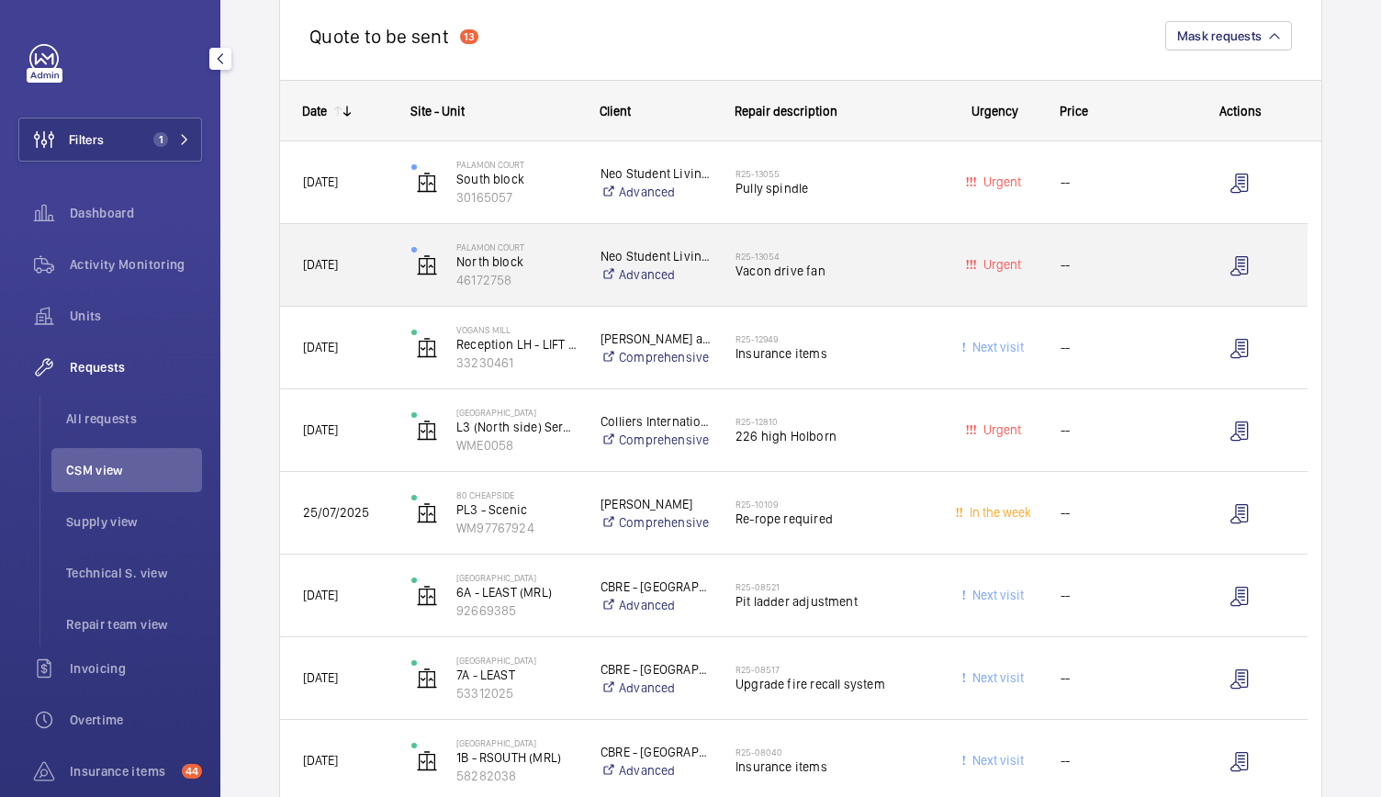
scroll to position [221, 0]
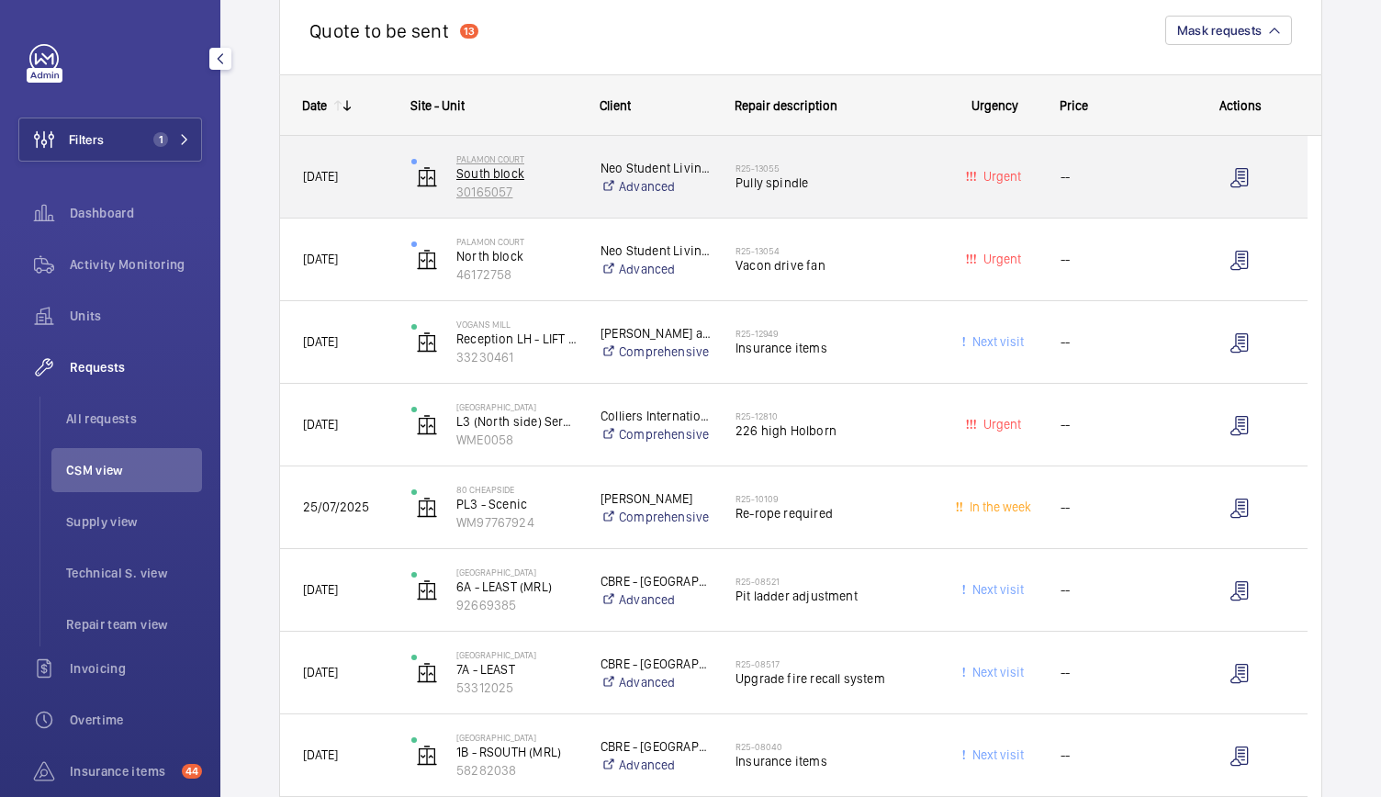
click at [557, 196] on p "30165057" at bounding box center [516, 192] width 120 height 18
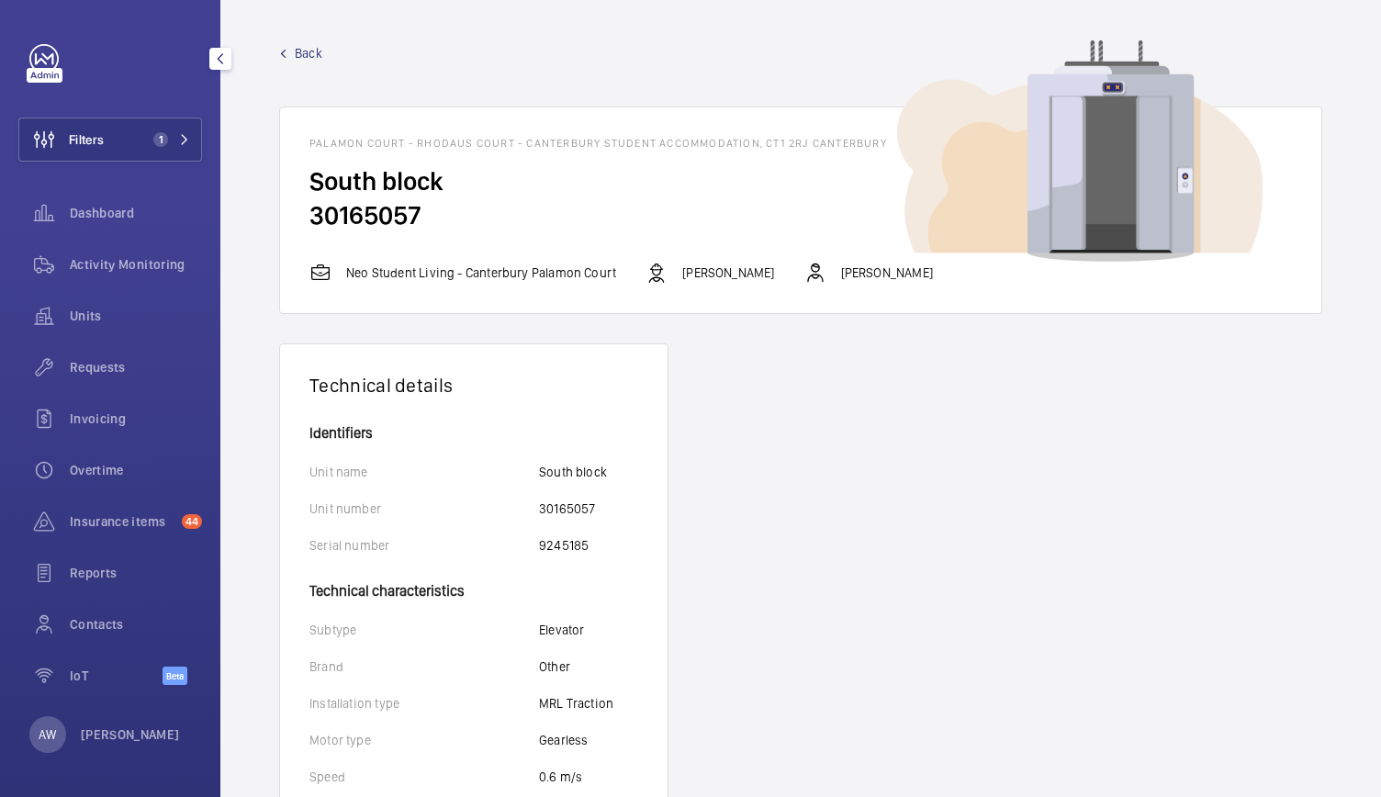
click at [307, 54] on span "Back" at bounding box center [309, 53] width 28 height 18
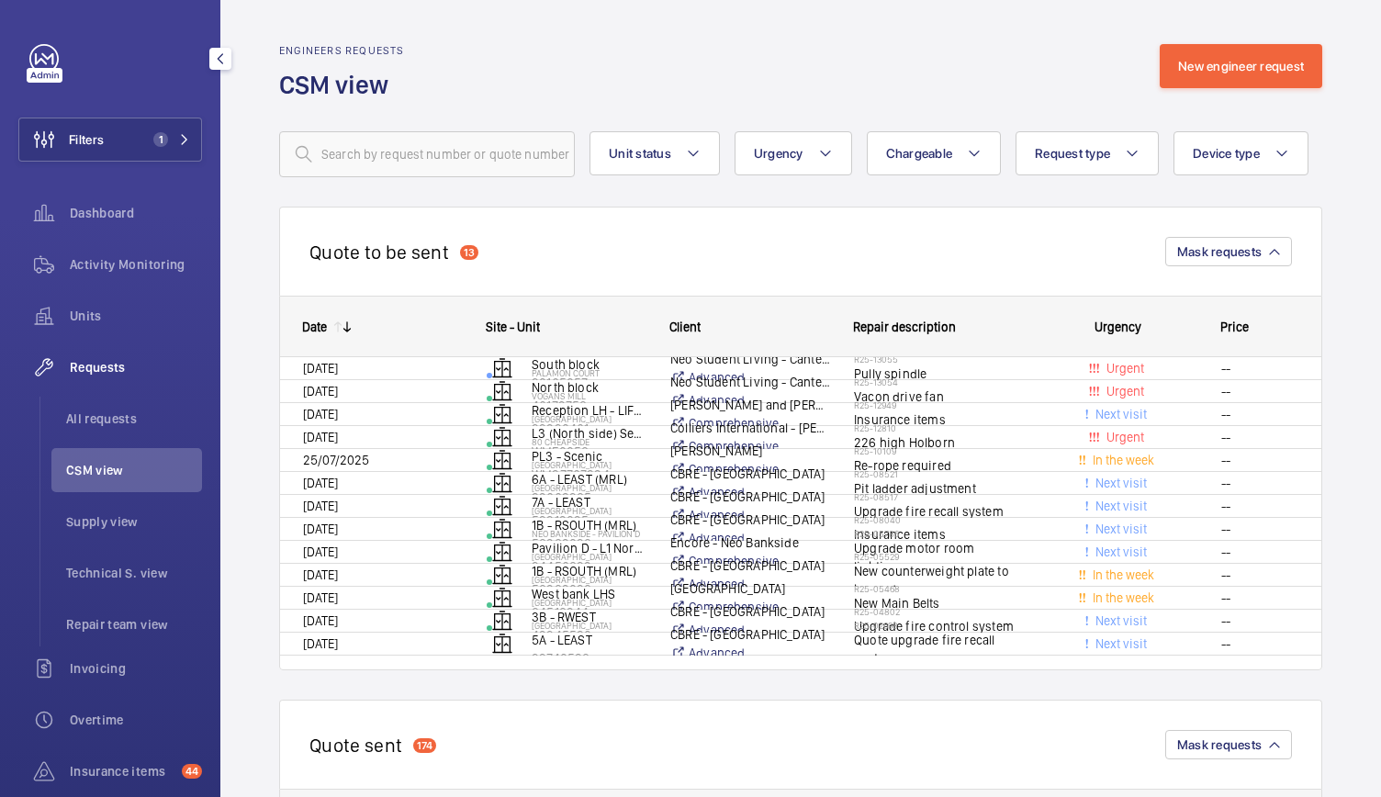
click at [307, 54] on h2 "Engineers requests" at bounding box center [342, 50] width 126 height 13
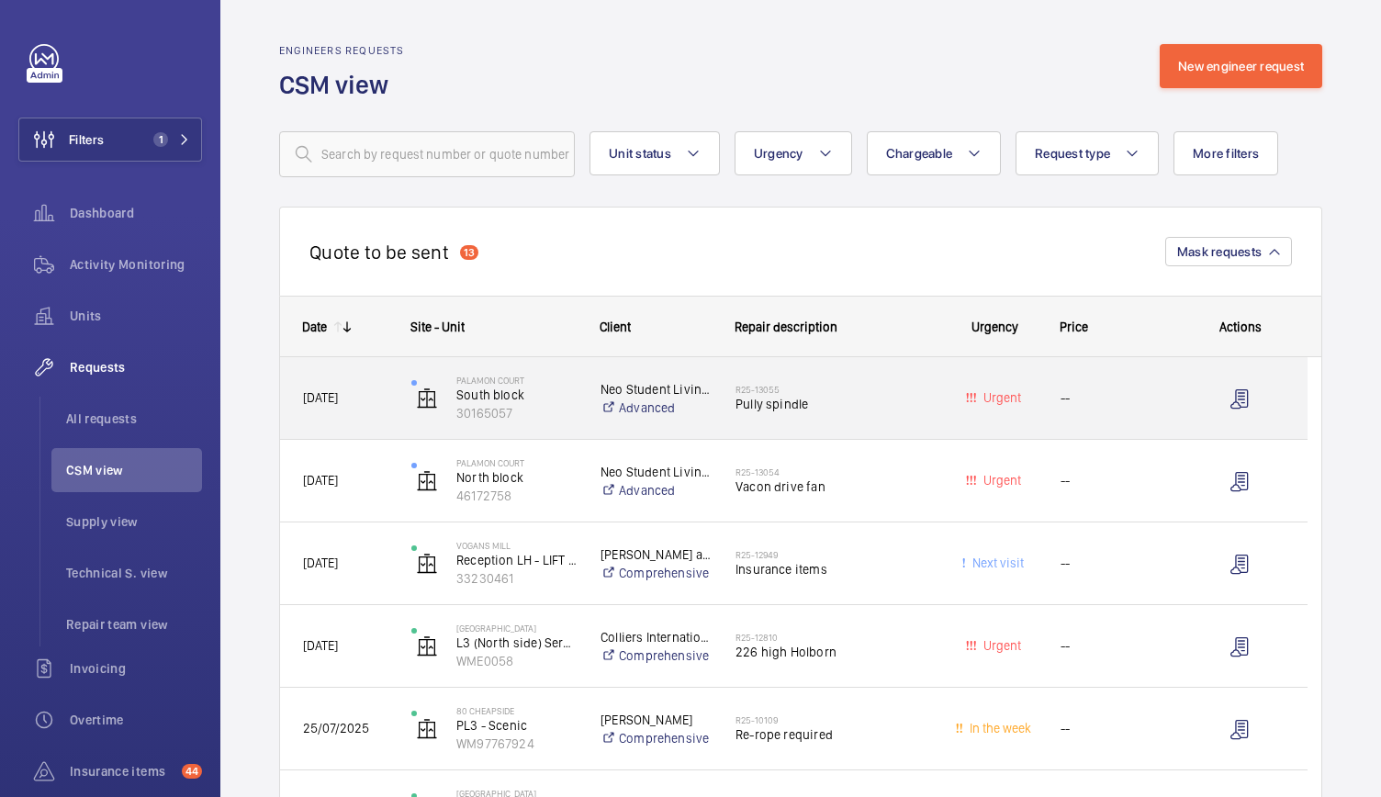
click at [905, 424] on div "R25-13055 Pully spindle" at bounding box center [820, 398] width 215 height 83
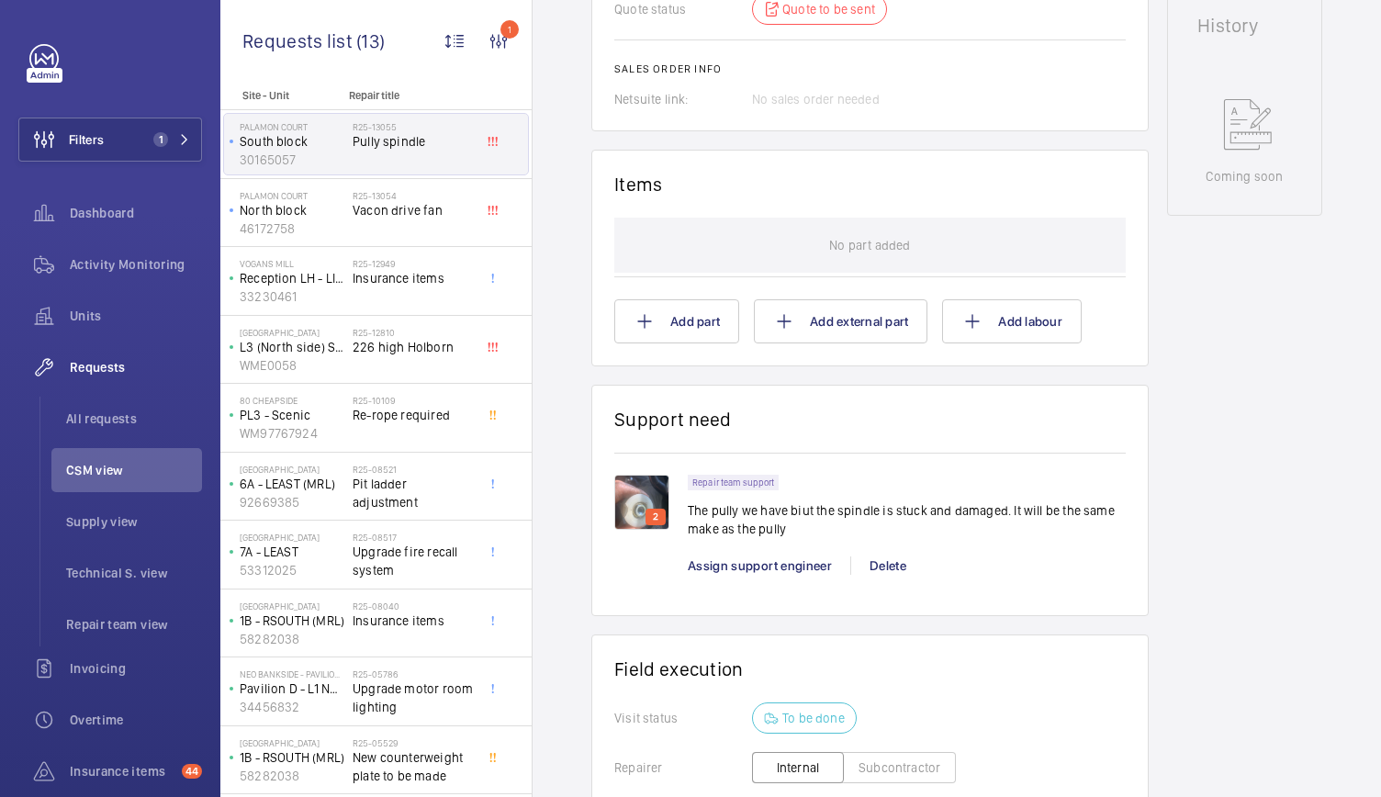
scroll to position [937, 0]
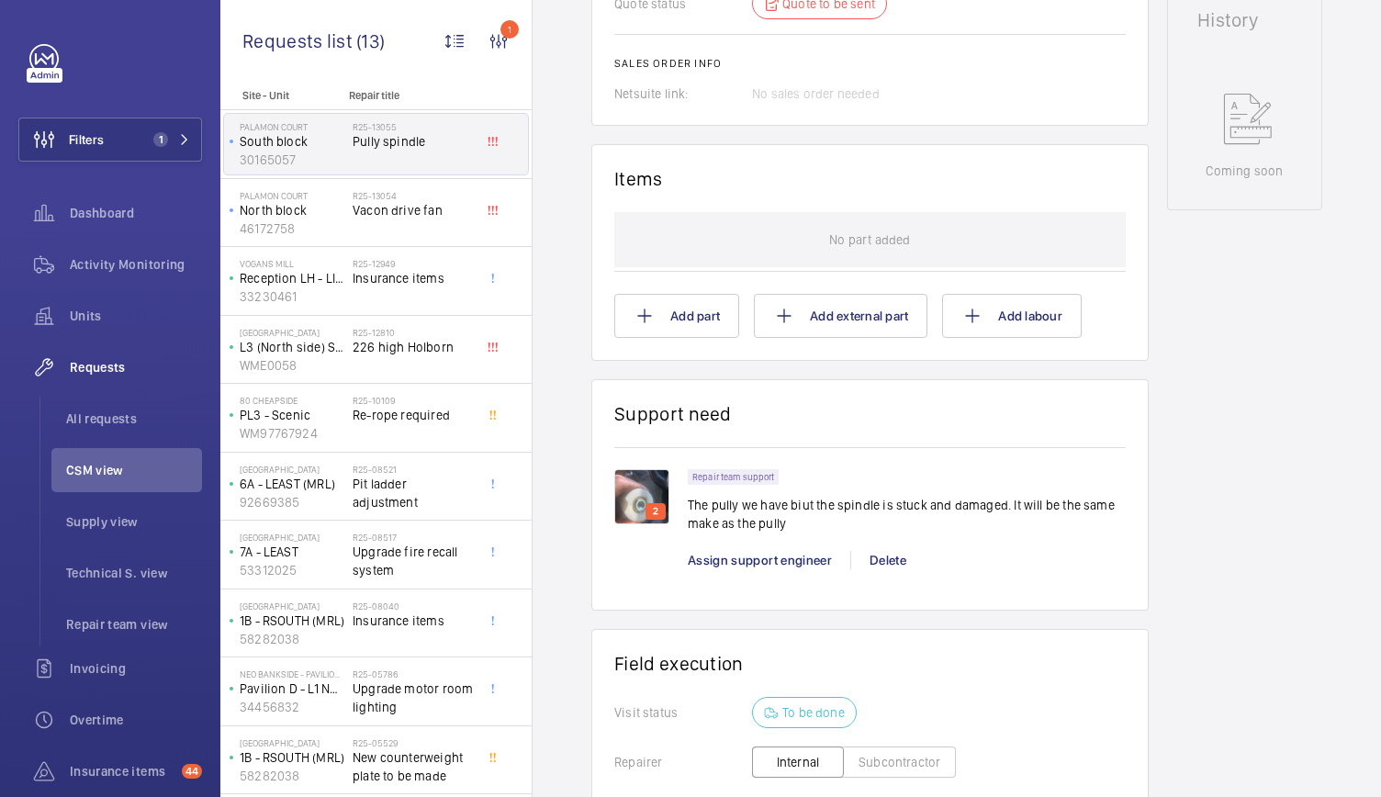
click at [626, 491] on img at bounding box center [641, 496] width 55 height 55
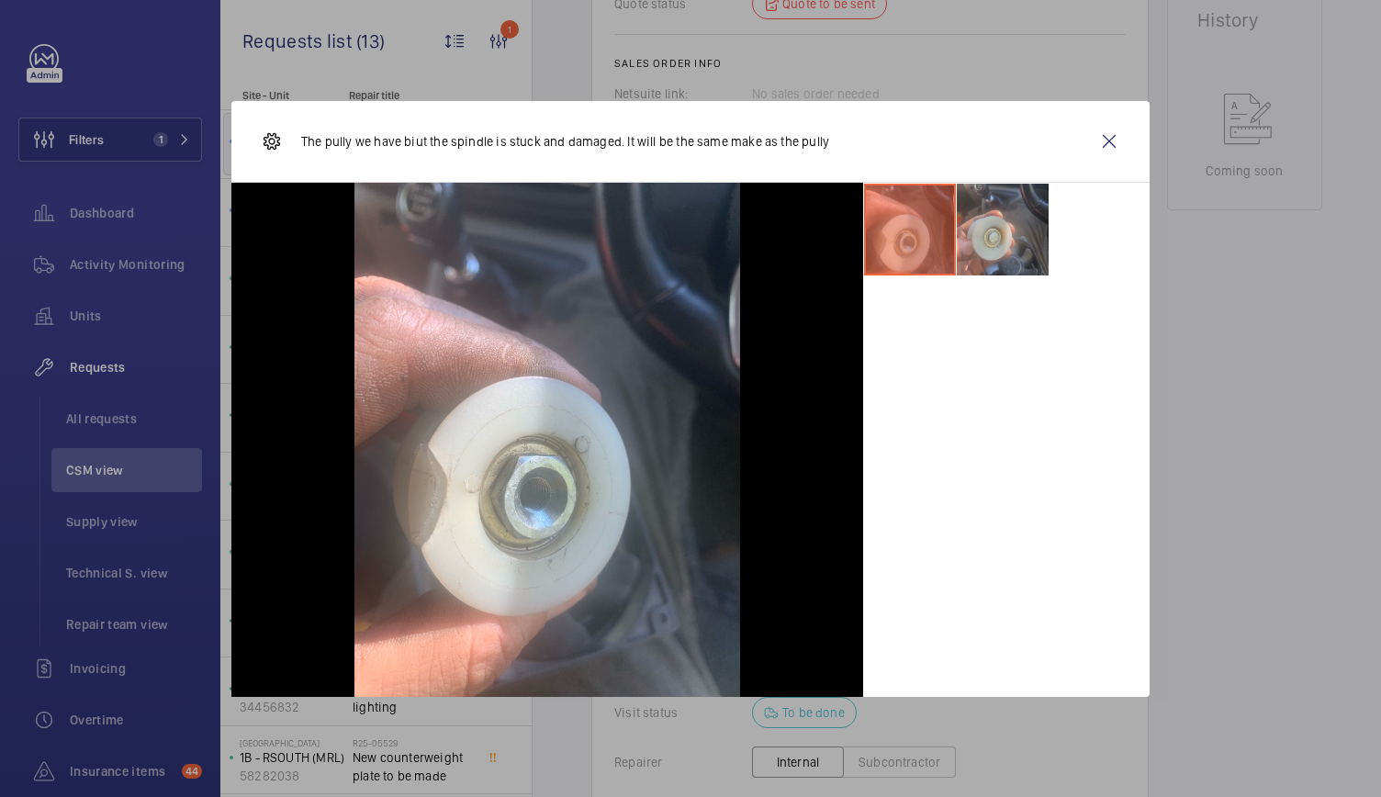
click at [986, 234] on li at bounding box center [1003, 230] width 92 height 92
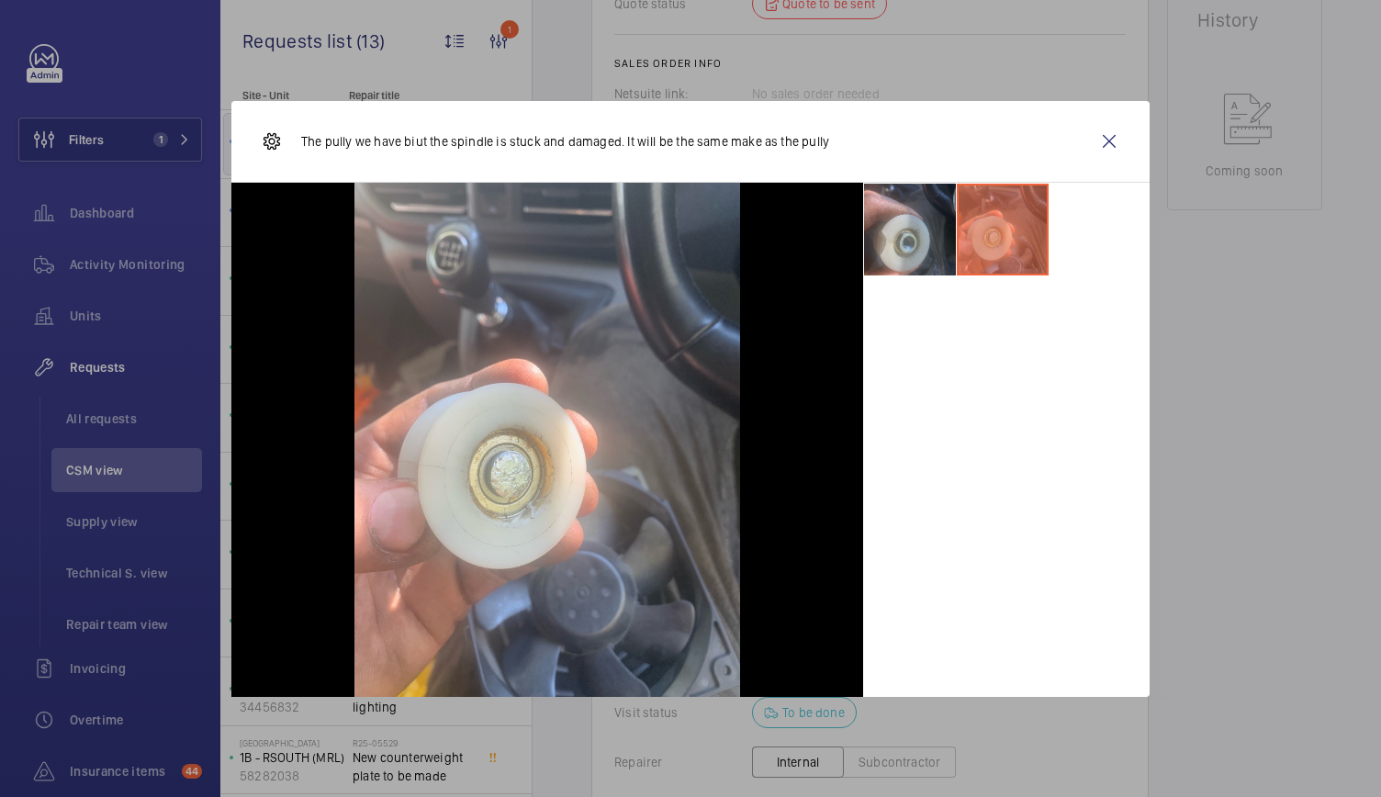
click at [939, 227] on li at bounding box center [910, 230] width 92 height 92
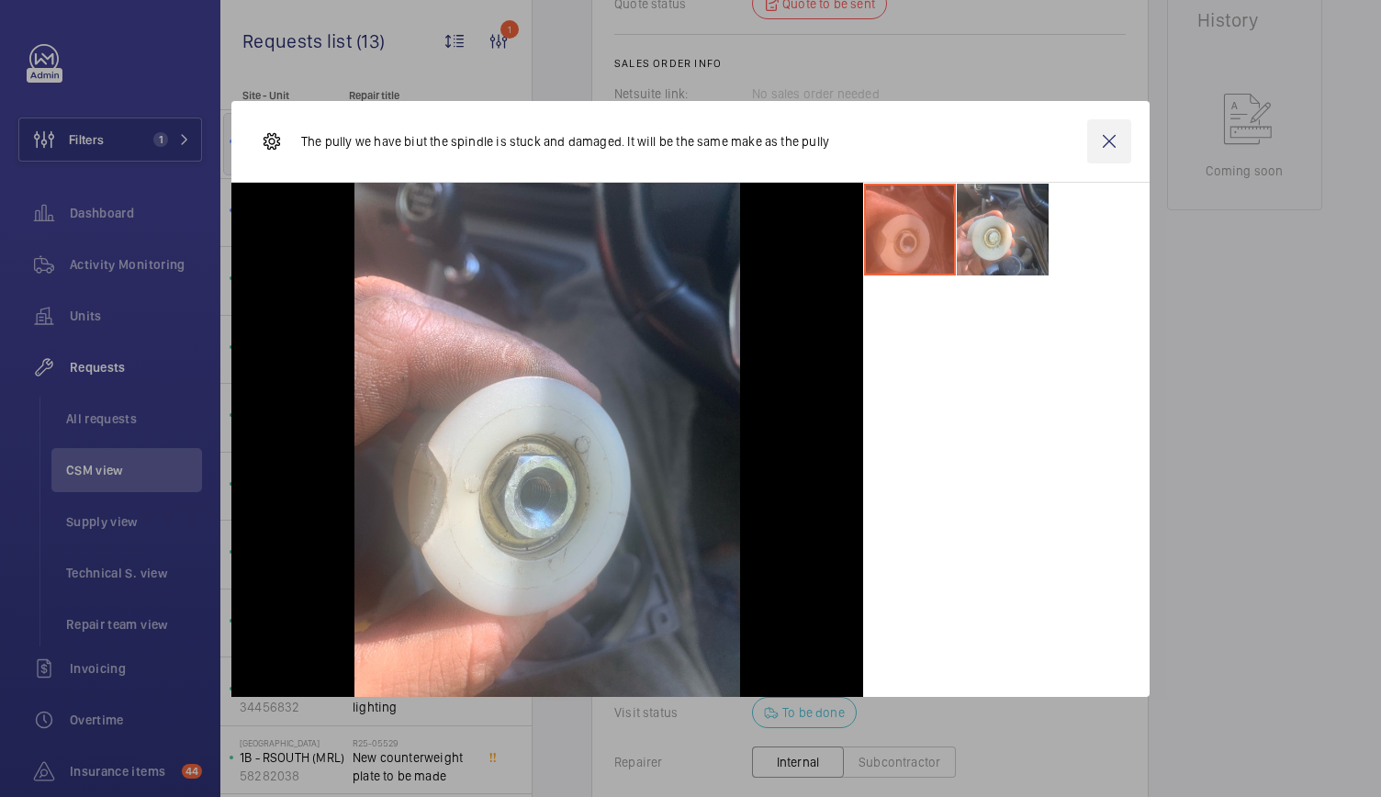
click at [1111, 142] on wm-front-icon-button at bounding box center [1109, 141] width 44 height 44
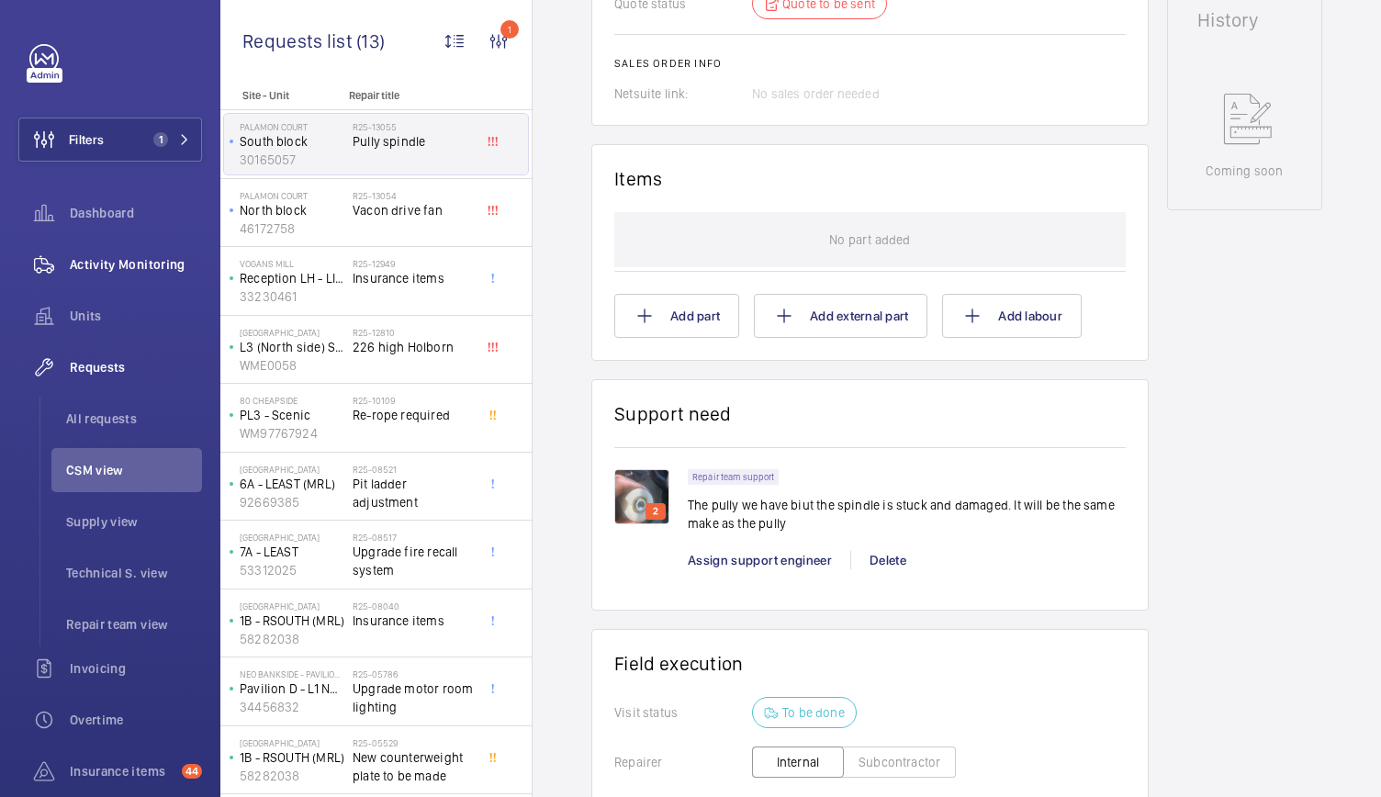
click at [125, 260] on span "Activity Monitoring" at bounding box center [136, 264] width 132 height 18
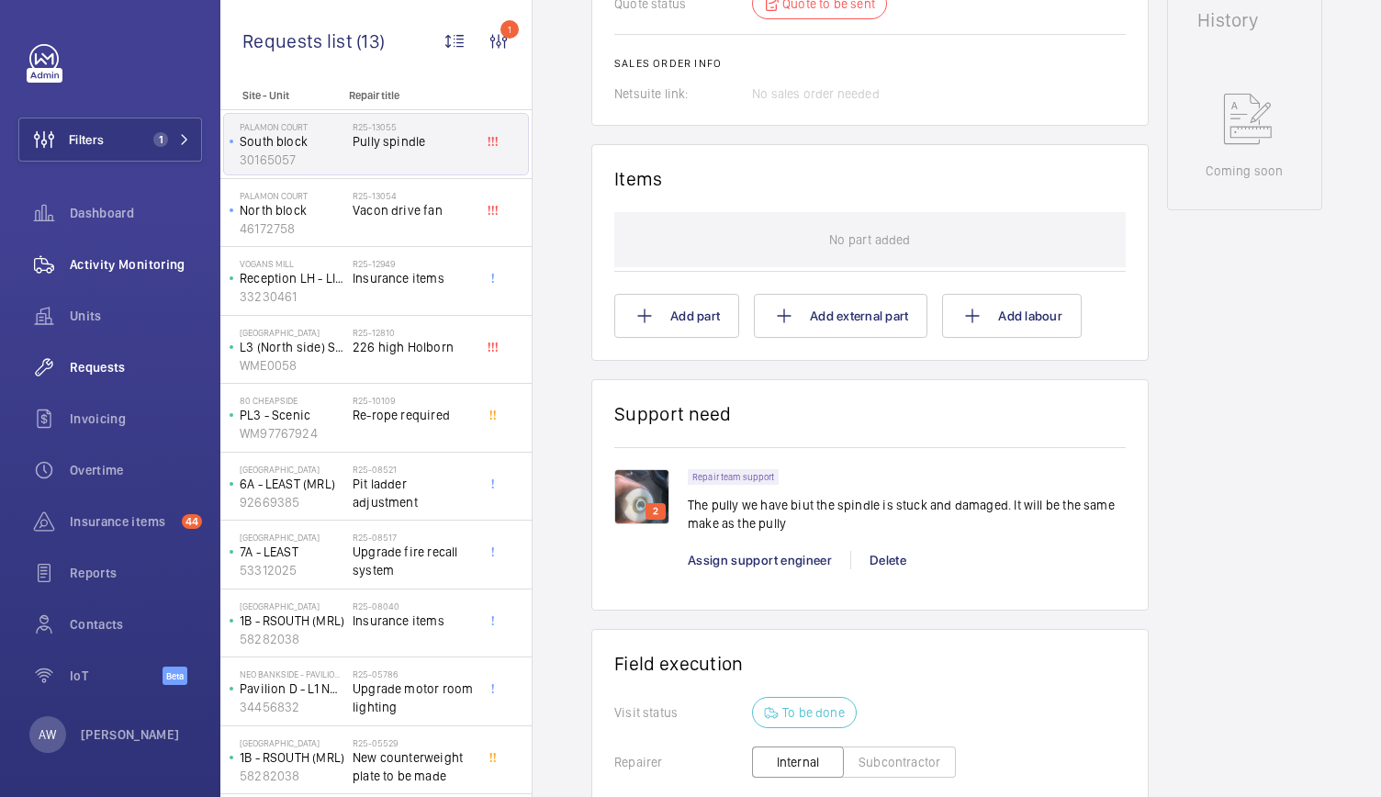
click at [119, 285] on div "Activity Monitoring" at bounding box center [110, 264] width 184 height 44
click at [132, 259] on span "Activity Monitoring" at bounding box center [136, 264] width 132 height 18
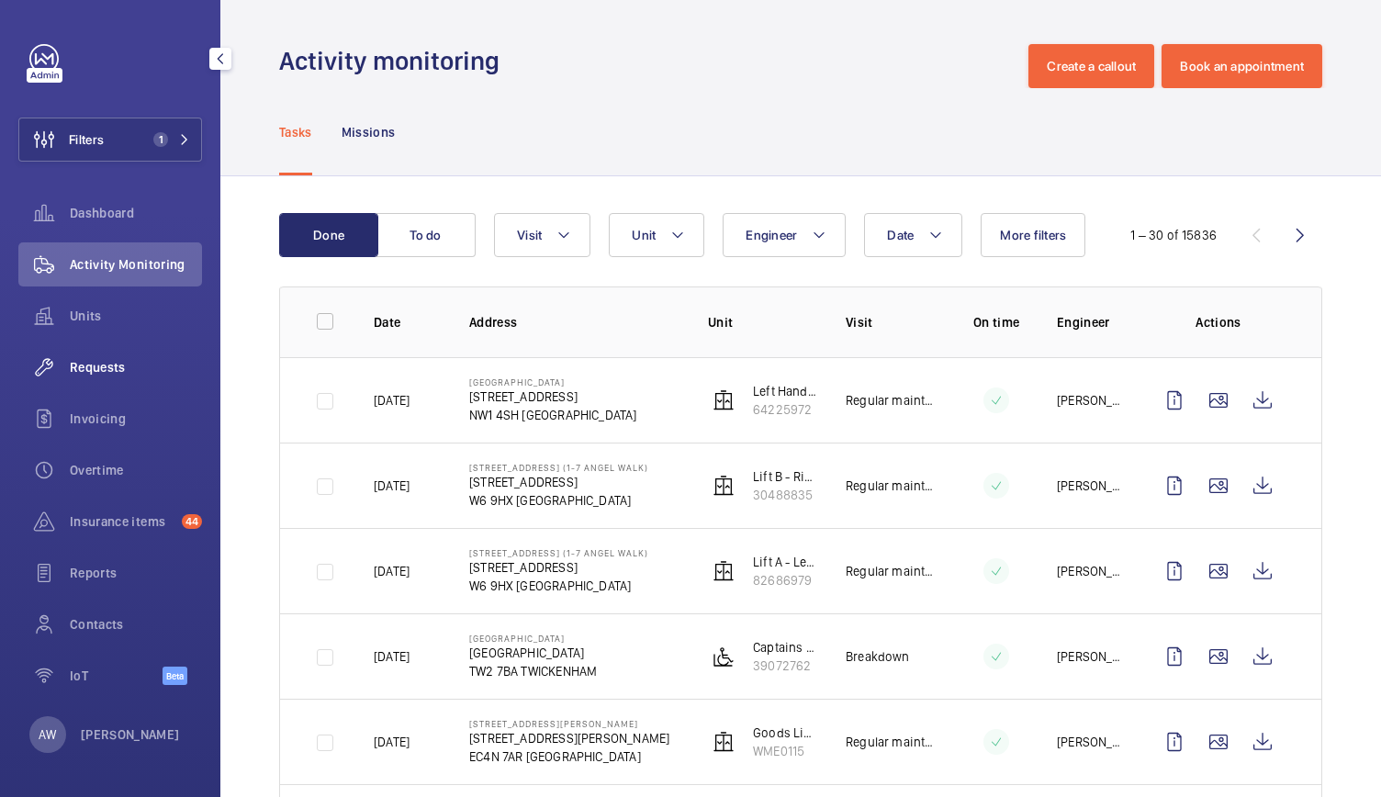
click at [95, 382] on div "Requests" at bounding box center [110, 367] width 184 height 44
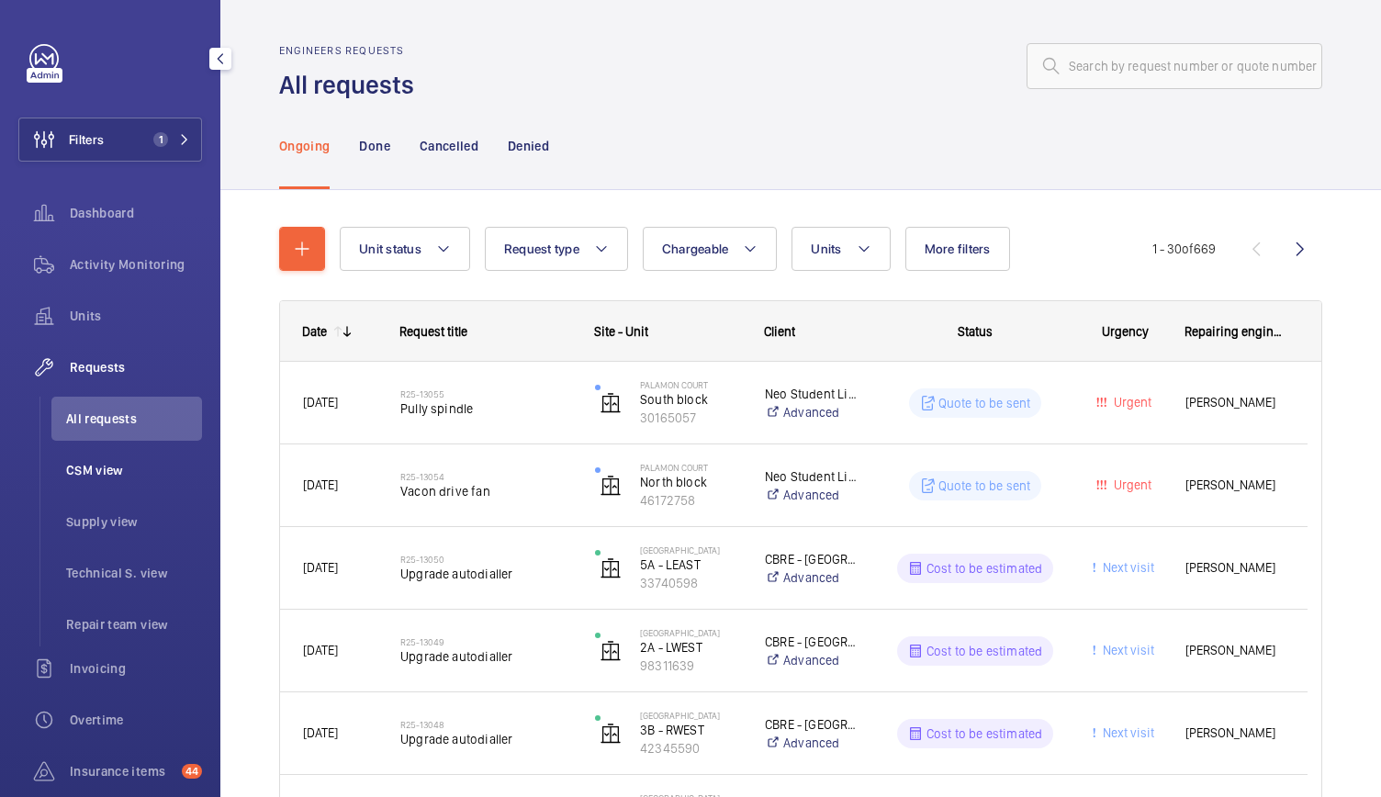
click at [105, 471] on span "CSM view" at bounding box center [134, 470] width 136 height 18
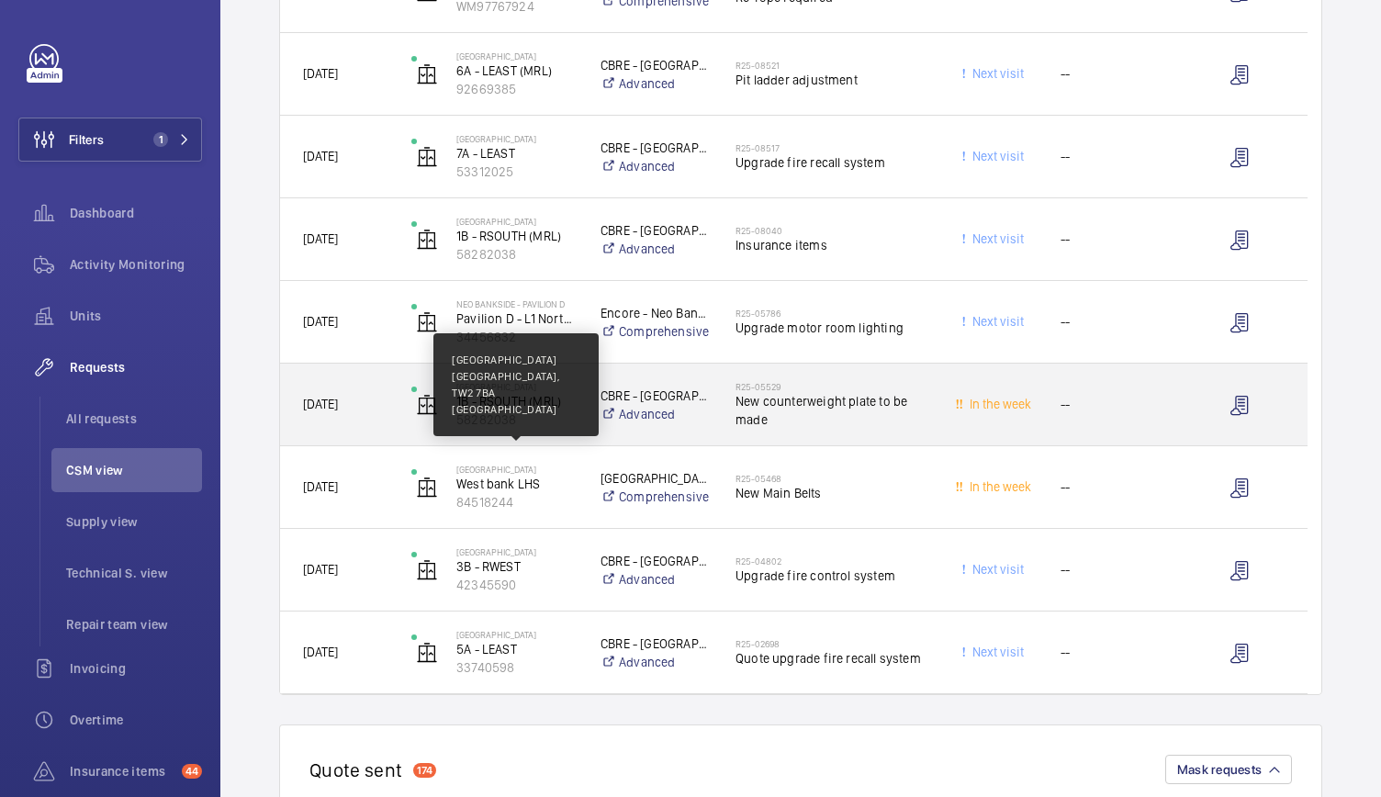
scroll to position [739, 0]
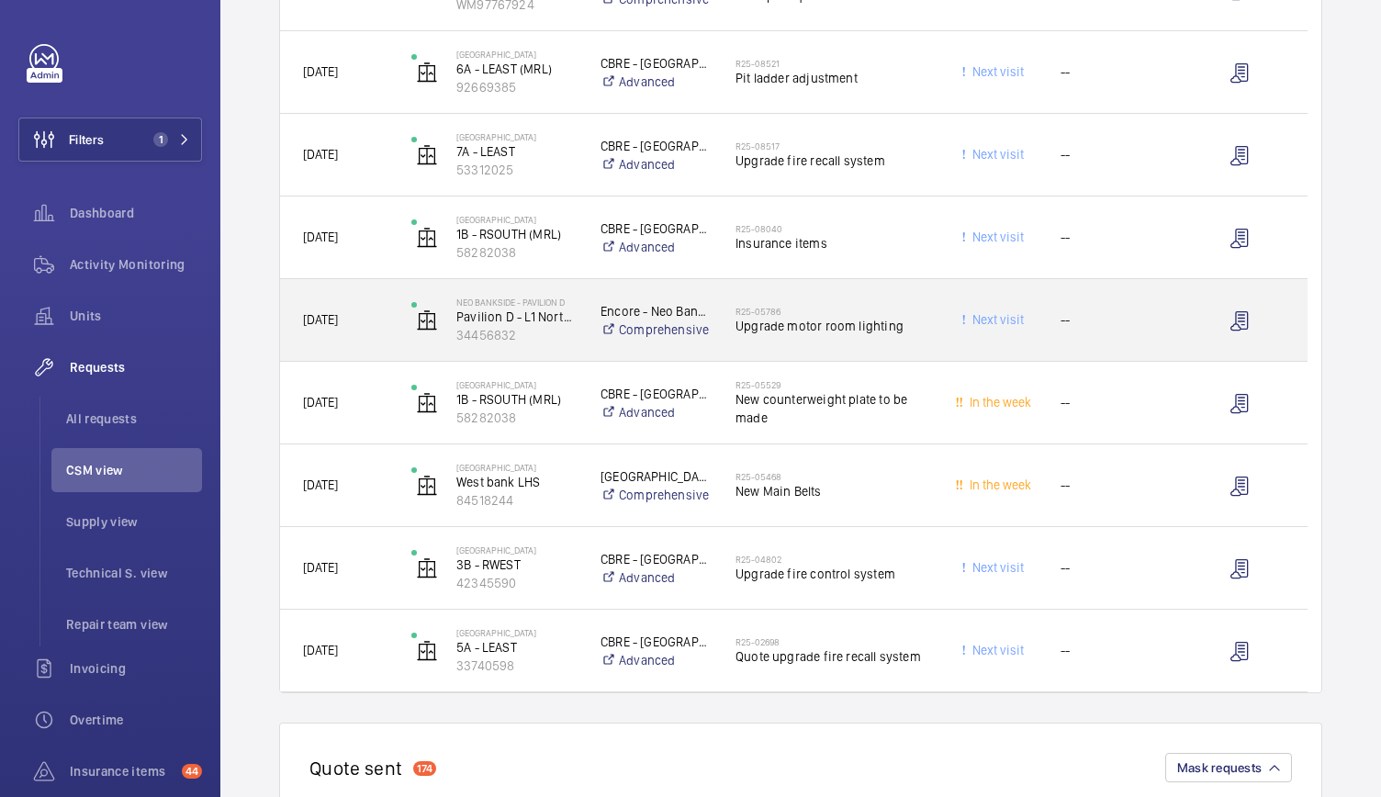
click at [580, 340] on div "Encore - Neo Bankside Comprehensive" at bounding box center [644, 320] width 133 height 73
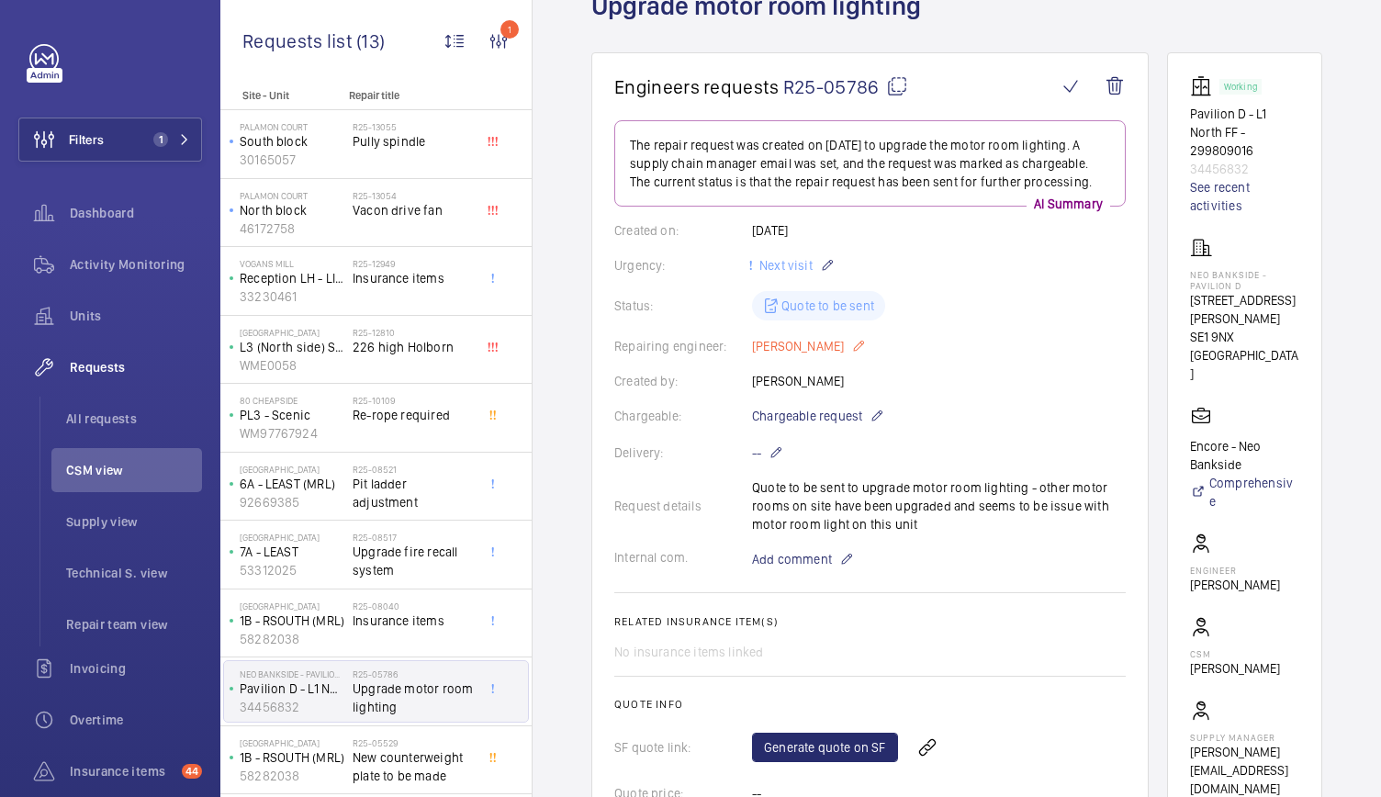
scroll to position [123, 0]
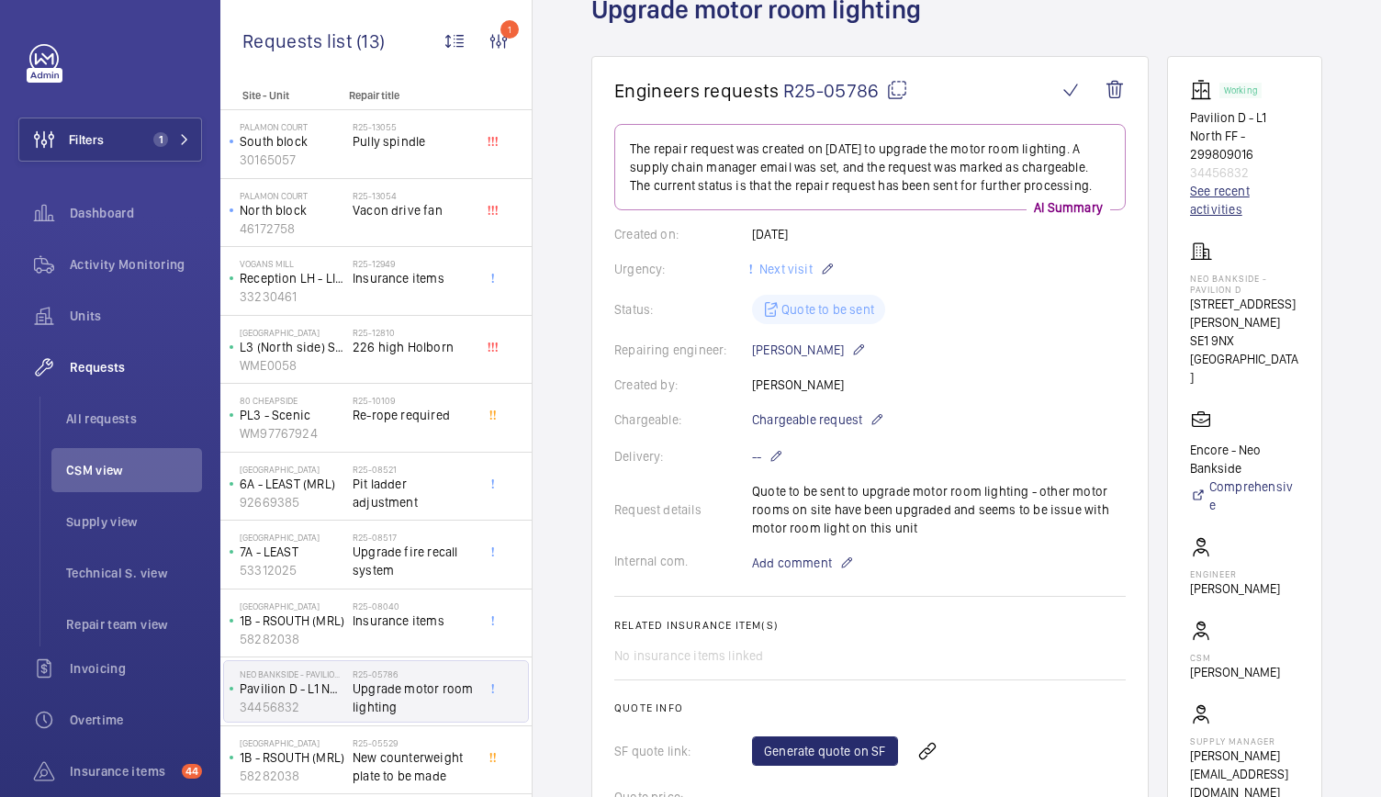
click at [1222, 190] on link "See recent activities" at bounding box center [1244, 200] width 109 height 37
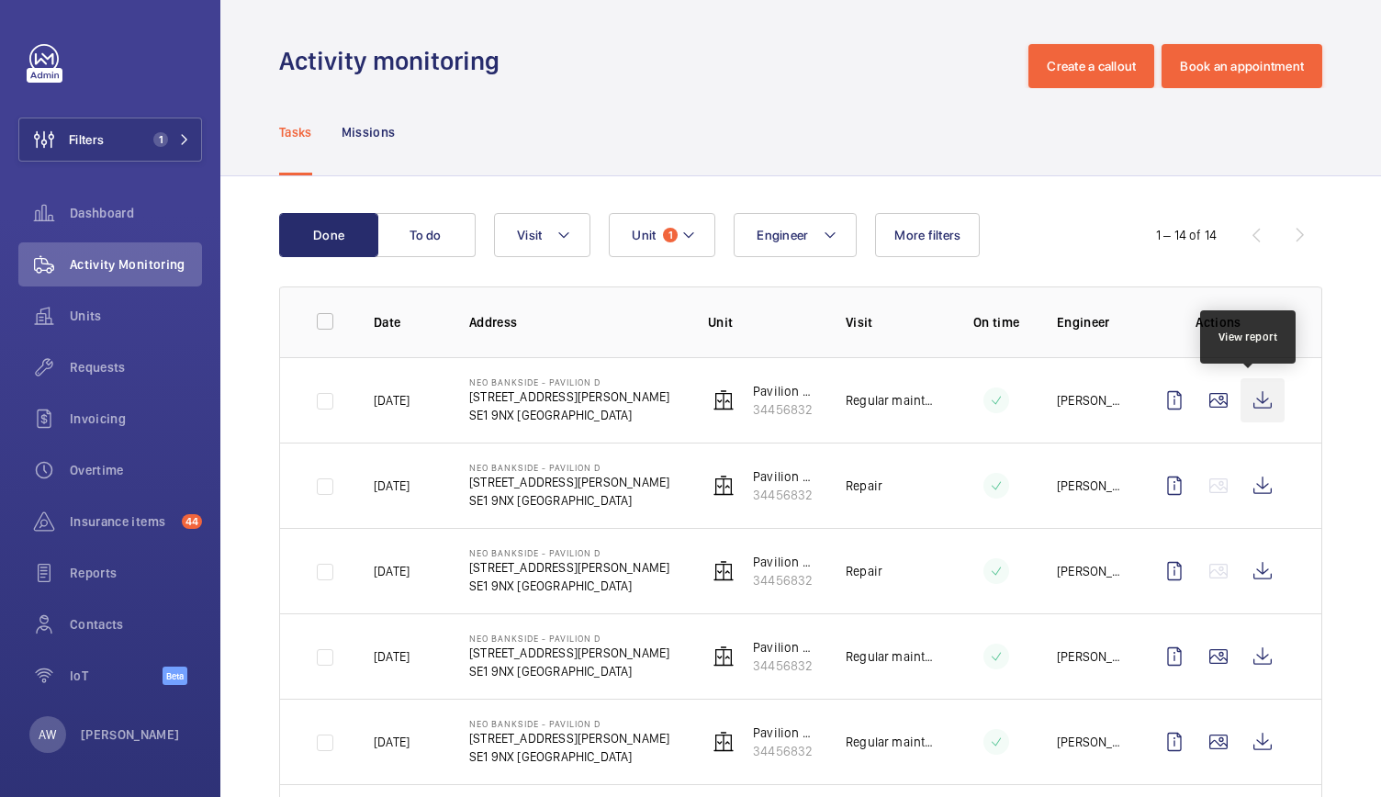
click at [1240, 408] on wm-front-icon-button at bounding box center [1262, 400] width 44 height 44
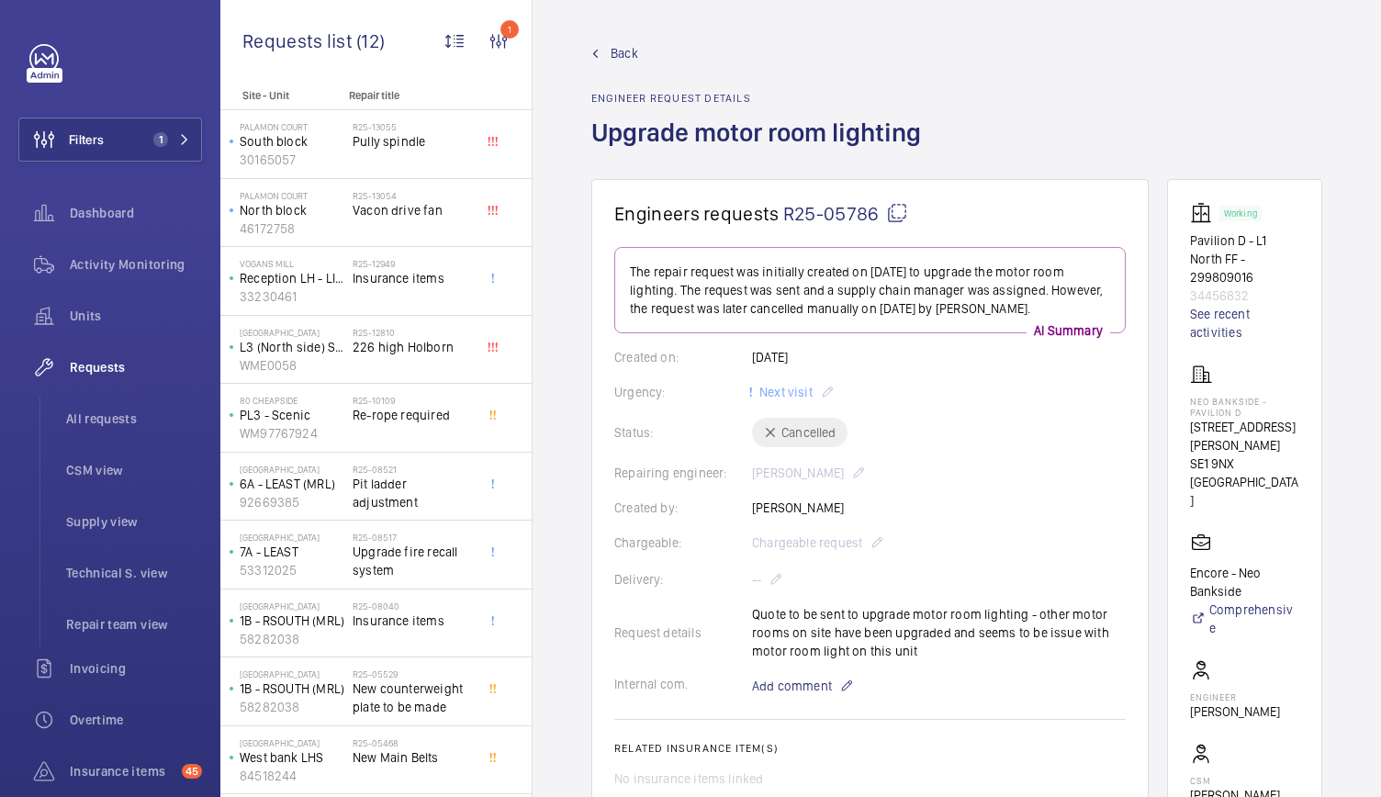
click at [627, 49] on span "Back" at bounding box center [624, 53] width 28 height 18
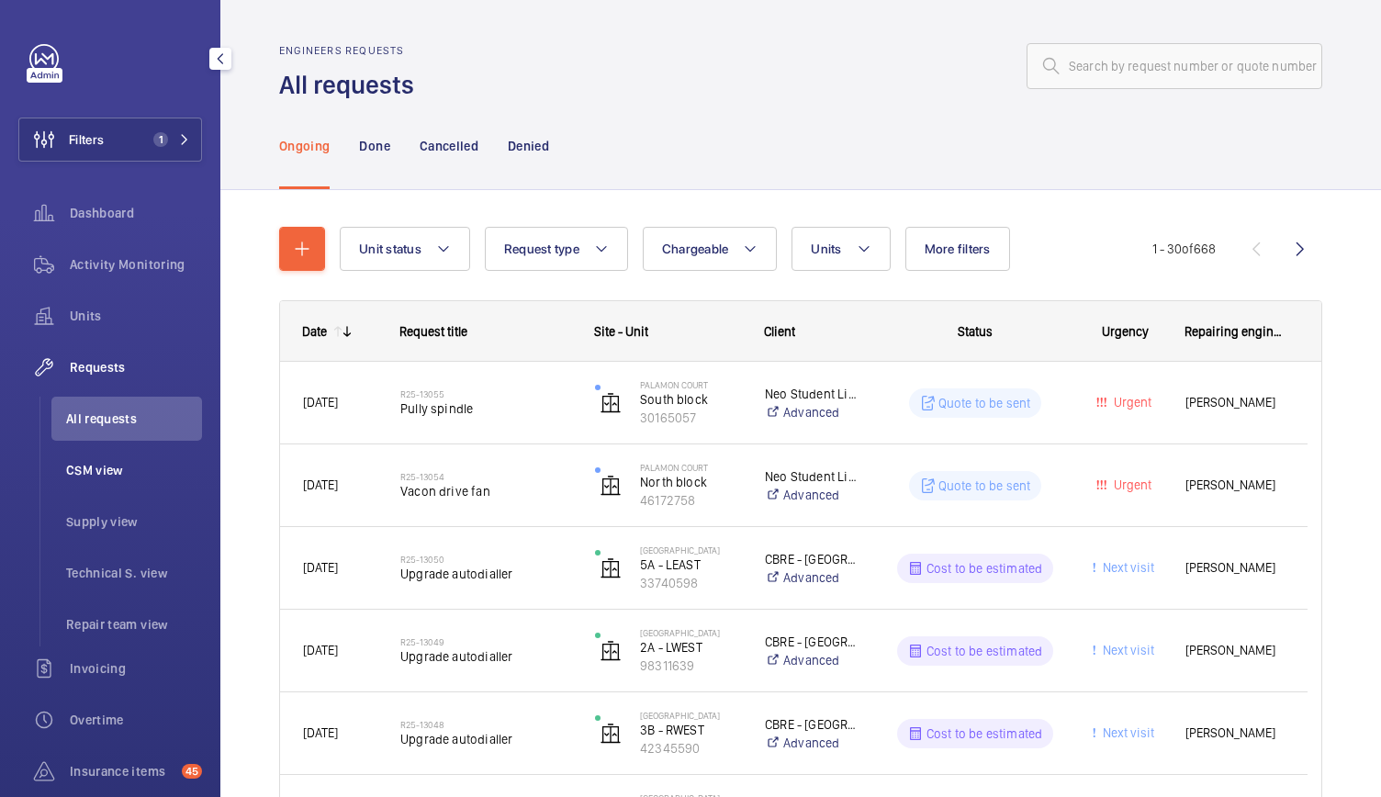
click at [108, 465] on span "CSM view" at bounding box center [134, 470] width 136 height 18
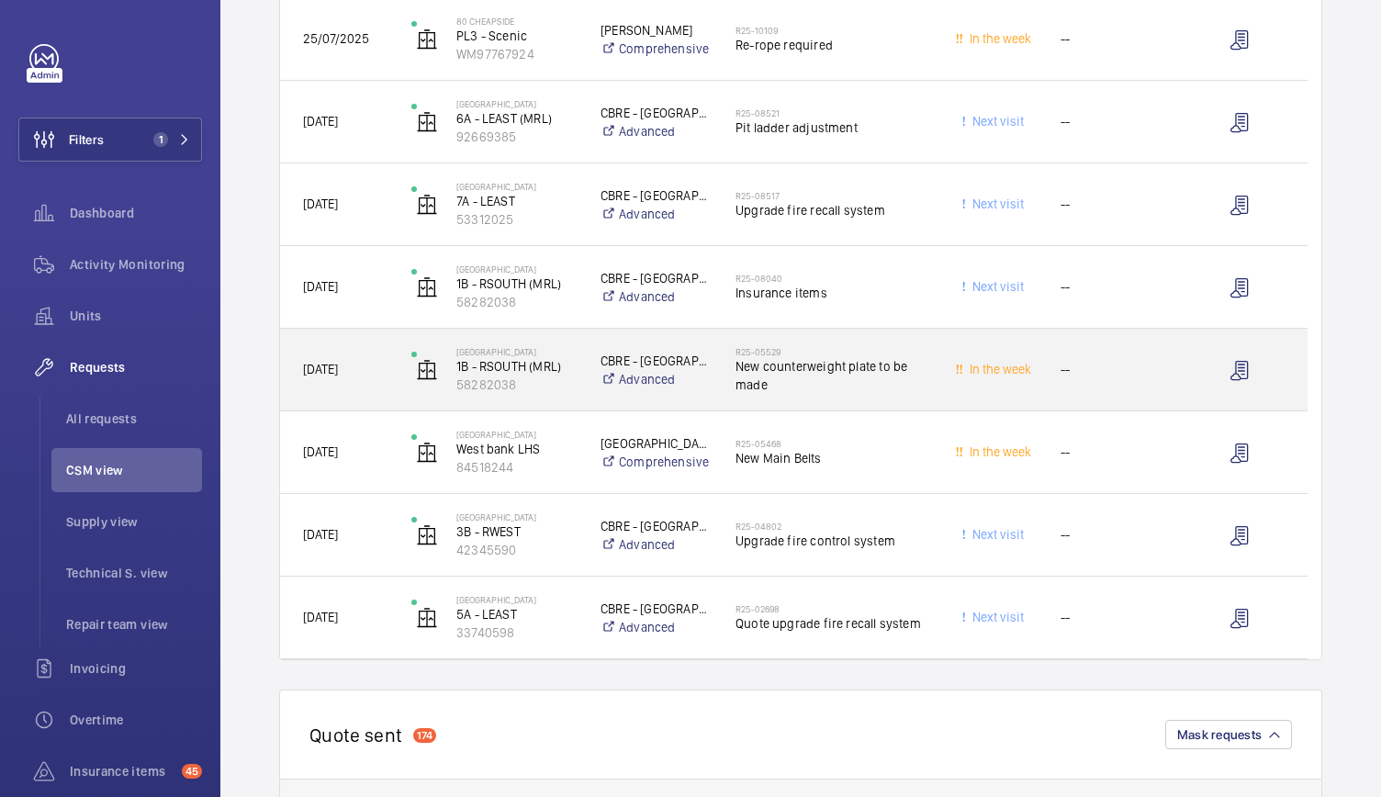
scroll to position [692, 0]
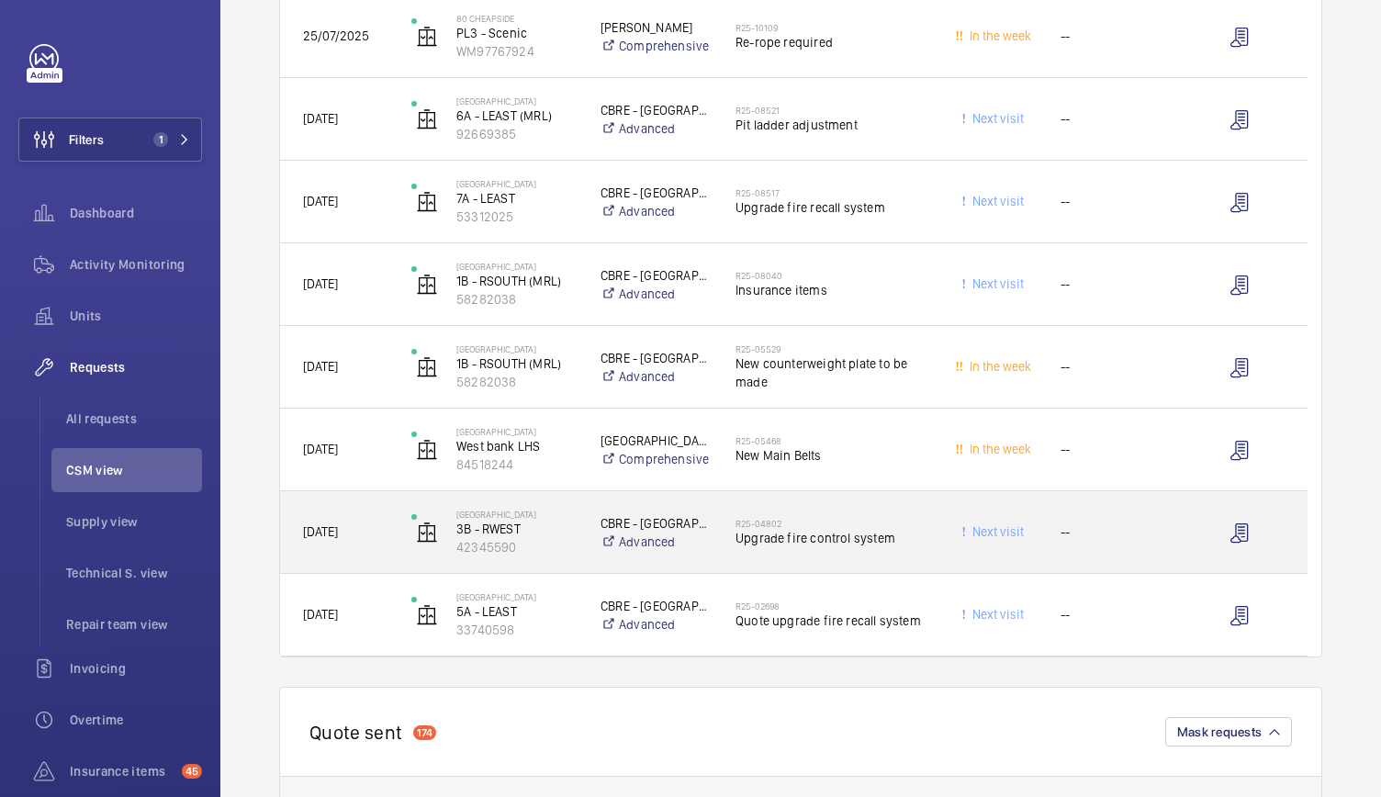
click at [824, 565] on div "R25-04802 Upgrade fire control system" at bounding box center [820, 532] width 215 height 83
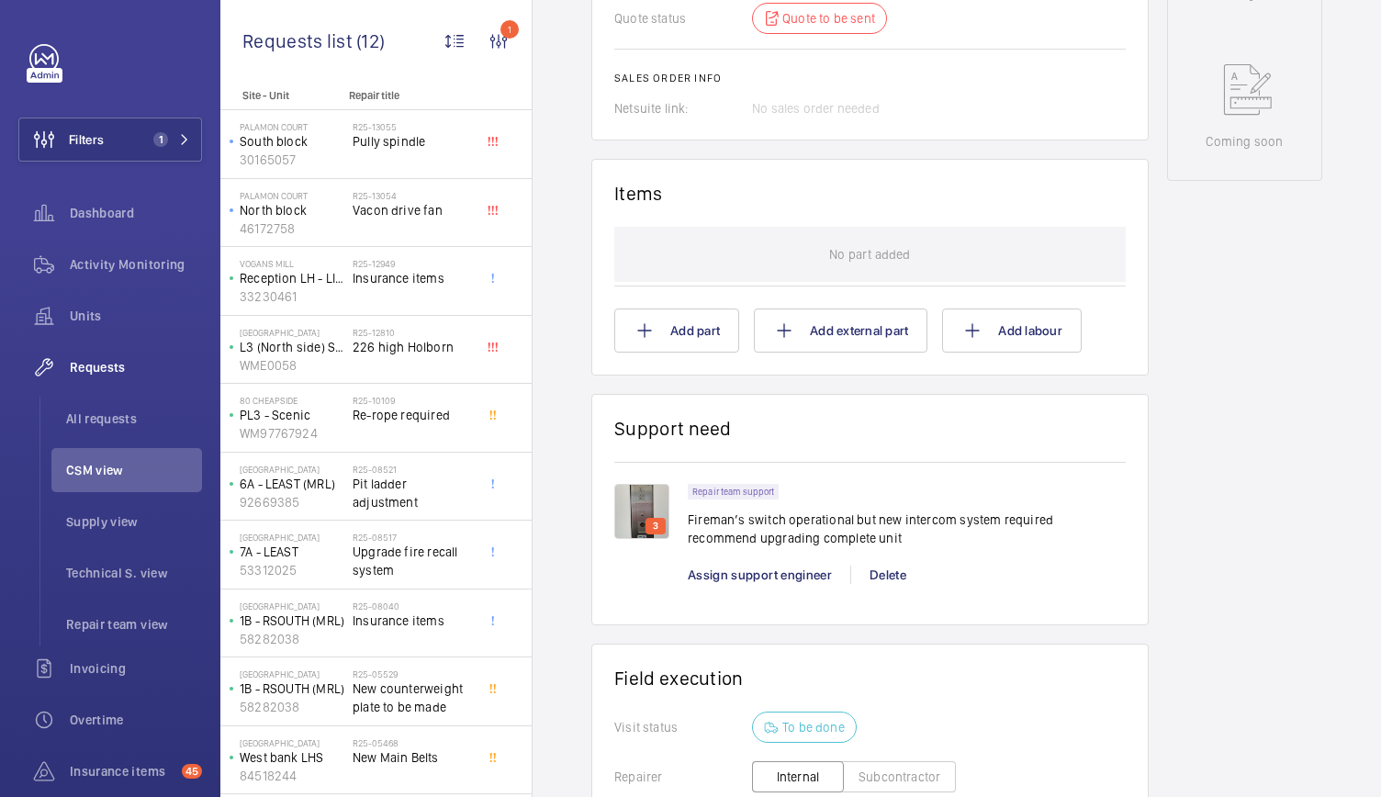
scroll to position [952, 0]
click at [661, 500] on img at bounding box center [641, 507] width 55 height 55
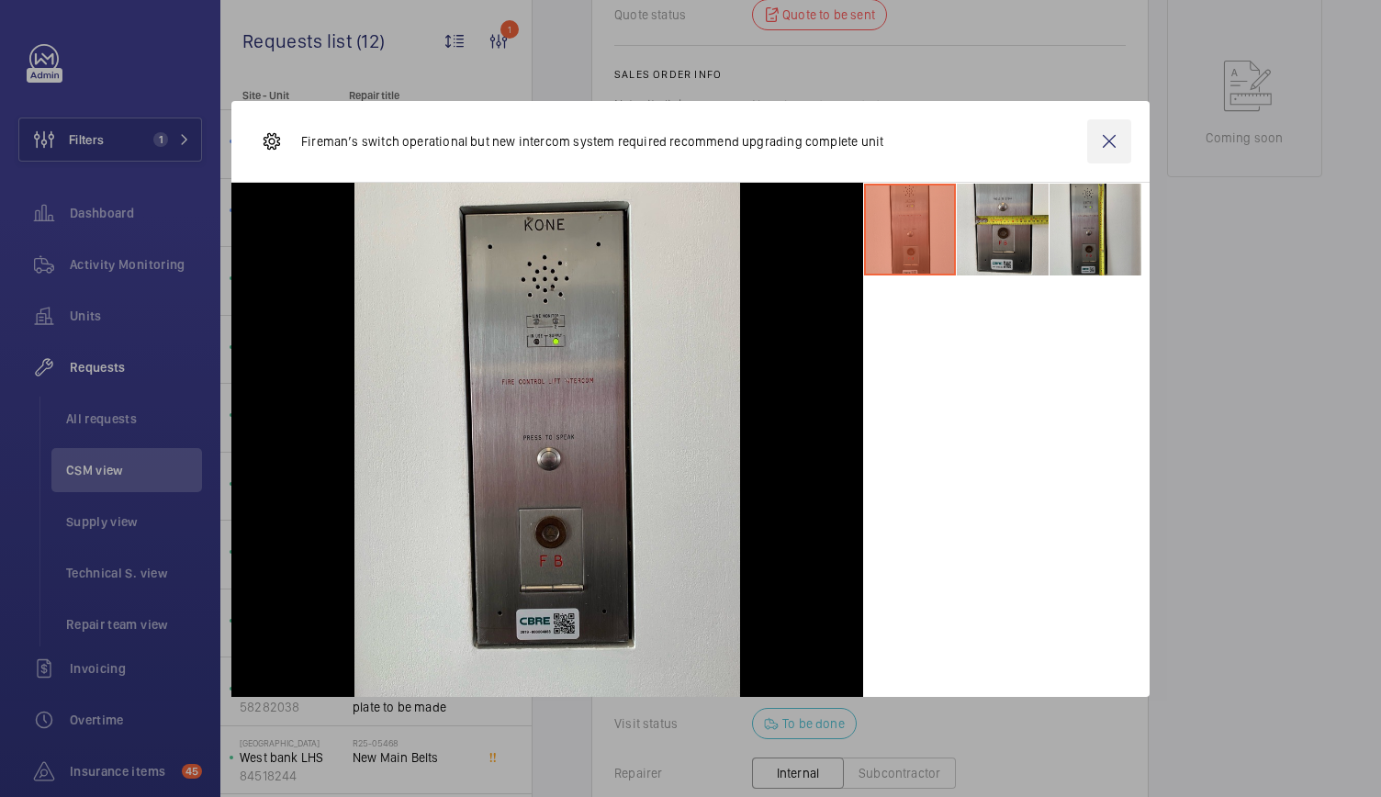
click at [1116, 142] on wm-front-icon-button at bounding box center [1109, 141] width 44 height 44
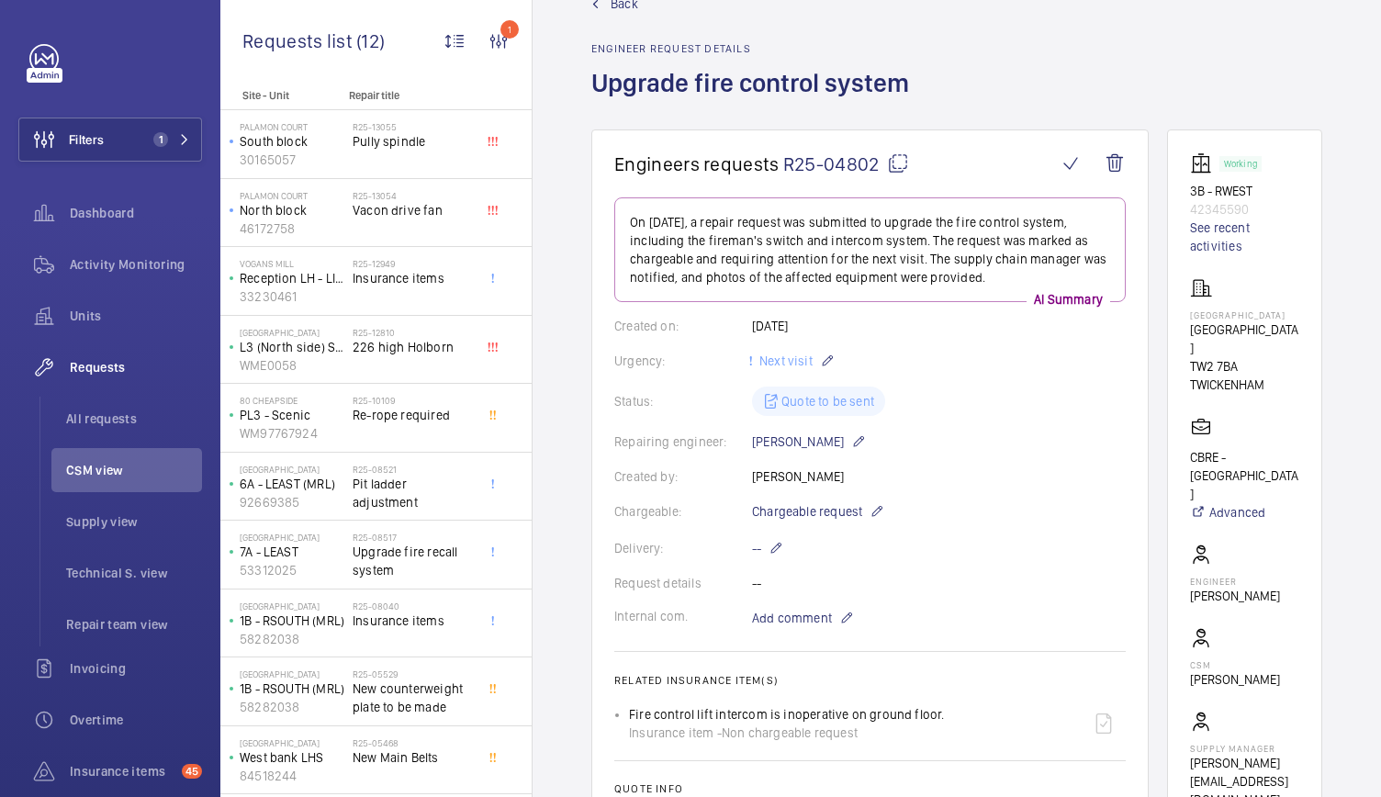
scroll to position [49, 0]
click at [1223, 232] on link "See recent activities" at bounding box center [1244, 237] width 109 height 37
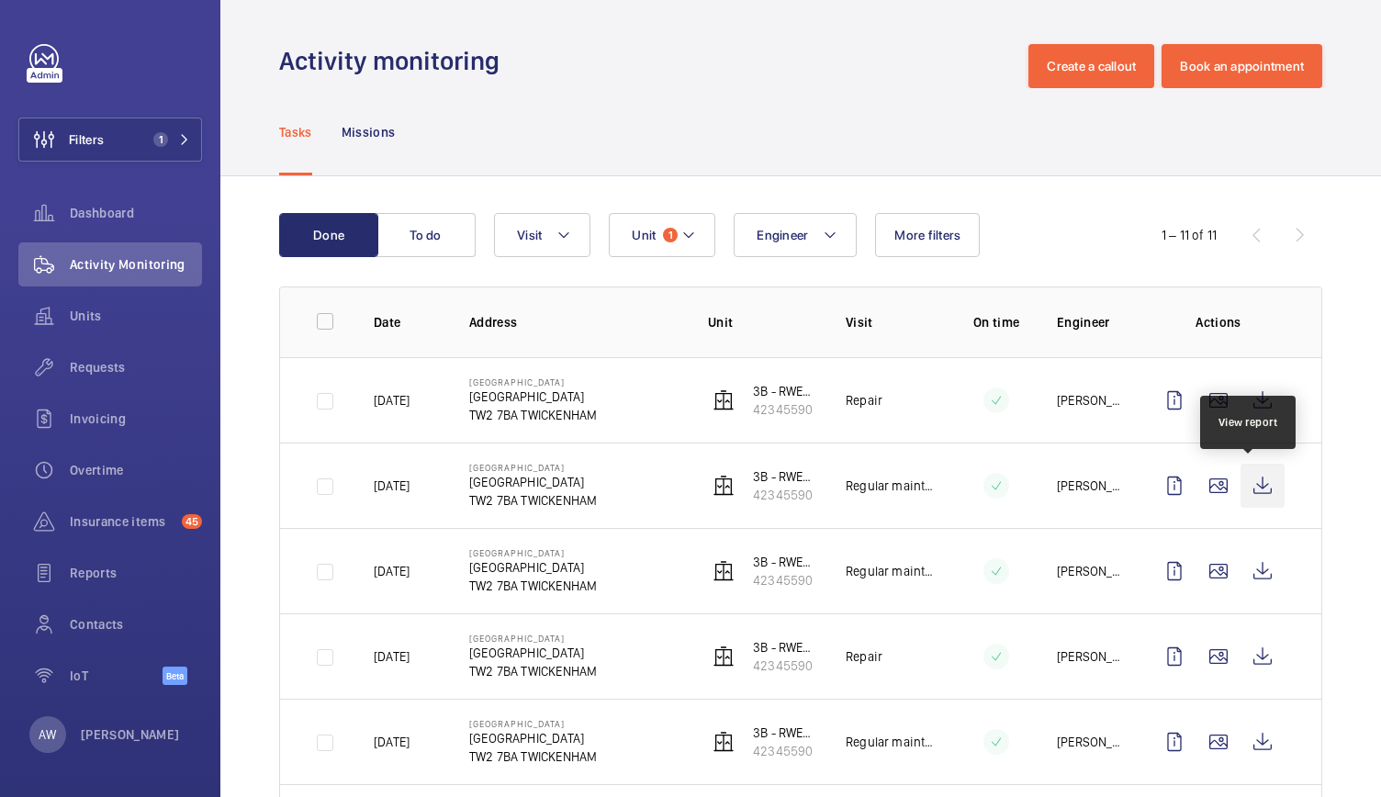
click at [1245, 477] on wm-front-icon-button at bounding box center [1262, 486] width 44 height 44
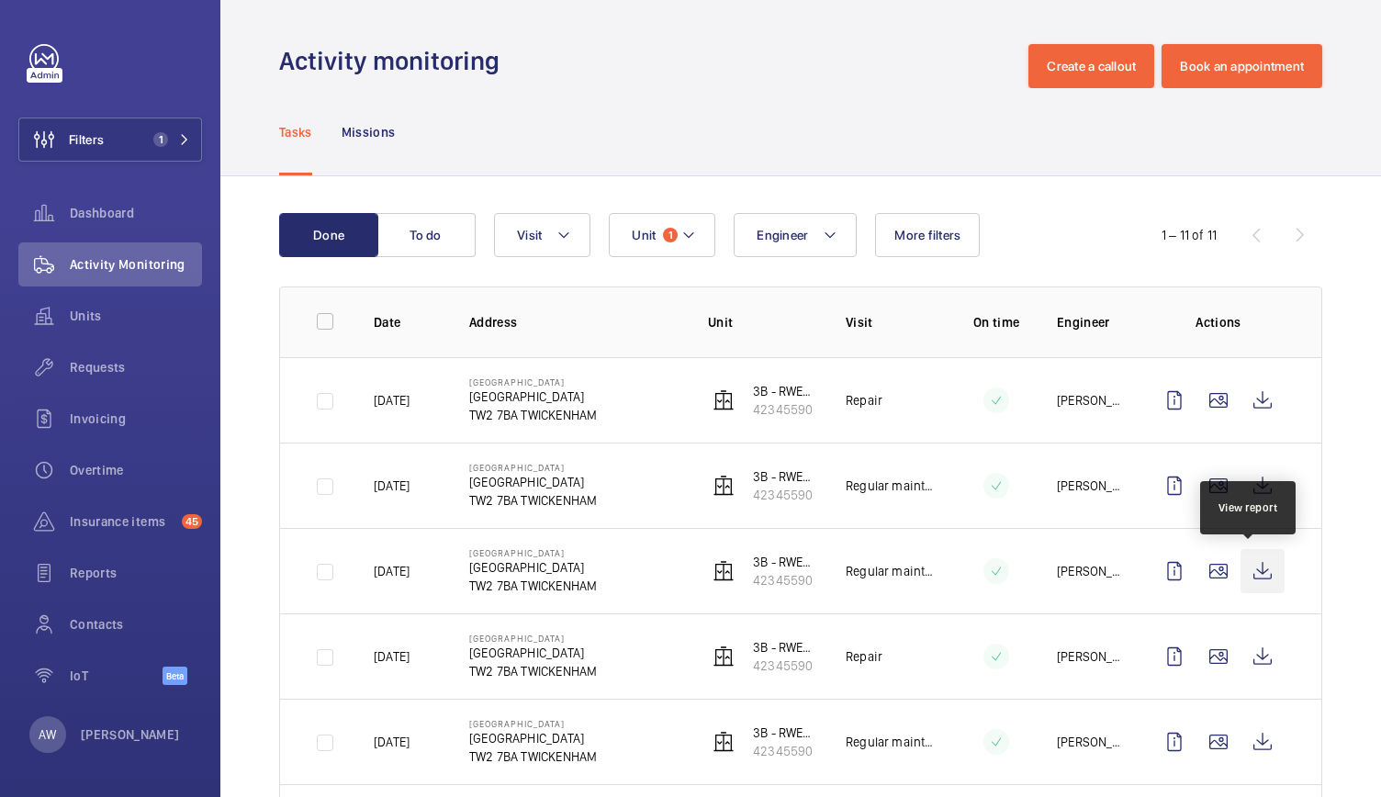
click at [1256, 572] on wm-front-icon-button at bounding box center [1262, 571] width 44 height 44
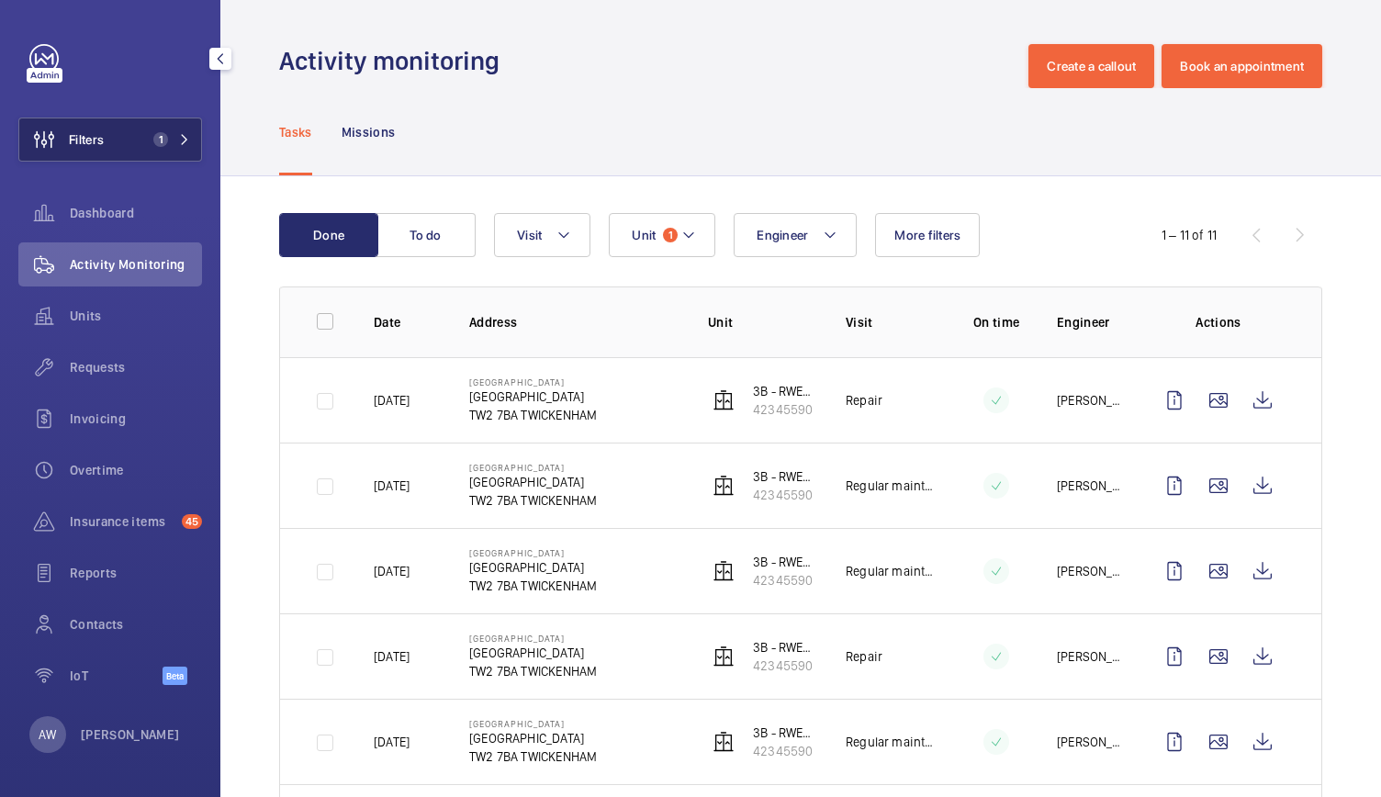
click at [117, 146] on button "Filters 1" at bounding box center [110, 139] width 184 height 44
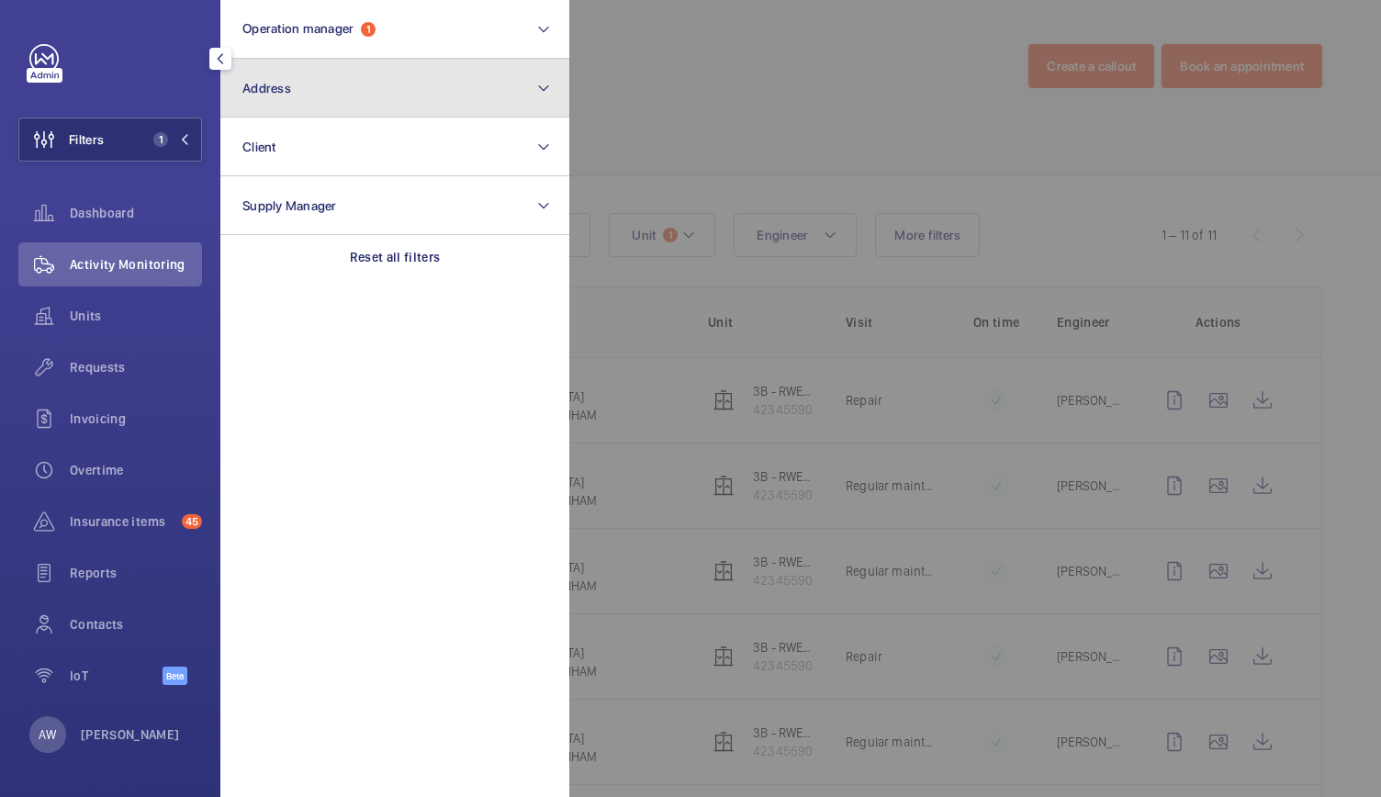
click at [298, 102] on button "Address" at bounding box center [394, 88] width 349 height 59
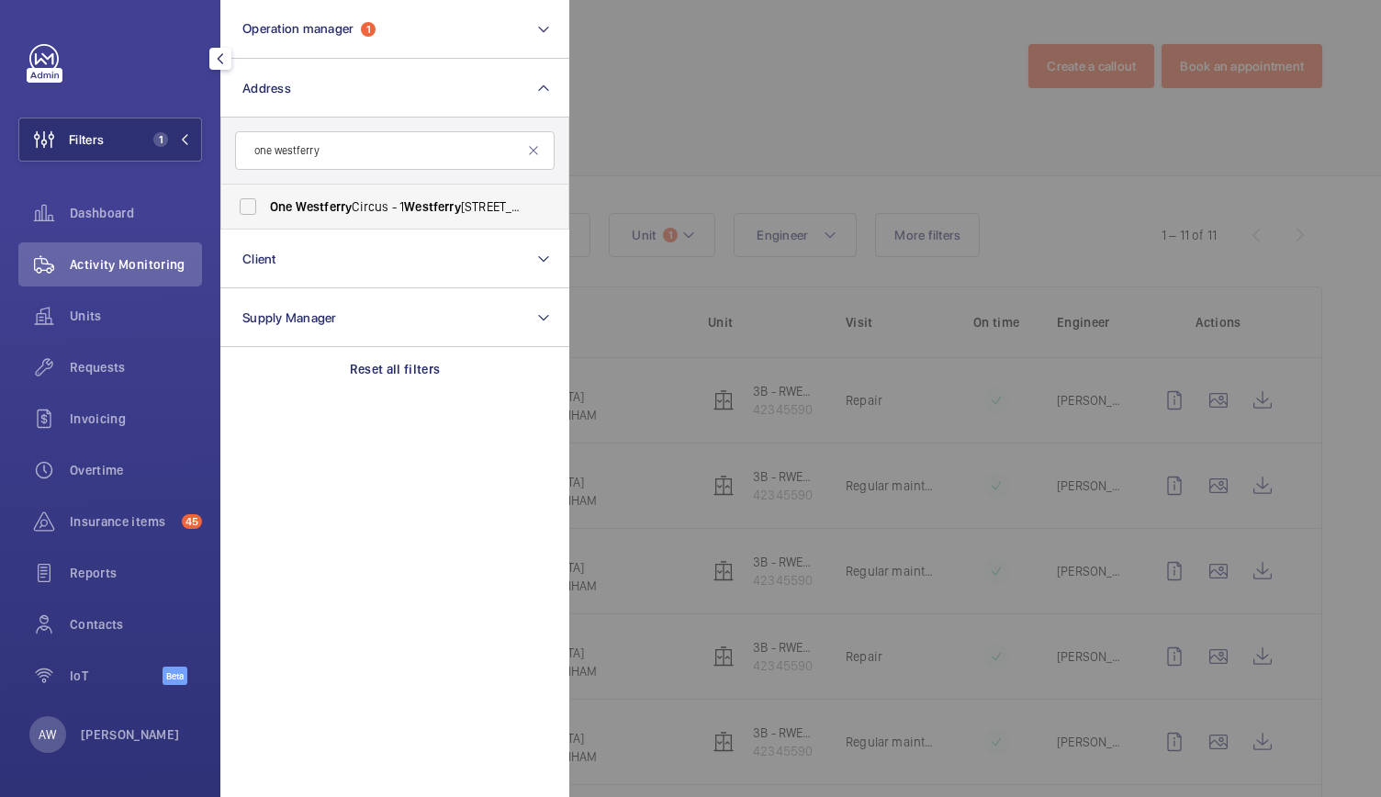
type input "one westferry"
click at [330, 203] on span "Westferry" at bounding box center [324, 206] width 57 height 15
click at [266, 203] on input "One Westferry Circus - [STREET_ADDRESS]" at bounding box center [247, 206] width 37 height 37
checkbox input "true"
click at [806, 73] on div at bounding box center [1259, 398] width 1381 height 797
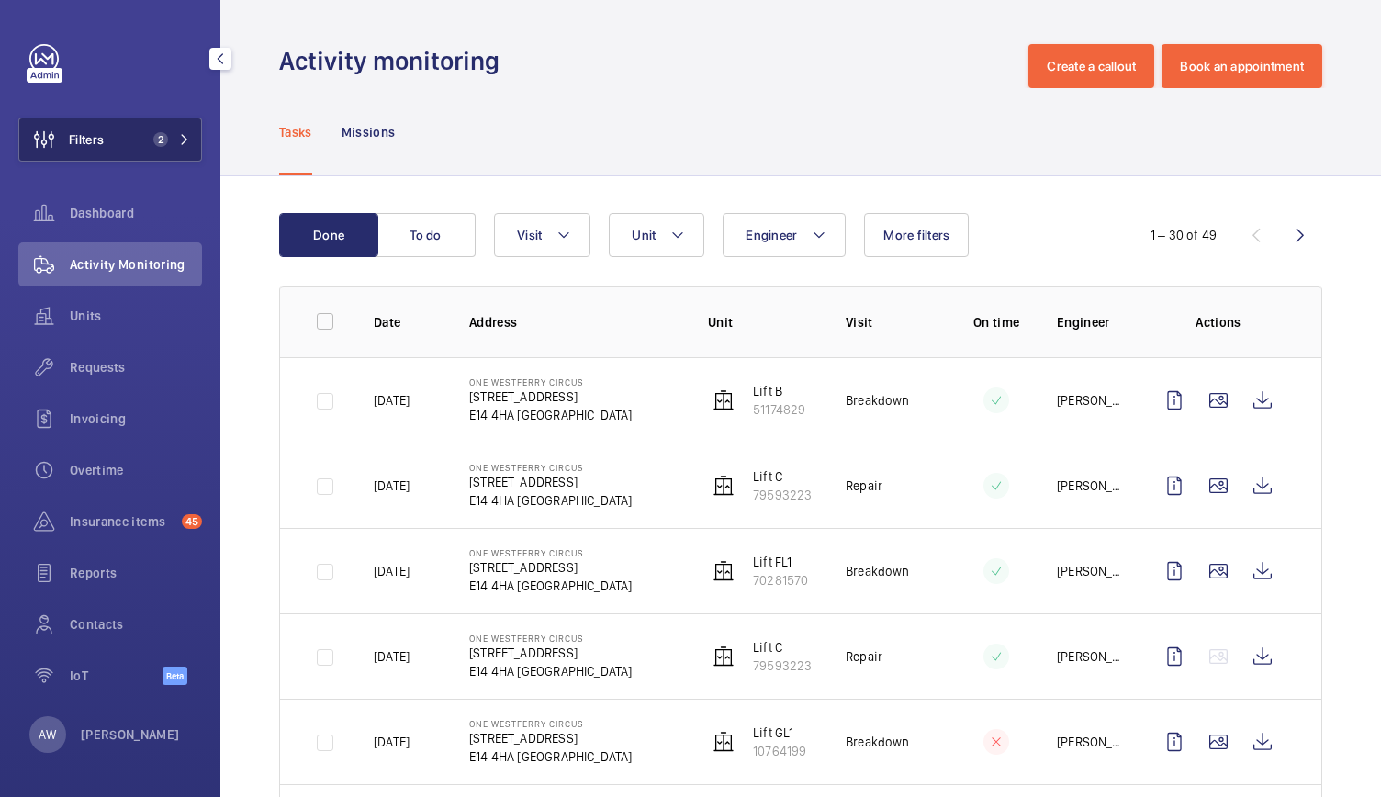
click at [126, 159] on button "Filters 2" at bounding box center [110, 139] width 184 height 44
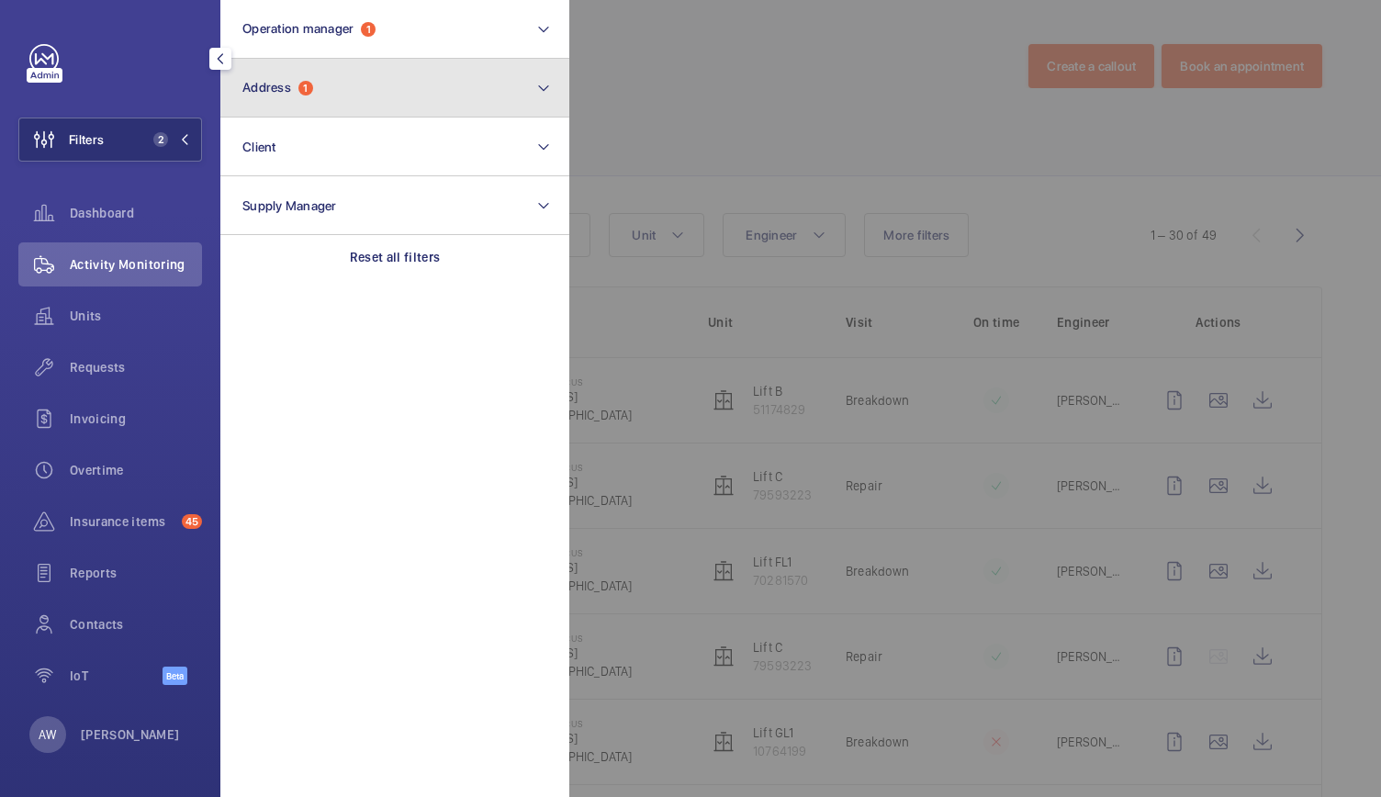
click at [328, 110] on button "Address 1" at bounding box center [394, 88] width 349 height 59
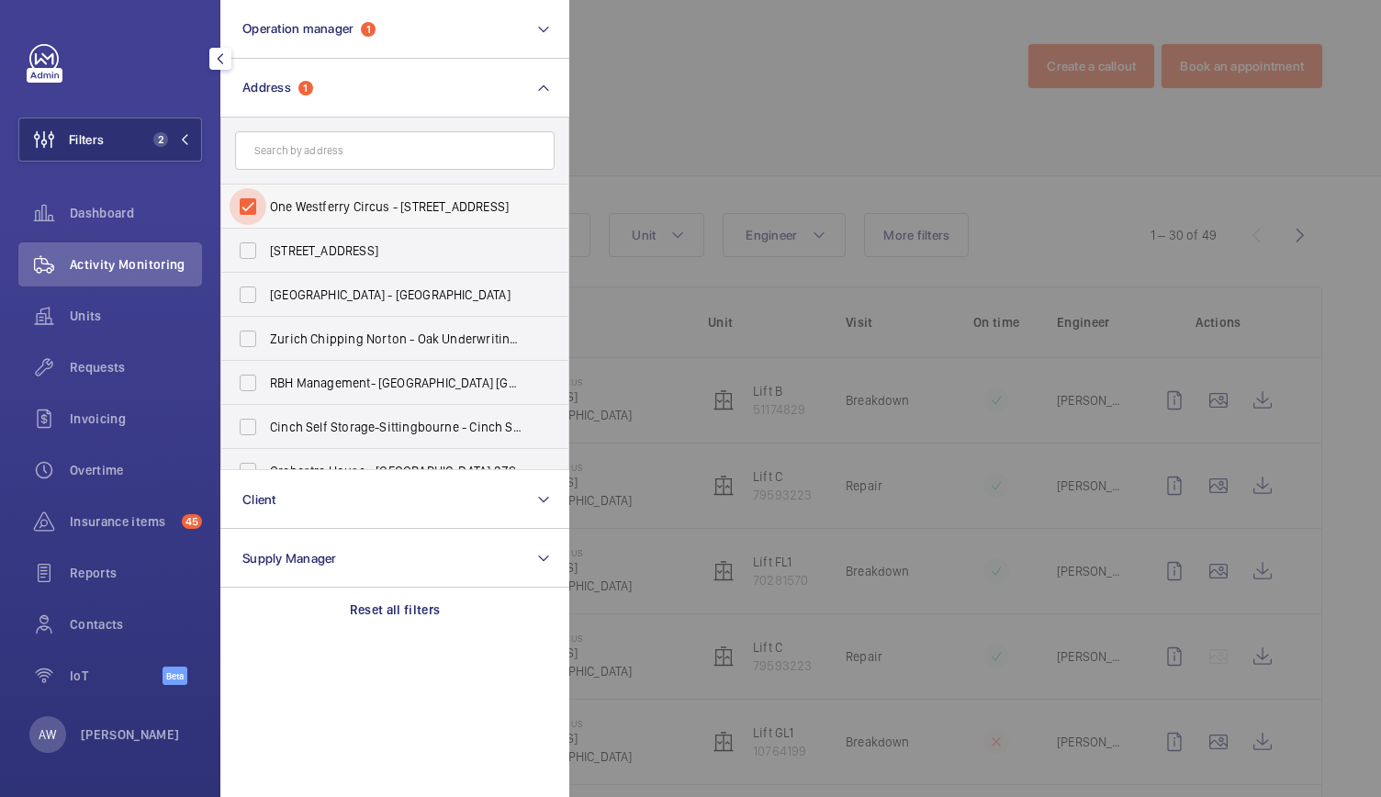
click at [250, 207] on input "One Westferry Circus - [STREET_ADDRESS]" at bounding box center [247, 206] width 37 height 37
checkbox input "false"
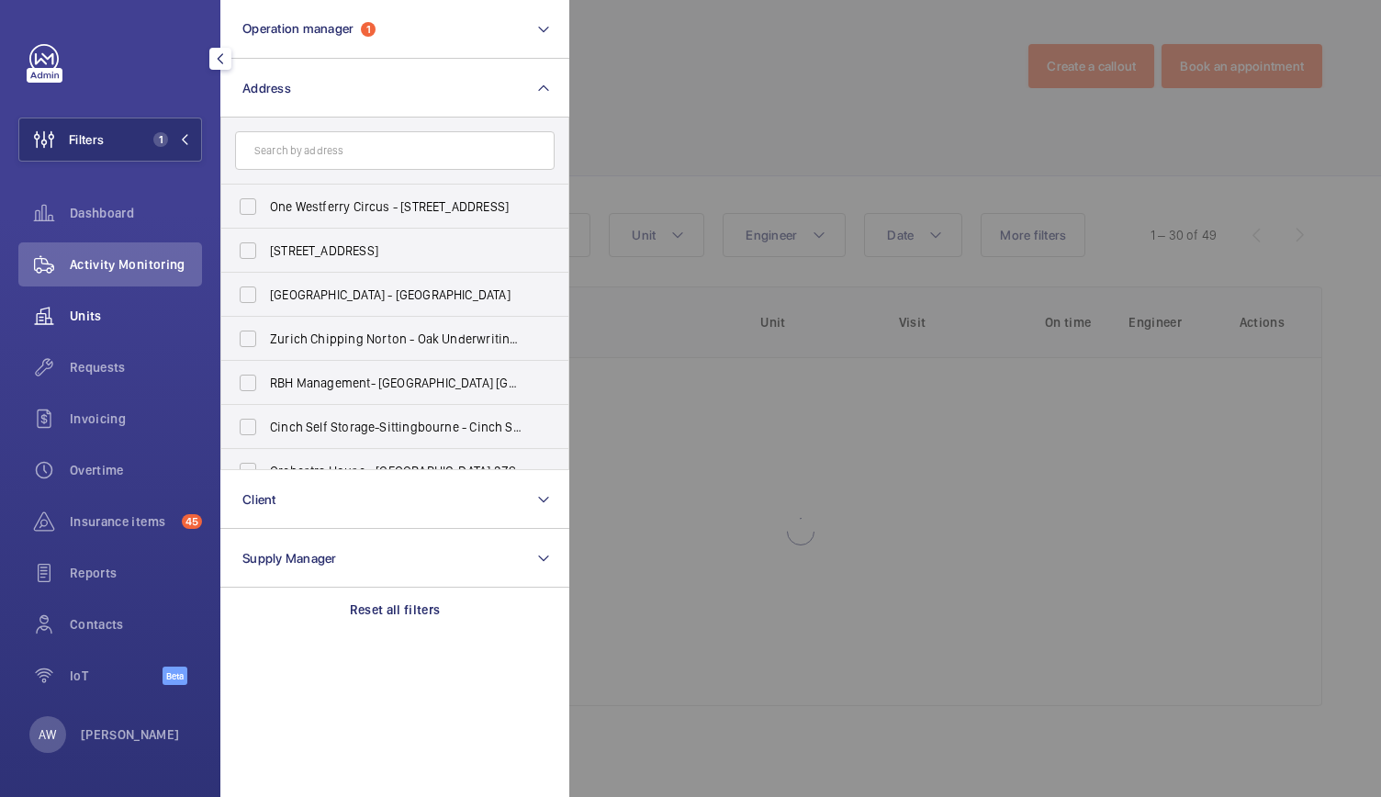
click at [83, 308] on span "Units" at bounding box center [136, 316] width 132 height 18
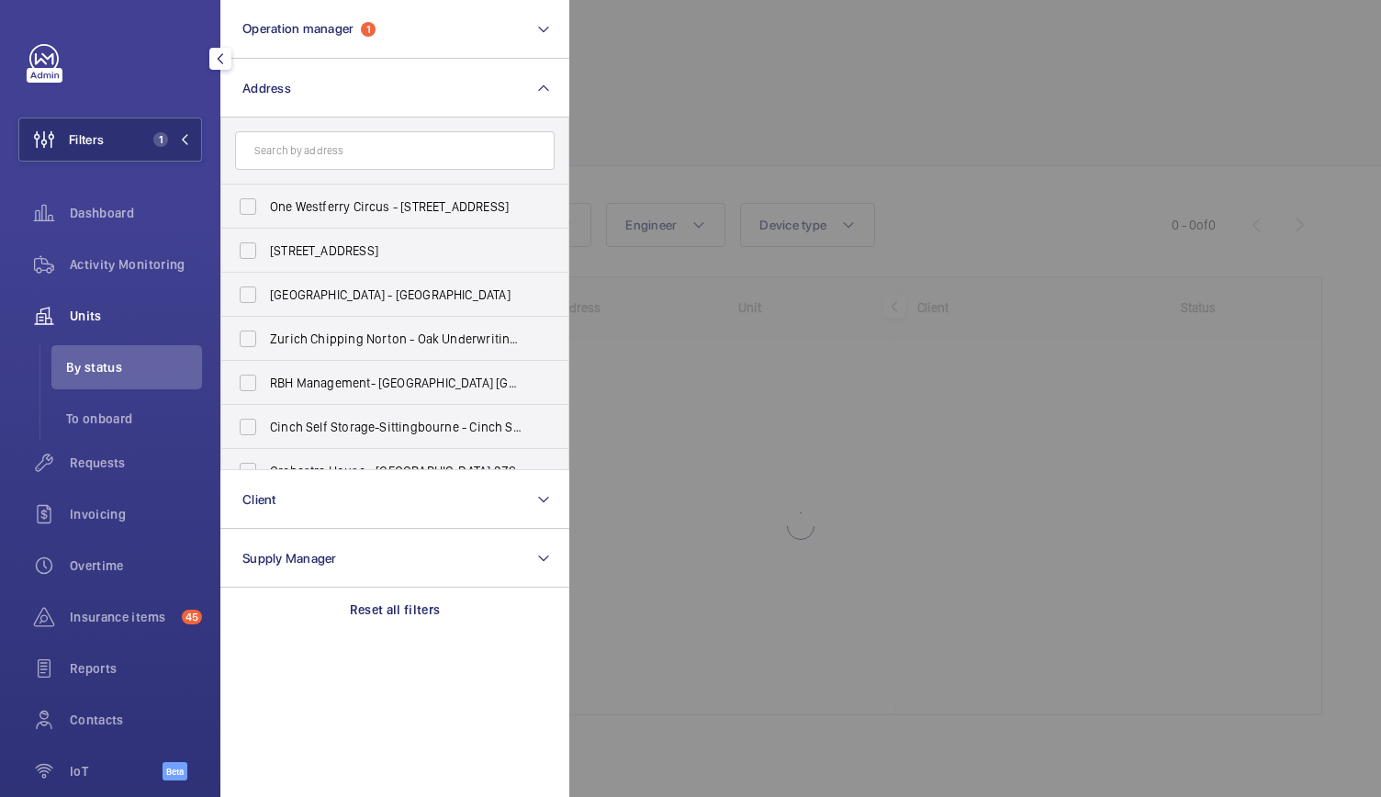
click at [722, 146] on div at bounding box center [1259, 398] width 1381 height 797
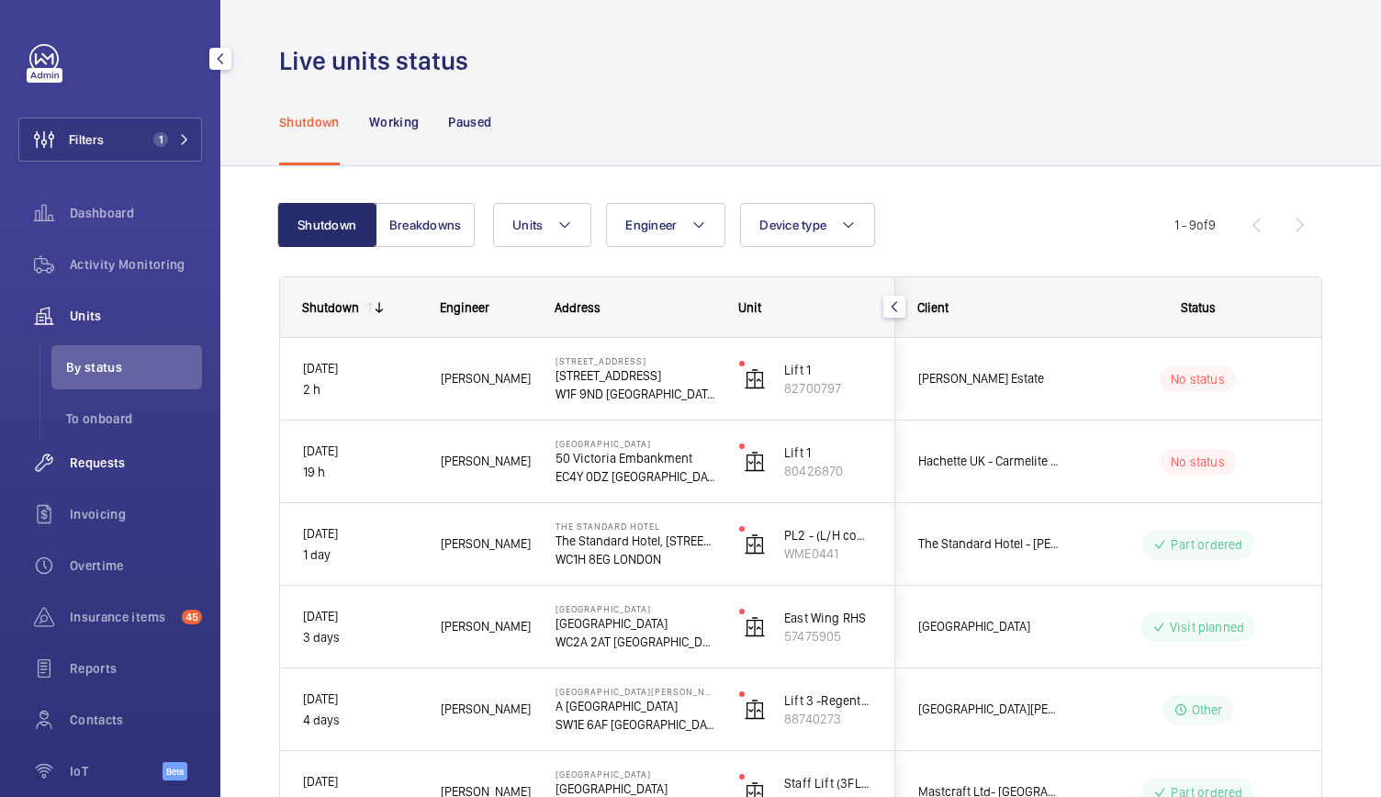
click at [121, 462] on span "Requests" at bounding box center [136, 462] width 132 height 18
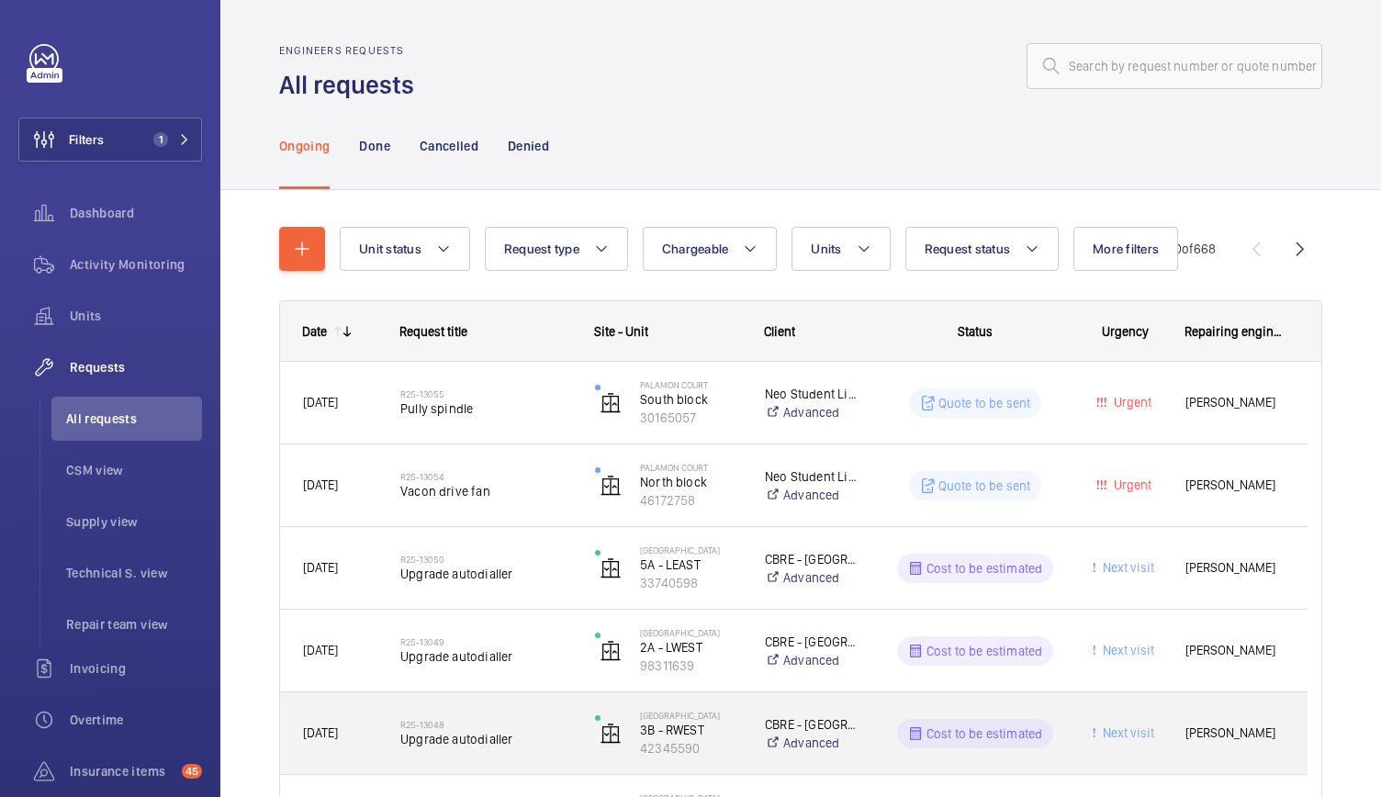
scroll to position [209, 0]
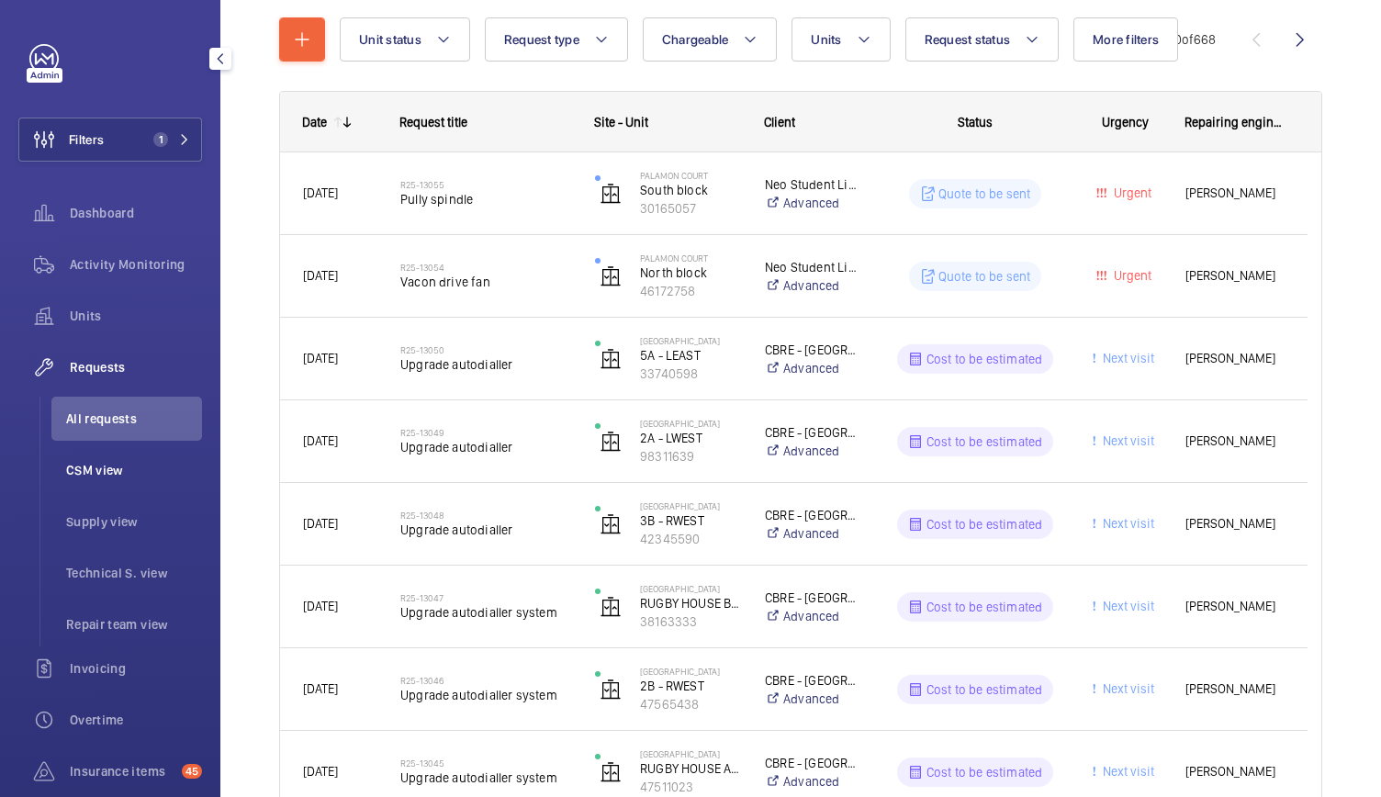
click at [78, 471] on span "CSM view" at bounding box center [134, 470] width 136 height 18
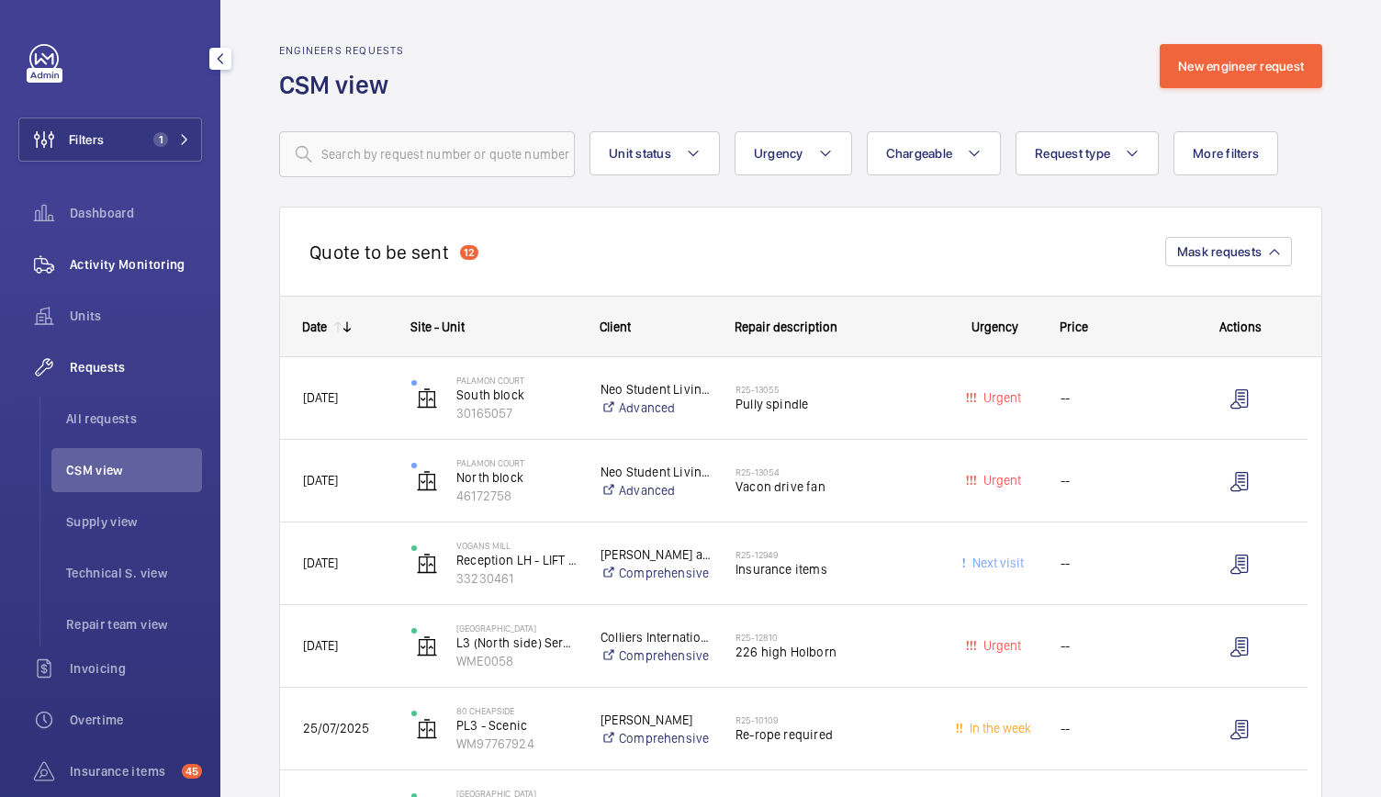
click at [111, 265] on span "Activity Monitoring" at bounding box center [136, 264] width 132 height 18
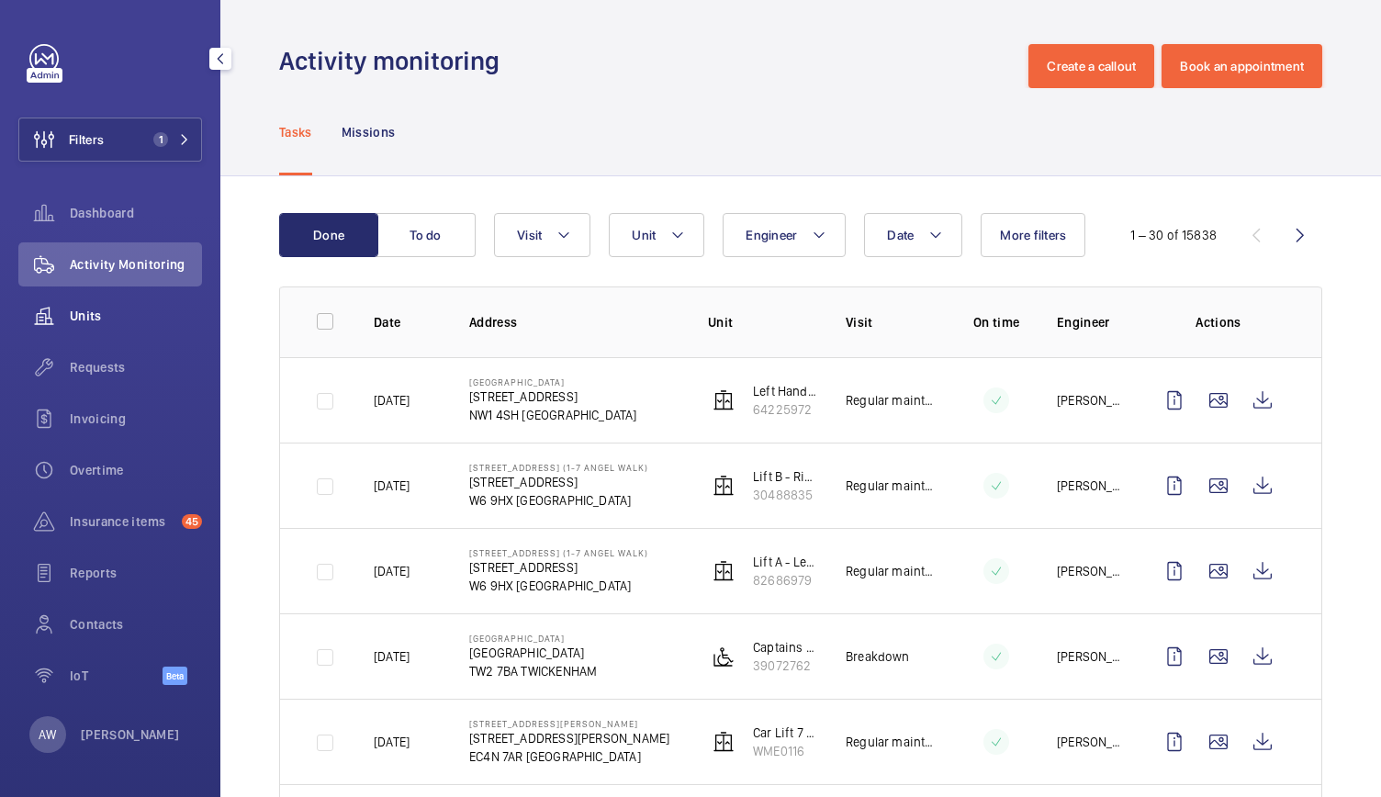
click at [90, 311] on span "Units" at bounding box center [136, 316] width 132 height 18
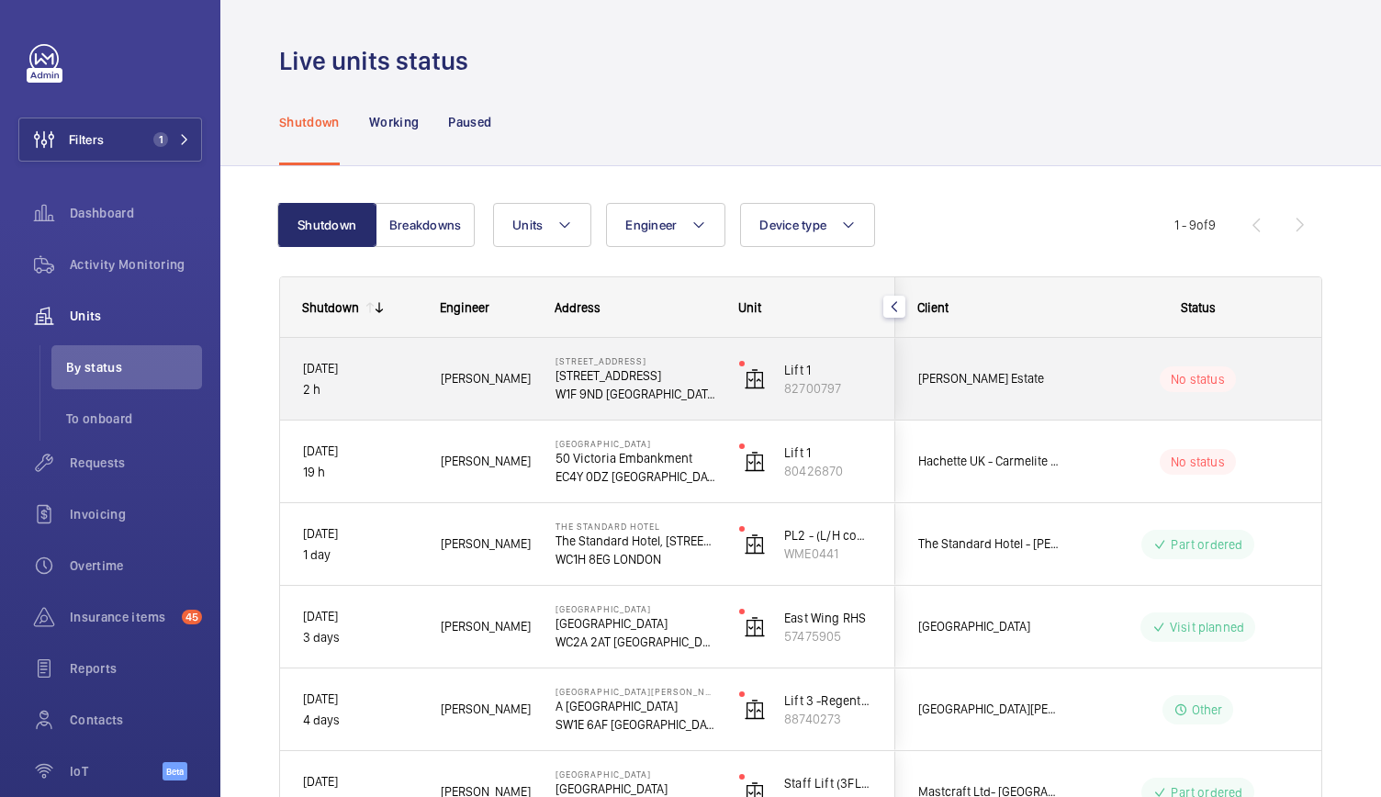
click at [717, 415] on div "Lift 1 82700797" at bounding box center [805, 379] width 177 height 83
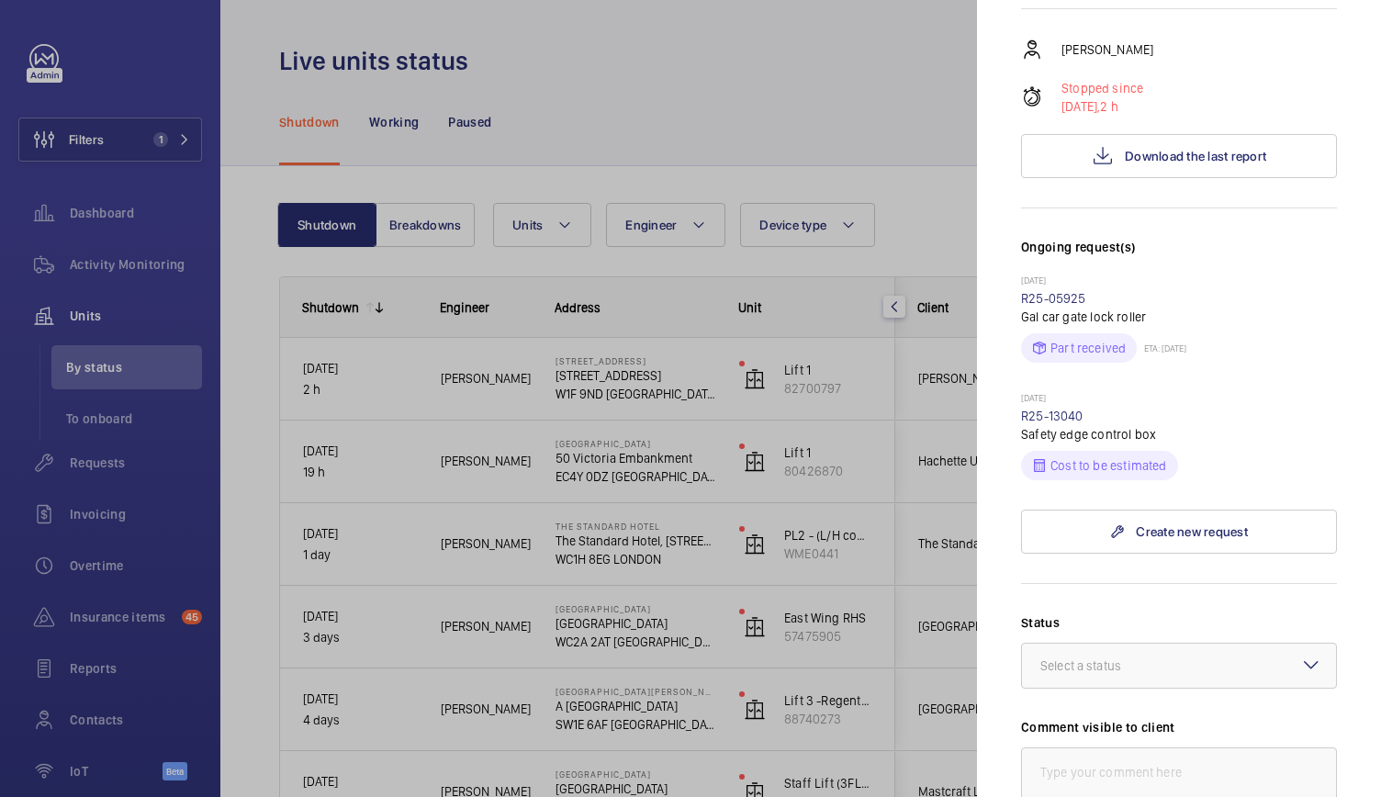
scroll to position [343, 0]
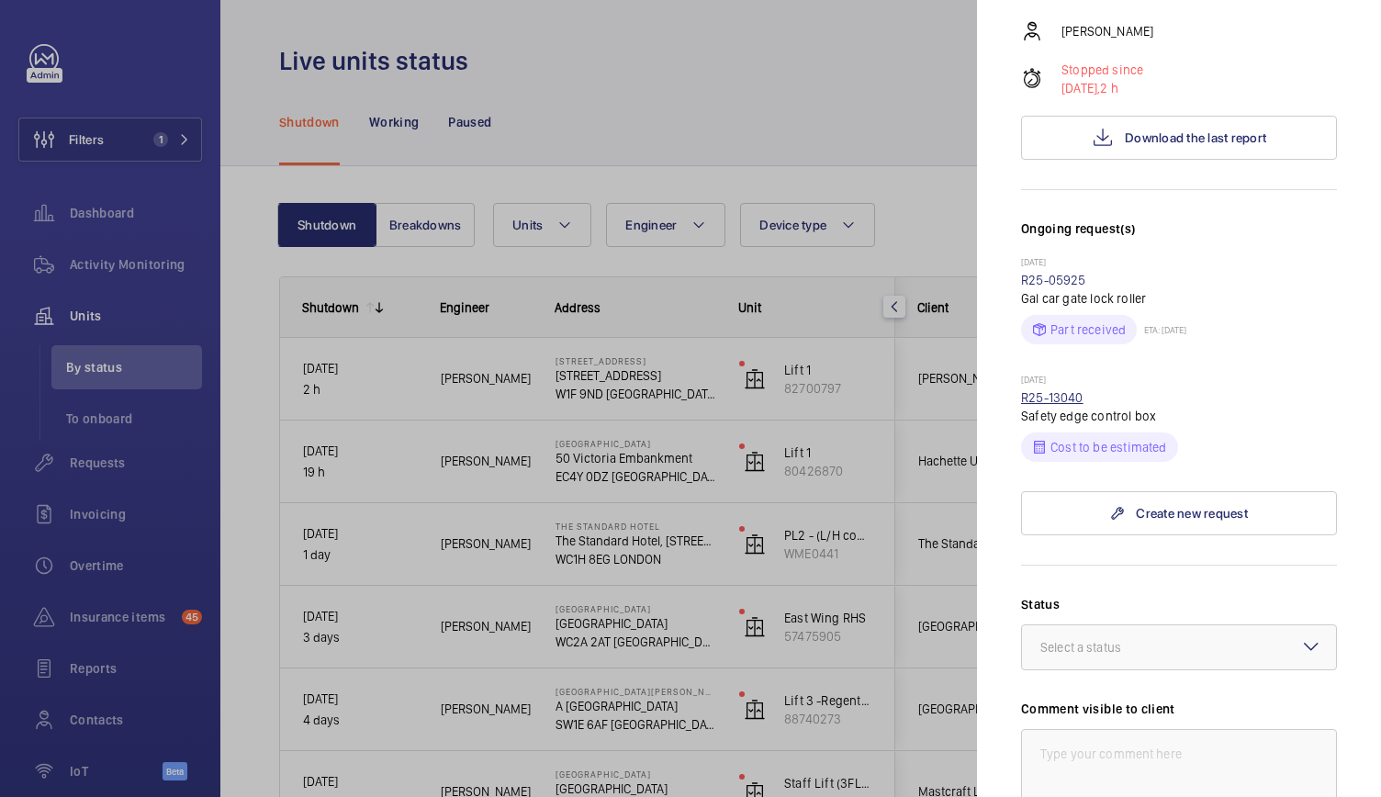
click at [1045, 397] on link "R25-13040" at bounding box center [1052, 397] width 62 height 15
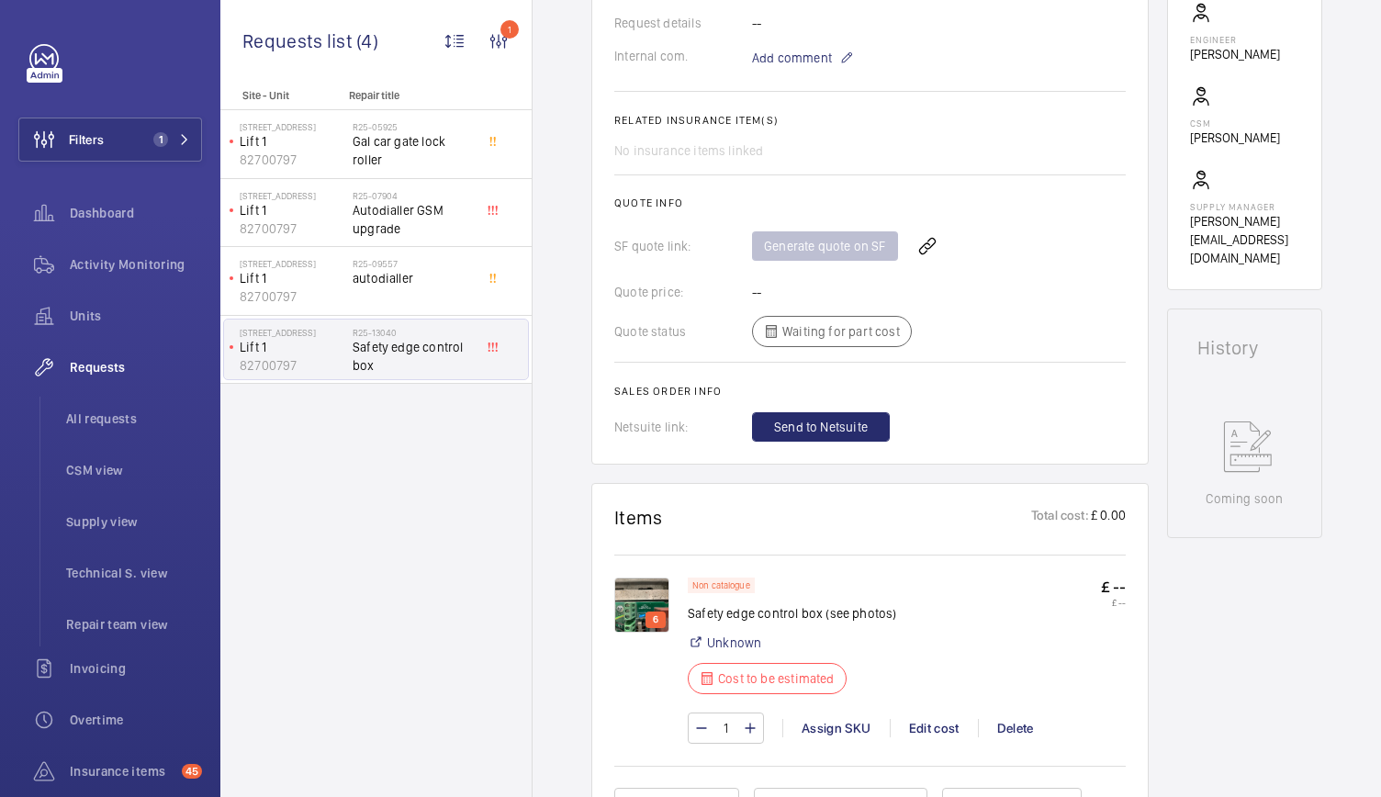
scroll to position [610, 0]
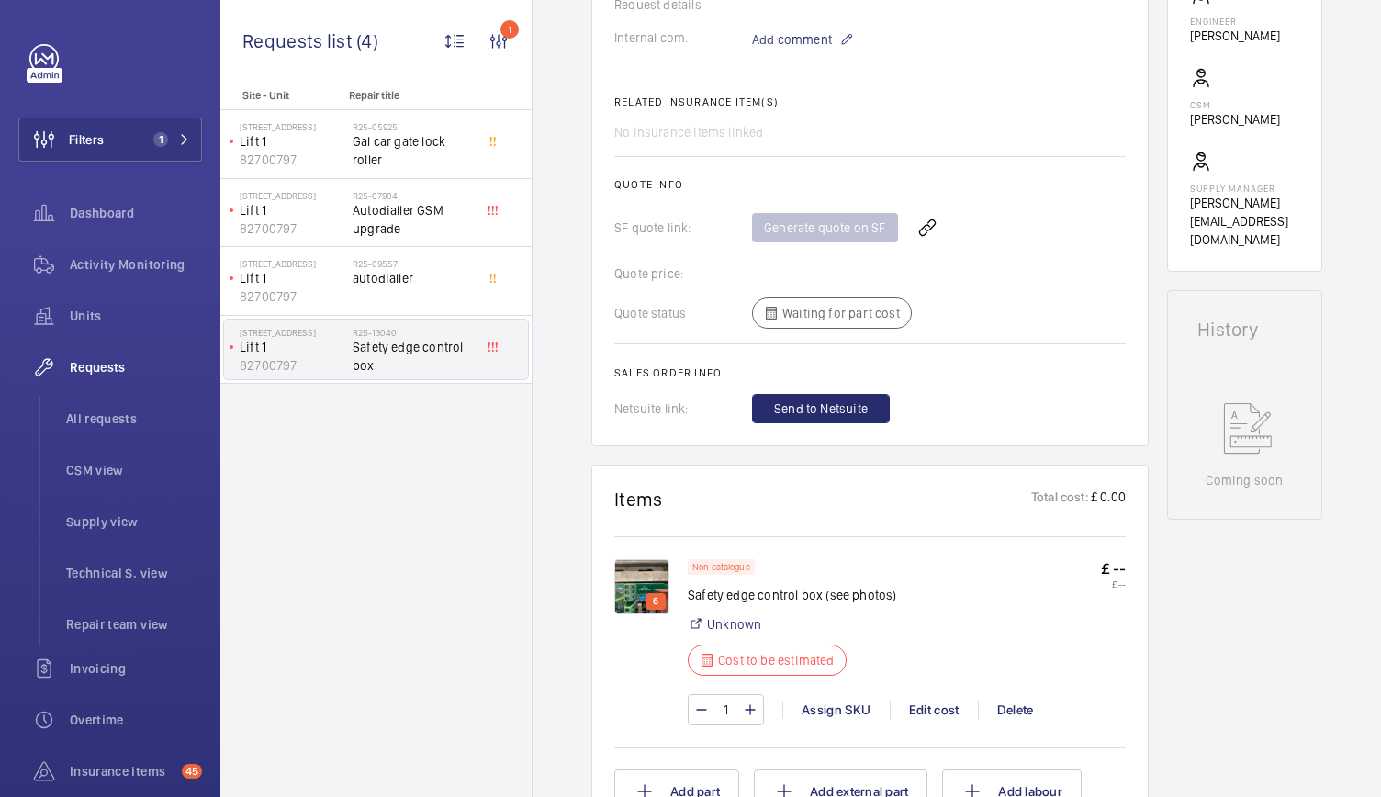
click at [653, 591] on img at bounding box center [641, 586] width 55 height 55
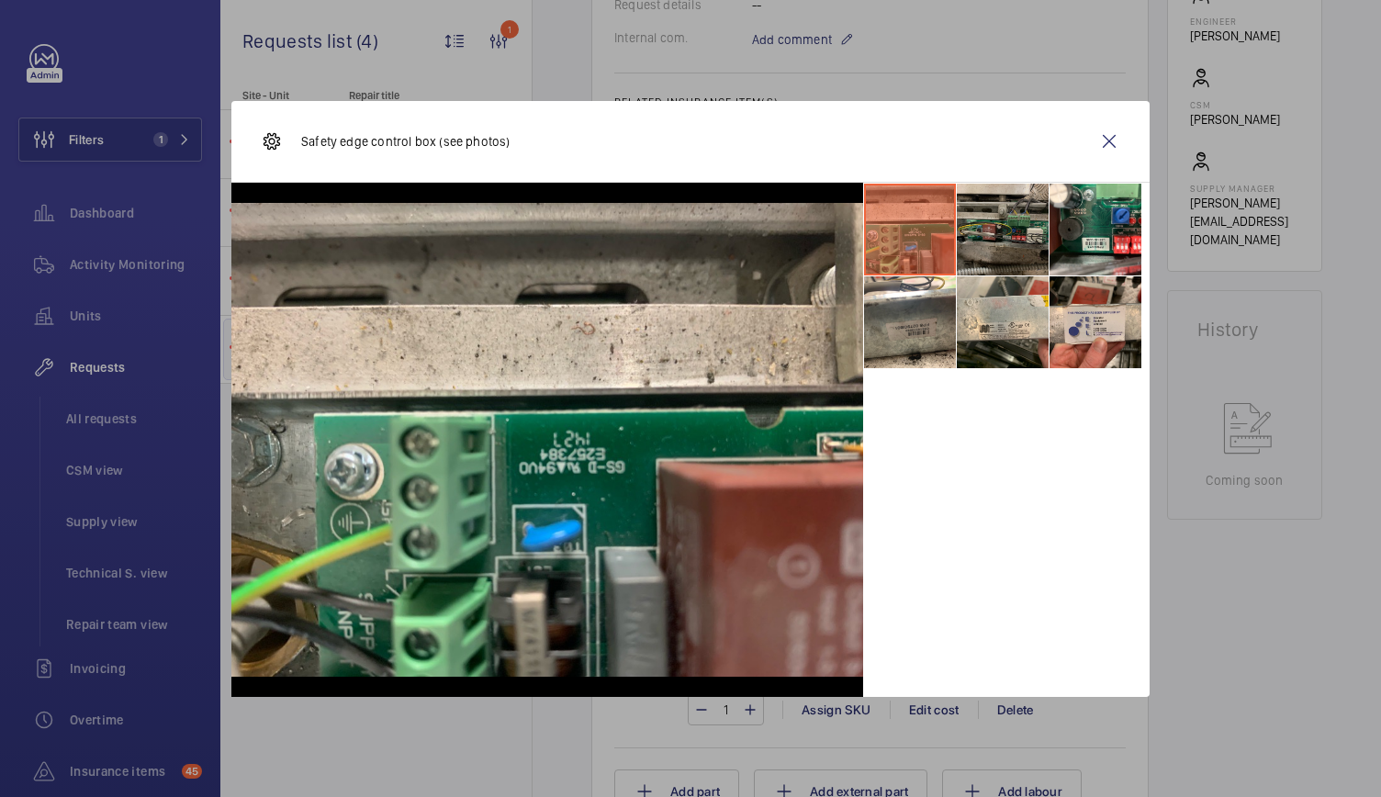
click at [1002, 243] on li at bounding box center [1003, 230] width 92 height 92
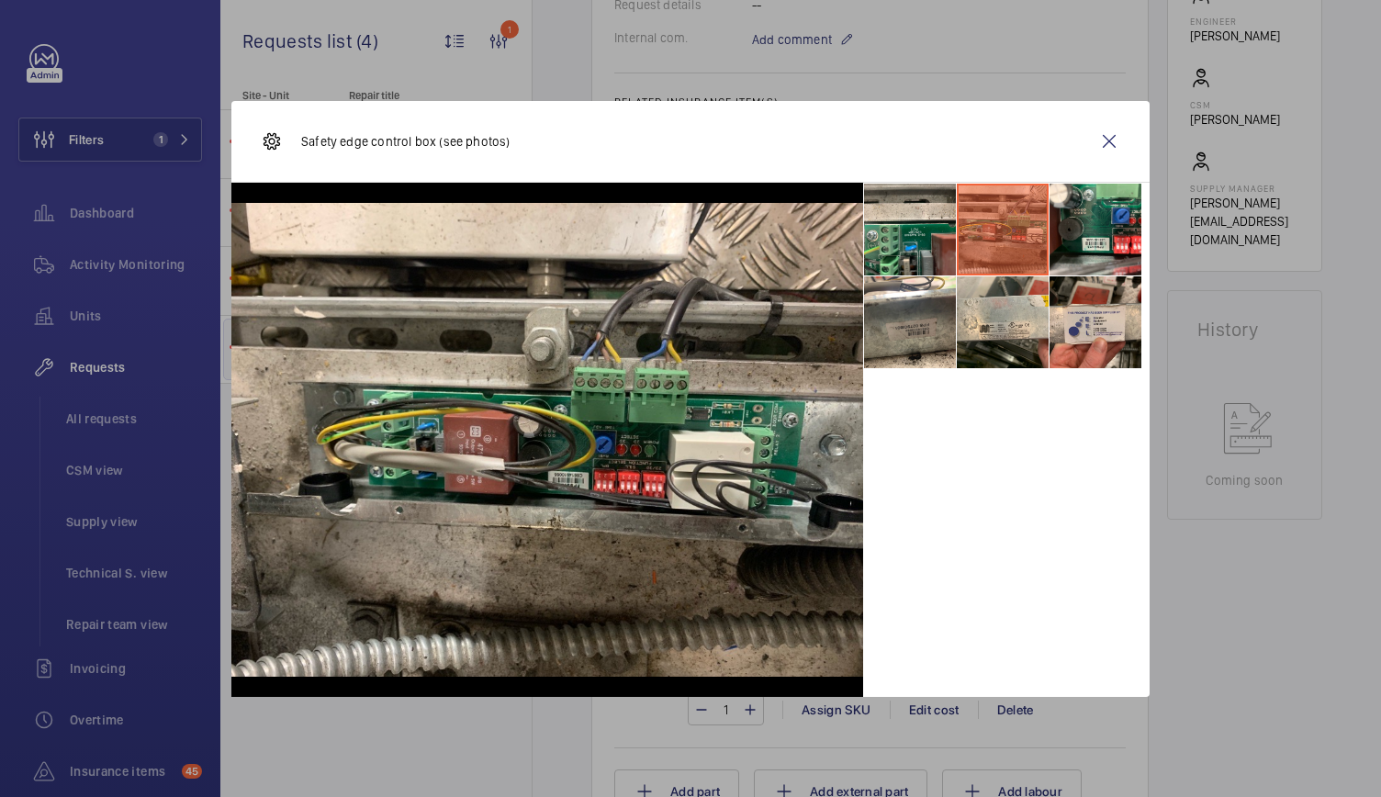
click at [1039, 247] on li at bounding box center [1003, 230] width 92 height 92
click at [1063, 340] on li at bounding box center [1095, 322] width 92 height 92
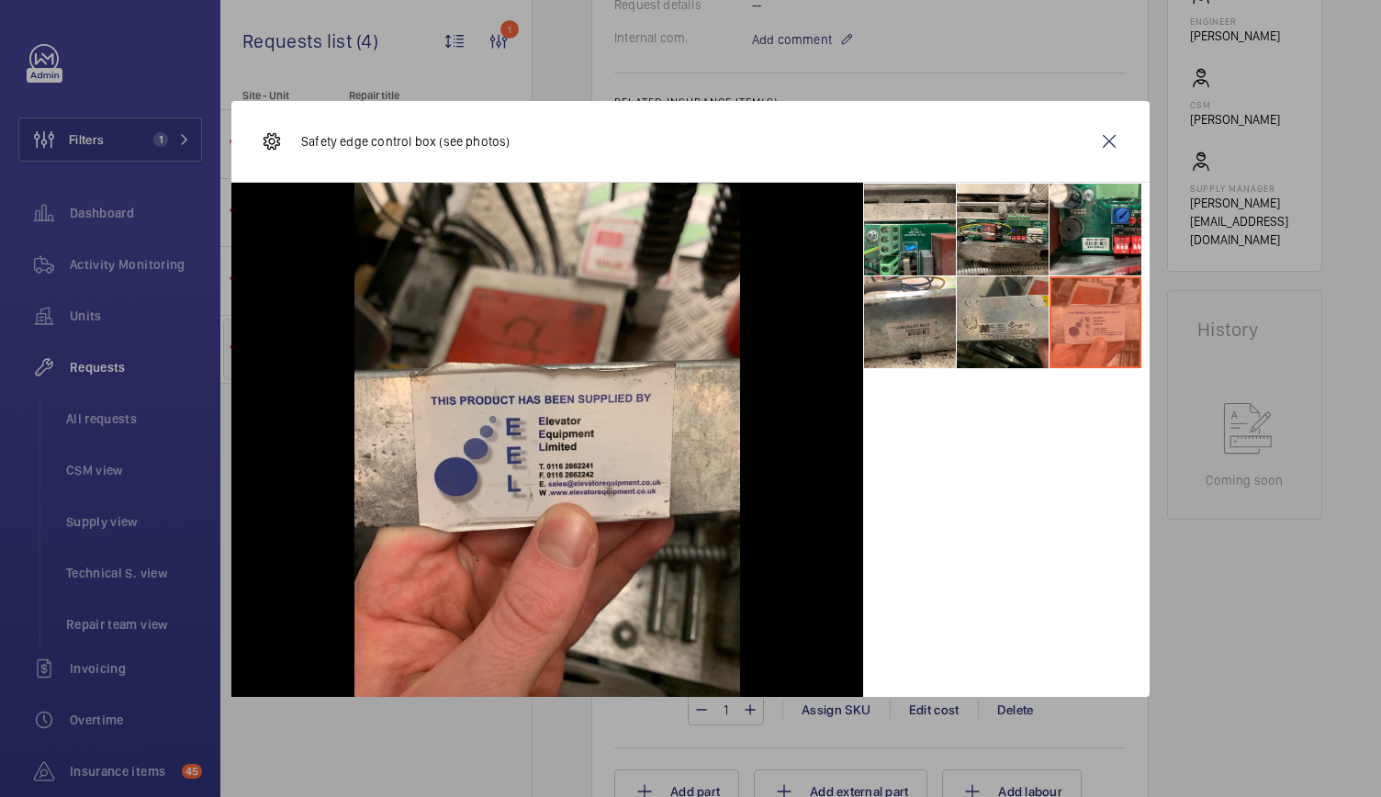
click at [1039, 331] on li at bounding box center [1003, 322] width 92 height 92
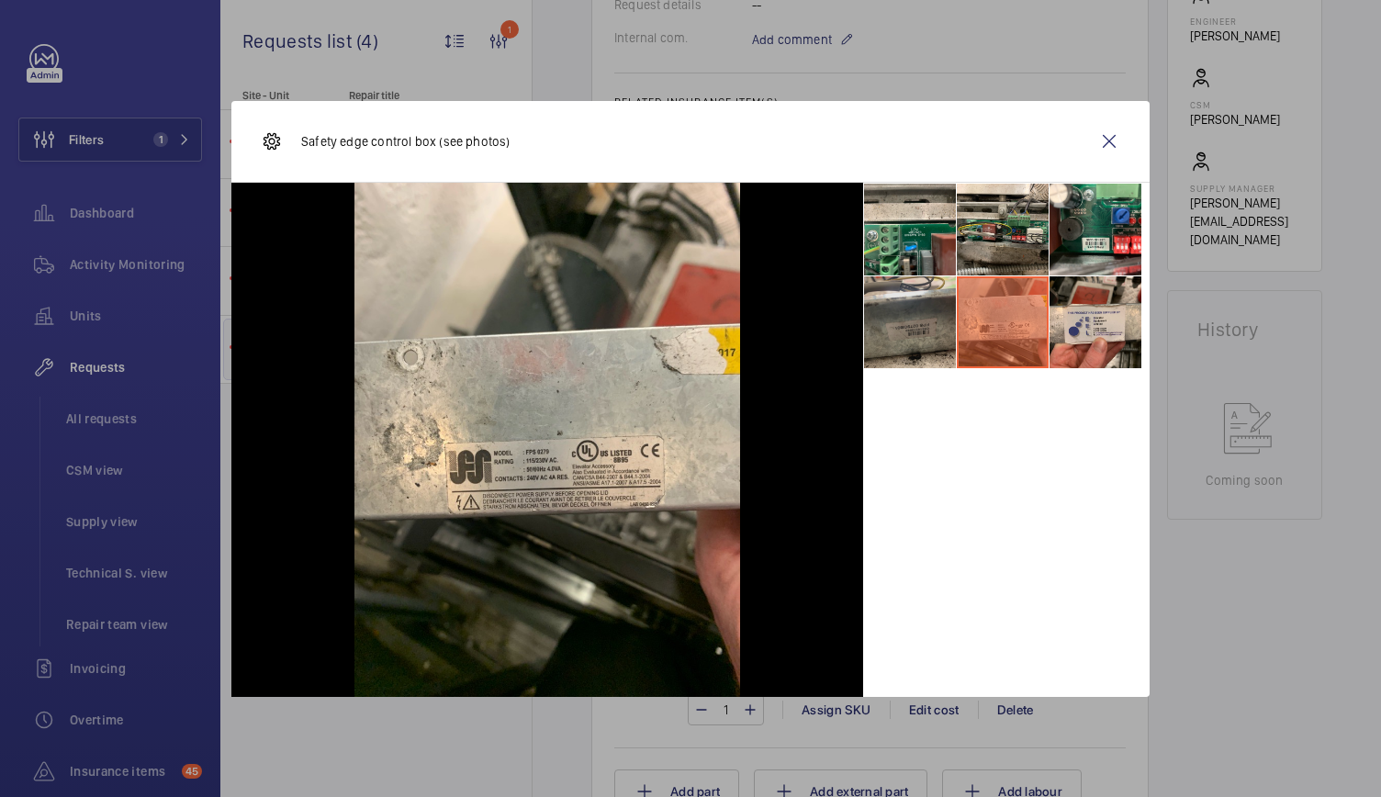
click at [942, 306] on li at bounding box center [910, 322] width 92 height 92
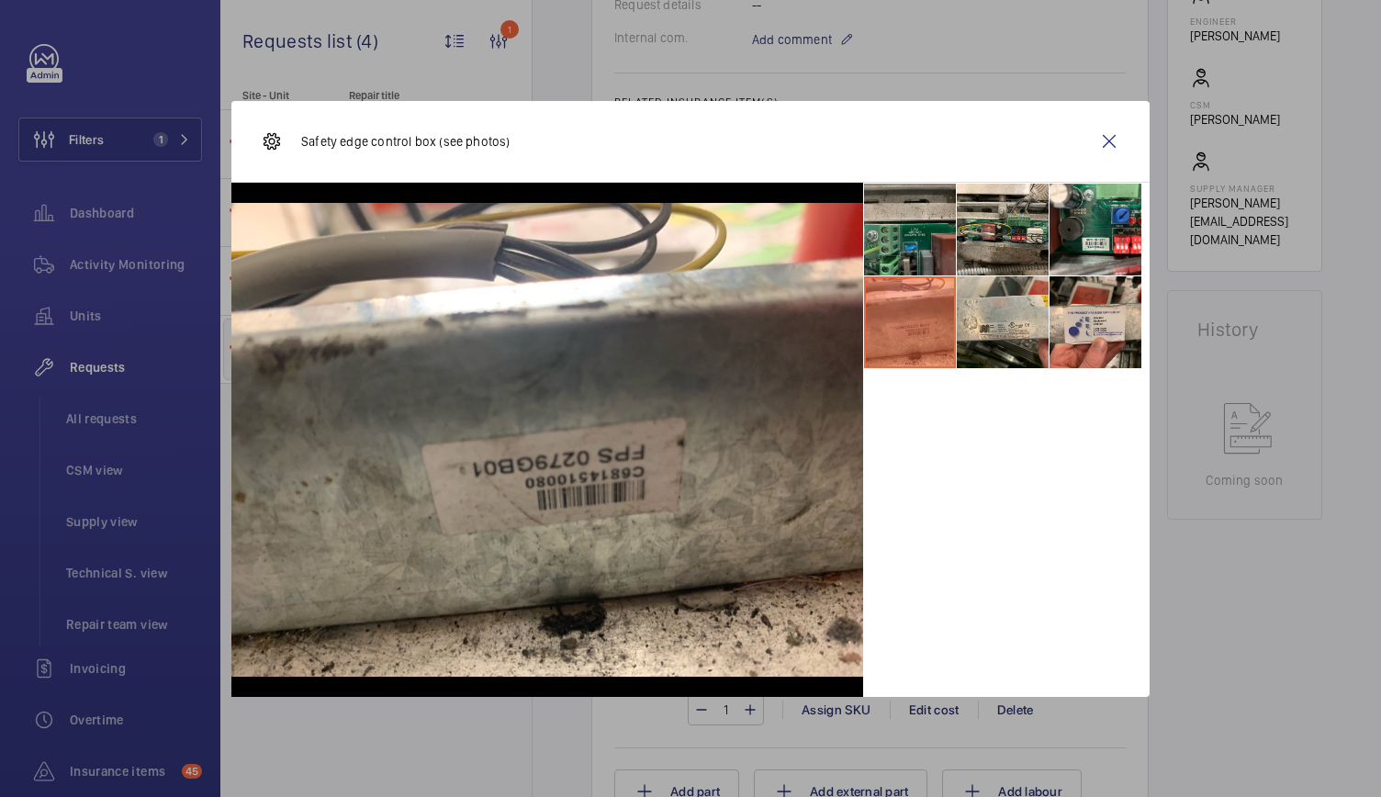
click at [899, 227] on li at bounding box center [910, 230] width 92 height 92
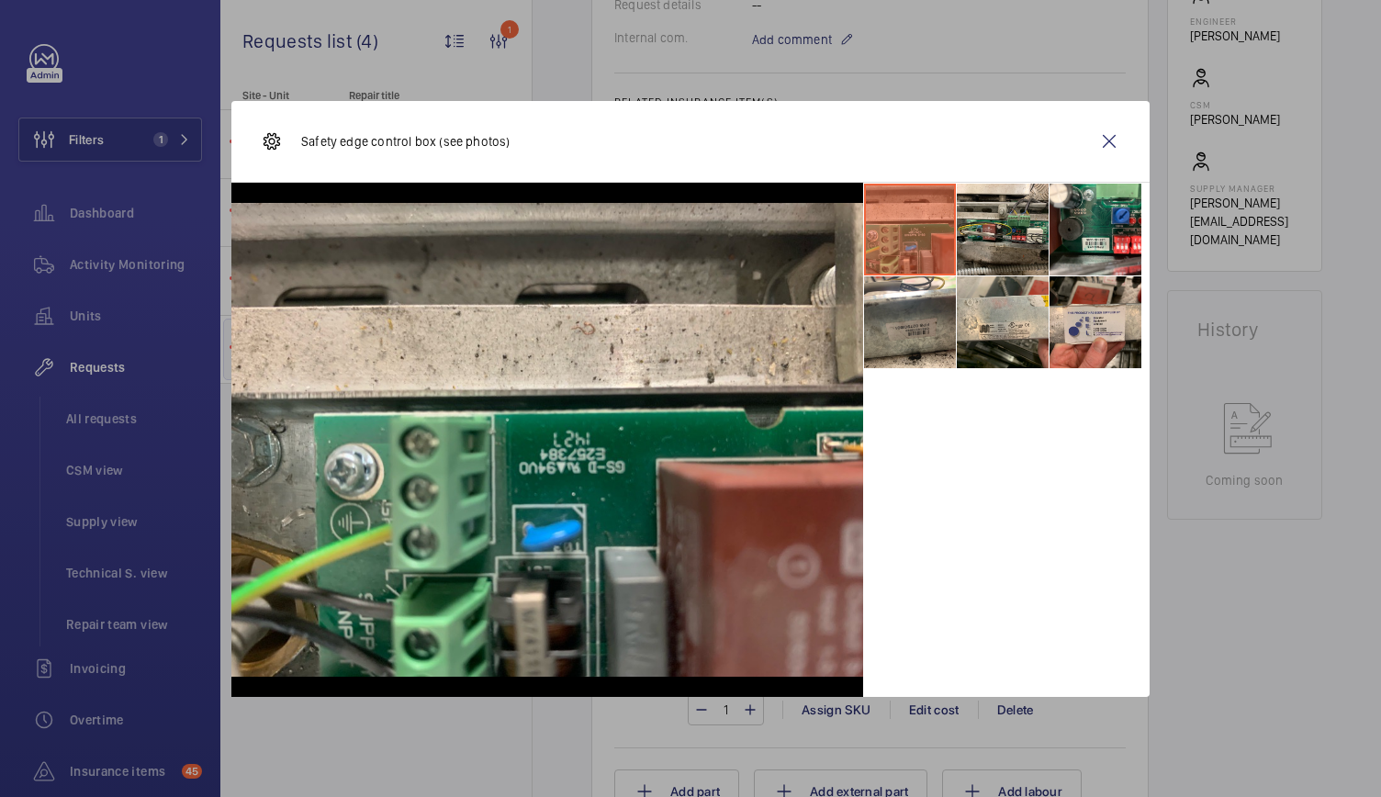
click at [899, 227] on li at bounding box center [910, 230] width 92 height 92
click at [268, 139] on img at bounding box center [272, 141] width 22 height 22
click at [1102, 241] on li at bounding box center [1095, 230] width 92 height 92
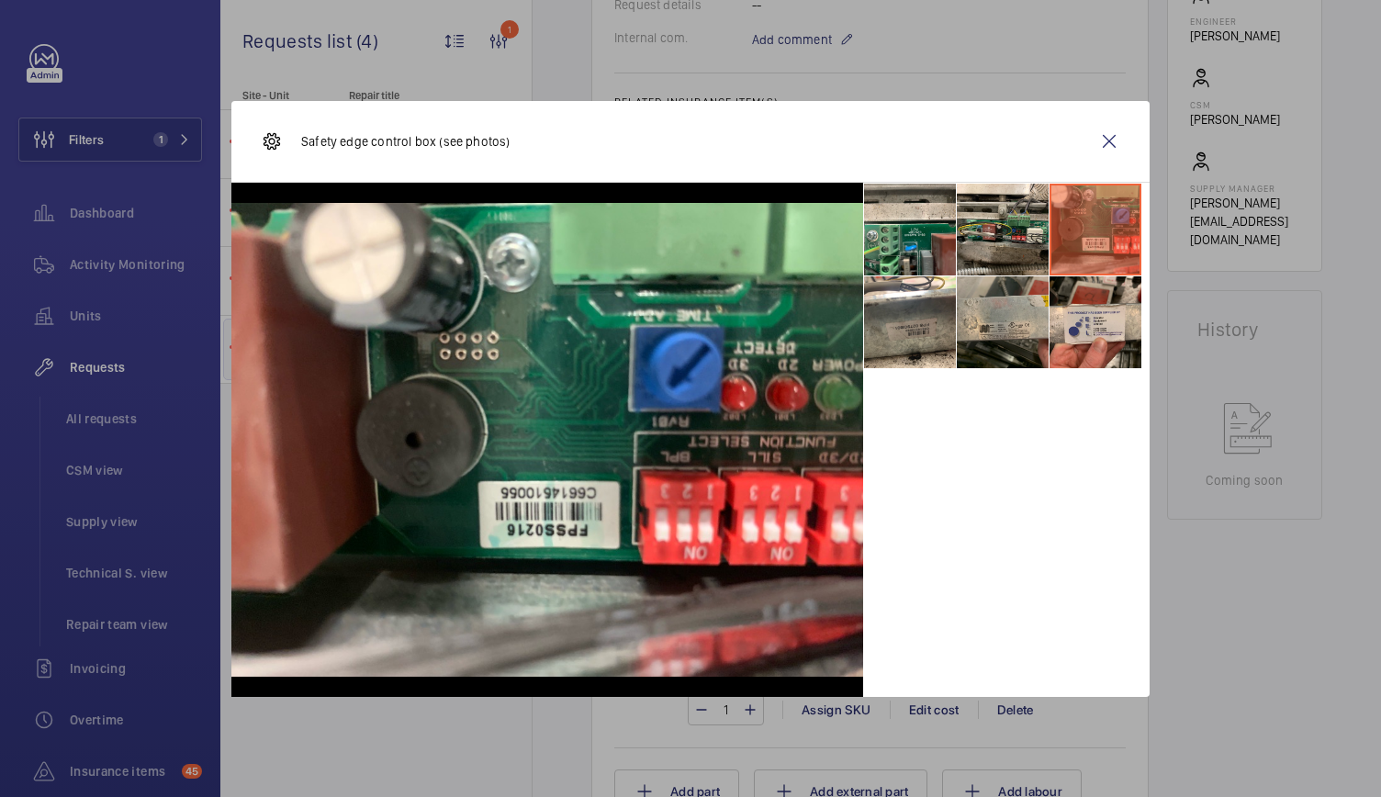
click at [1025, 337] on li at bounding box center [1003, 322] width 92 height 92
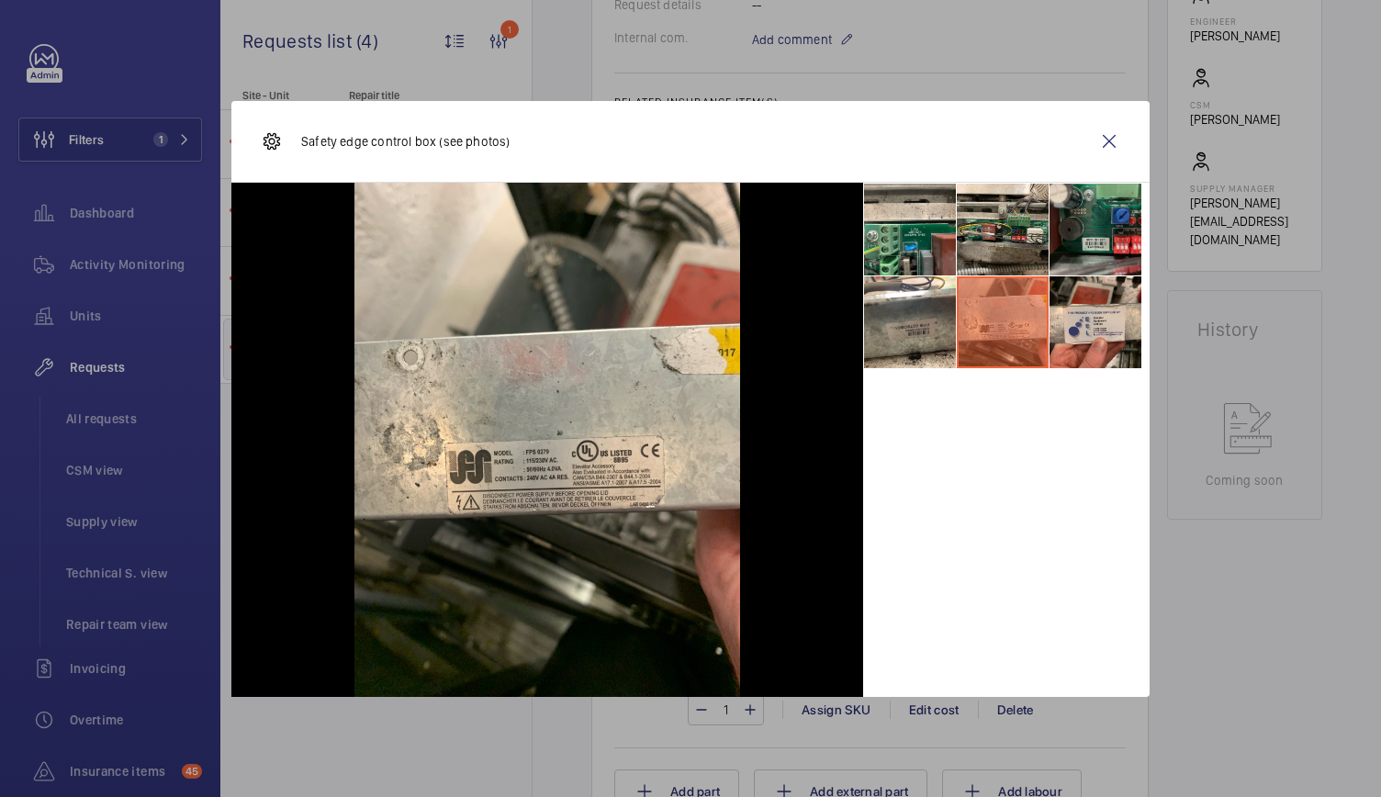
click at [1092, 234] on li at bounding box center [1095, 230] width 92 height 92
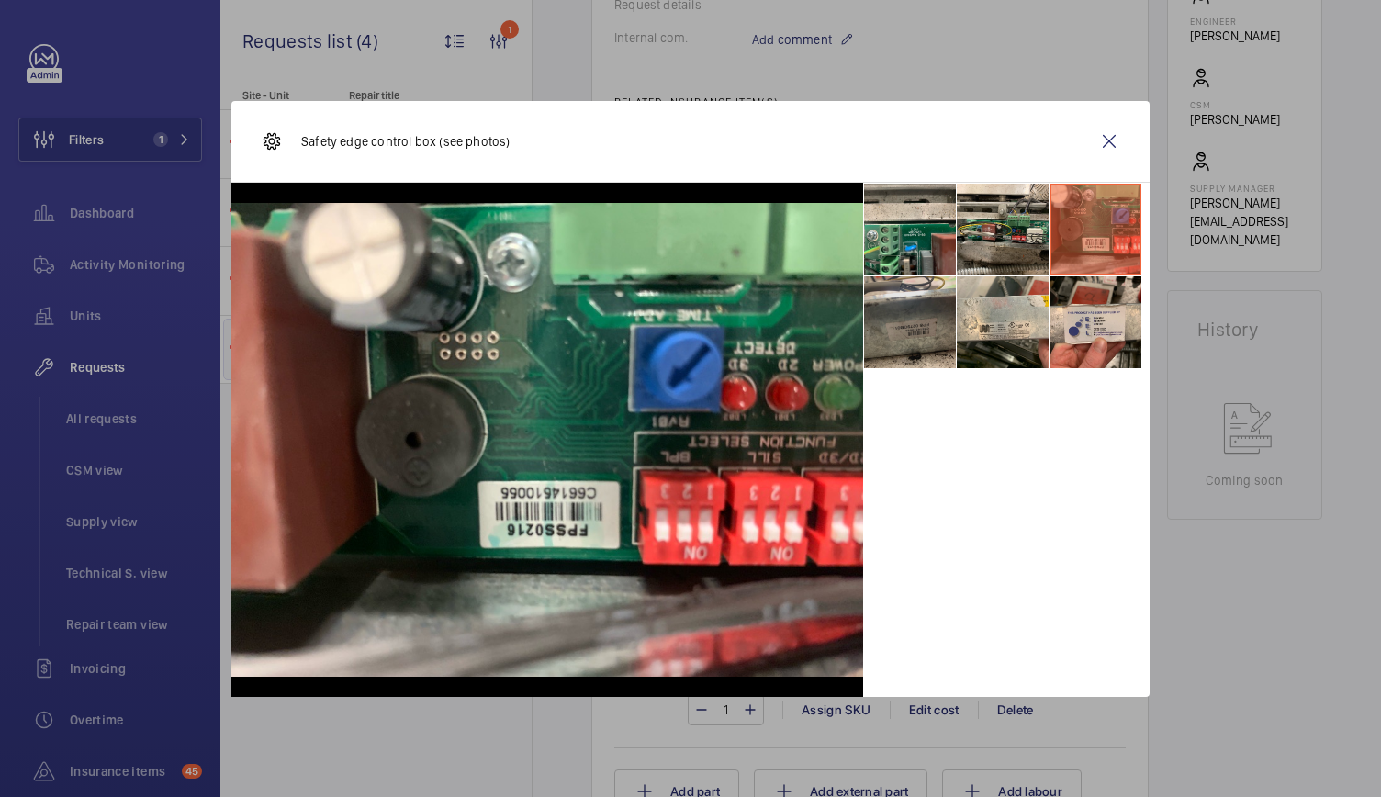
click at [915, 335] on li at bounding box center [910, 322] width 92 height 92
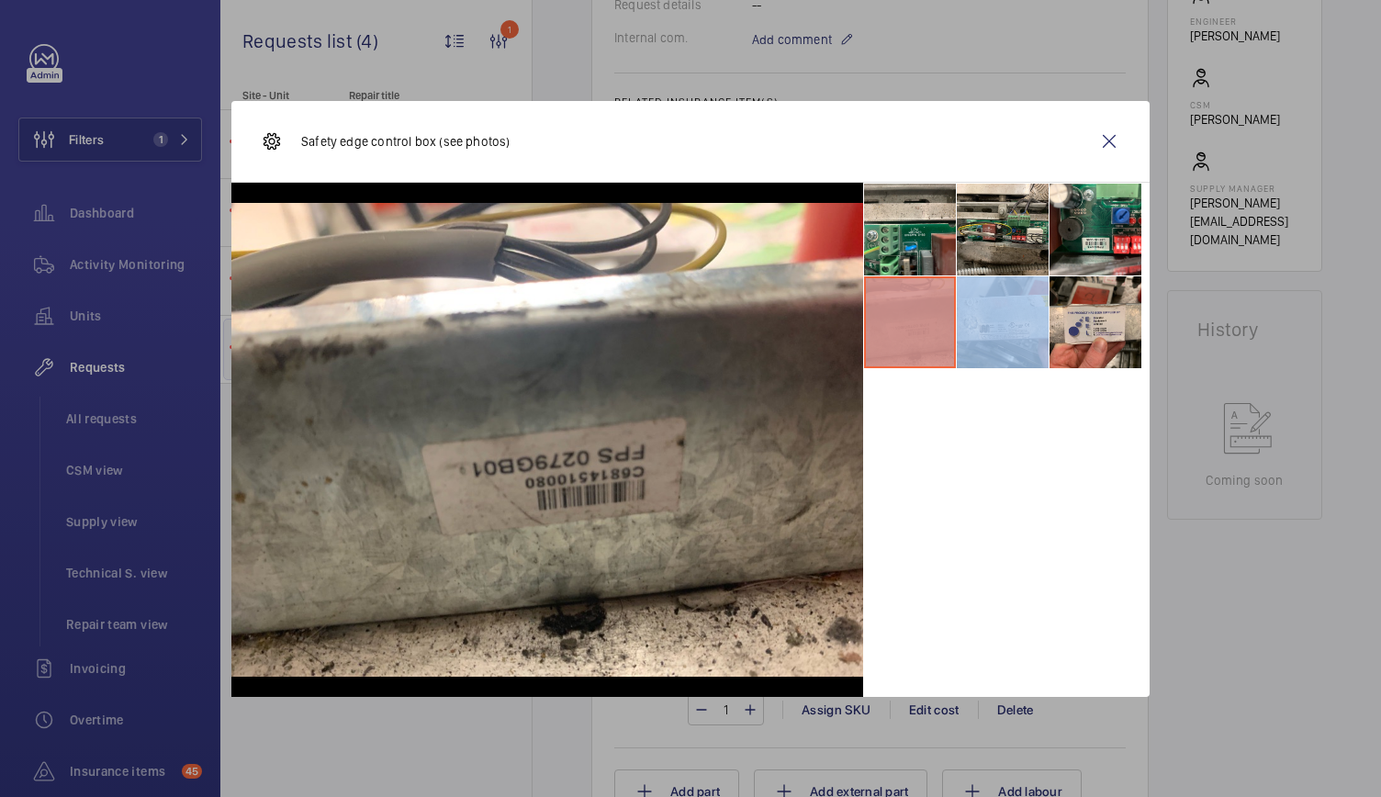
click at [915, 335] on li at bounding box center [910, 322] width 92 height 92
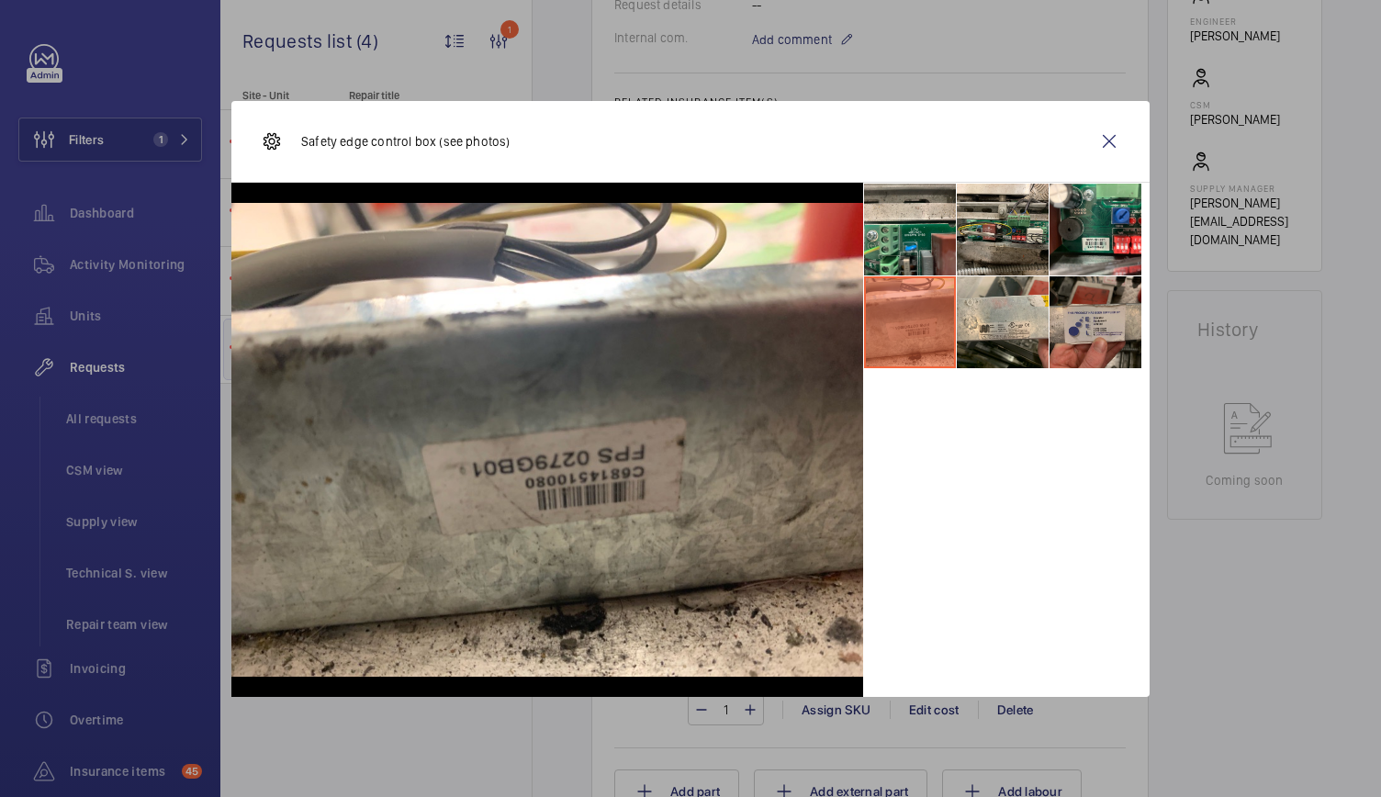
click at [1111, 336] on li at bounding box center [1095, 322] width 92 height 92
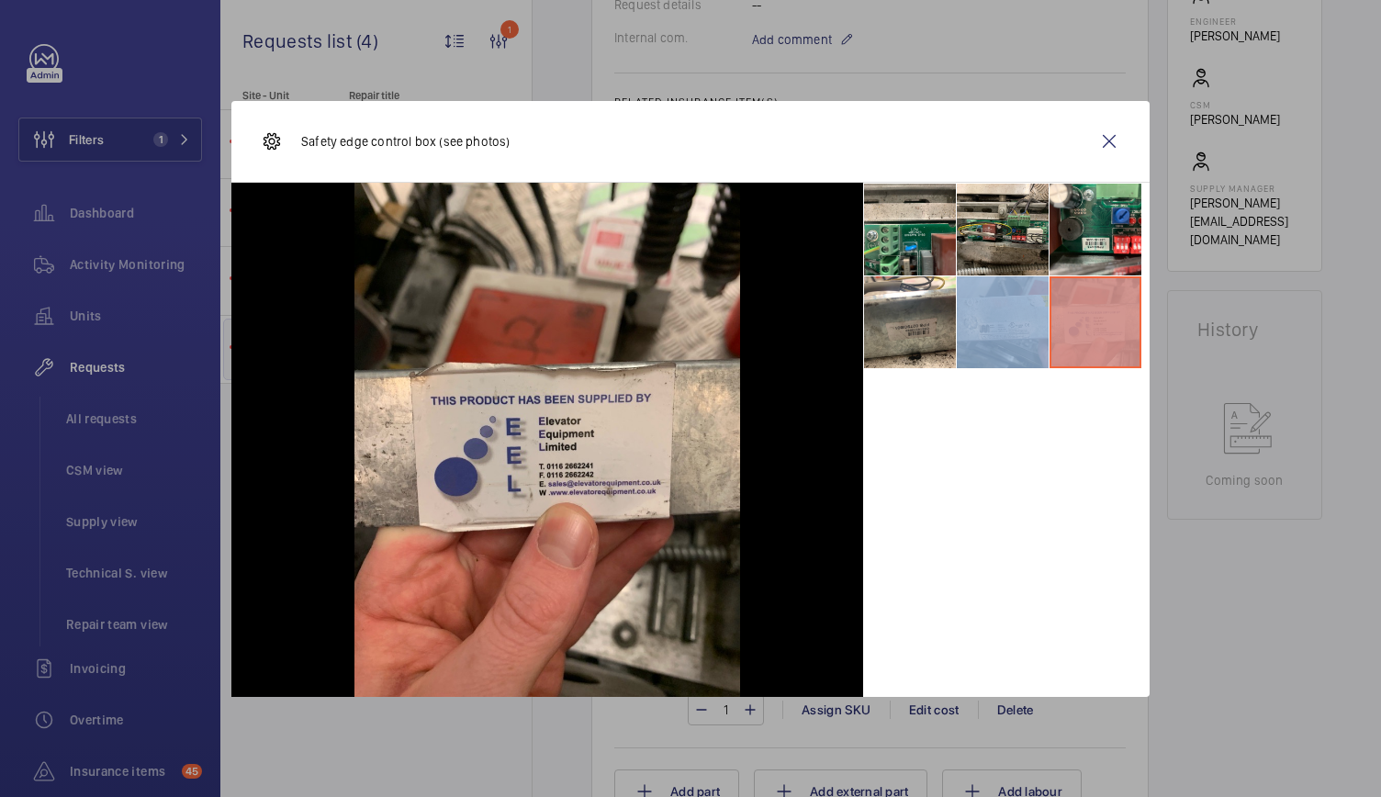
drag, startPoint x: 1111, startPoint y: 336, endPoint x: 1013, endPoint y: 331, distance: 98.3
click at [1013, 331] on ul at bounding box center [1006, 276] width 286 height 186
click at [1013, 331] on li at bounding box center [1003, 322] width 92 height 92
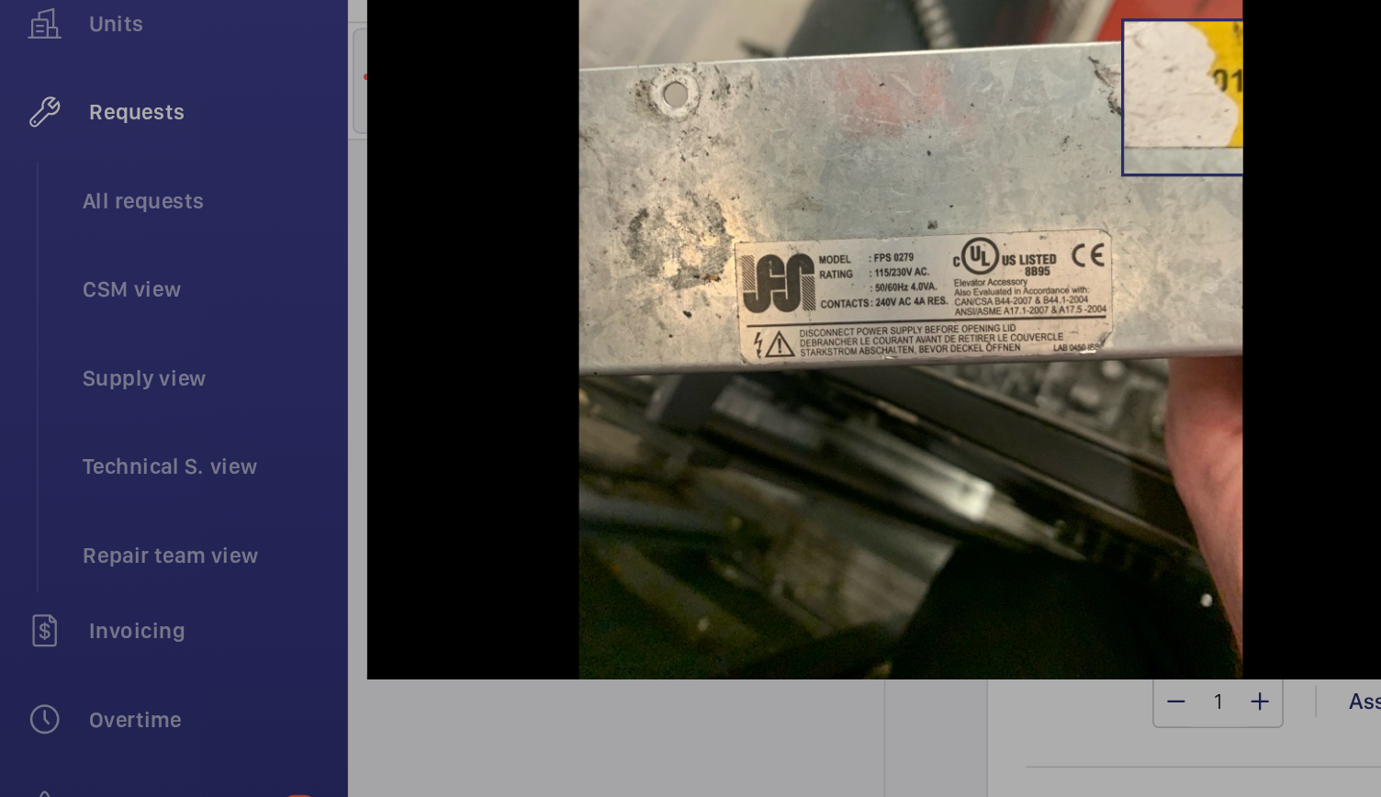
scroll to position [0, 0]
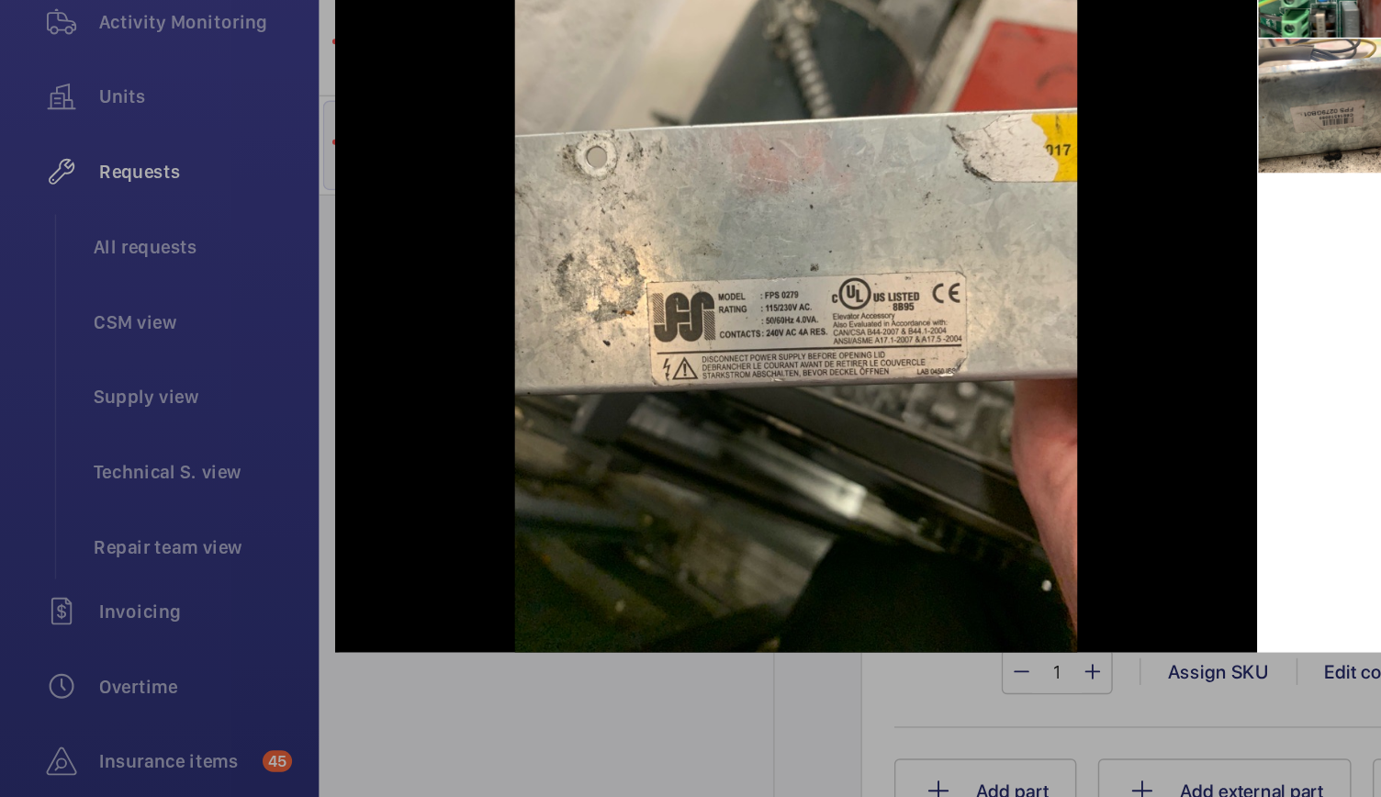
drag, startPoint x: 715, startPoint y: 358, endPoint x: 824, endPoint y: 316, distance: 117.1
click at [824, 316] on div at bounding box center [547, 440] width 632 height 514
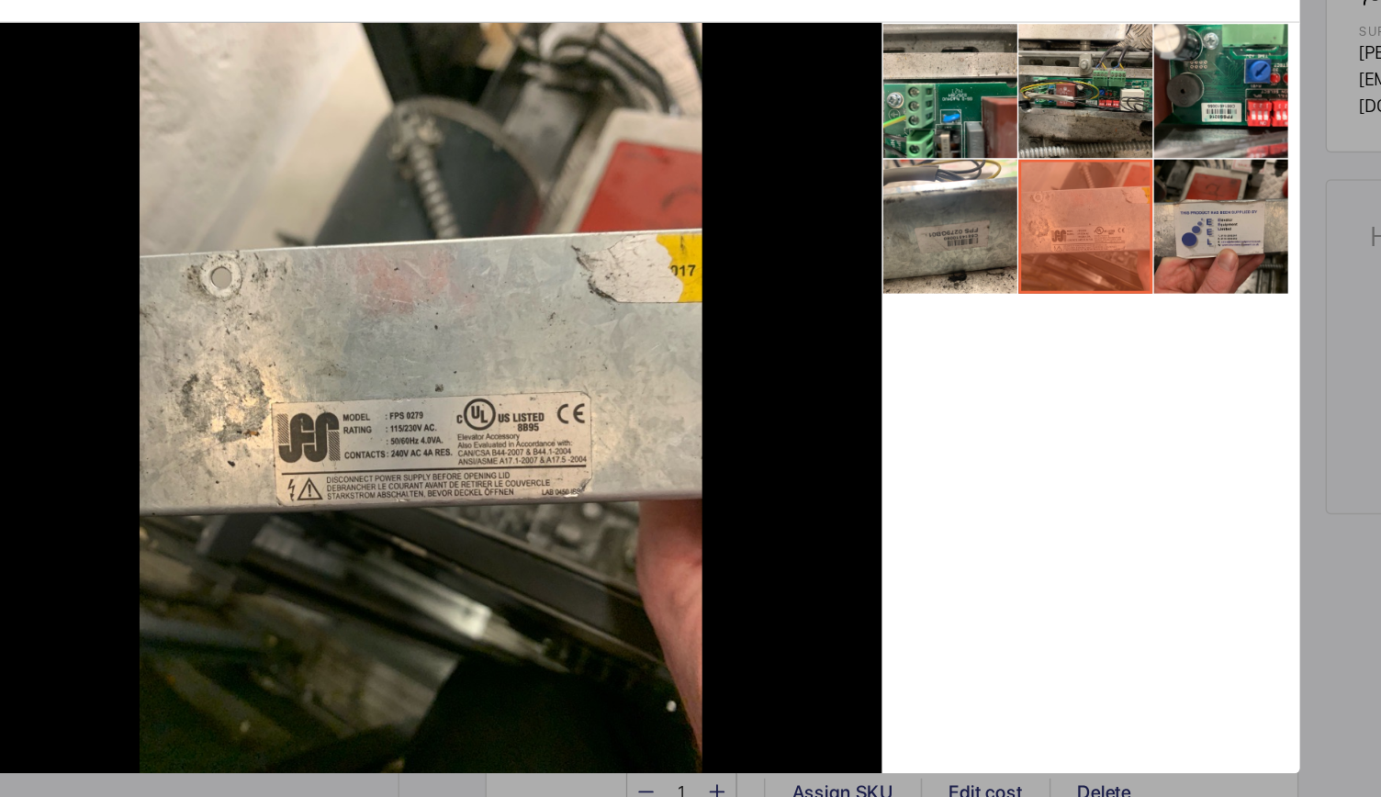
click at [1088, 308] on li at bounding box center [1095, 322] width 92 height 92
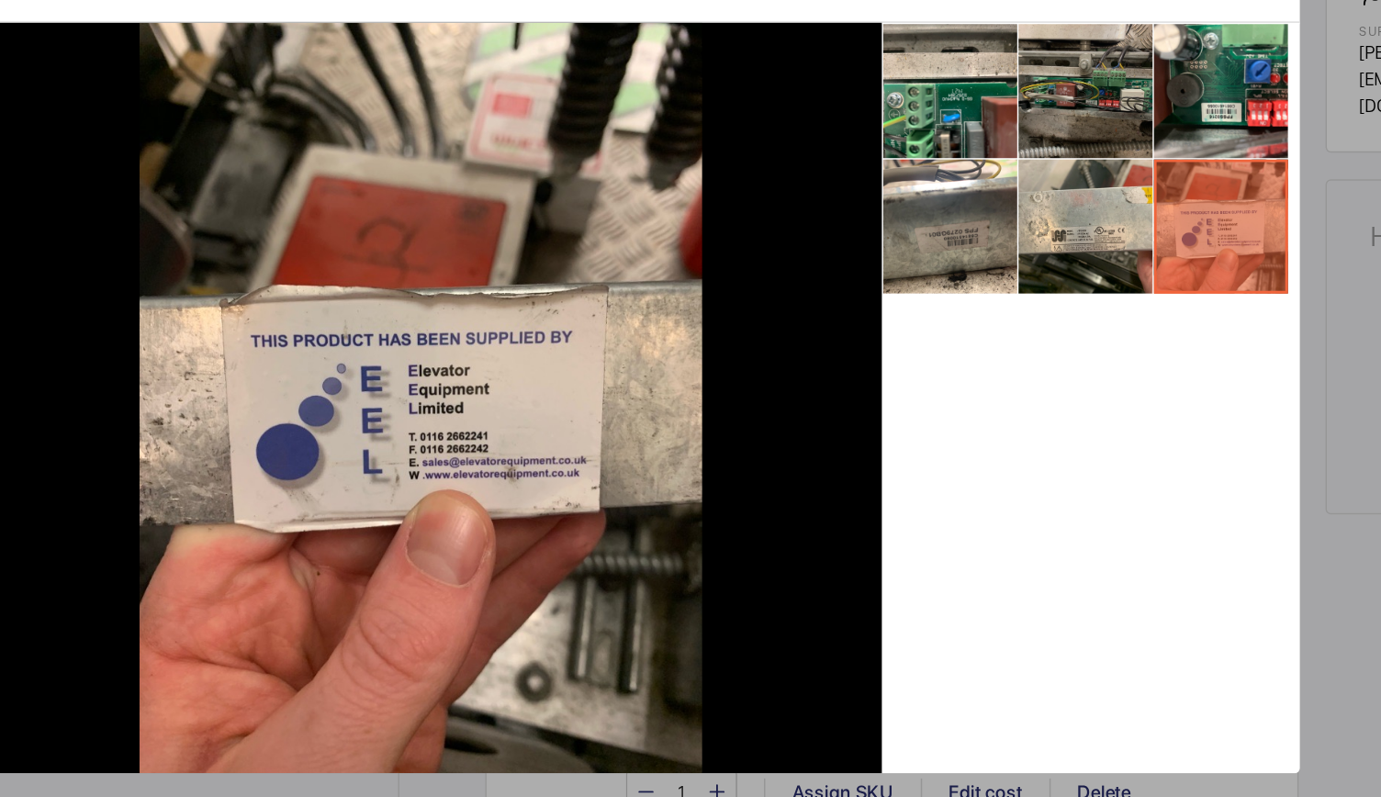
click at [1002, 238] on li at bounding box center [1003, 230] width 92 height 92
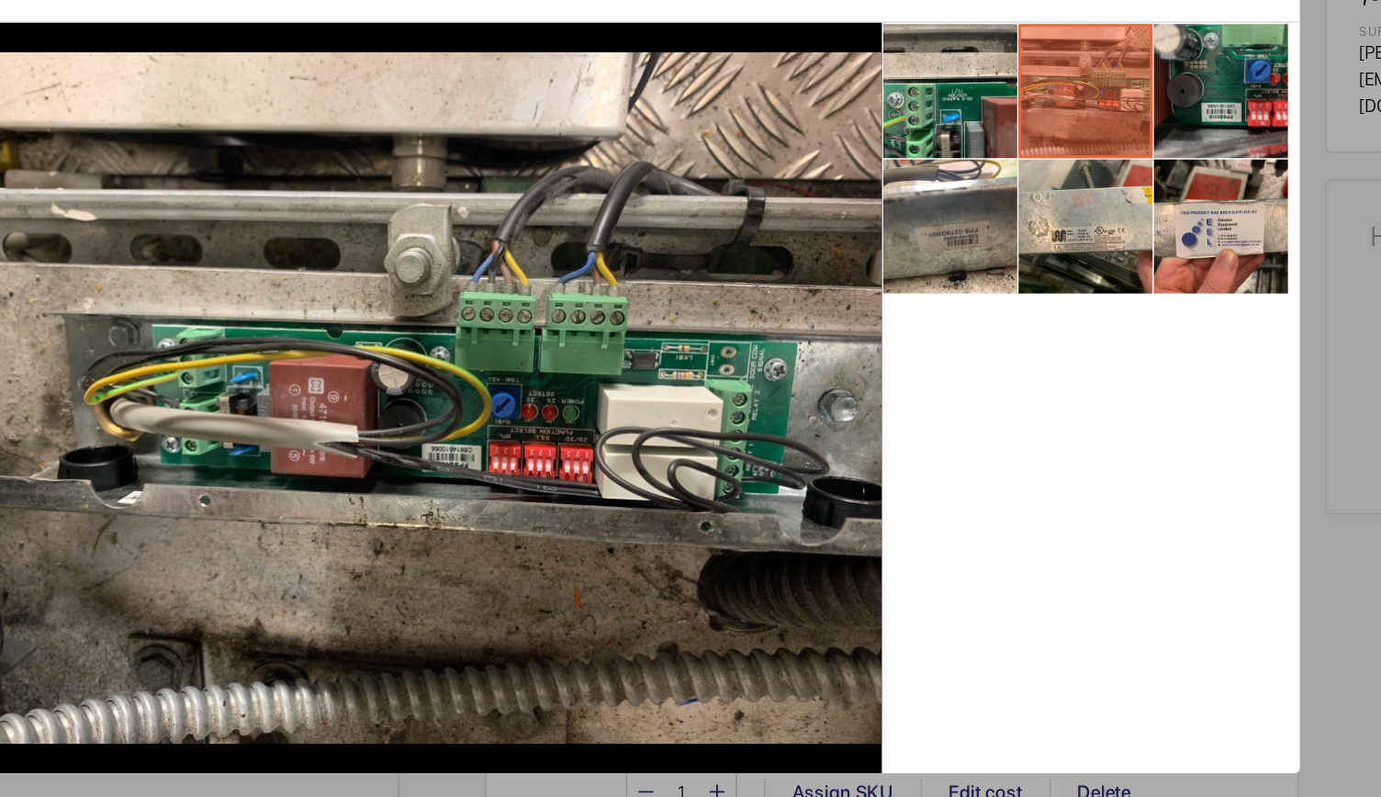
click at [1069, 209] on li at bounding box center [1095, 230] width 92 height 92
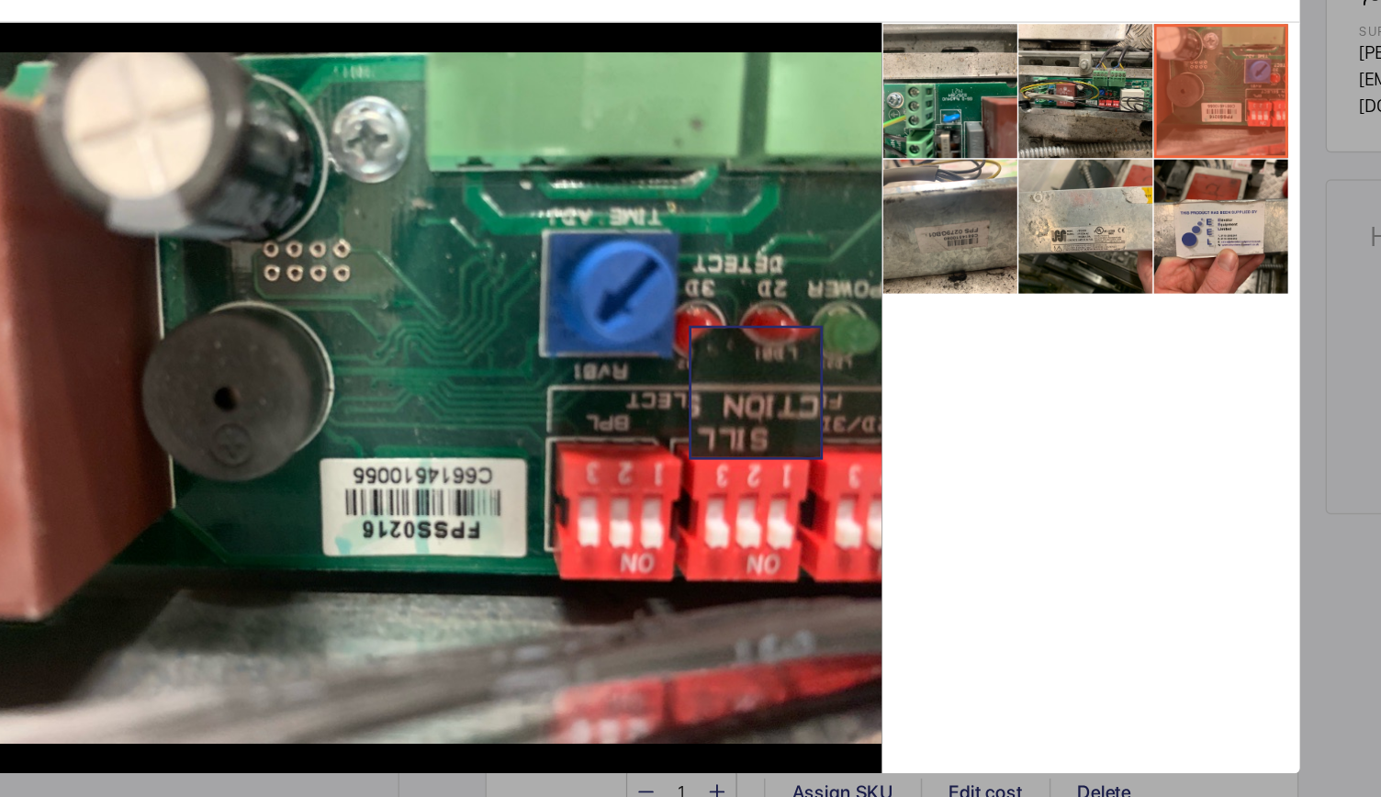
click at [777, 435] on img at bounding box center [547, 440] width 632 height 474
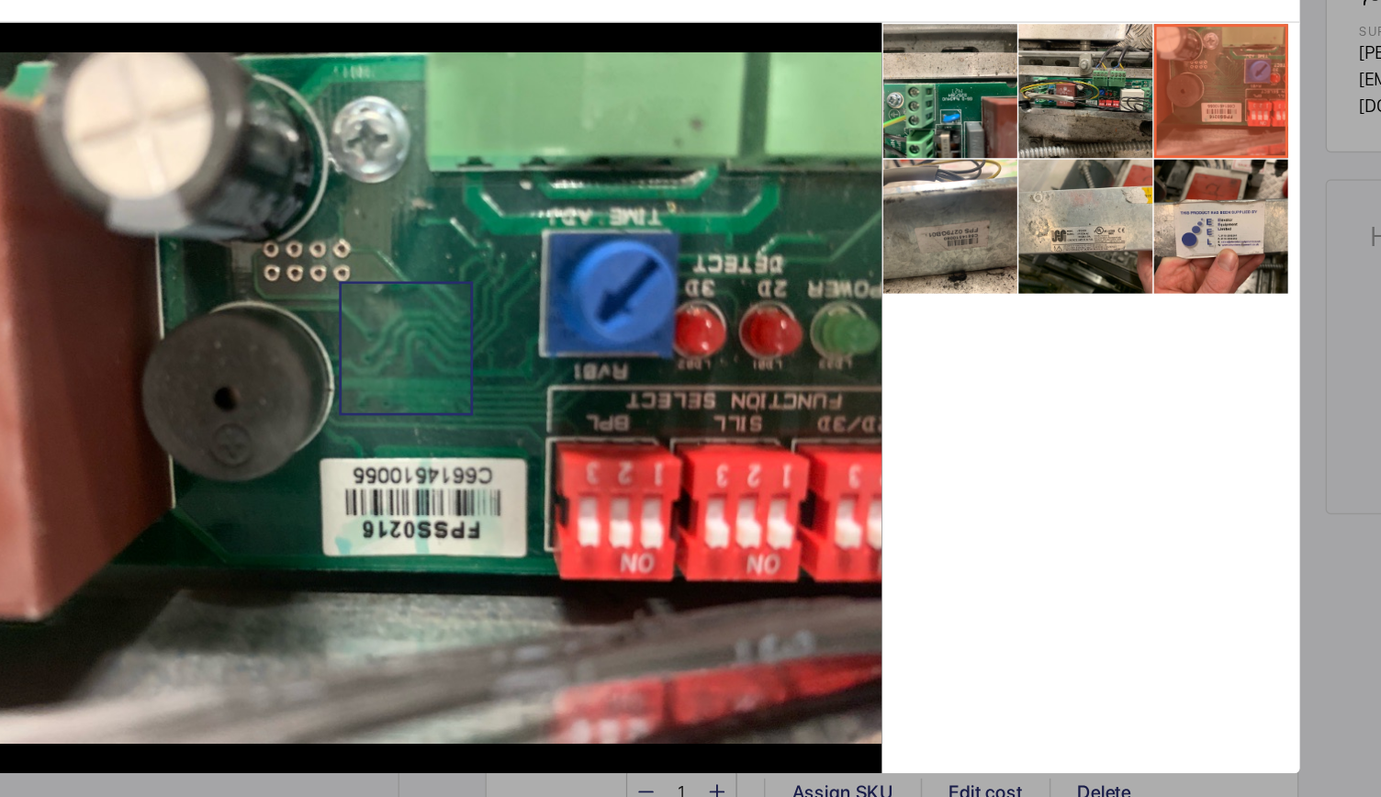
click at [541, 402] on img at bounding box center [547, 440] width 632 height 474
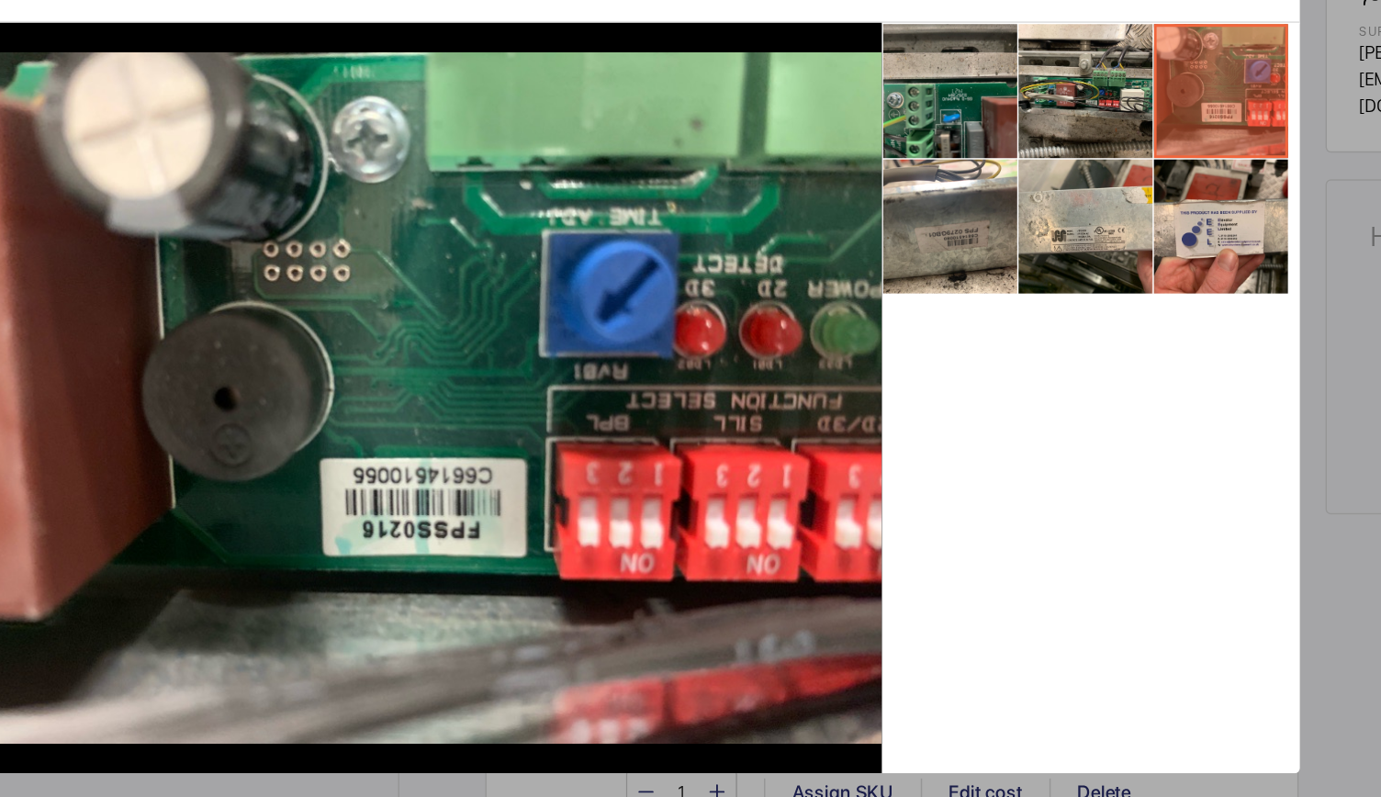
click at [922, 250] on li at bounding box center [910, 230] width 92 height 92
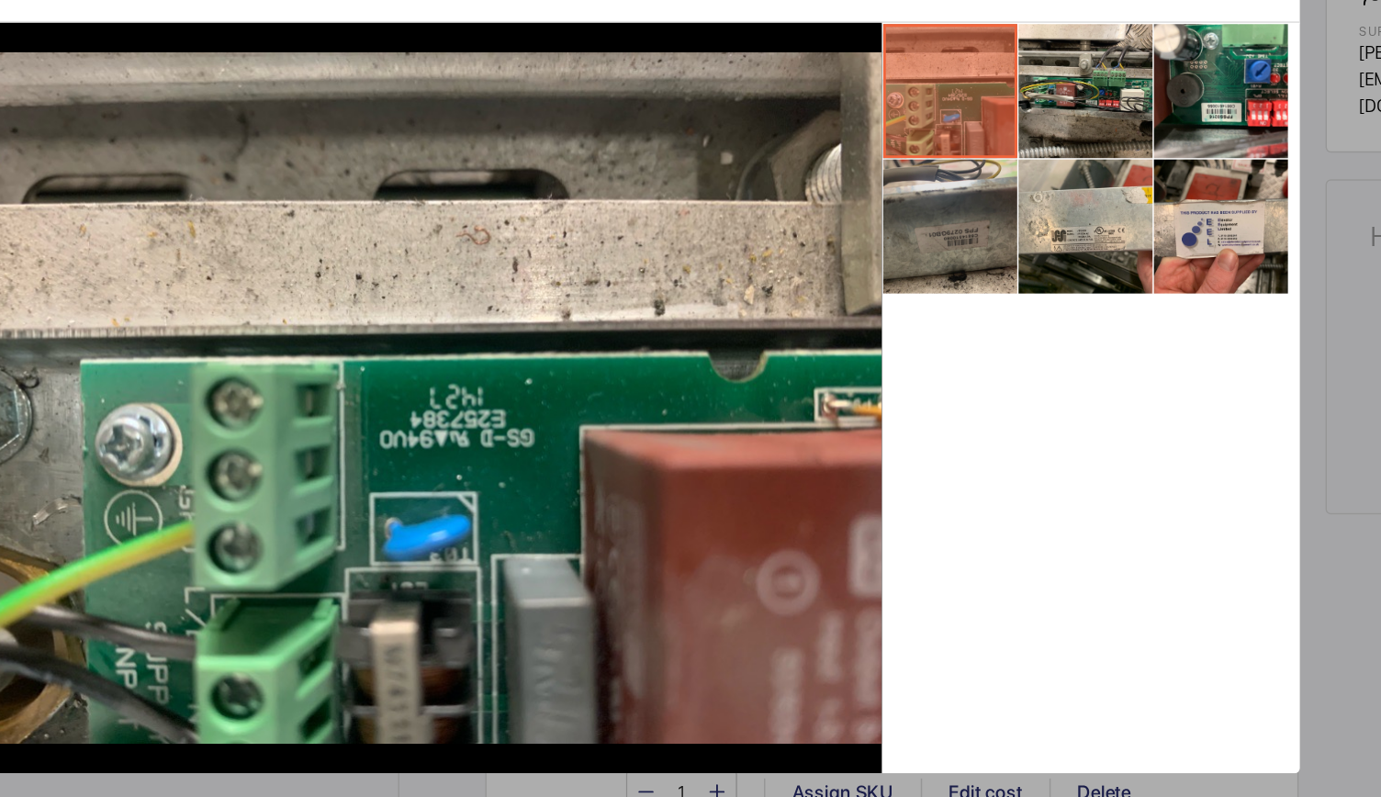
click at [926, 331] on li at bounding box center [910, 322] width 92 height 92
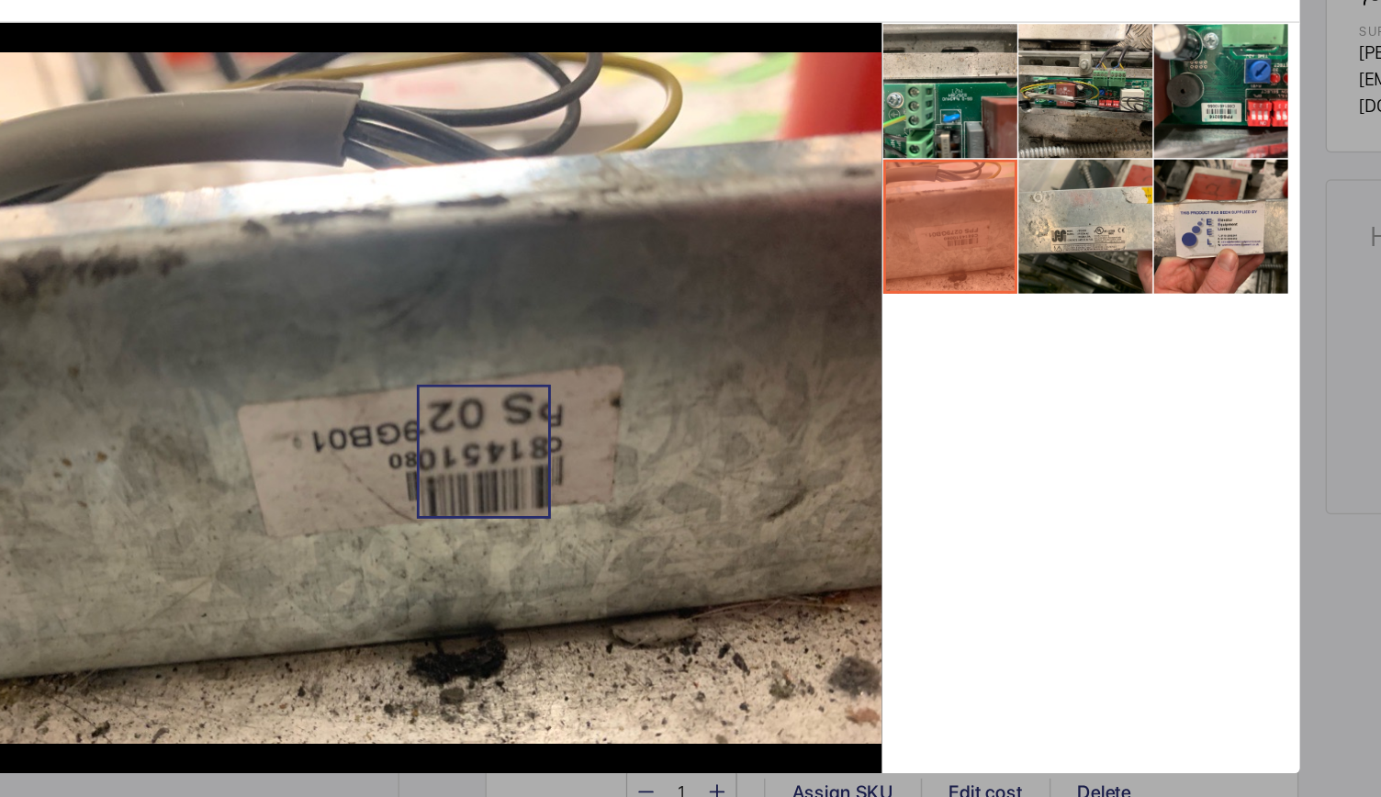
click at [590, 475] on img at bounding box center [547, 440] width 632 height 474
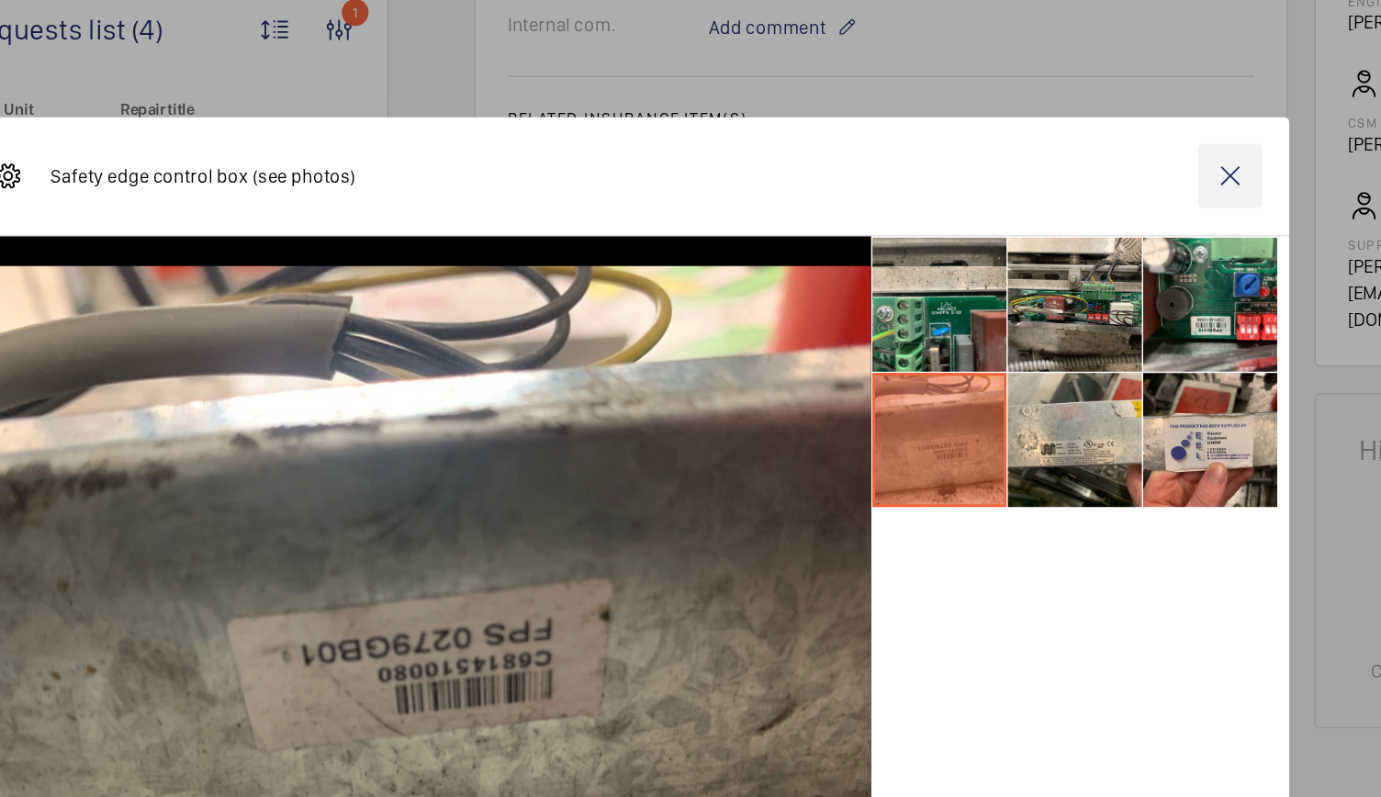
click at [1099, 133] on wm-front-icon-button at bounding box center [1109, 141] width 44 height 44
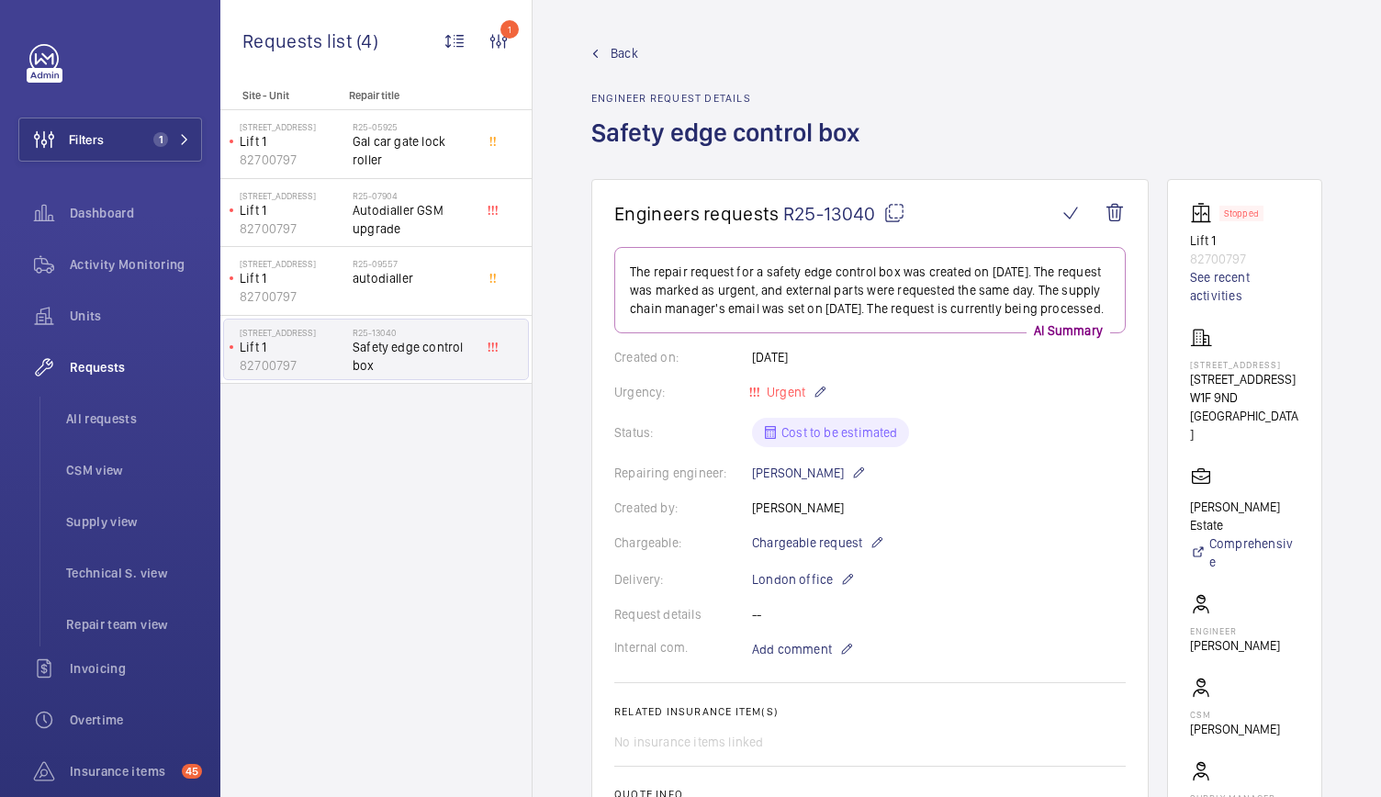
scroll to position [0, 16]
click at [1204, 274] on link "See recent activities" at bounding box center [1244, 286] width 109 height 37
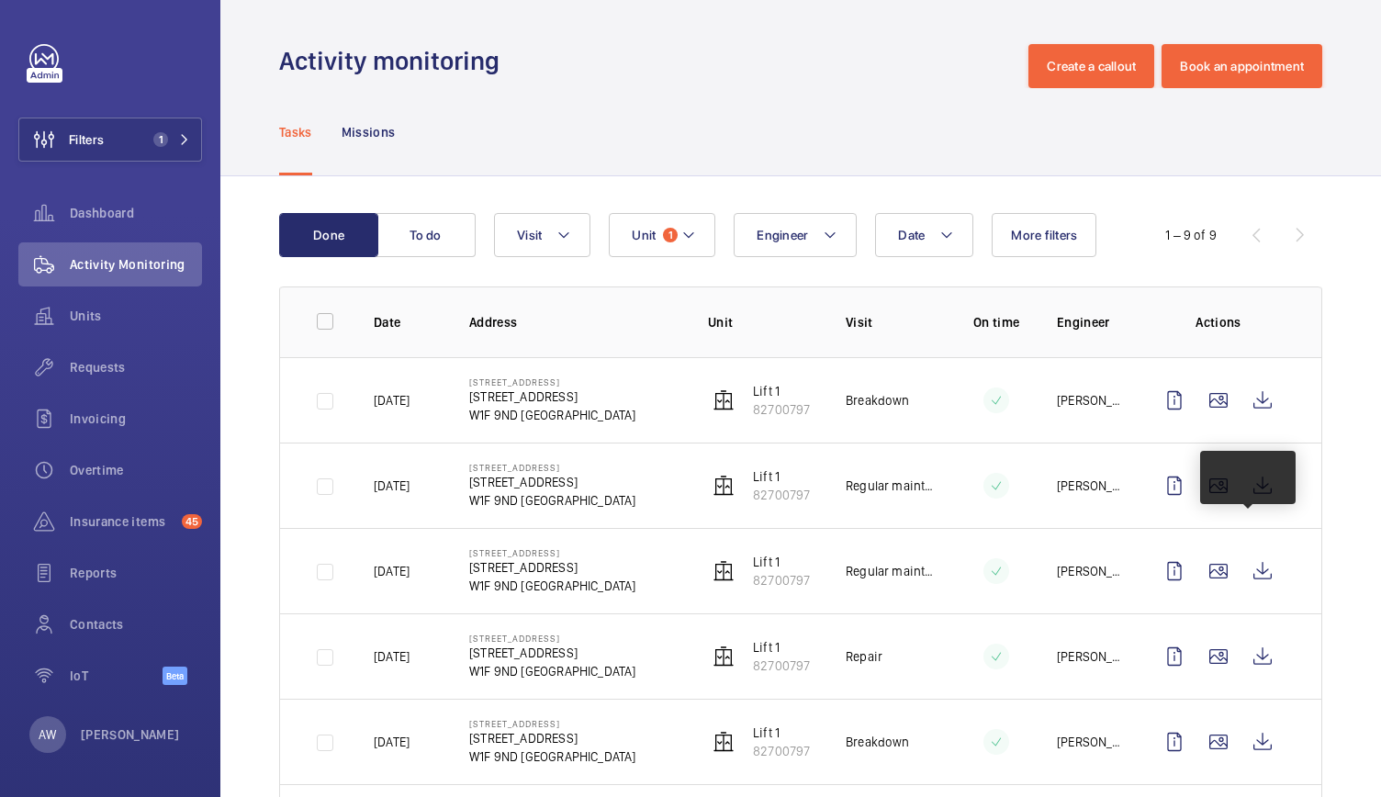
scroll to position [370, 0]
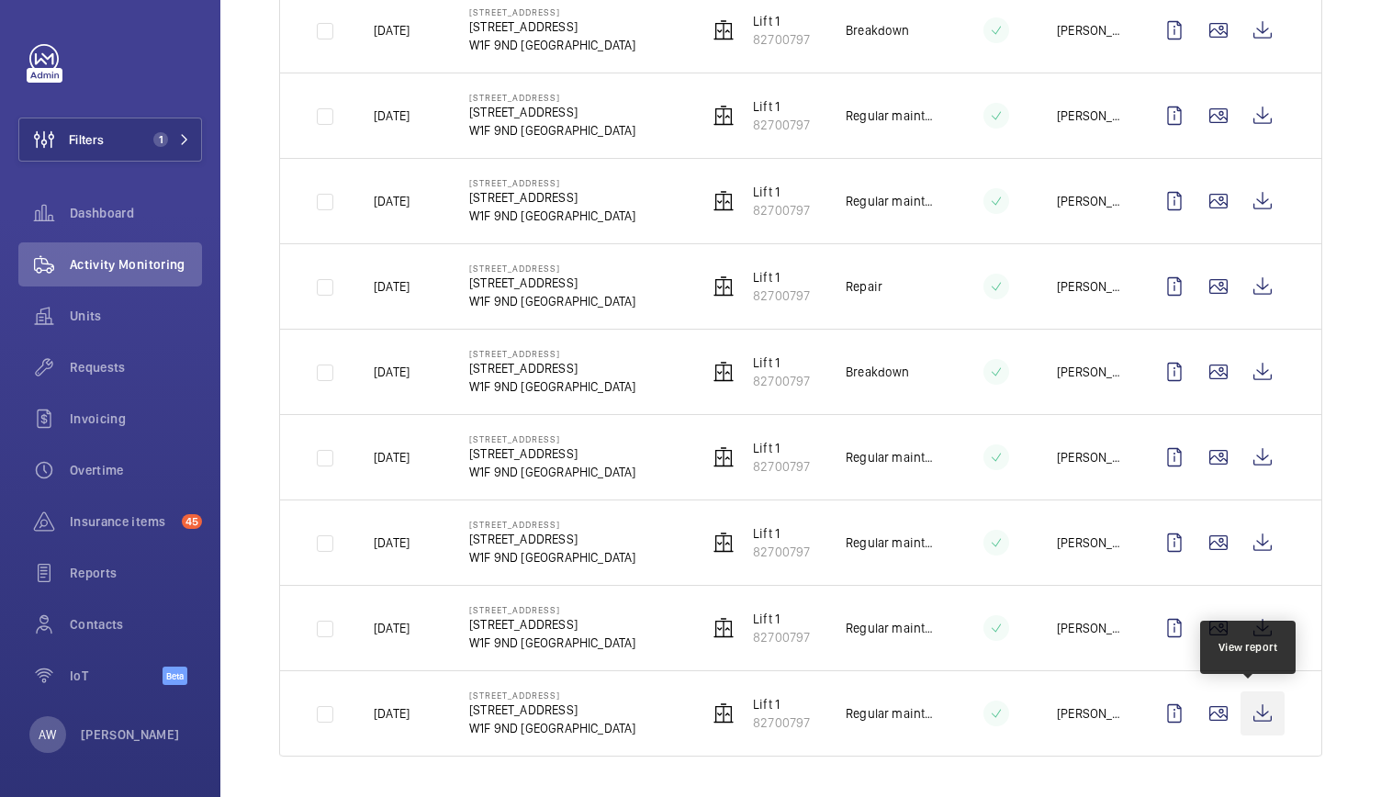
click at [1243, 715] on wm-front-icon-button at bounding box center [1262, 713] width 44 height 44
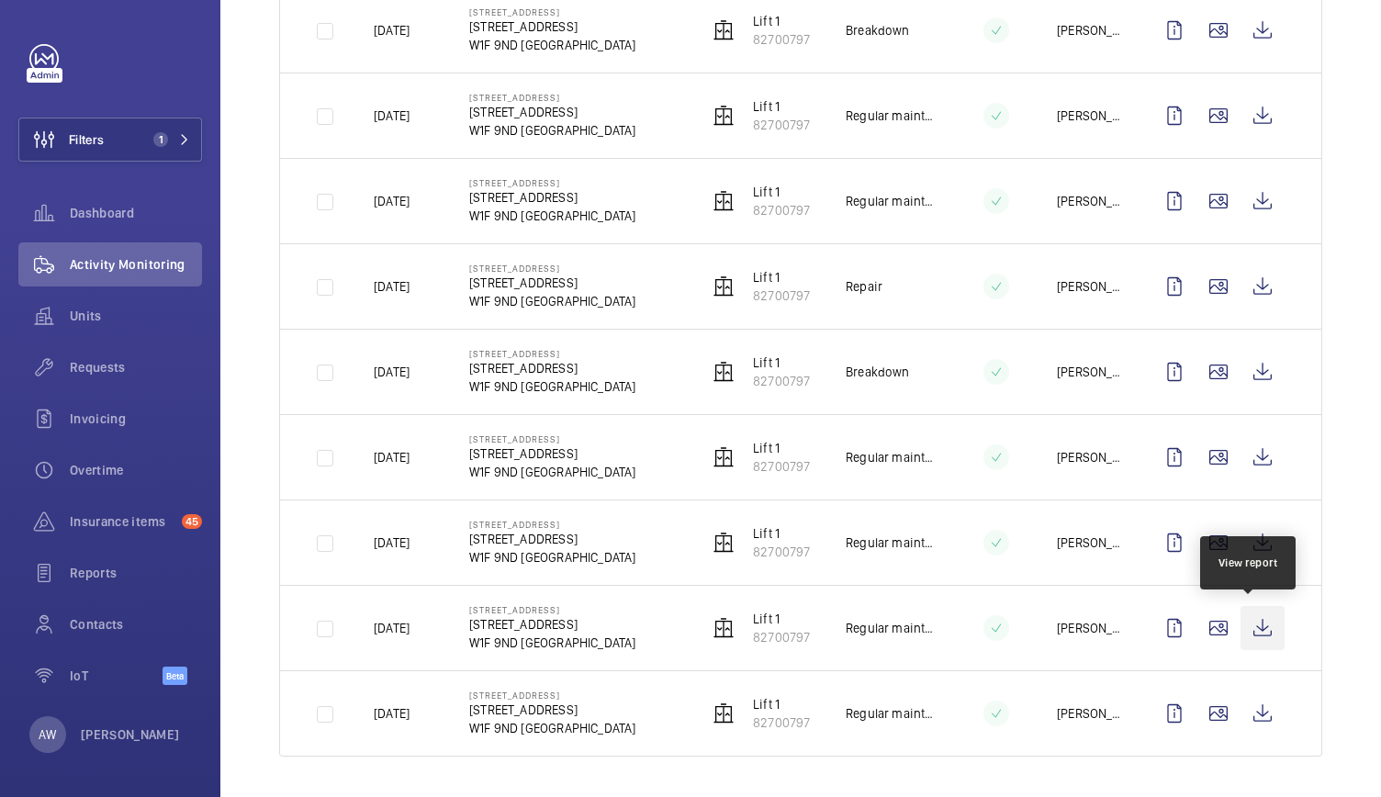
click at [1248, 624] on wm-front-icon-button at bounding box center [1262, 628] width 44 height 44
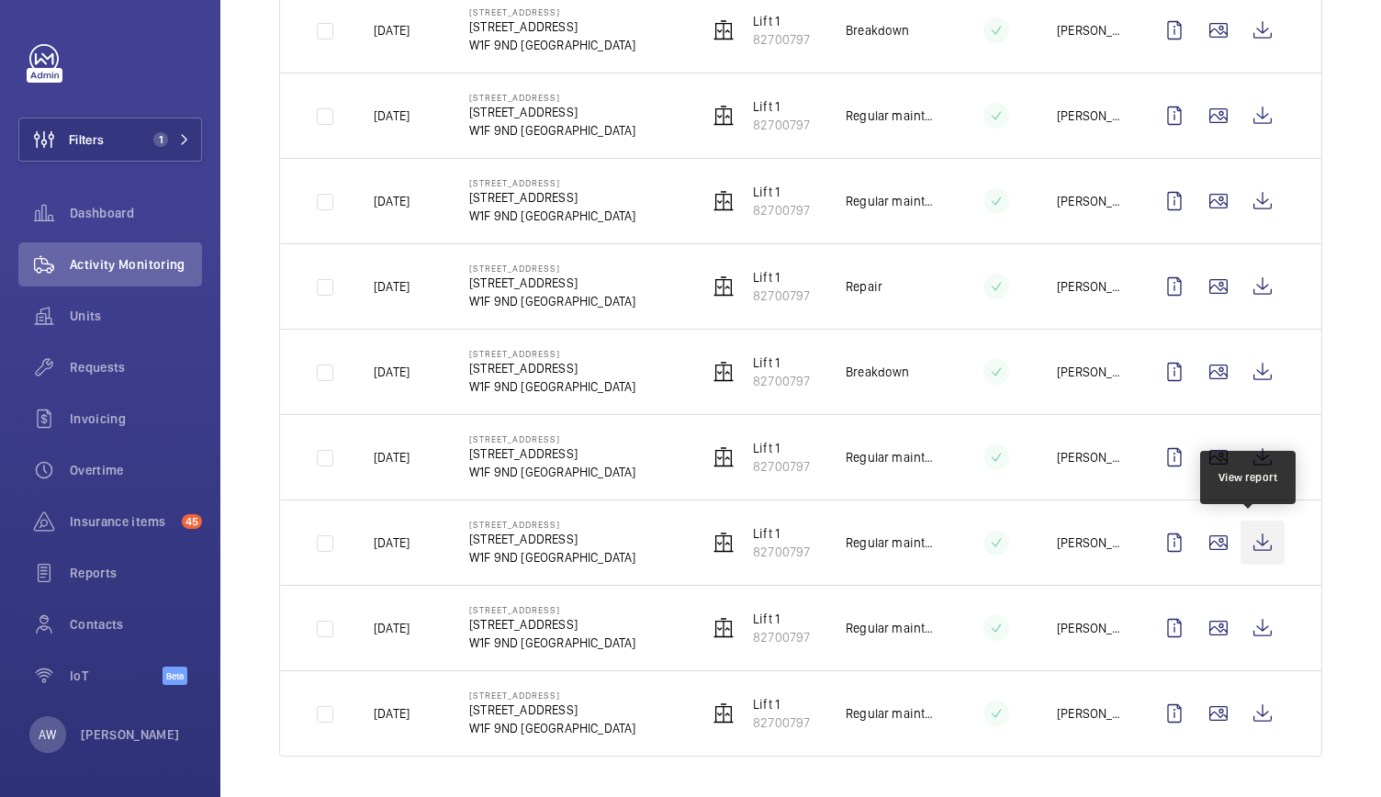
click at [1258, 545] on wm-front-icon-button at bounding box center [1262, 542] width 44 height 44
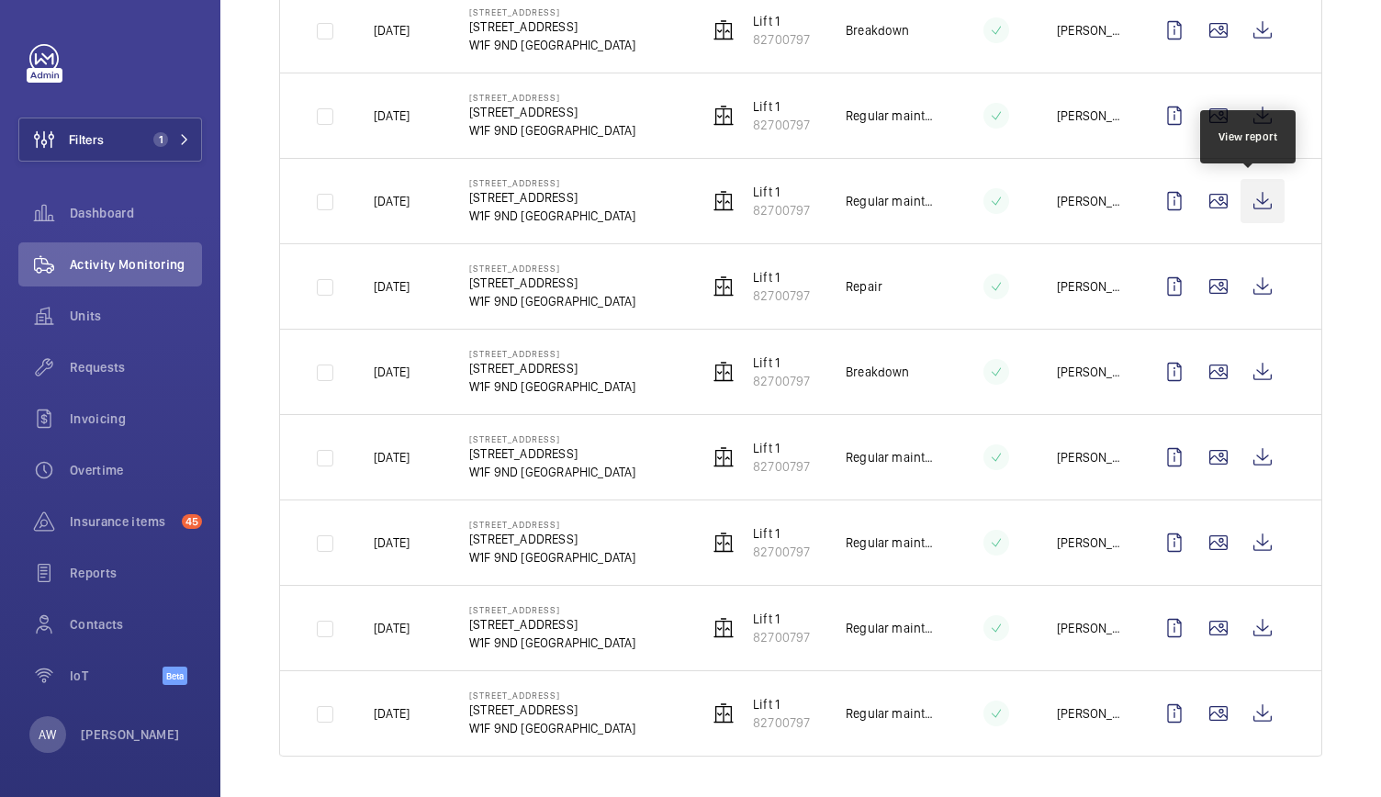
click at [1252, 204] on wm-front-icon-button at bounding box center [1262, 201] width 44 height 44
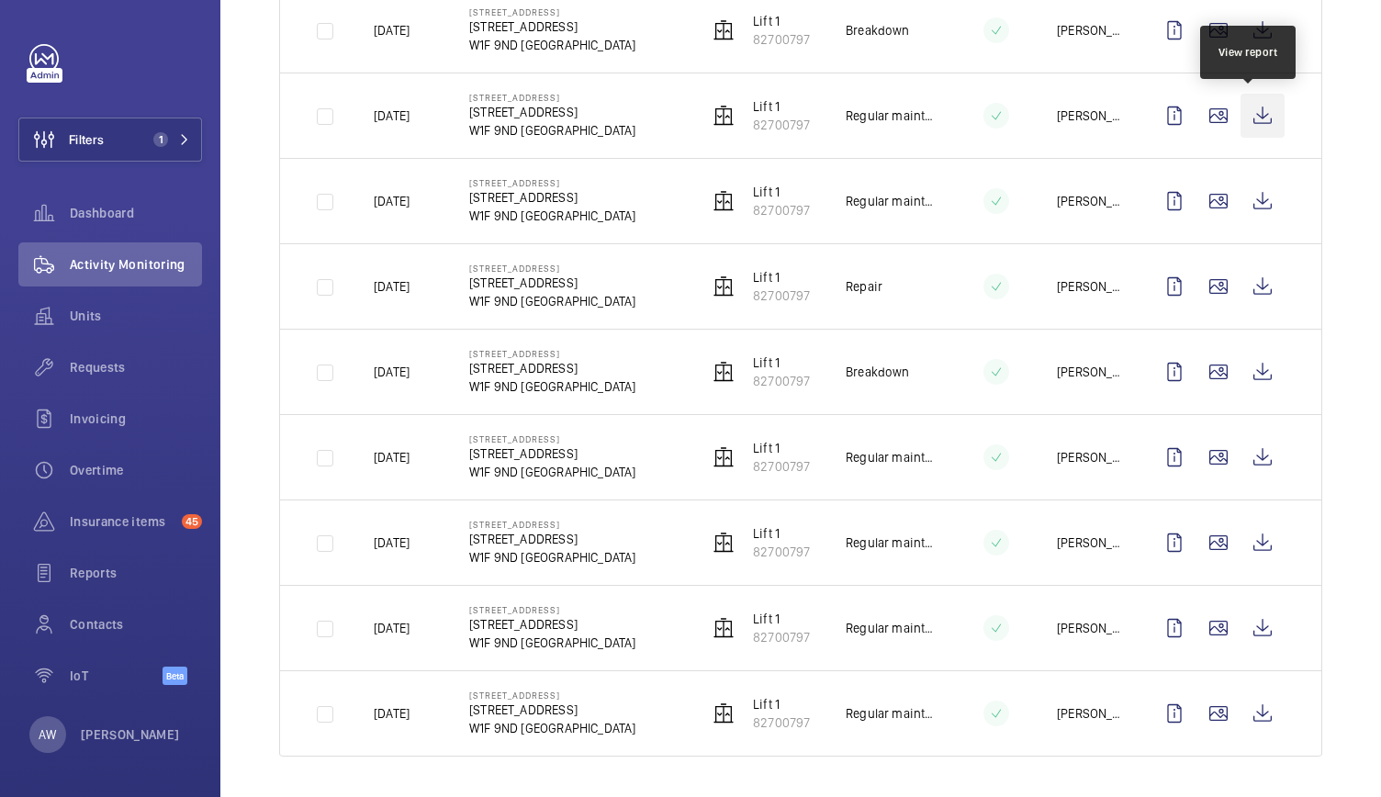
click at [1246, 121] on wm-front-icon-button at bounding box center [1262, 116] width 44 height 44
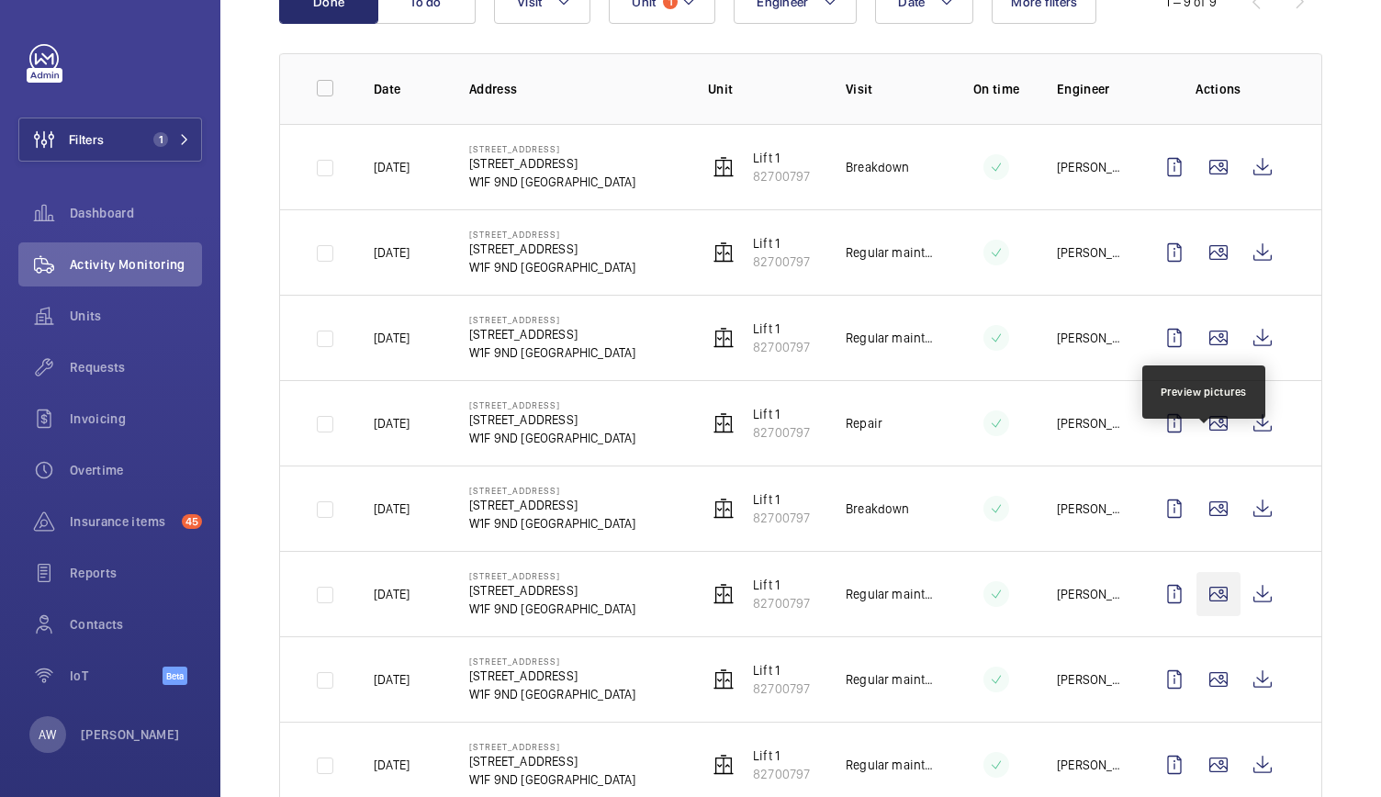
scroll to position [239, 0]
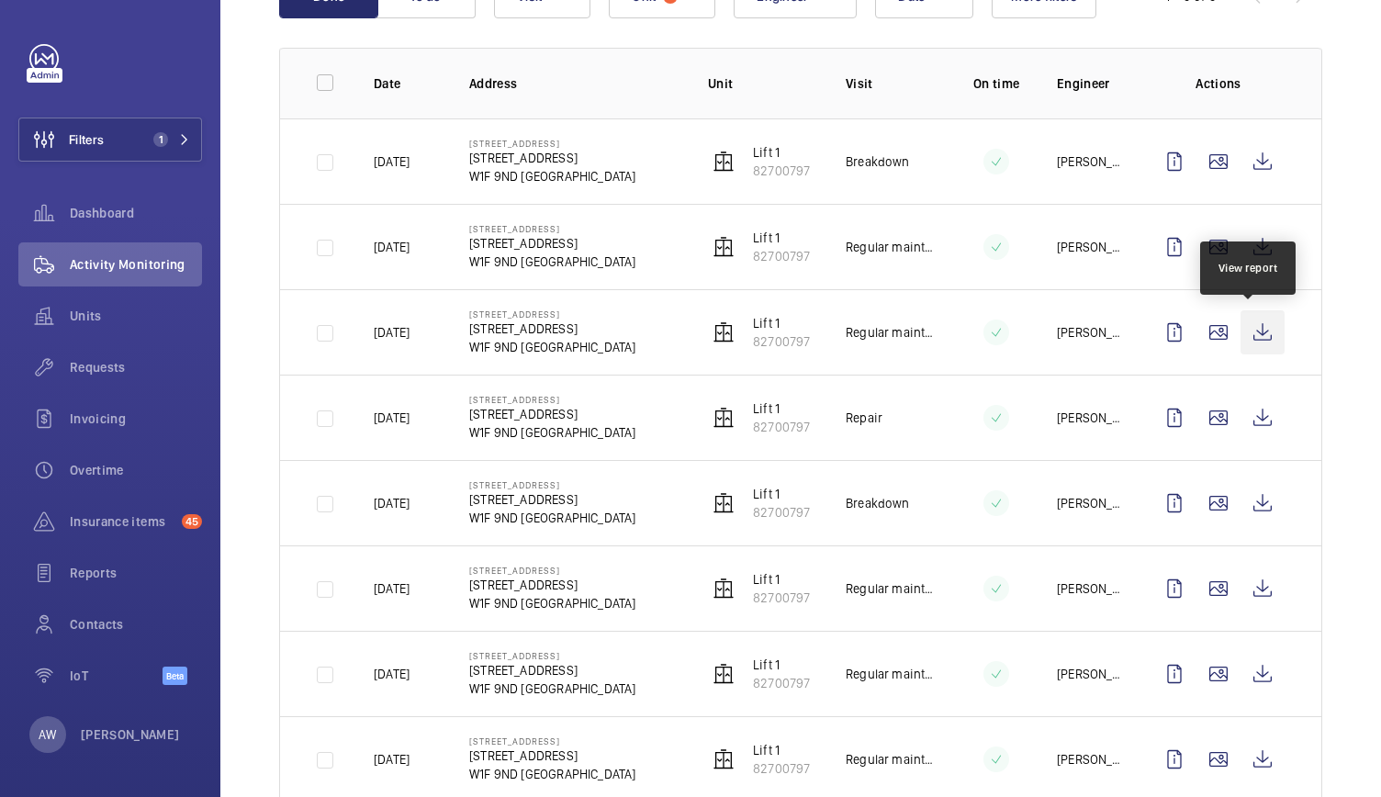
click at [1242, 330] on wm-front-icon-button at bounding box center [1262, 332] width 44 height 44
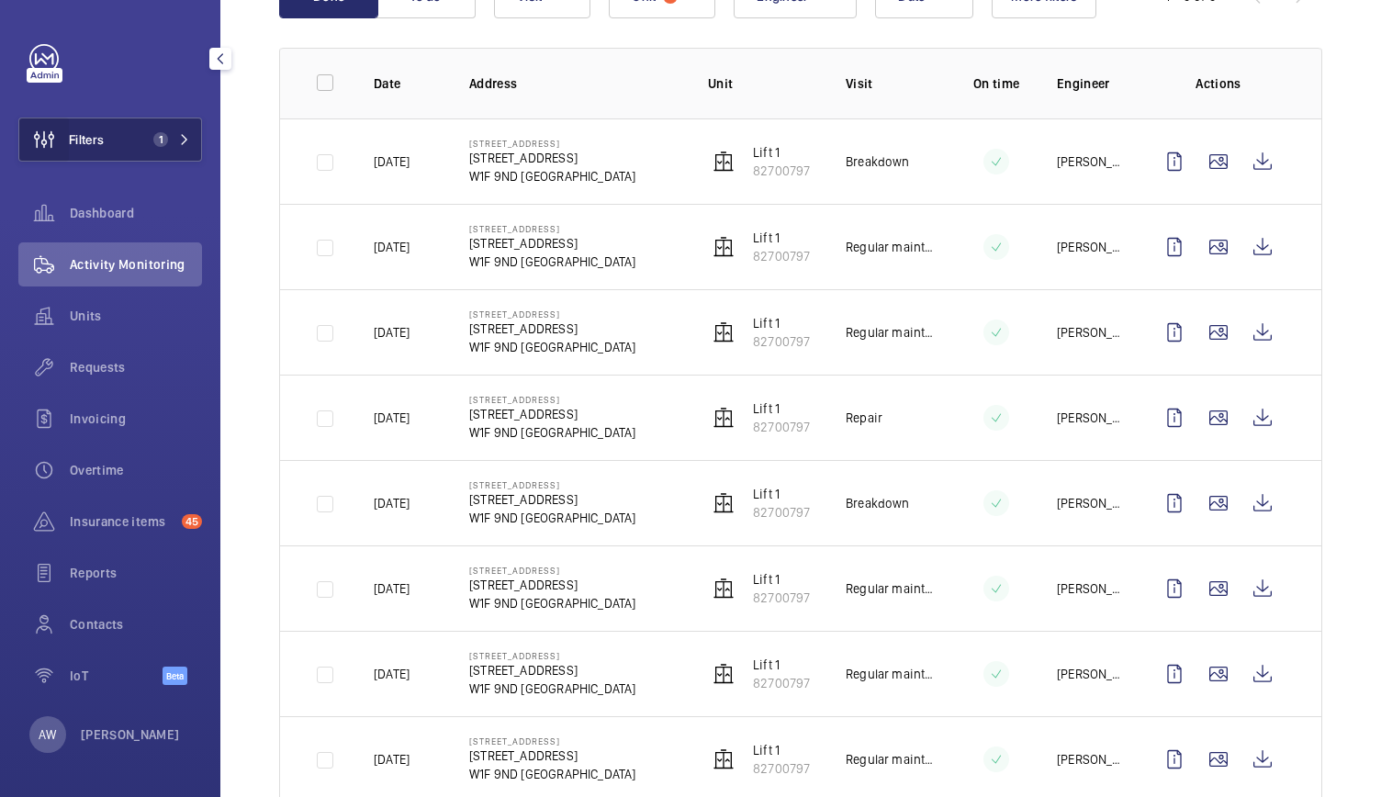
click at [68, 141] on wm-front-icon-button at bounding box center [44, 139] width 50 height 44
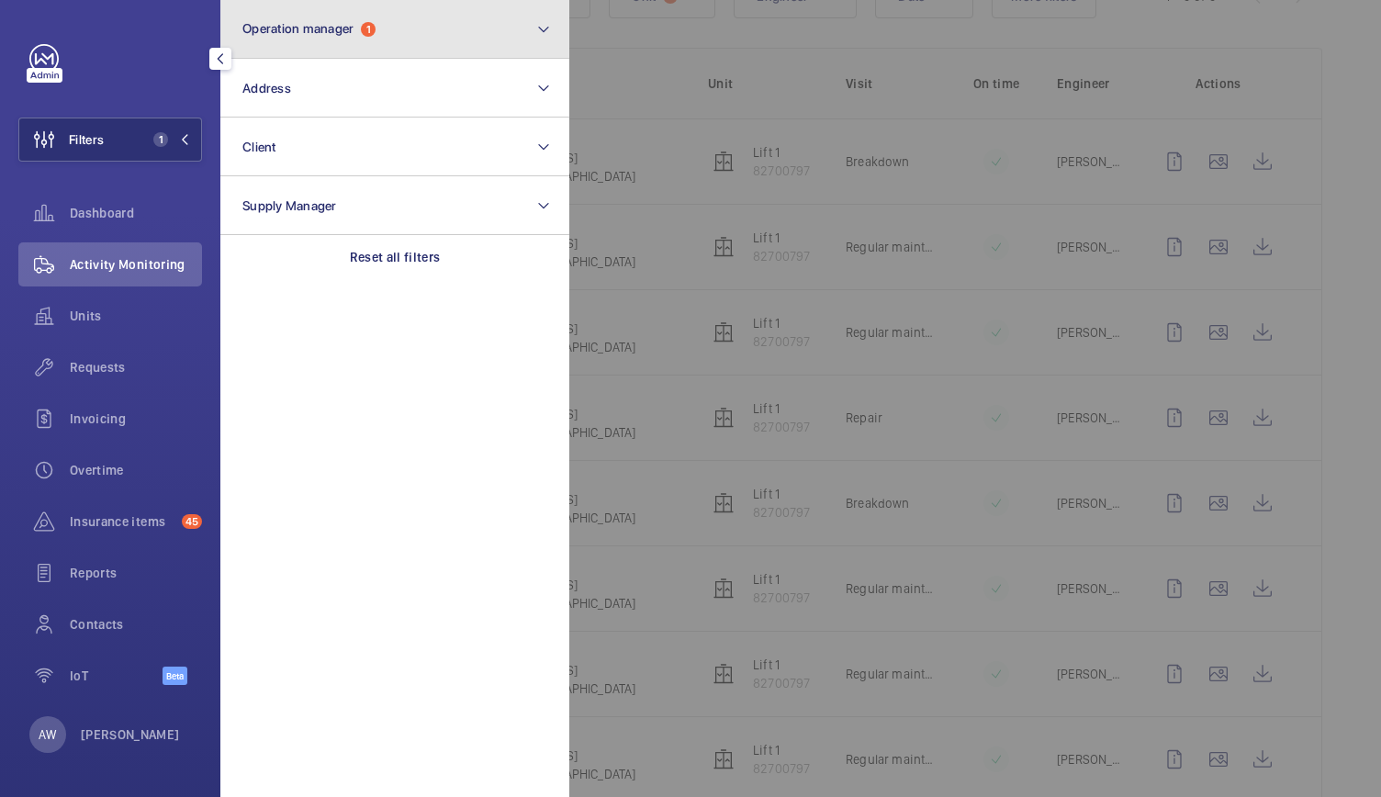
click at [302, 12] on button "Operation manager 1" at bounding box center [394, 29] width 349 height 59
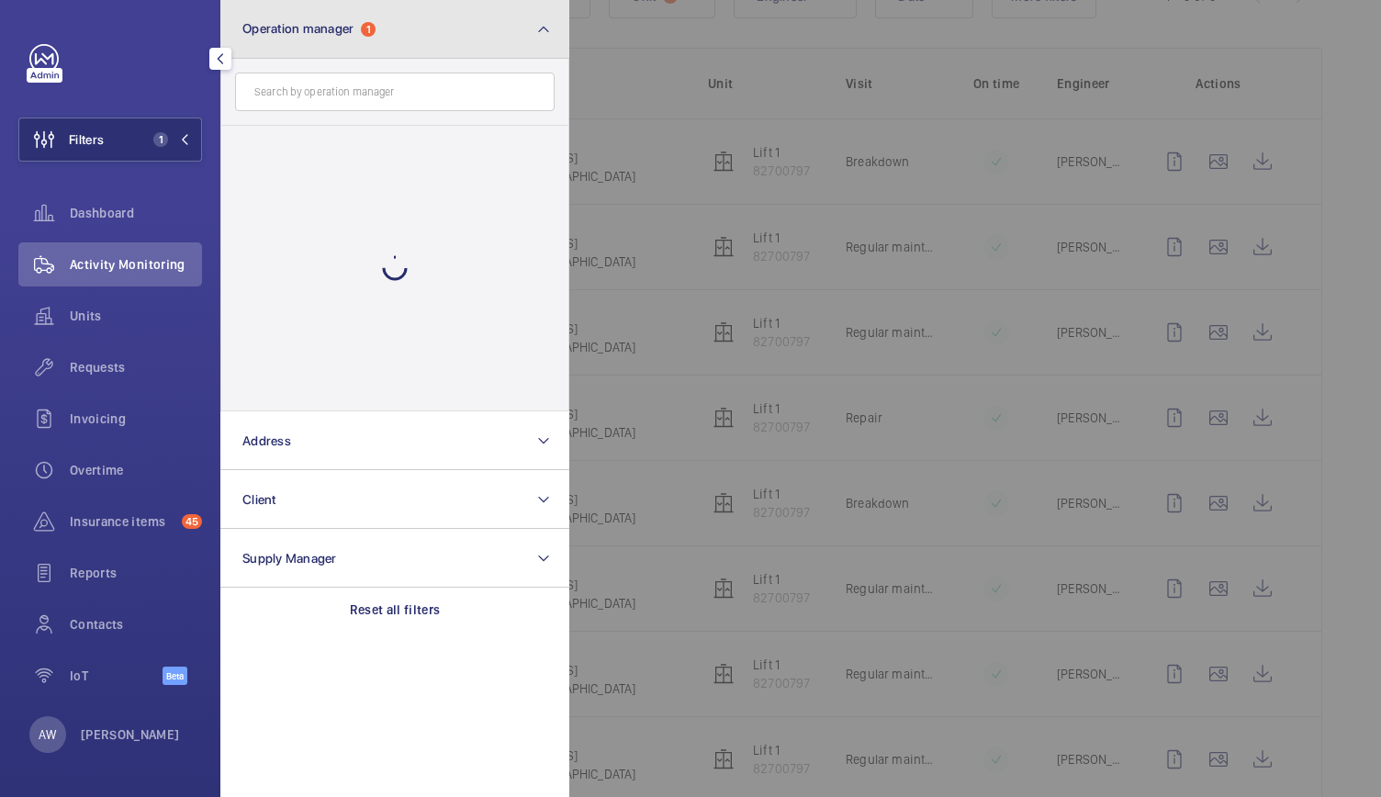
click at [302, 12] on button "Operation manager 1" at bounding box center [394, 29] width 349 height 59
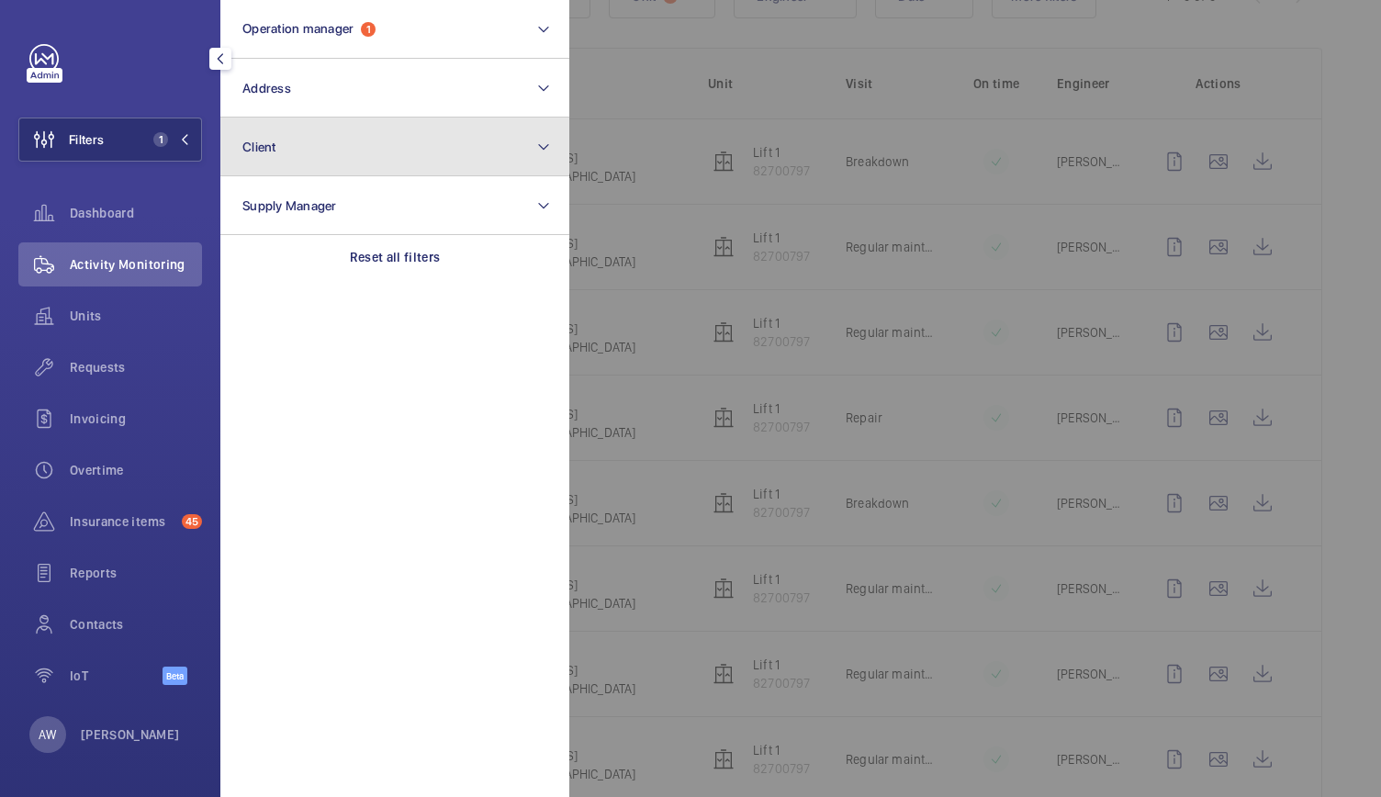
click at [285, 118] on button "Client" at bounding box center [394, 146] width 349 height 59
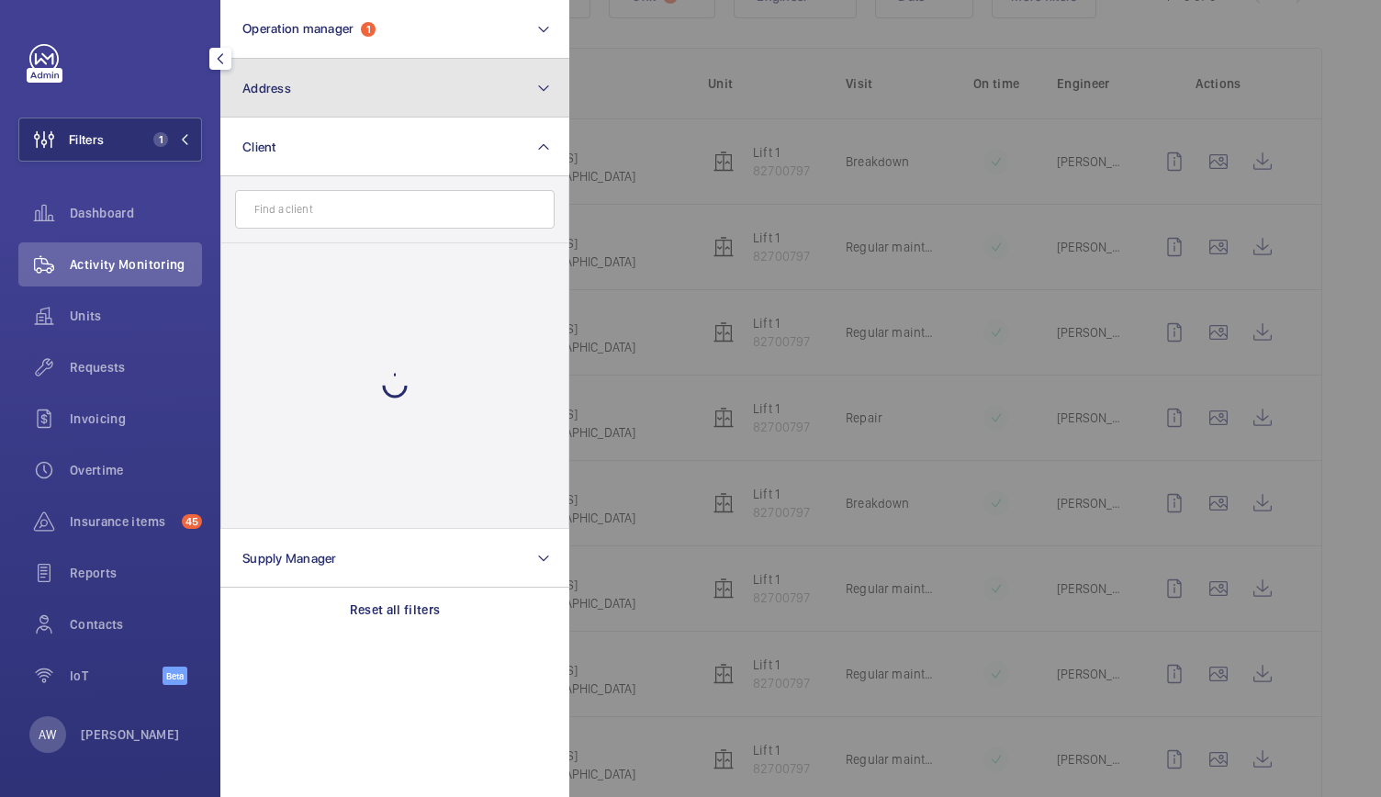
click at [294, 92] on button "Address" at bounding box center [394, 88] width 349 height 59
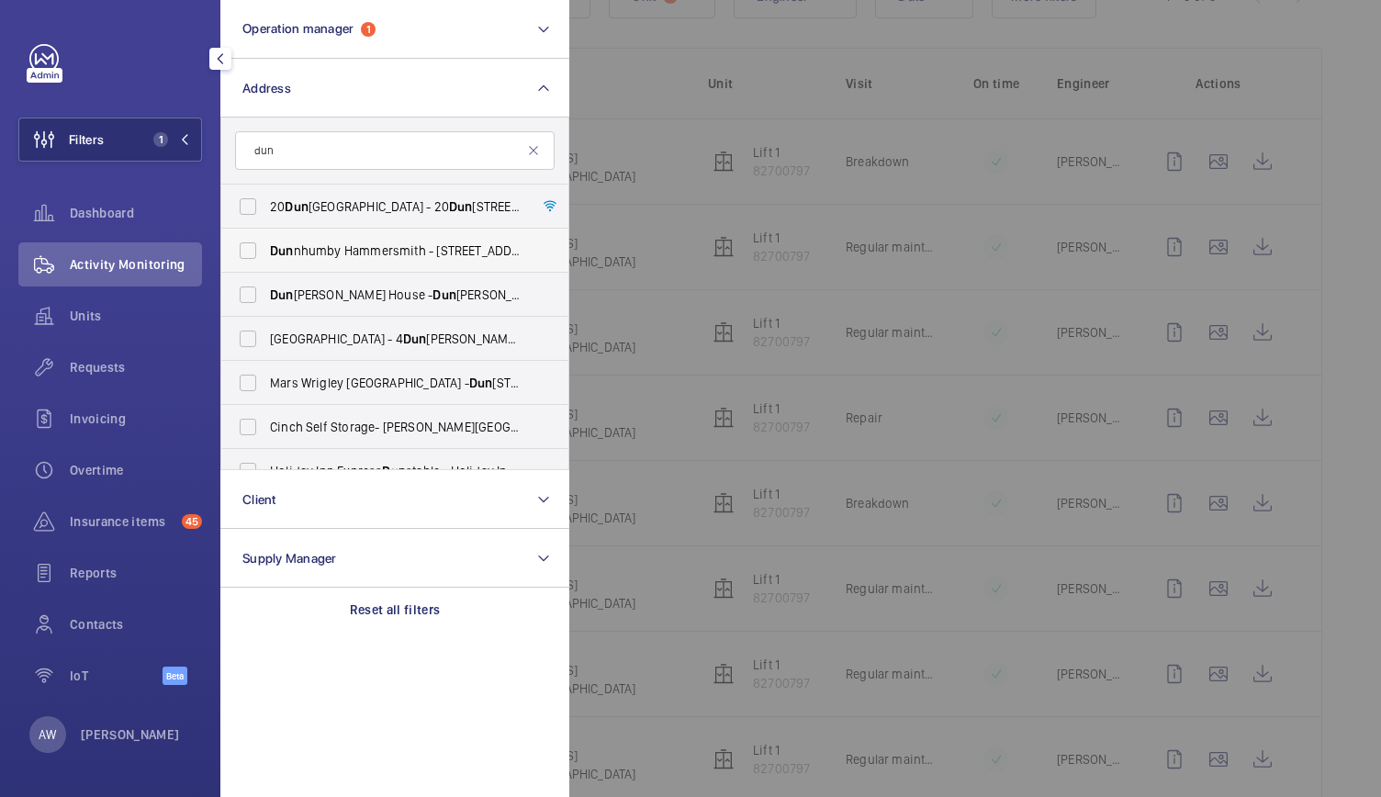
type input "dun"
click at [319, 258] on span "Dun nhumby Hammersmith - [STREET_ADDRESS][PERSON_NAME]" at bounding box center [396, 250] width 252 height 18
click at [266, 258] on input "Dun nhumby Hammersmith - [STREET_ADDRESS][PERSON_NAME]" at bounding box center [247, 250] width 37 height 37
checkbox input "true"
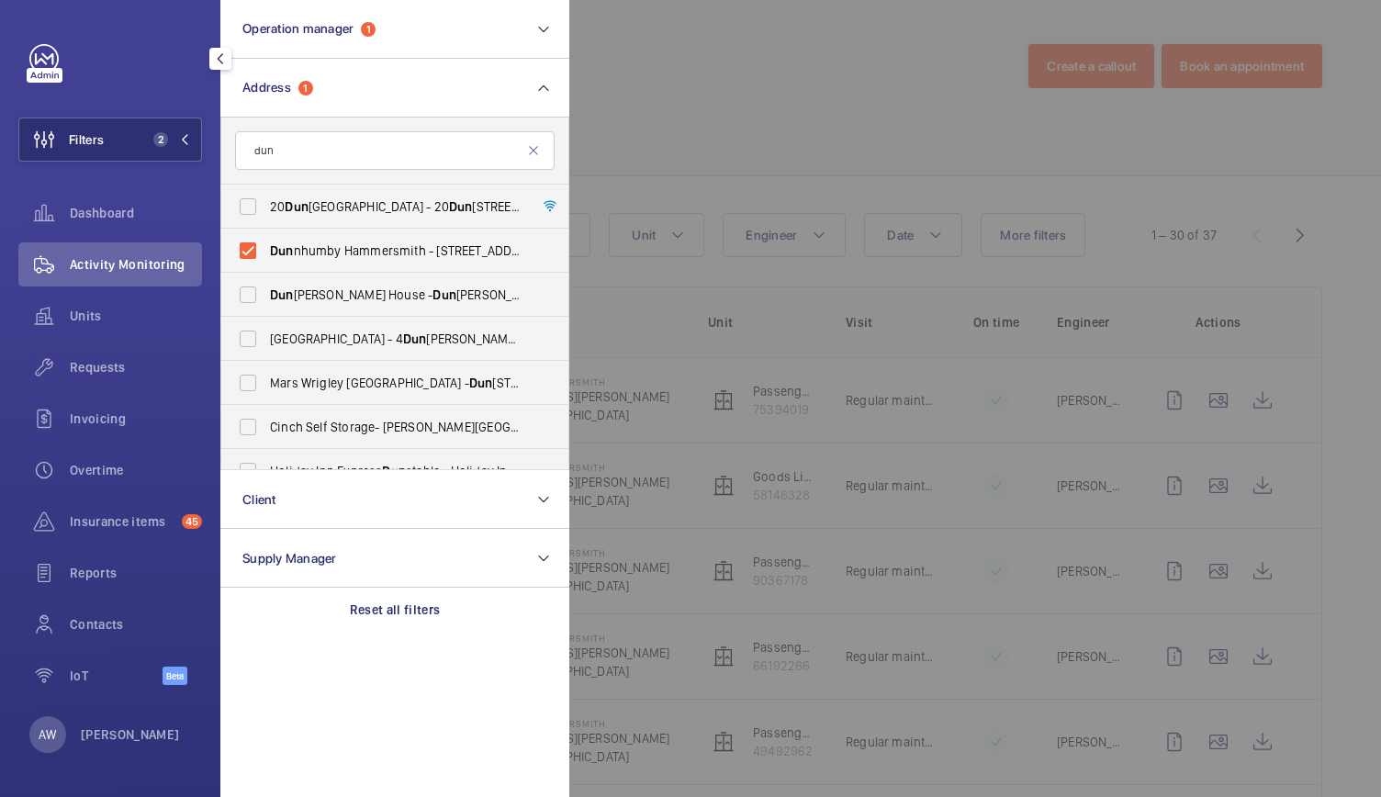
click at [749, 109] on div at bounding box center [1259, 398] width 1381 height 797
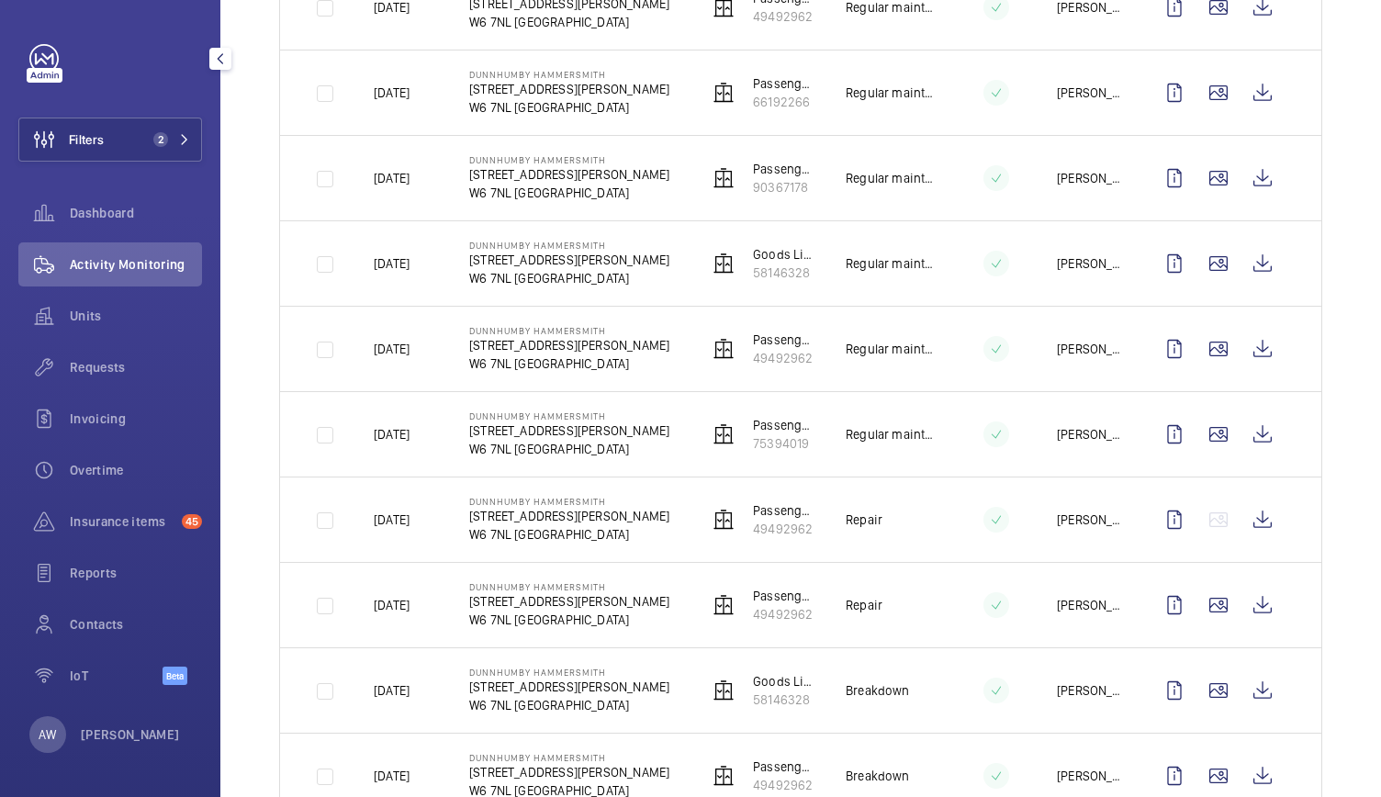
scroll to position [746, 0]
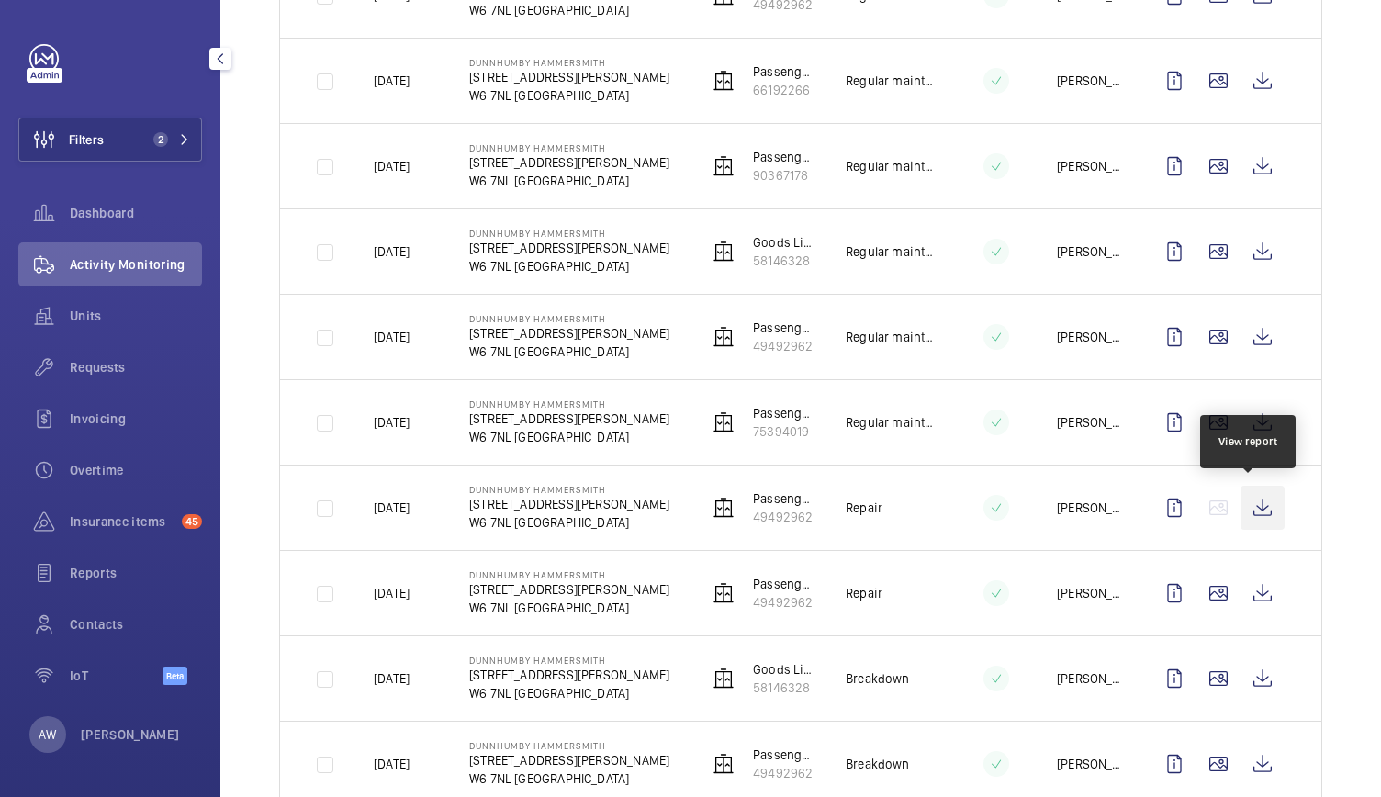
click at [1244, 492] on wm-front-icon-button at bounding box center [1262, 508] width 44 height 44
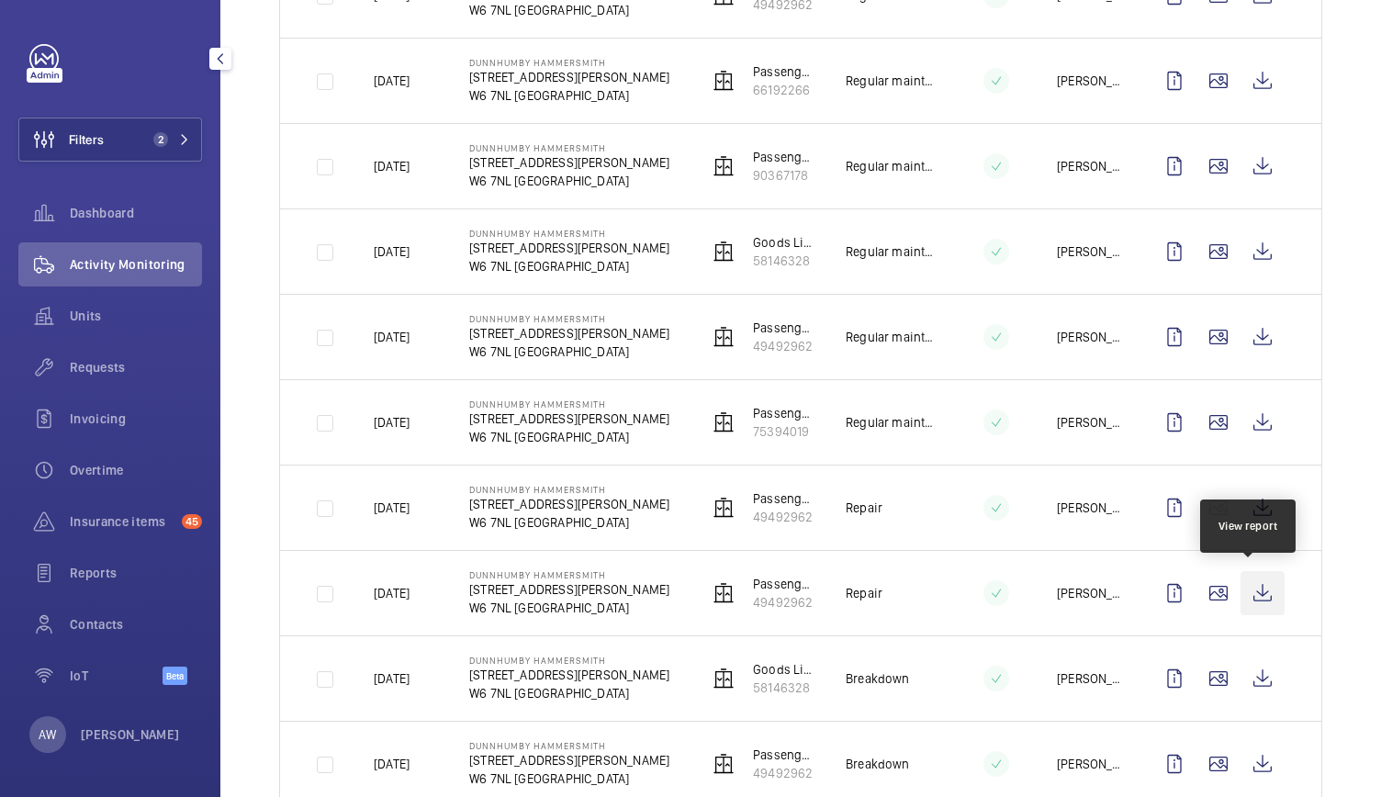
click at [1256, 578] on wm-front-icon-button at bounding box center [1262, 593] width 44 height 44
